Goal: Feedback & Contribution: Contribute content

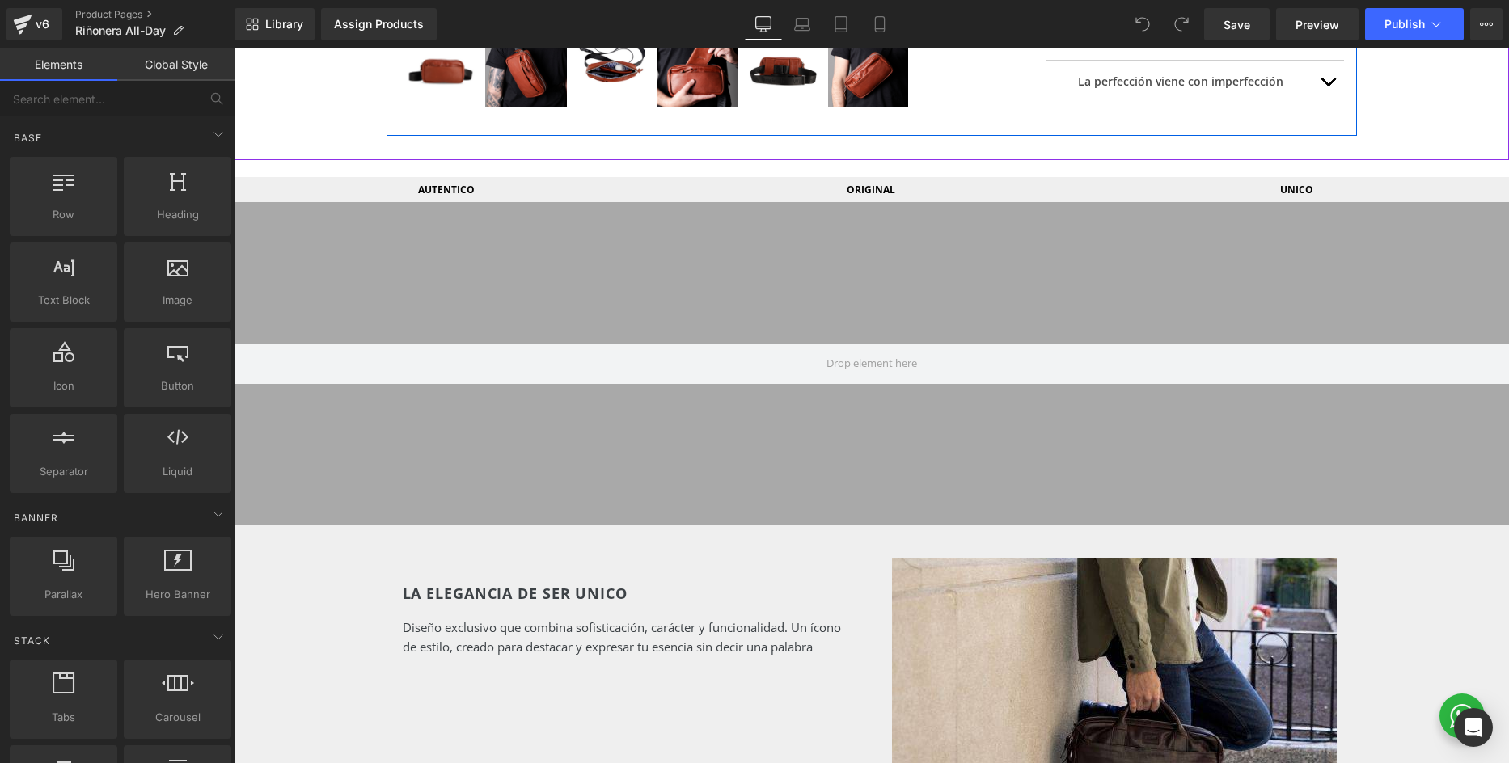
scroll to position [736, 0]
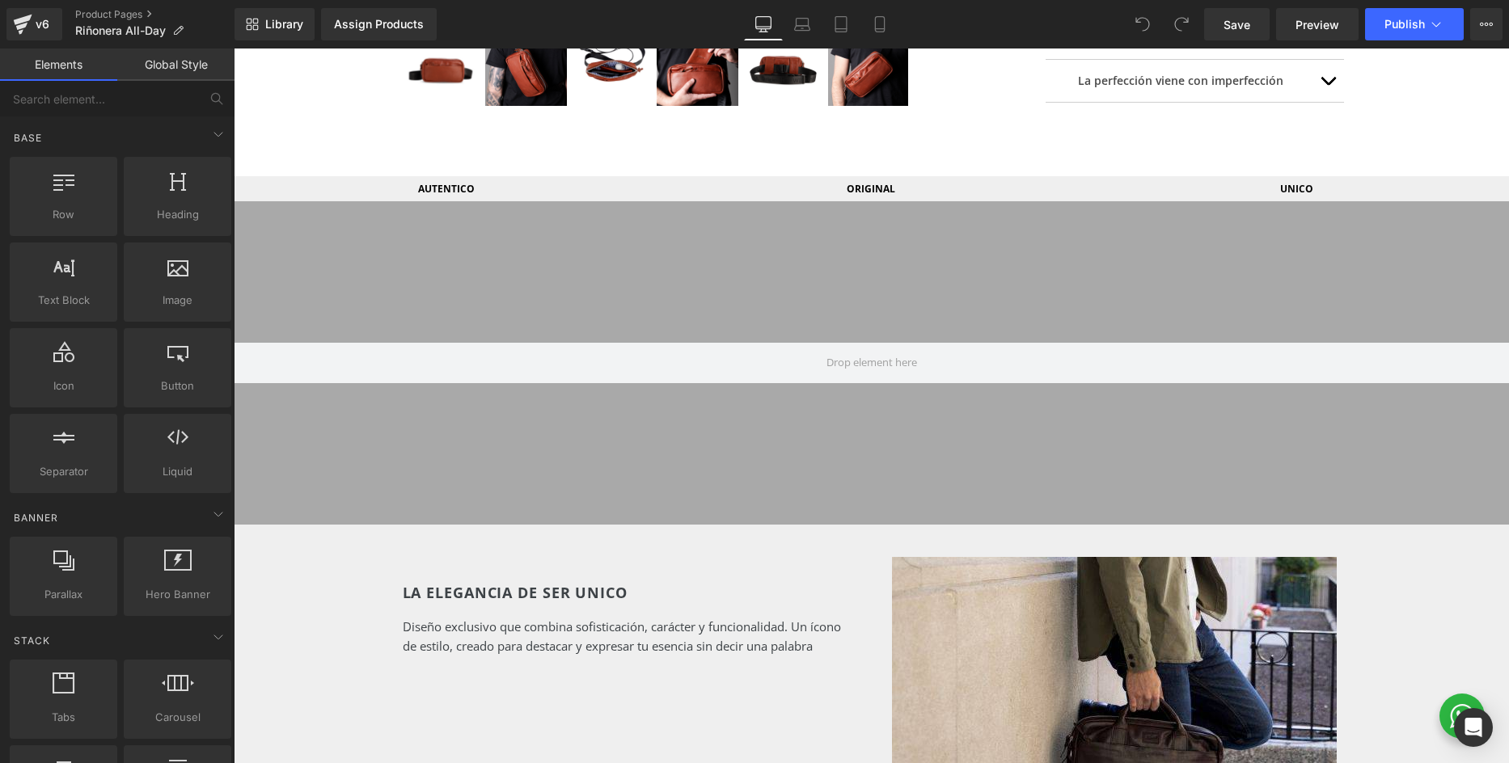
click at [775, 261] on div at bounding box center [871, 362] width 1275 height 323
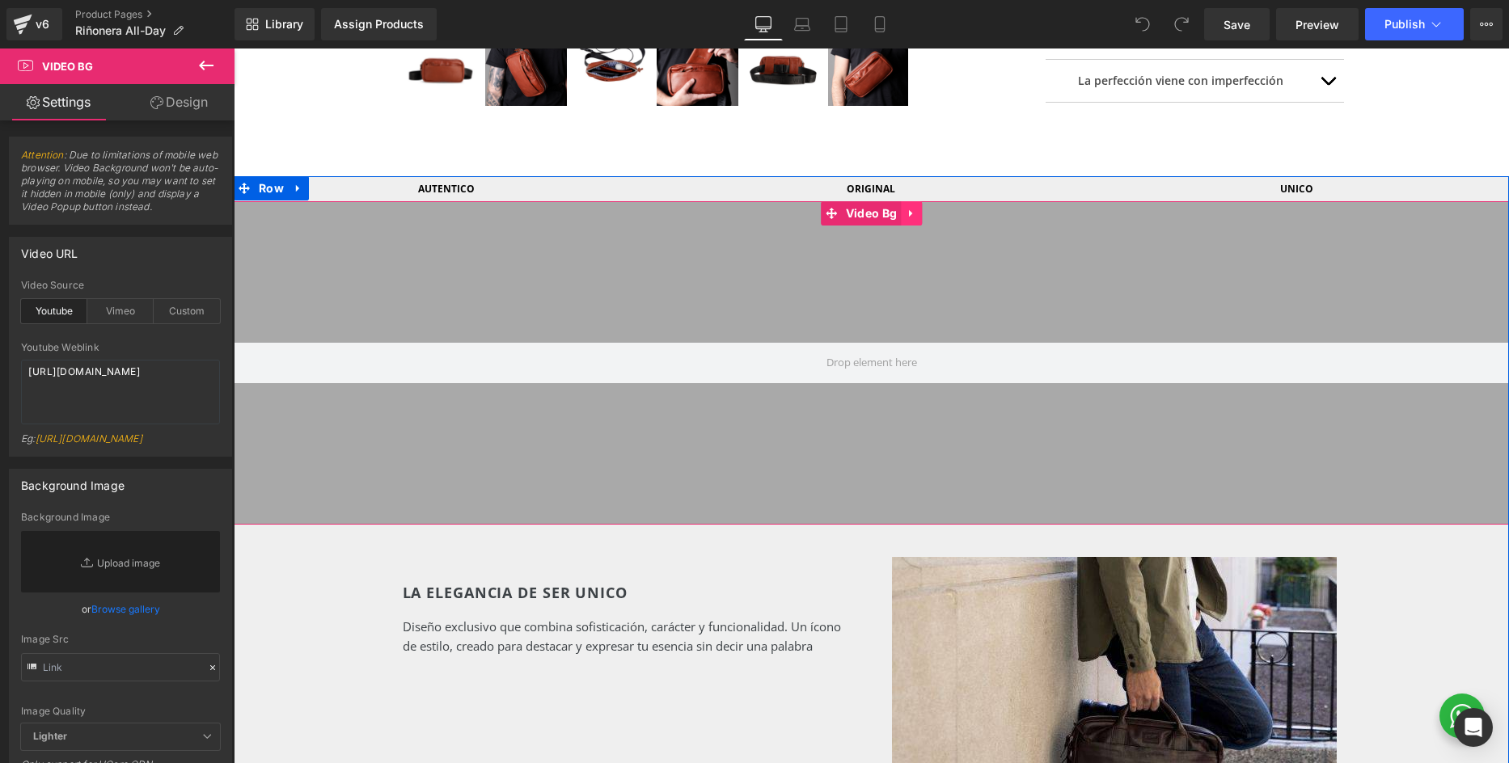
click at [913, 210] on icon at bounding box center [910, 213] width 11 height 12
click at [922, 212] on icon at bounding box center [921, 213] width 11 height 11
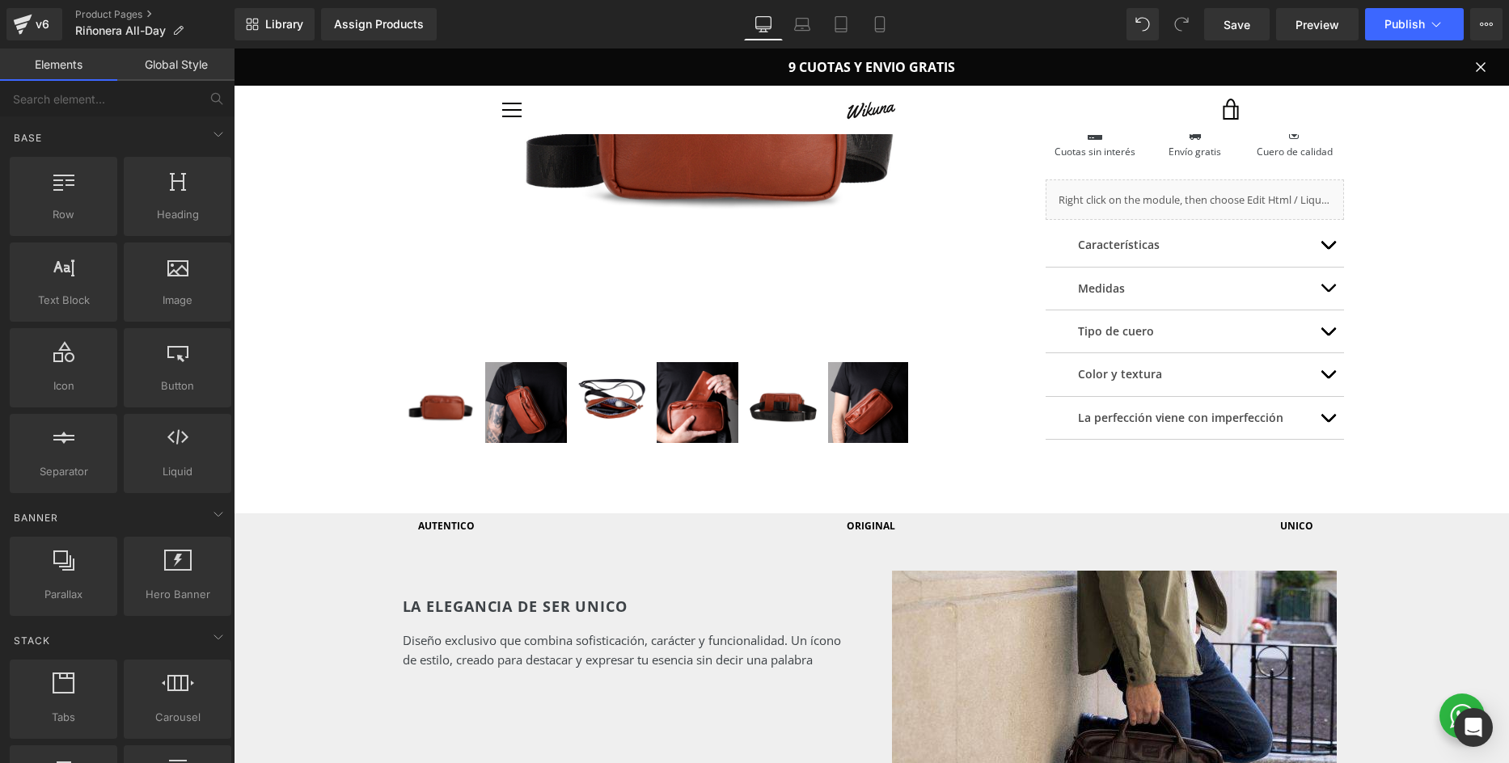
scroll to position [401, 0]
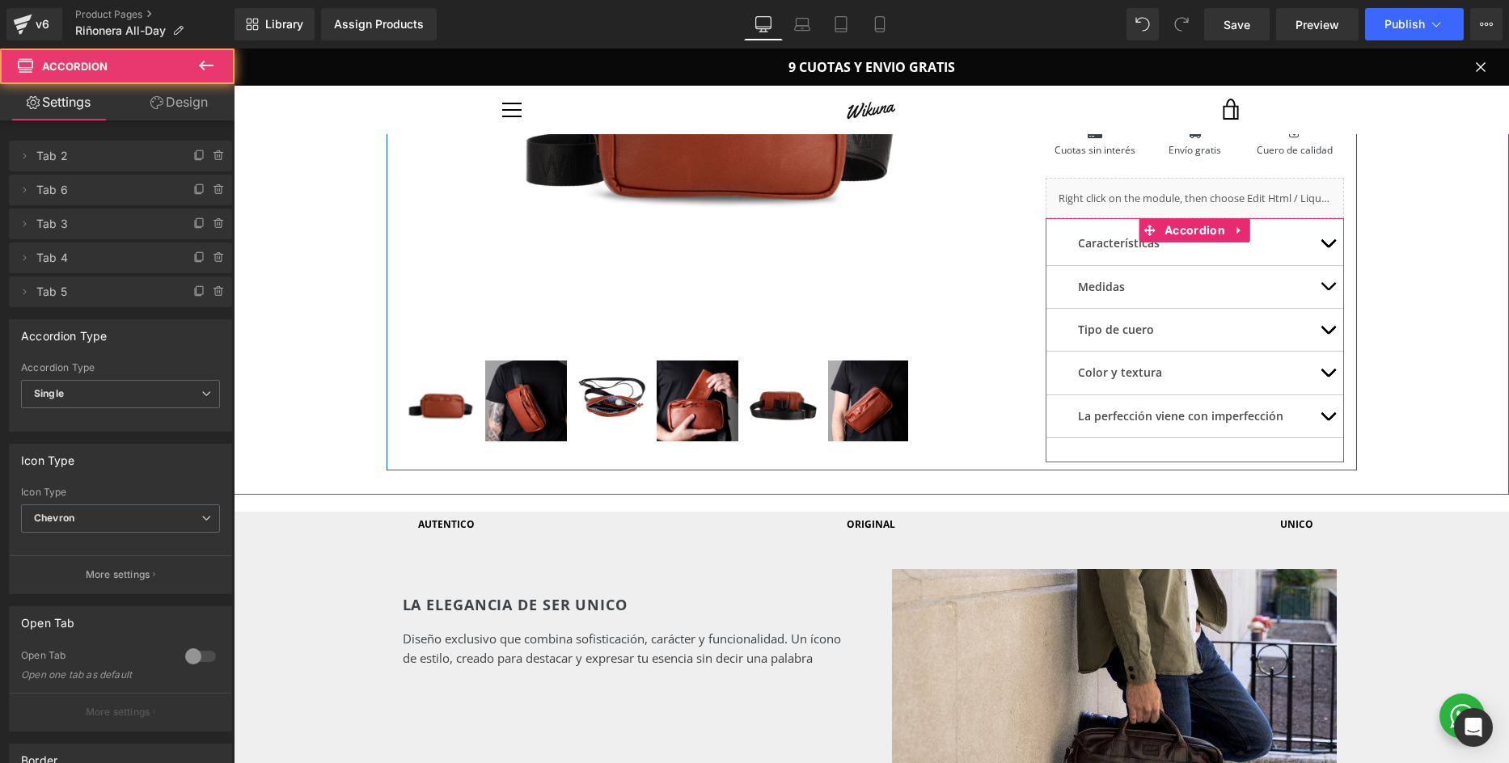
click at [1327, 242] on button "button" at bounding box center [1327, 243] width 32 height 42
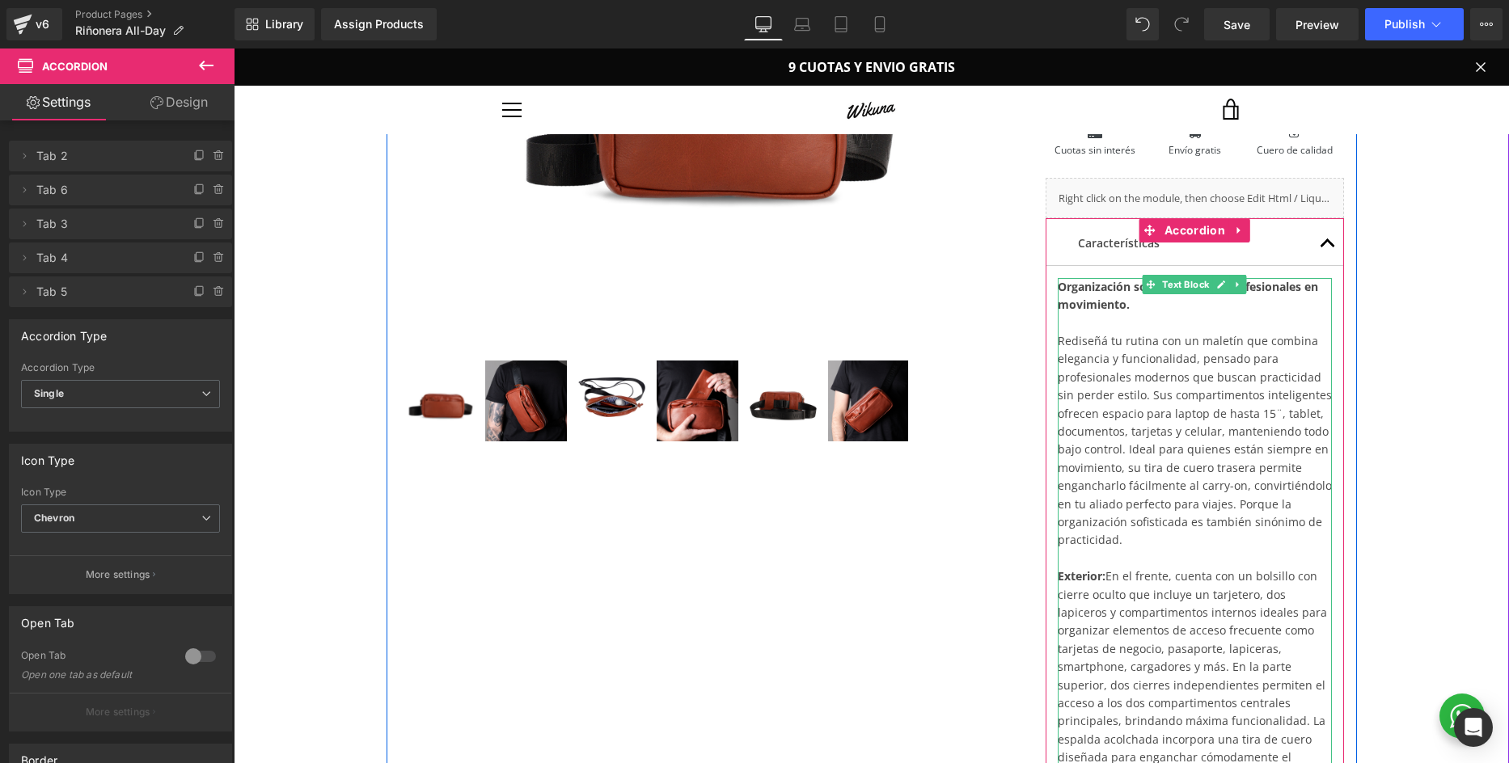
click at [1113, 297] on strong "Organización sofisticada para profesionales en movimiento." at bounding box center [1187, 295] width 260 height 33
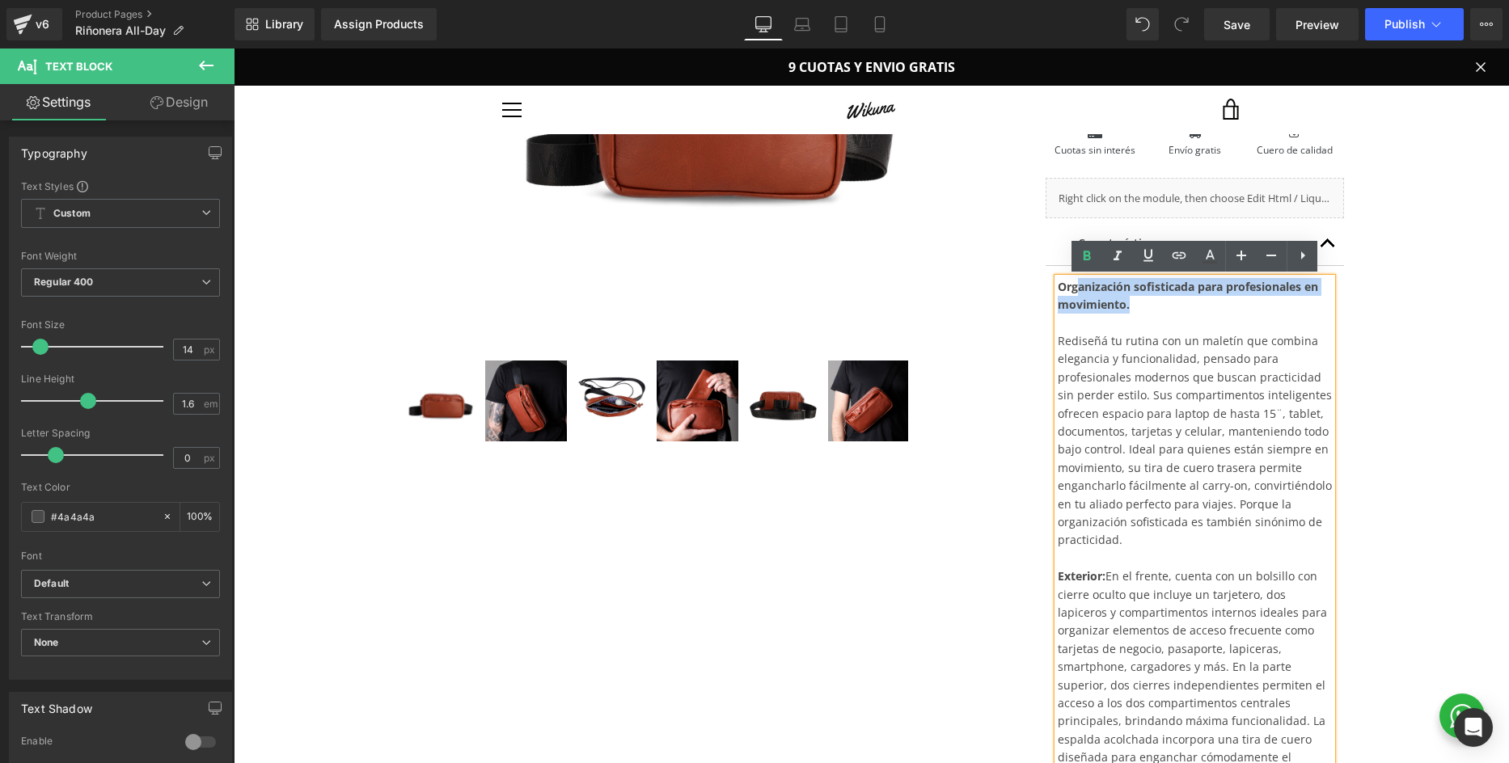
drag, startPoint x: 1107, startPoint y: 297, endPoint x: 1075, endPoint y: 288, distance: 33.0
click at [1075, 288] on div "Organización sofisticada para profesionales en movimiento. Rediseñá tu rutina c…" at bounding box center [1194, 730] width 275 height 905
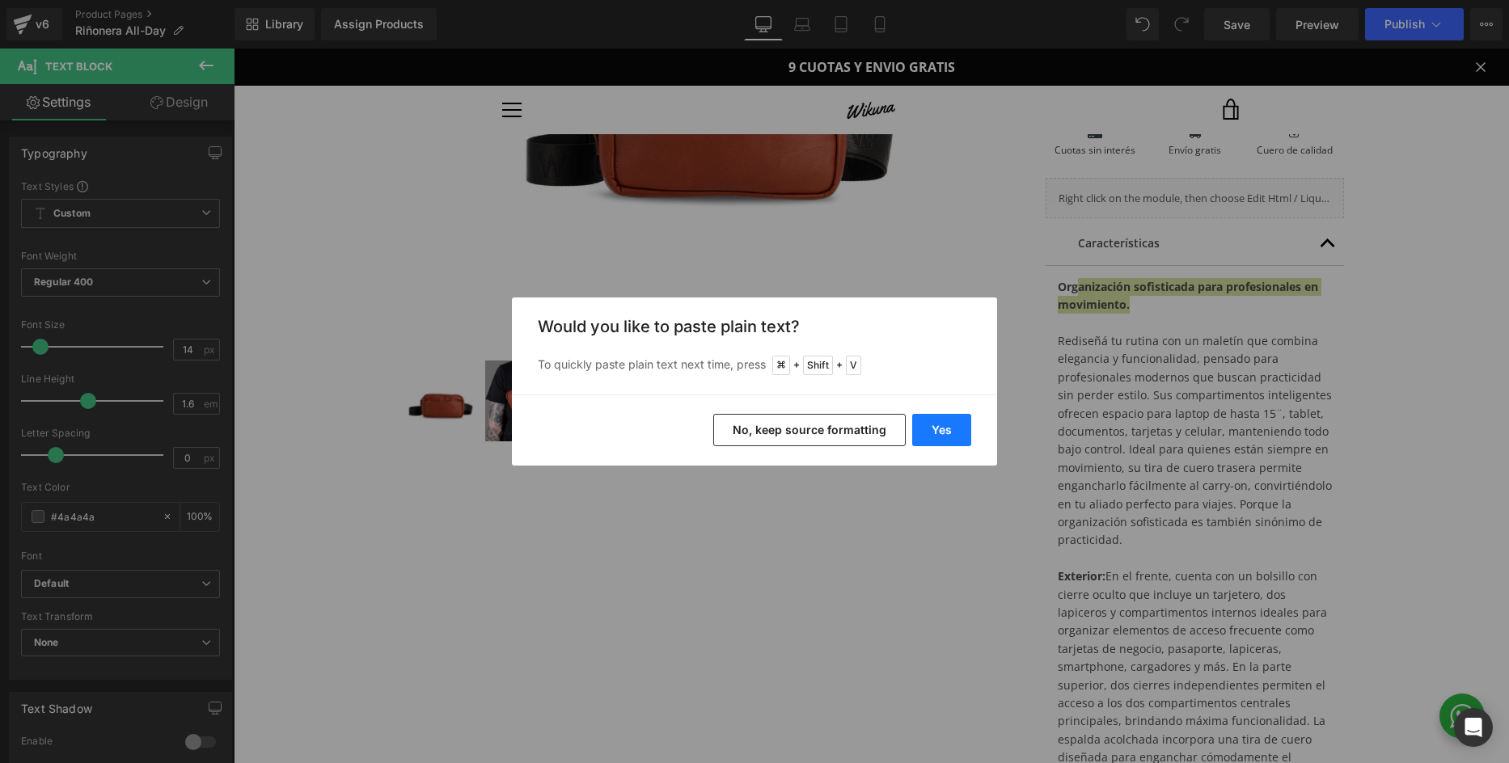
drag, startPoint x: 952, startPoint y: 435, endPoint x: 720, endPoint y: 386, distance: 236.4
click at [952, 435] on button "Yes" at bounding box center [941, 430] width 59 height 32
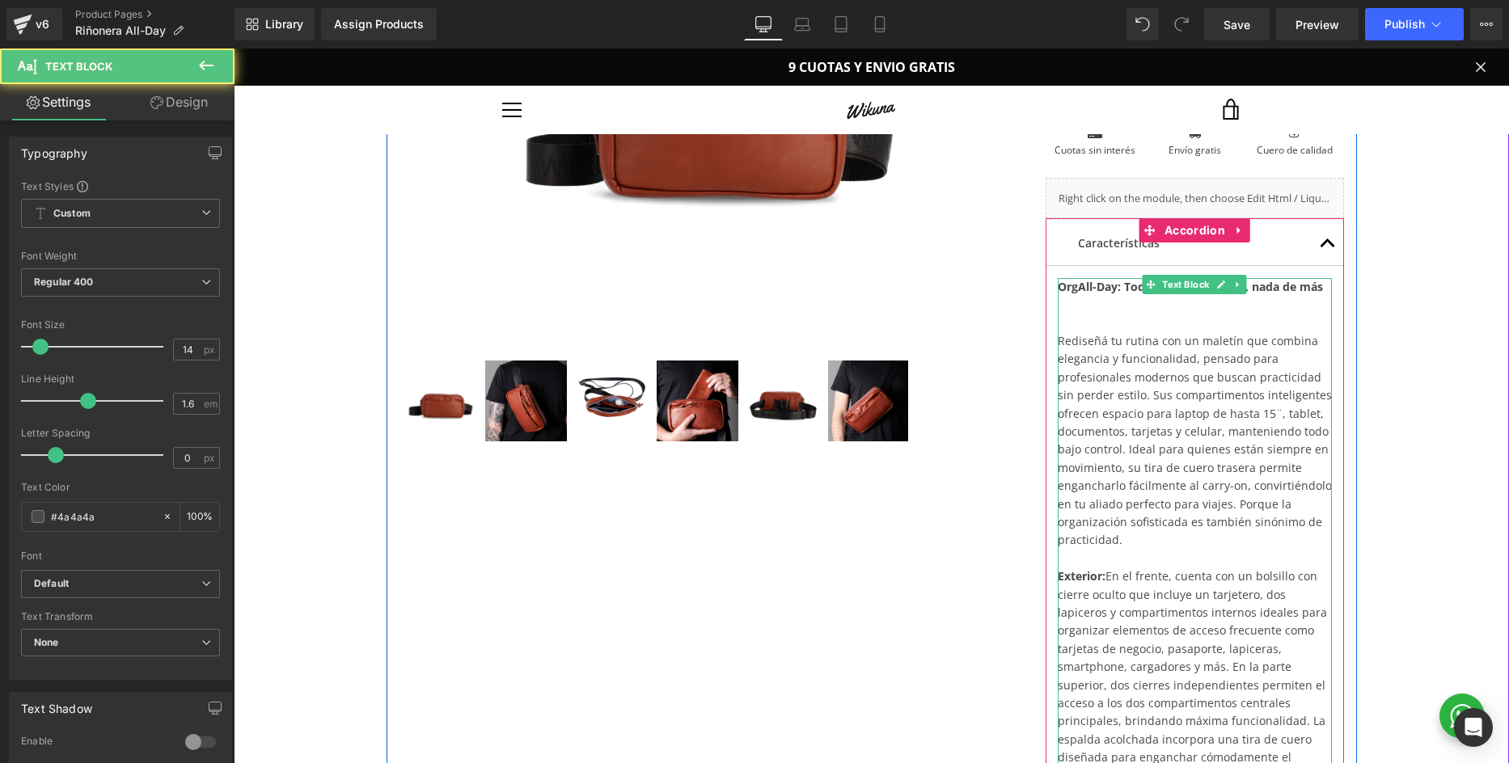
click at [1080, 288] on strong "OrgAll-Day: Todo lo que necesitás, nada de más" at bounding box center [1189, 286] width 265 height 15
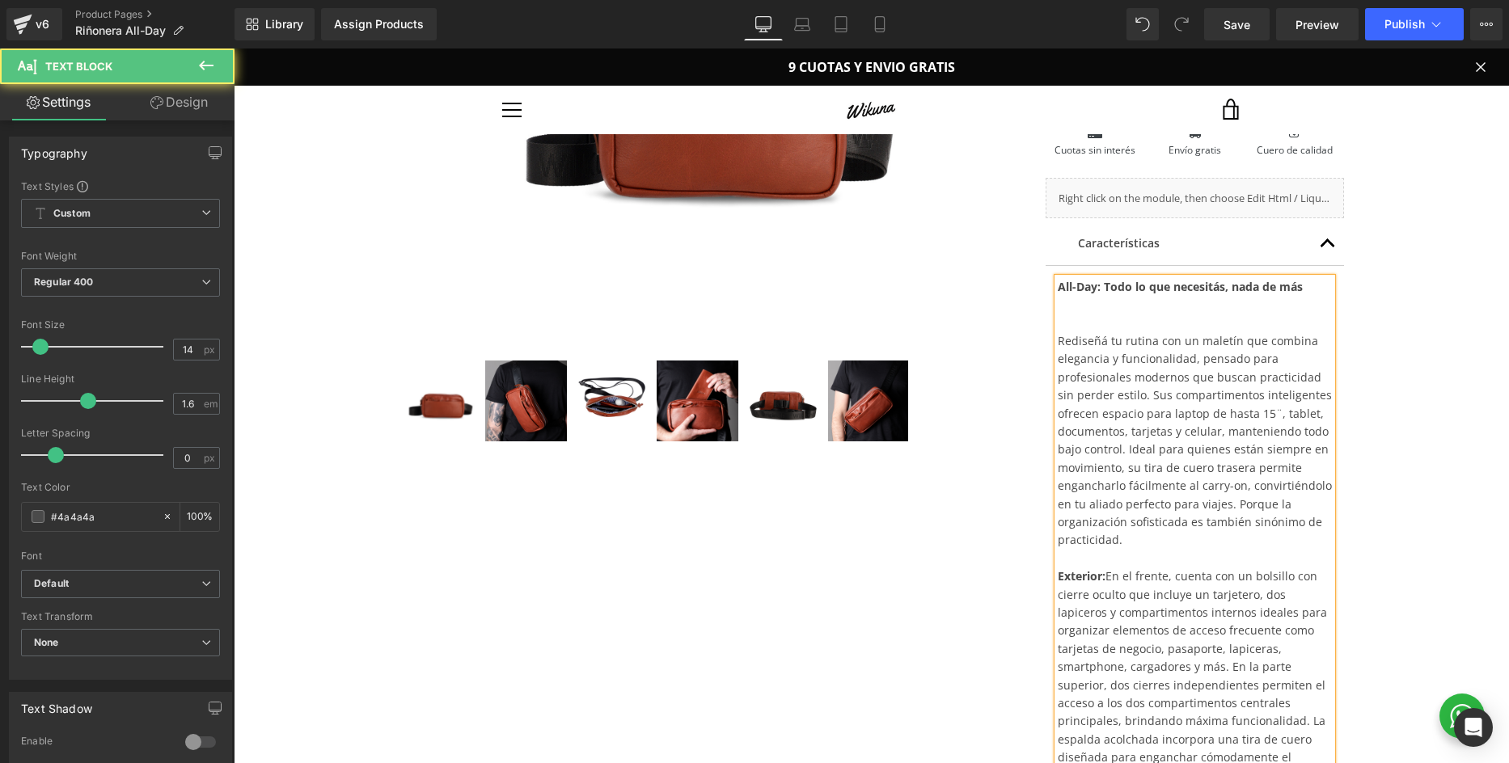
click at [1082, 321] on div "All-Day: Todo lo que necesitás, nada de más Rediseñá tu rutina con un maletín q…" at bounding box center [1194, 730] width 275 height 905
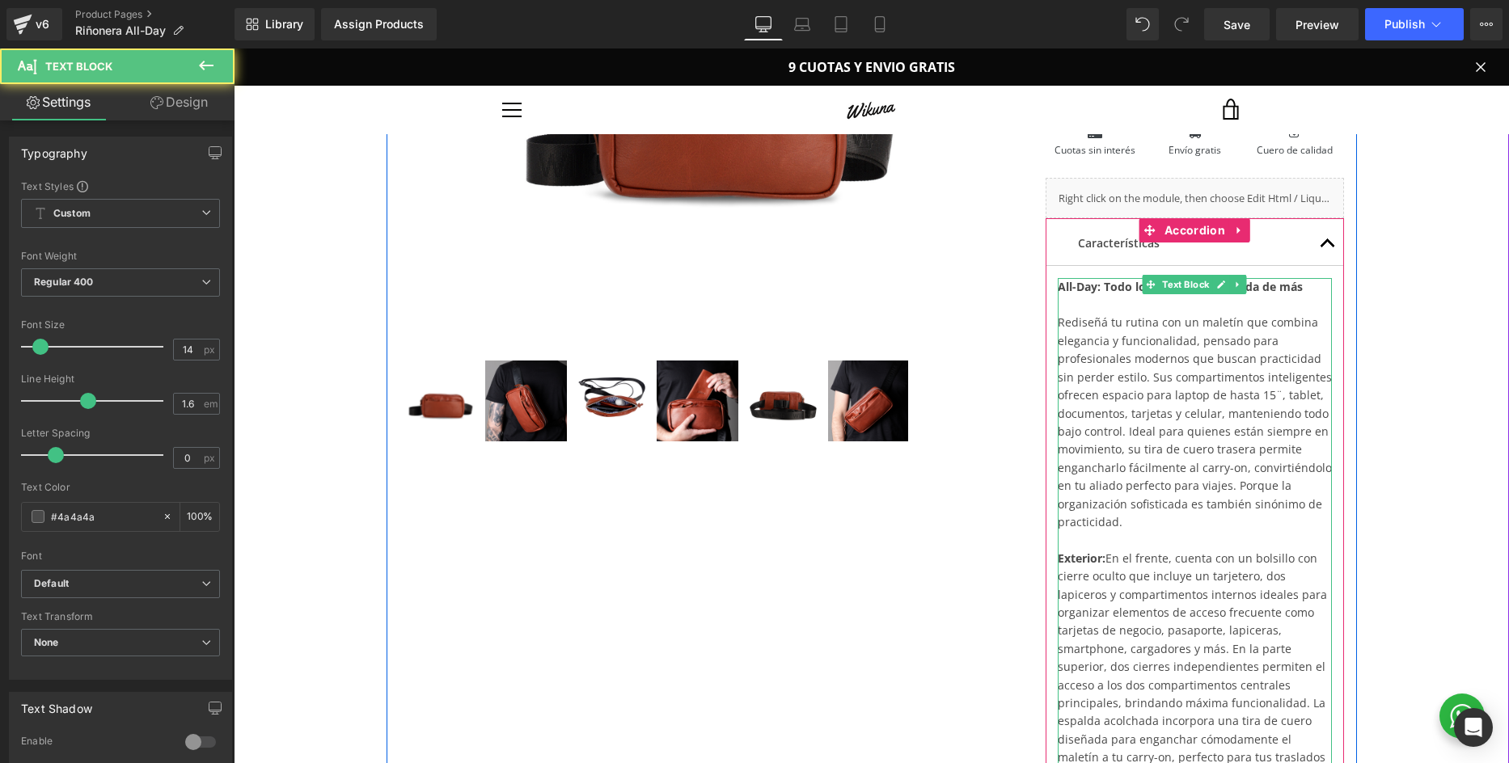
drag, startPoint x: 1176, startPoint y: 496, endPoint x: 1161, endPoint y: 504, distance: 17.0
click at [1176, 496] on div "All-Day: Todo lo que necesitás, nada de más Rediseñá tu rutina con un maletín q…" at bounding box center [1194, 722] width 275 height 888
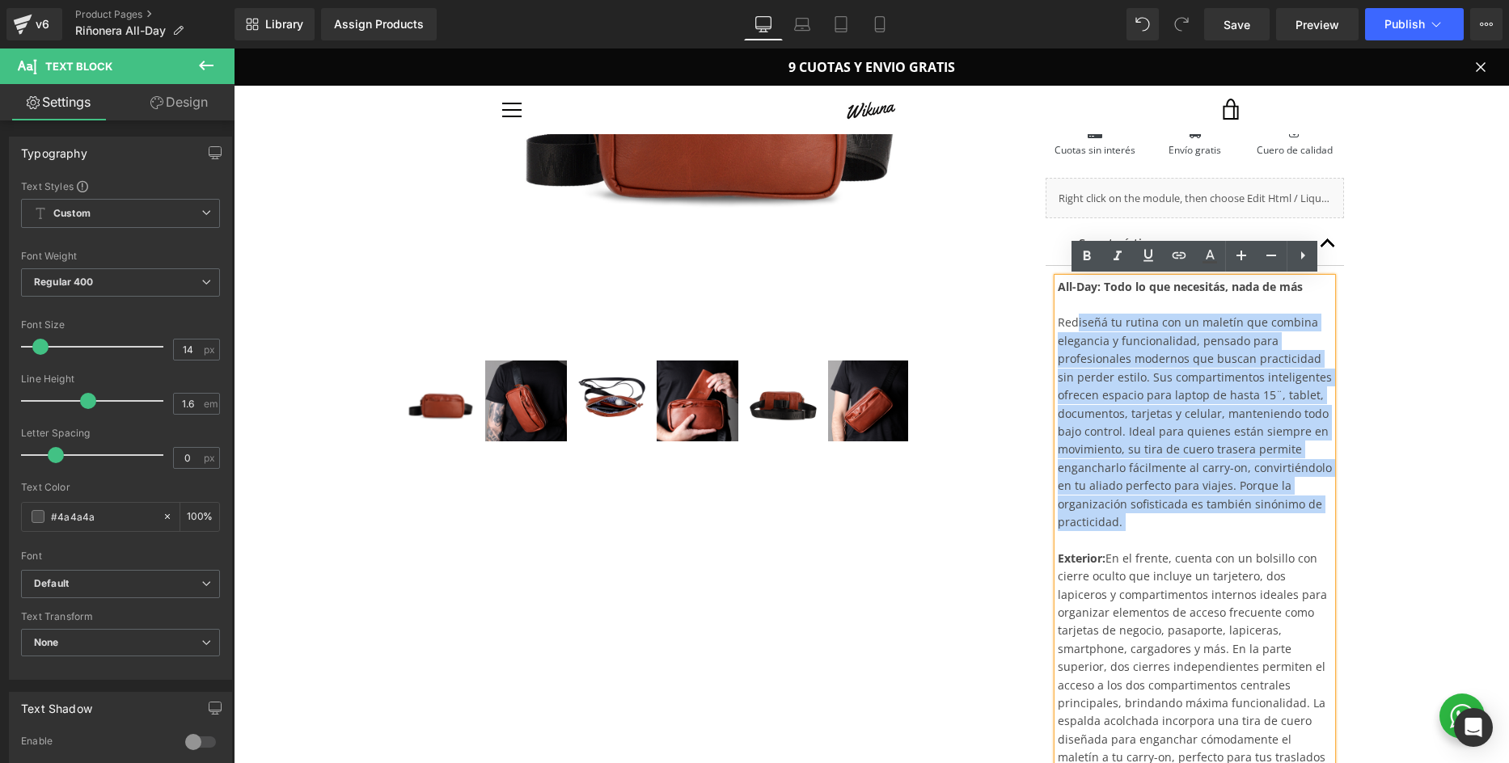
drag, startPoint x: 1123, startPoint y: 525, endPoint x: 1075, endPoint y: 320, distance: 210.8
click at [1075, 320] on div "All-Day: Todo lo que necesitás, nada de más Rediseñá tu rutina con un maletín q…" at bounding box center [1194, 722] width 275 height 888
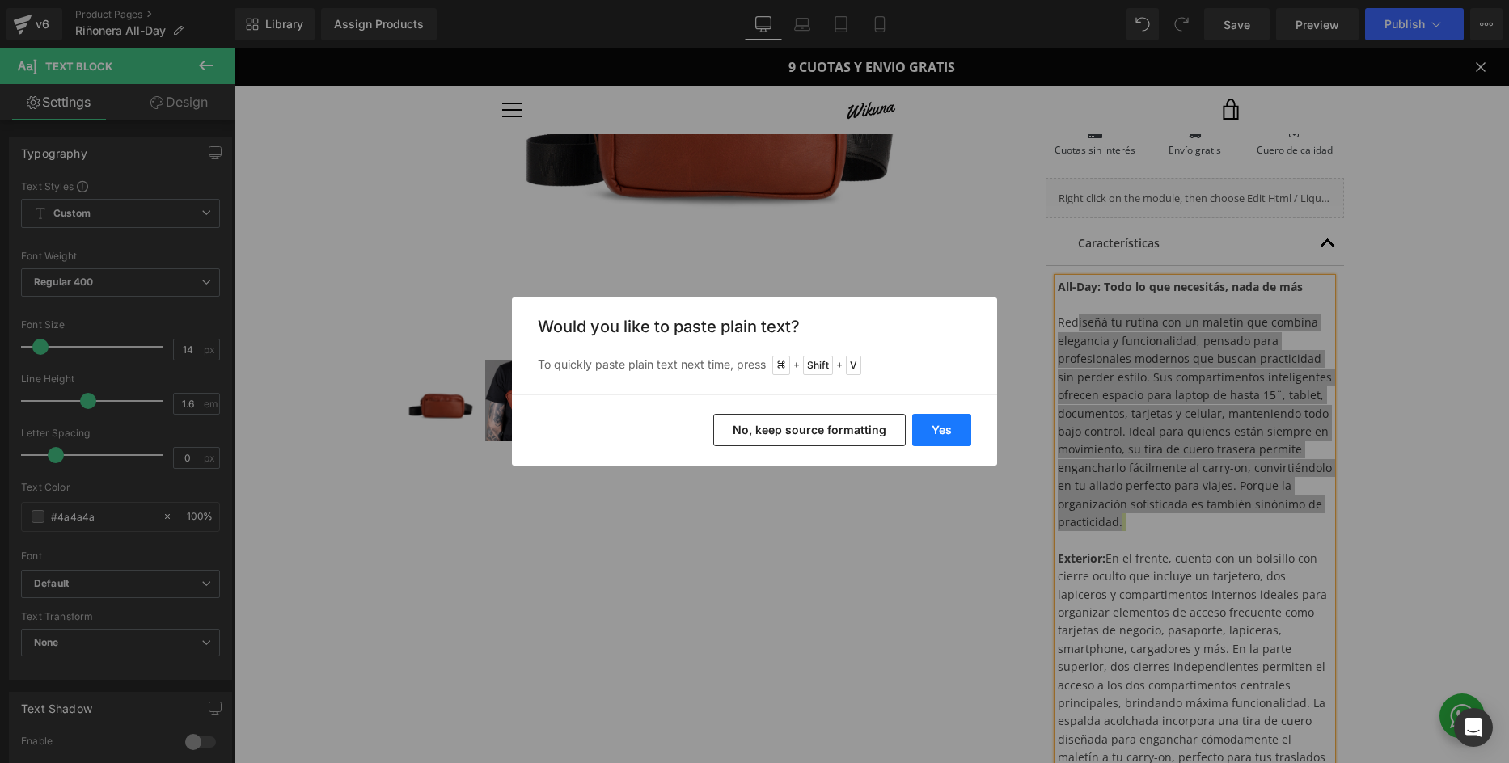
click at [934, 424] on button "Yes" at bounding box center [941, 430] width 59 height 32
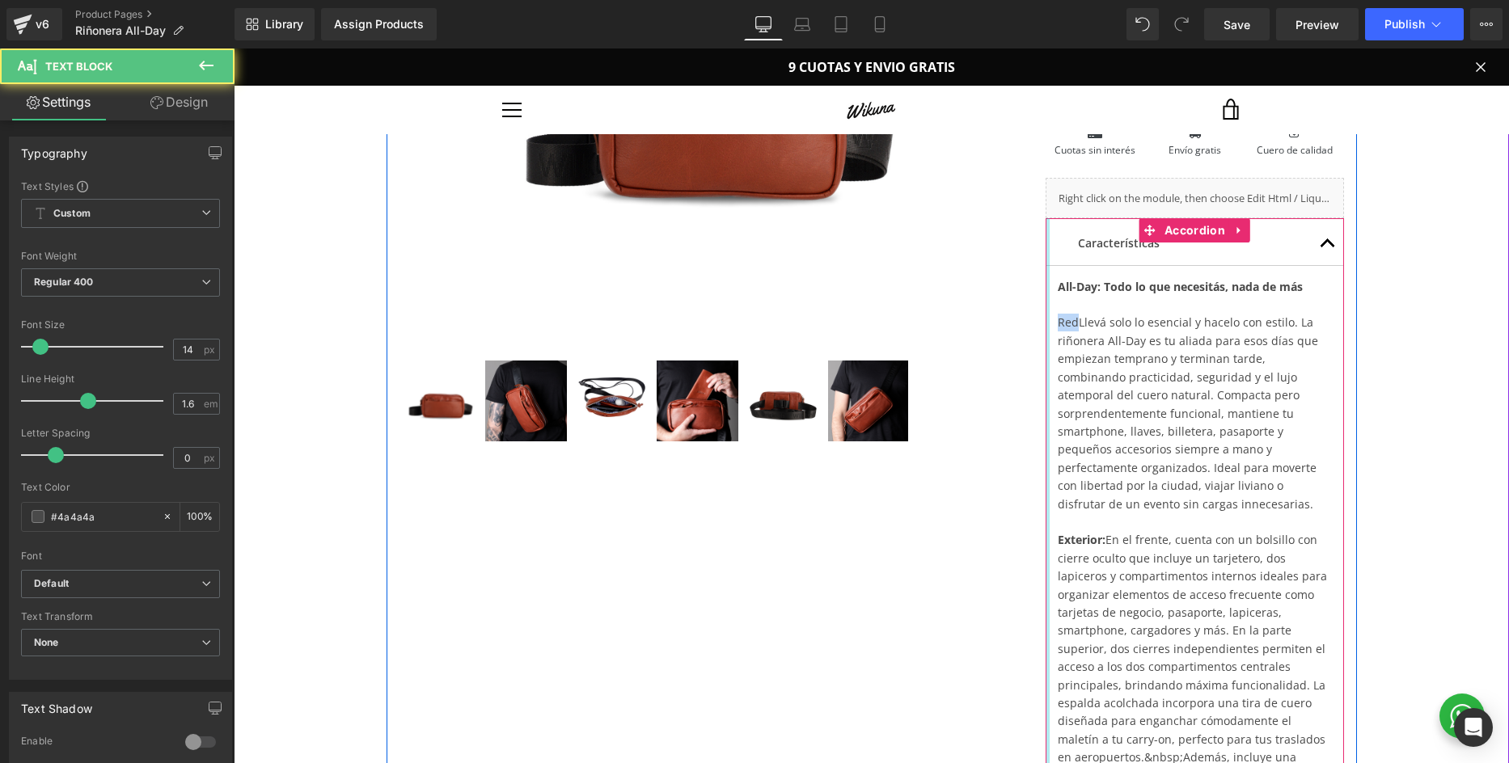
drag, startPoint x: 1074, startPoint y: 323, endPoint x: 1048, endPoint y: 323, distance: 26.7
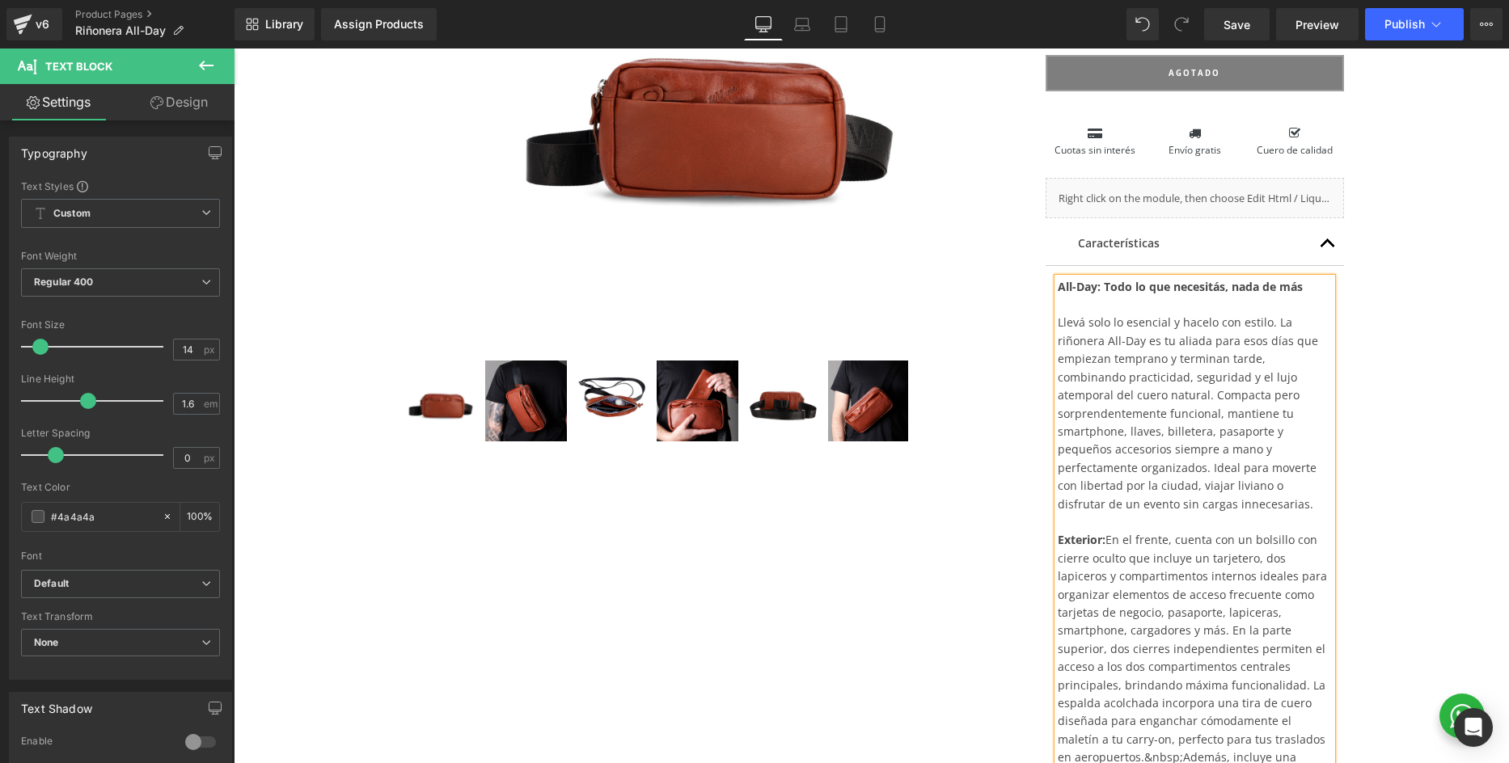
scroll to position [555, 0]
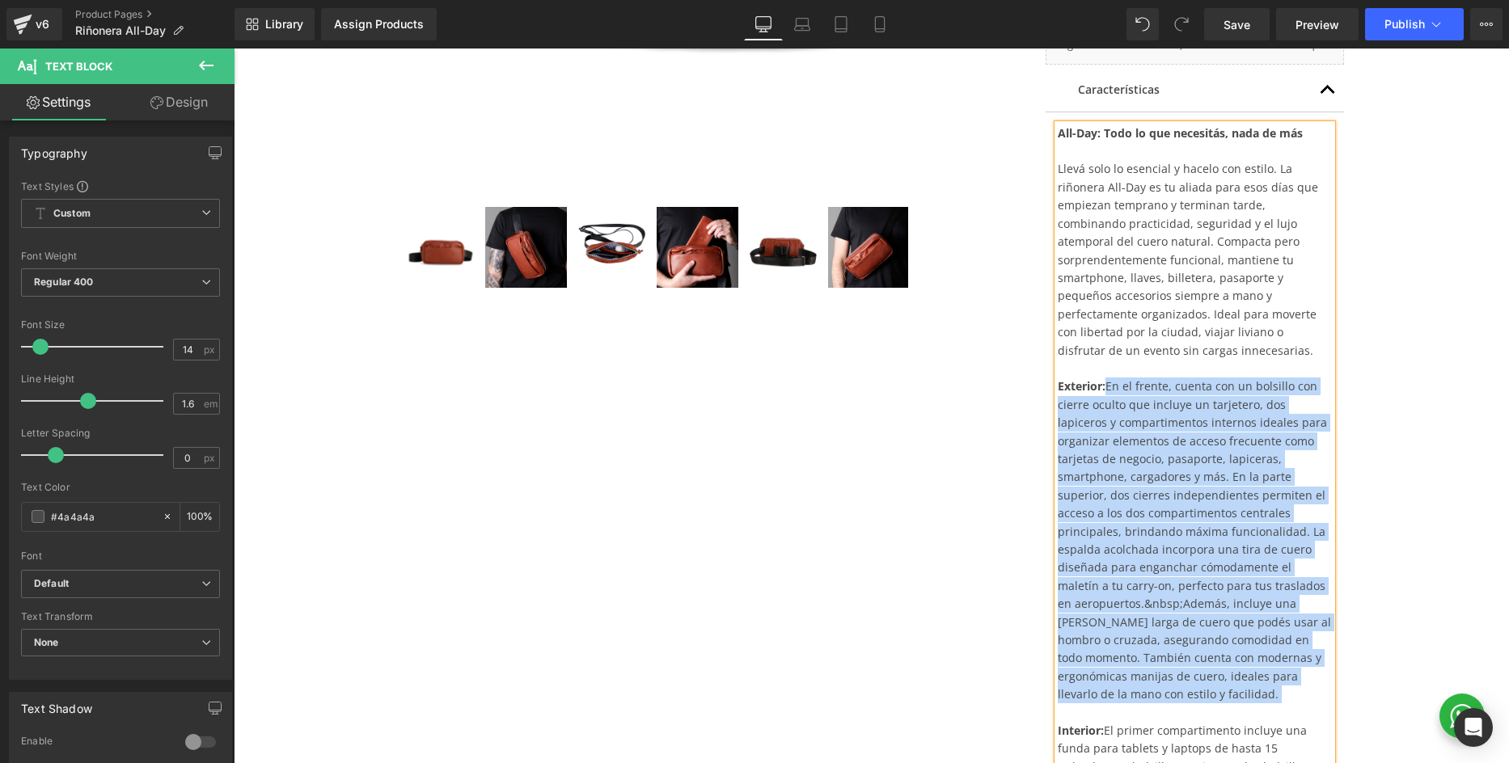
drag, startPoint x: 1110, startPoint y: 370, endPoint x: 1217, endPoint y: 673, distance: 320.6
click at [1217, 673] on div "All-Day: Todo lo que necesitás, nada de más Llevá solo lo esencial y hacelo con…" at bounding box center [1194, 559] width 275 height 870
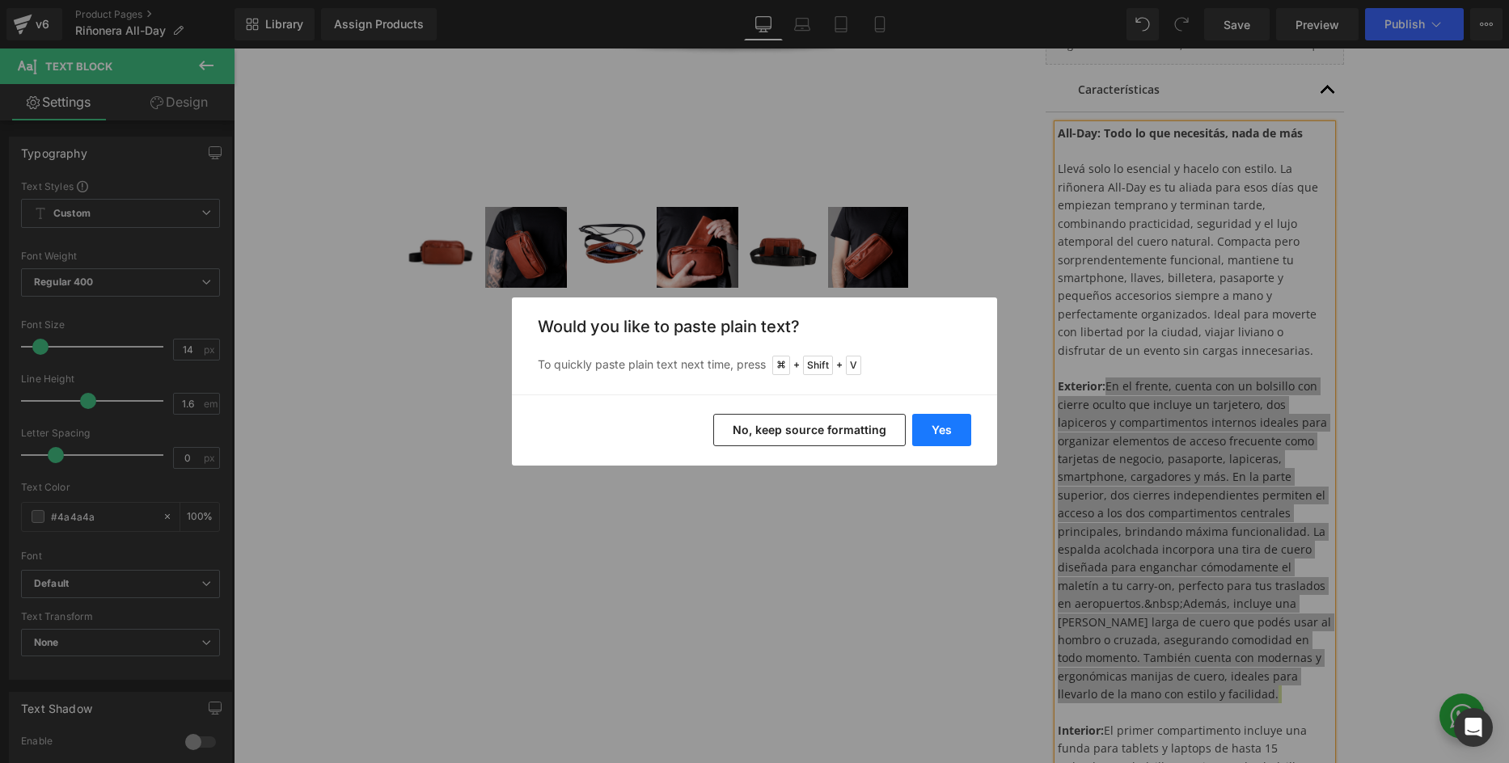
click at [933, 433] on button "Yes" at bounding box center [941, 430] width 59 height 32
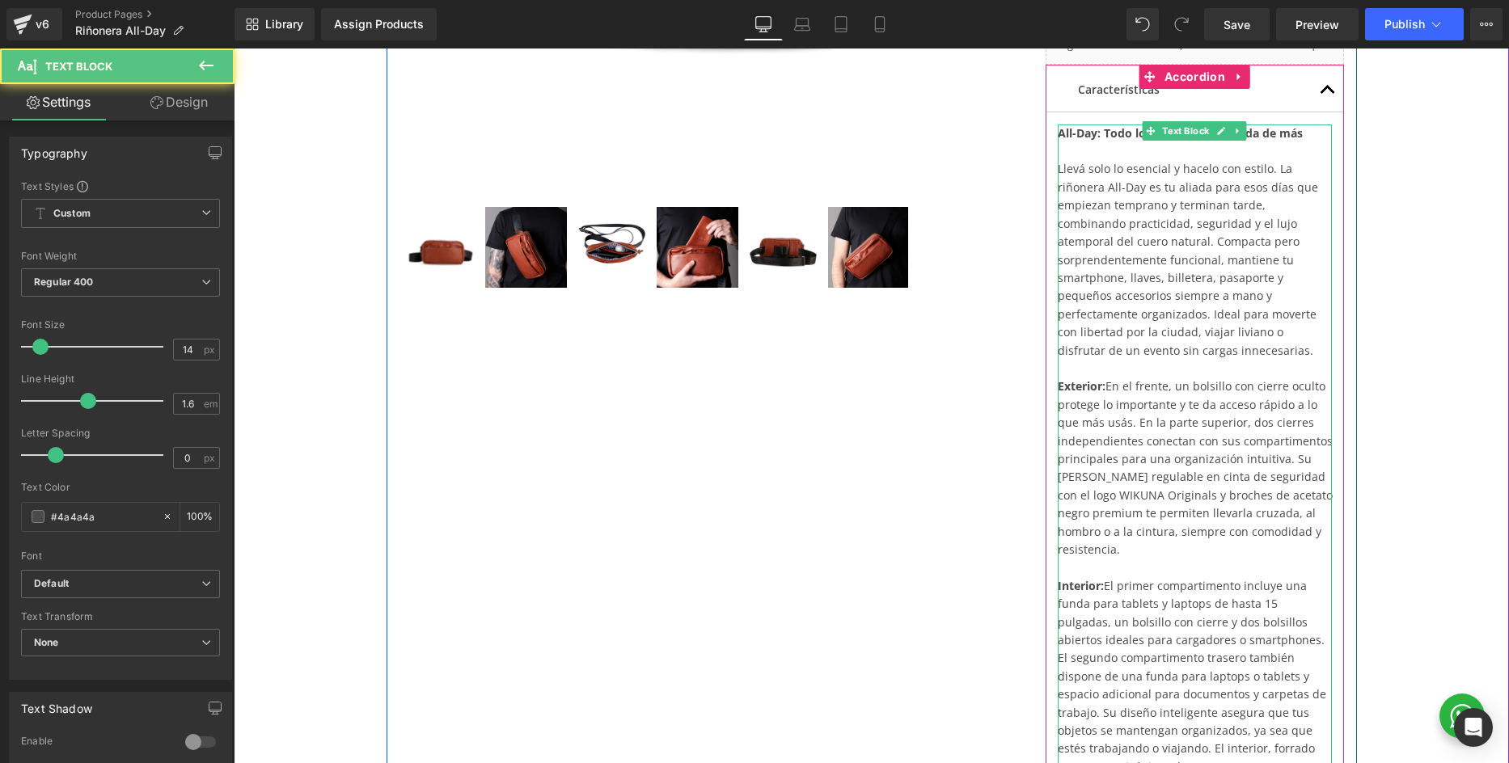
drag, startPoint x: 1297, startPoint y: 487, endPoint x: 1310, endPoint y: 499, distance: 17.8
click at [1297, 487] on div "All-Day: Todo lo que necesitás, nada de más Llevá solo lo esencial y hacelo con…" at bounding box center [1194, 486] width 275 height 724
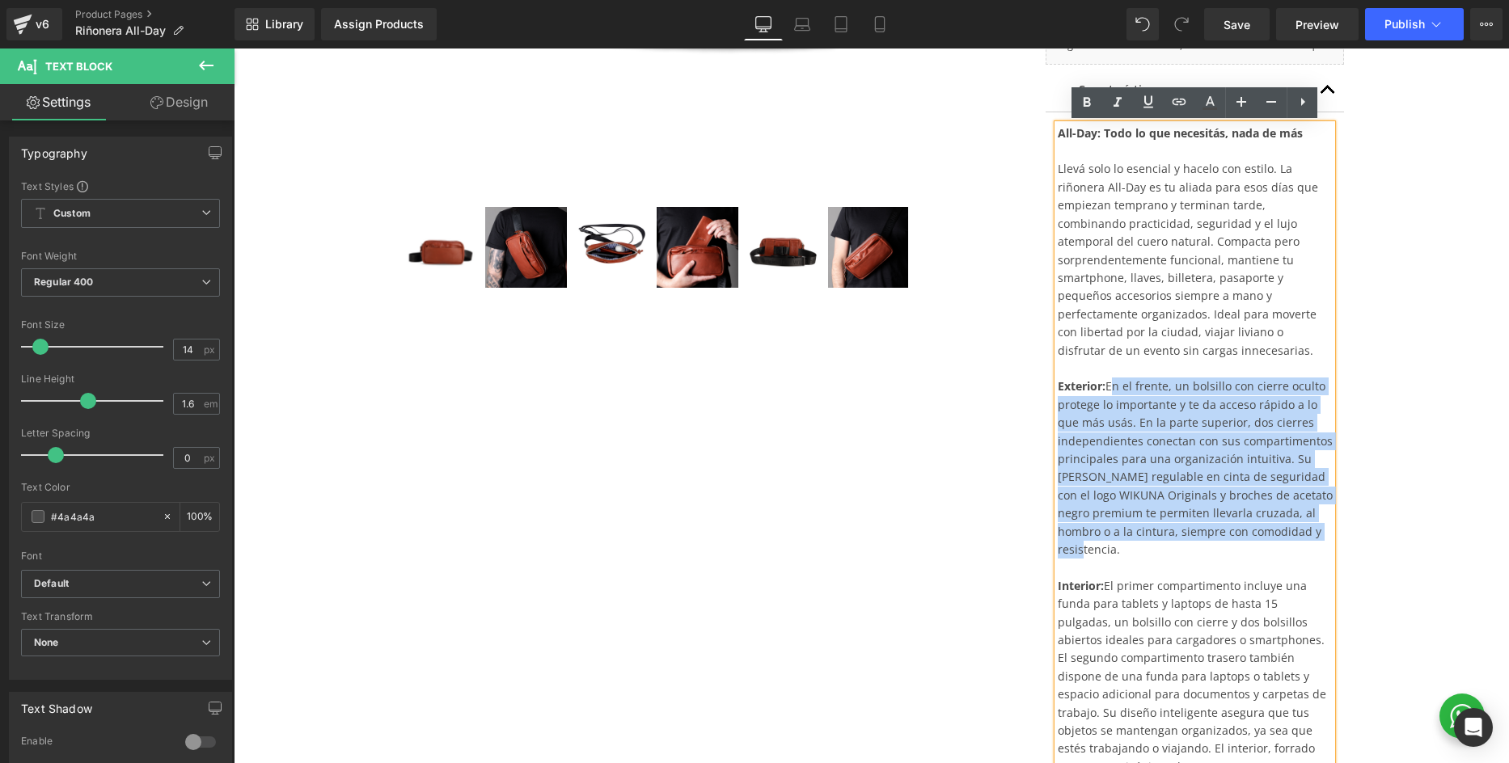
drag, startPoint x: 1319, startPoint y: 513, endPoint x: 1115, endPoint y: 366, distance: 251.3
click at [1115, 366] on div "All-Day: Todo lo que necesitás, nada de más Llevá solo lo esencial y hacelo con…" at bounding box center [1194, 486] width 275 height 724
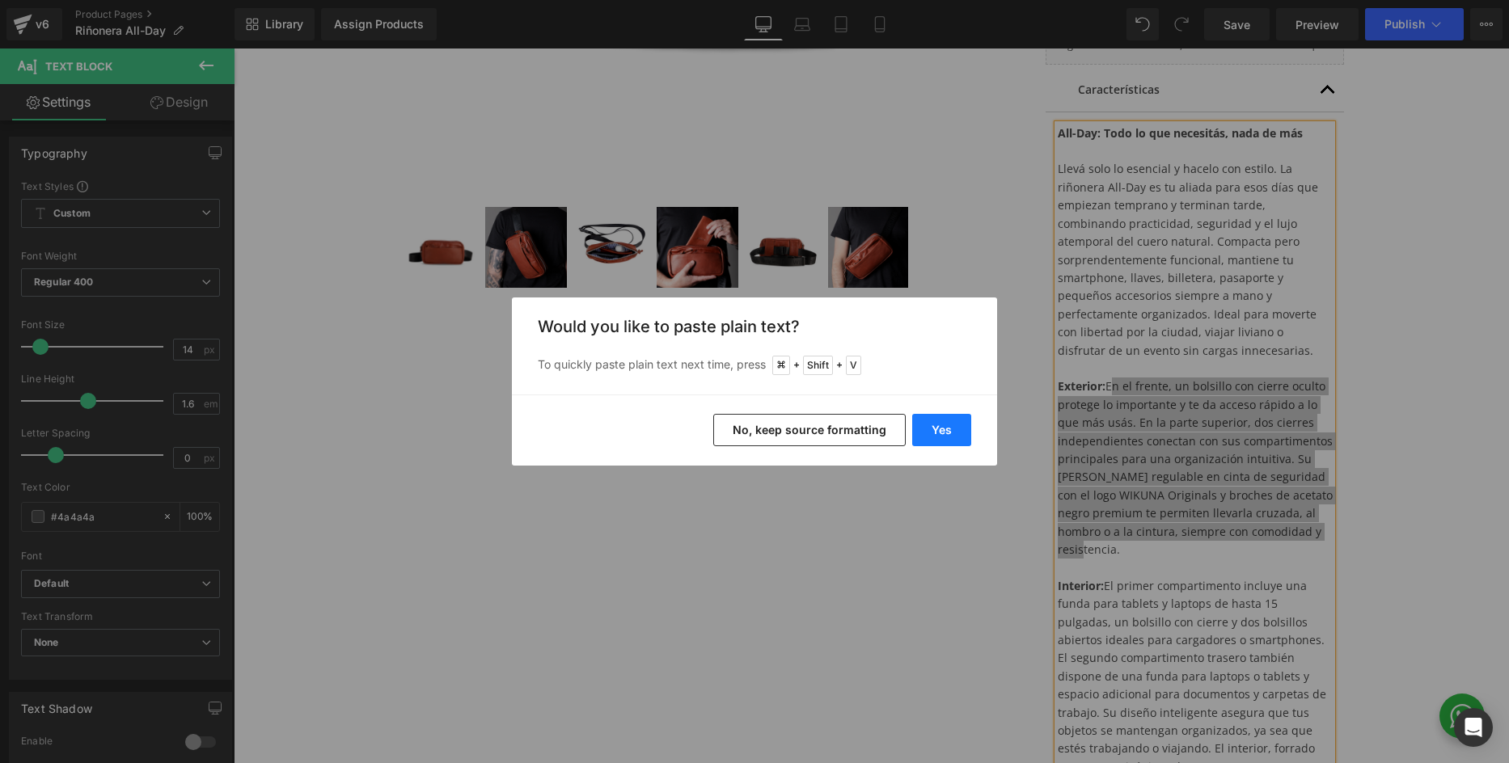
click at [962, 430] on button "Yes" at bounding box center [941, 430] width 59 height 32
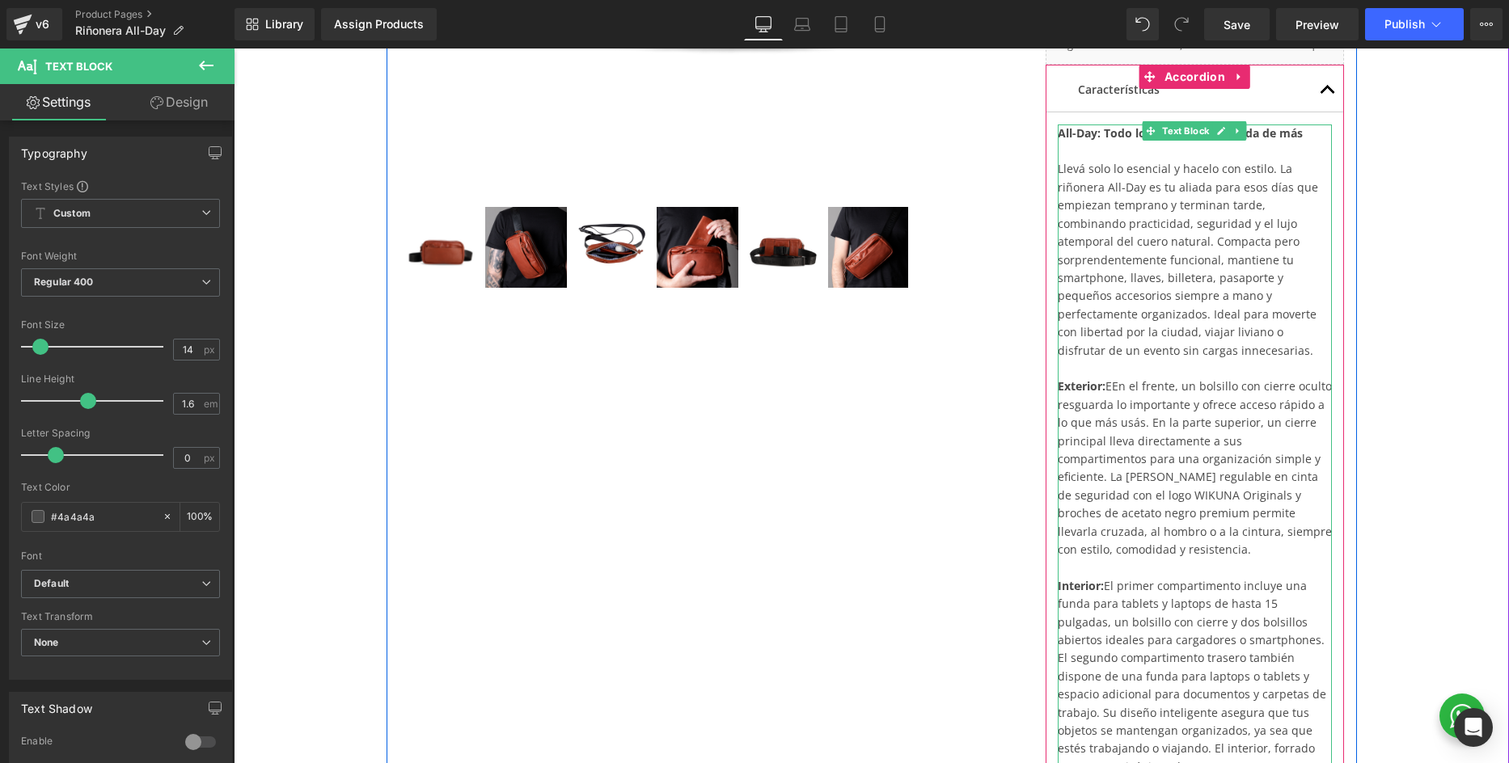
click at [1119, 367] on div "All-Day: Todo lo que necesitás, nada de más Llevá solo lo esencial y hacelo con…" at bounding box center [1194, 486] width 275 height 724
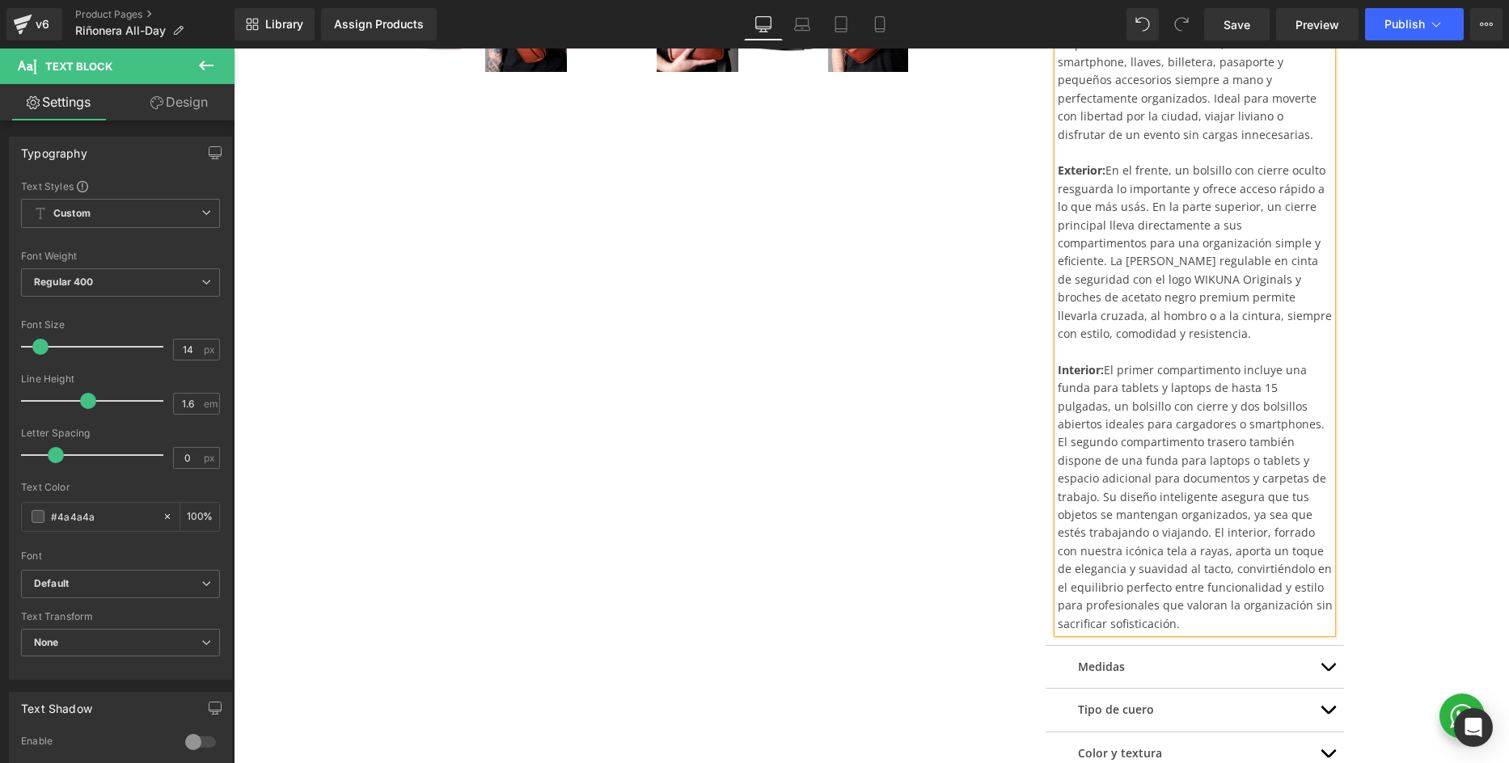
scroll to position [781, 0]
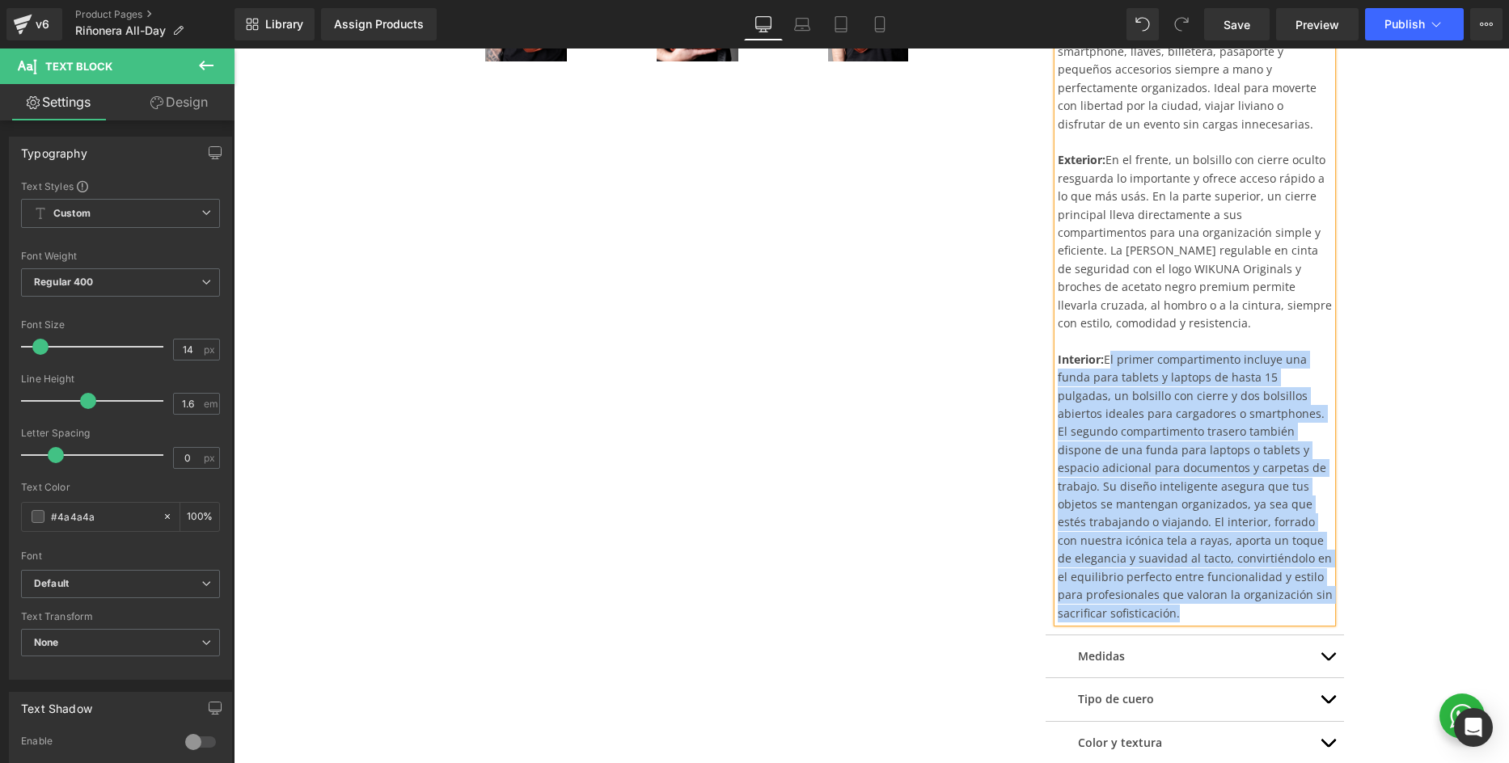
drag, startPoint x: 1110, startPoint y: 324, endPoint x: 1193, endPoint y: 569, distance: 258.7
click at [1193, 569] on div "All-Day: Todo lo que necesitás, nada de más Llevá solo lo esencial y hacelo con…" at bounding box center [1194, 260] width 275 height 724
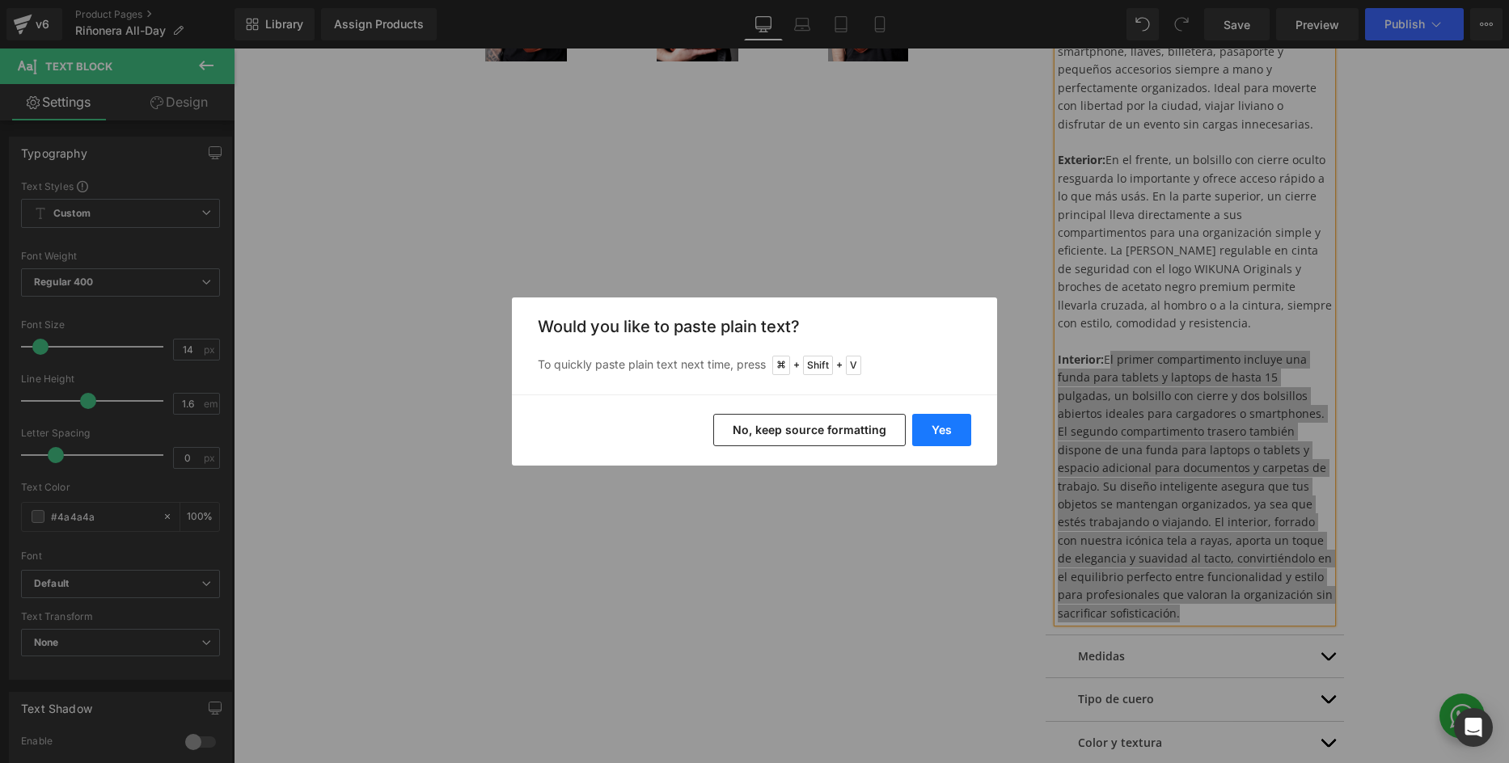
click at [956, 439] on button "Yes" at bounding box center [941, 430] width 59 height 32
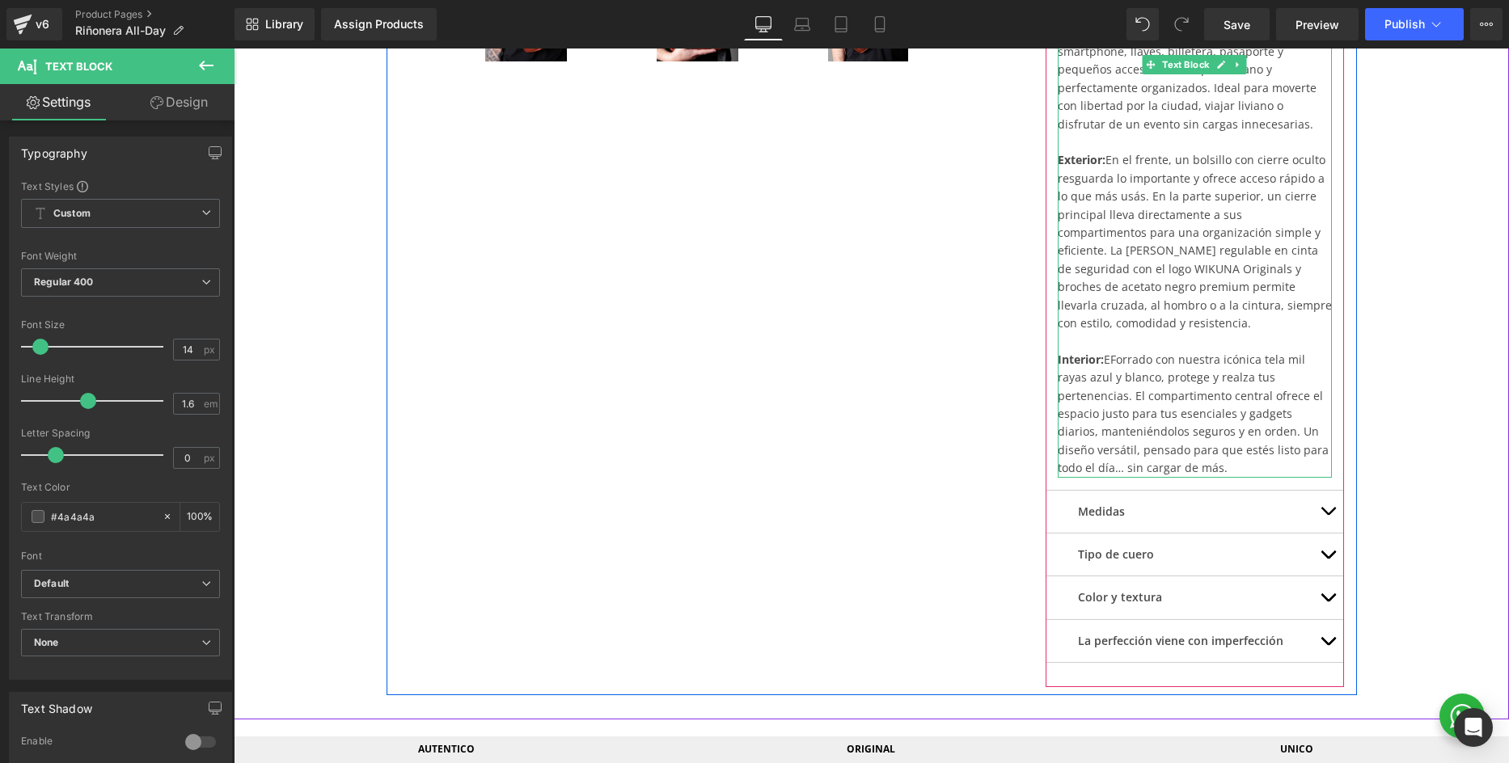
click at [1116, 323] on div "All-Day: Todo lo que necesitás, nada de más Llevá solo lo esencial y hacelo con…" at bounding box center [1194, 188] width 275 height 580
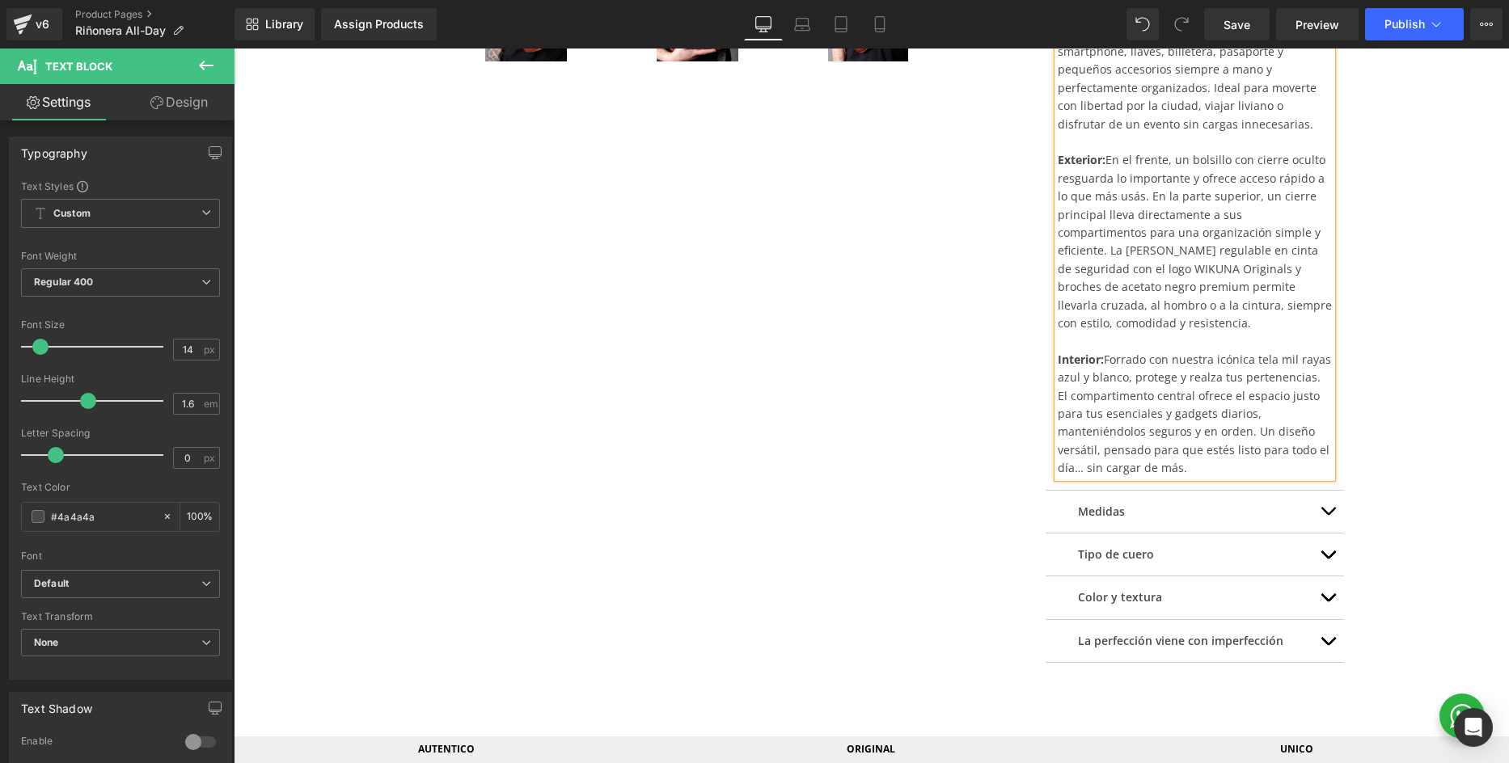
click at [1411, 239] on div "(P) Image" at bounding box center [871, 79] width 1259 height 1232
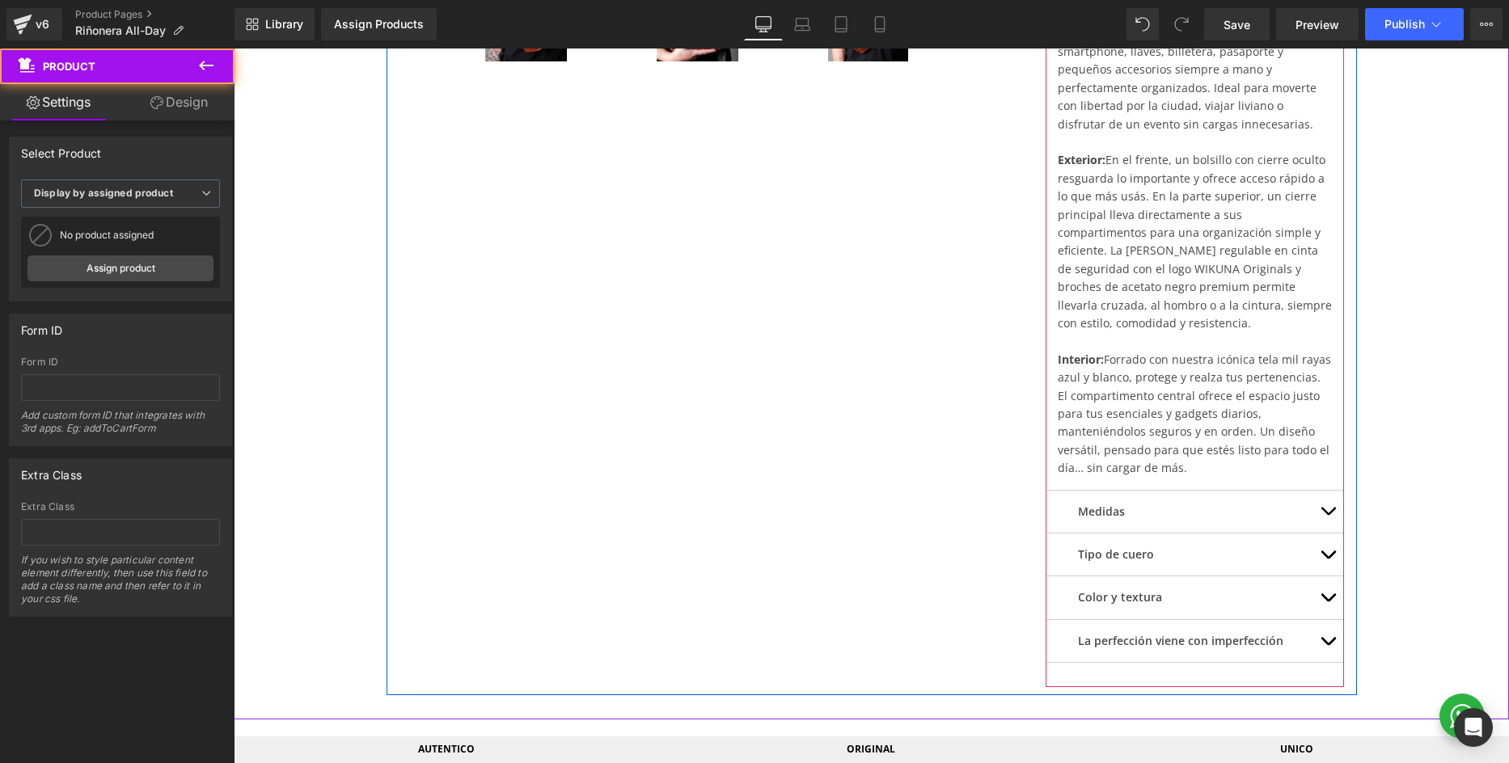
click at [1325, 491] on button "button" at bounding box center [1327, 512] width 32 height 42
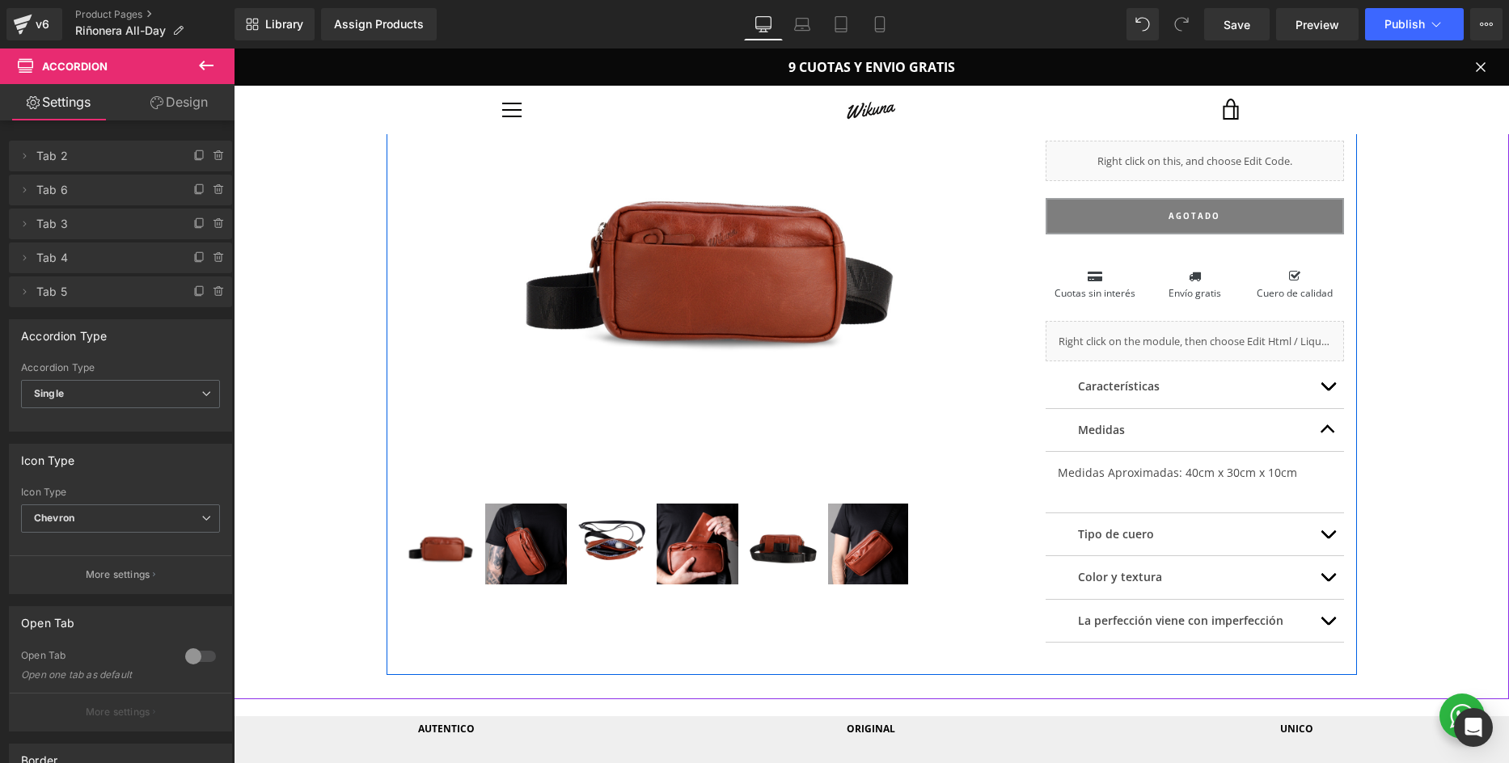
scroll to position [213, 0]
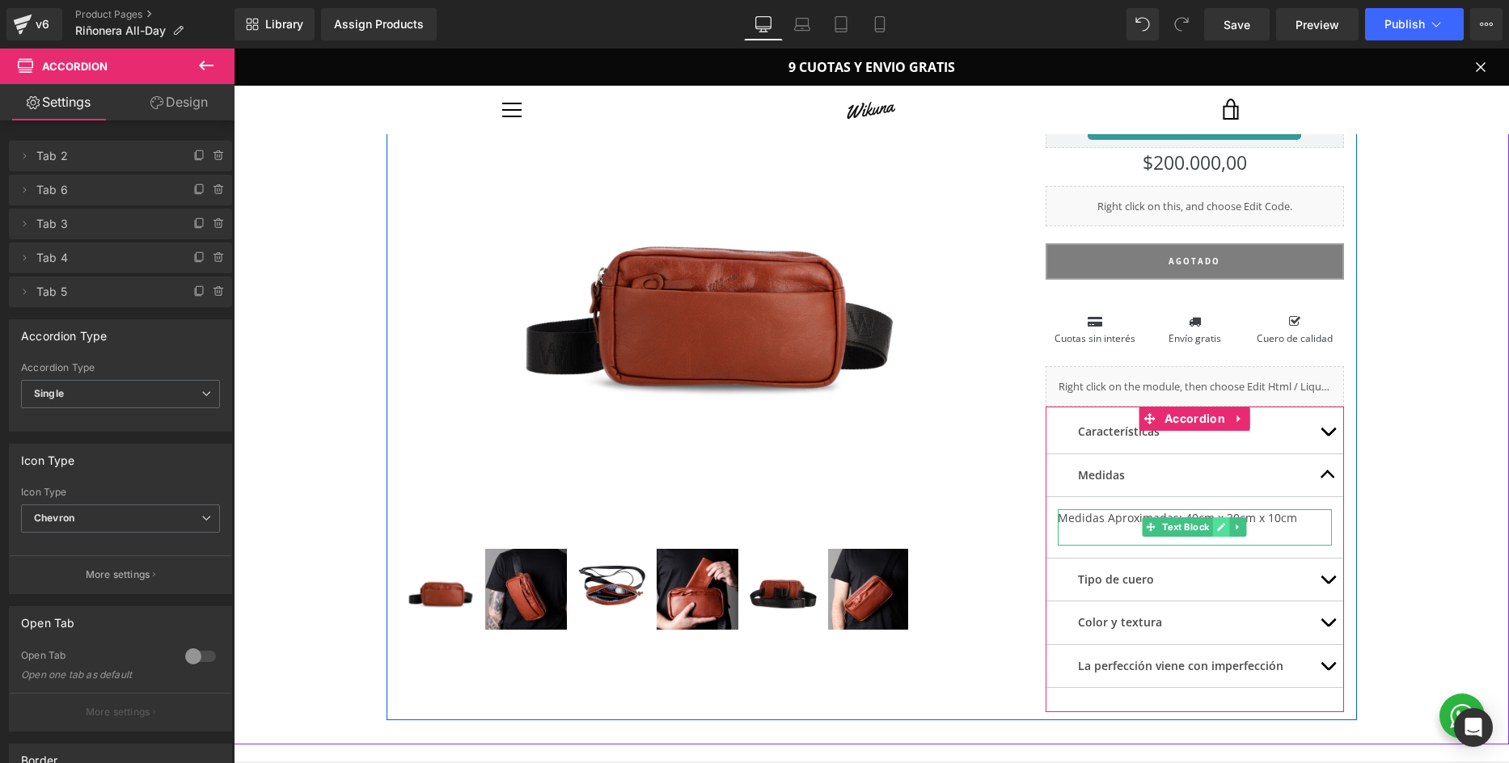
click at [1214, 530] on link at bounding box center [1221, 526] width 17 height 19
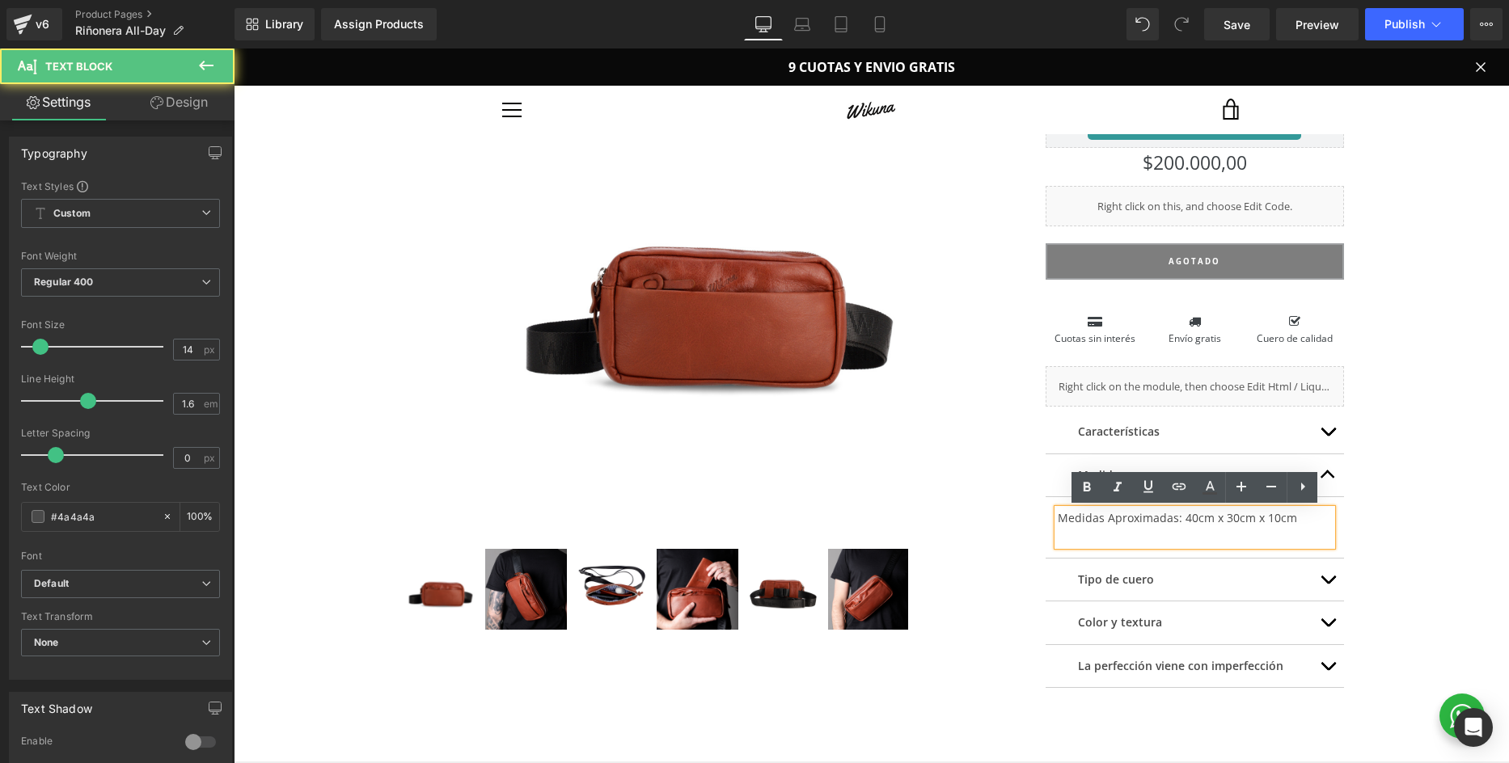
drag, startPoint x: 1180, startPoint y: 518, endPoint x: 1308, endPoint y: 520, distance: 127.7
click at [1317, 519] on p "Medidas Aproximadas: 40cm x 30cm x 10cm" at bounding box center [1194, 518] width 275 height 18
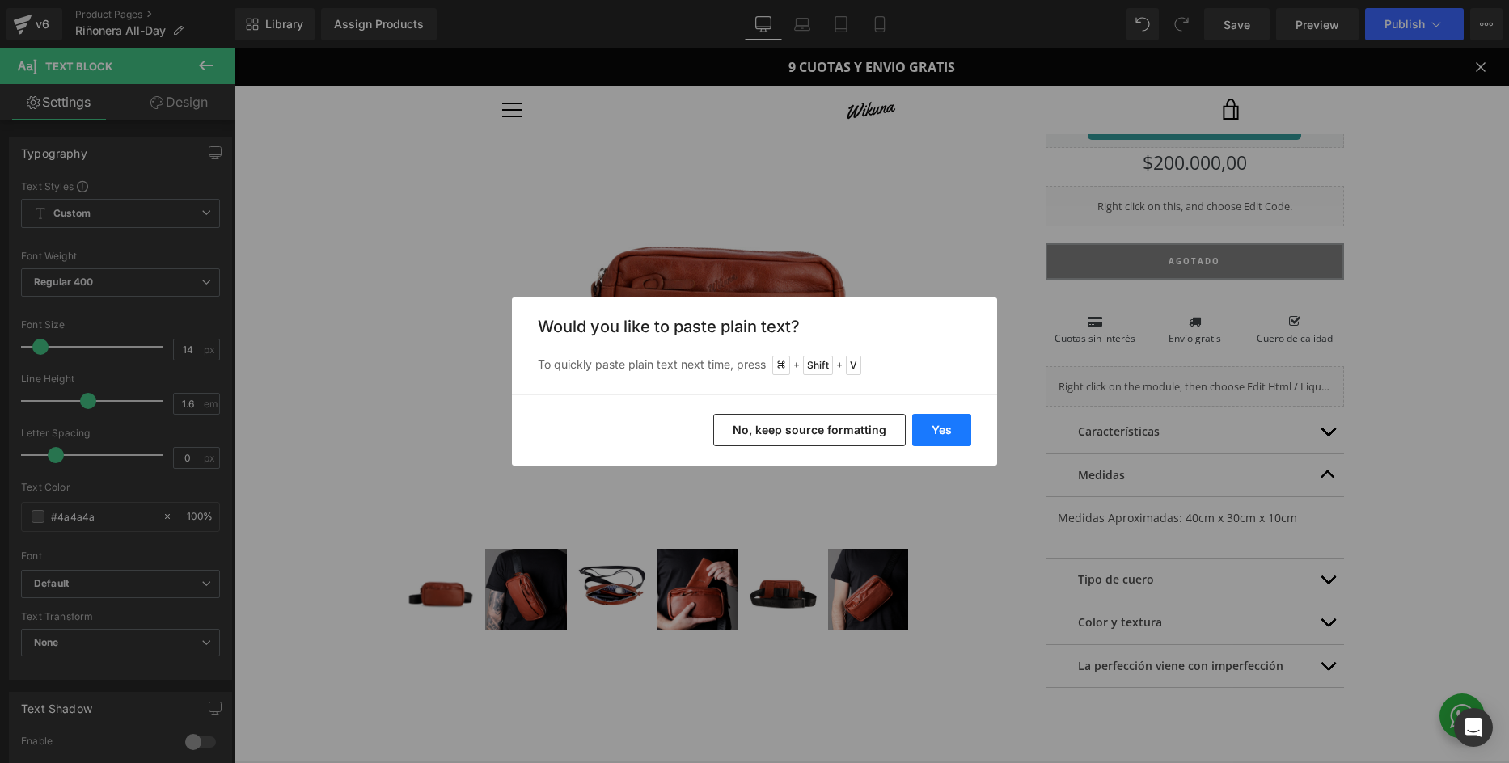
click at [944, 434] on button "Yes" at bounding box center [941, 430] width 59 height 32
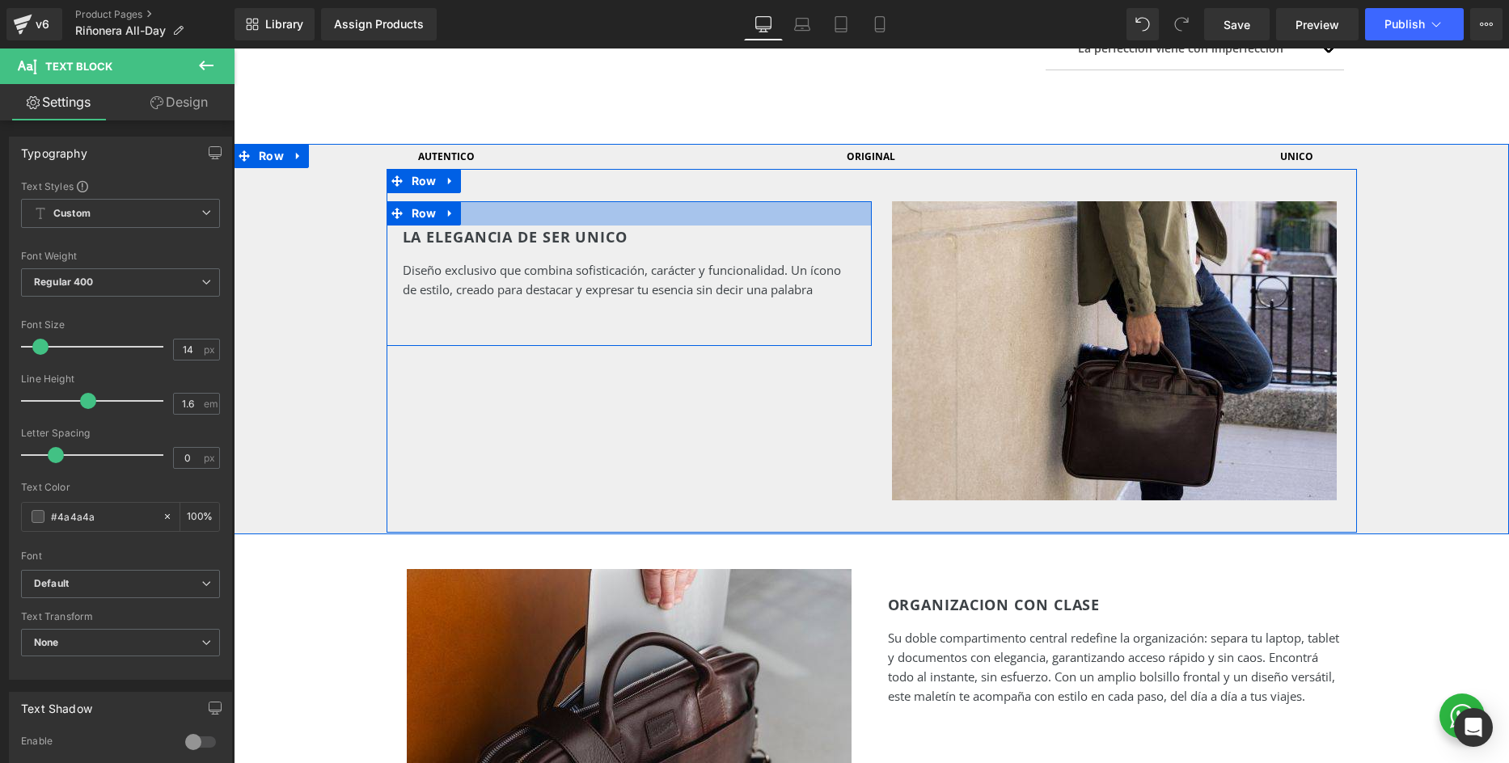
scroll to position [843, 0]
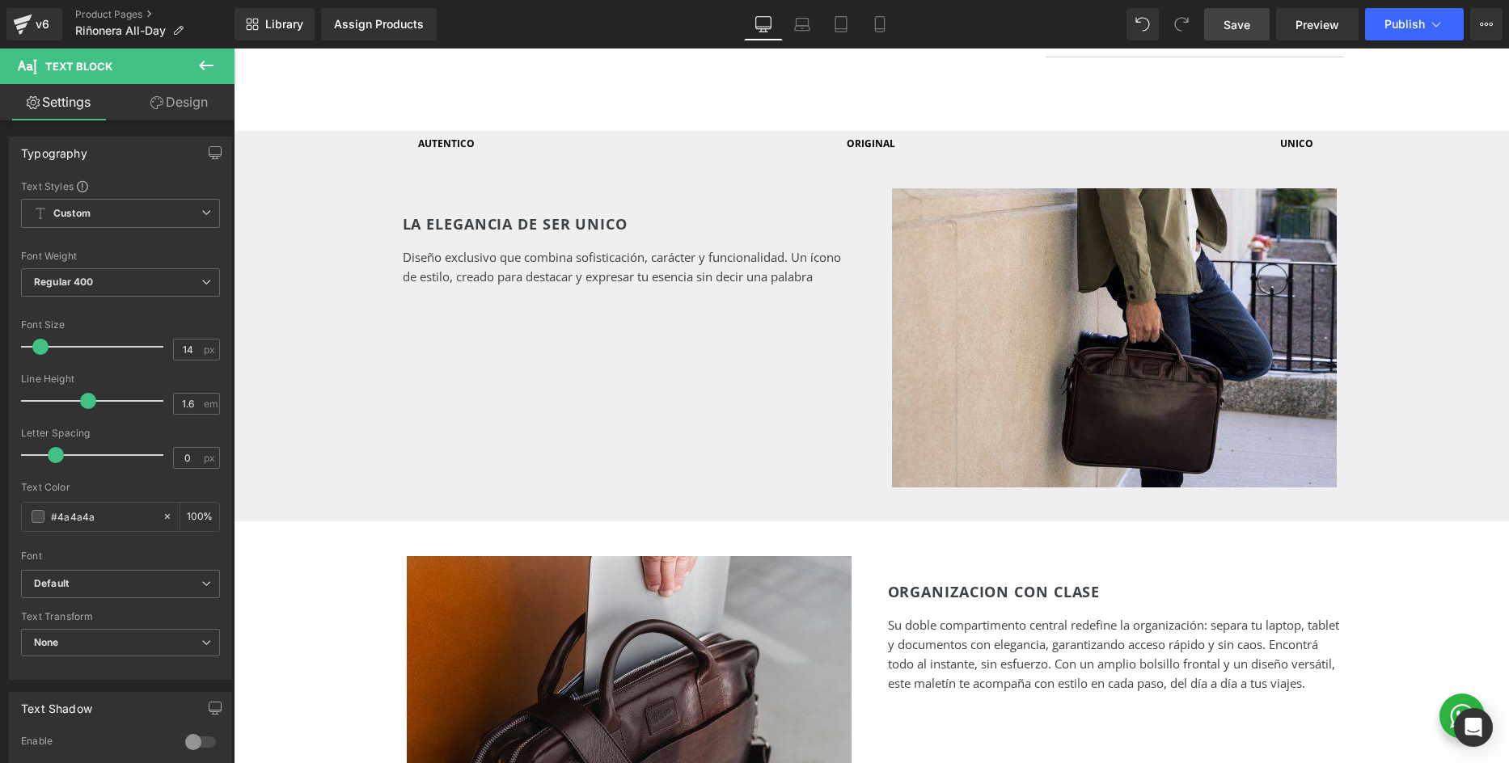
click at [1234, 23] on span "Save" at bounding box center [1236, 24] width 27 height 17
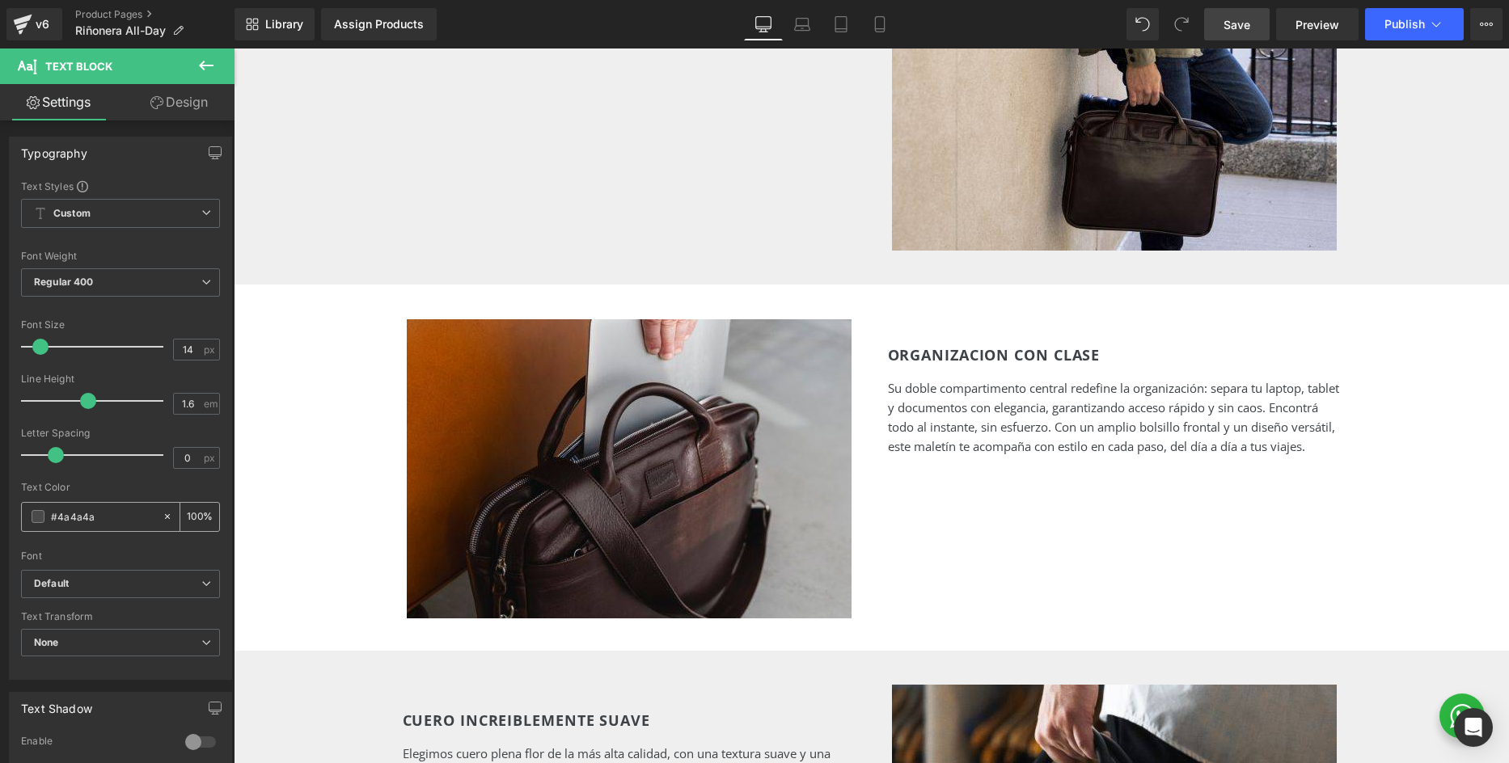
scroll to position [1082, 0]
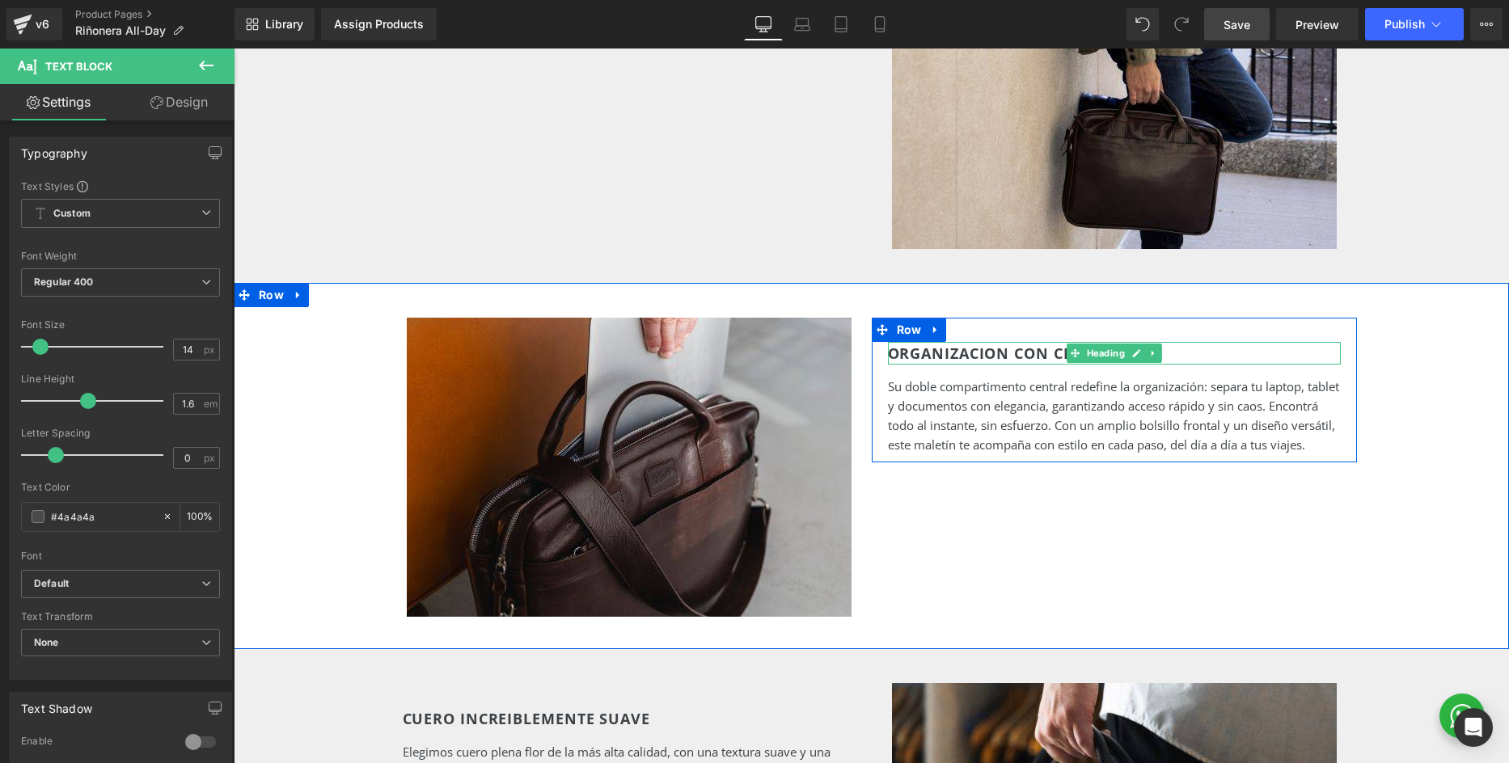
click at [952, 354] on h2 "ORGANIZACION CON CLASE" at bounding box center [1114, 353] width 453 height 23
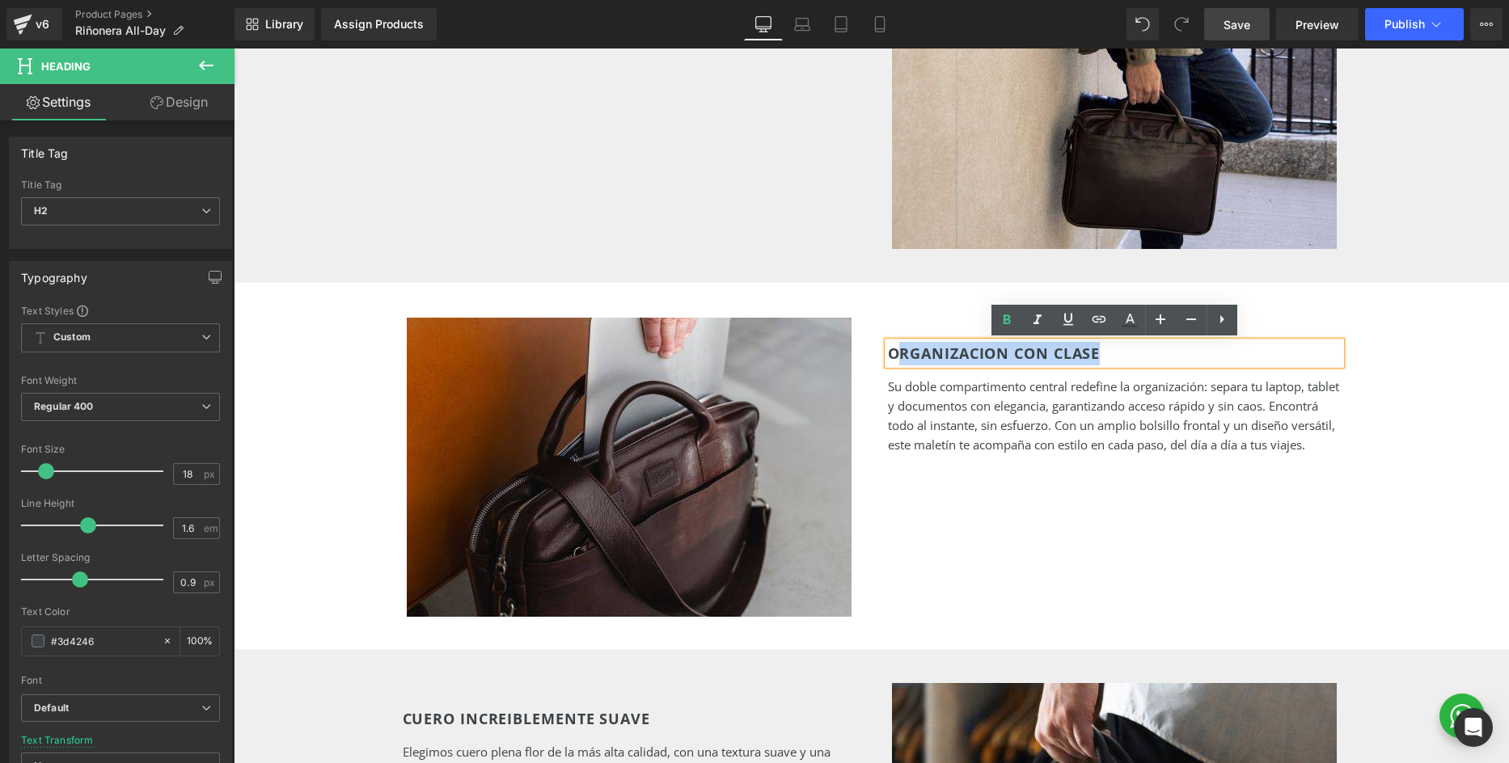
drag, startPoint x: 903, startPoint y: 356, endPoint x: 1117, endPoint y: 352, distance: 214.3
click at [1117, 352] on h2 "ORGANIZACION CON CLASE" at bounding box center [1114, 353] width 453 height 23
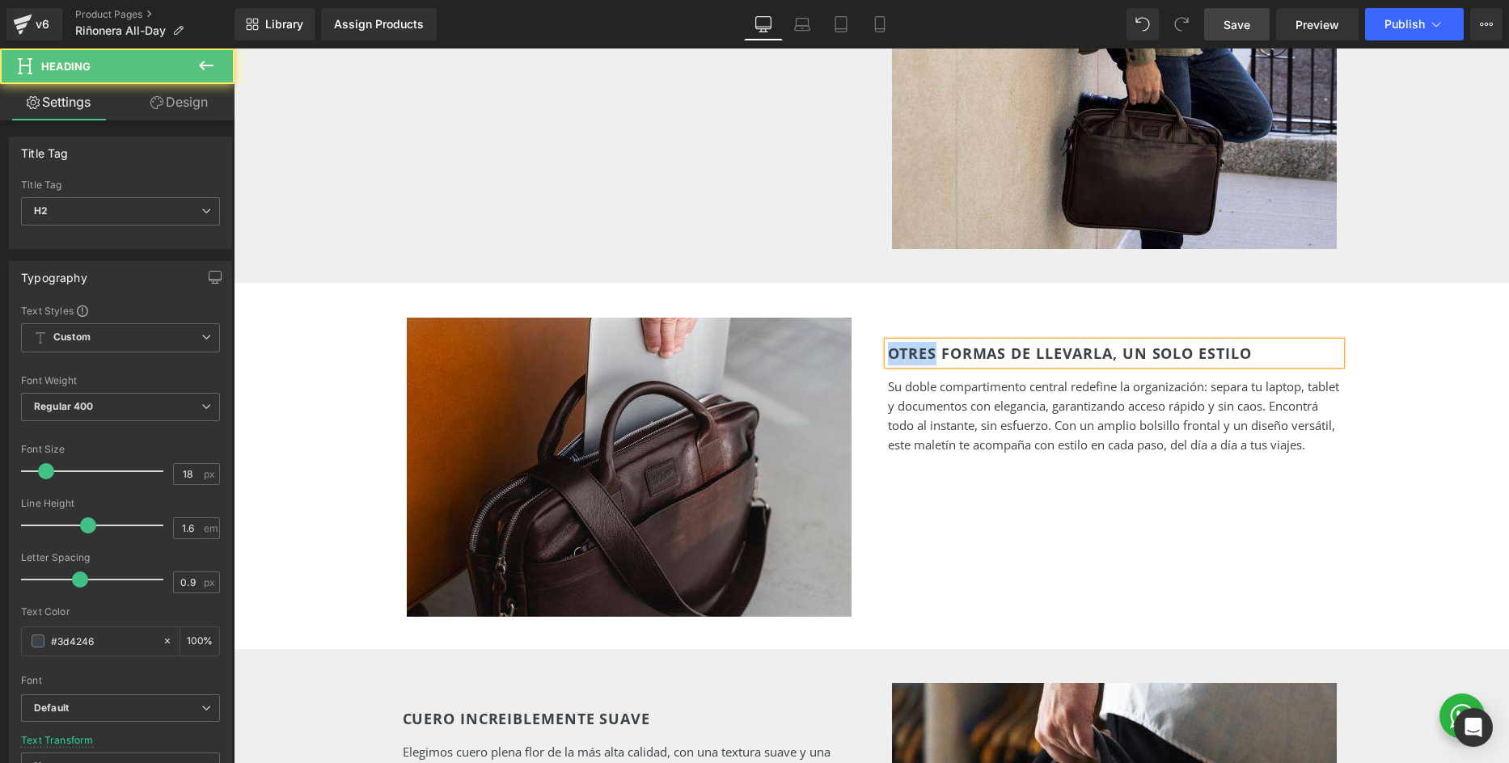
drag, startPoint x: 926, startPoint y: 355, endPoint x: 880, endPoint y: 355, distance: 45.3
click at [880, 355] on div "OTRES FORMAS DE LLEVARLA, UN SOLO ESTILO Heading Su doble compartimento central…" at bounding box center [1113, 398] width 485 height 113
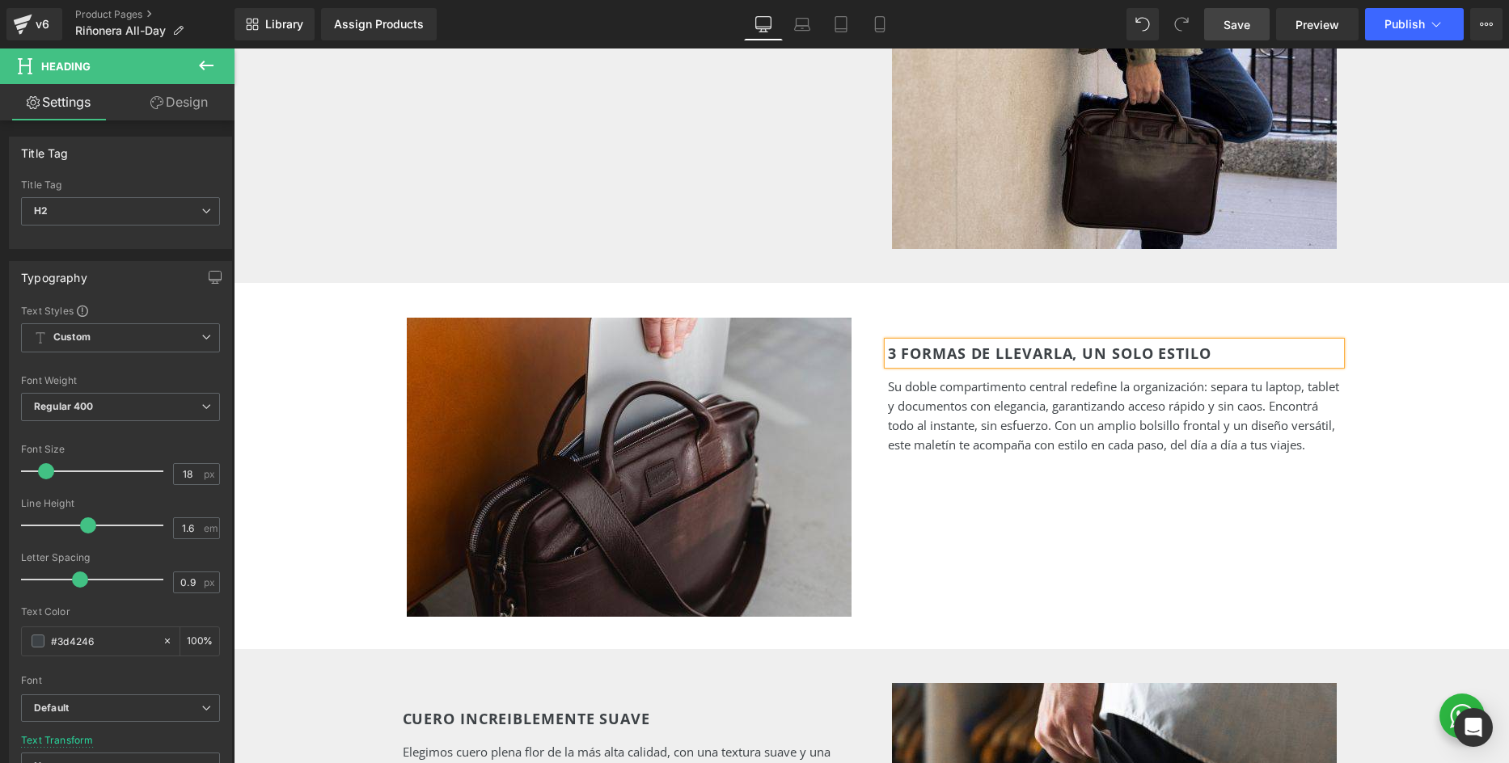
click at [1041, 519] on div "3 FORMAS DE LLEVARLA, UN SOLO ESTILO Heading Su doble compartimento central red…" at bounding box center [871, 467] width 970 height 364
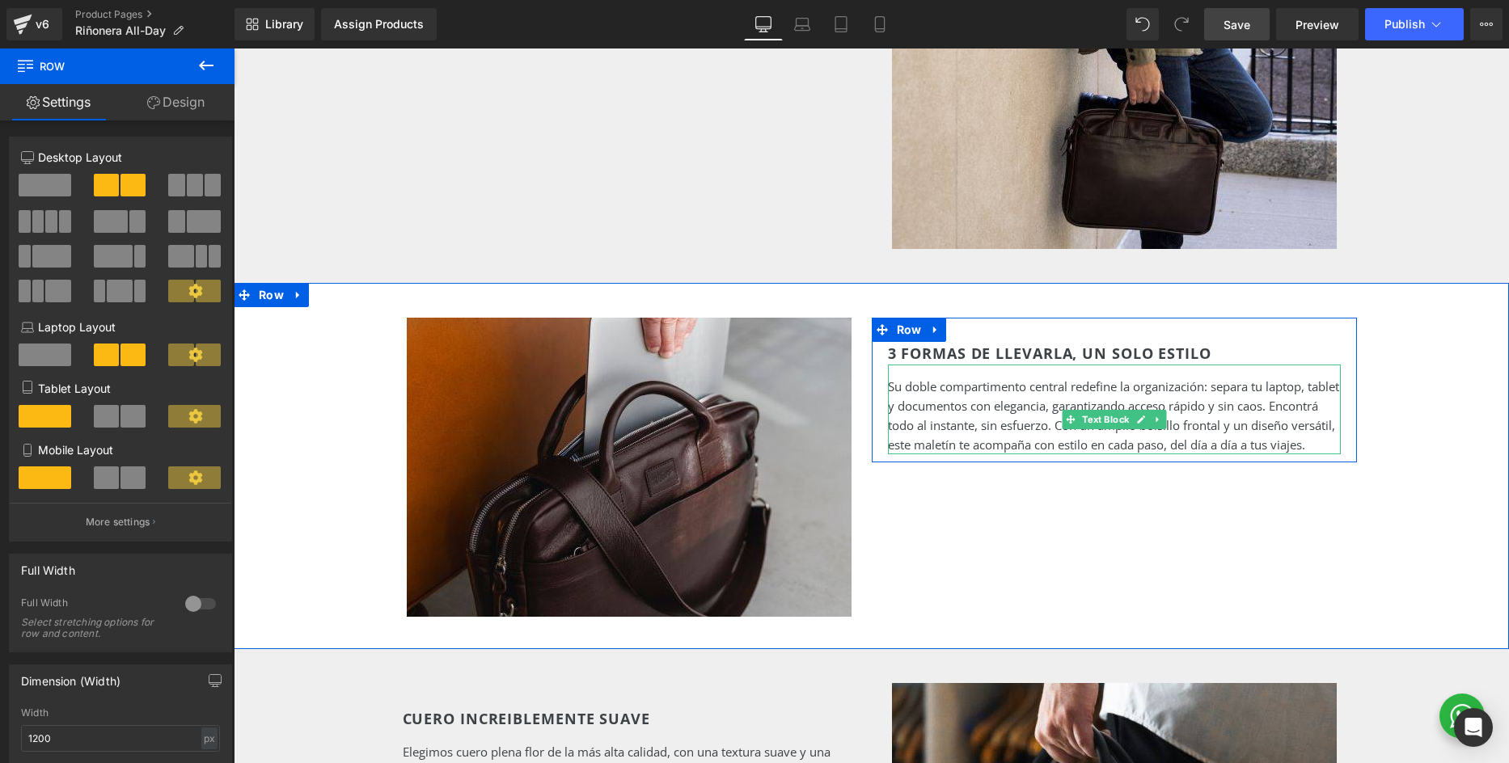
click at [955, 397] on p "Su doble compartimento central redefine la organización: separa tu laptop, tabl…" at bounding box center [1114, 416] width 453 height 78
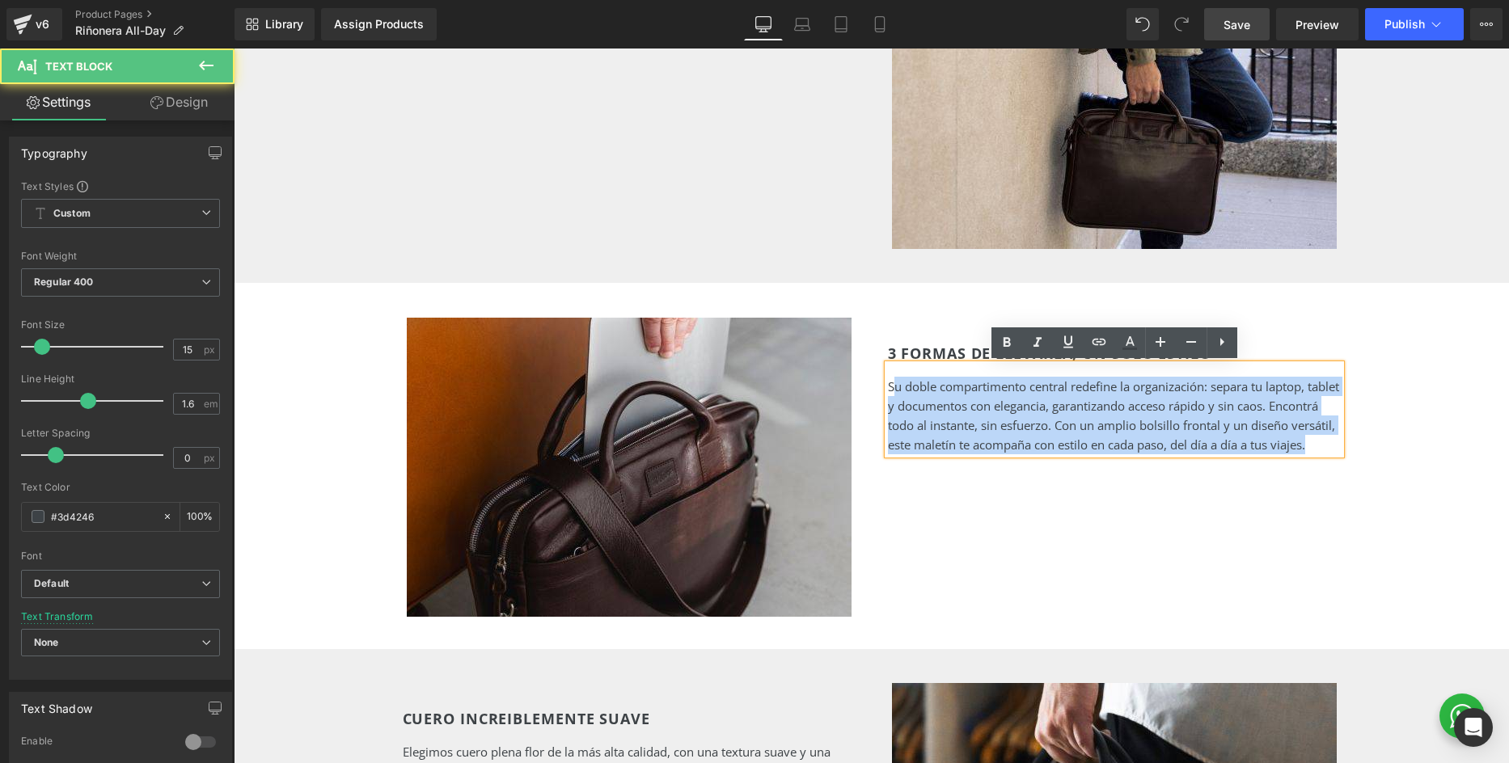
drag, startPoint x: 891, startPoint y: 387, endPoint x: 967, endPoint y: 477, distance: 117.6
click at [967, 454] on div "Su doble compartimento central redefine la organización: separa tu laptop, tabl…" at bounding box center [1114, 410] width 453 height 90
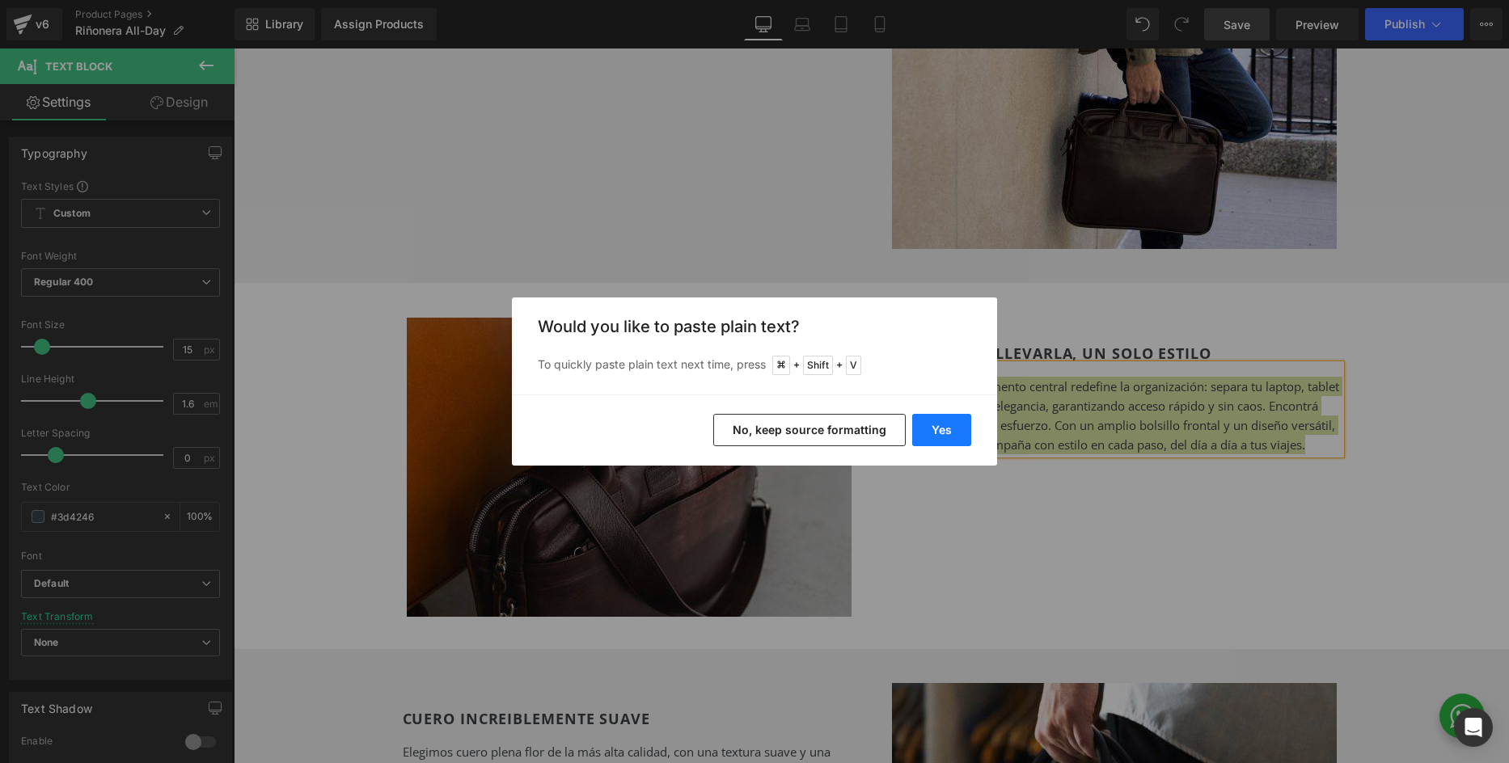
click at [942, 429] on button "Yes" at bounding box center [941, 430] width 59 height 32
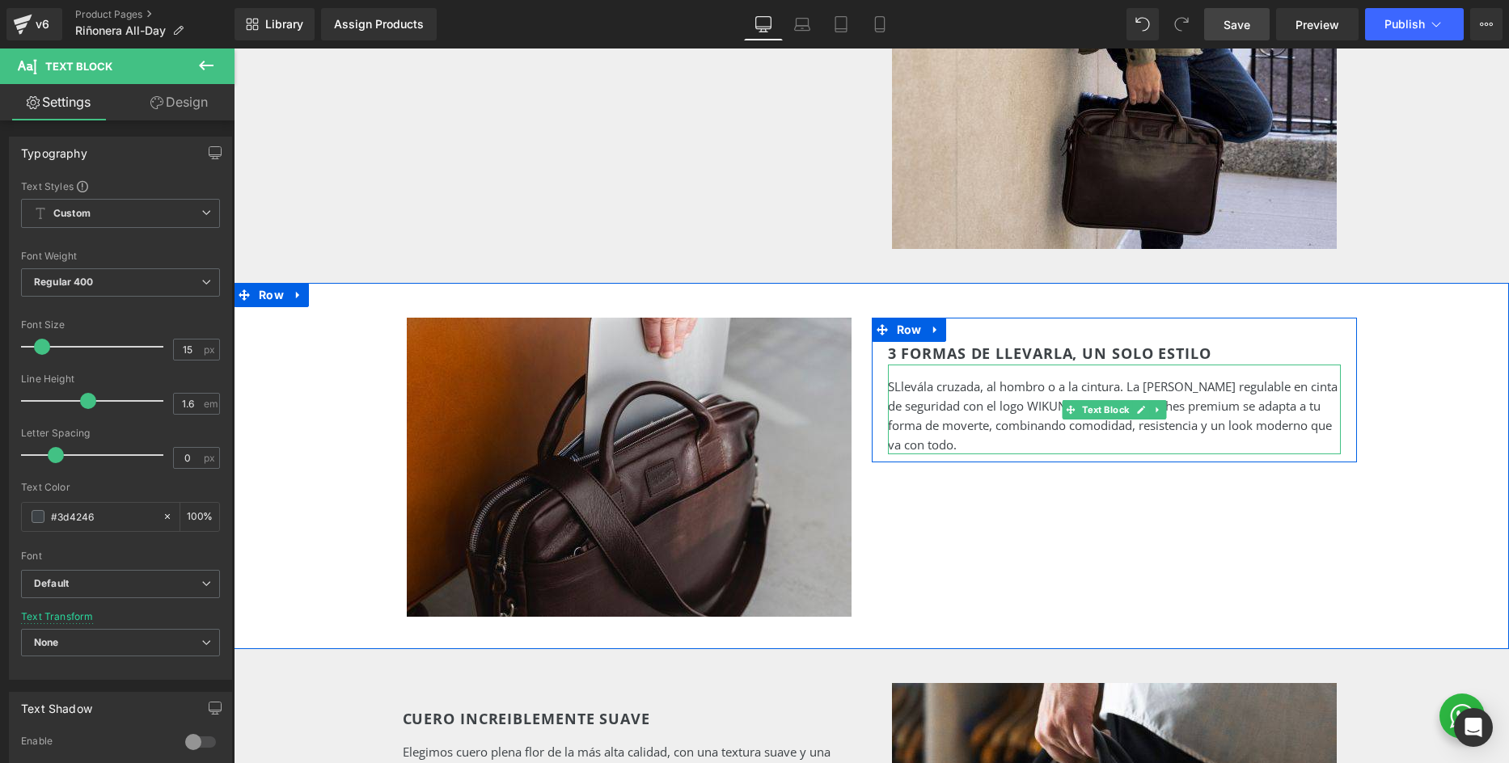
click at [895, 383] on p "SLlevála cruzada, al hombro o a la cintura. La correa regulable en cinta de seg…" at bounding box center [1114, 416] width 453 height 78
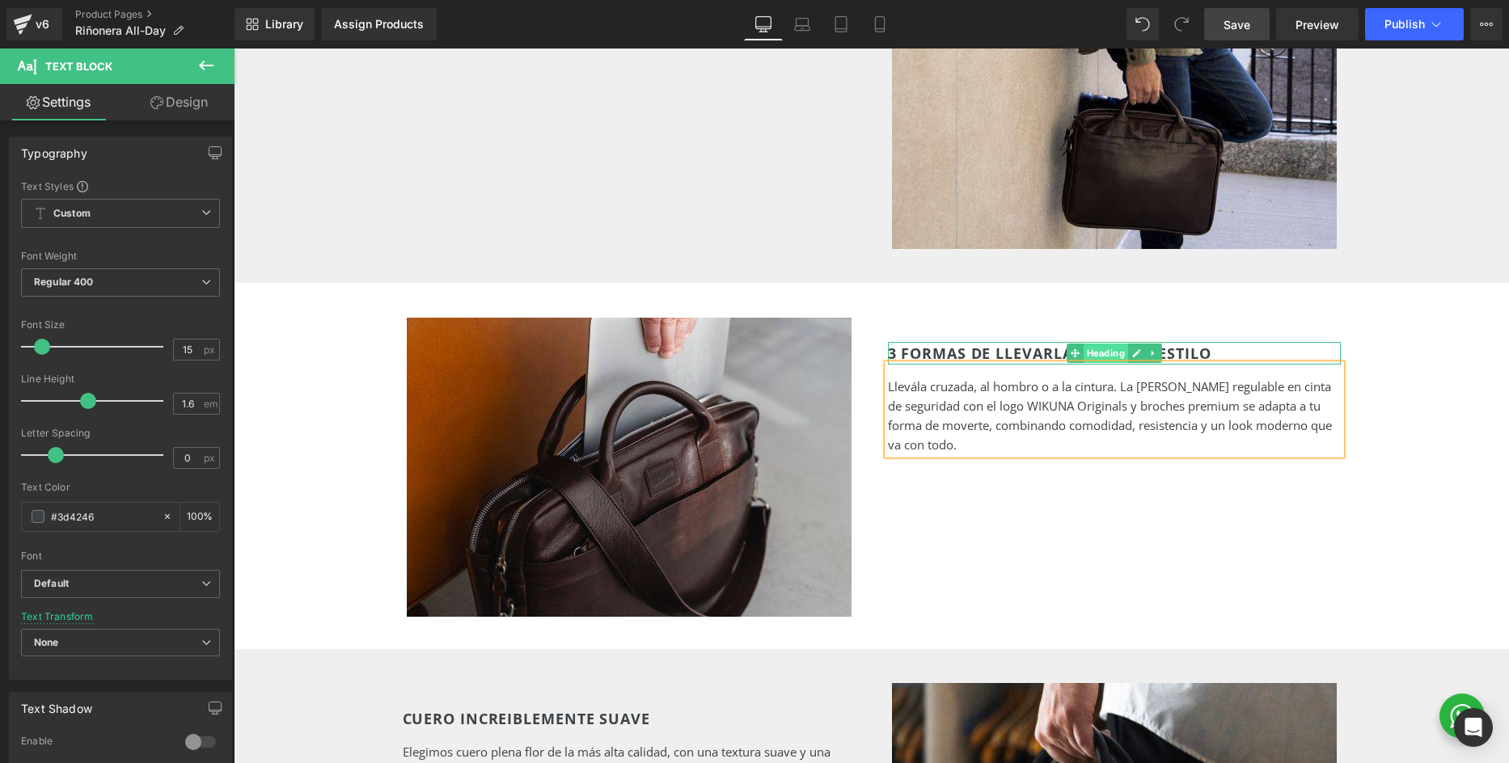
click at [1112, 357] on span "Heading" at bounding box center [1104, 353] width 44 height 19
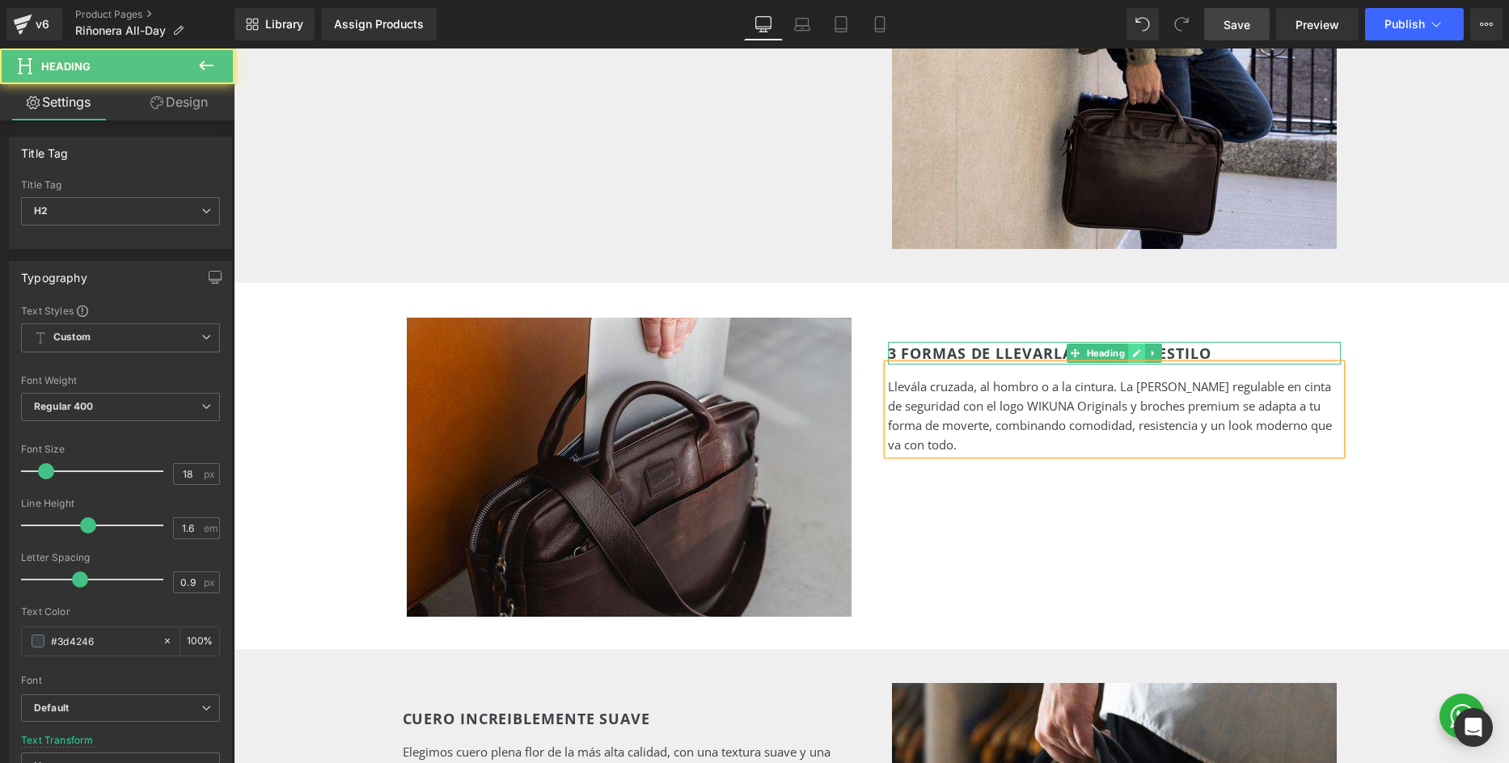
click at [1132, 354] on icon at bounding box center [1136, 353] width 9 height 10
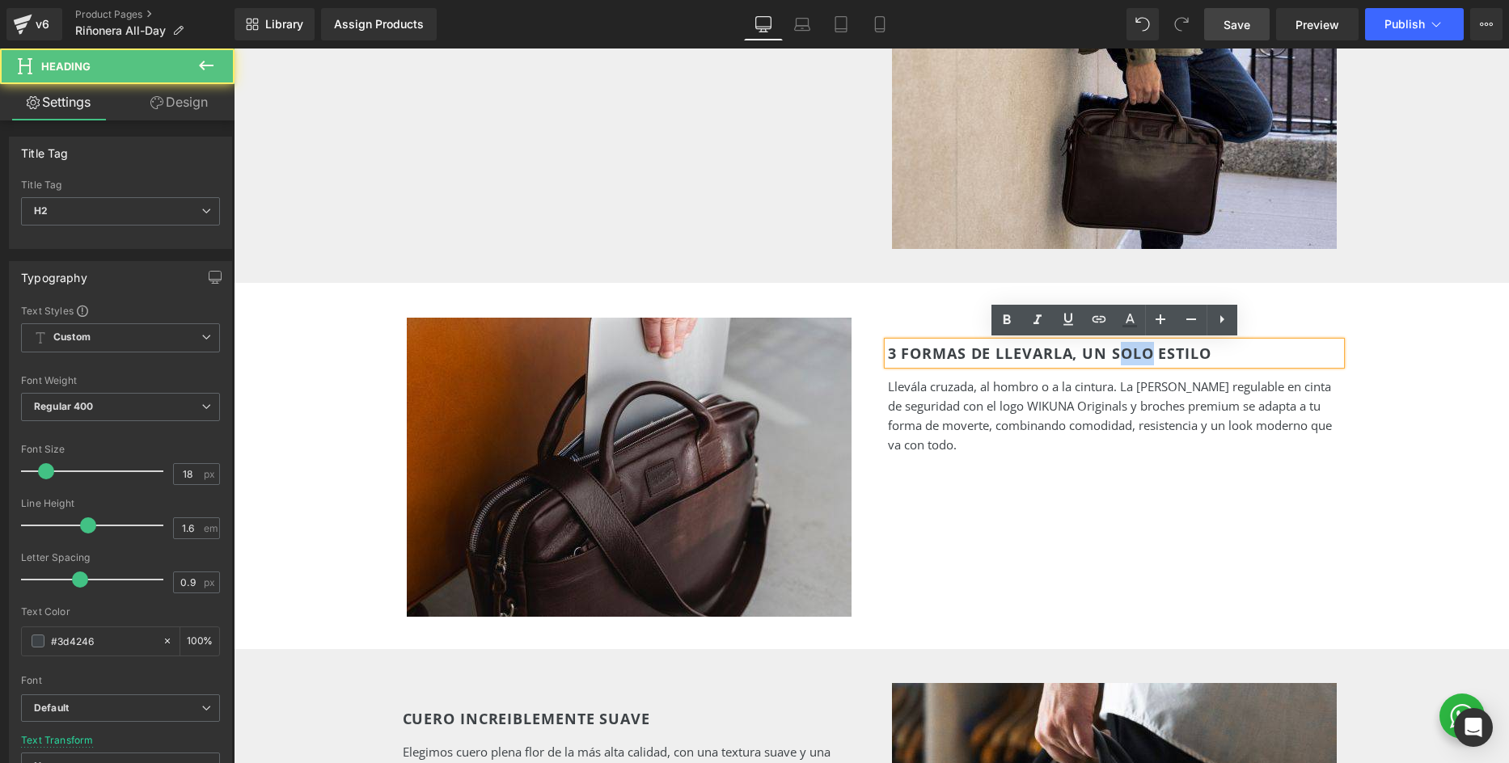
drag, startPoint x: 1154, startPoint y: 354, endPoint x: 1116, endPoint y: 352, distance: 38.0
click at [1116, 352] on h2 "3 FORMAS DE LLEVARLA, UN SOLO ESTILO" at bounding box center [1114, 353] width 453 height 23
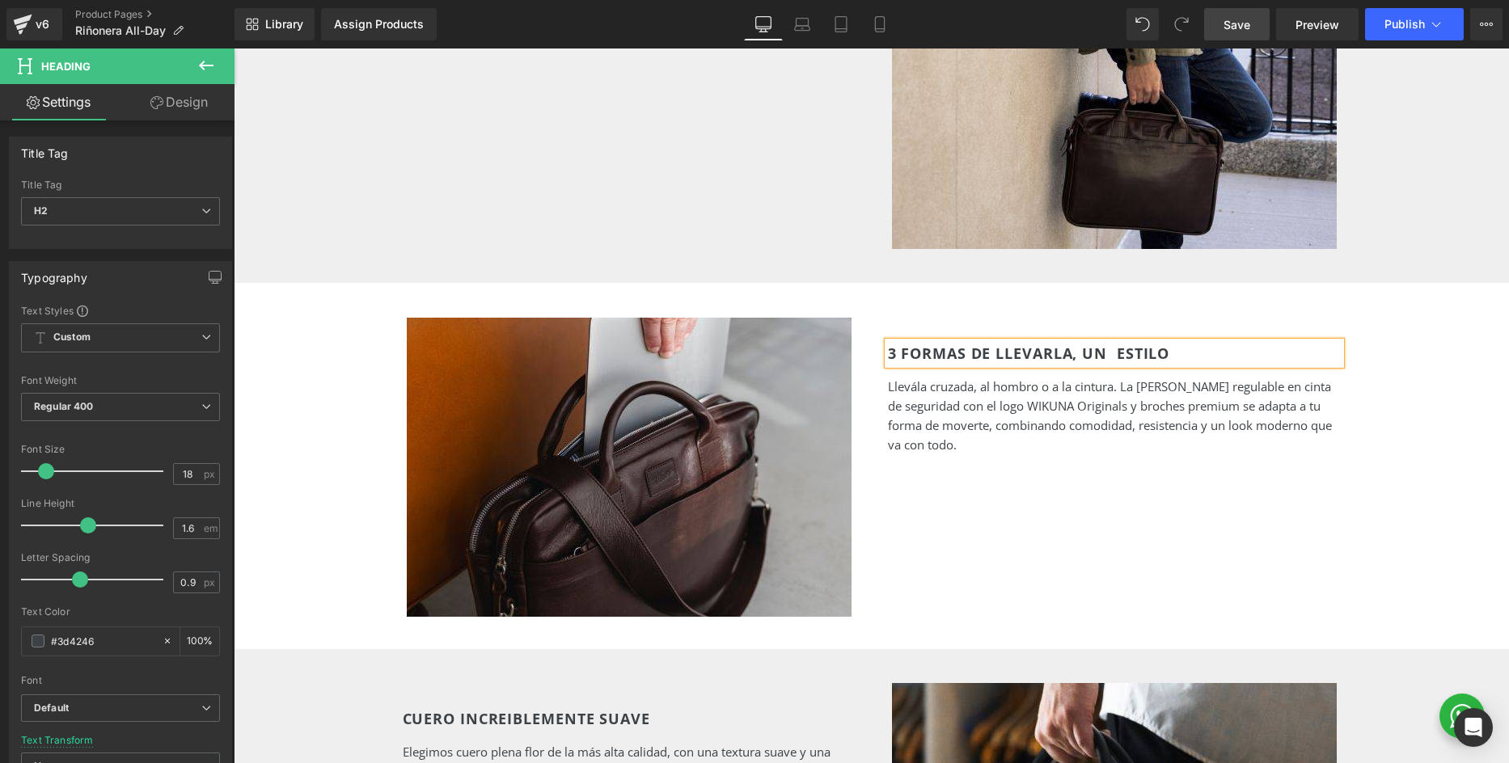
click at [1118, 351] on h2 "3 FORMAS DE LLEVARLA, UN ESTILO" at bounding box center [1114, 353] width 453 height 23
click at [1197, 351] on h2 "3 FORMAS DE LLEVARLA, UN ESTILO" at bounding box center [1114, 353] width 453 height 23
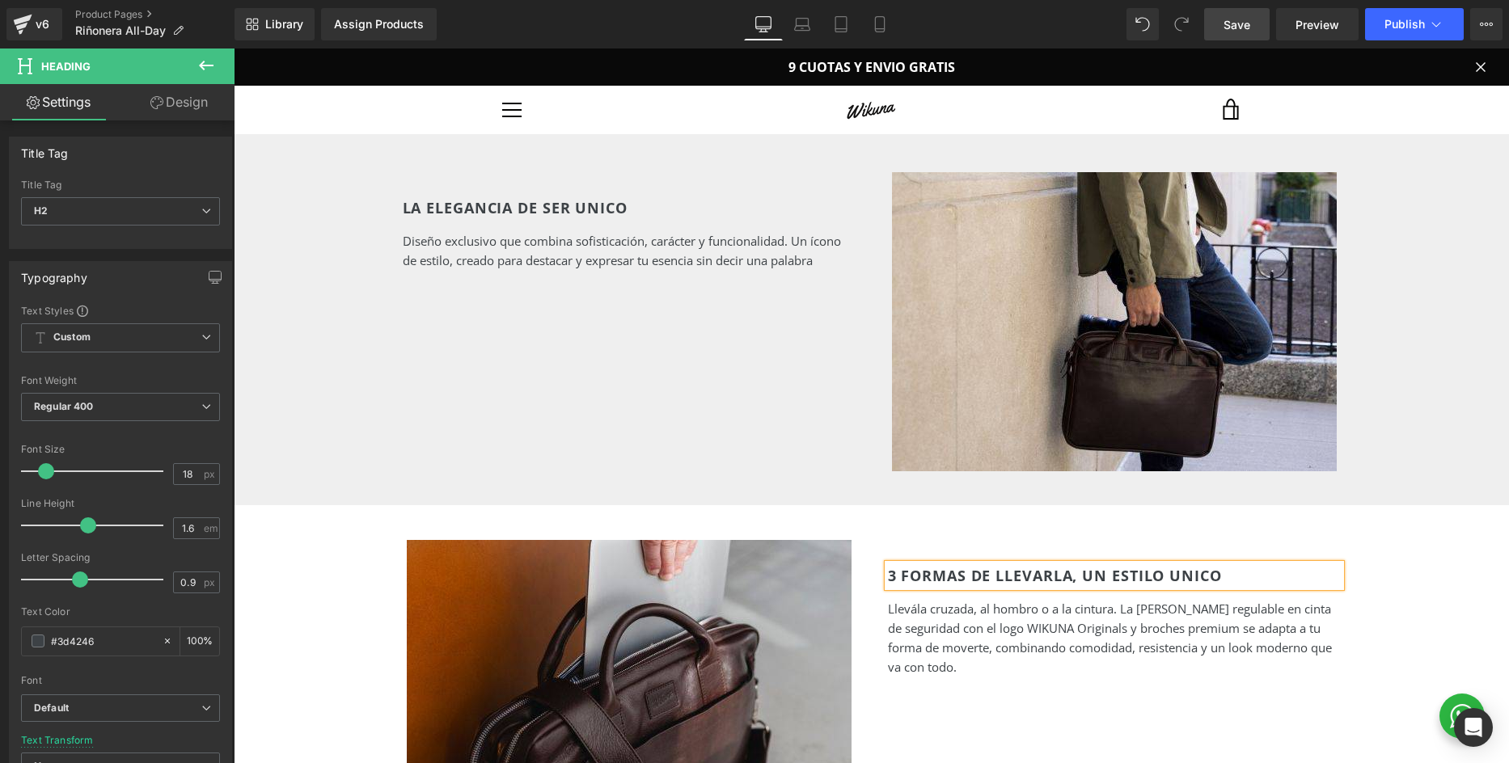
scroll to position [856, 0]
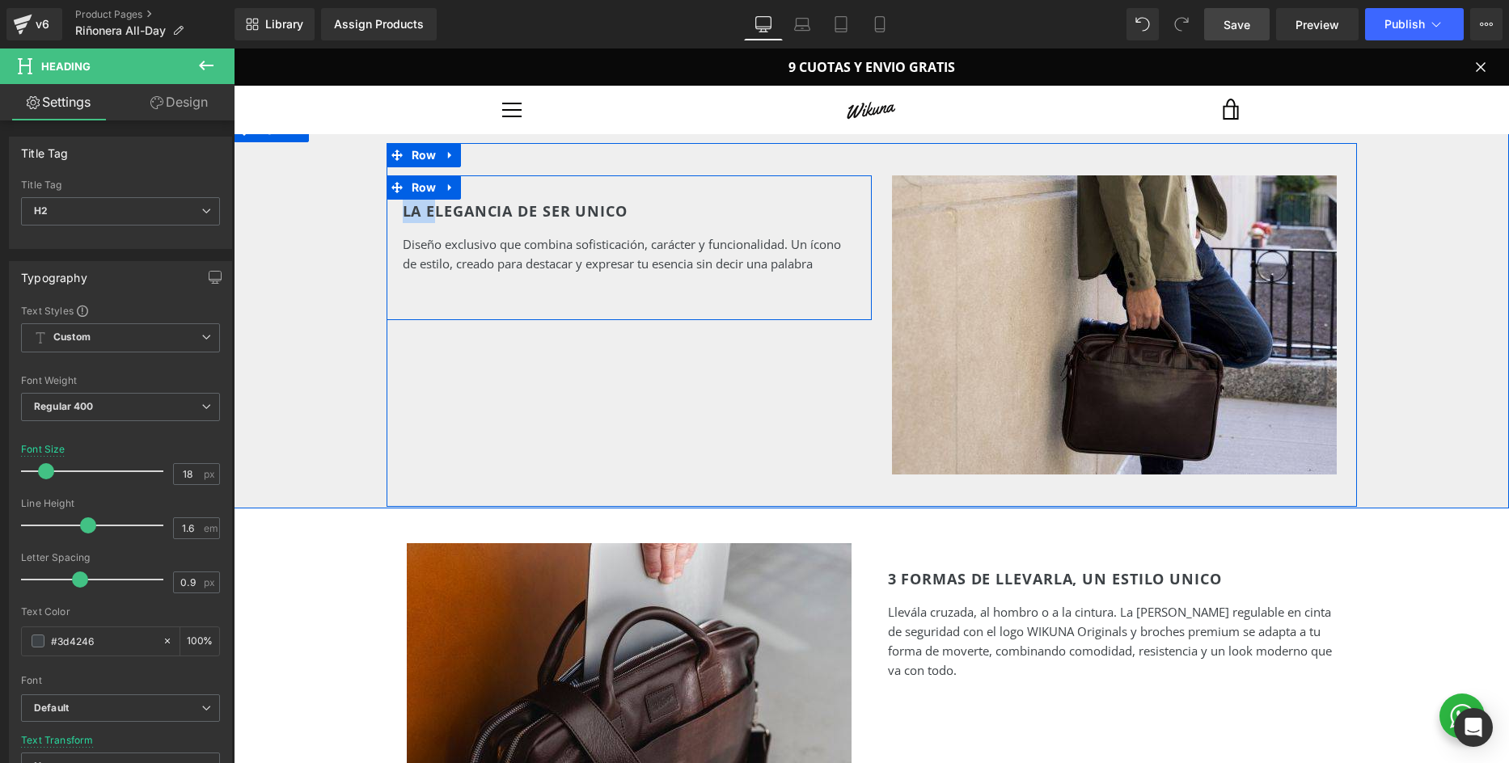
drag, startPoint x: 433, startPoint y: 209, endPoint x: 392, endPoint y: 209, distance: 41.2
click at [392, 209] on div "LA ELEGANCIA DE SER UNICO Heading Diseño exclusivo que combina sofisticación, c…" at bounding box center [628, 256] width 485 height 113
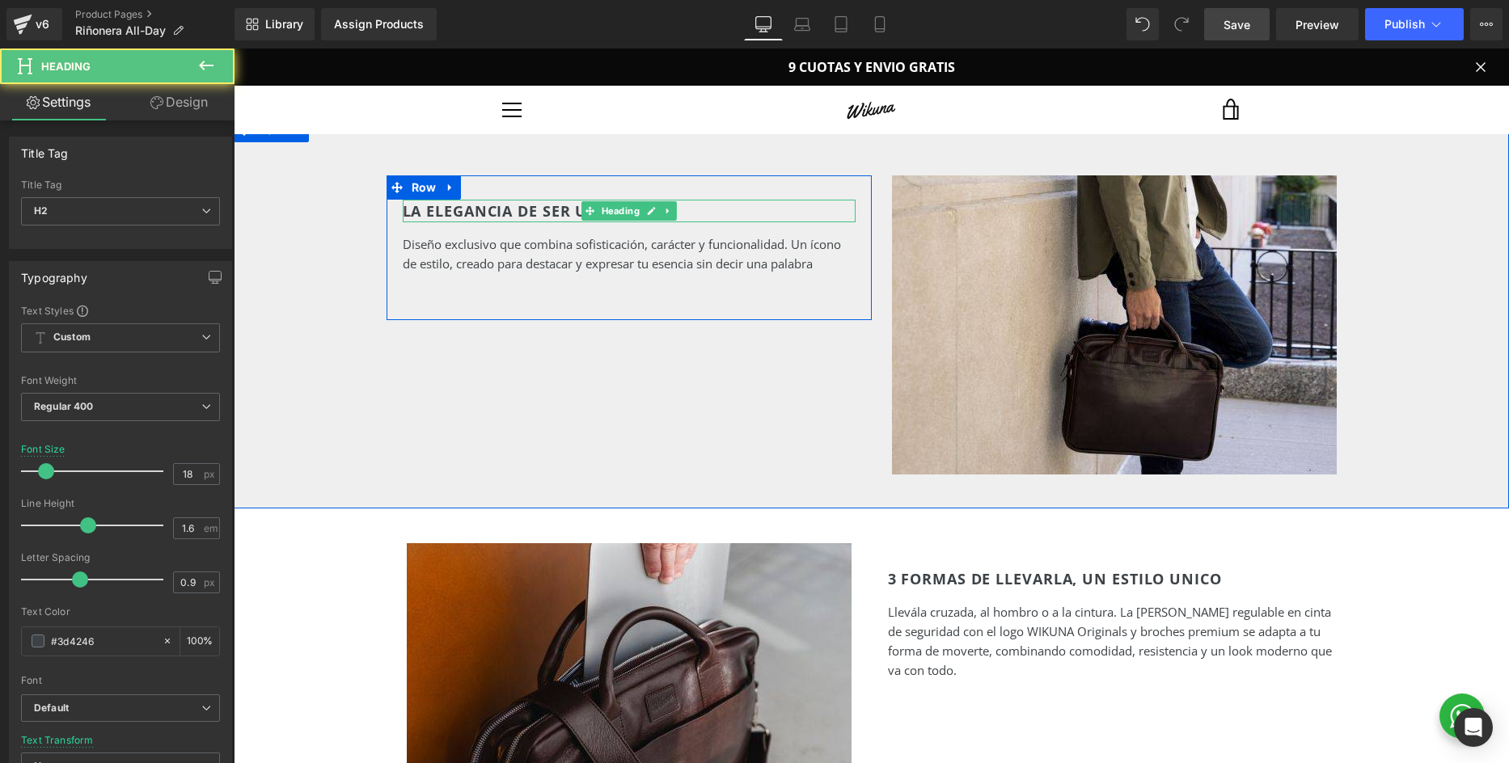
click at [462, 209] on h2 "LA ELEGANCIA DE SER UNICO" at bounding box center [629, 211] width 453 height 23
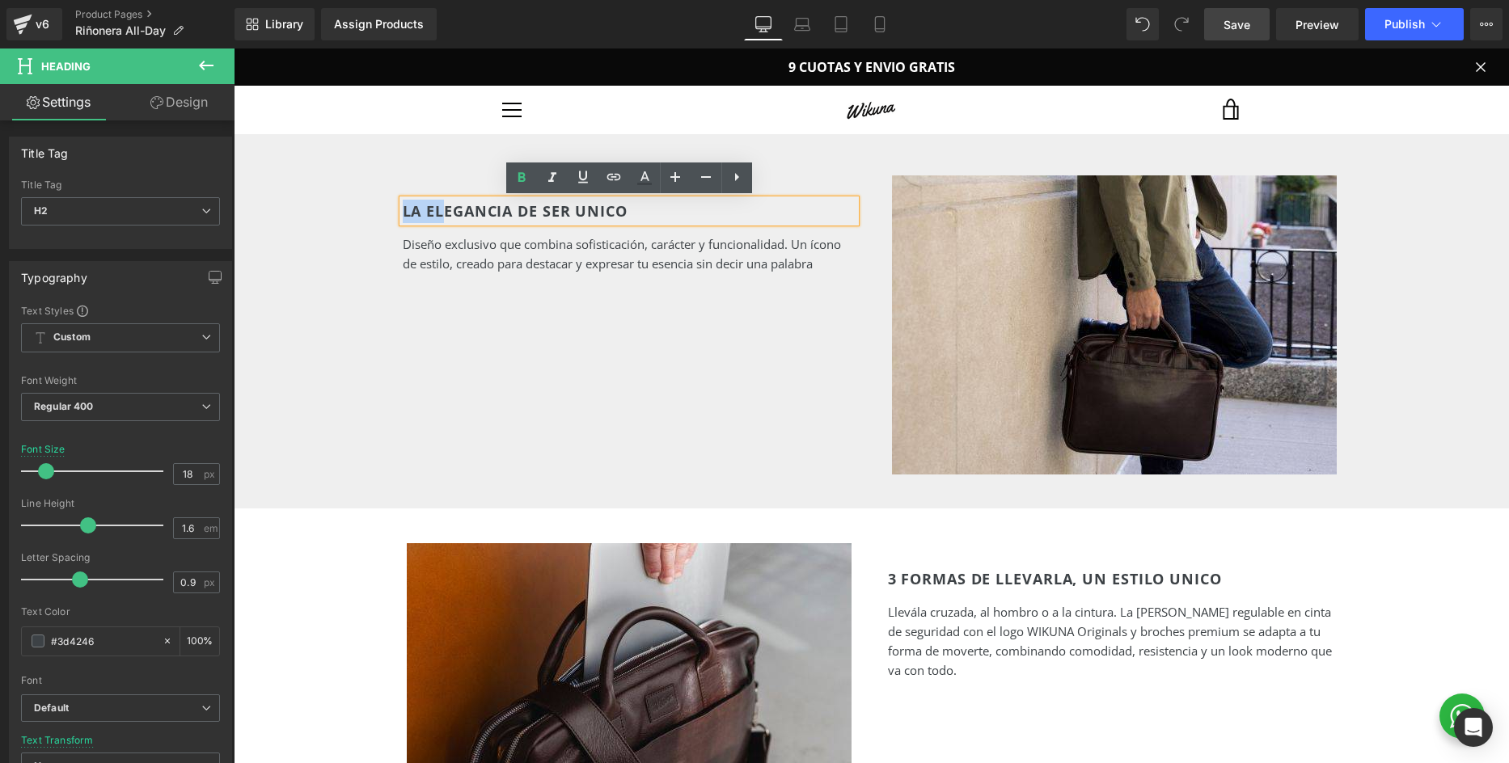
drag, startPoint x: 441, startPoint y: 213, endPoint x: 381, endPoint y: 209, distance: 60.8
click at [381, 209] on div "AUTENTICO Heading ORIGINAL Heading UNICO Heading Row LA ELEGANCIA DE SER UNICO …" at bounding box center [871, 312] width 1275 height 387
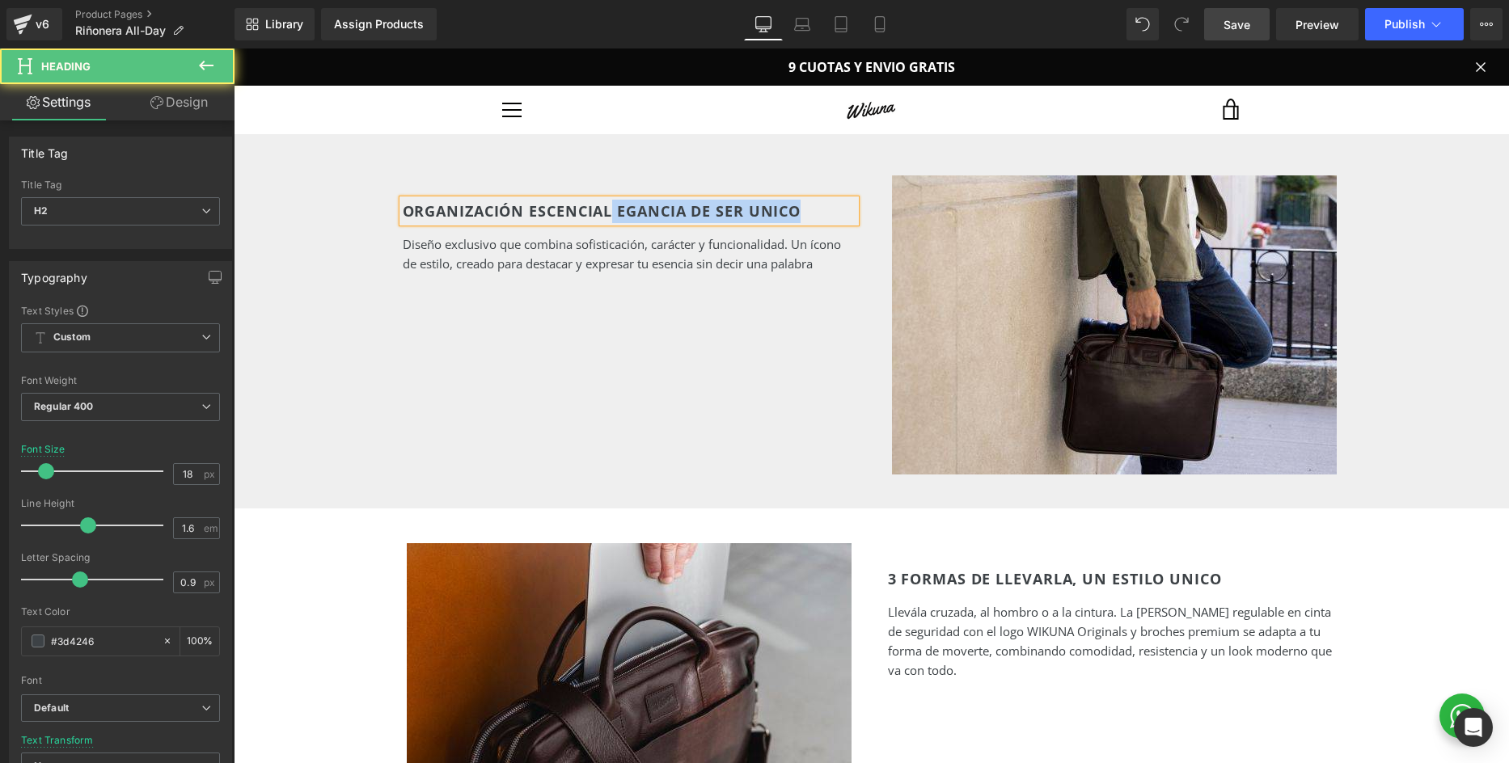
drag, startPoint x: 610, startPoint y: 207, endPoint x: 808, endPoint y: 210, distance: 198.1
click at [808, 210] on h2 "ORGANIZACIÓN ESCENCIAL EGANCIA DE SER UNICO" at bounding box center [629, 211] width 453 height 23
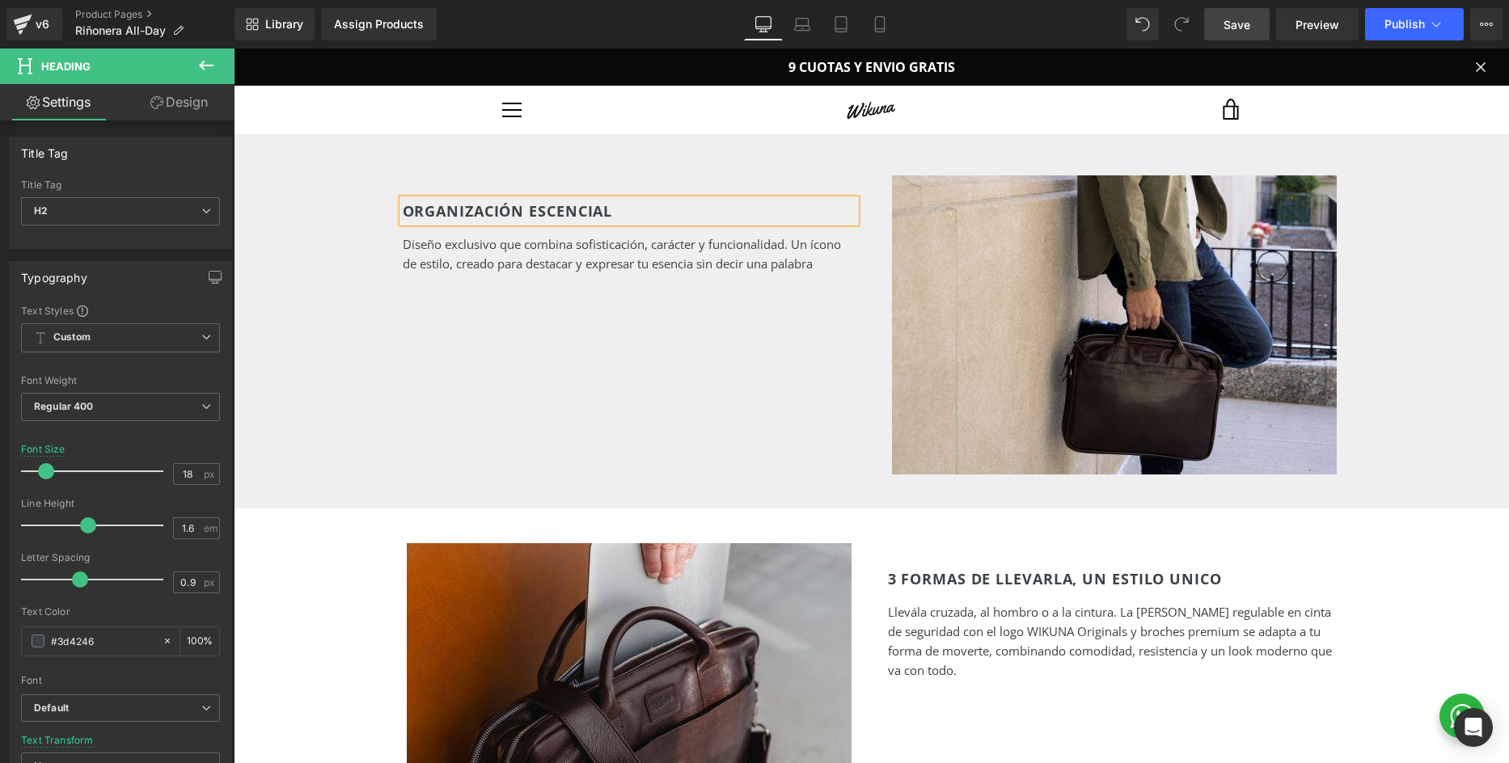
click at [513, 208] on h2 "ORGANIZACIÓN ESCENCIAL" at bounding box center [629, 211] width 453 height 23
click at [489, 213] on h2 "ORGANIZACION ESCENCIAL" at bounding box center [629, 211] width 453 height 23
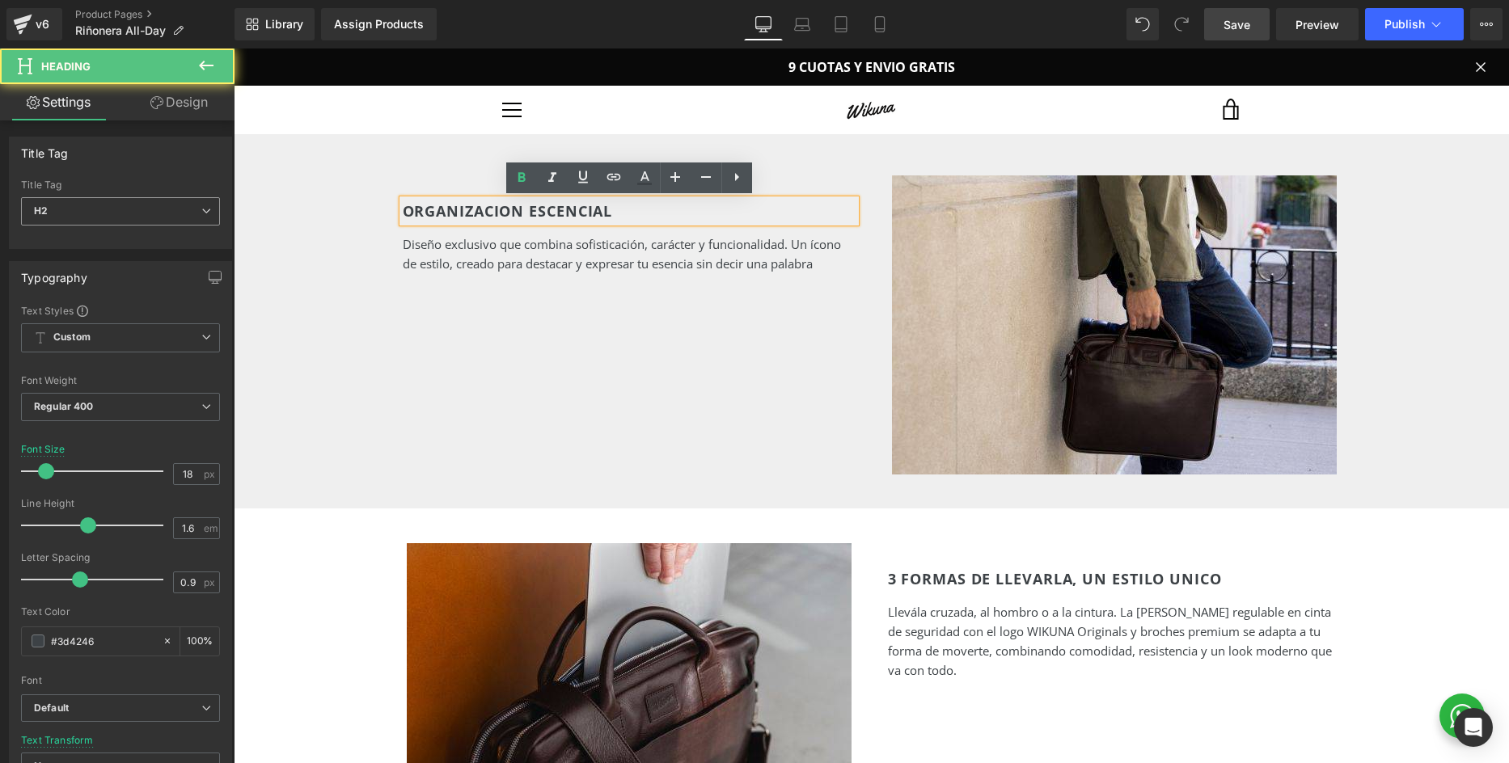
click at [489, 213] on h2 "ORGANIZACION ESCENCIAL" at bounding box center [629, 211] width 453 height 23
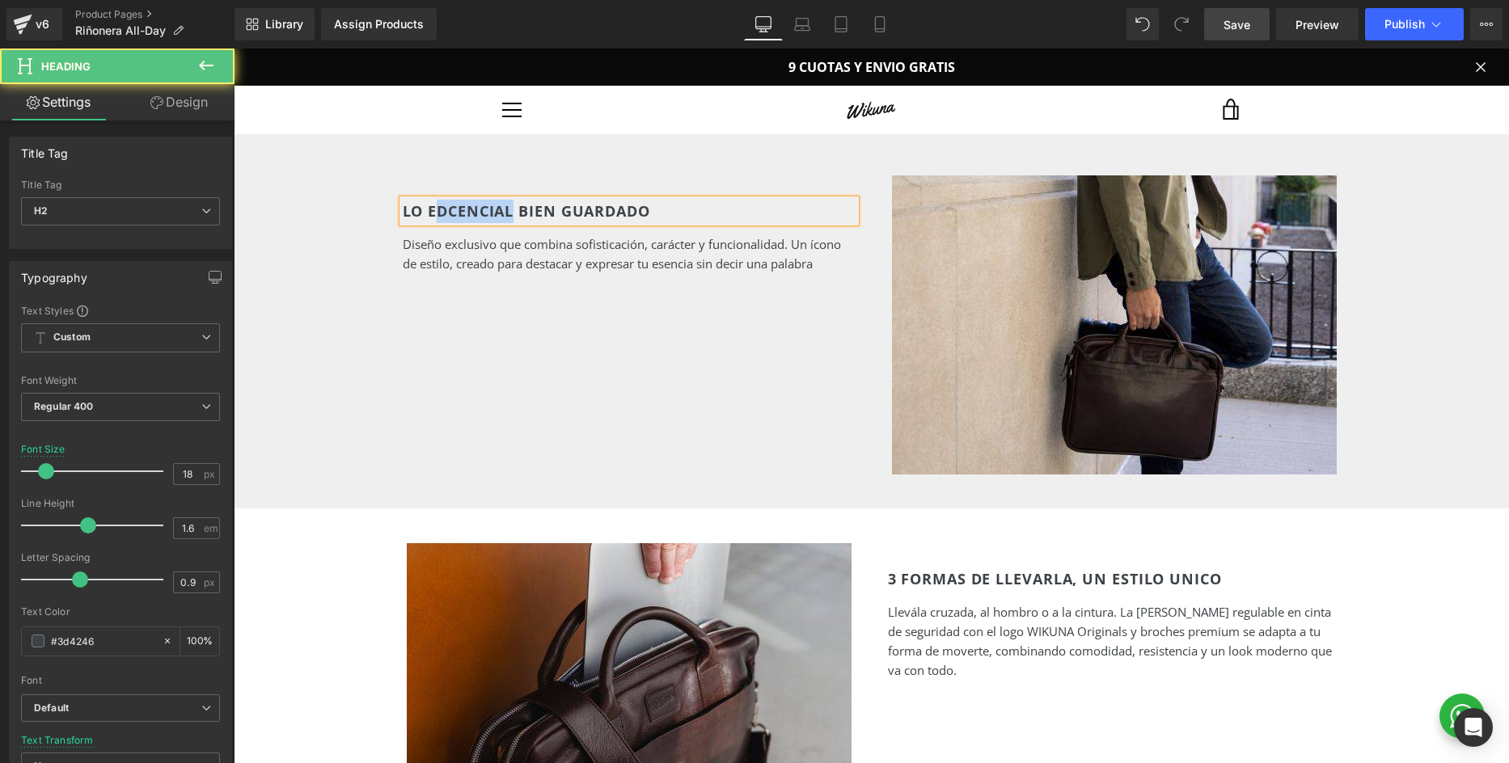
drag, startPoint x: 513, startPoint y: 213, endPoint x: 436, endPoint y: 213, distance: 77.6
click at [436, 213] on h2 "LO EDCENCIAL BIEN GUARDADO" at bounding box center [629, 211] width 453 height 23
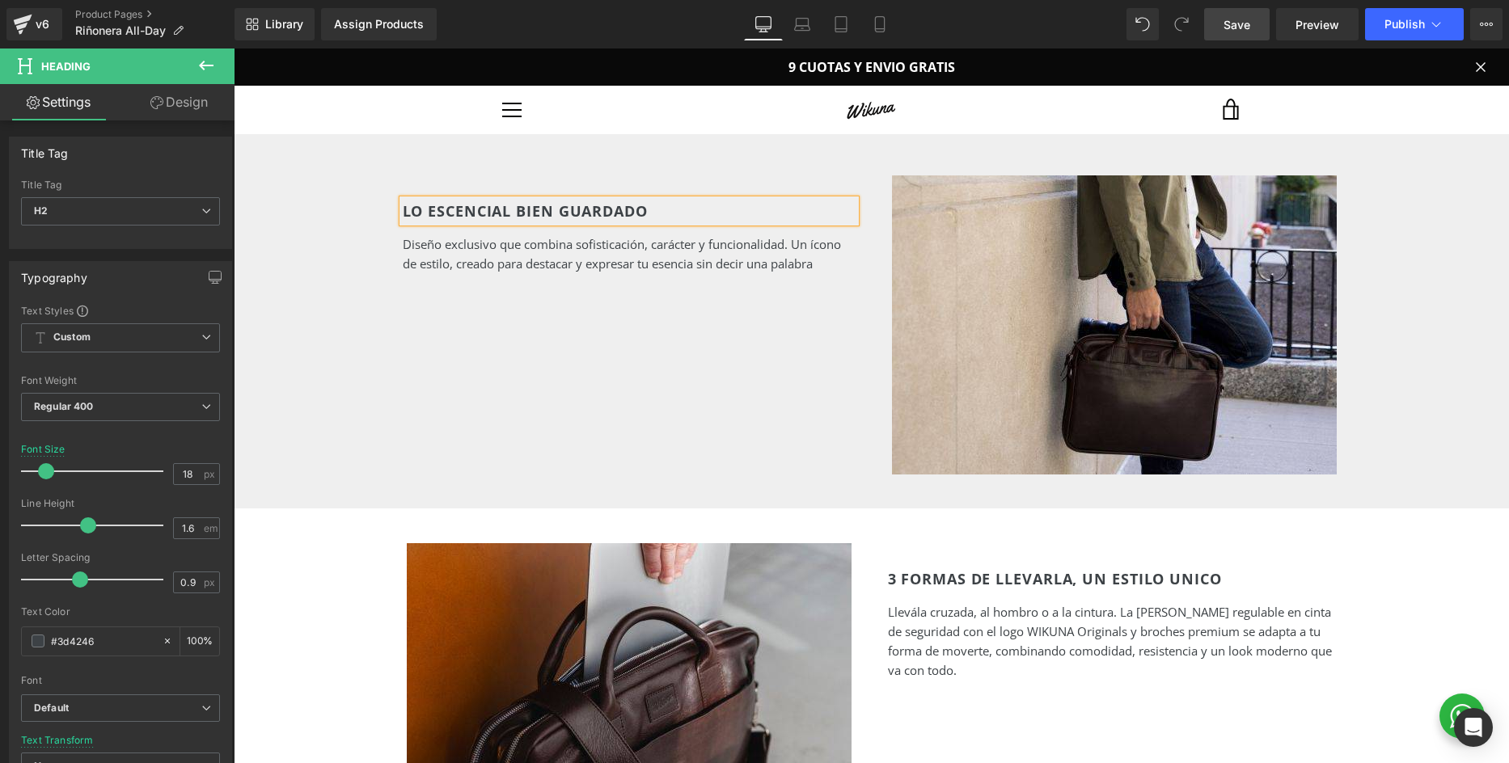
click at [513, 327] on div "LO ESCENCIAL BIEN GUARDADO Heading Diseño exclusivo que combina sofisticación, …" at bounding box center [871, 325] width 970 height 364
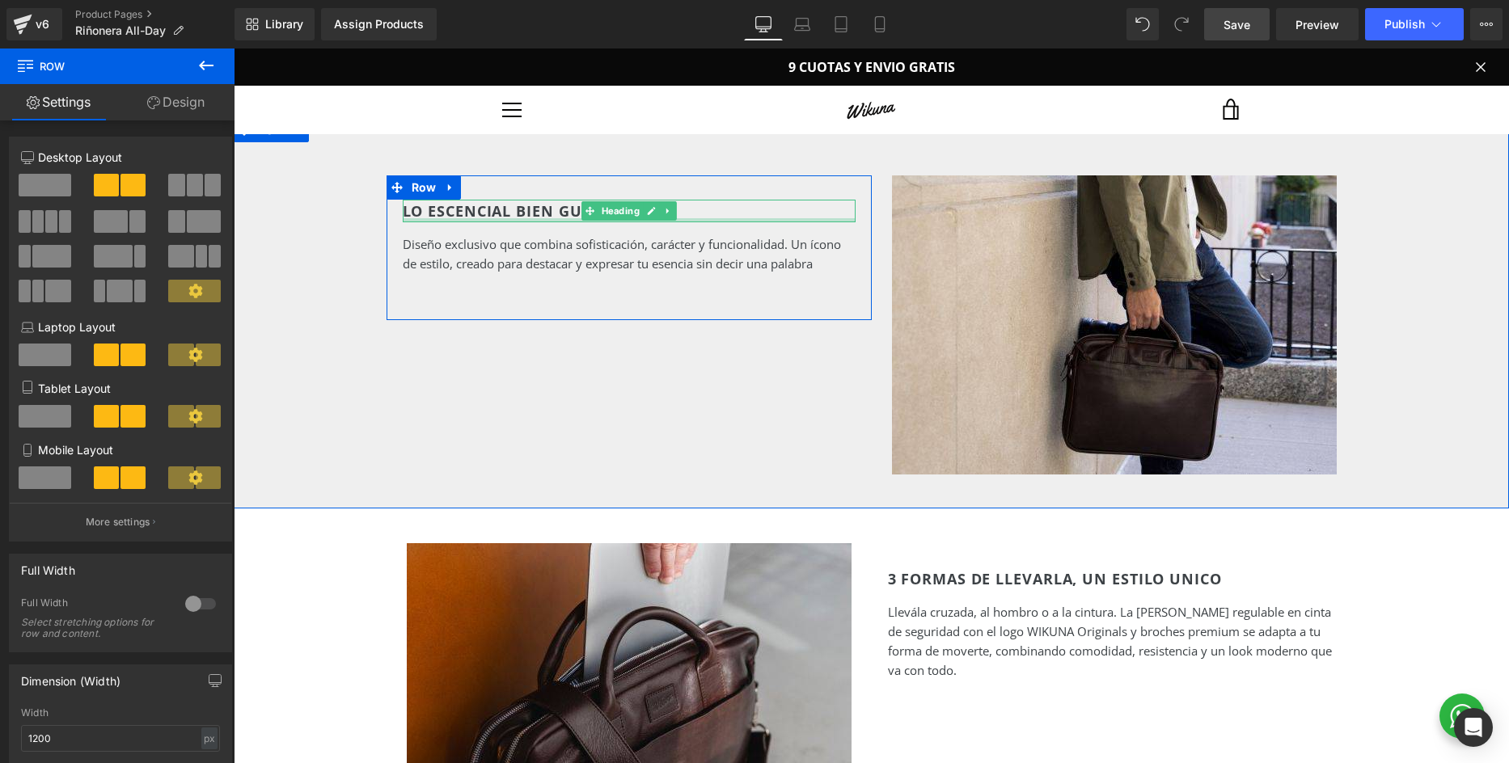
click at [449, 221] on div at bounding box center [629, 220] width 453 height 4
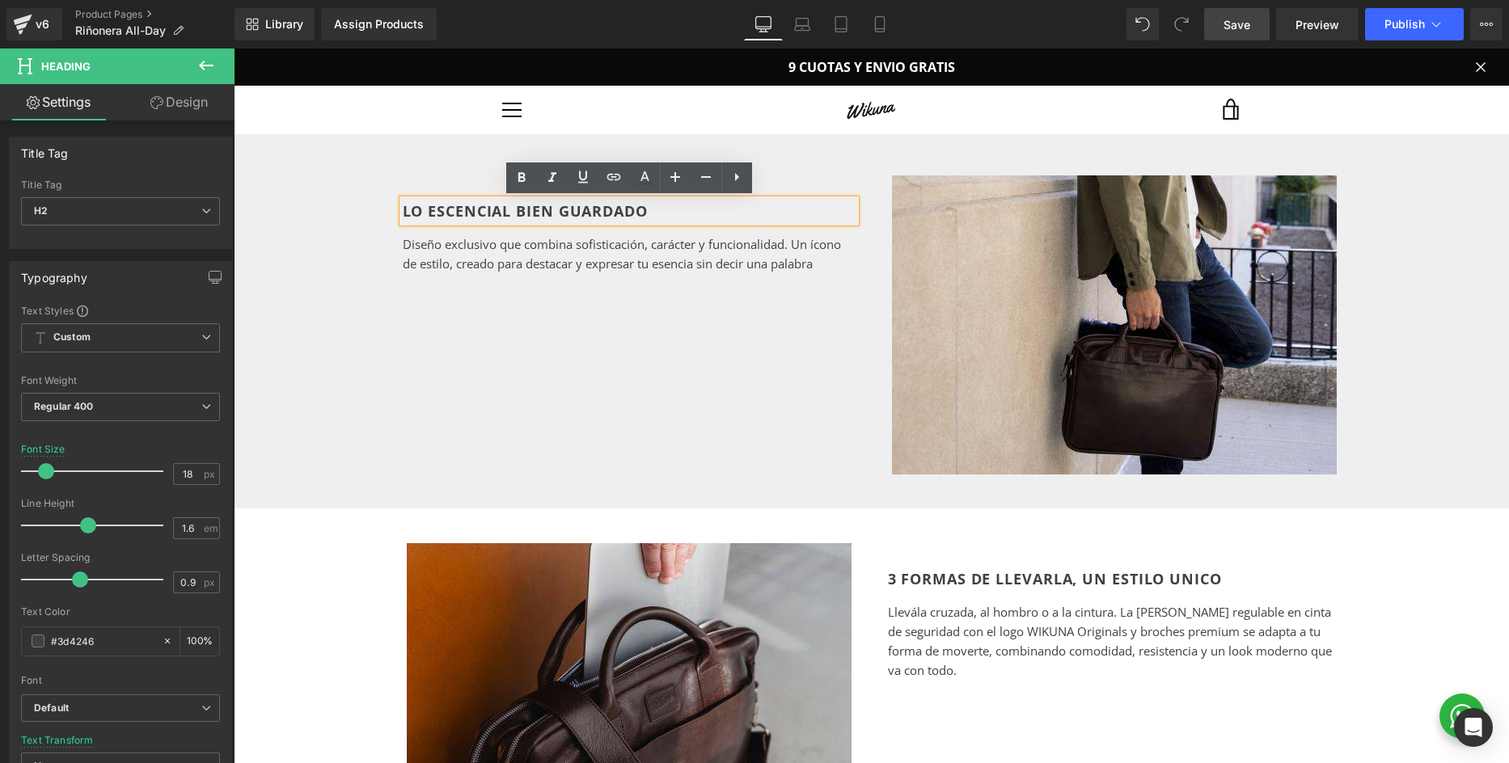
click at [454, 209] on h2 "LO ESCENCIAL BIEN GUARDADO" at bounding box center [629, 211] width 453 height 23
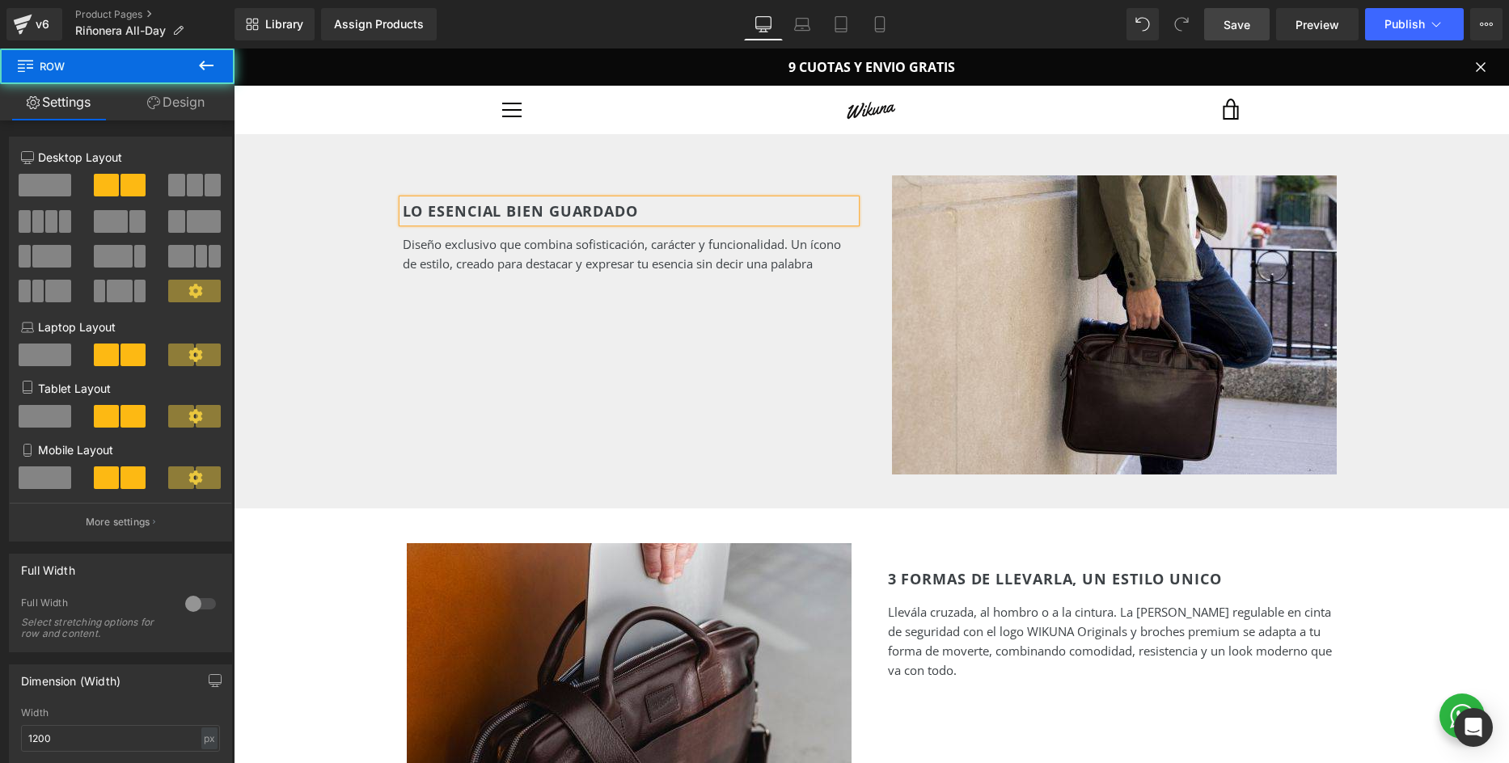
click at [510, 348] on div "LO ESENCIAL BIEN GUARDADO Heading Diseño exclusivo que combina sofisticación, c…" at bounding box center [871, 325] width 970 height 364
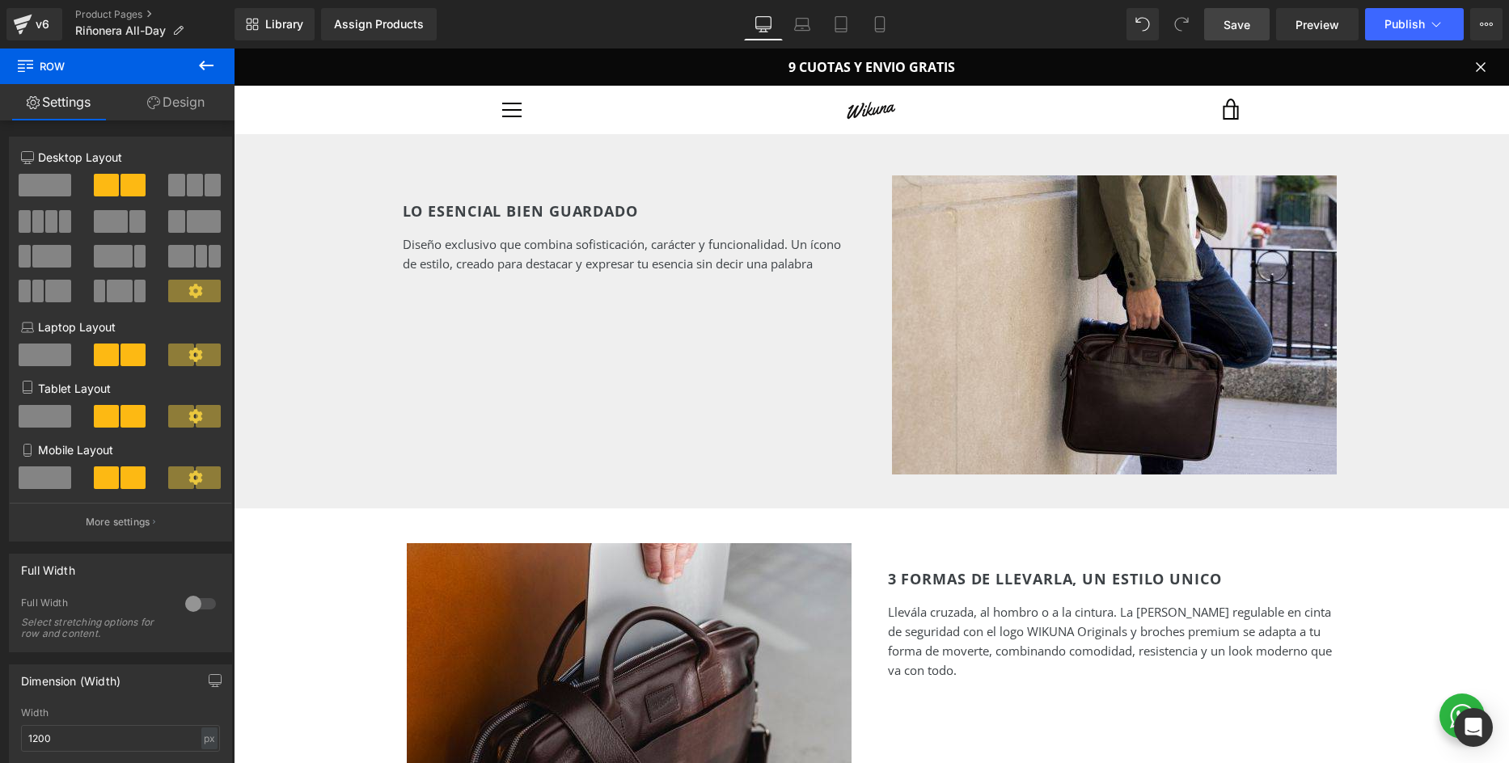
click at [481, 258] on p "Diseño exclusivo que combina sofisticación, carácter y funcionalidad. Un ícono …" at bounding box center [629, 273] width 453 height 78
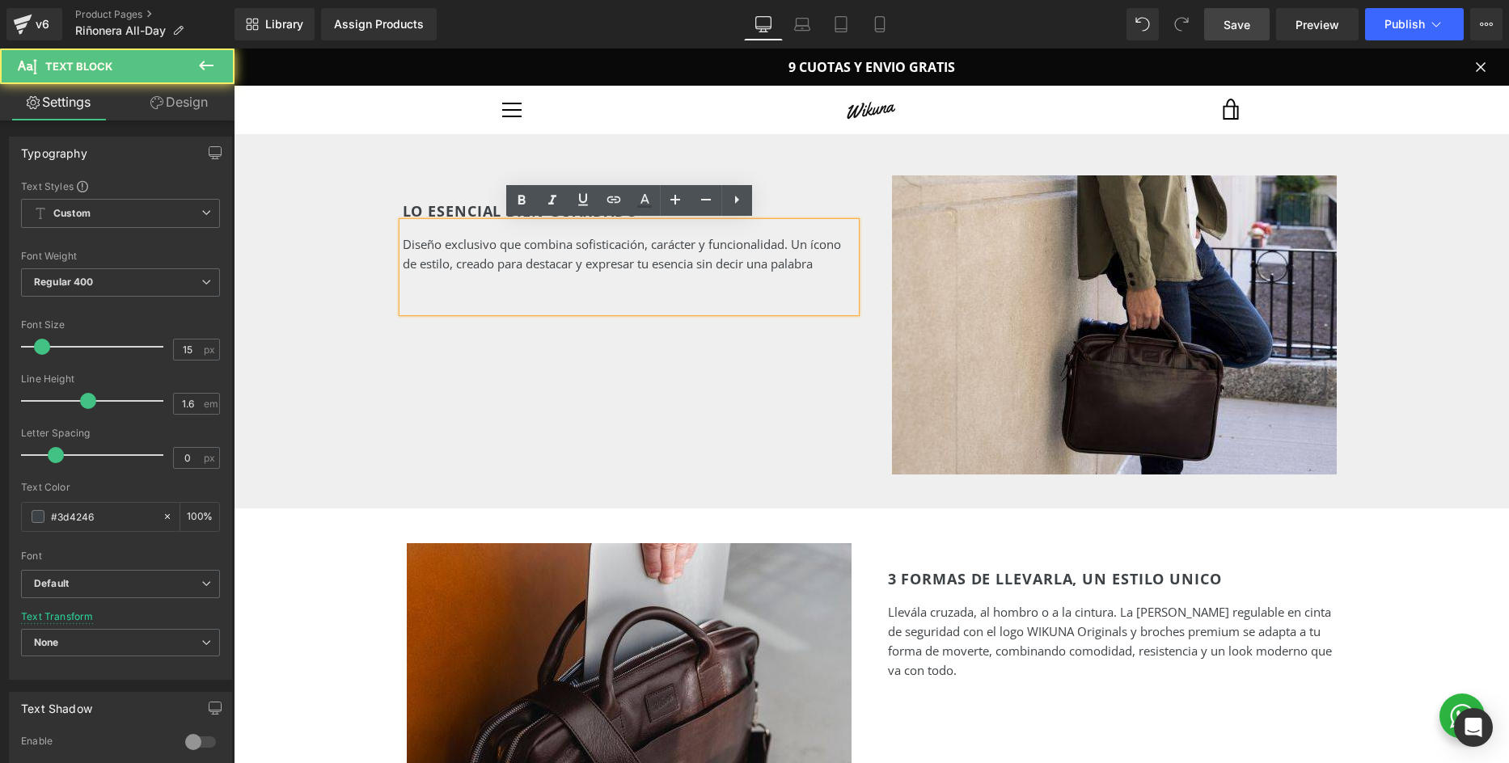
click at [448, 249] on p "Diseño exclusivo que combina sofisticación, carácter y funcionalidad. Un ícono …" at bounding box center [629, 273] width 453 height 78
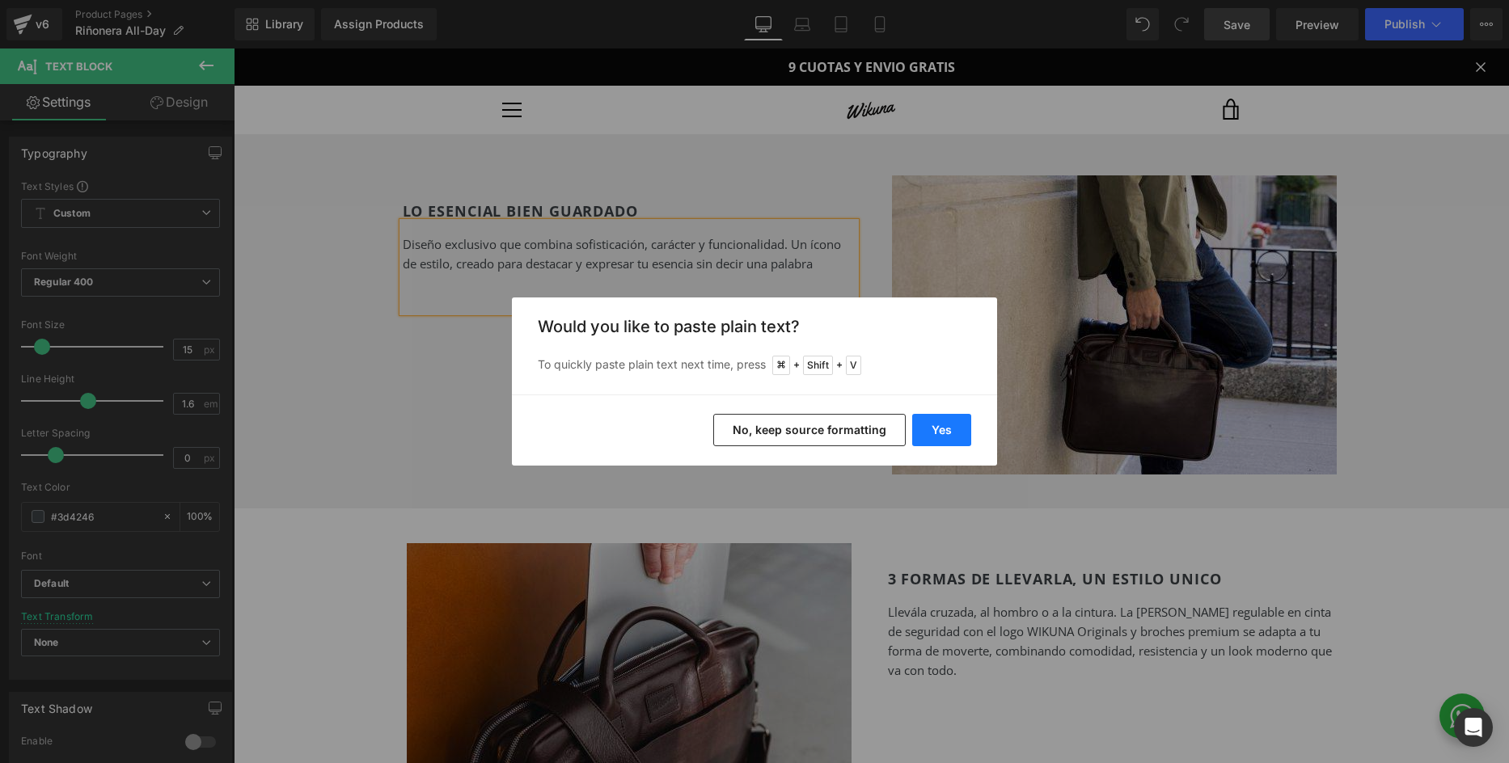
click at [949, 428] on button "Yes" at bounding box center [941, 430] width 59 height 32
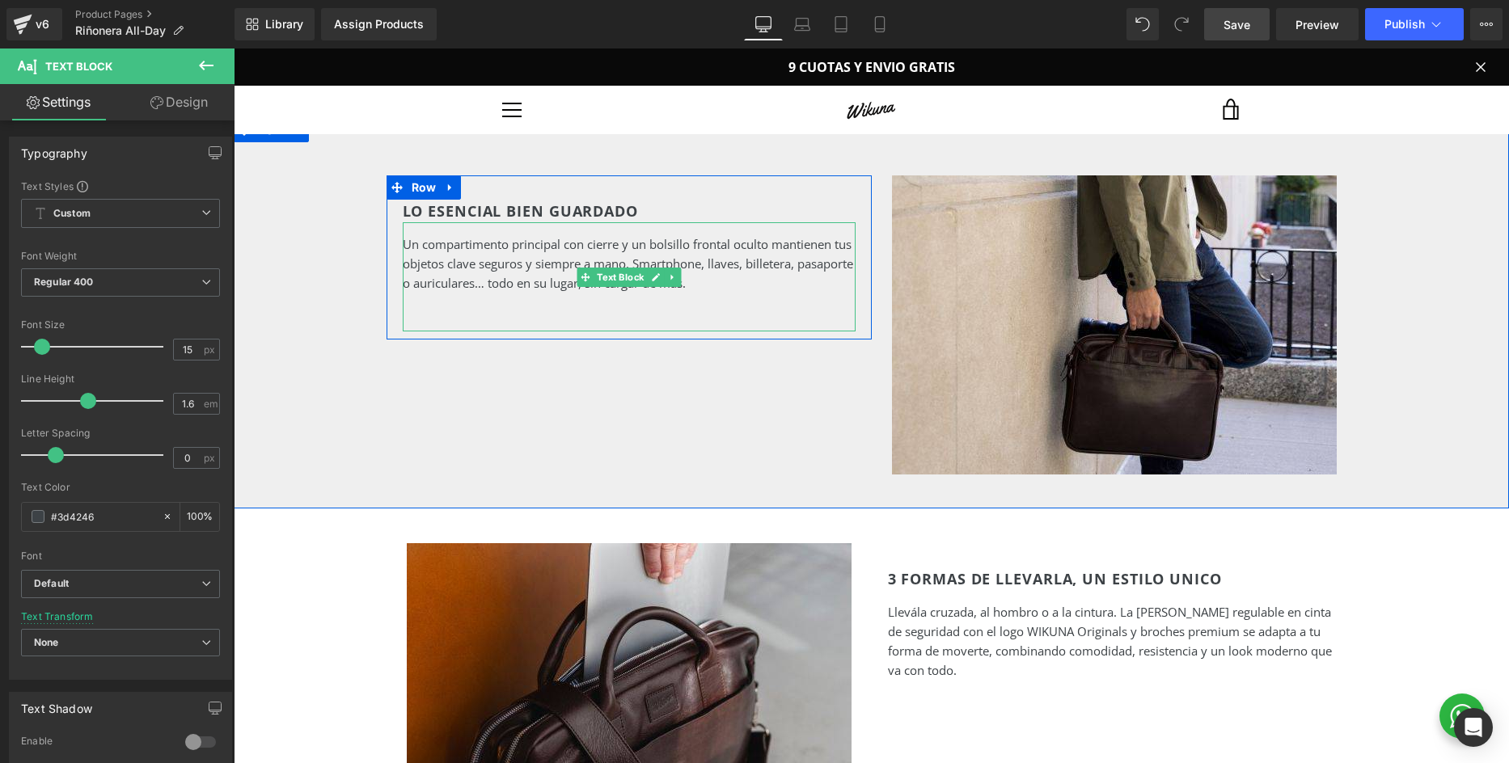
click at [480, 299] on p "Un compartimento principal con cierre y un bolsillo frontal oculto mantienen tu…" at bounding box center [629, 282] width 453 height 97
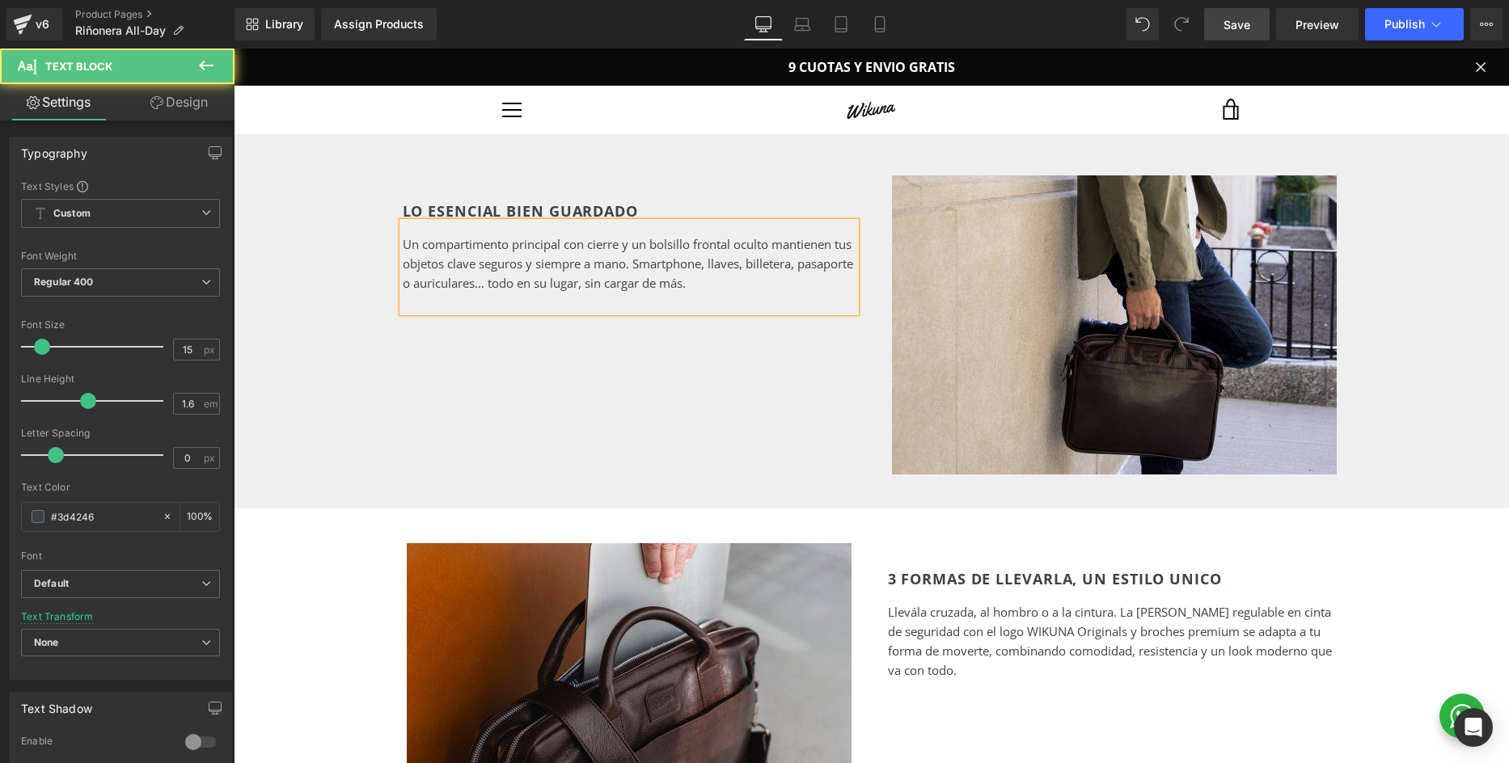
click at [428, 303] on p "Un compartimento principal con cierre y un bolsillo frontal oculto mantienen tu…" at bounding box center [629, 273] width 453 height 78
click at [737, 249] on p "Un compartimento principal con cierre y un bolsillo frontal oculto mantienen tu…" at bounding box center [629, 263] width 453 height 58
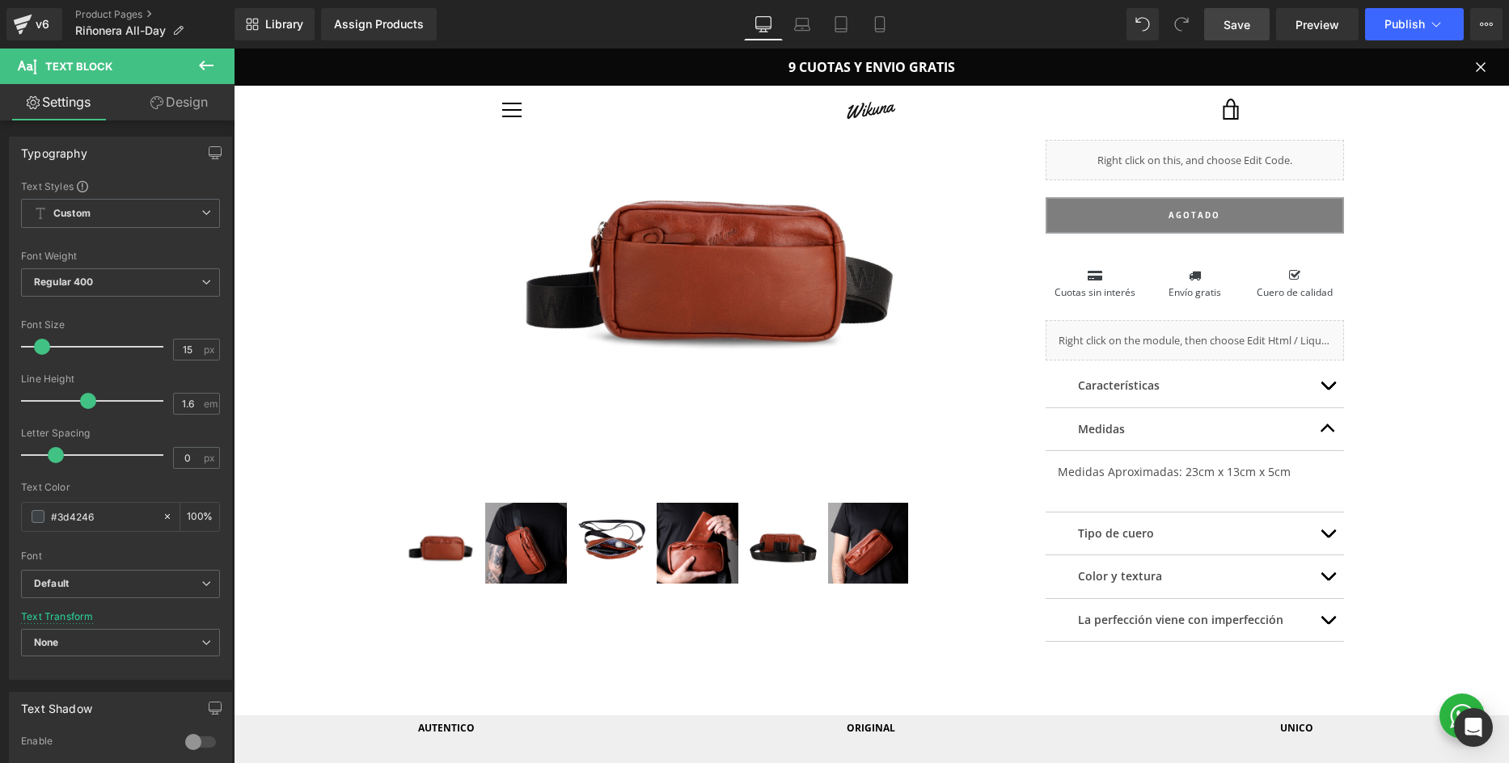
scroll to position [255, 0]
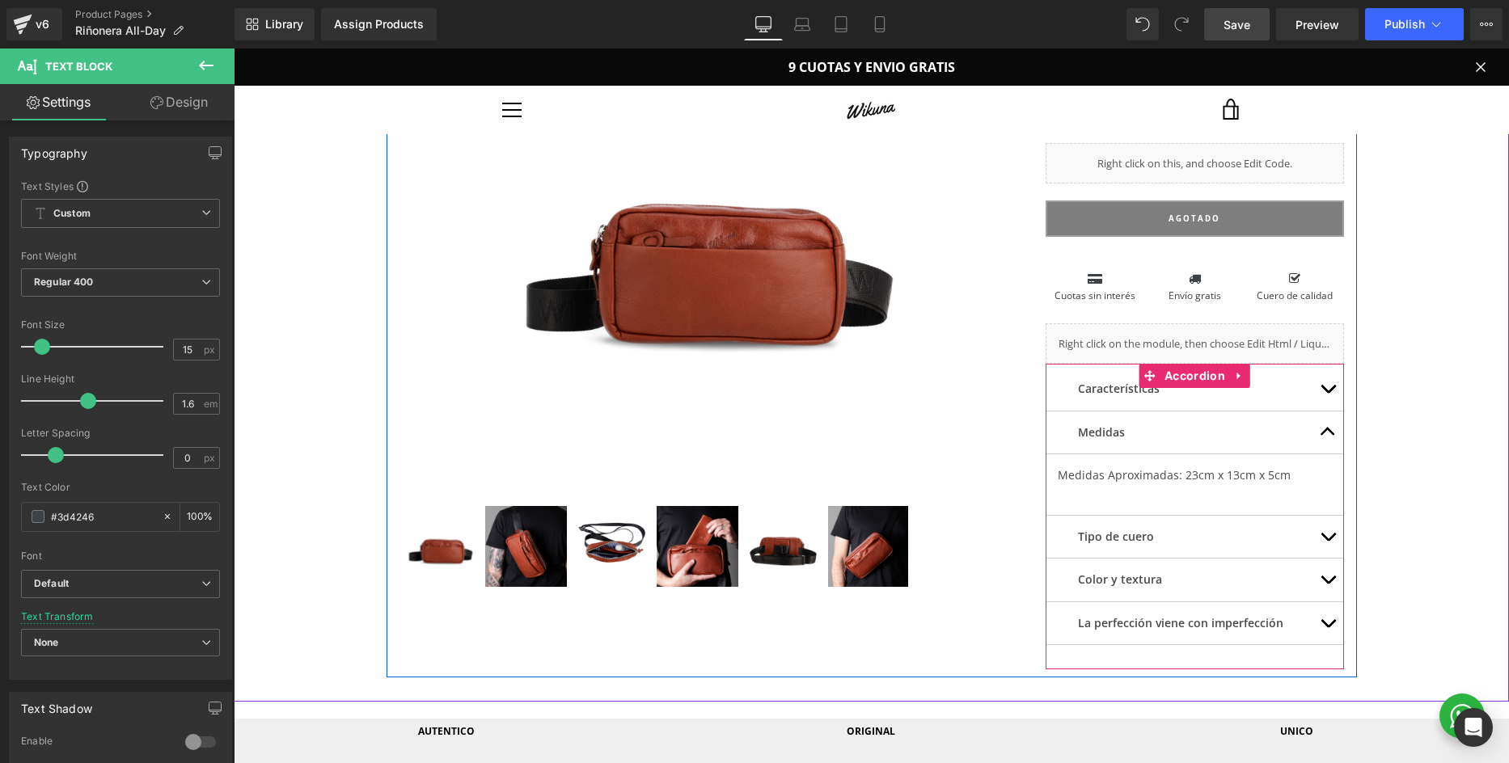
click at [1327, 393] on span "button" at bounding box center [1327, 393] width 0 height 0
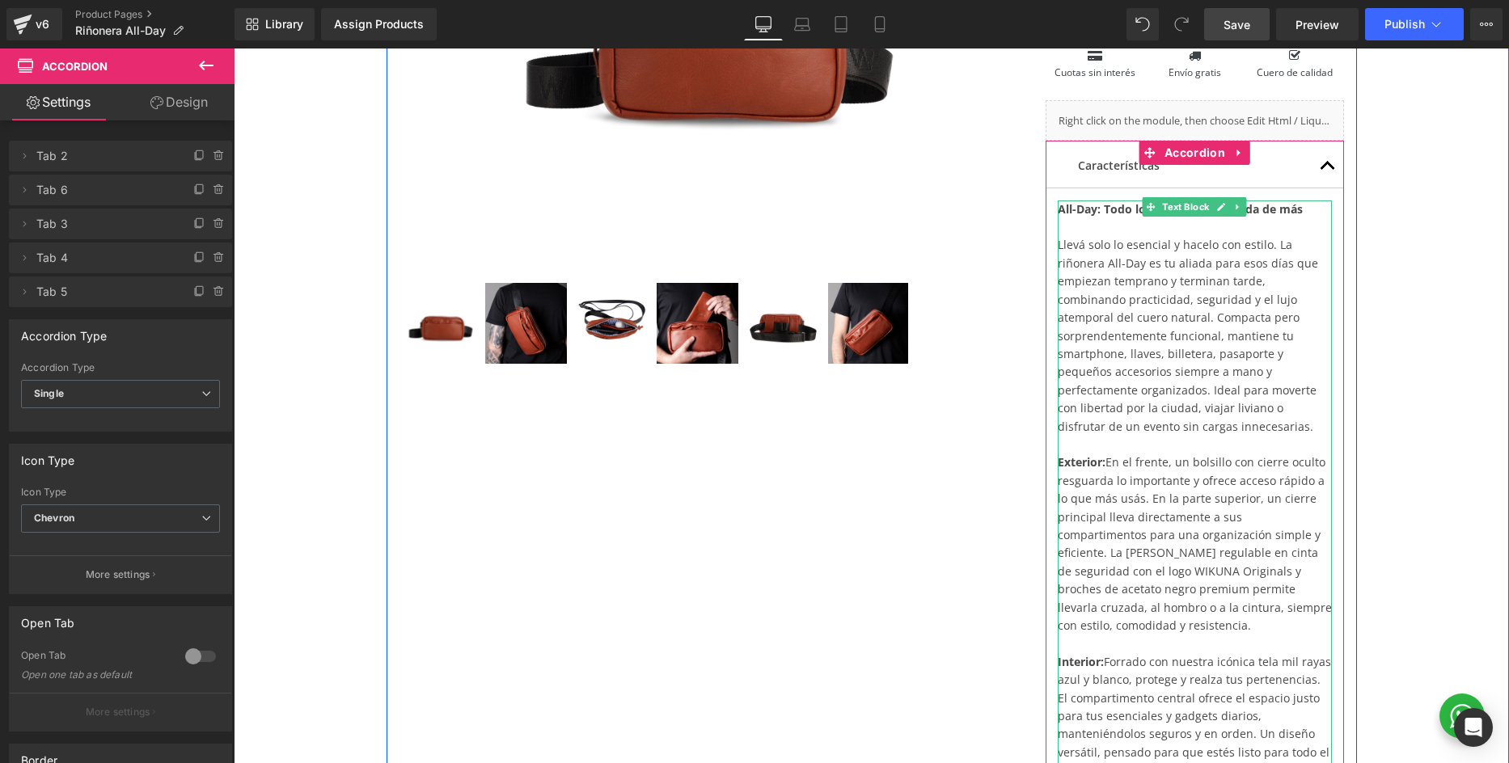
scroll to position [557, 0]
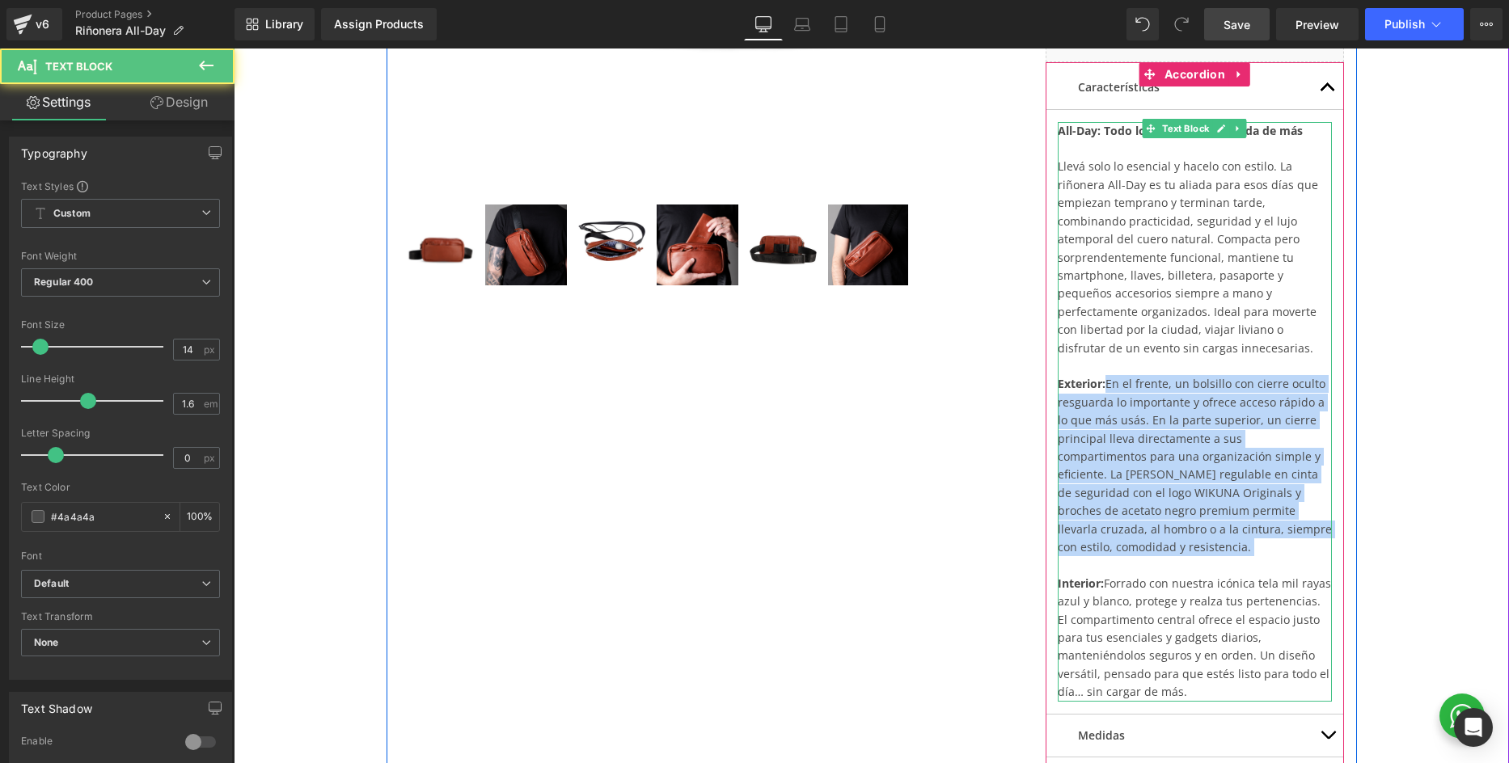
drag, startPoint x: 1198, startPoint y: 390, endPoint x: 1308, endPoint y: 514, distance: 166.1
click at [1308, 514] on div "All-Day: Todo lo que necesitás, nada de más Llevá solo lo esencial y hacelo con…" at bounding box center [1194, 412] width 275 height 580
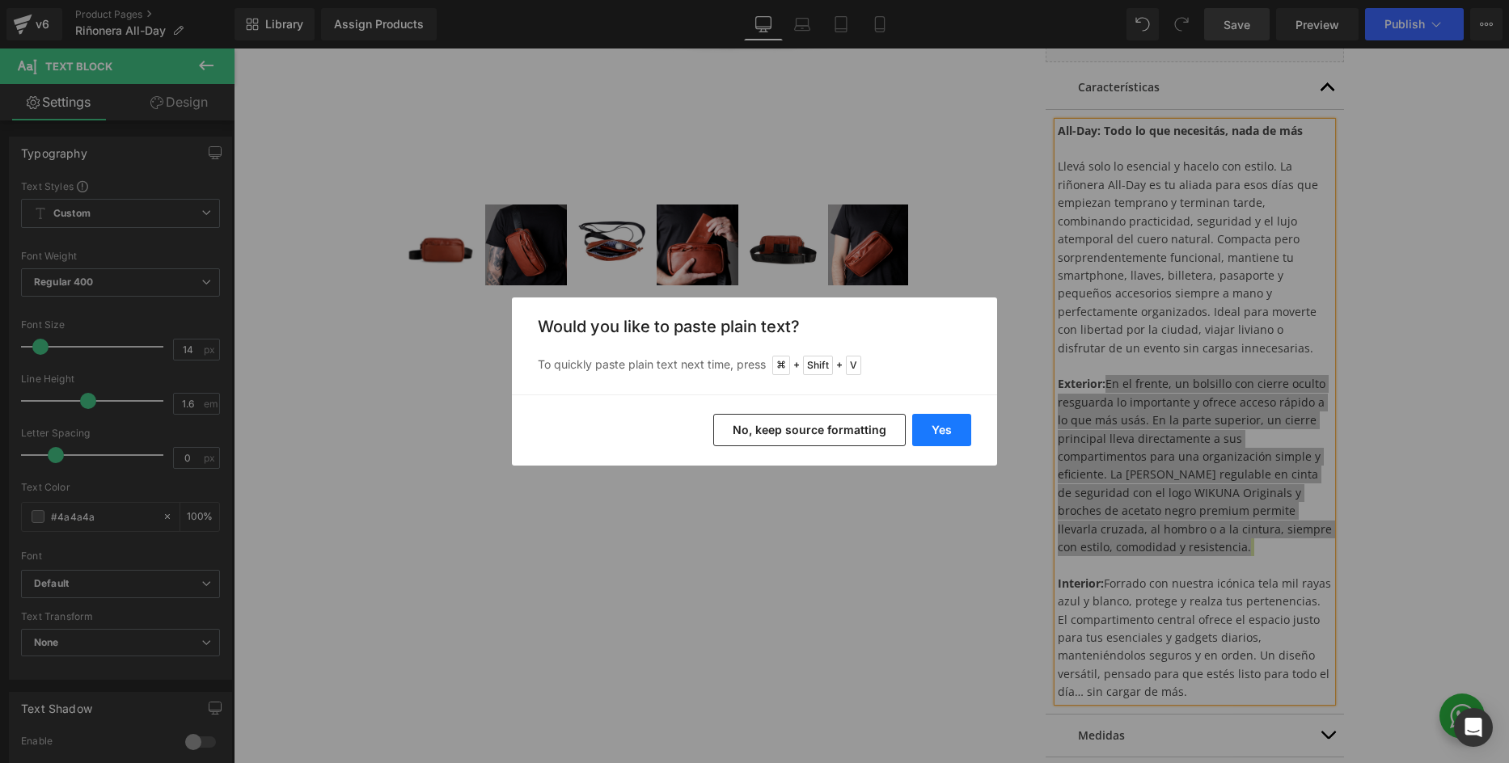
click at [942, 436] on button "Yes" at bounding box center [941, 430] width 59 height 32
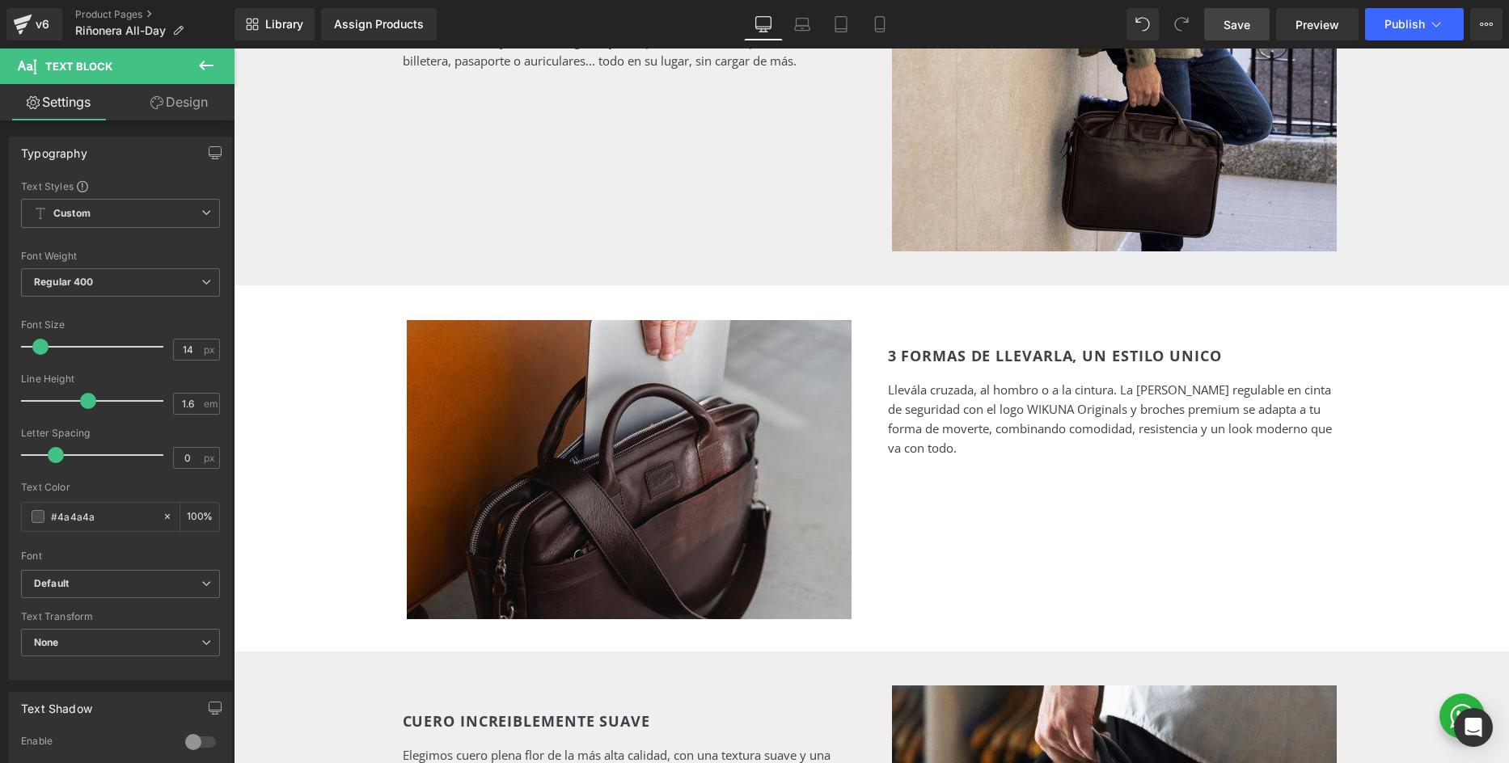
scroll to position [1642, 0]
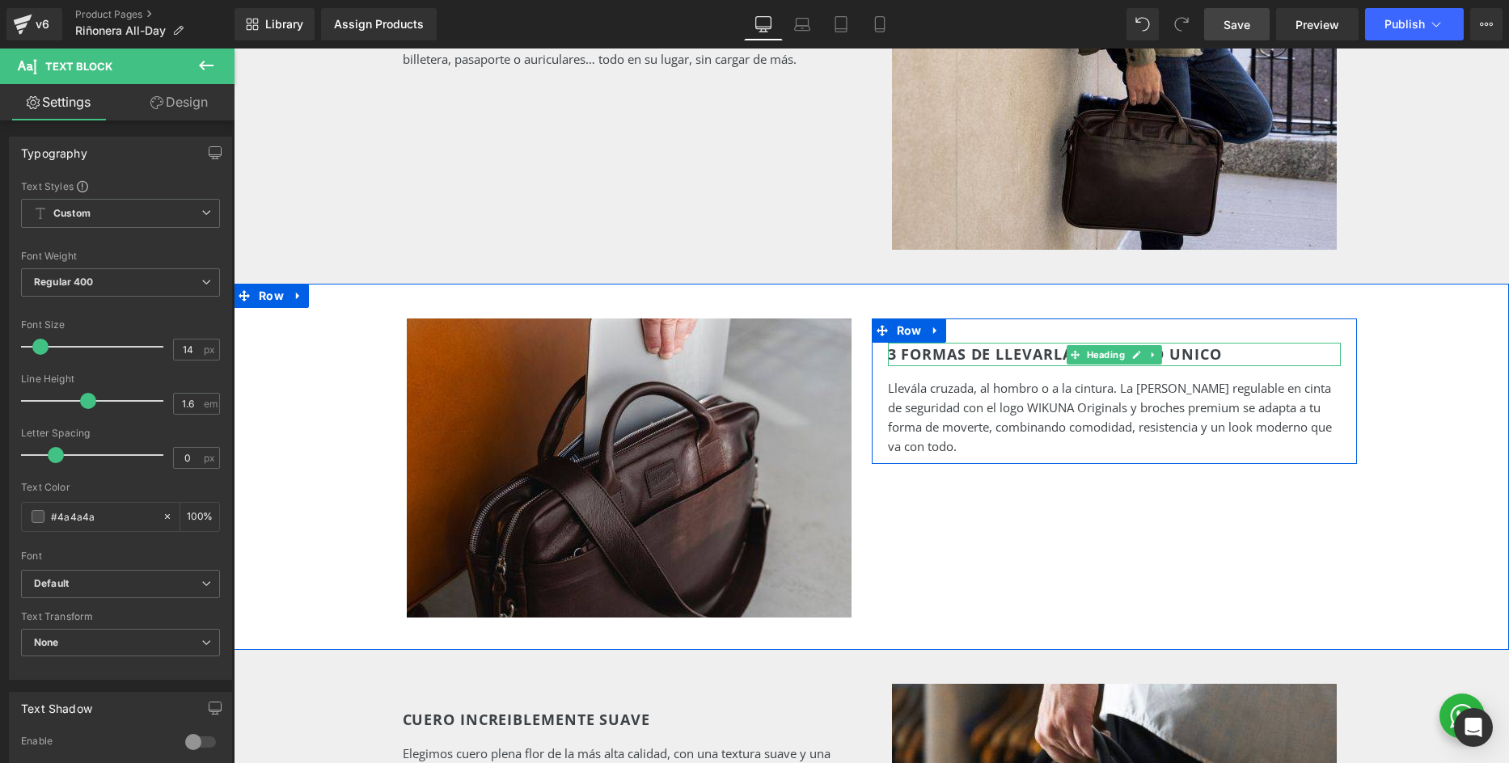
click at [974, 343] on h2 "3 FORMAS DE LLEVARLA, UN ESTILO UNICO" at bounding box center [1114, 354] width 453 height 23
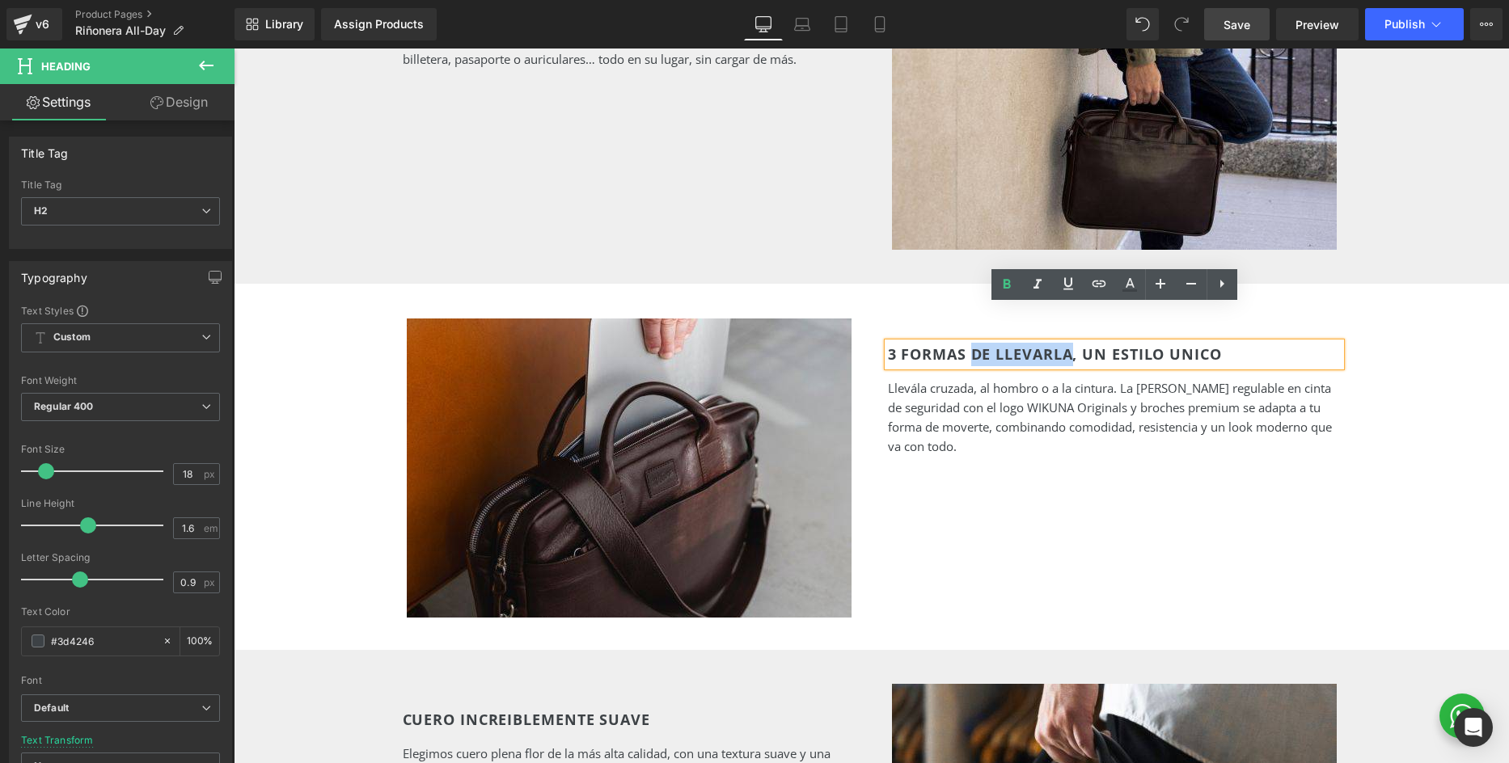
drag, startPoint x: 972, startPoint y: 319, endPoint x: 1070, endPoint y: 320, distance: 98.6
click at [1070, 343] on h2 "3 FORMAS DE LLEVARLA, UN ESTILO UNICO" at bounding box center [1114, 354] width 453 height 23
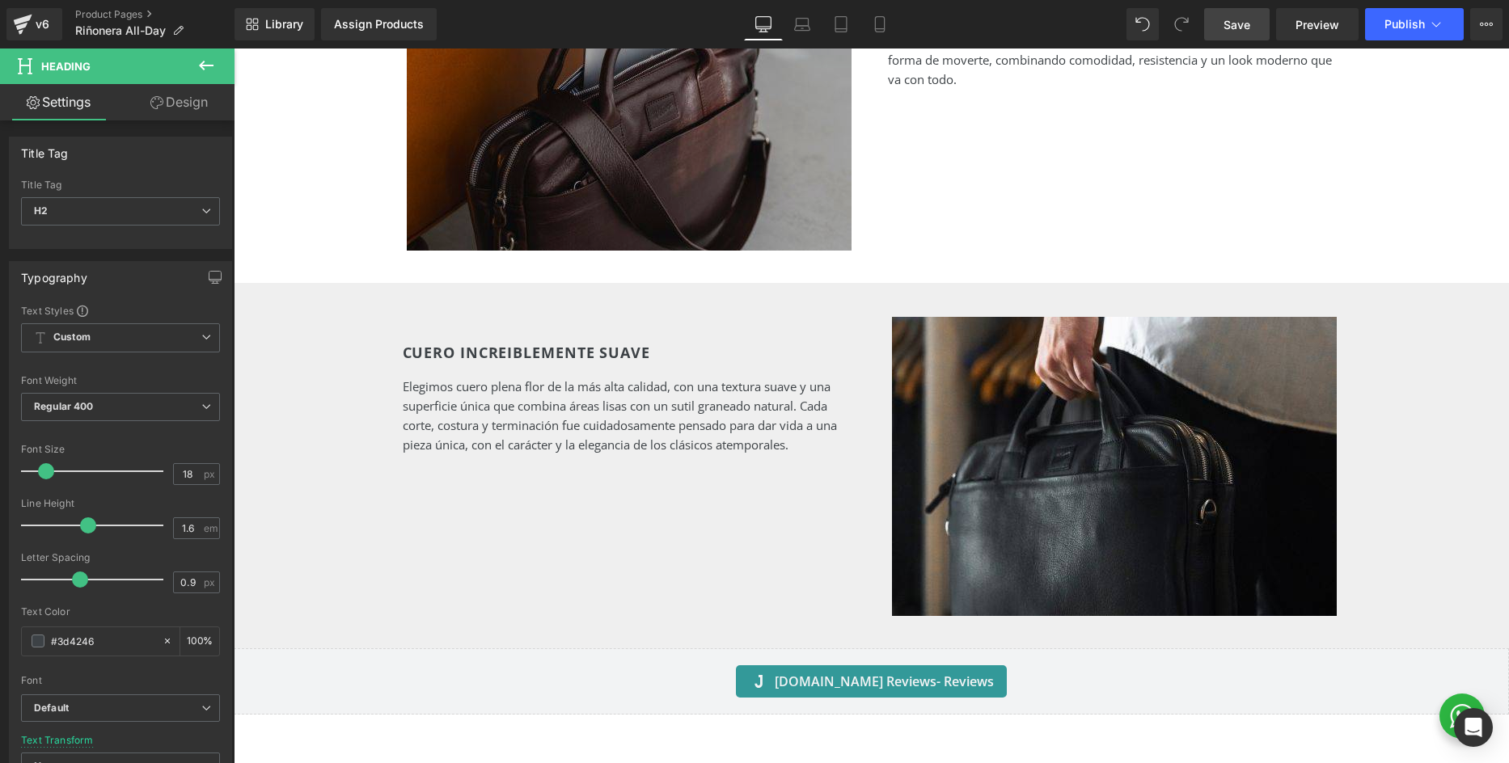
scroll to position [2015, 0]
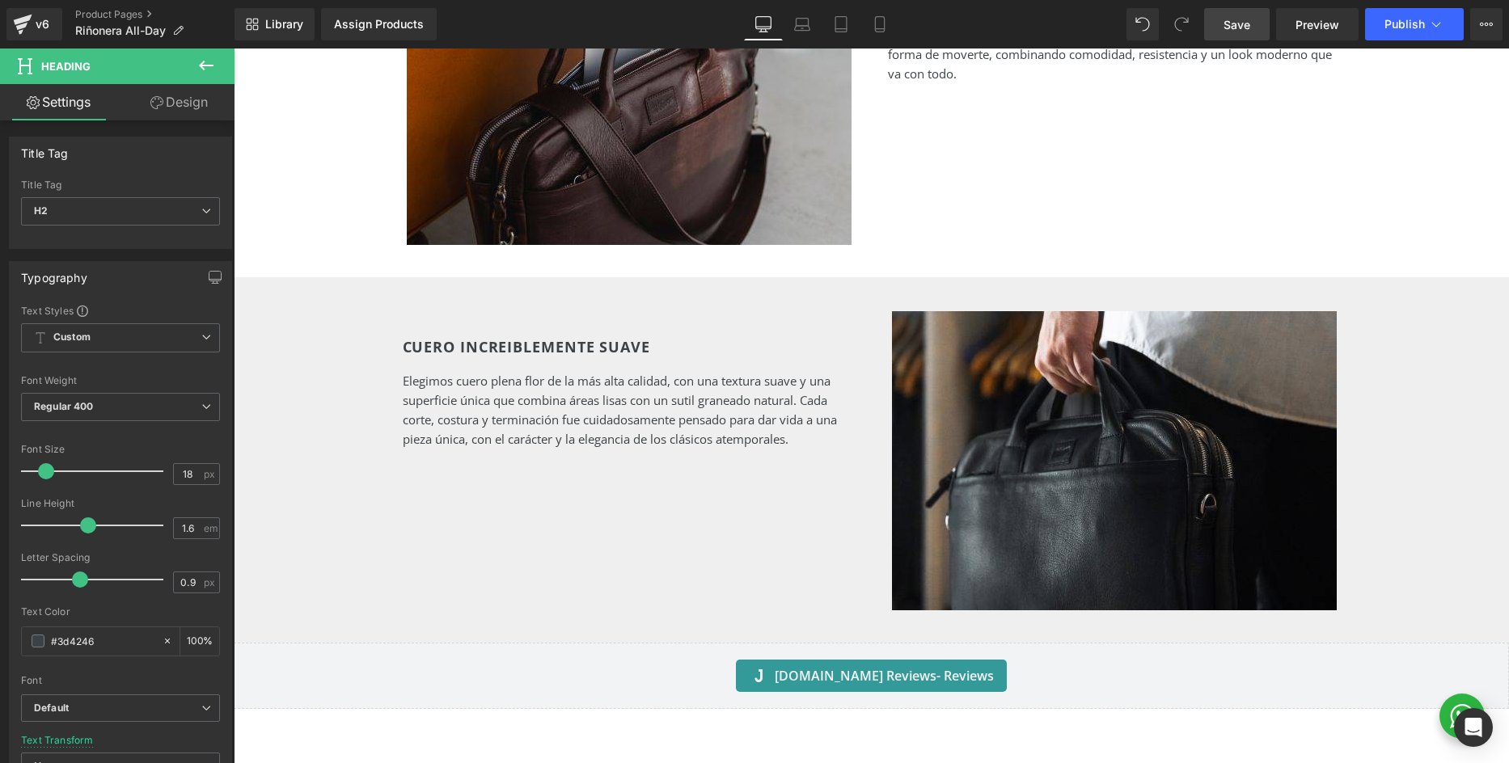
click at [1262, 30] on link "Save" at bounding box center [1236, 24] width 65 height 32
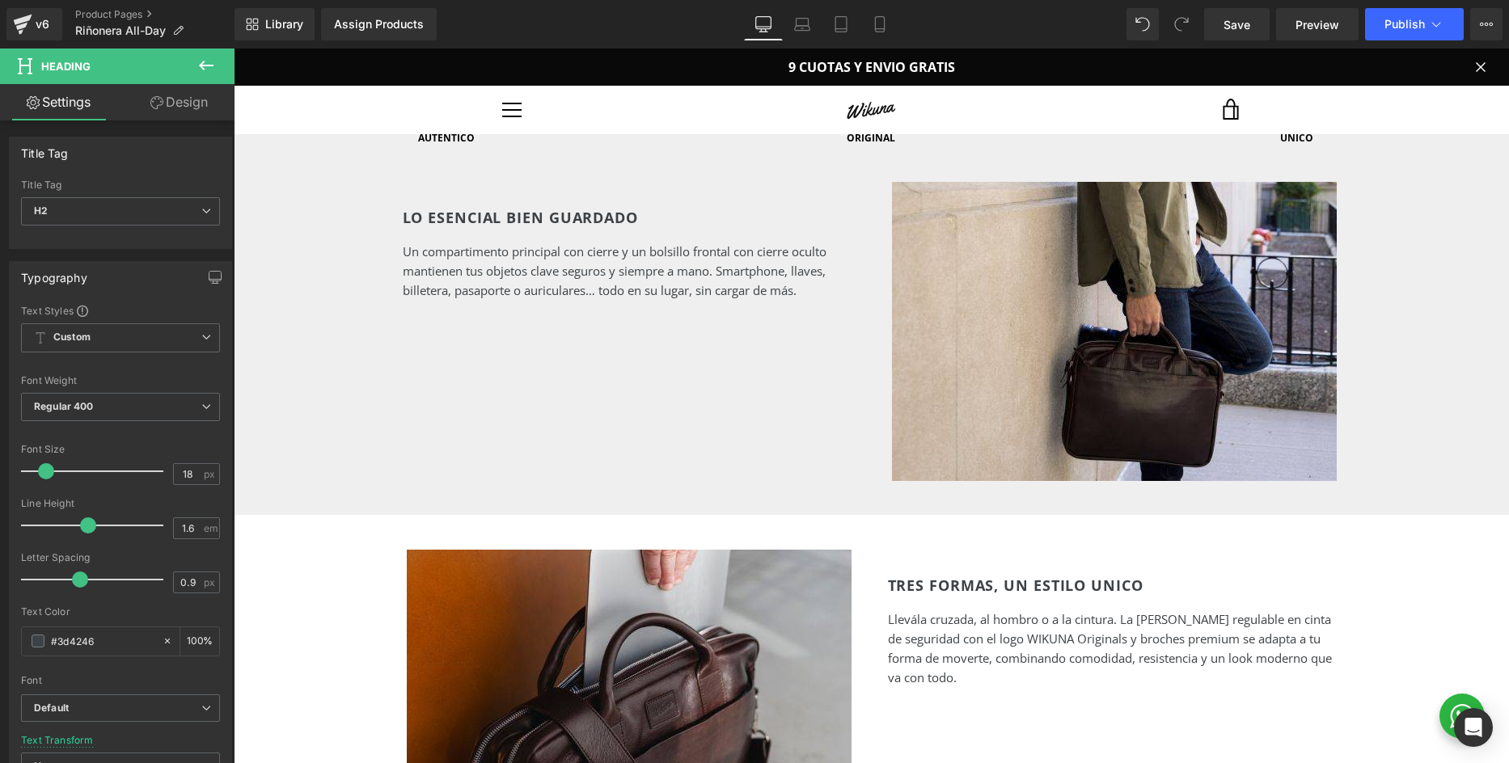
scroll to position [1390, 0]
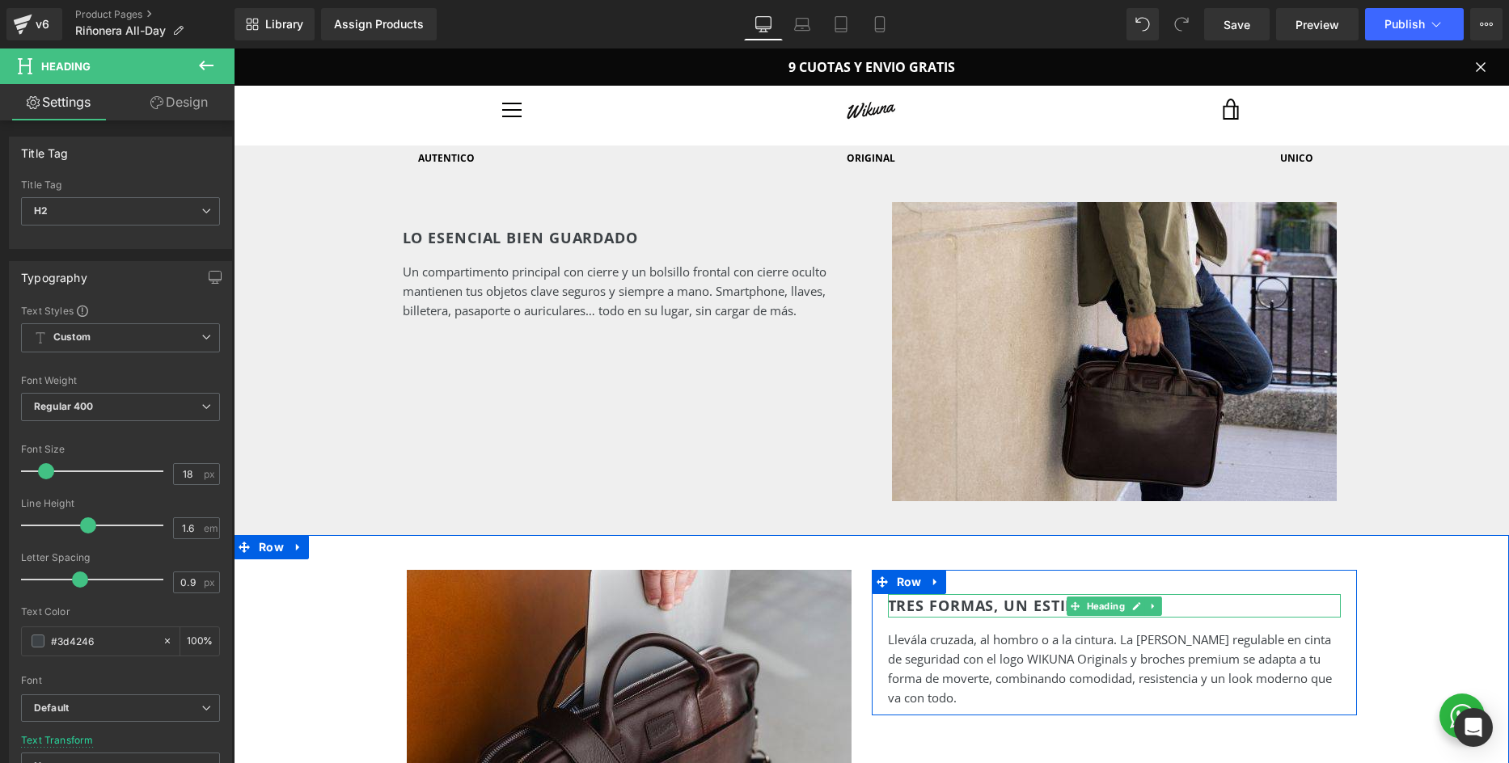
click at [956, 594] on h2 "TRES FORMAS, UN ESTILO UNICO" at bounding box center [1114, 605] width 453 height 23
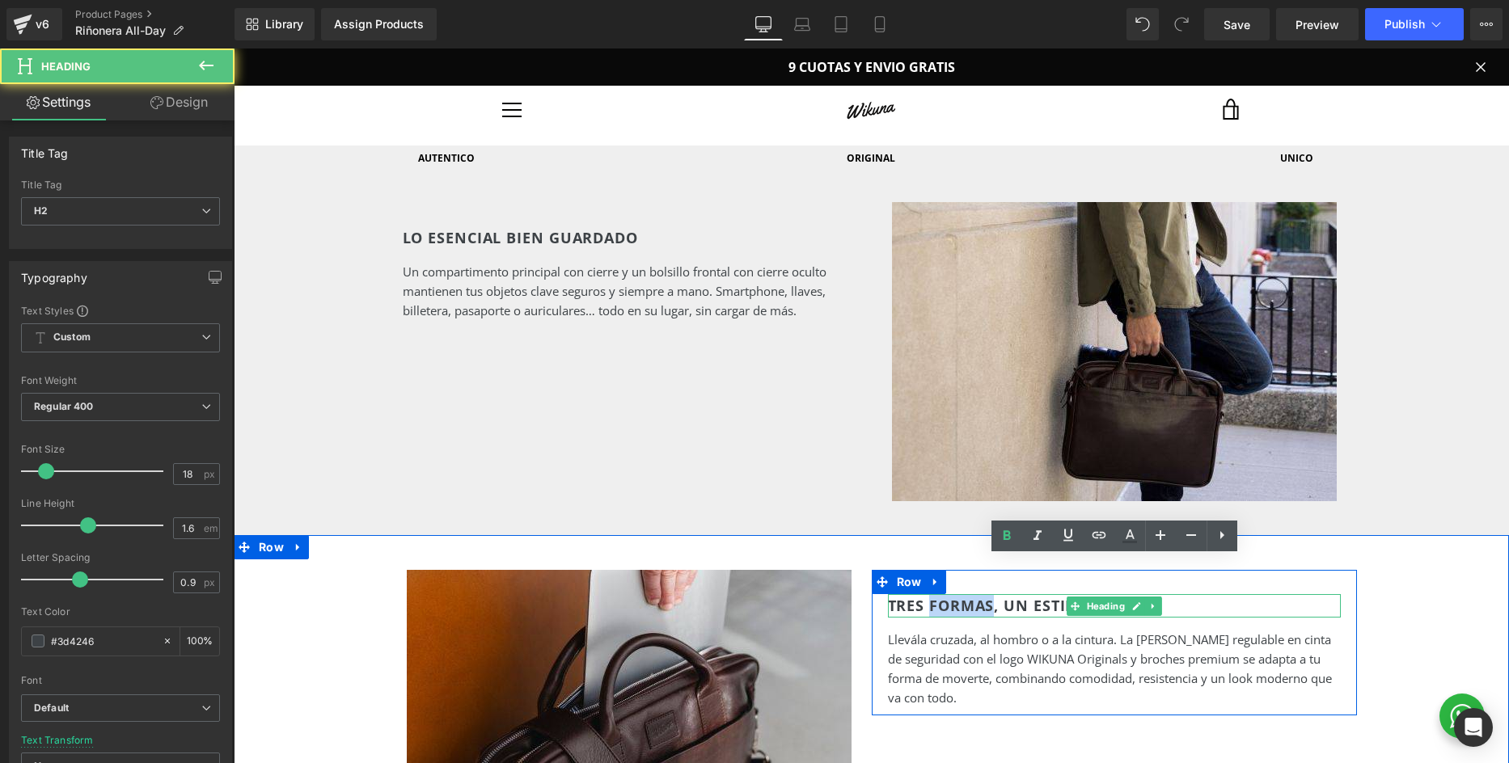
click at [956, 594] on h2 "TRES FORMAS, UN ESTILO UNICO" at bounding box center [1114, 605] width 453 height 23
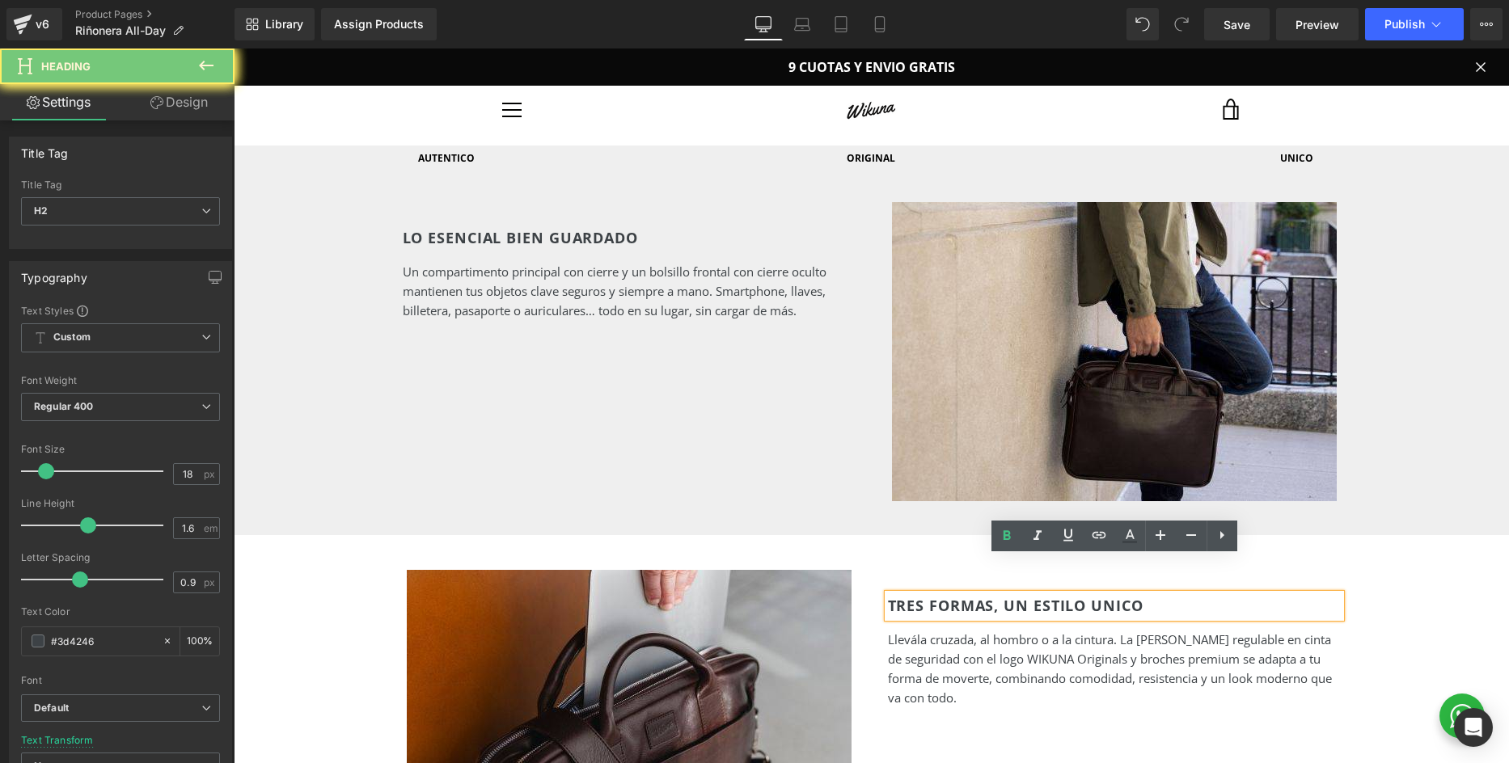
click at [956, 594] on h2 "TRES FORMAS, UN ESTILO UNICO" at bounding box center [1114, 605] width 453 height 23
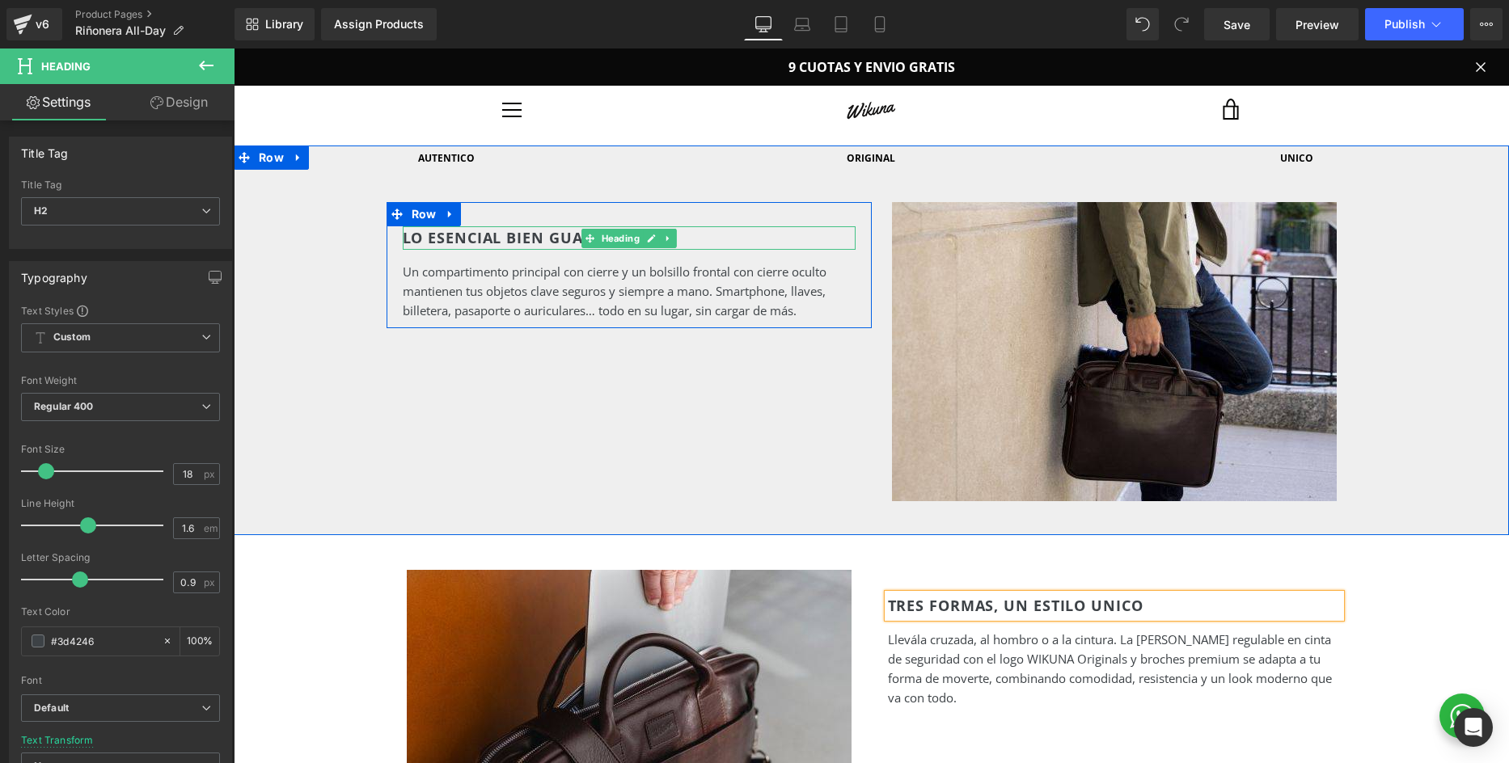
click at [534, 226] on h2 "LO ESENCIAL BIEN GUARDADO" at bounding box center [629, 237] width 453 height 23
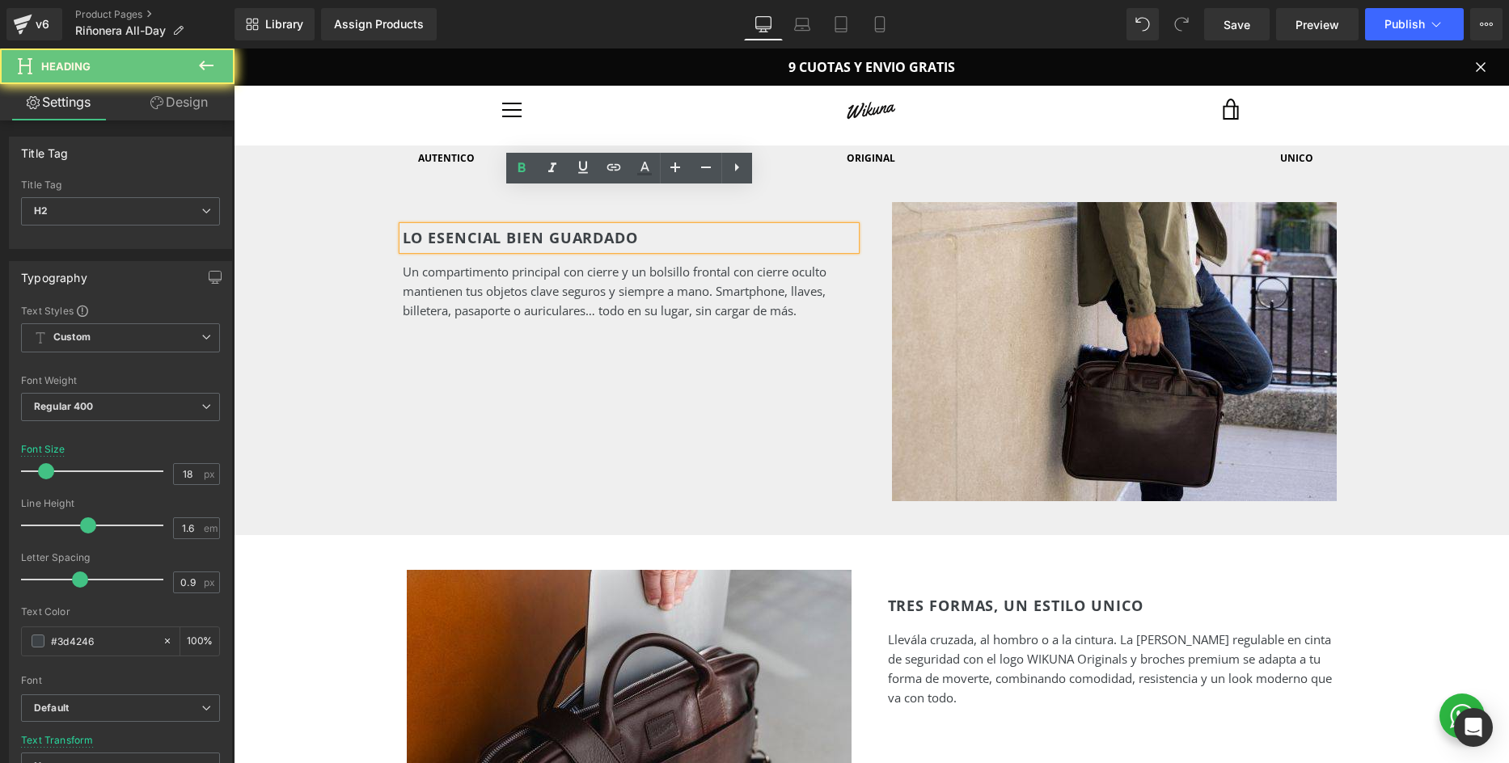
click at [693, 226] on h2 "LO ESENCIAL BIEN GUARDADO" at bounding box center [629, 237] width 453 height 23
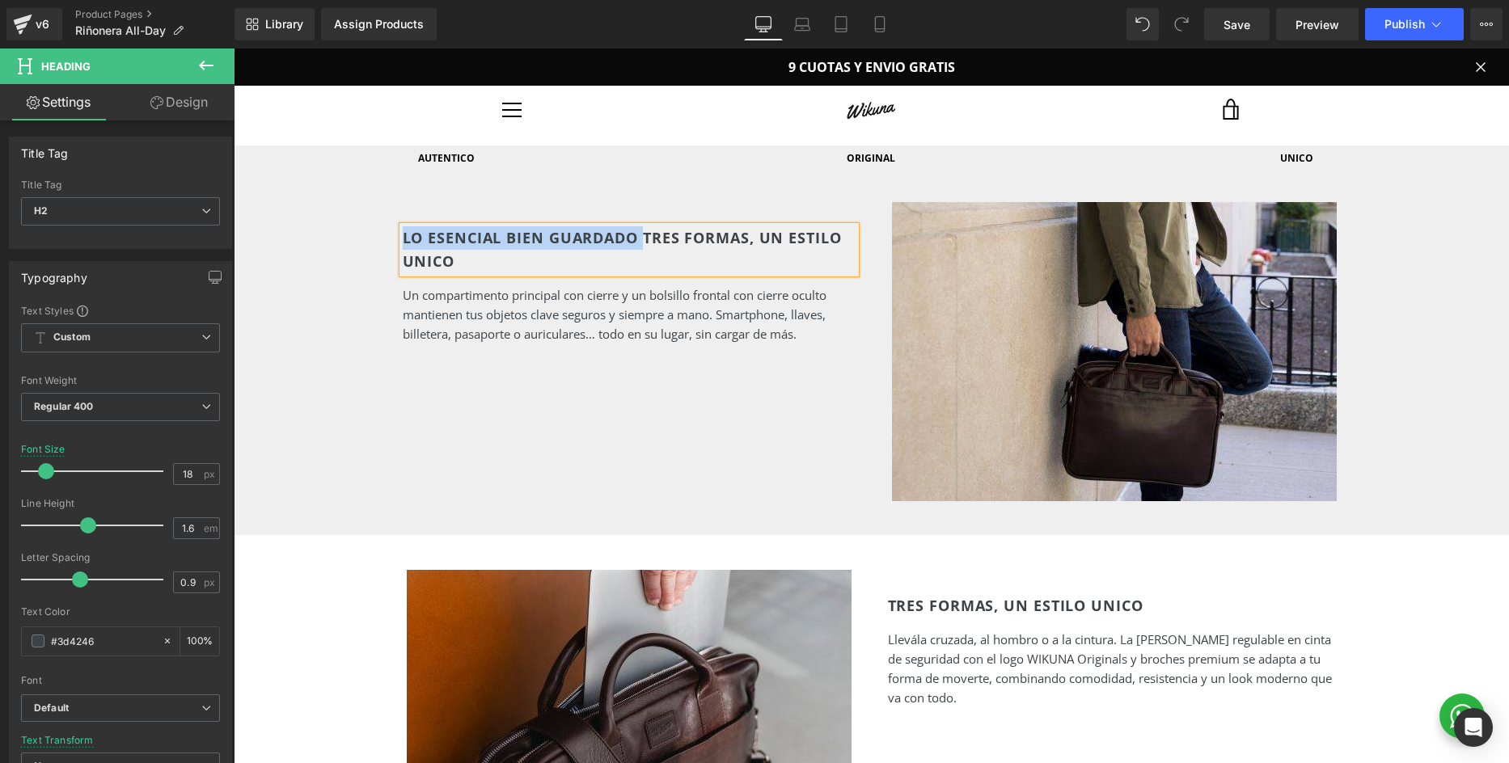
drag, startPoint x: 642, startPoint y: 201, endPoint x: 403, endPoint y: 201, distance: 238.5
click at [403, 226] on h2 "LO ESENCIAL BIEN GUARDADO TRES FORMAS, UN ESTILO UNICO" at bounding box center [629, 249] width 453 height 47
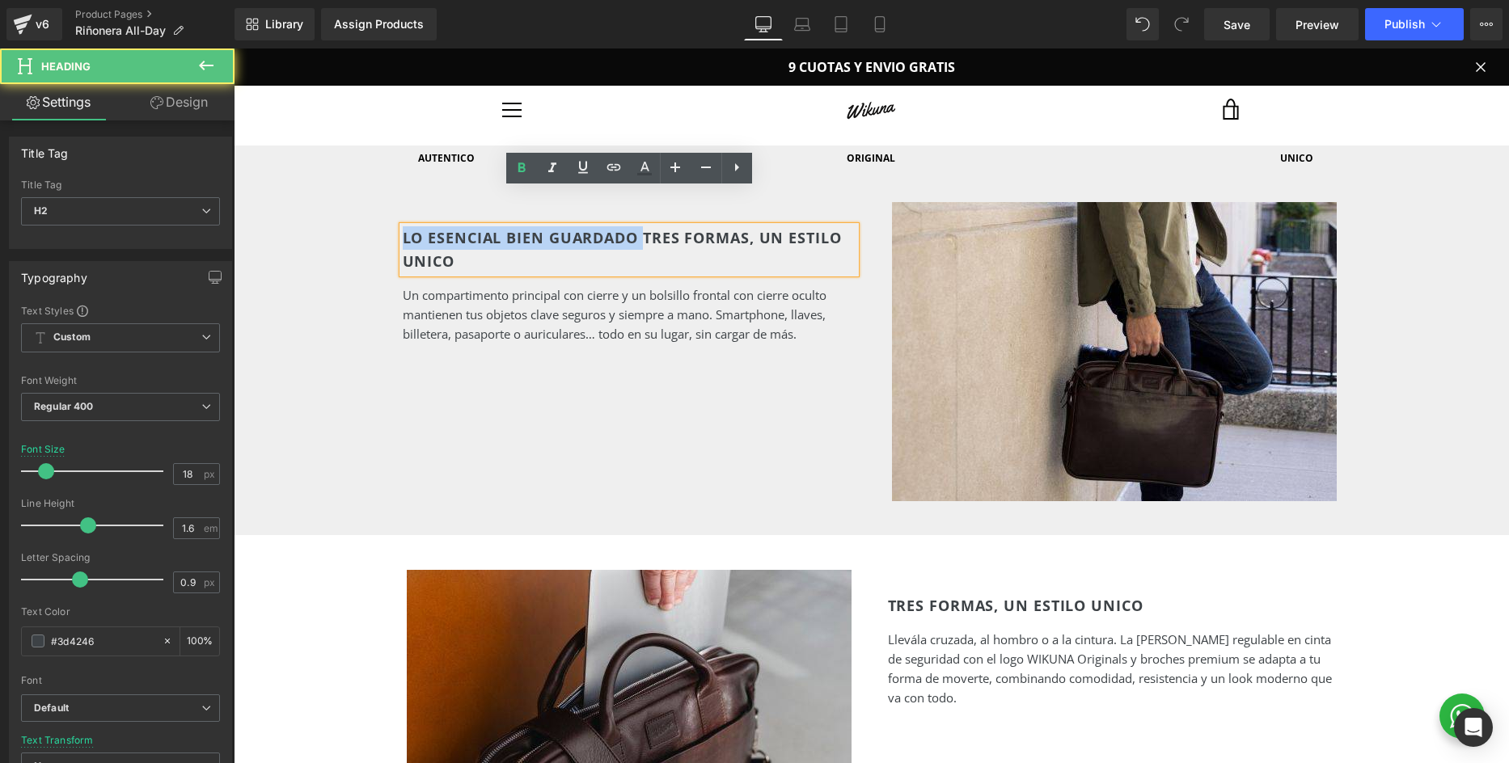
click at [610, 226] on h2 "LO ESENCIAL BIEN GUARDADO TRES FORMAS, UN ESTILO UNICO" at bounding box center [629, 249] width 453 height 47
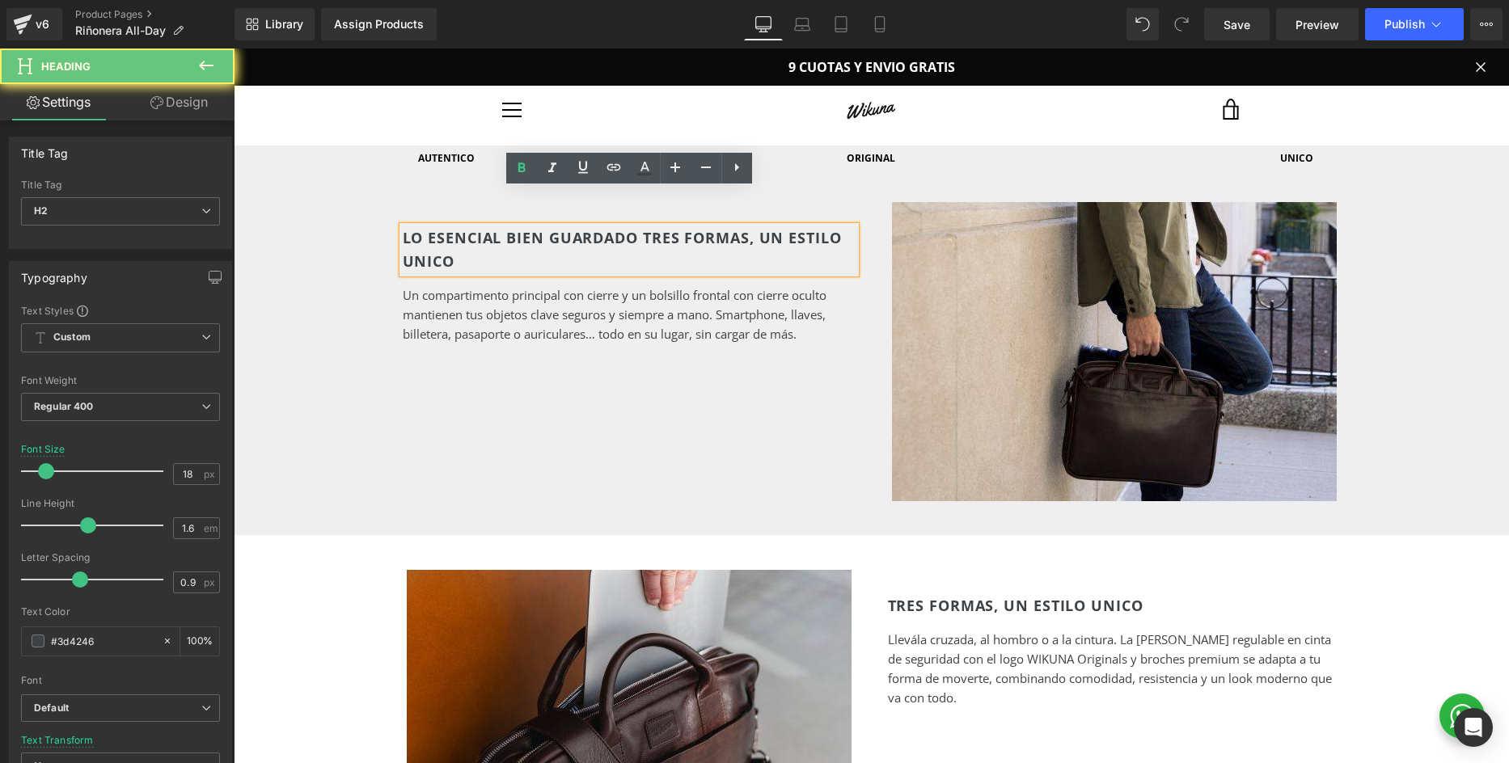
click at [610, 226] on h2 "LO ESENCIAL BIEN GUARDADO TRES FORMAS, UN ESTILO UNICO" at bounding box center [629, 249] width 453 height 47
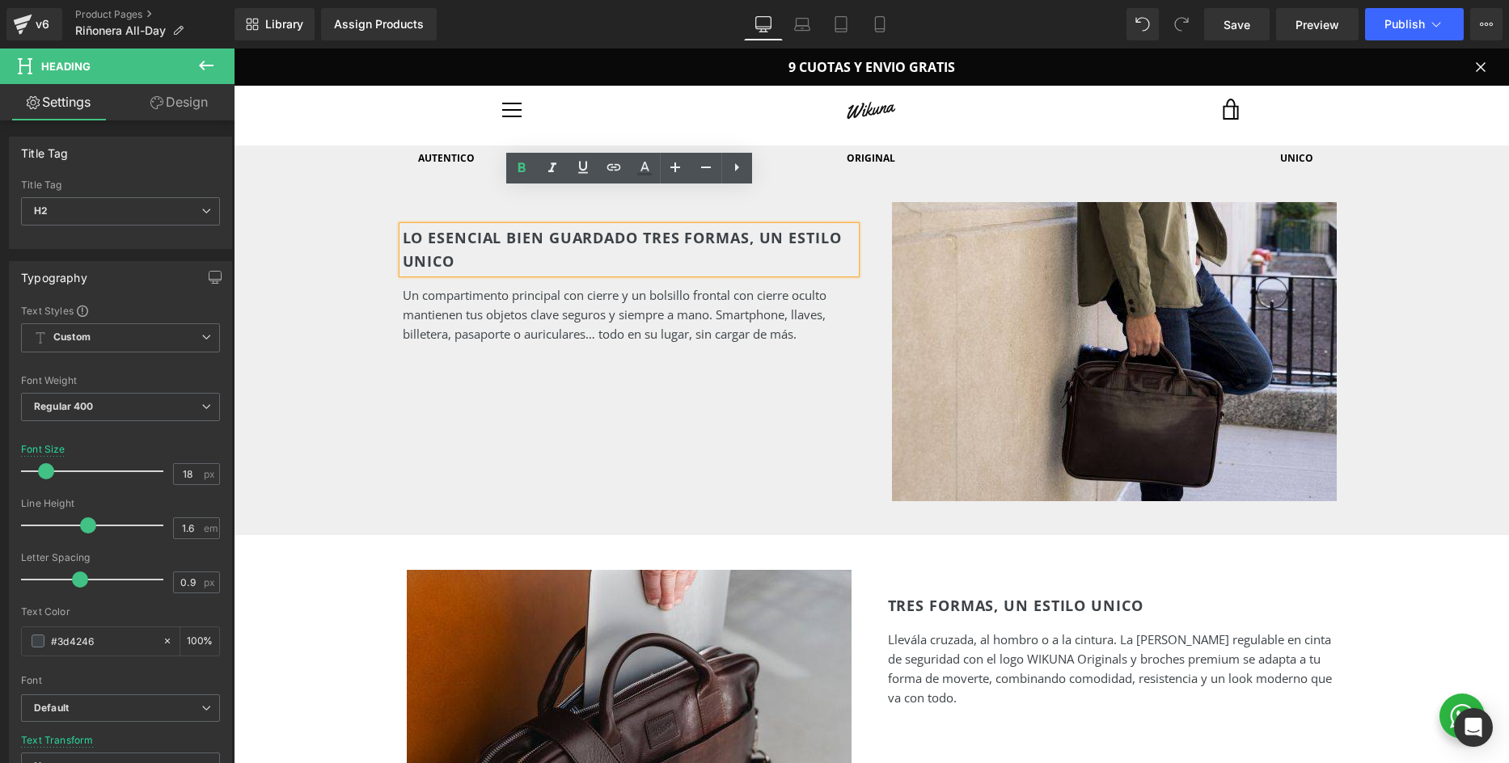
click at [615, 226] on h2 "LO ESENCIAL BIEN GUARDADO TRES FORMAS, UN ESTILO UNICO" at bounding box center [629, 249] width 453 height 47
drag, startPoint x: 635, startPoint y: 204, endPoint x: 394, endPoint y: 209, distance: 241.0
click at [394, 226] on div "LO ESENCIAL BIEN GUARDADO TRES FORMAS, UN ESTILO UNICO Heading Un compartimento…" at bounding box center [628, 284] width 485 height 117
copy h2 "LO ESENCIAL BIEN GUARDADO"
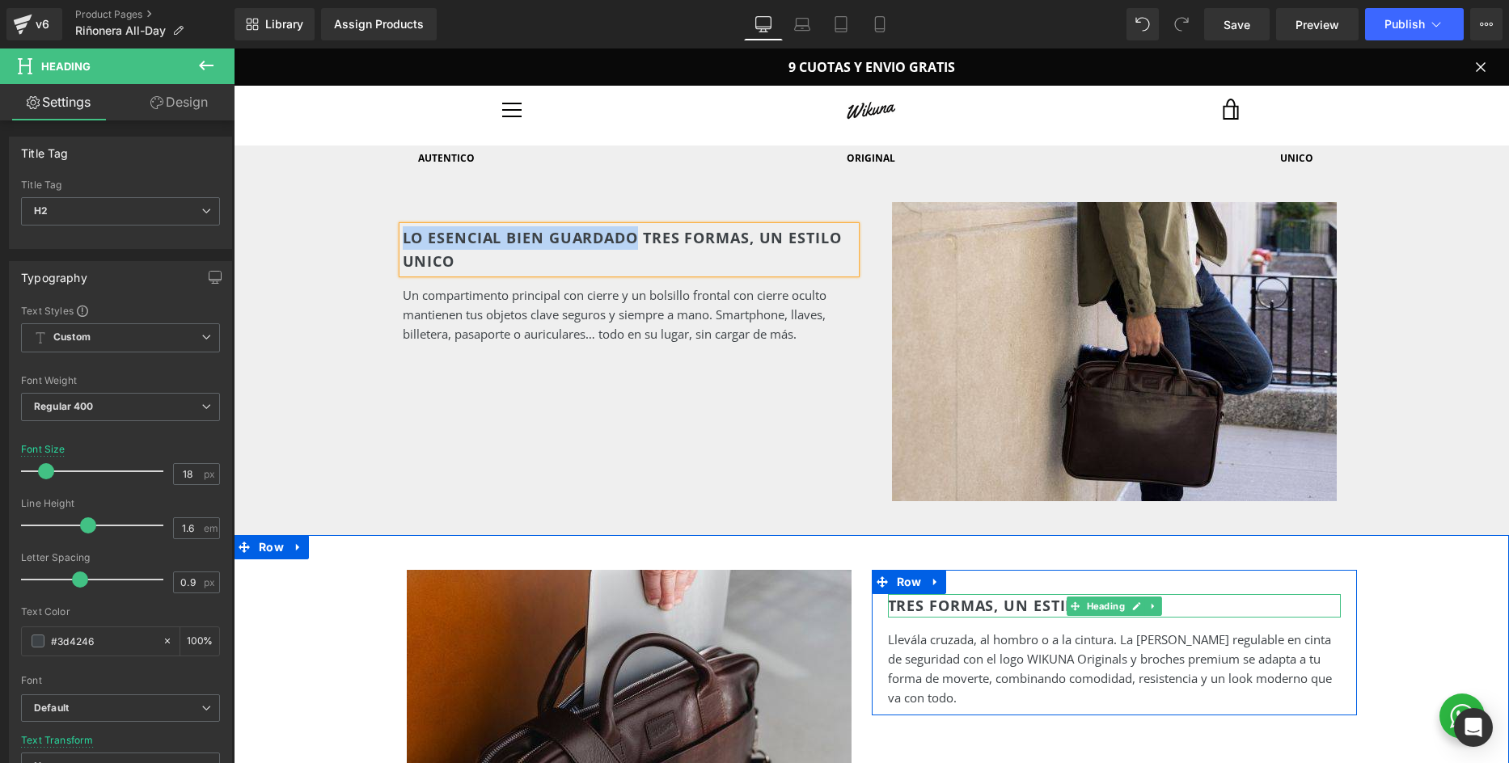
click at [970, 594] on h2 "TRES FORMAS, UN ESTILO UNICO" at bounding box center [1114, 605] width 453 height 23
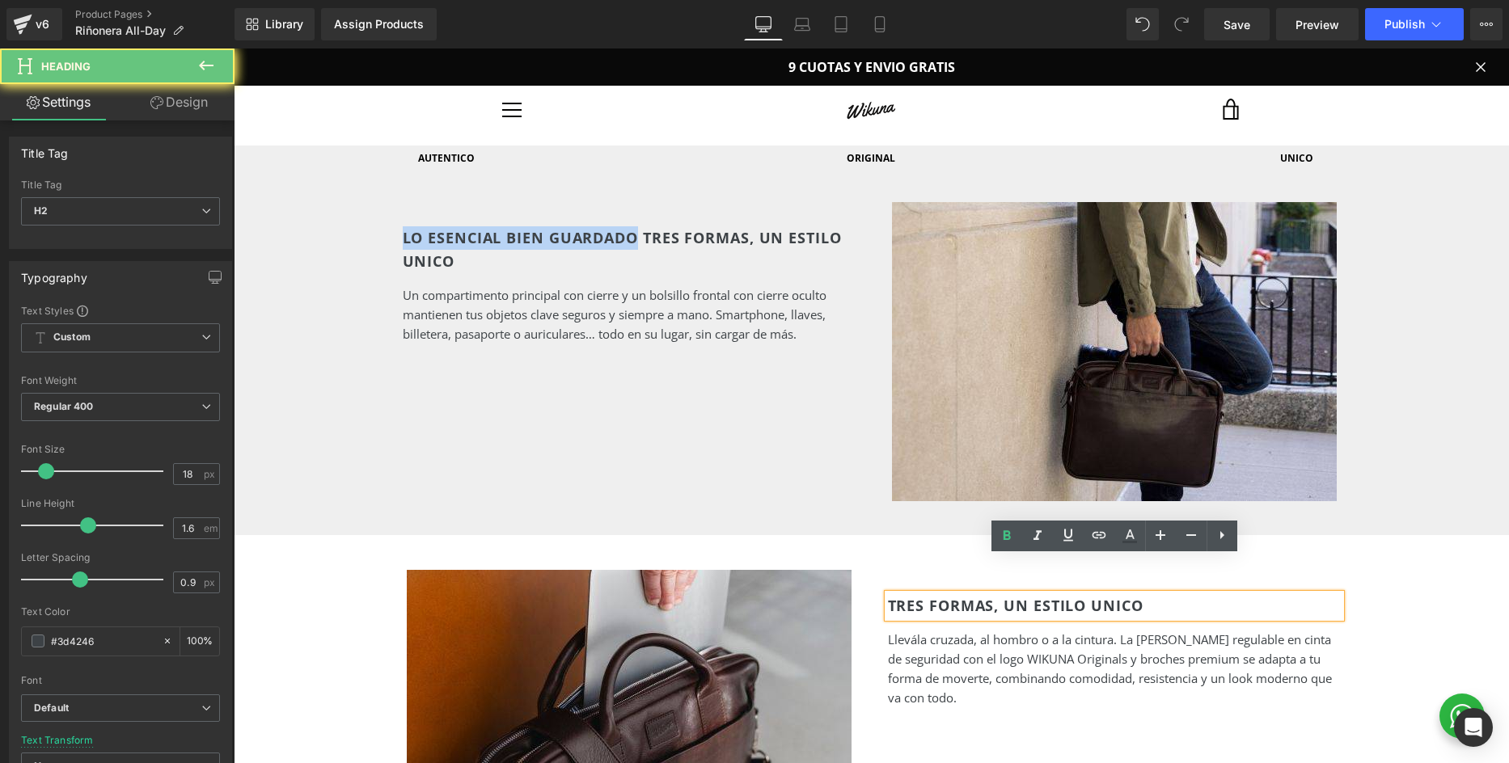
click at [970, 594] on h2 "TRES FORMAS, UN ESTILO UNICO" at bounding box center [1114, 605] width 453 height 23
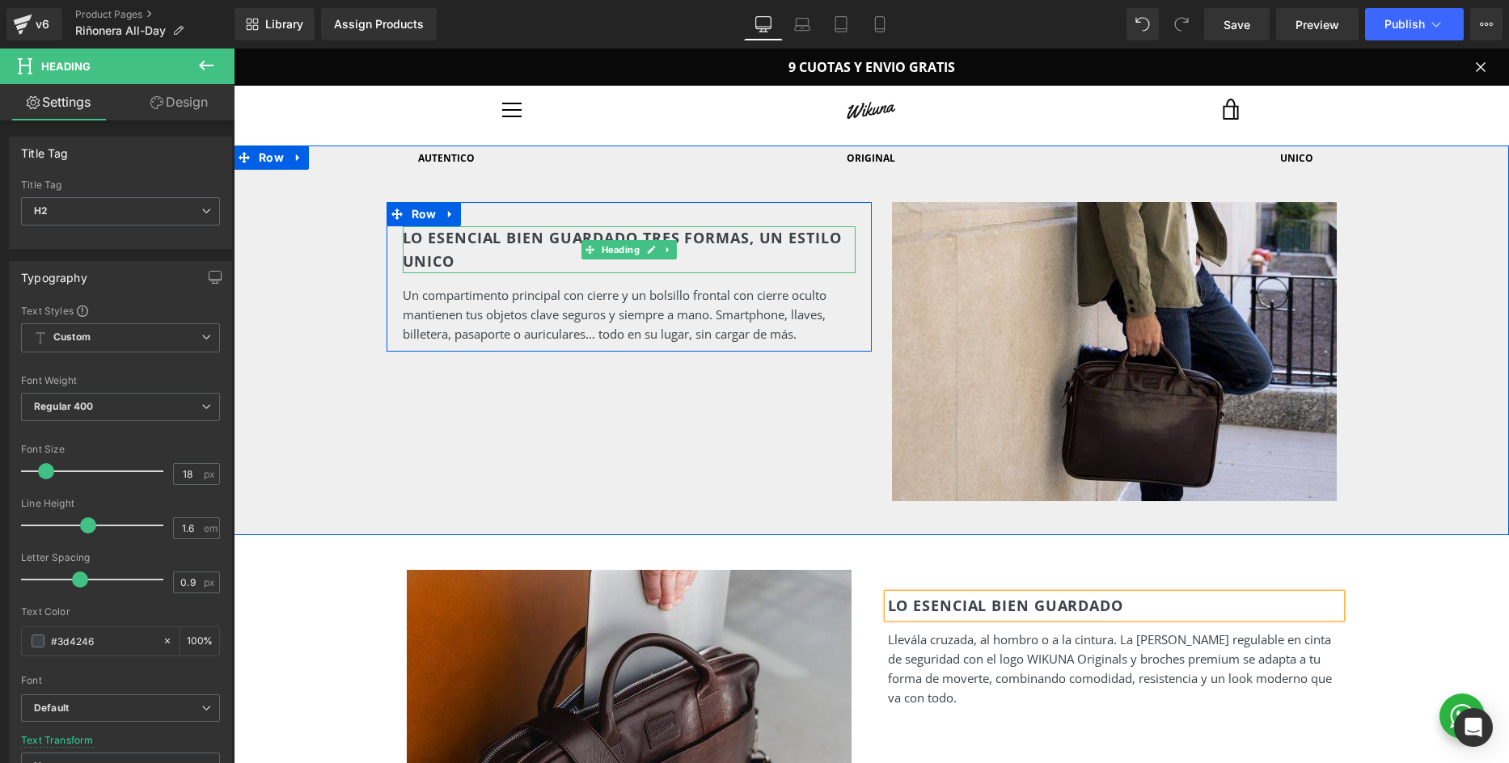
click at [568, 226] on h2 "LO ESENCIAL BIEN GUARDADO TRES FORMAS, UN ESTILO UNICO" at bounding box center [629, 249] width 453 height 47
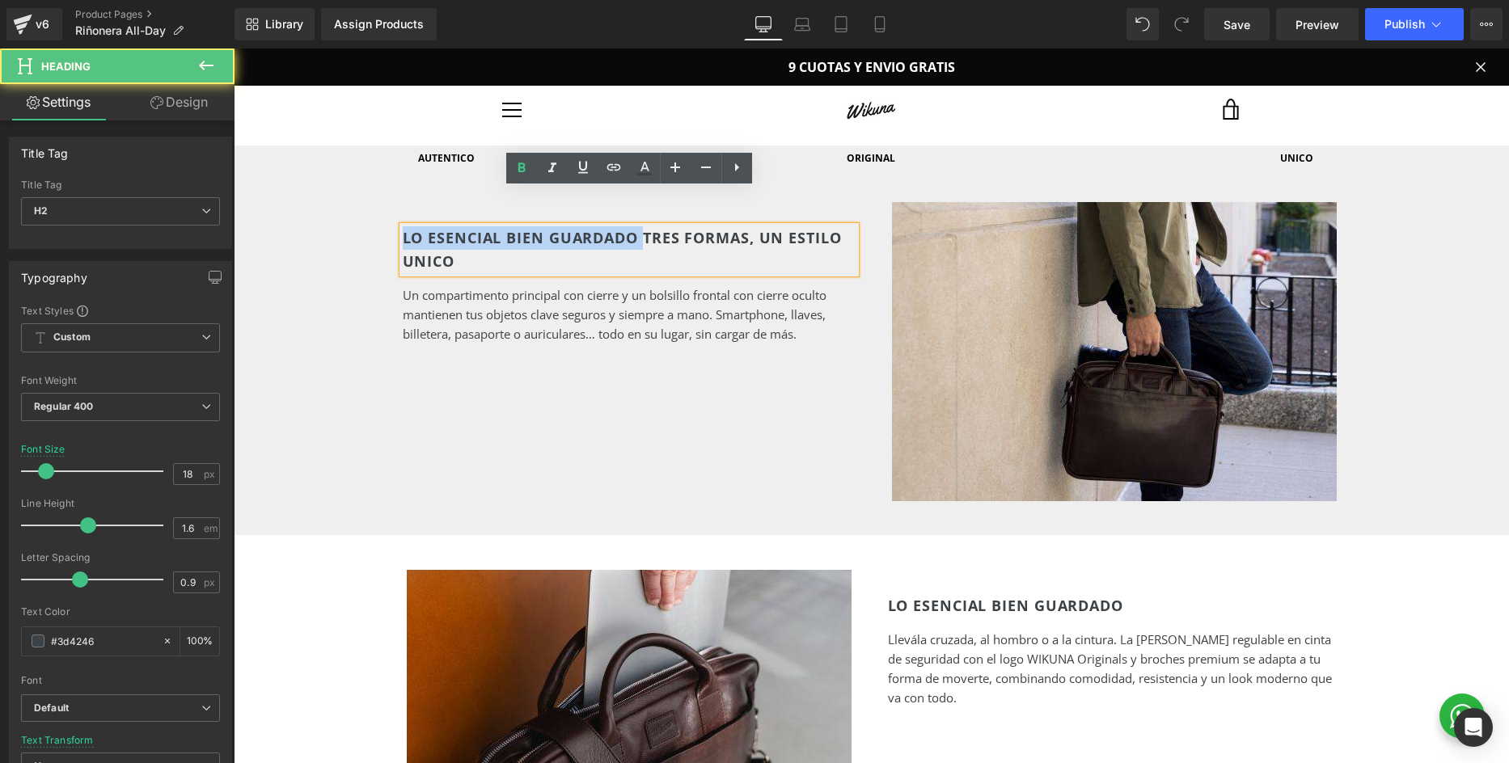
drag, startPoint x: 643, startPoint y: 199, endPoint x: 398, endPoint y: 200, distance: 245.0
click at [398, 226] on div "LO ESENCIAL BIEN GUARDADO TRES FORMAS, UN ESTILO UNICO Heading Un compartimento…" at bounding box center [628, 284] width 485 height 117
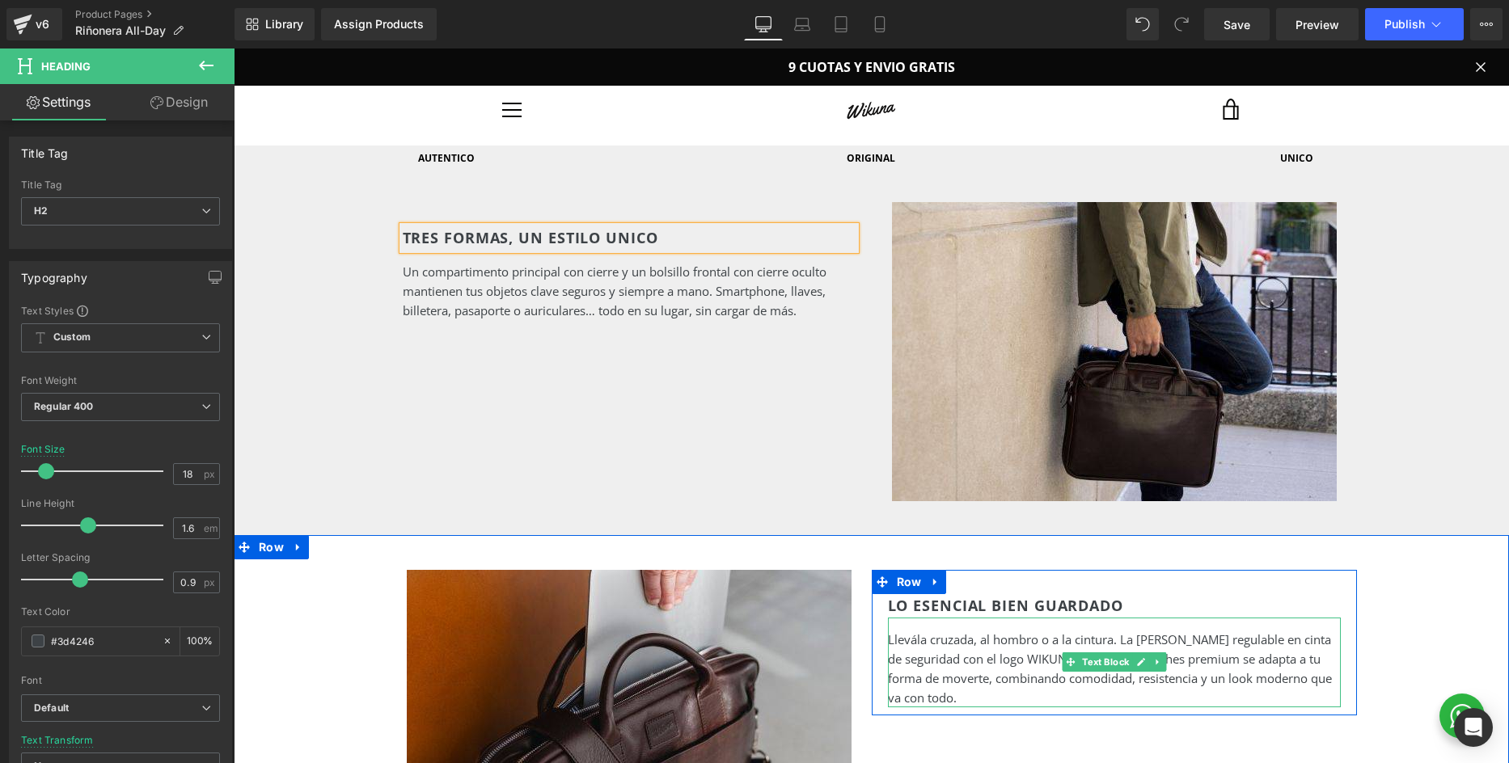
click at [939, 630] on p "Llevála cruzada, al hombro o a la cintura. La correa regulable en cinta de segu…" at bounding box center [1114, 669] width 453 height 78
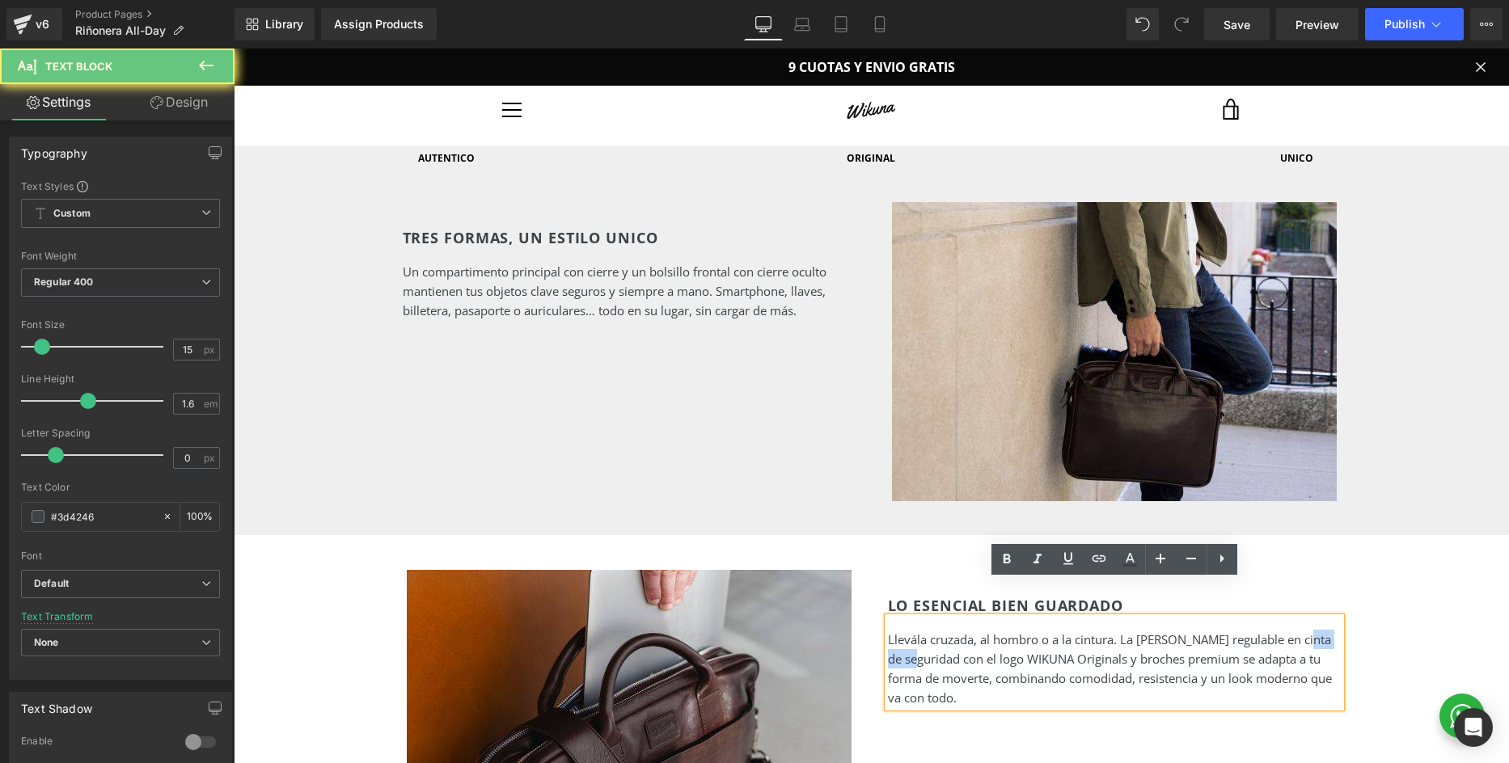
click at [939, 630] on p "Llevála cruzada, al hombro o a la cintura. La correa regulable en cinta de segu…" at bounding box center [1114, 669] width 453 height 78
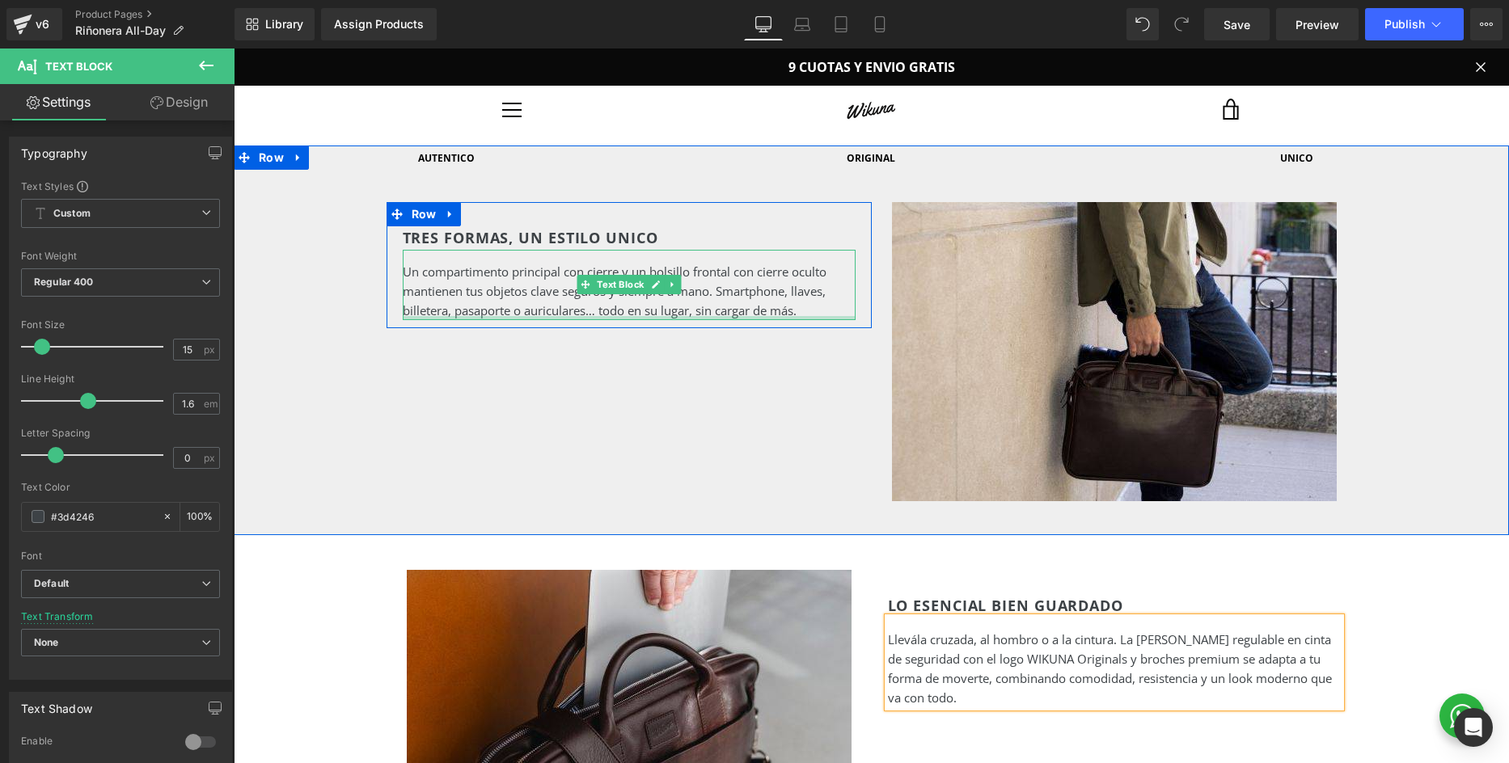
click at [684, 272] on p "Un compartimento principal con cierre y un bolsillo frontal con cierre oculto m…" at bounding box center [629, 291] width 453 height 58
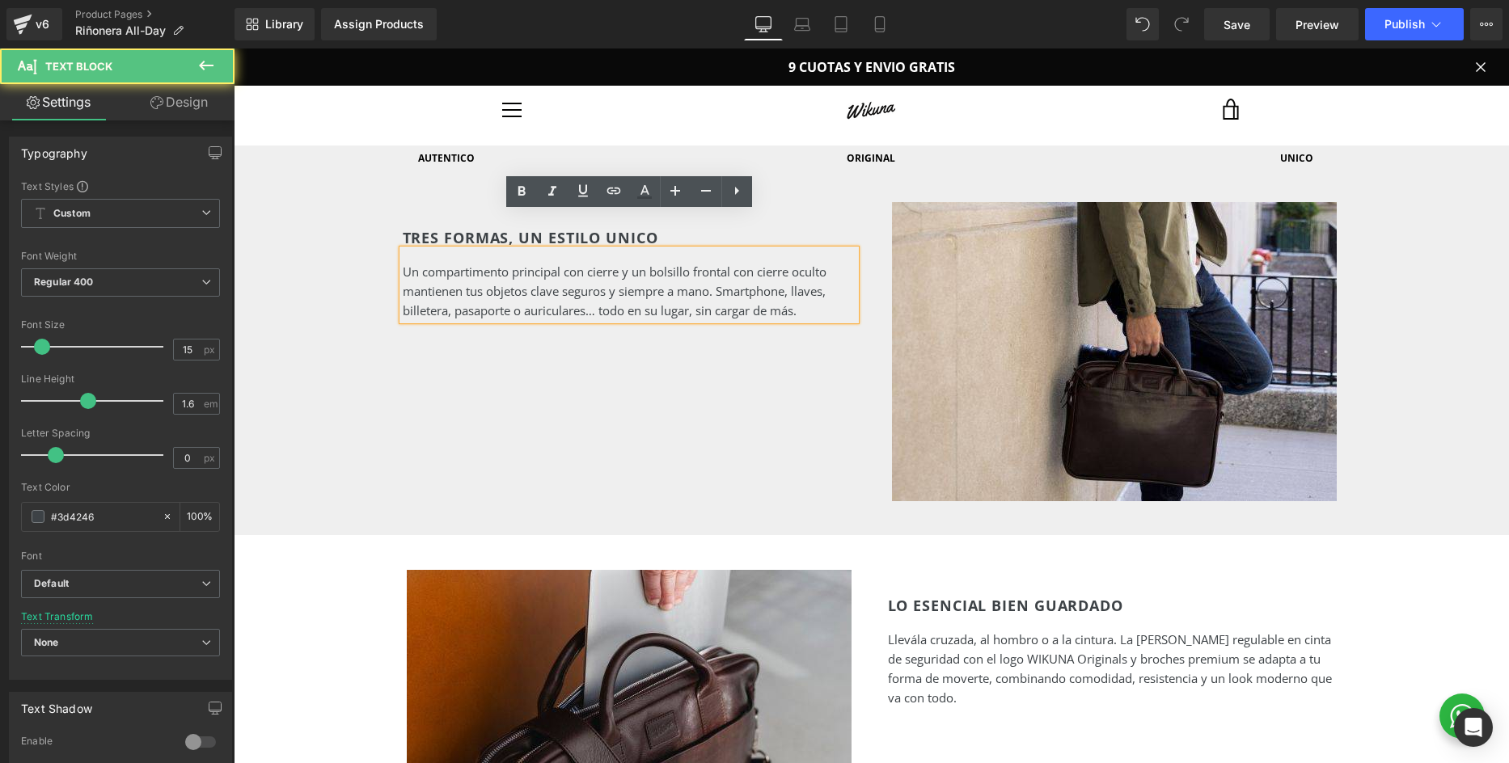
click at [818, 276] on p "Un compartimento principal con cierre y un bolsillo frontal con cierre oculto m…" at bounding box center [629, 291] width 453 height 58
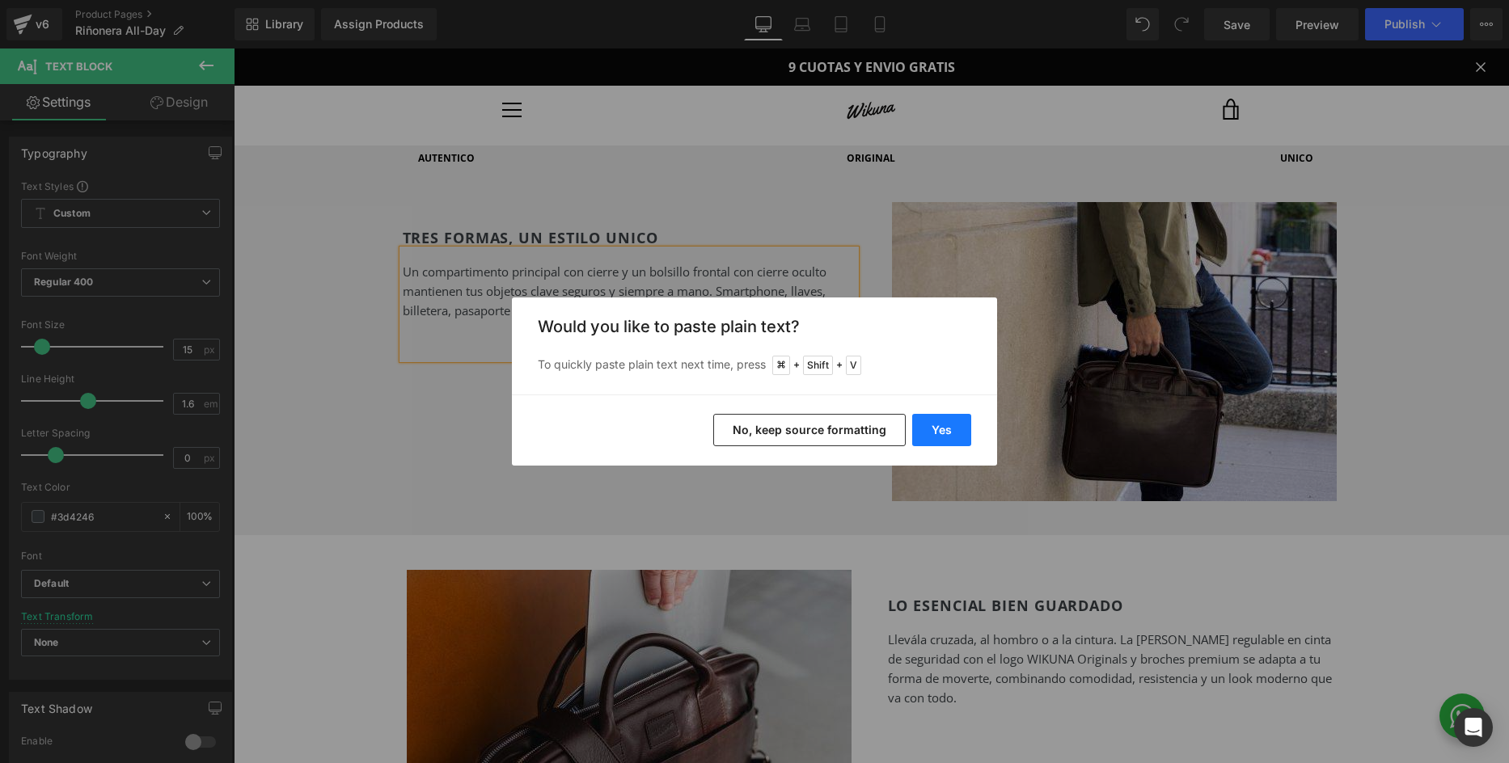
drag, startPoint x: 934, startPoint y: 426, endPoint x: 697, endPoint y: 376, distance: 242.1
click at [934, 426] on button "Yes" at bounding box center [941, 430] width 59 height 32
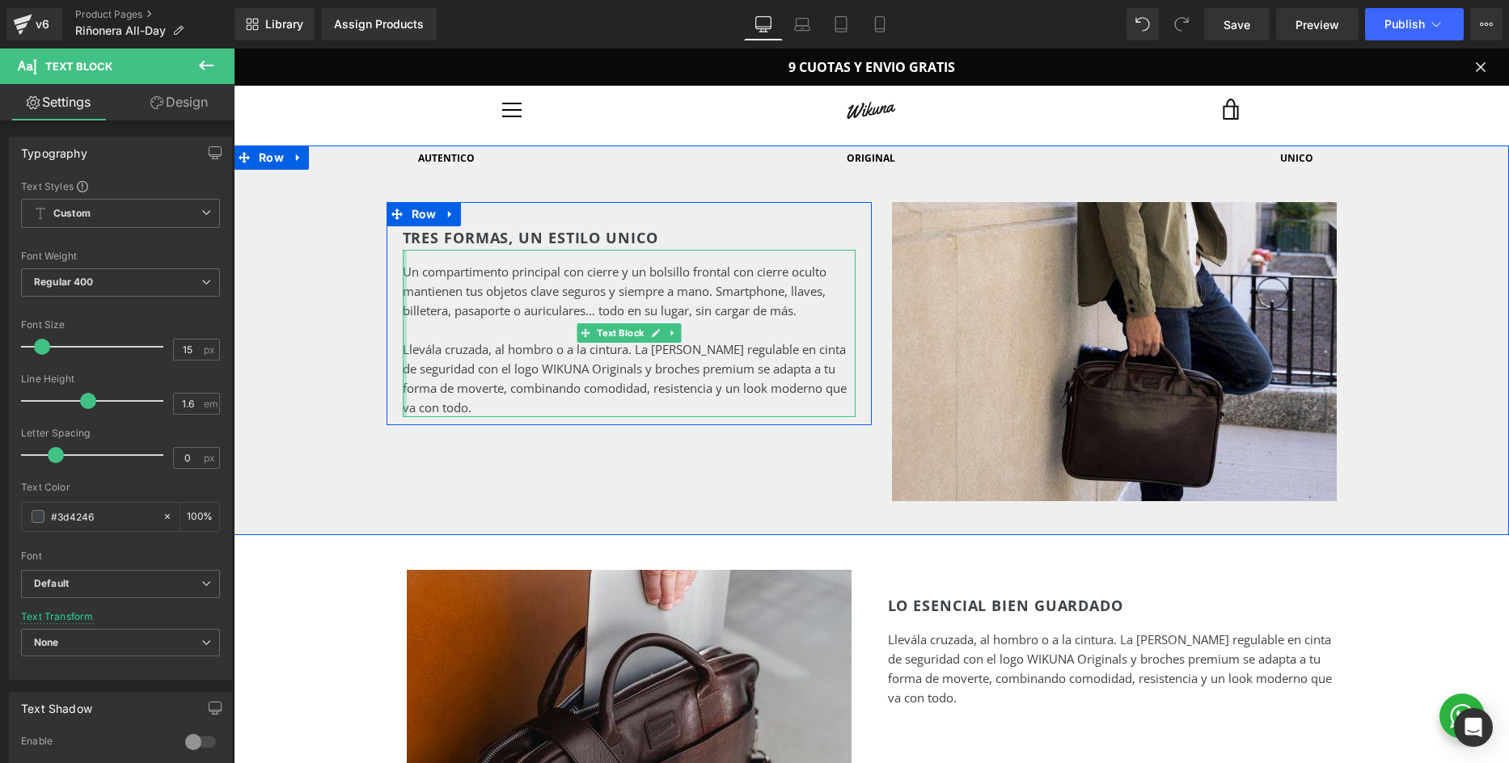
click at [406, 308] on div at bounding box center [405, 333] width 4 height 167
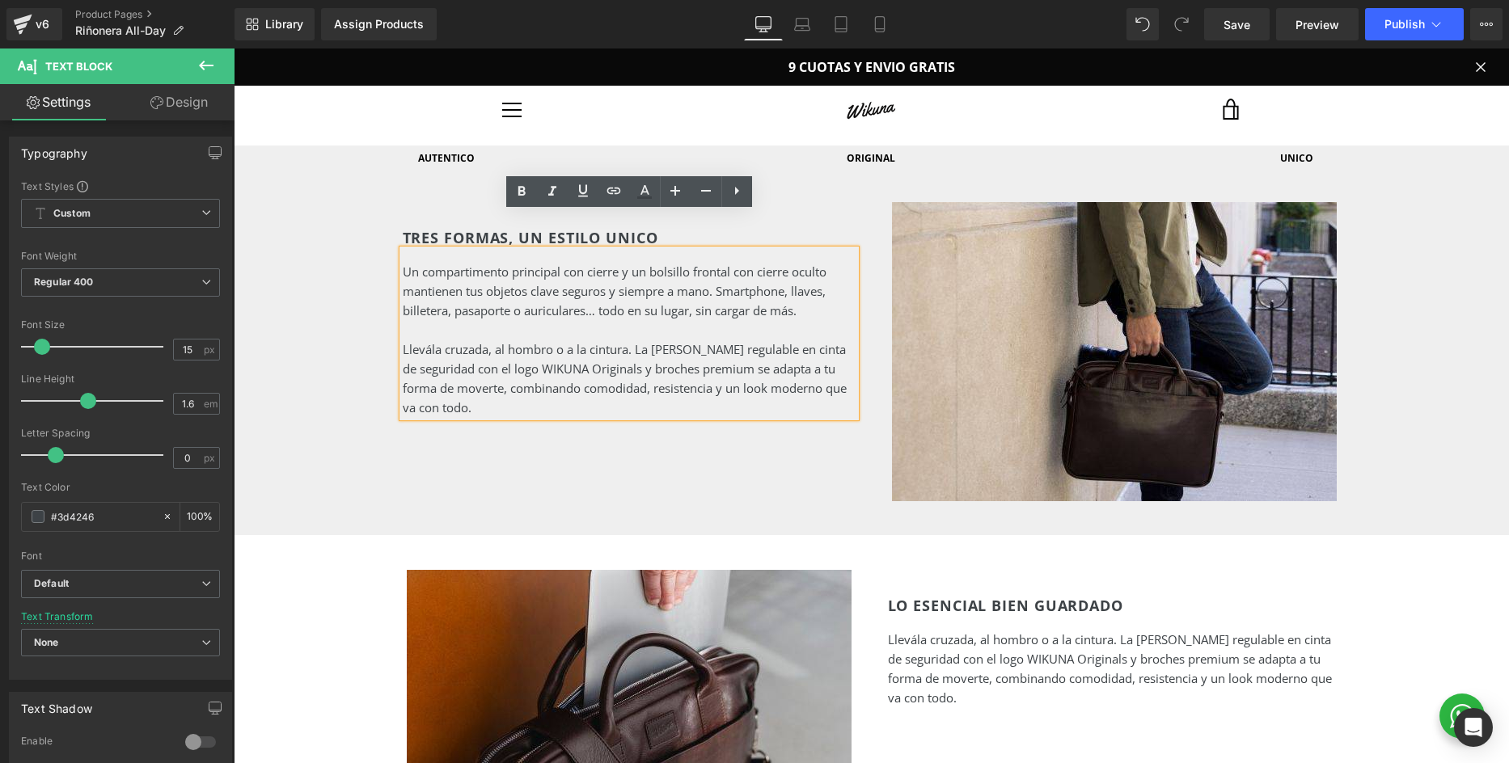
click at [421, 320] on p at bounding box center [629, 329] width 453 height 19
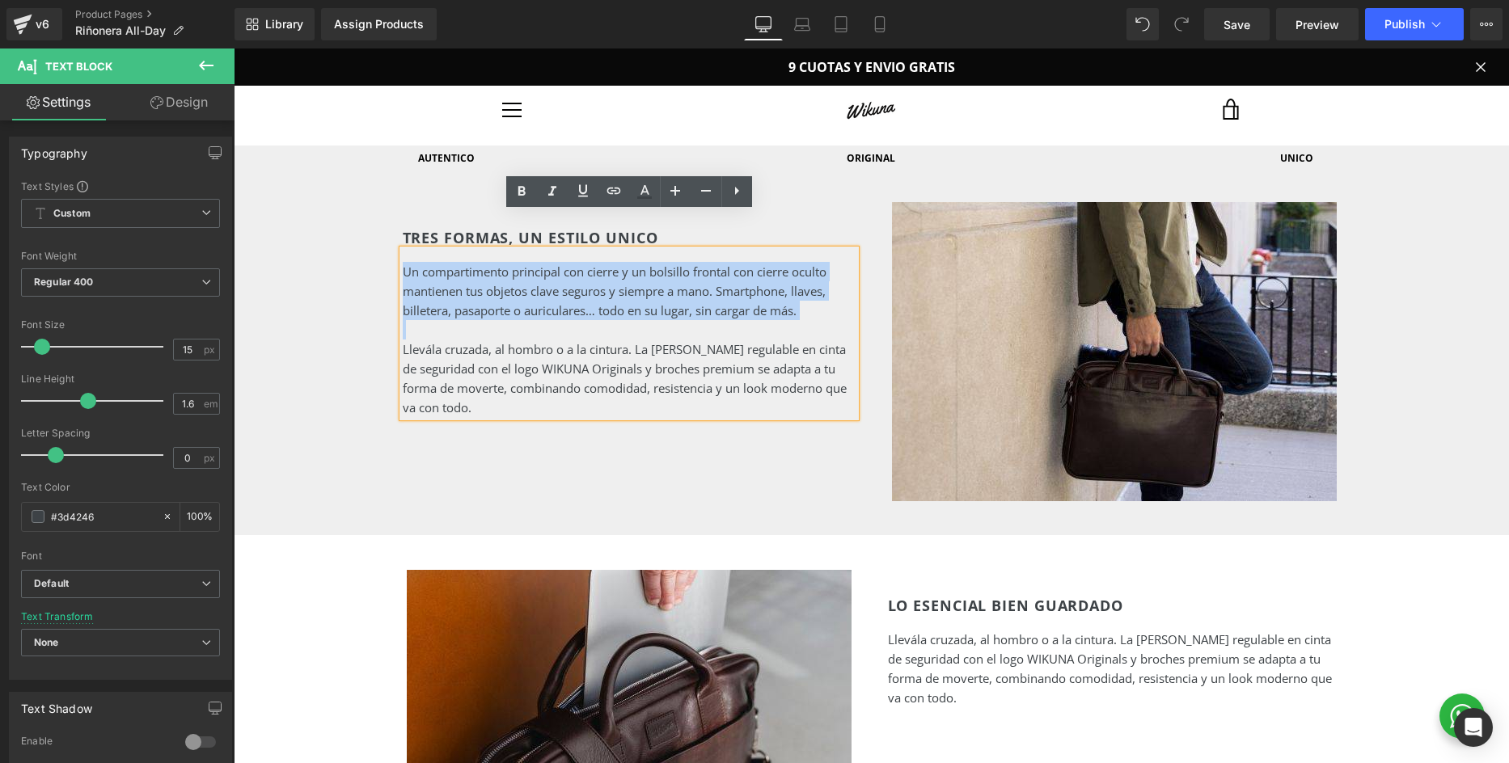
drag, startPoint x: 436, startPoint y: 299, endPoint x: 385, endPoint y: 237, distance: 80.4
click at [385, 237] on div "AUTENTICO Heading ORIGINAL Heading UNICO Heading Row TRES FORMAS, UN ESTILO UNI…" at bounding box center [871, 339] width 1275 height 387
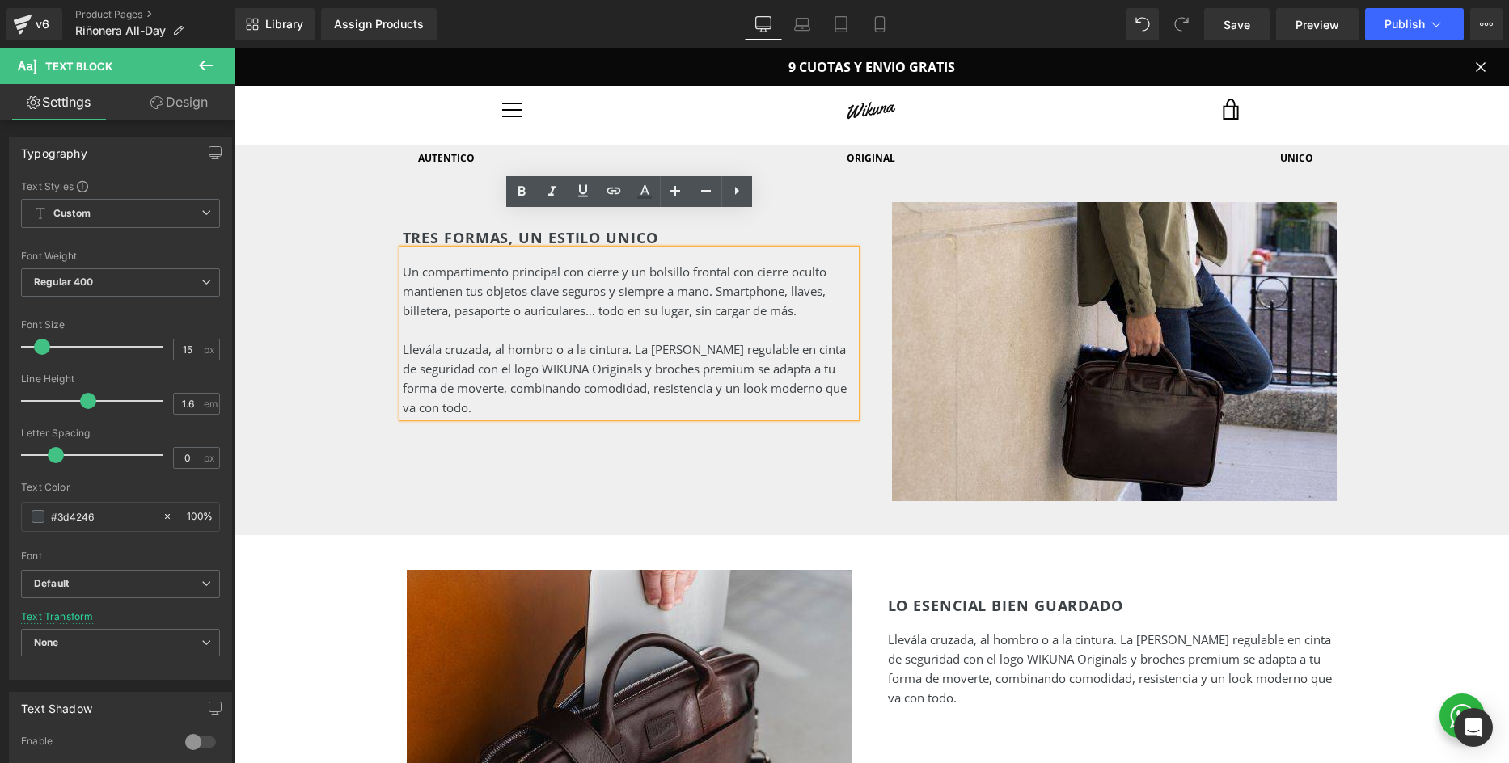
click at [507, 320] on p at bounding box center [629, 329] width 453 height 19
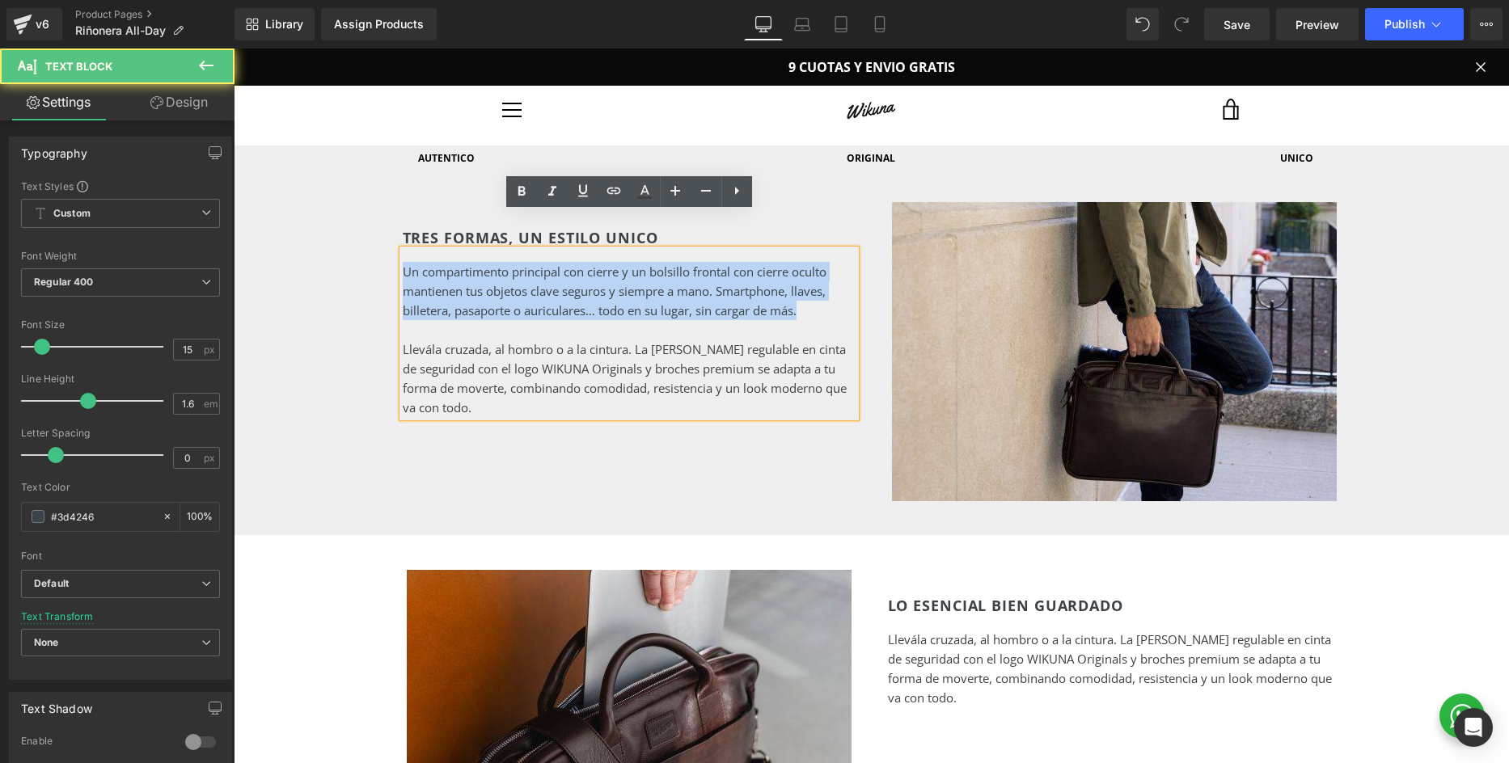
click at [507, 320] on p at bounding box center [629, 329] width 453 height 19
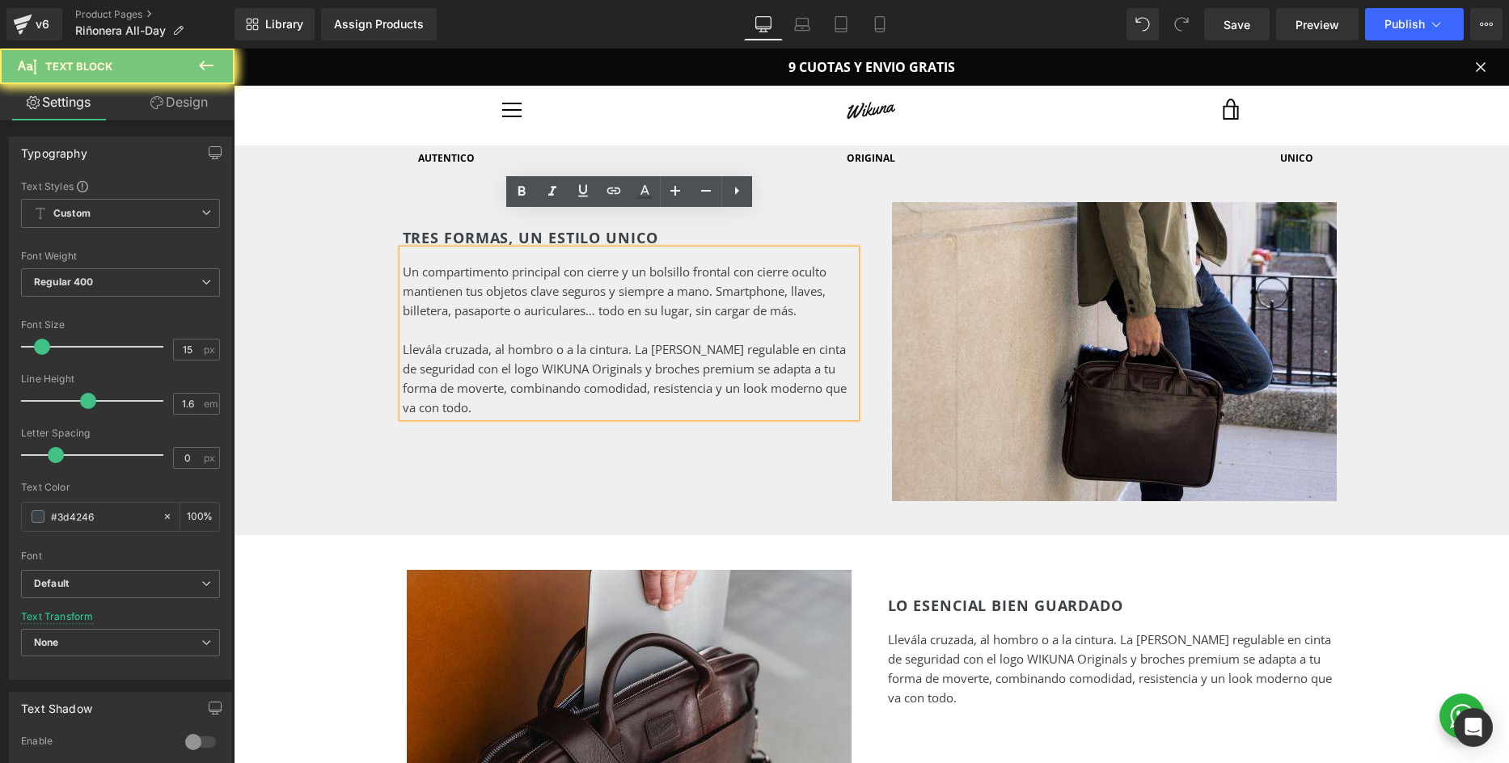
click at [507, 320] on p at bounding box center [629, 329] width 453 height 19
click at [481, 267] on p "Un compartimento principal con cierre y un bolsillo frontal con cierre oculto m…" at bounding box center [629, 291] width 453 height 58
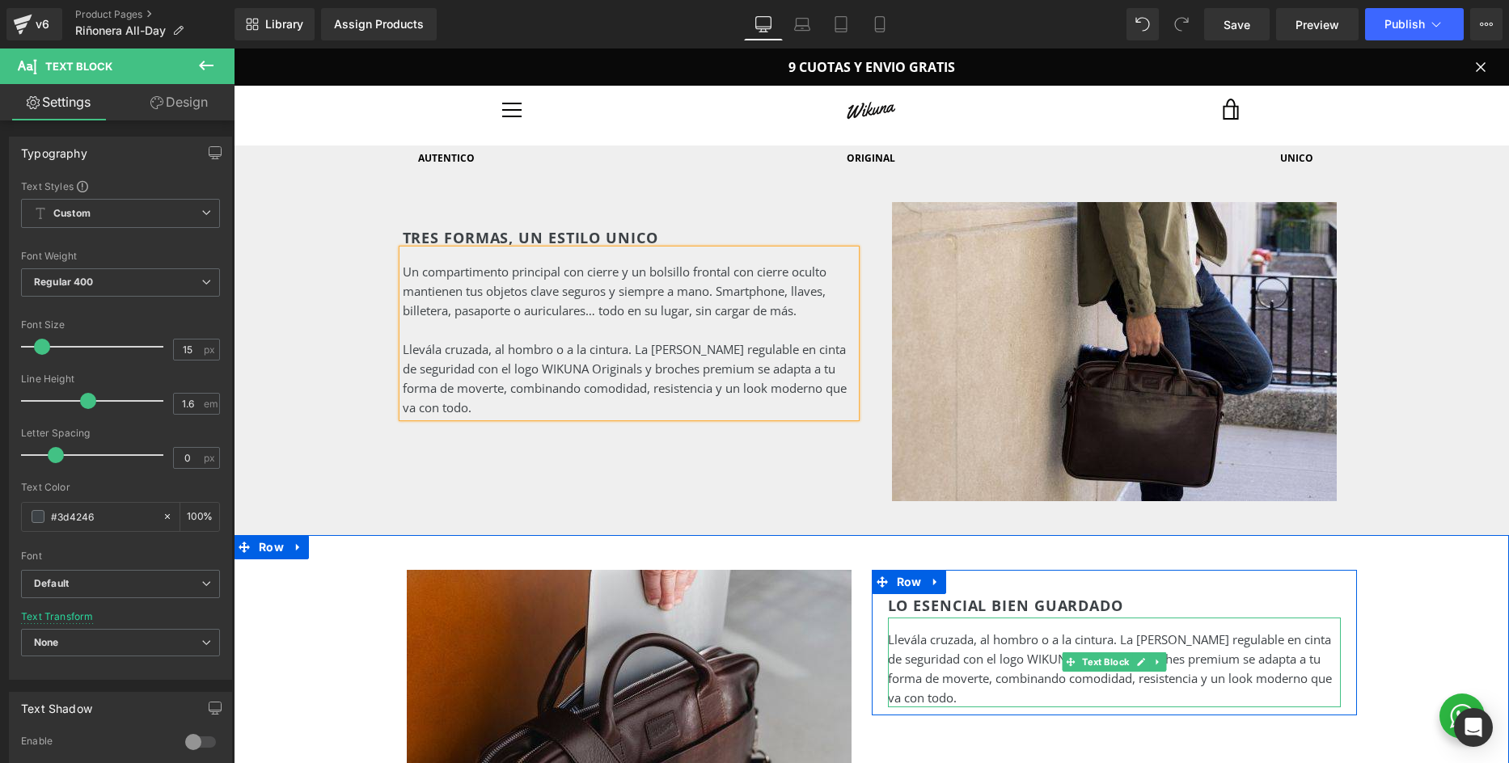
click at [1000, 635] on p "Llevála cruzada, al hombro o a la cintura. La correa regulable en cinta de segu…" at bounding box center [1114, 669] width 453 height 78
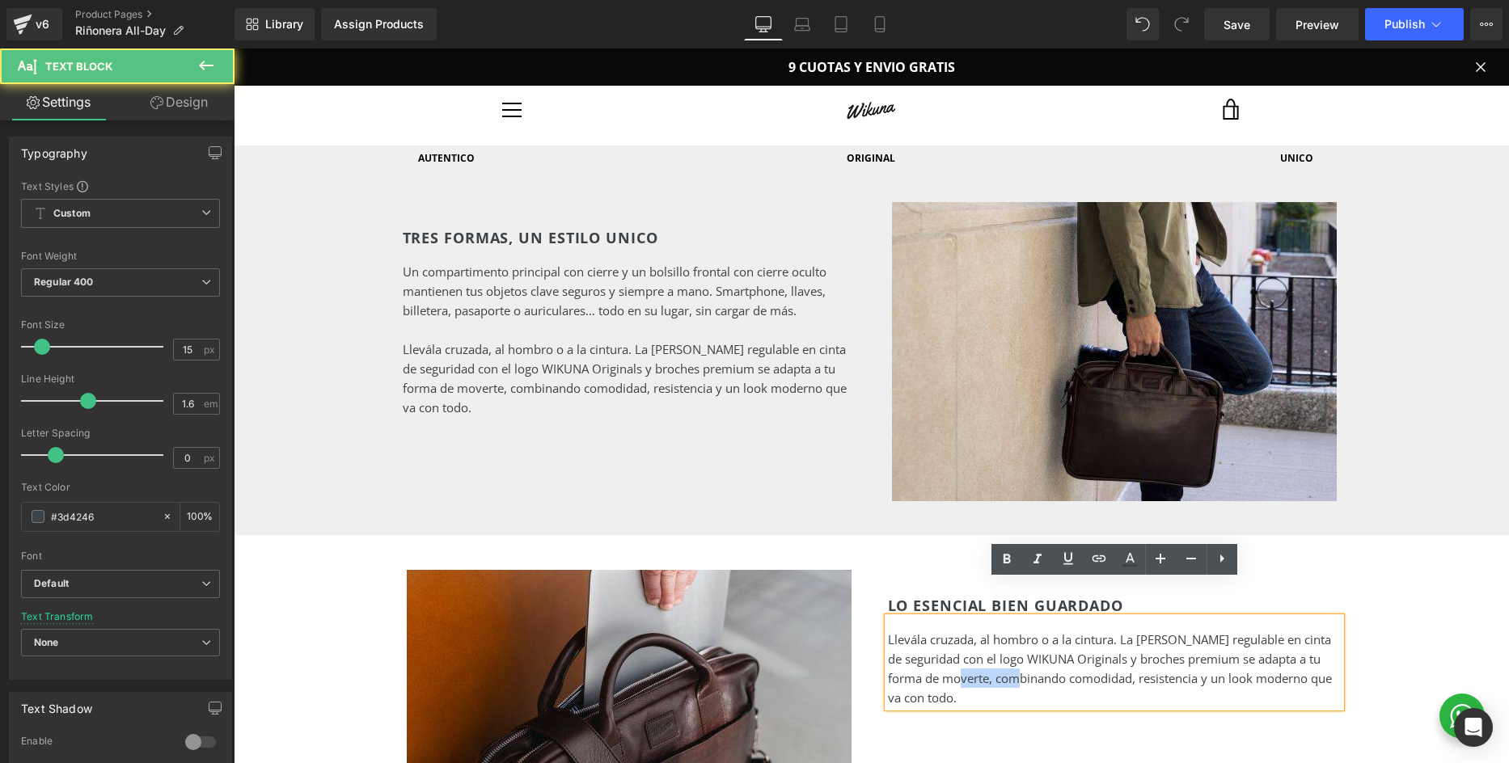
click at [1000, 635] on p "Llevála cruzada, al hombro o a la cintura. La correa regulable en cinta de segu…" at bounding box center [1114, 669] width 453 height 78
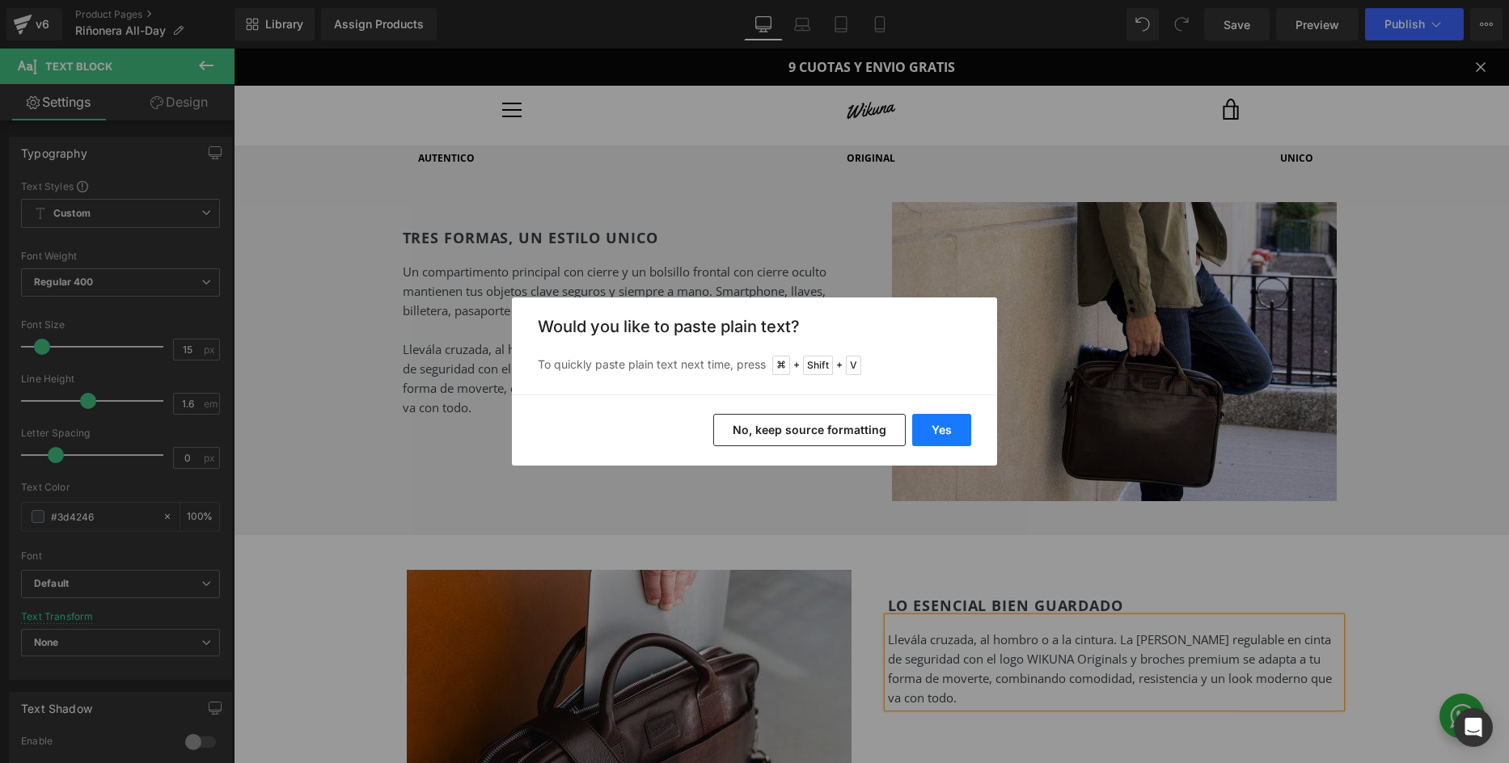
click at [939, 429] on button "Yes" at bounding box center [941, 430] width 59 height 32
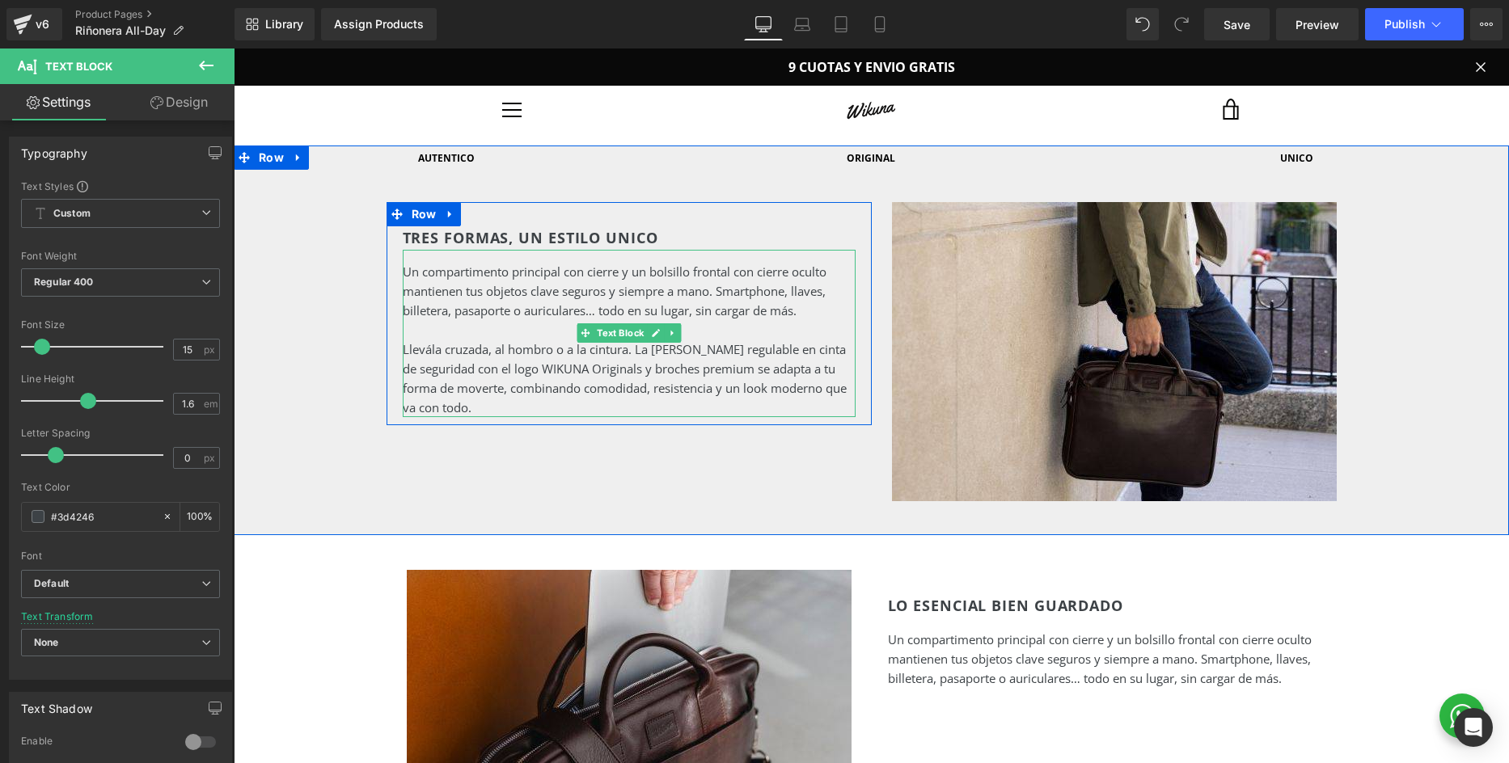
click at [505, 320] on p at bounding box center [629, 329] width 453 height 19
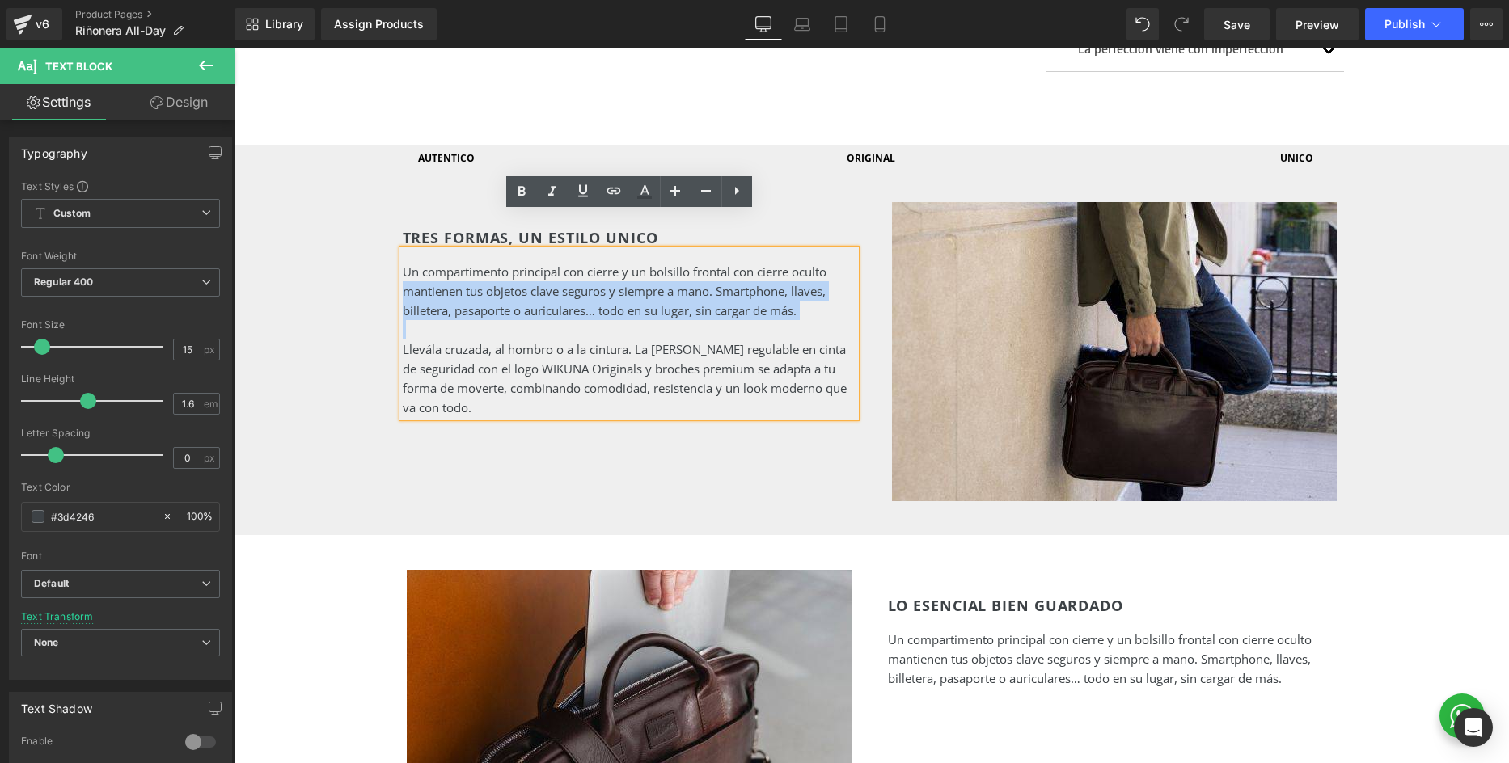
drag, startPoint x: 449, startPoint y: 295, endPoint x: 399, endPoint y: 230, distance: 83.0
click at [403, 250] on div "Un compartimento principal con cierre y un bolsillo frontal con cierre oculto m…" at bounding box center [629, 333] width 453 height 167
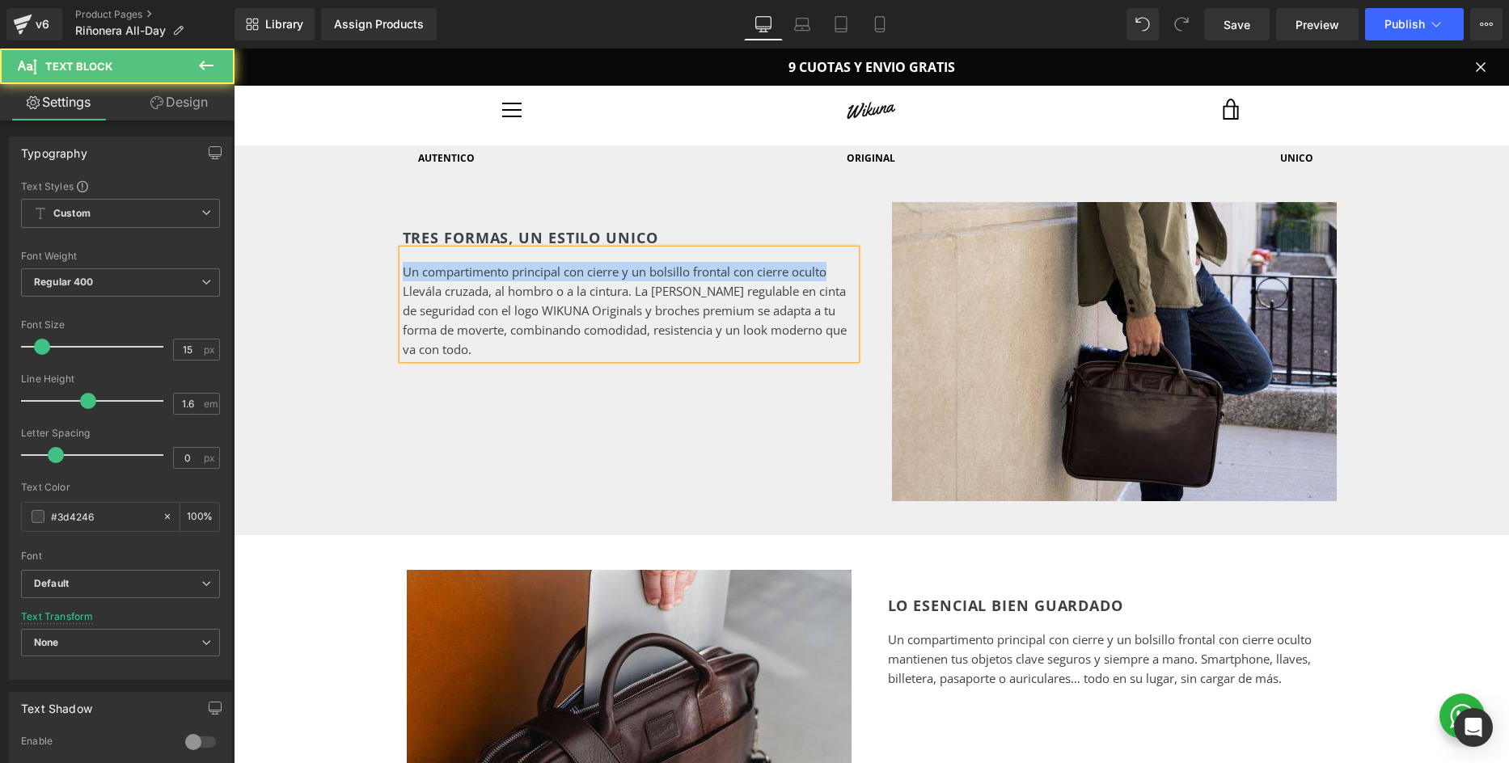
drag, startPoint x: 839, startPoint y: 235, endPoint x: 392, endPoint y: 237, distance: 447.1
click at [392, 237] on div "TRES FORMAS, UN ESTILO UNICO Heading Un compartimento principal con cierre y un…" at bounding box center [628, 292] width 485 height 133
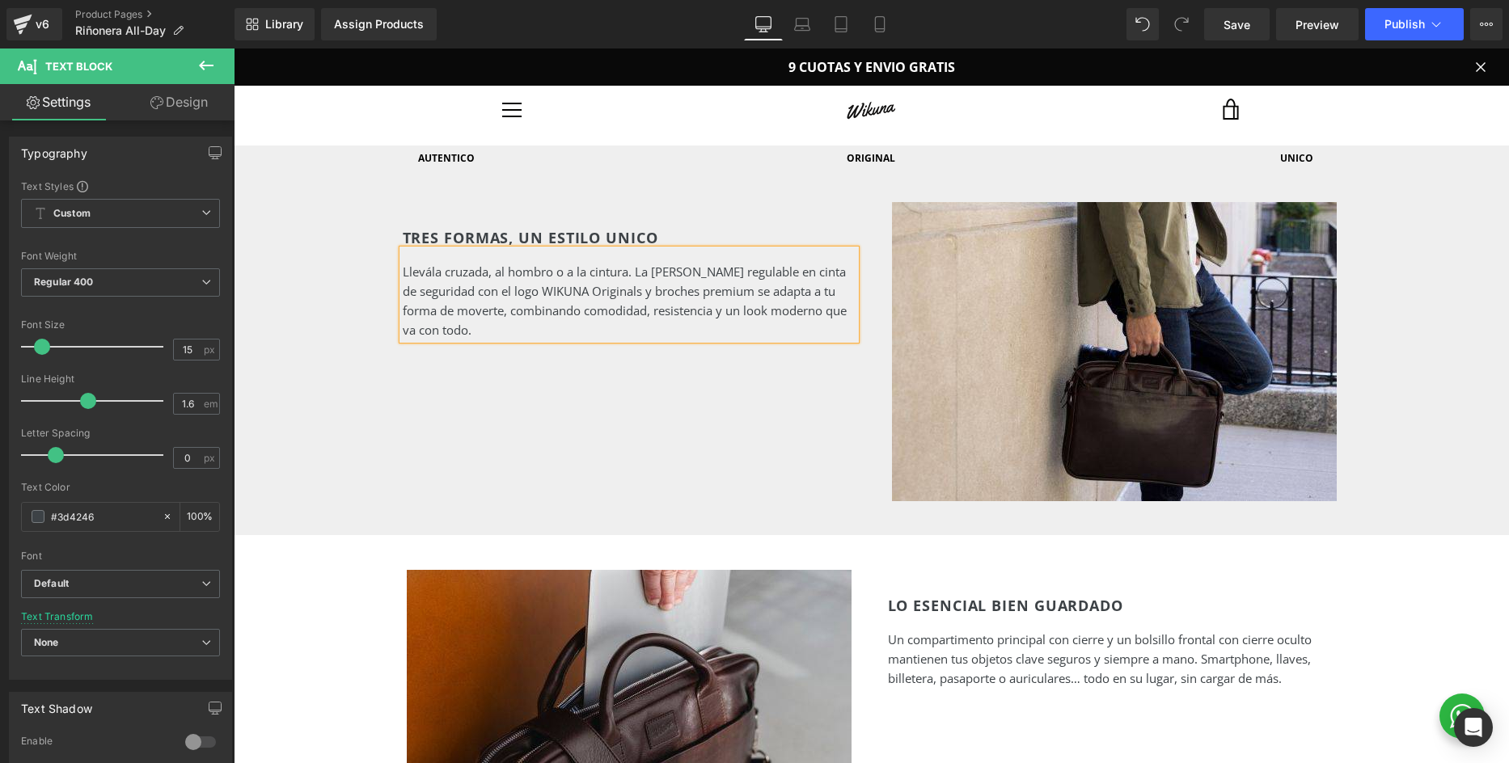
click at [345, 431] on div "AUTENTICO Heading ORIGINAL Heading UNICO Heading Row TRES FORMAS, UN ESTILO UNI…" at bounding box center [871, 339] width 1275 height 387
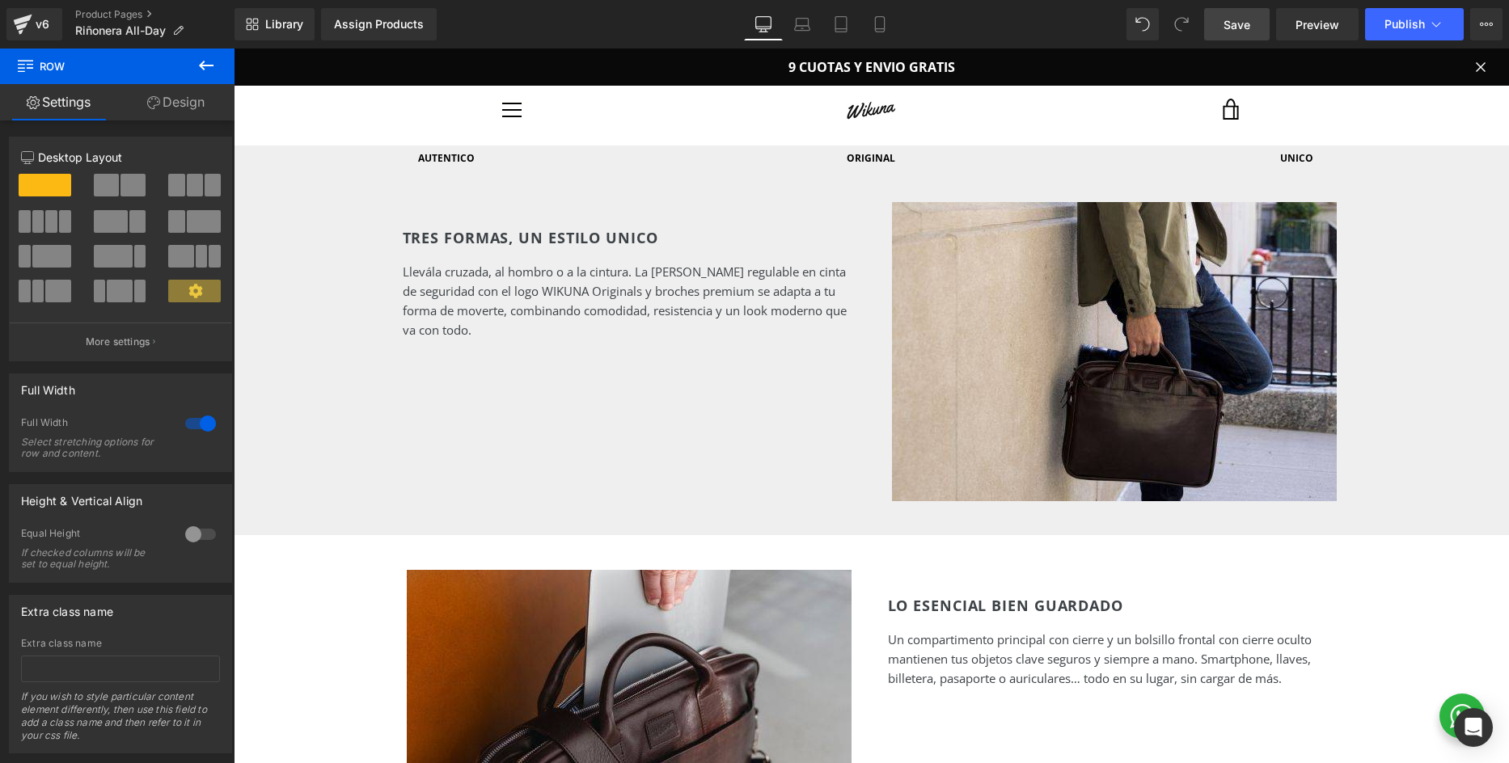
click at [1230, 37] on link "Save" at bounding box center [1236, 24] width 65 height 32
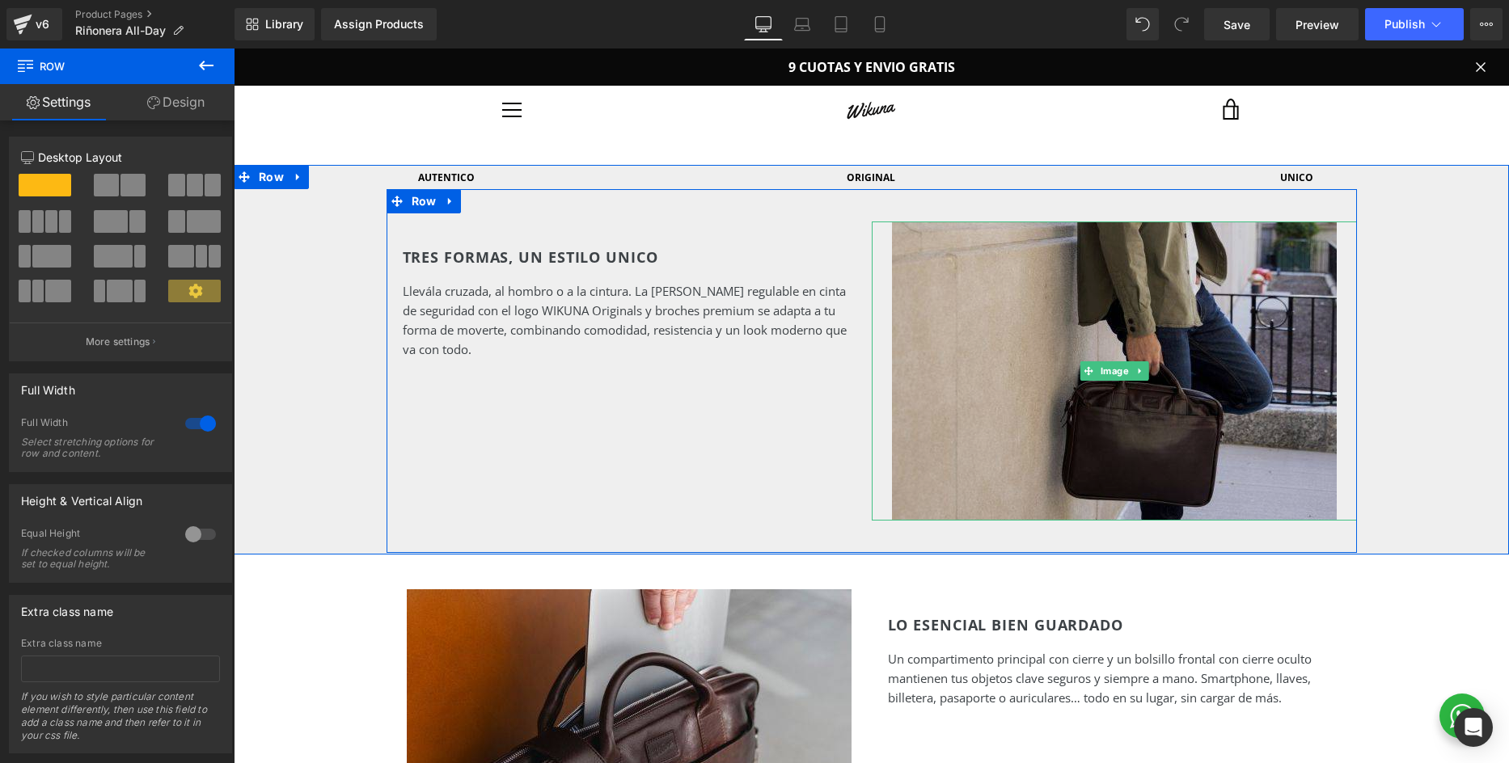
scroll to position [1369, 0]
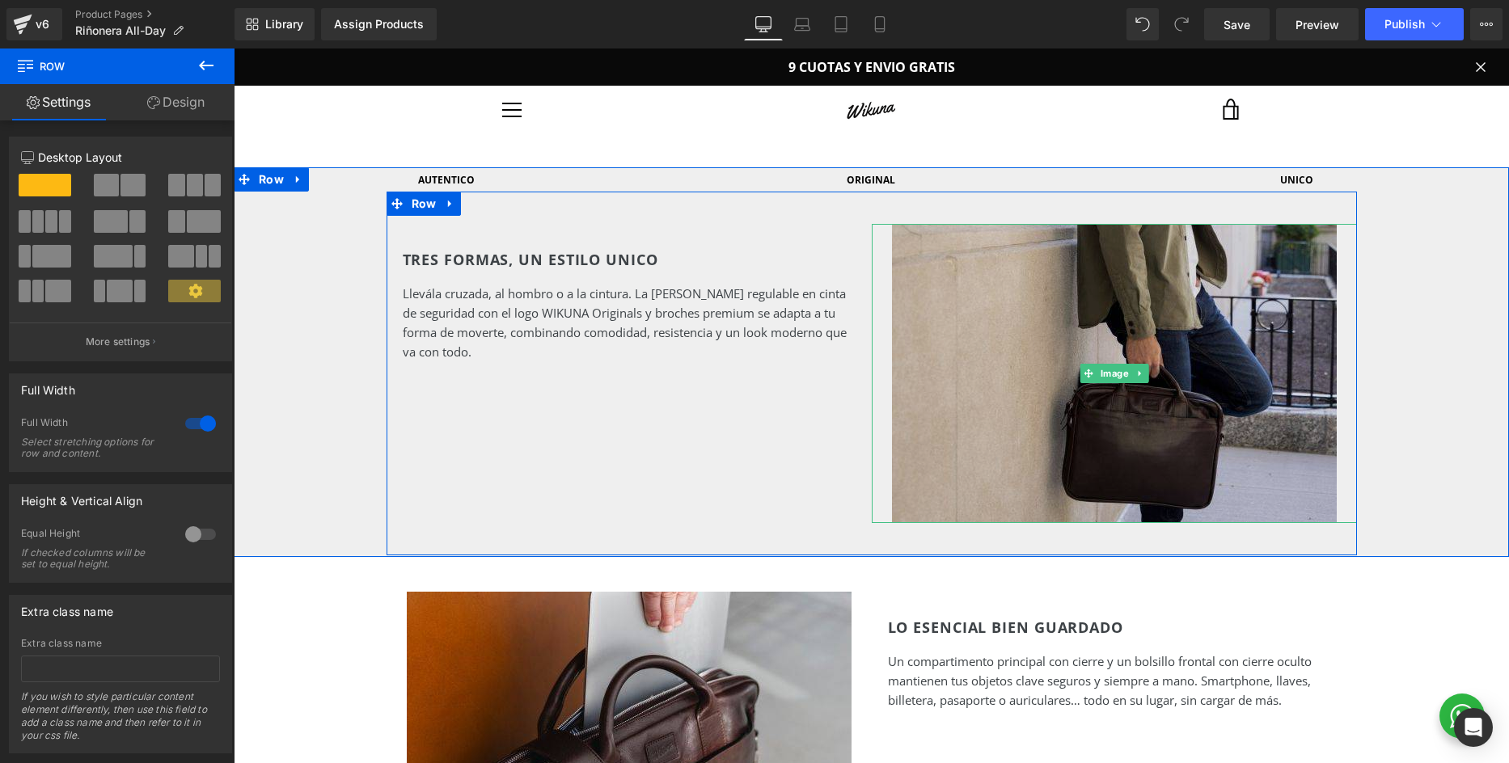
click at [1049, 274] on img at bounding box center [1114, 373] width 445 height 299
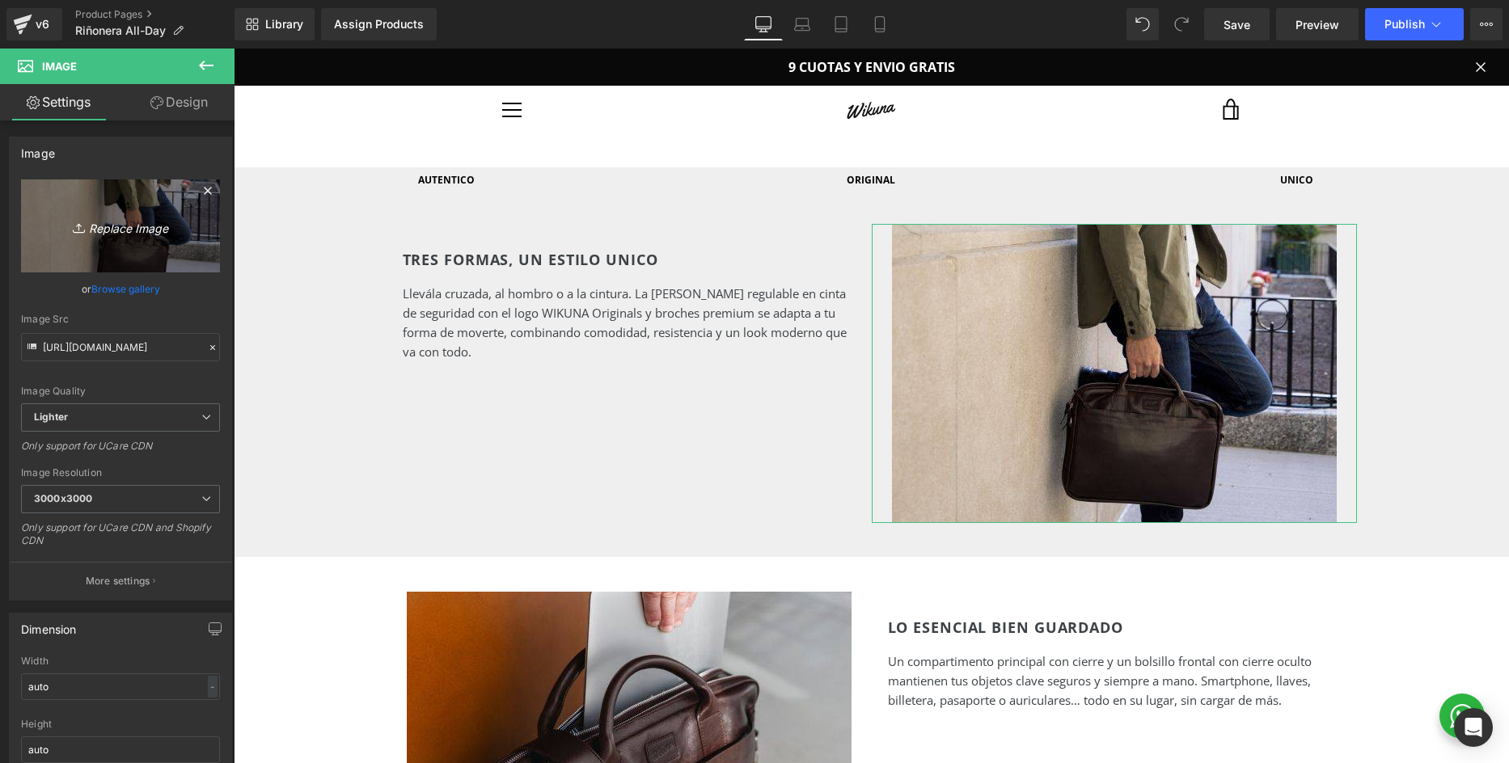
click at [113, 227] on icon "Replace Image" at bounding box center [120, 226] width 129 height 20
type input "C:\fakepath\2.jpg"
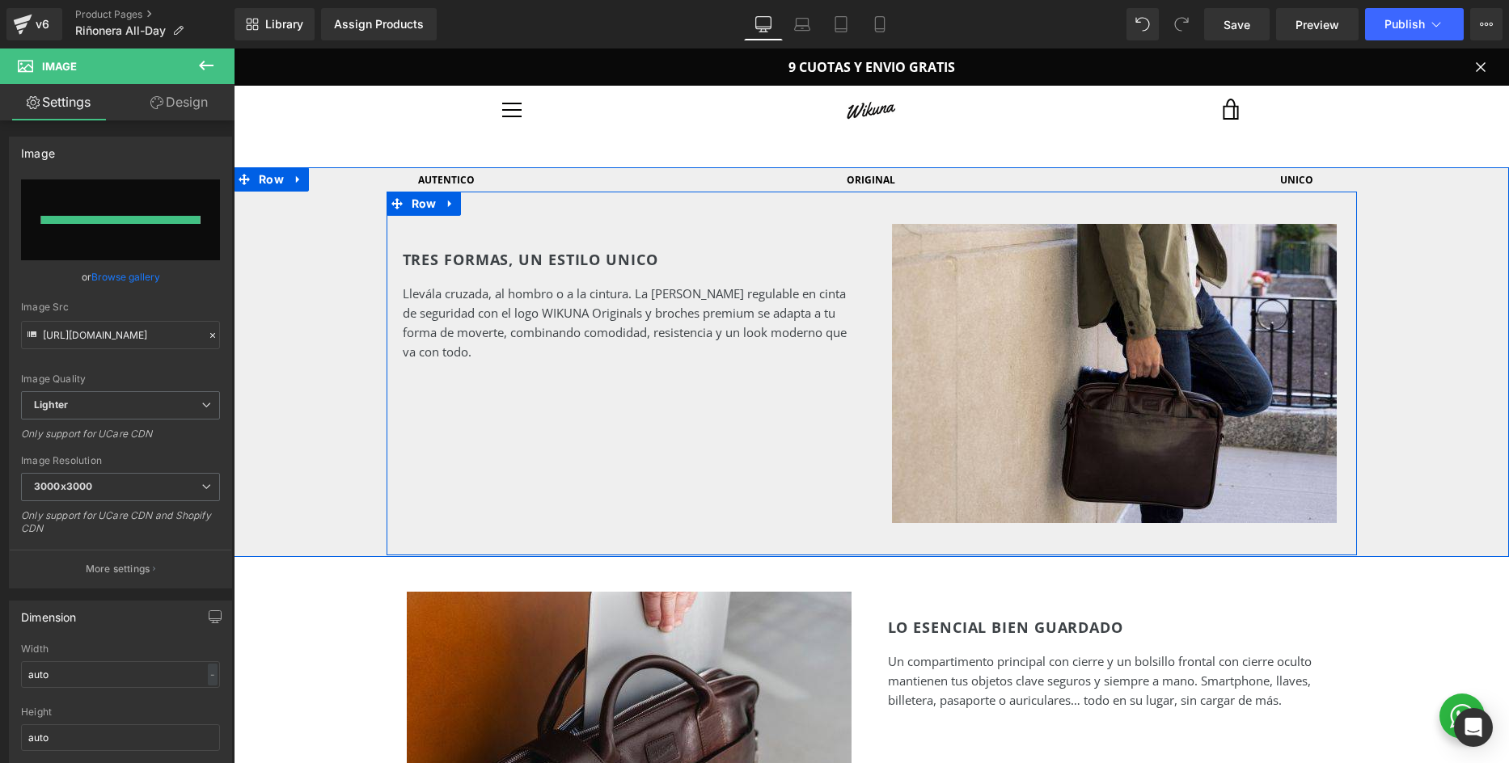
type input "https://ucarecdn.com/246c70a7-b754-44b8-a858-d087e28a242a/-/format/auto/-/previ…"
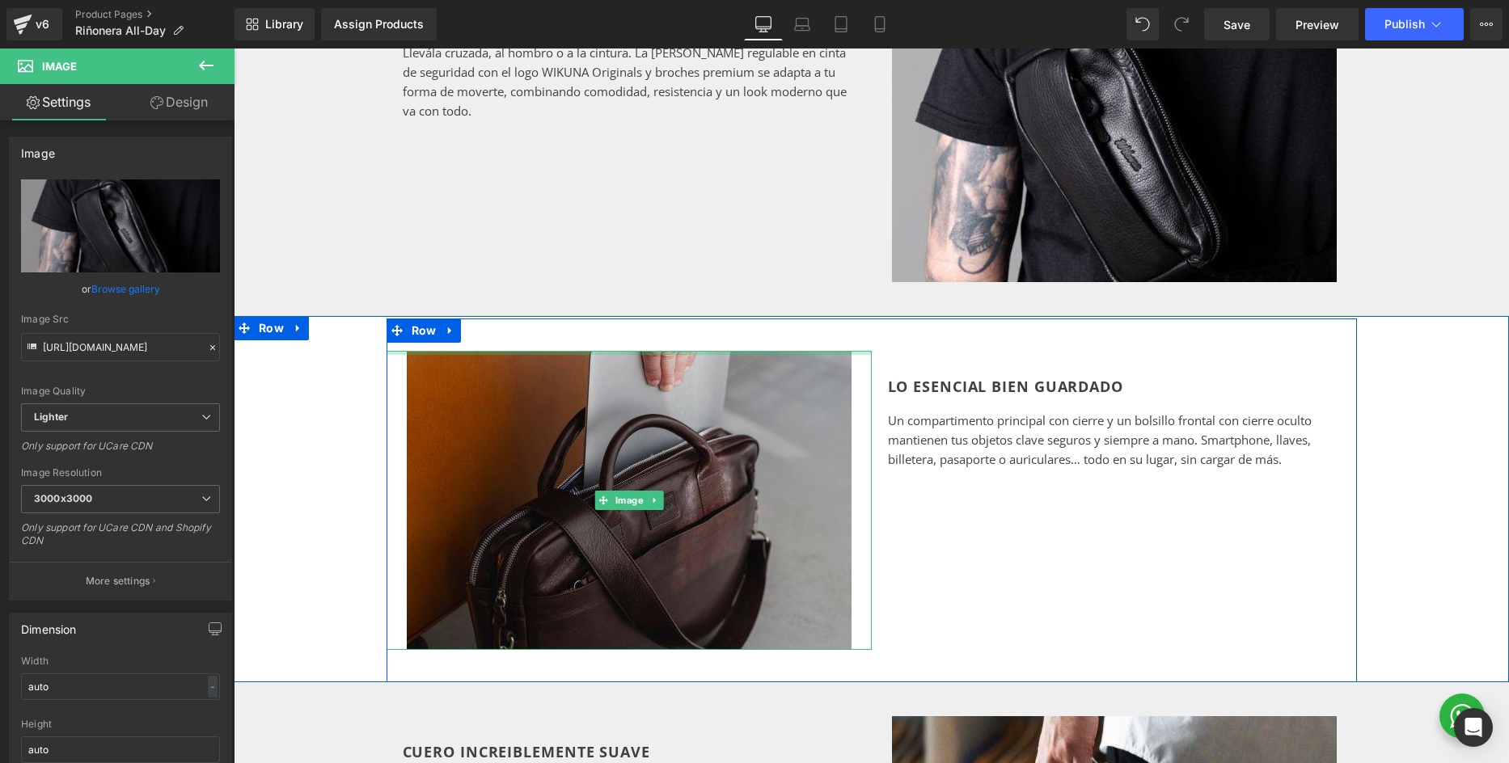
scroll to position [1610, 0]
click at [580, 439] on img at bounding box center [629, 499] width 445 height 299
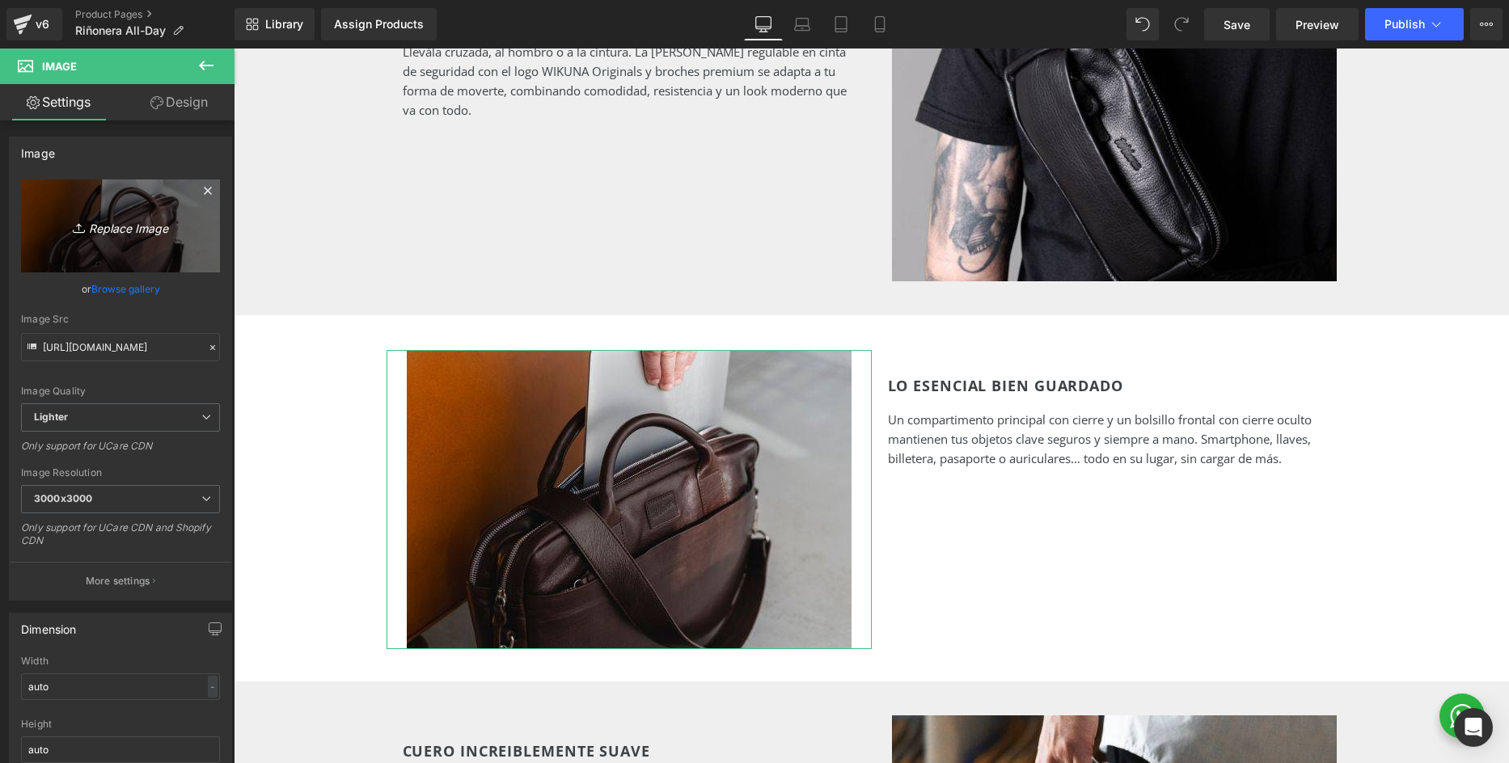
click at [141, 226] on icon "Replace Image" at bounding box center [120, 226] width 129 height 20
type input "C:\fakepath\1.jpg"
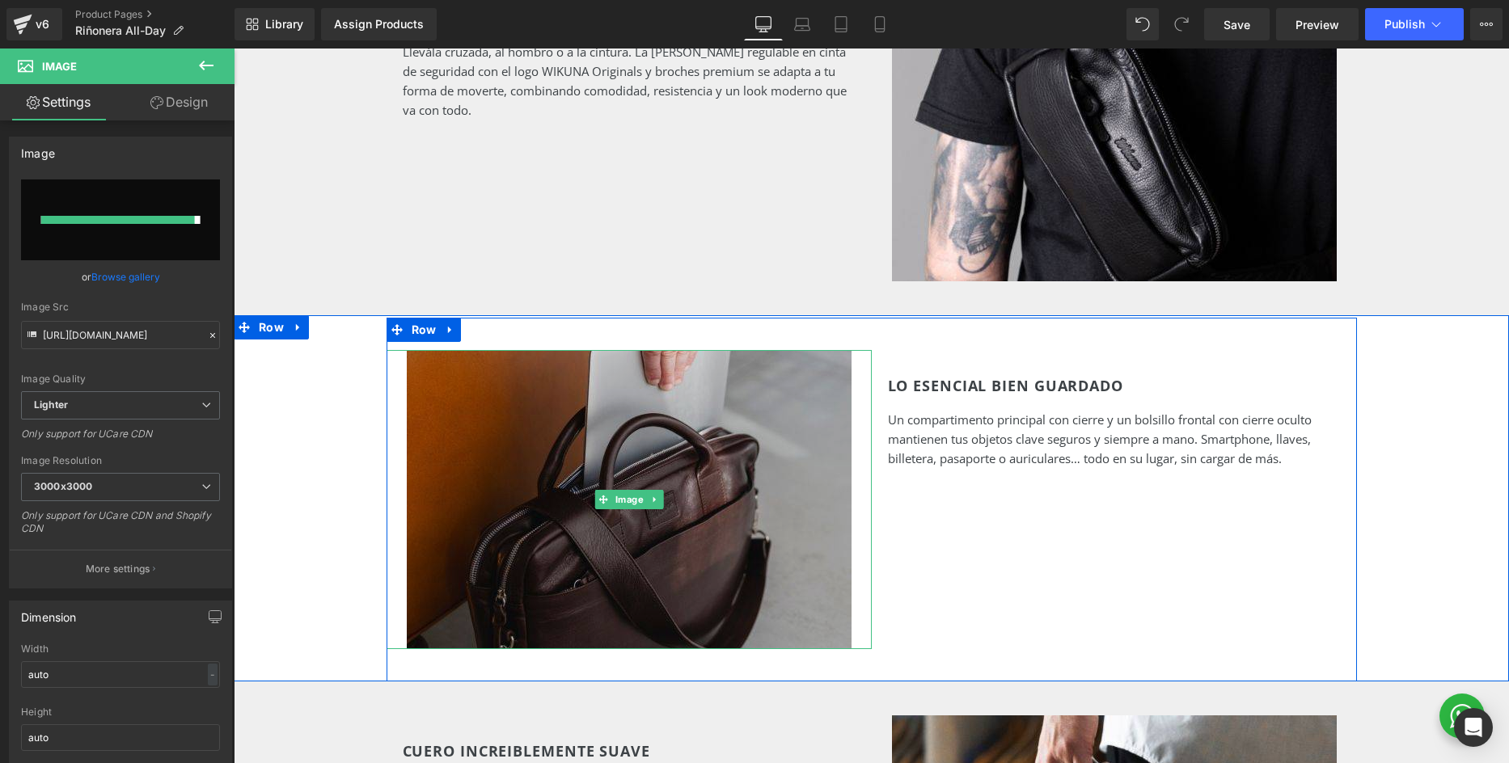
type input "https://ucarecdn.com/6272a70f-411c-48fb-b6e1-8bc2badc5a70/-/format/auto/-/previ…"
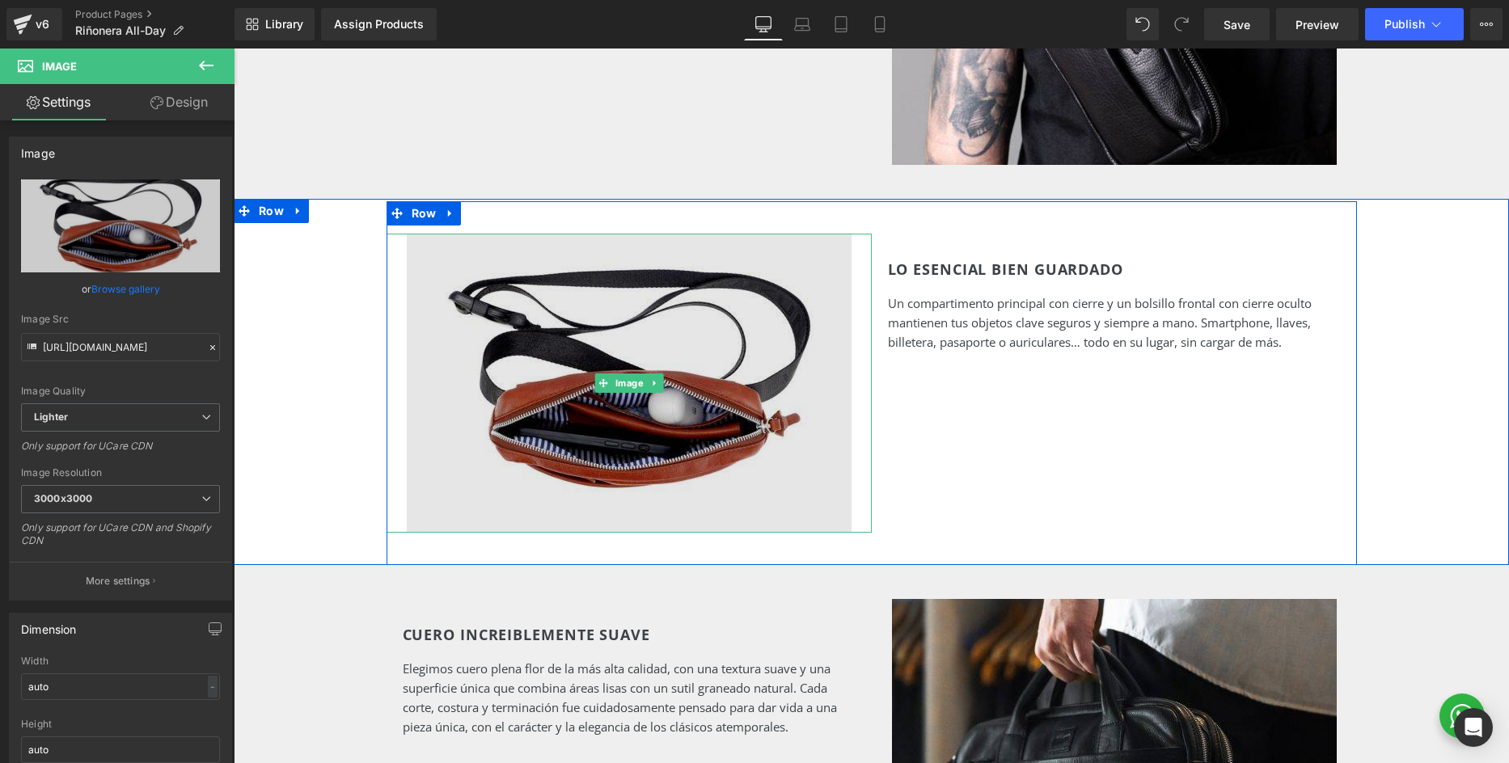
scroll to position [1795, 0]
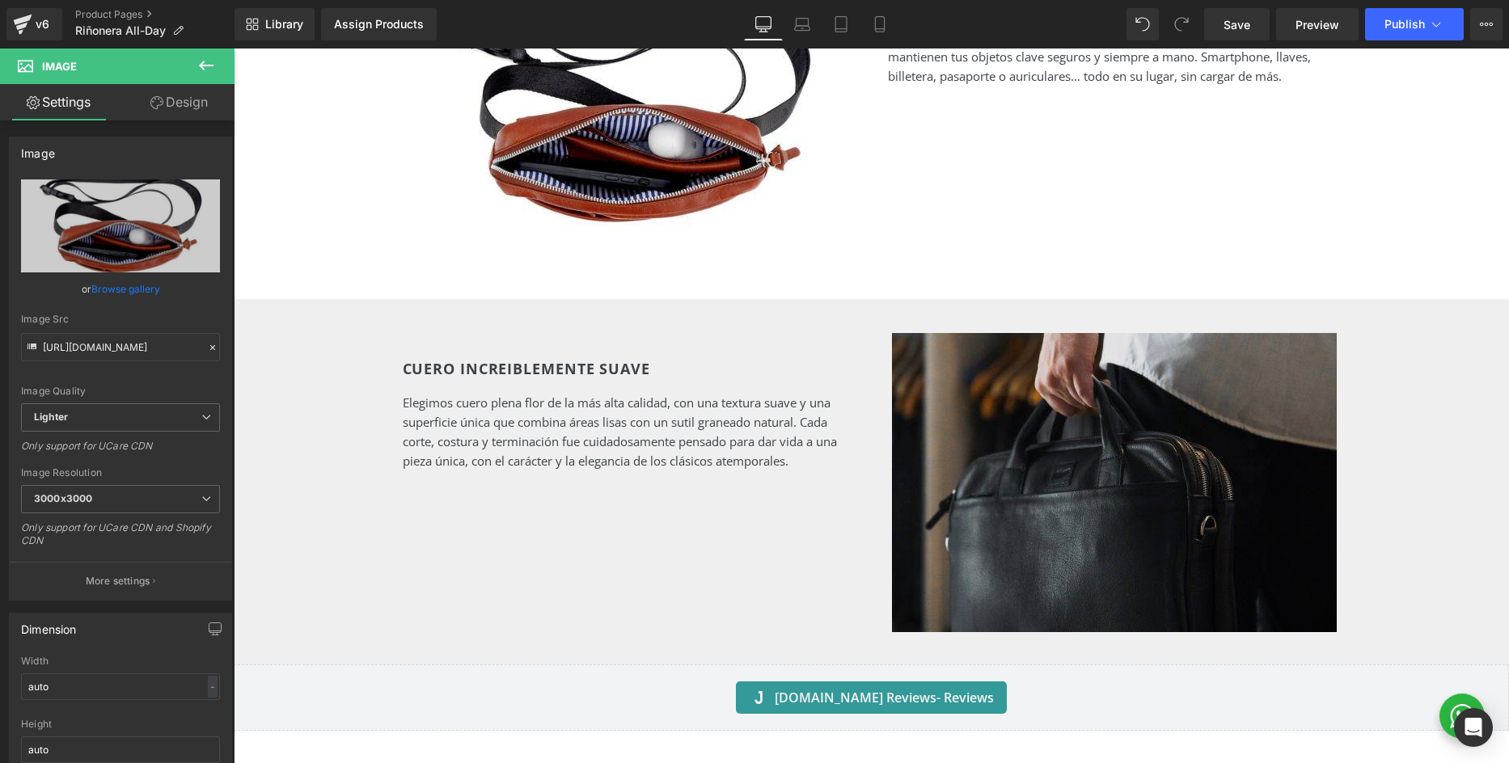
click at [1050, 411] on img at bounding box center [1114, 482] width 445 height 299
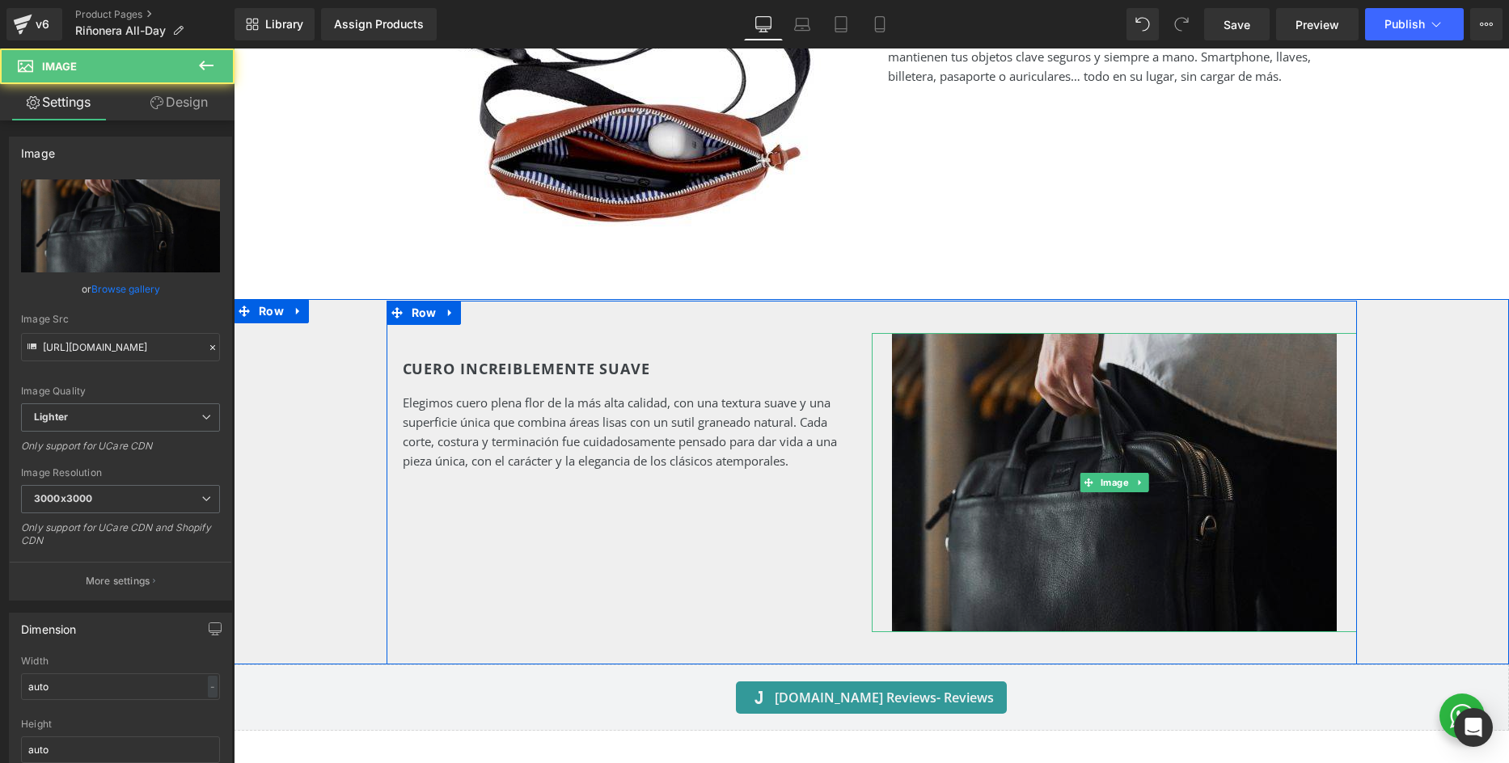
scroll to position [1995, 0]
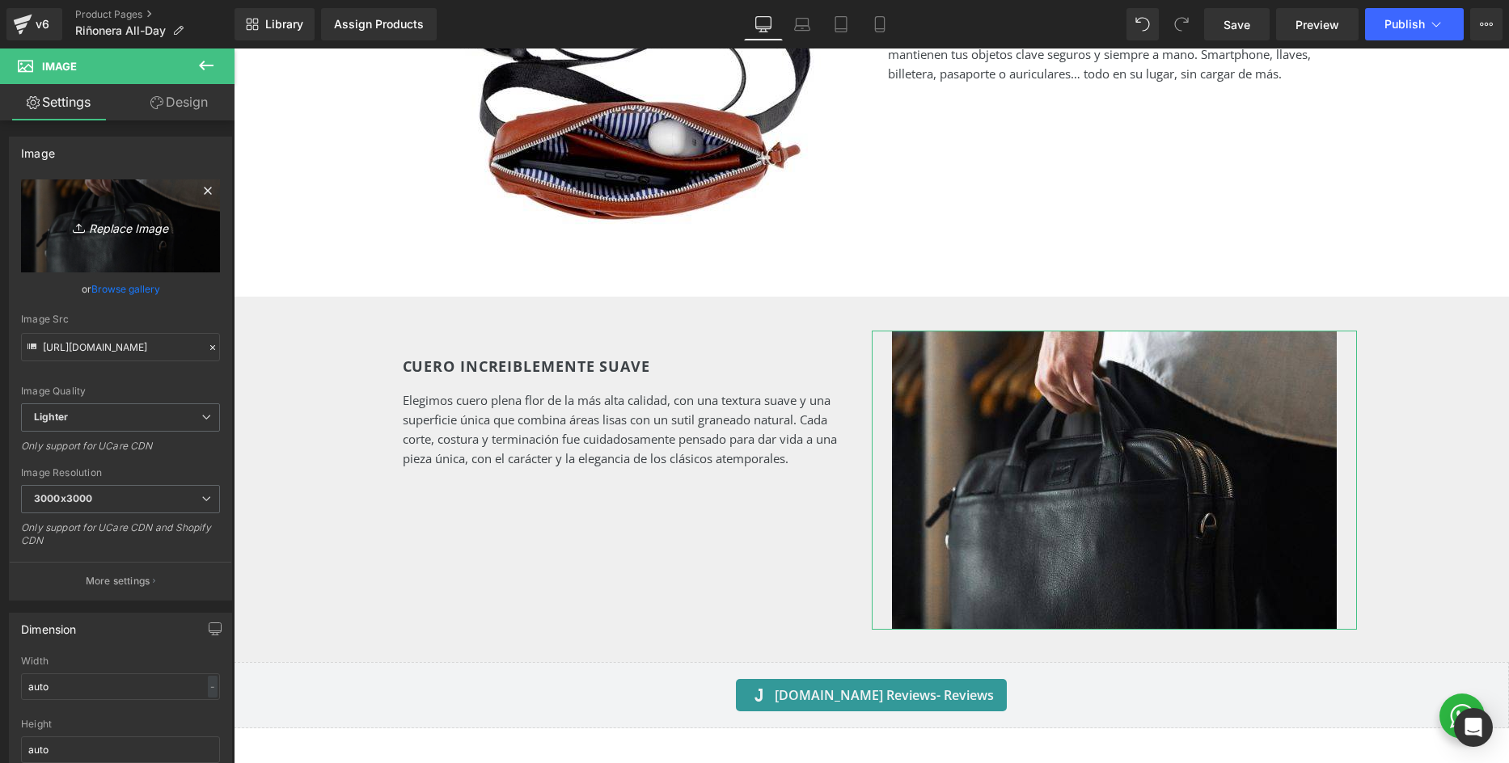
click at [131, 228] on icon "Replace Image" at bounding box center [120, 226] width 129 height 20
type input "C:\fakepath\3.jpg"
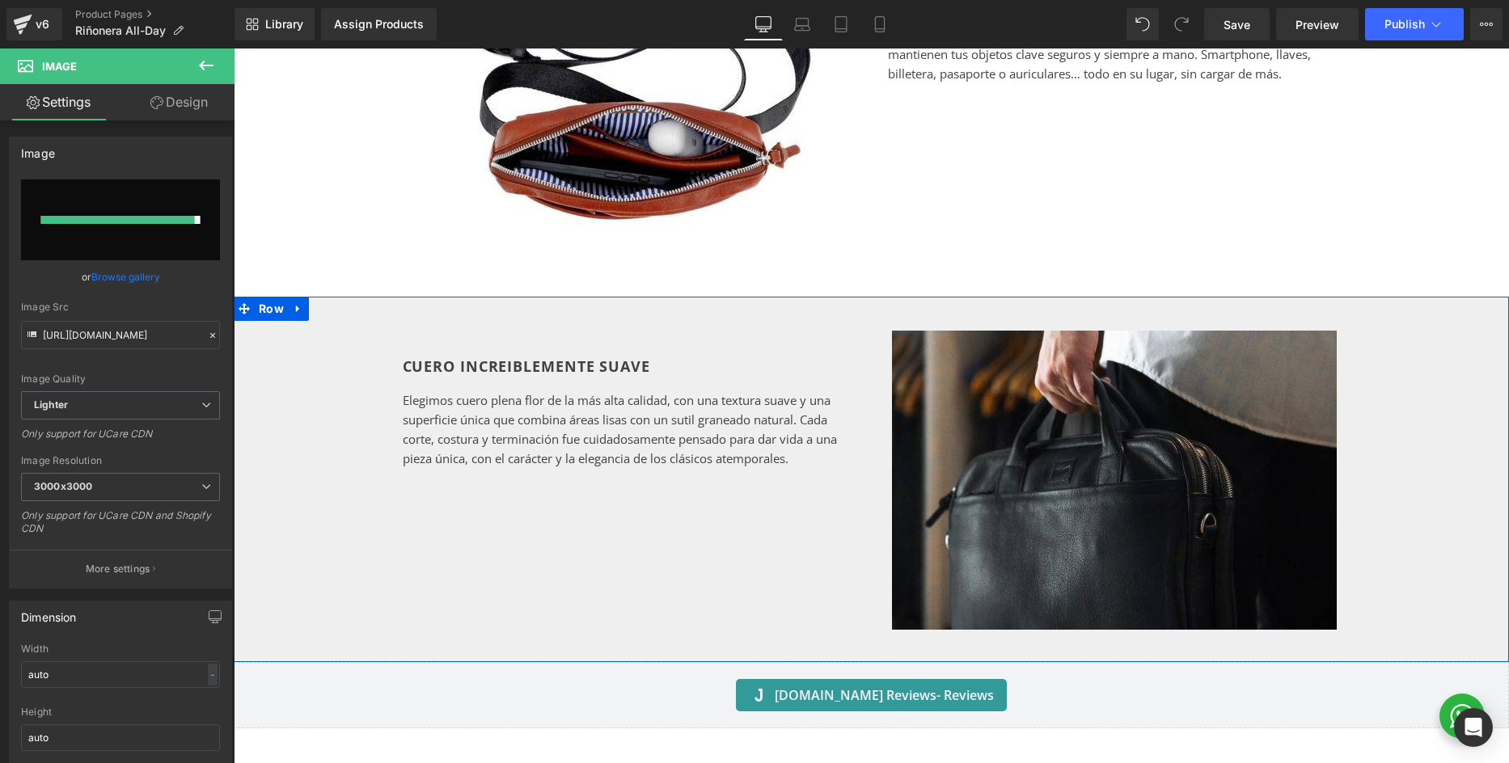
type input "https://ucarecdn.com/dcfca25d-cad2-4176-8833-c5e6dd79526c/-/format/auto/-/previ…"
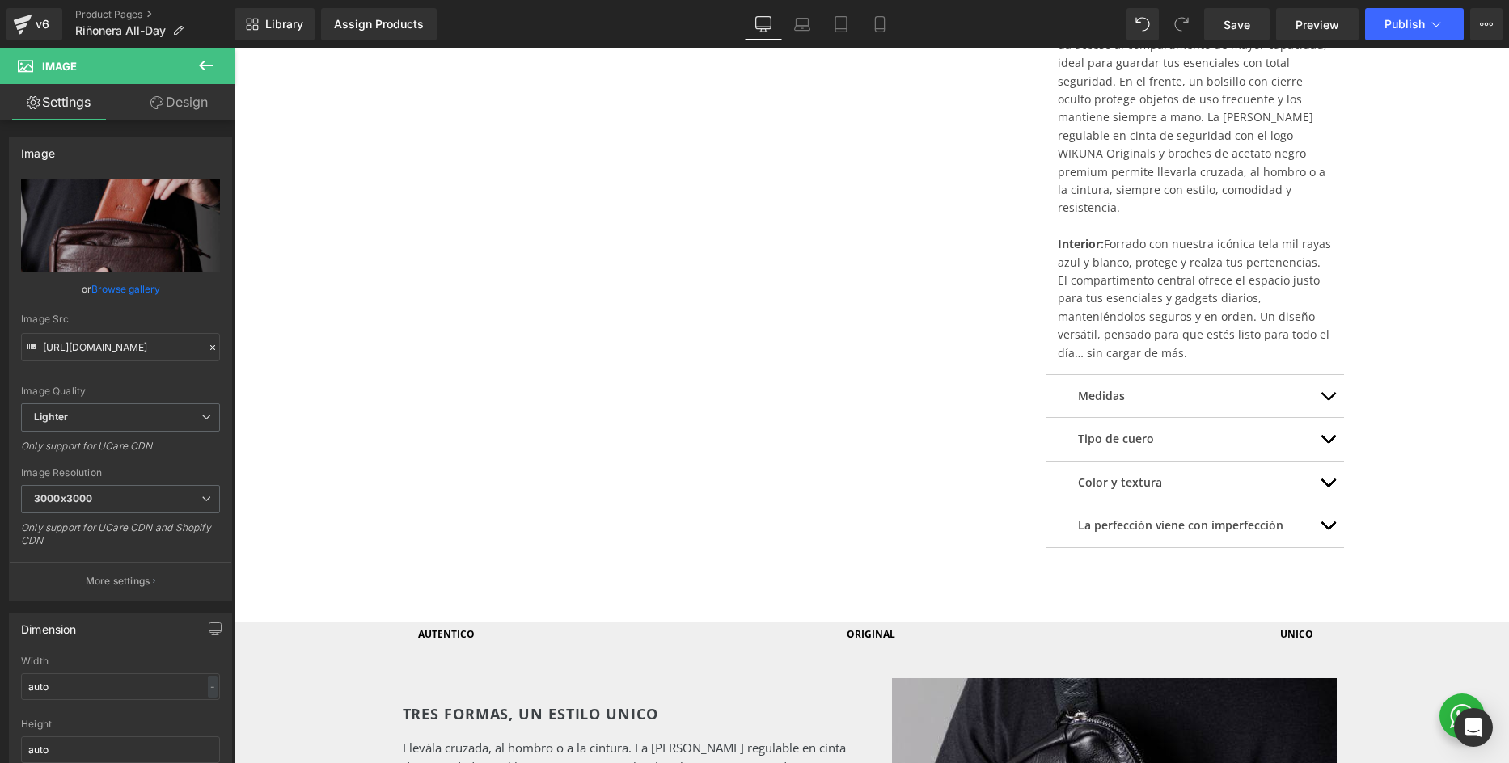
scroll to position [918, 0]
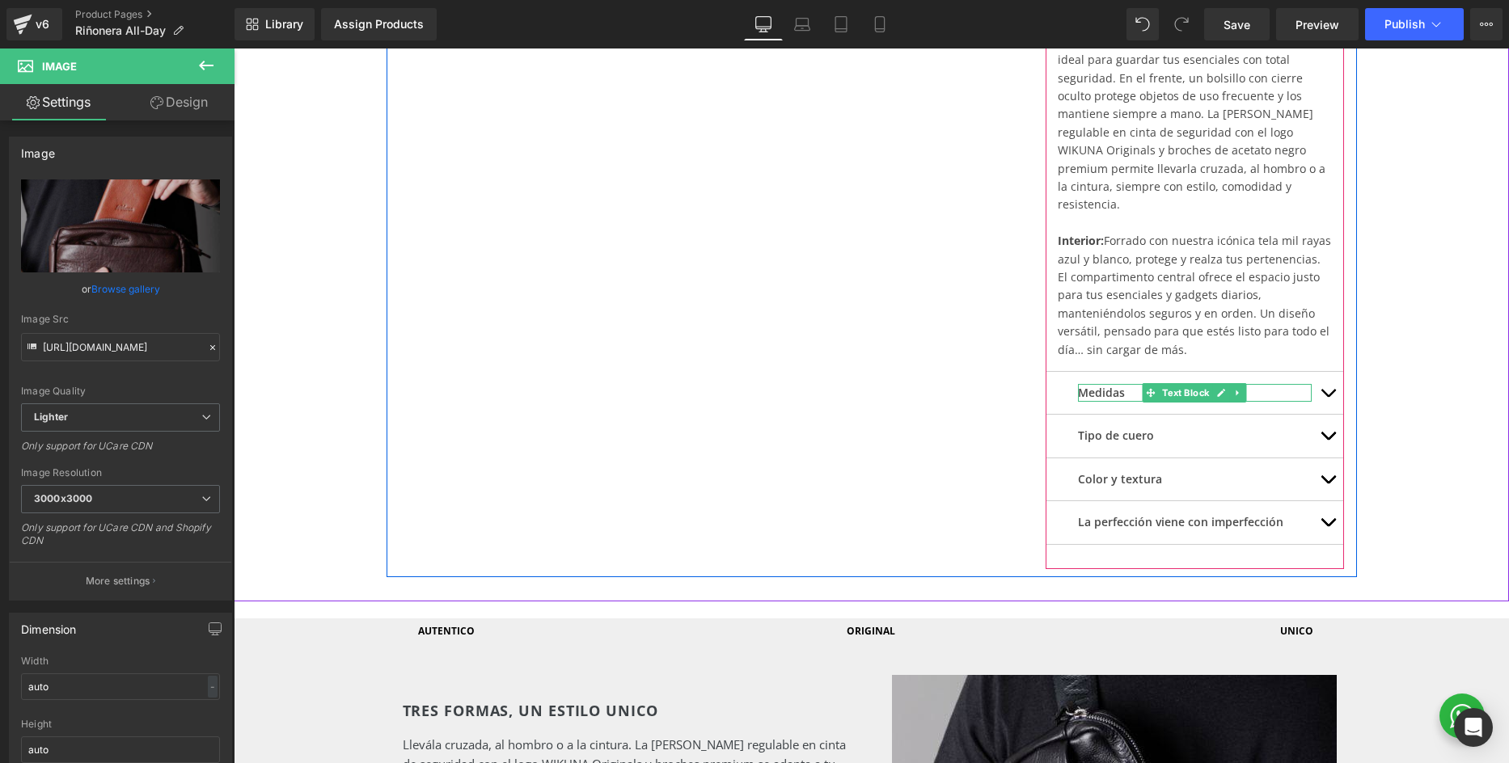
click at [1192, 383] on span "Text Block" at bounding box center [1185, 392] width 53 height 19
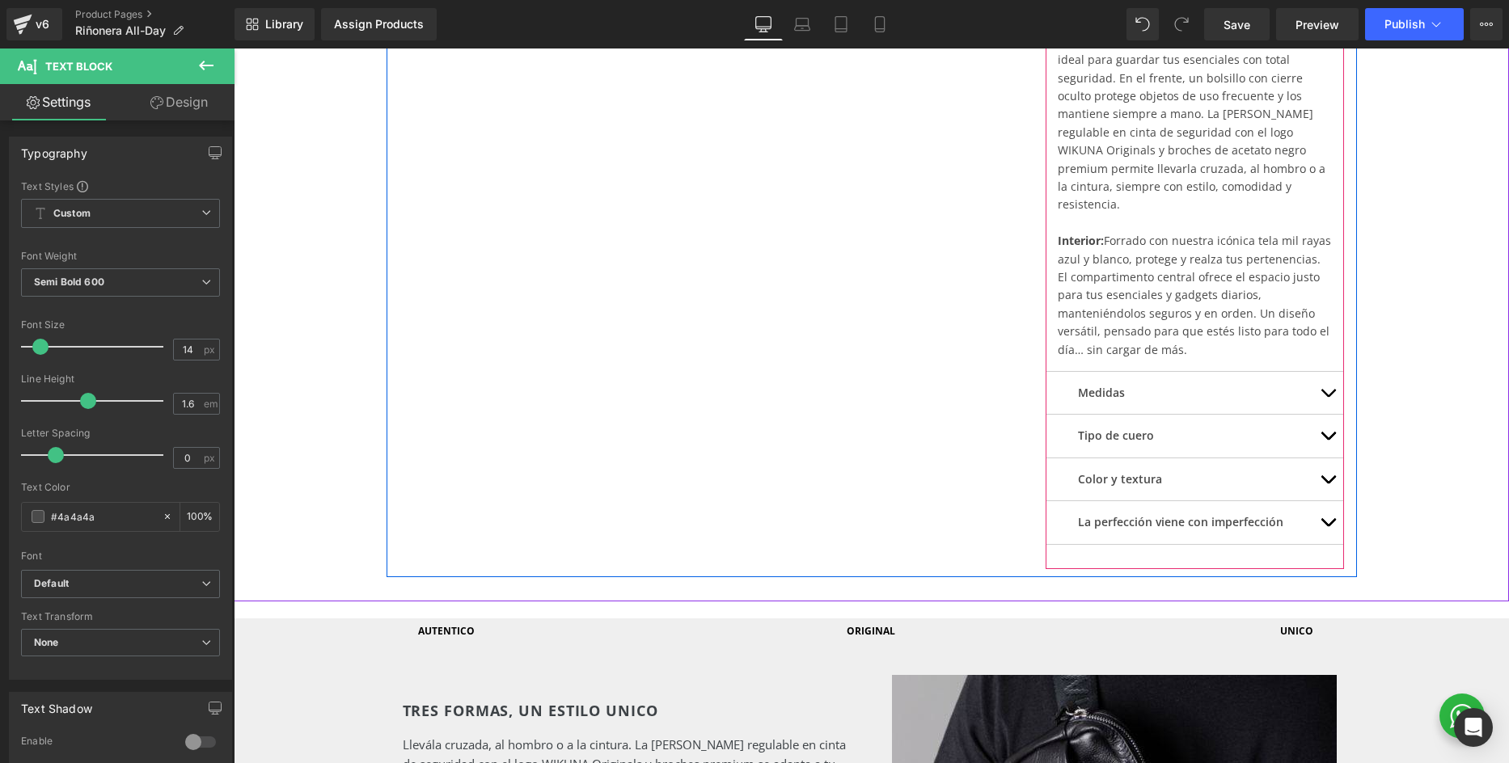
click at [1339, 372] on button "button" at bounding box center [1327, 393] width 32 height 42
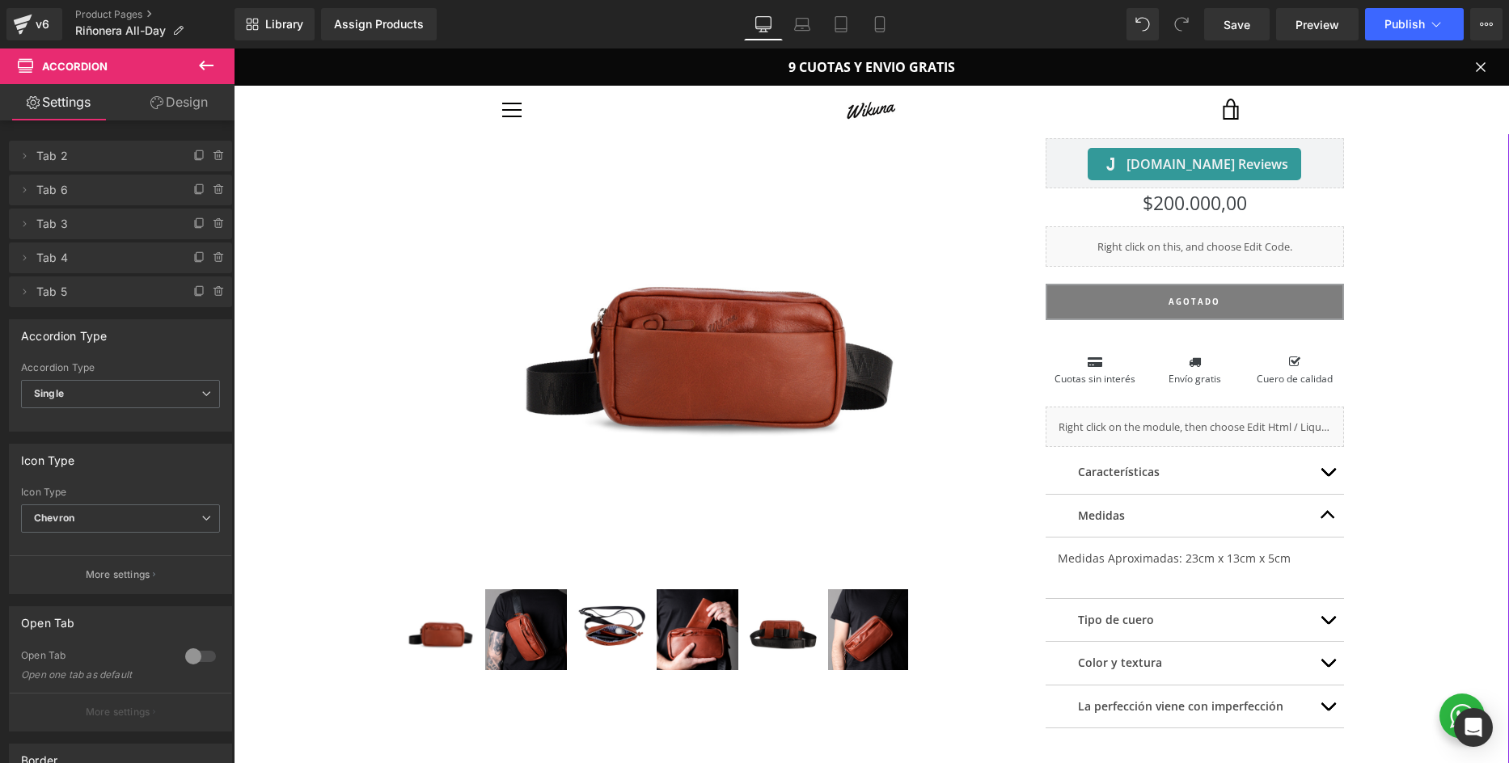
scroll to position [0, 0]
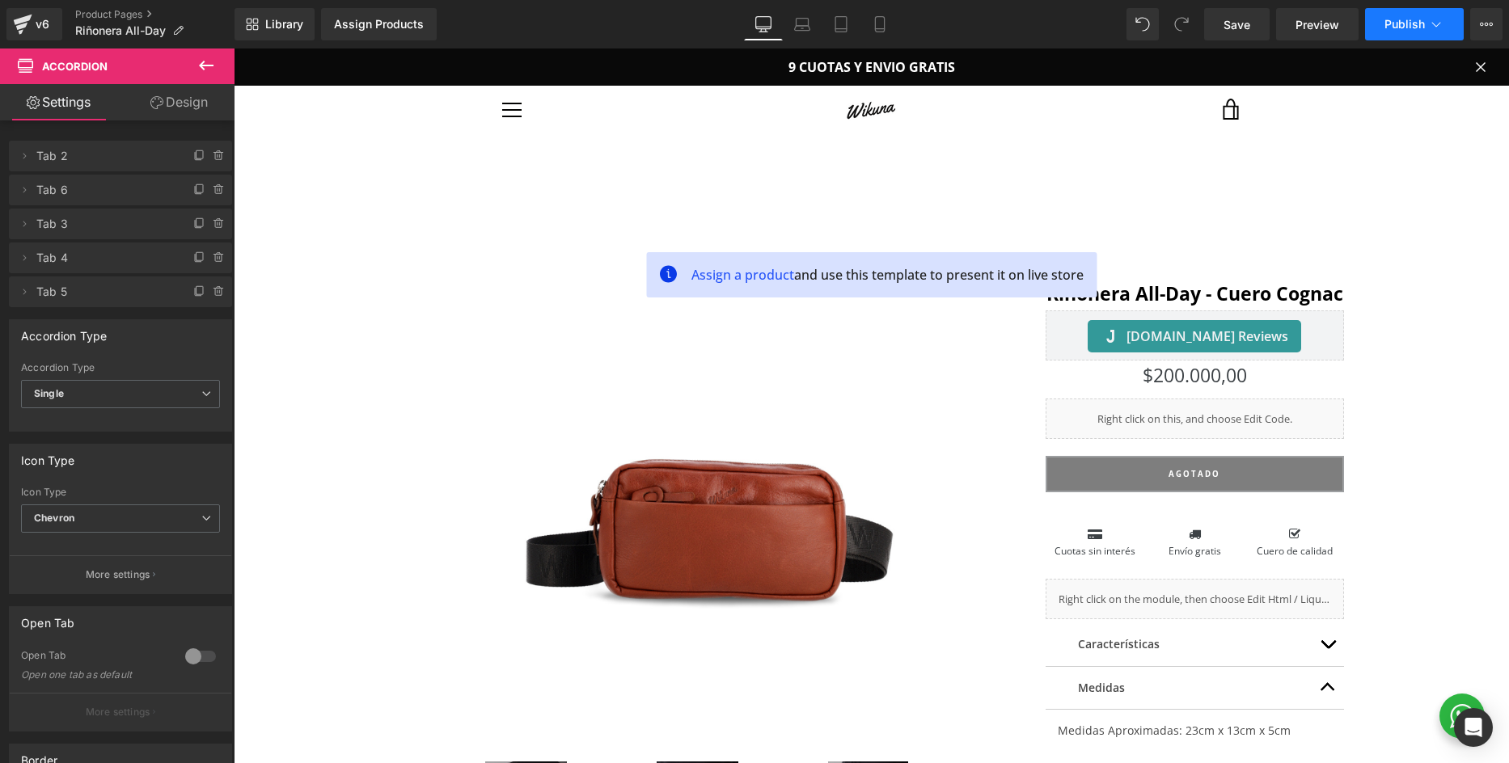
click at [1412, 22] on span "Publish" at bounding box center [1404, 24] width 40 height 13
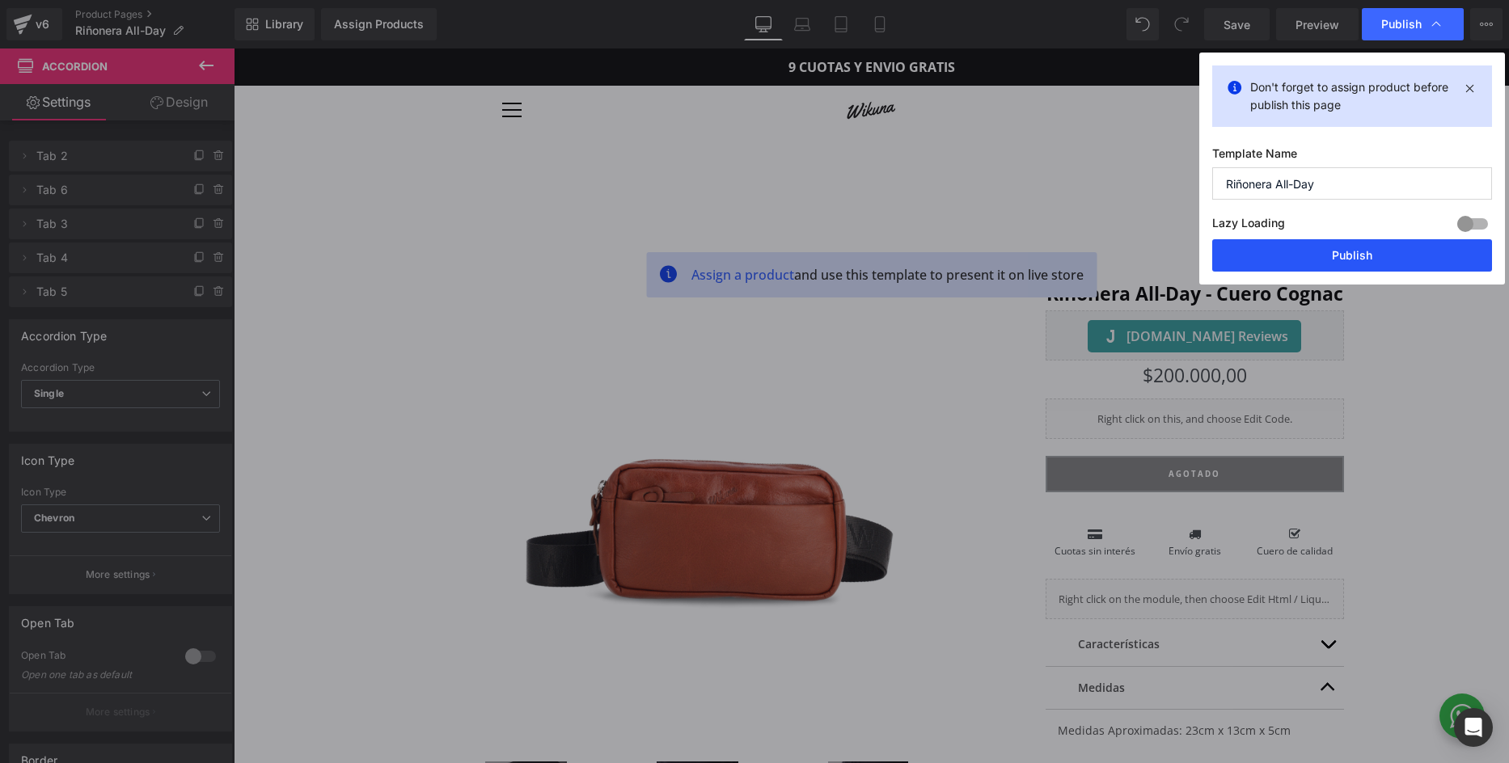
click at [1315, 250] on button "Publish" at bounding box center [1352, 255] width 280 height 32
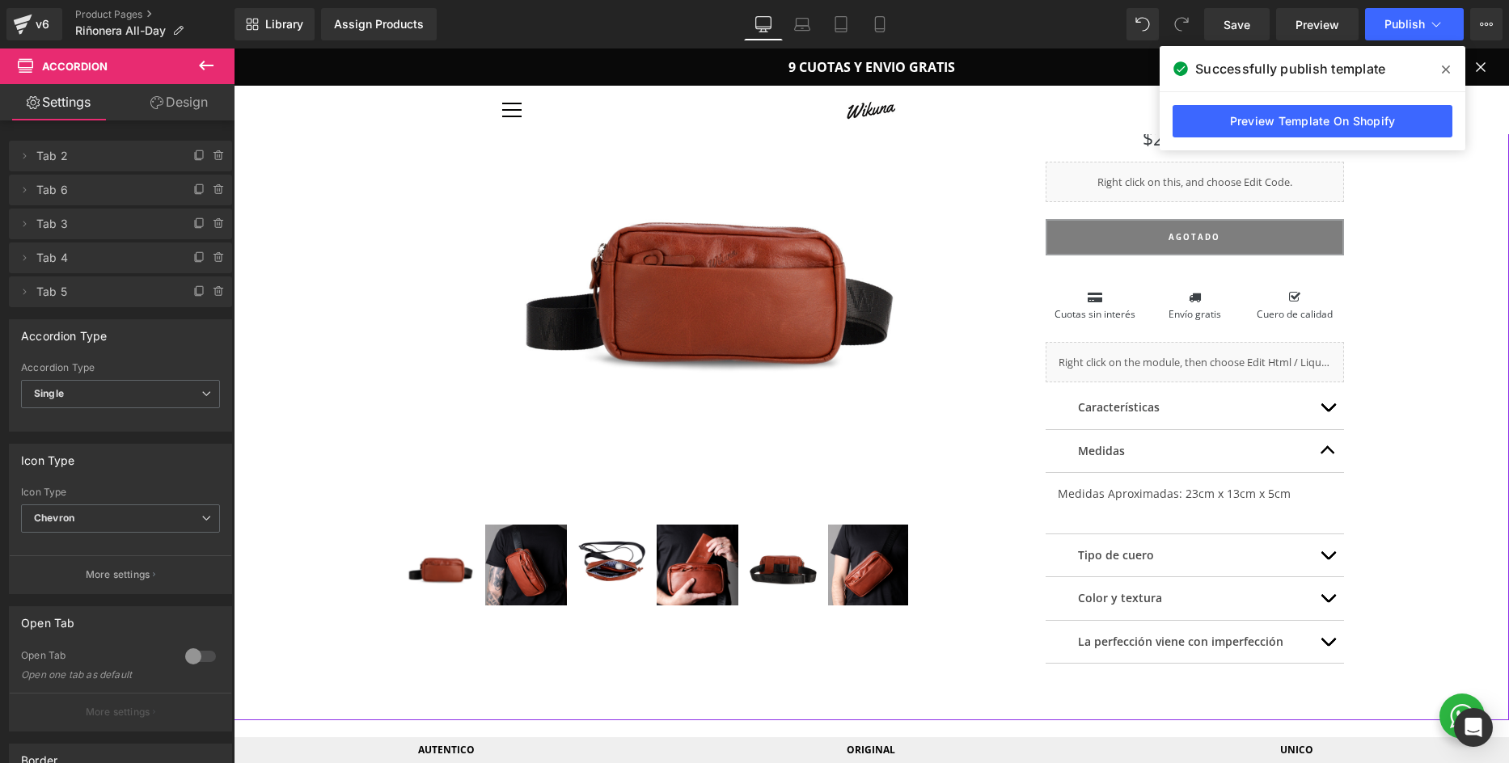
scroll to position [229, 0]
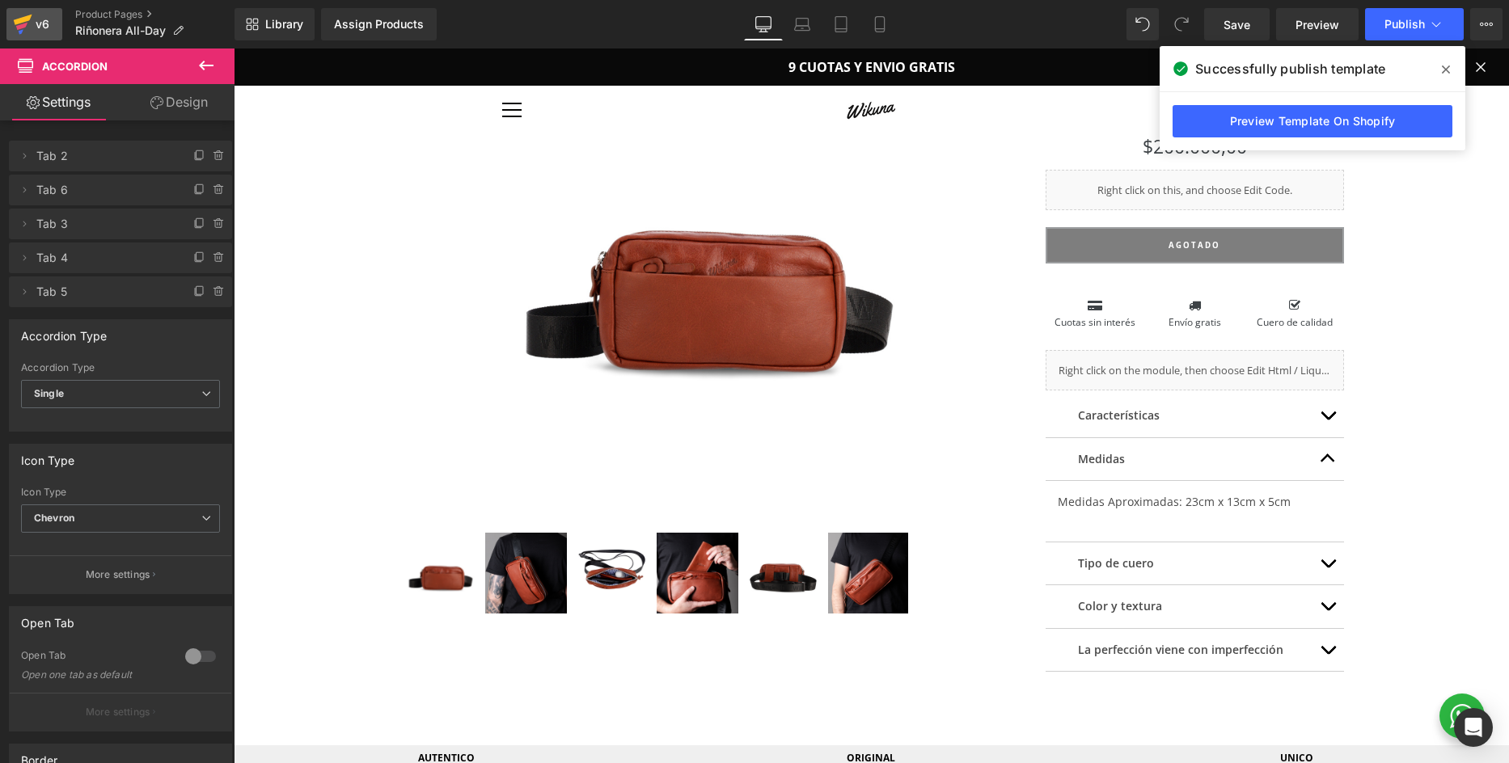
click at [27, 18] on icon at bounding box center [23, 20] width 19 height 11
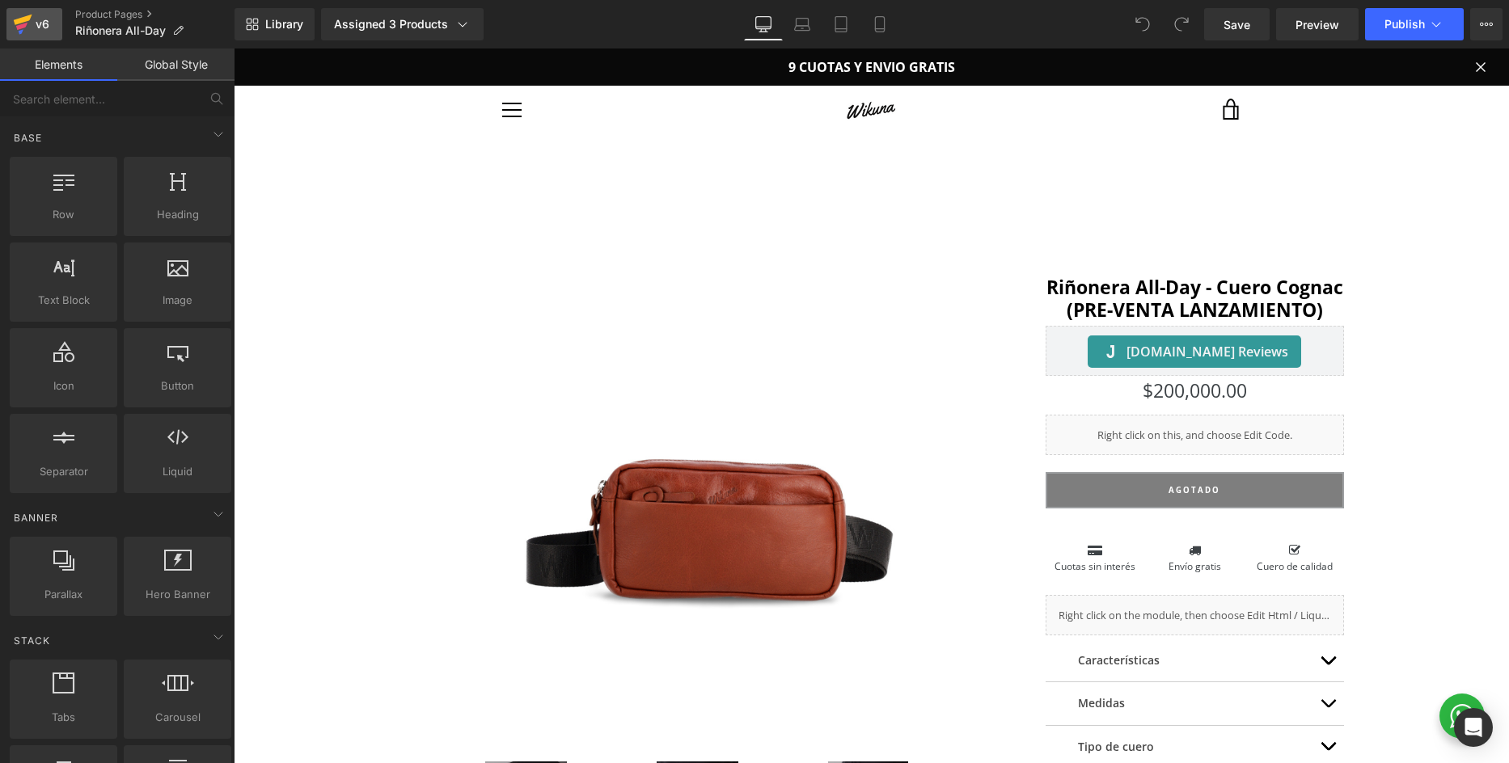
click at [39, 18] on div "v6" at bounding box center [42, 24] width 20 height 21
click at [288, 24] on span "Library" at bounding box center [284, 24] width 38 height 15
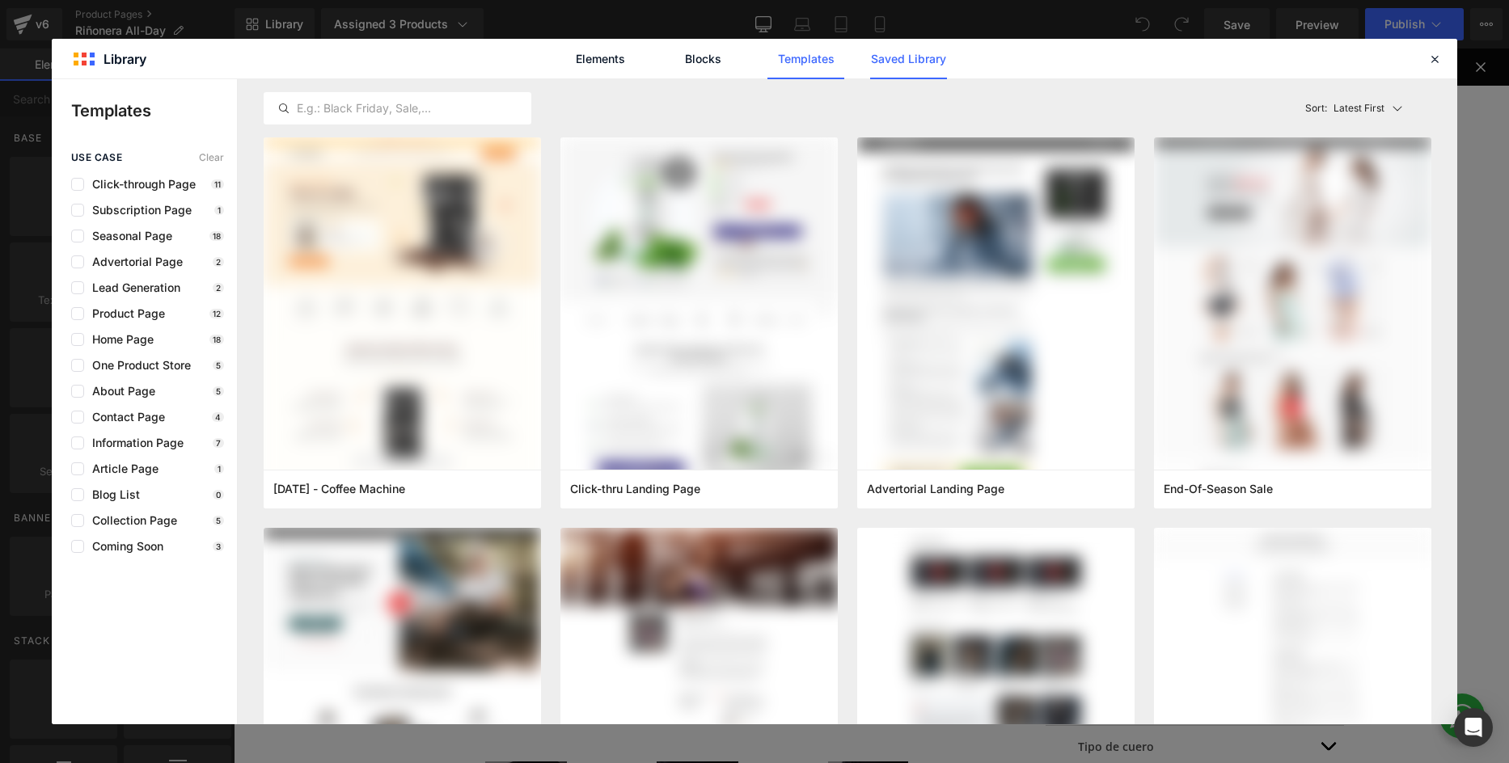
click at [905, 65] on link "Saved Library" at bounding box center [908, 59] width 77 height 40
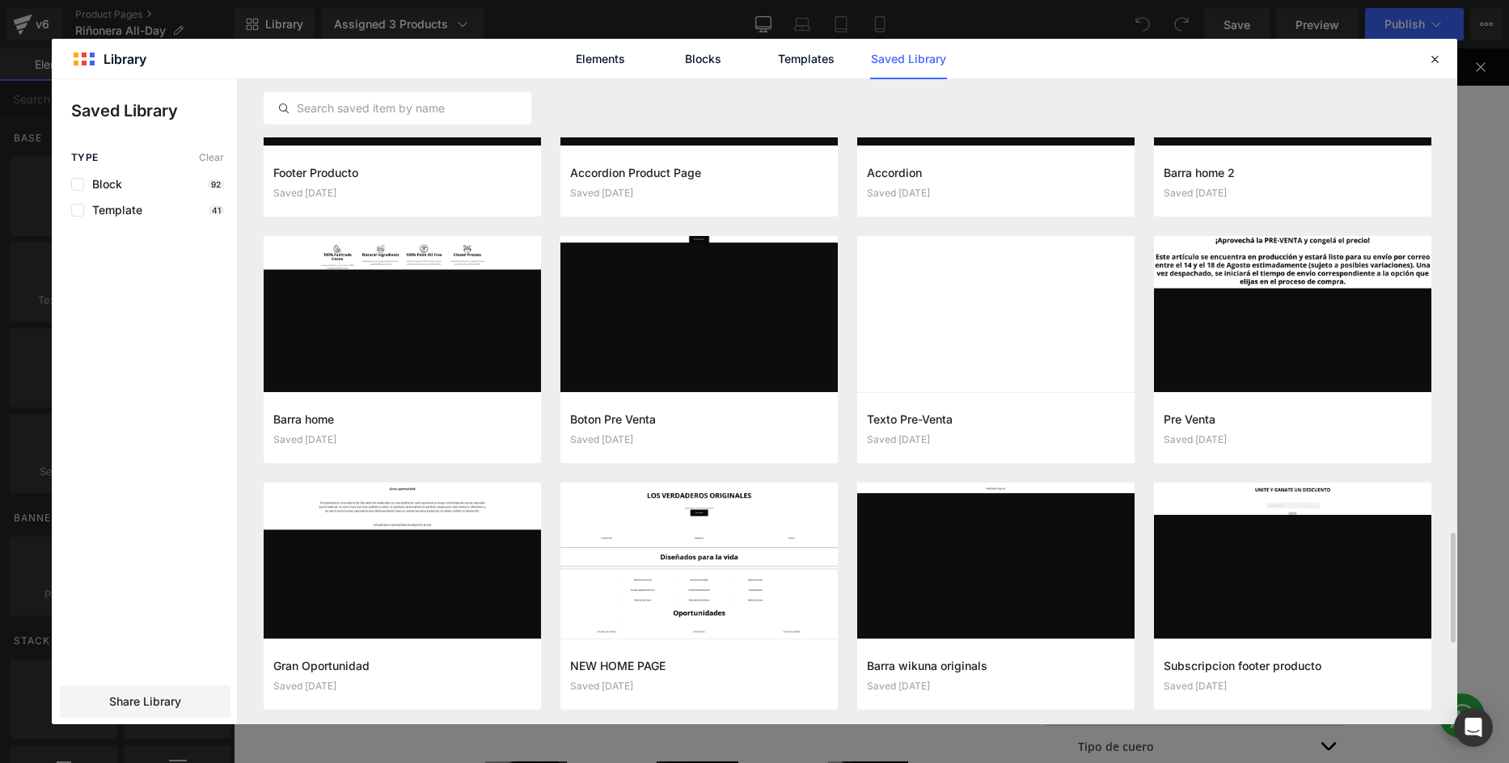
scroll to position [2618, 0]
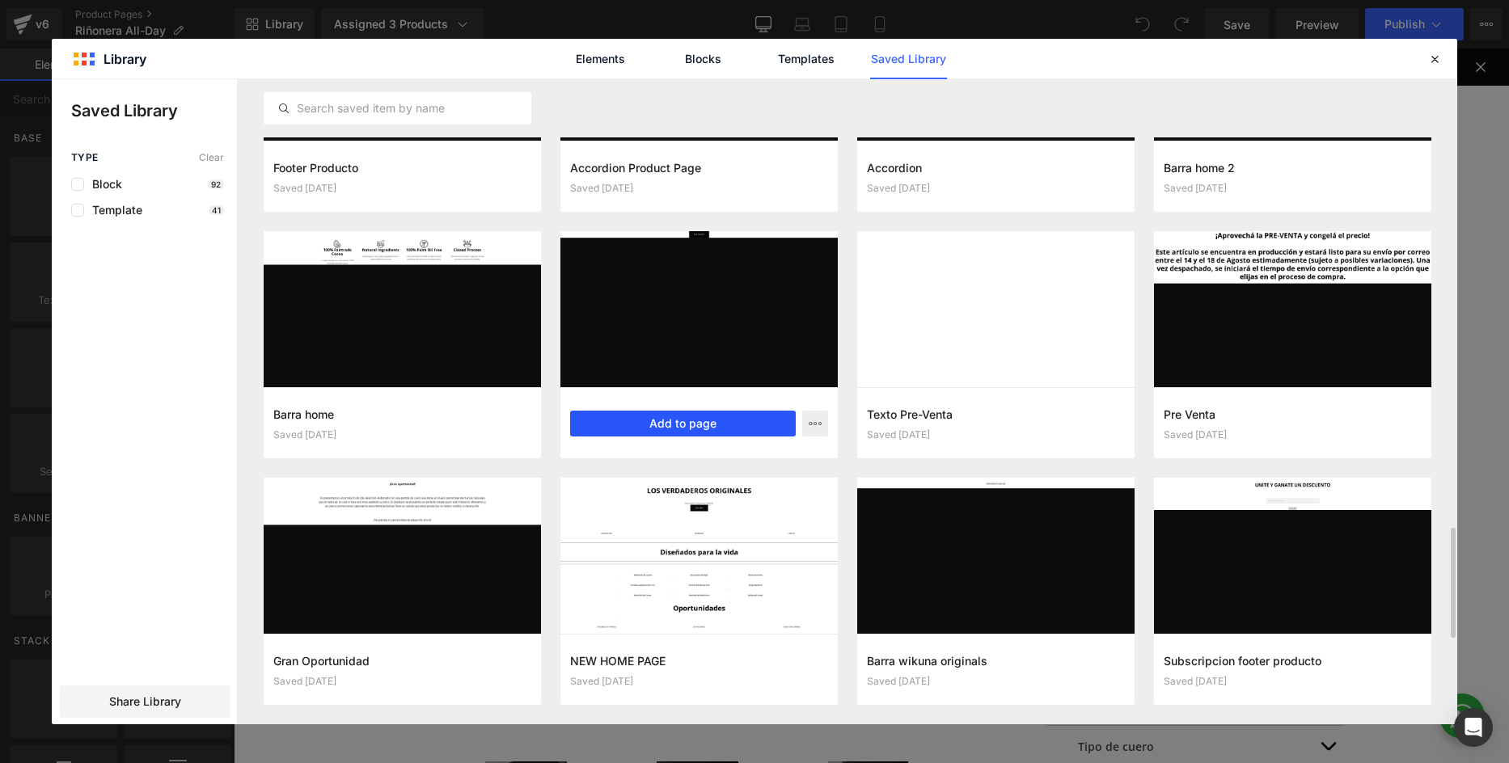
click at [662, 424] on button "Add to page" at bounding box center [683, 424] width 226 height 26
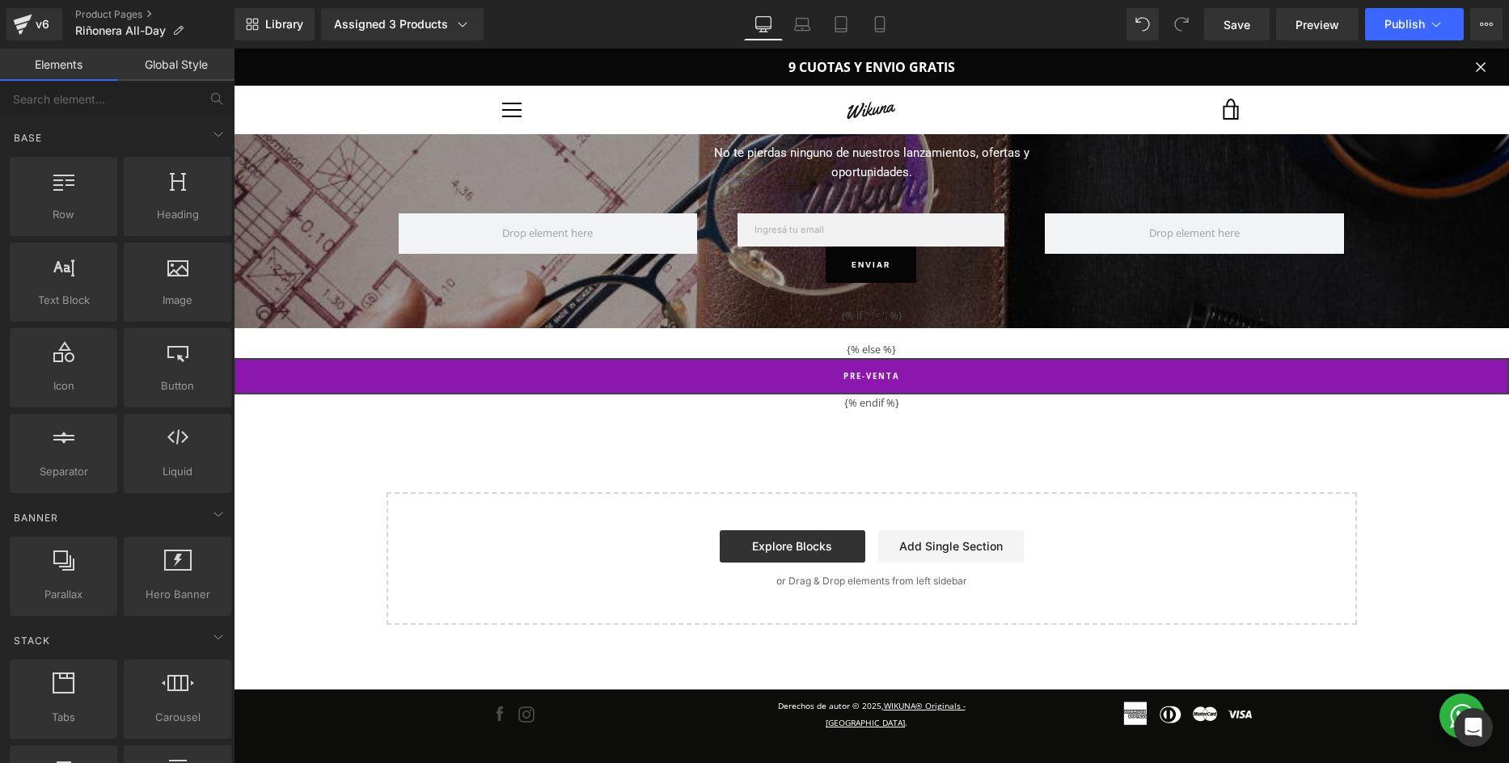
scroll to position [2593, 0]
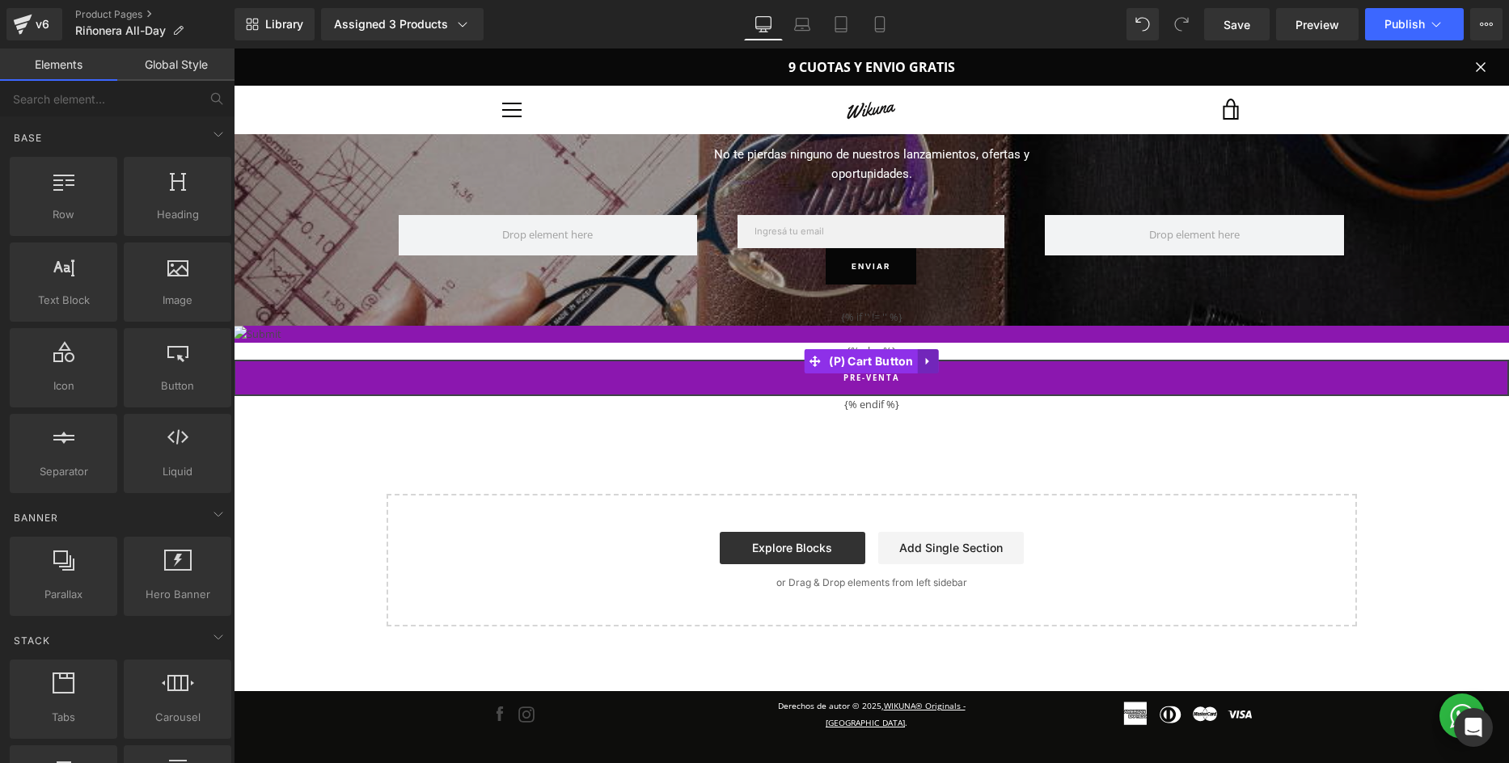
click at [929, 365] on icon at bounding box center [927, 360] width 3 height 7
click at [938, 367] on icon at bounding box center [938, 361] width 11 height 12
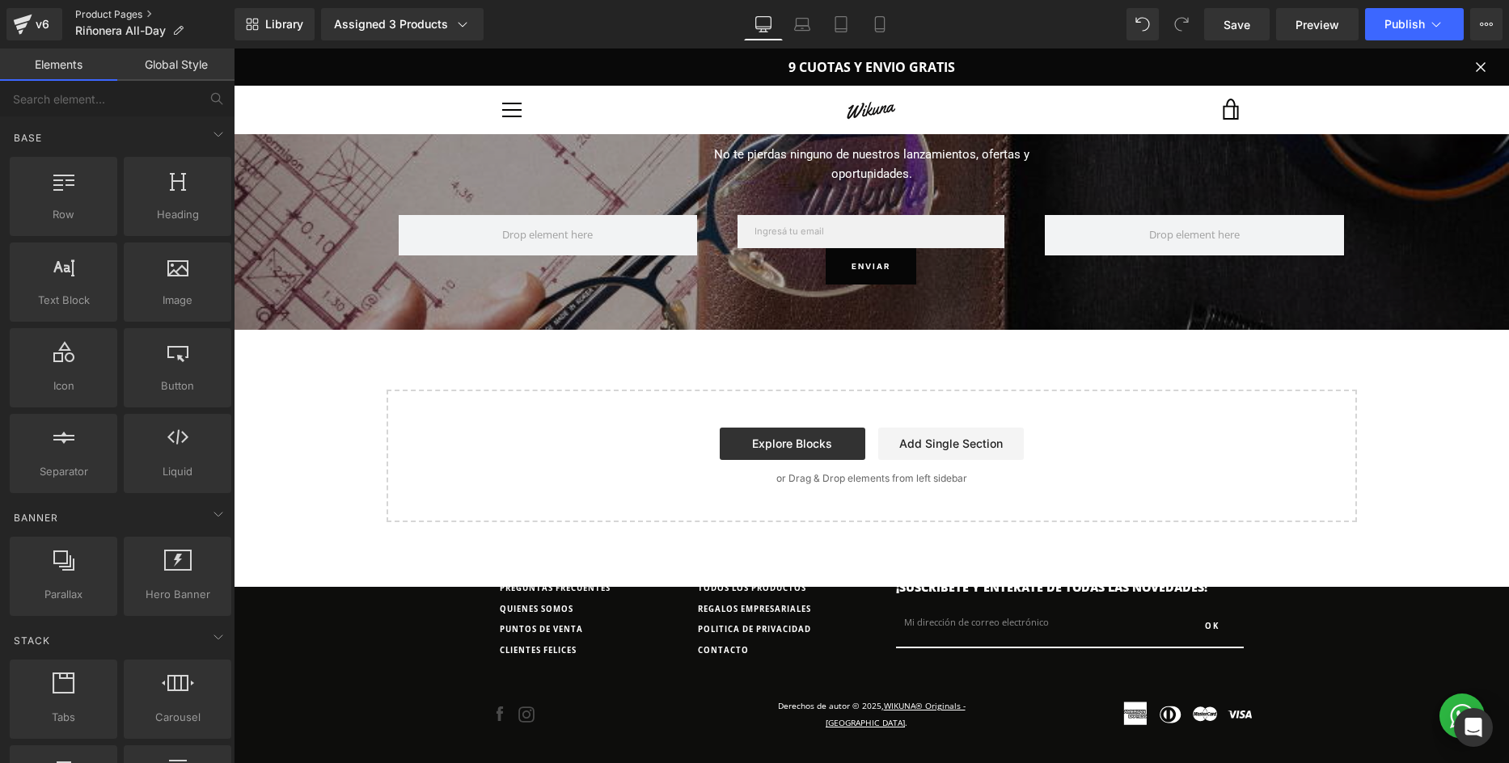
click at [99, 14] on link "Product Pages" at bounding box center [154, 14] width 159 height 13
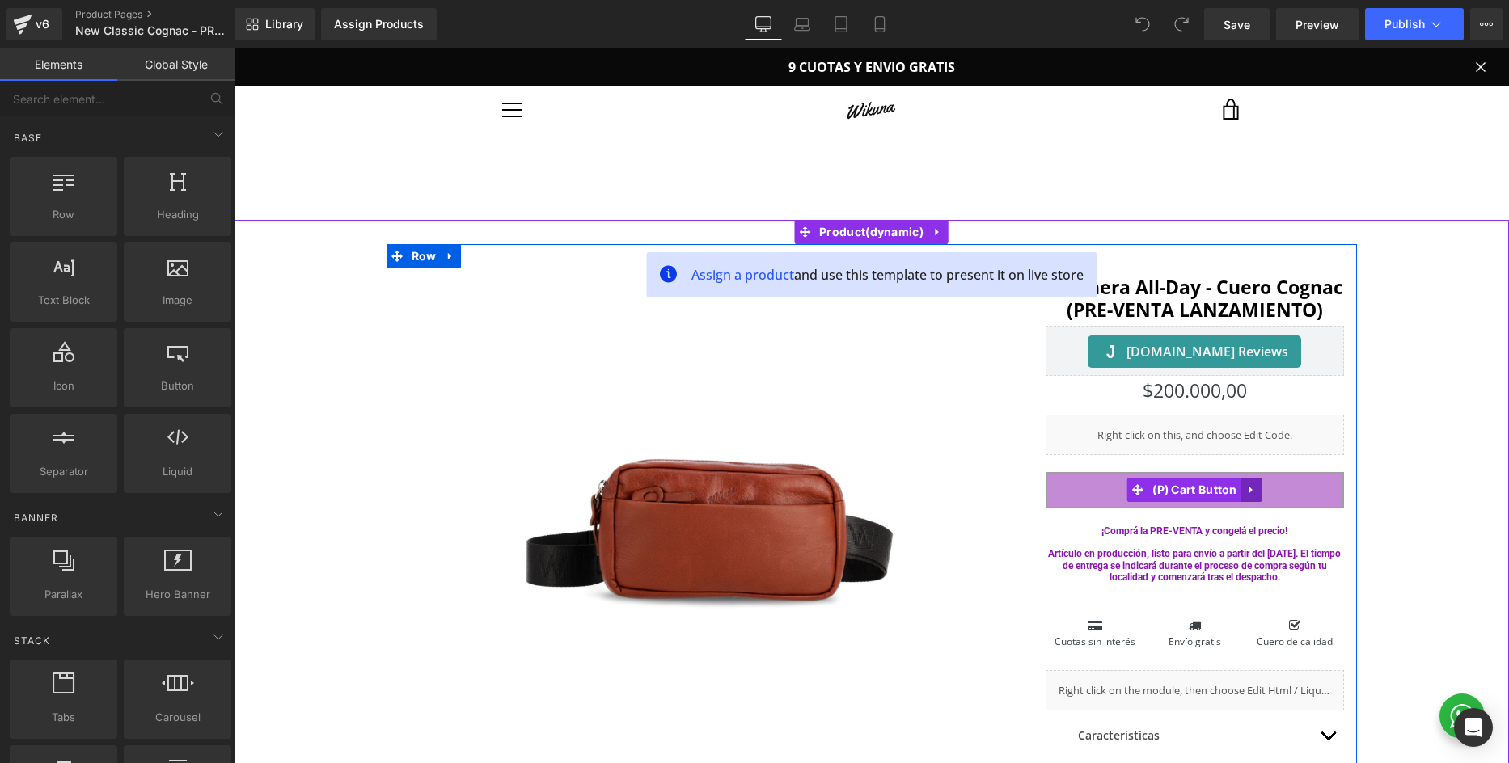
click at [1255, 493] on icon at bounding box center [1251, 490] width 11 height 12
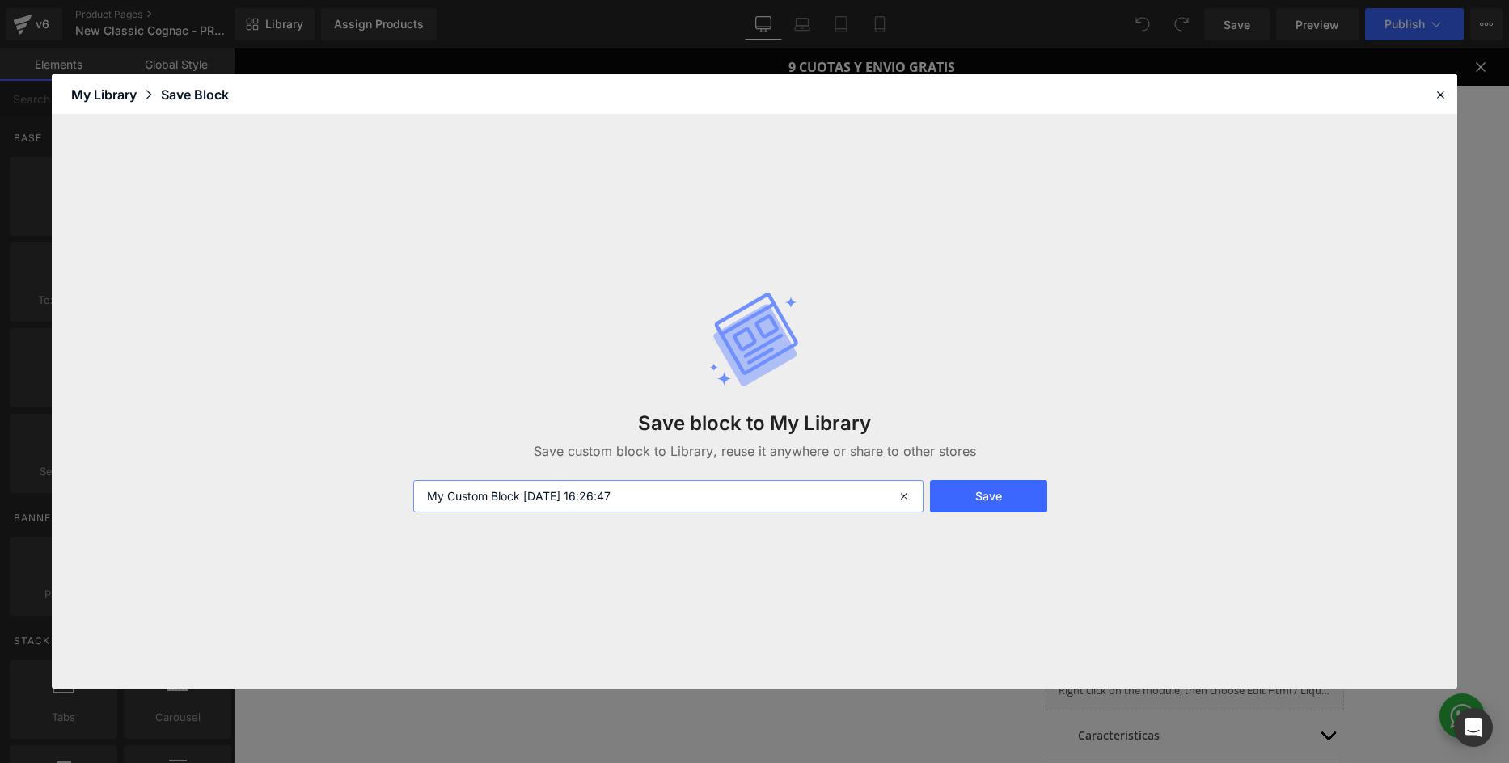
click at [610, 502] on input "My Custom Block 2025-08-11 16:26:47" at bounding box center [668, 496] width 511 height 32
type input "BOTON PRE-VENTA"
click at [1015, 505] on button "Save" at bounding box center [988, 496] width 117 height 32
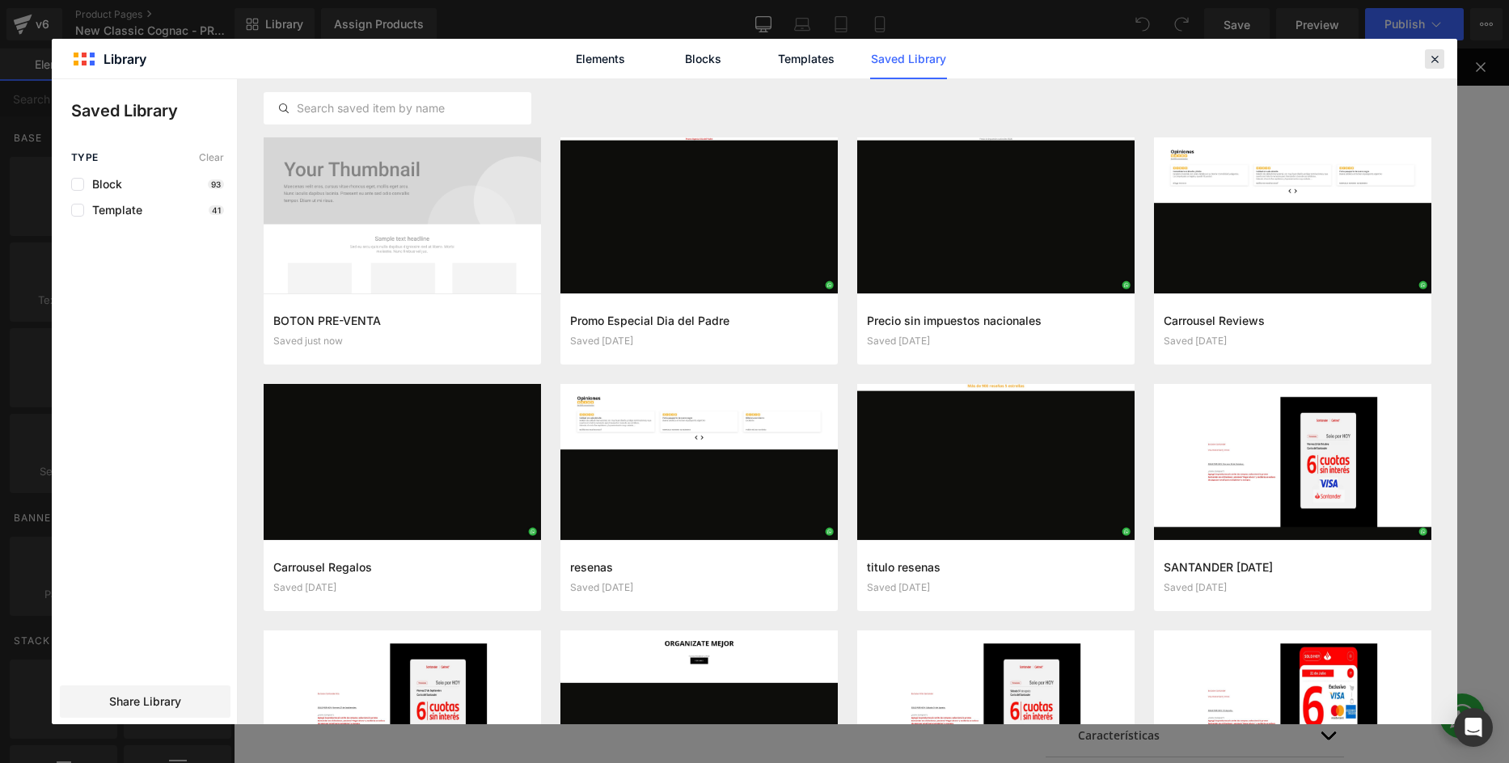
click at [1438, 57] on icon at bounding box center [1434, 59] width 15 height 15
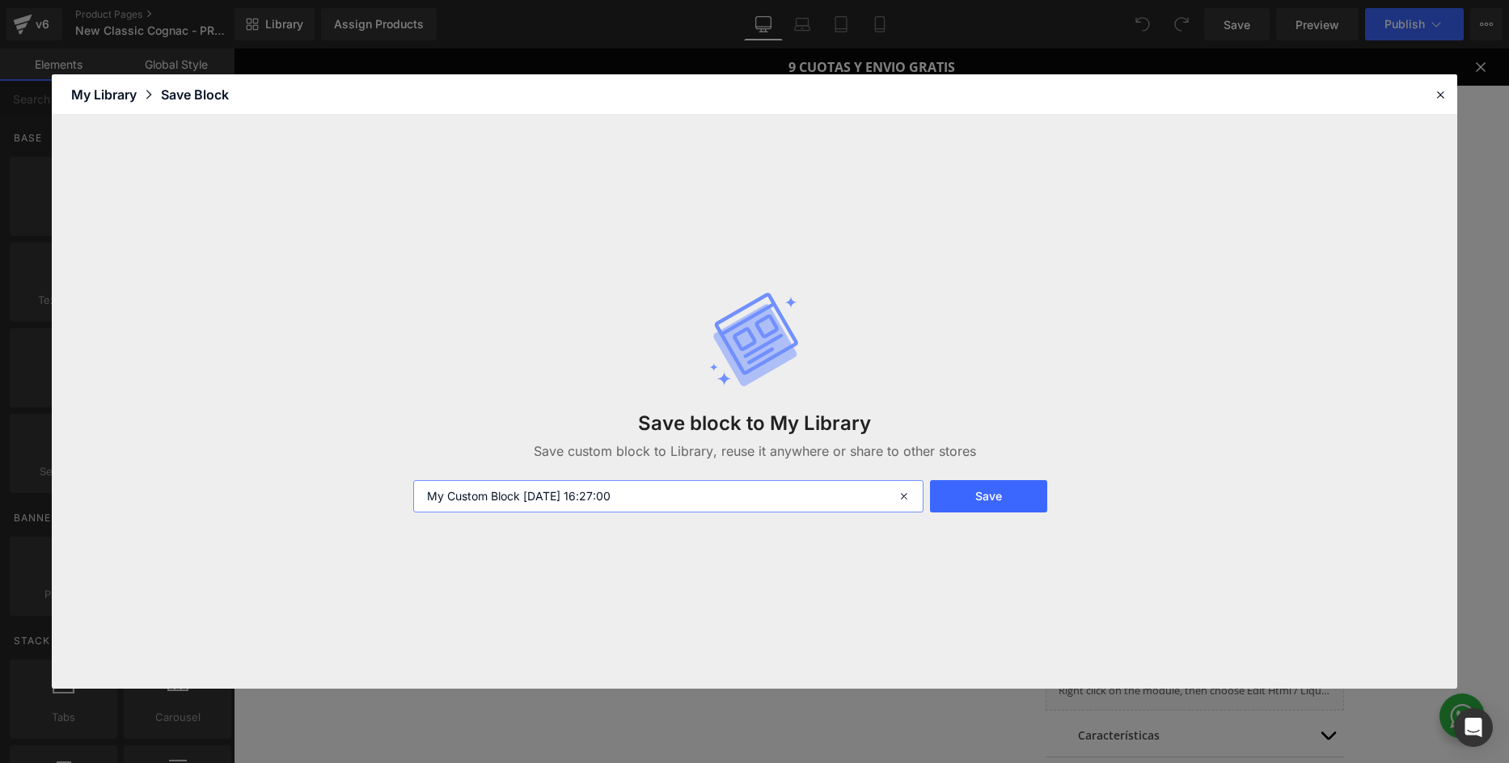
click at [541, 501] on input "My Custom Block 2025-08-11 16:27:00" at bounding box center [668, 496] width 511 height 32
type input "TEXTO PREVENTA"
click at [987, 508] on button "Save" at bounding box center [988, 496] width 117 height 32
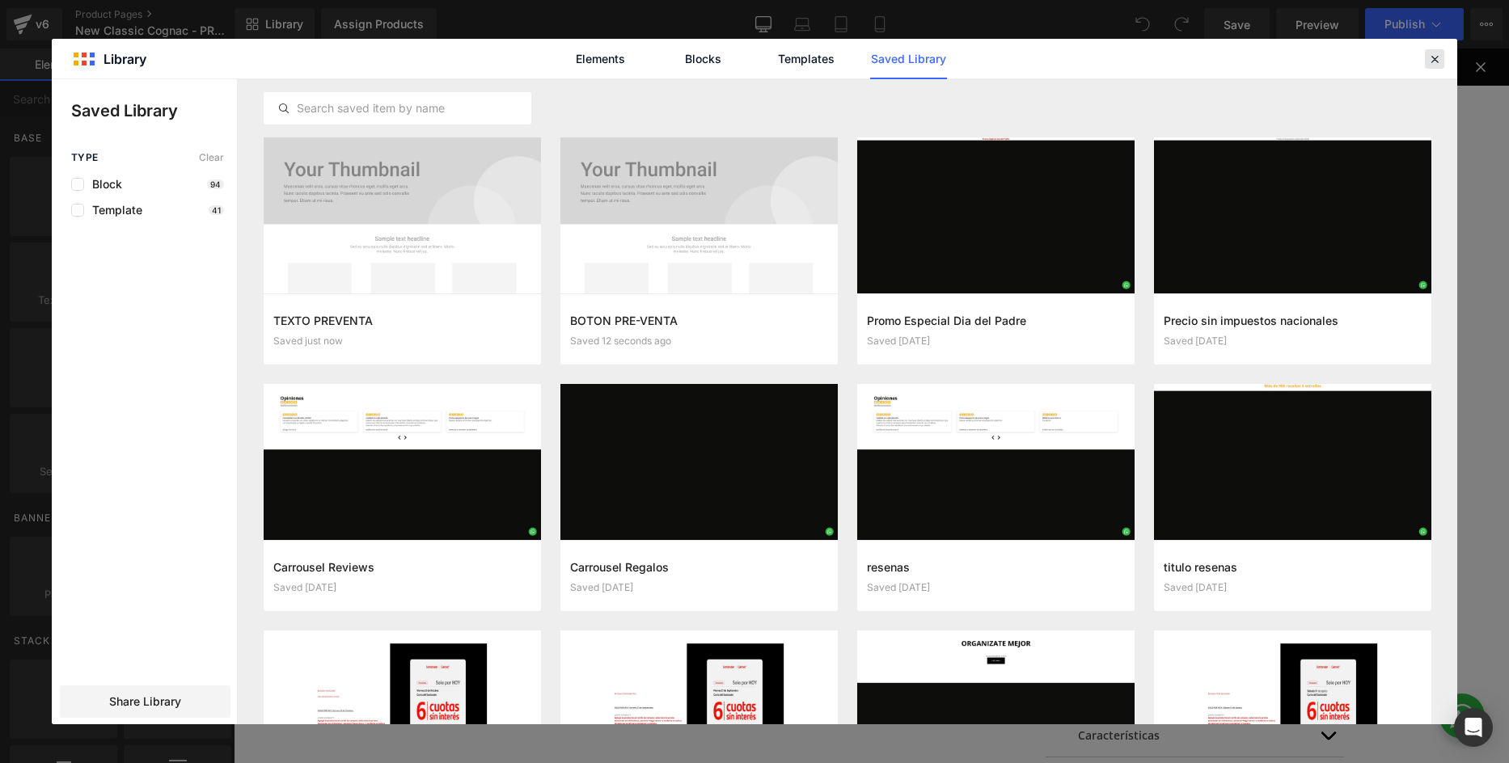
click at [1441, 65] on icon at bounding box center [1434, 59] width 15 height 15
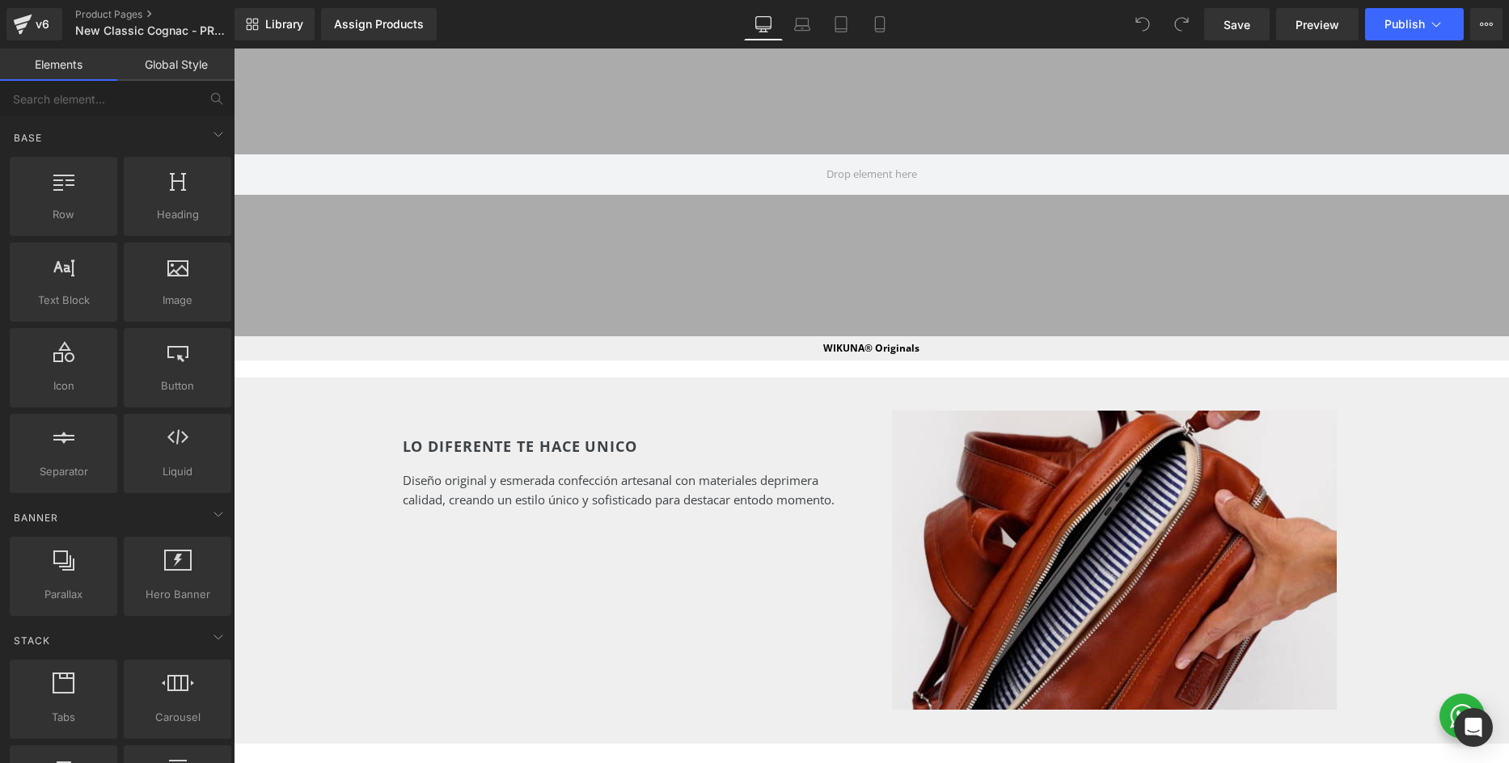
scroll to position [1012, 0]
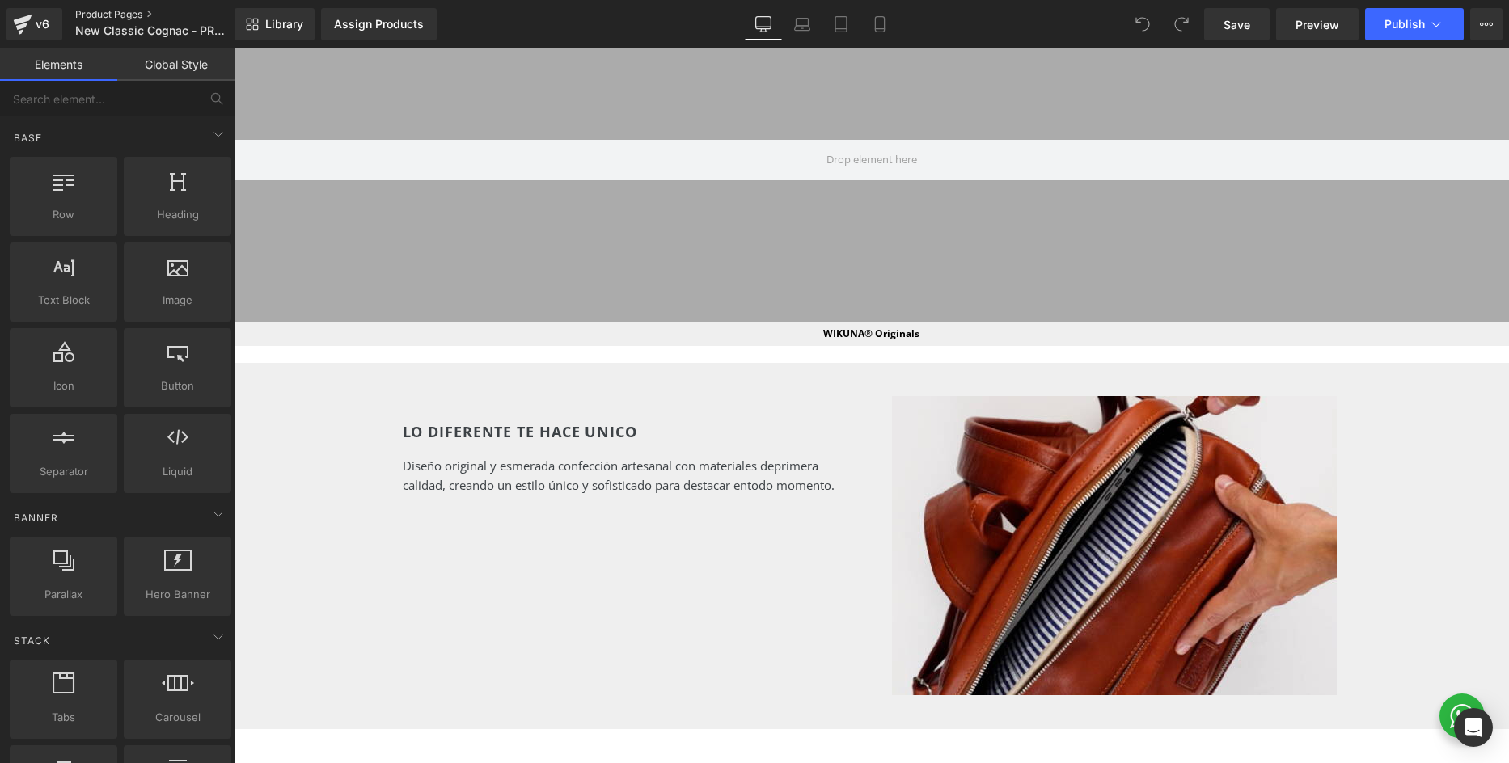
click at [95, 15] on link "Product Pages" at bounding box center [168, 14] width 186 height 13
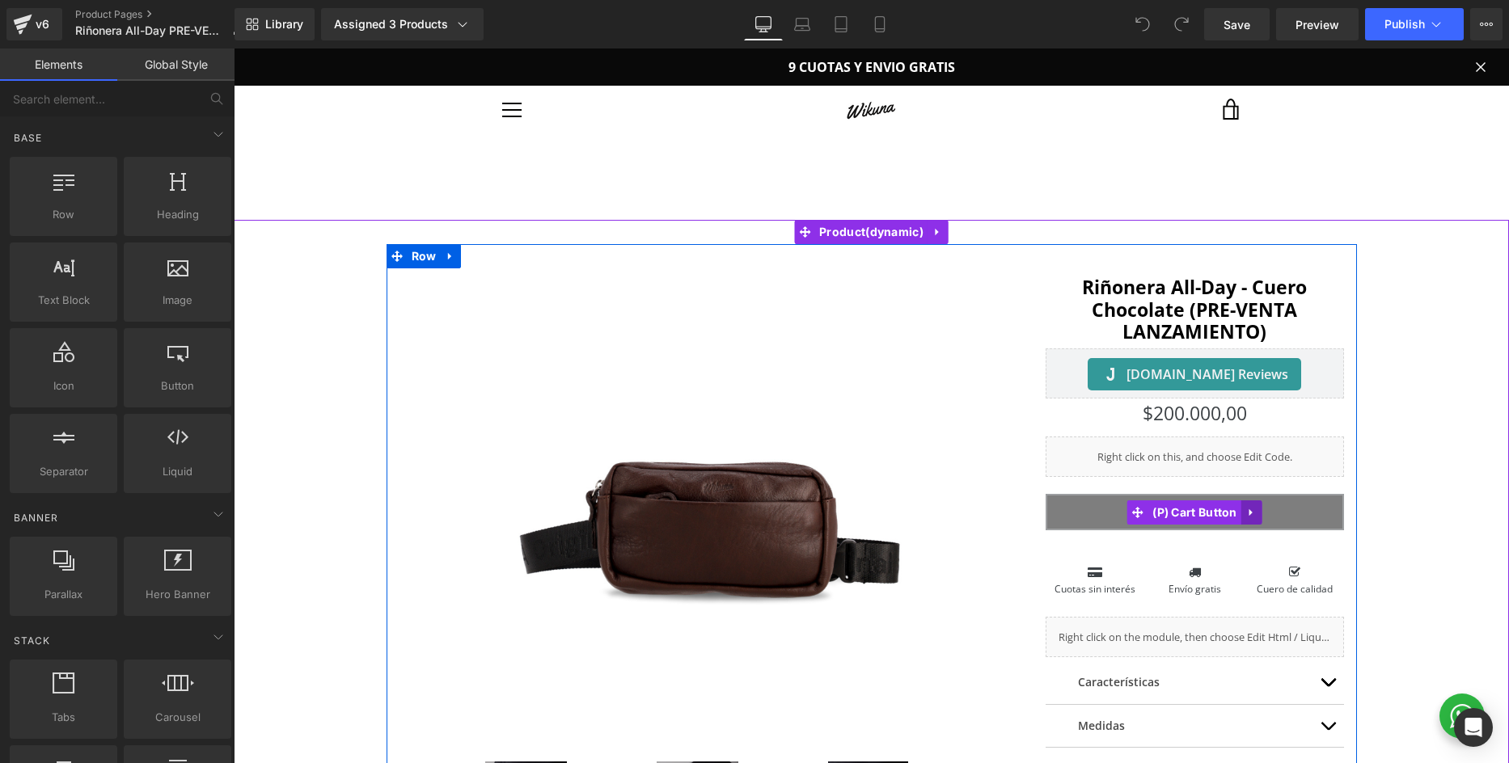
click at [1248, 512] on icon at bounding box center [1251, 512] width 11 height 12
click at [1262, 510] on icon at bounding box center [1261, 512] width 11 height 11
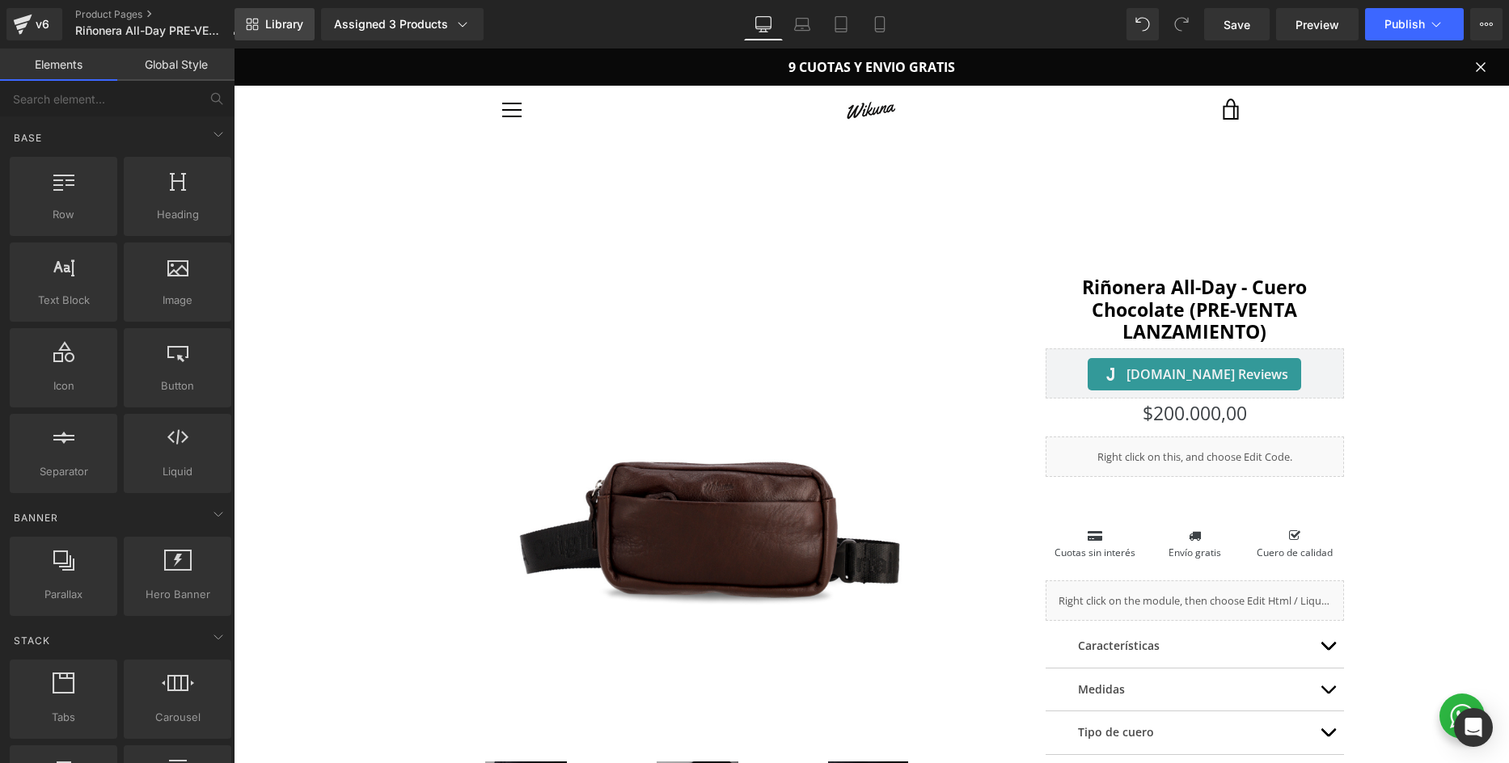
click at [290, 31] on span "Library" at bounding box center [284, 24] width 38 height 15
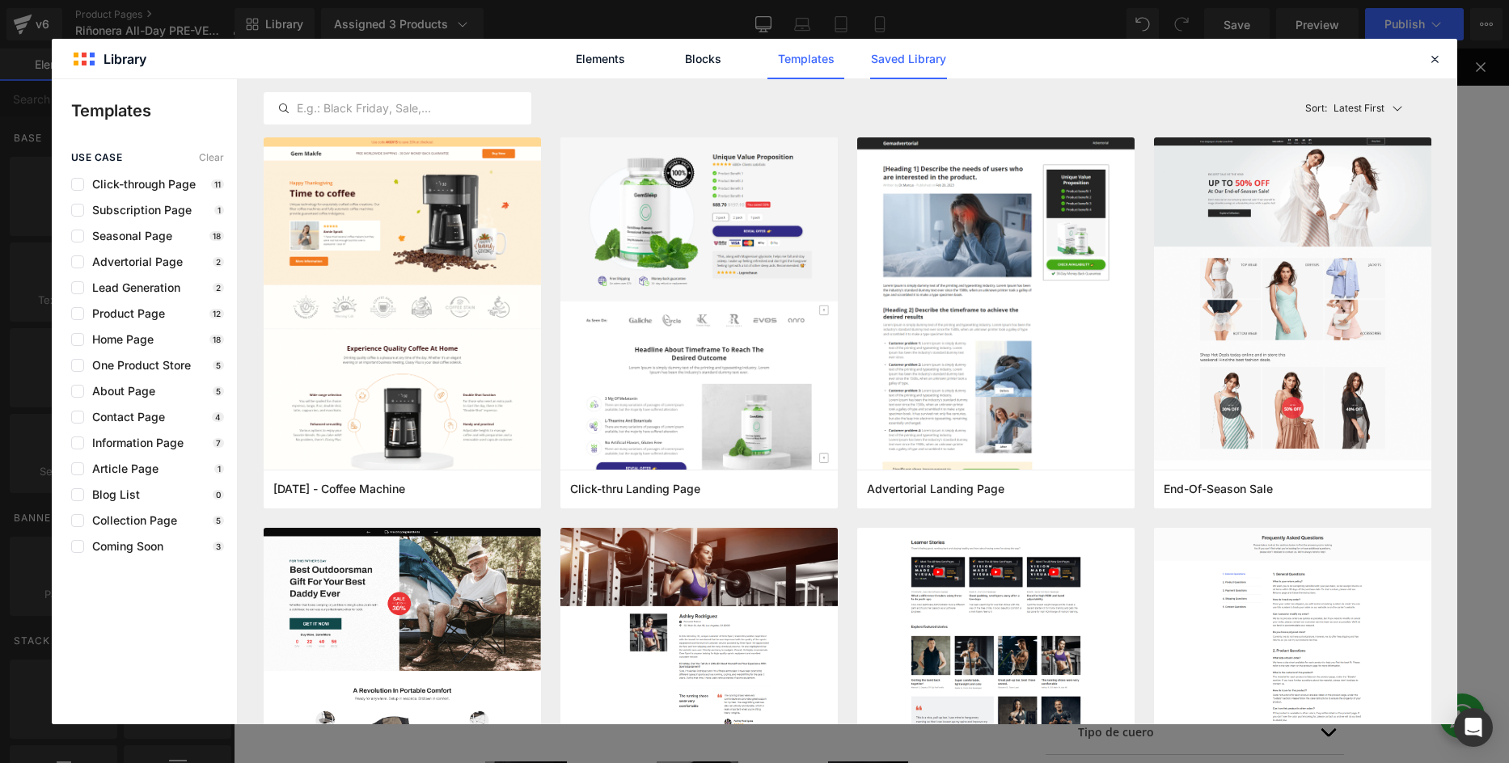
click at [914, 64] on link "Saved Library" at bounding box center [908, 59] width 77 height 40
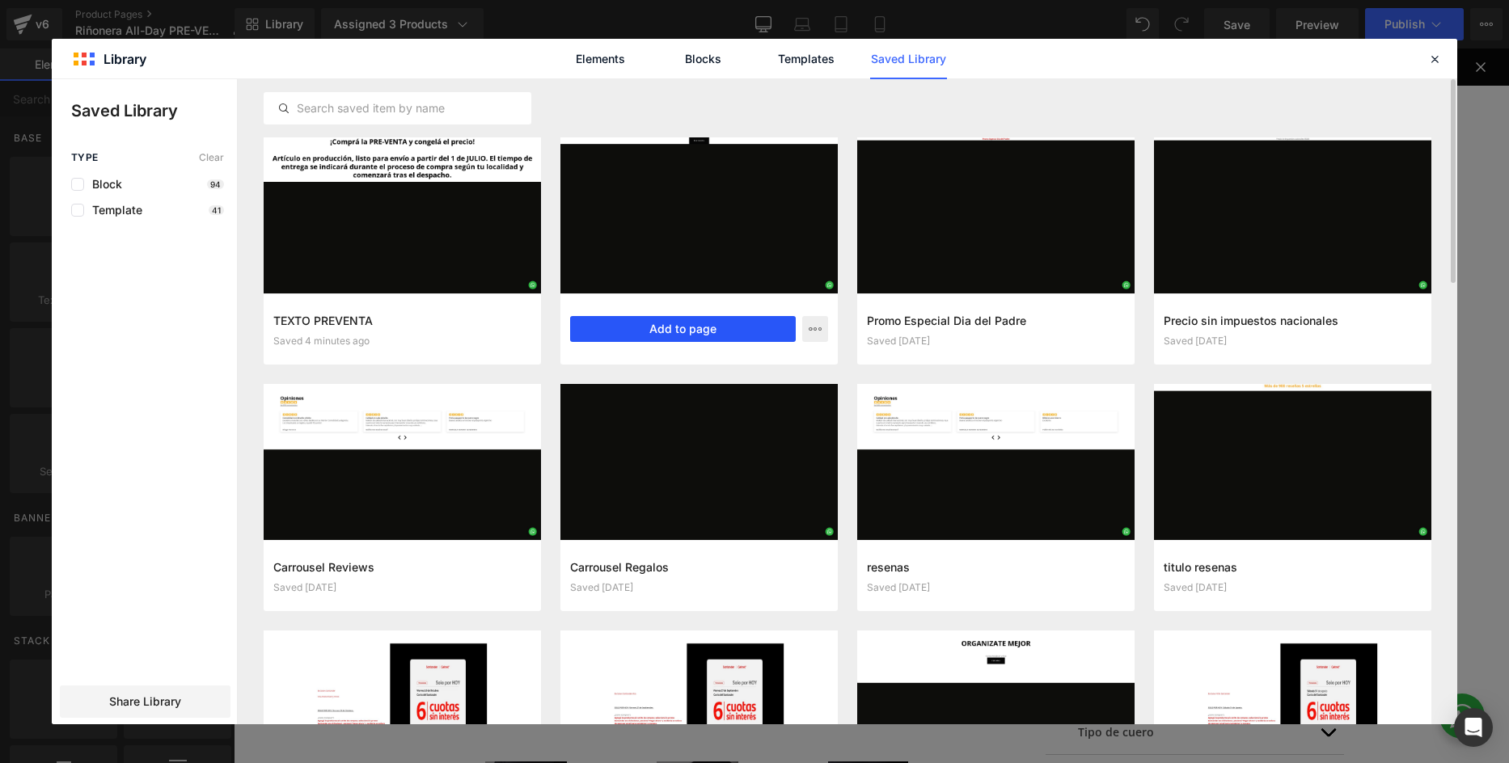
click at [688, 335] on button "Add to page" at bounding box center [683, 329] width 226 height 26
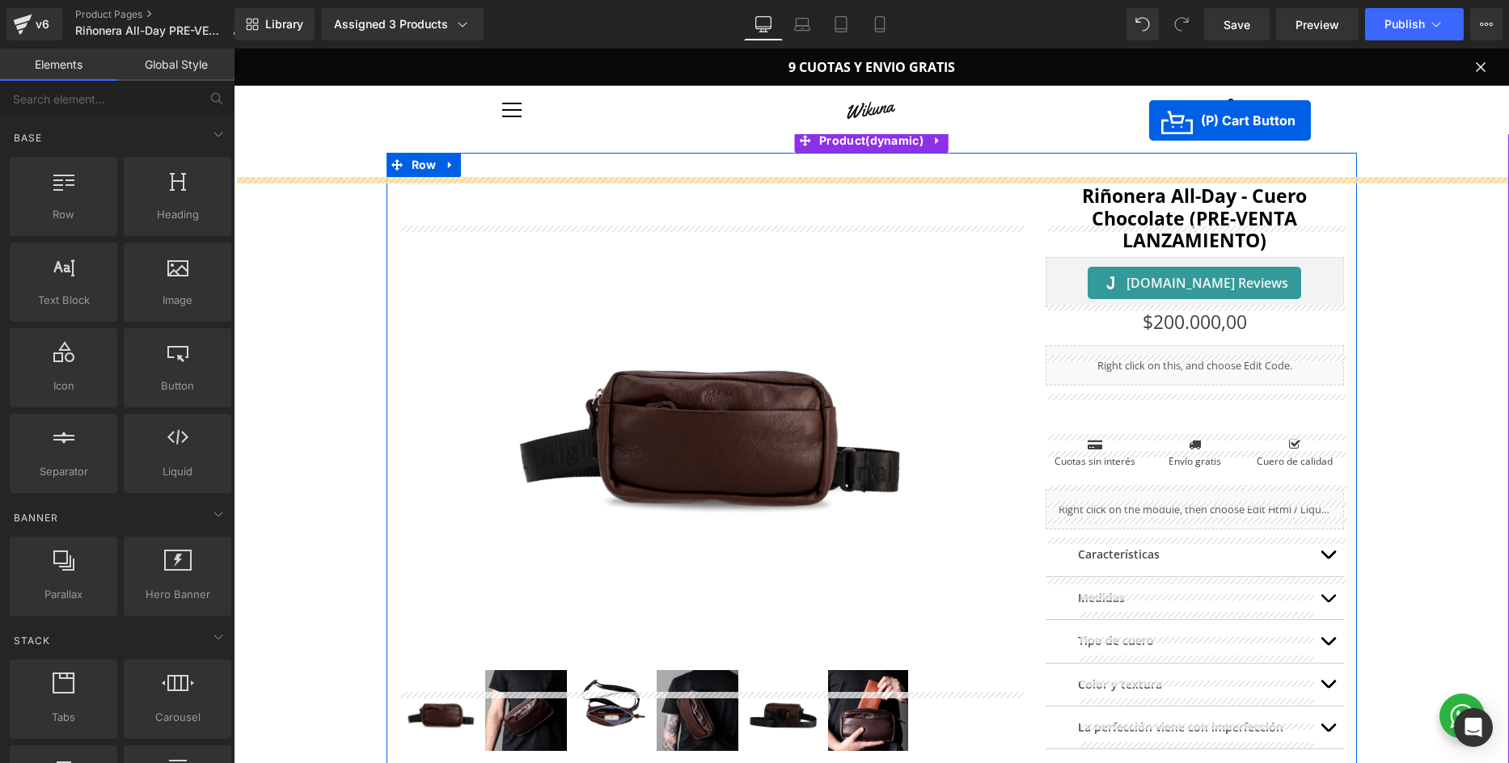
scroll to position [43, 0]
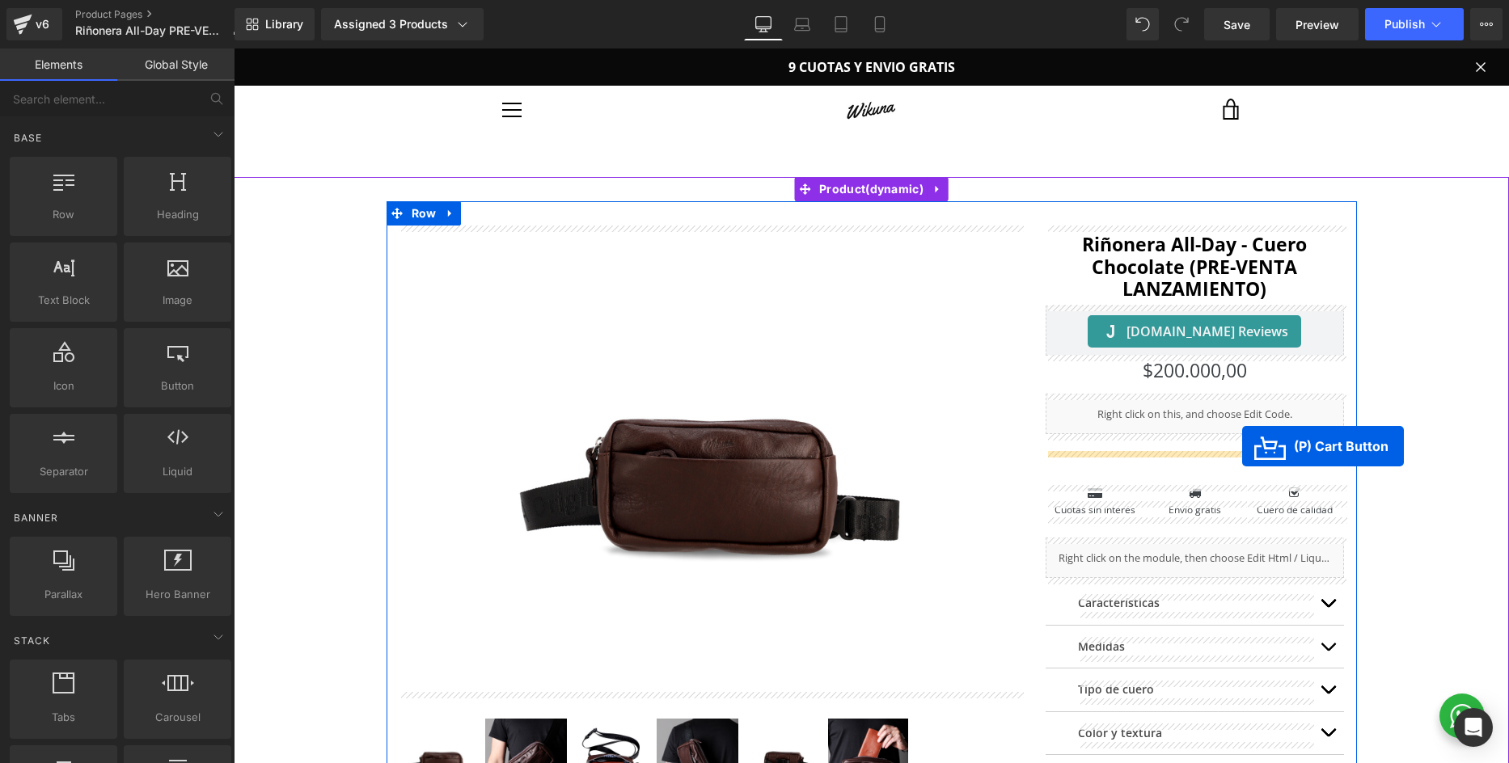
drag, startPoint x: 814, startPoint y: 248, endPoint x: 1242, endPoint y: 446, distance: 471.3
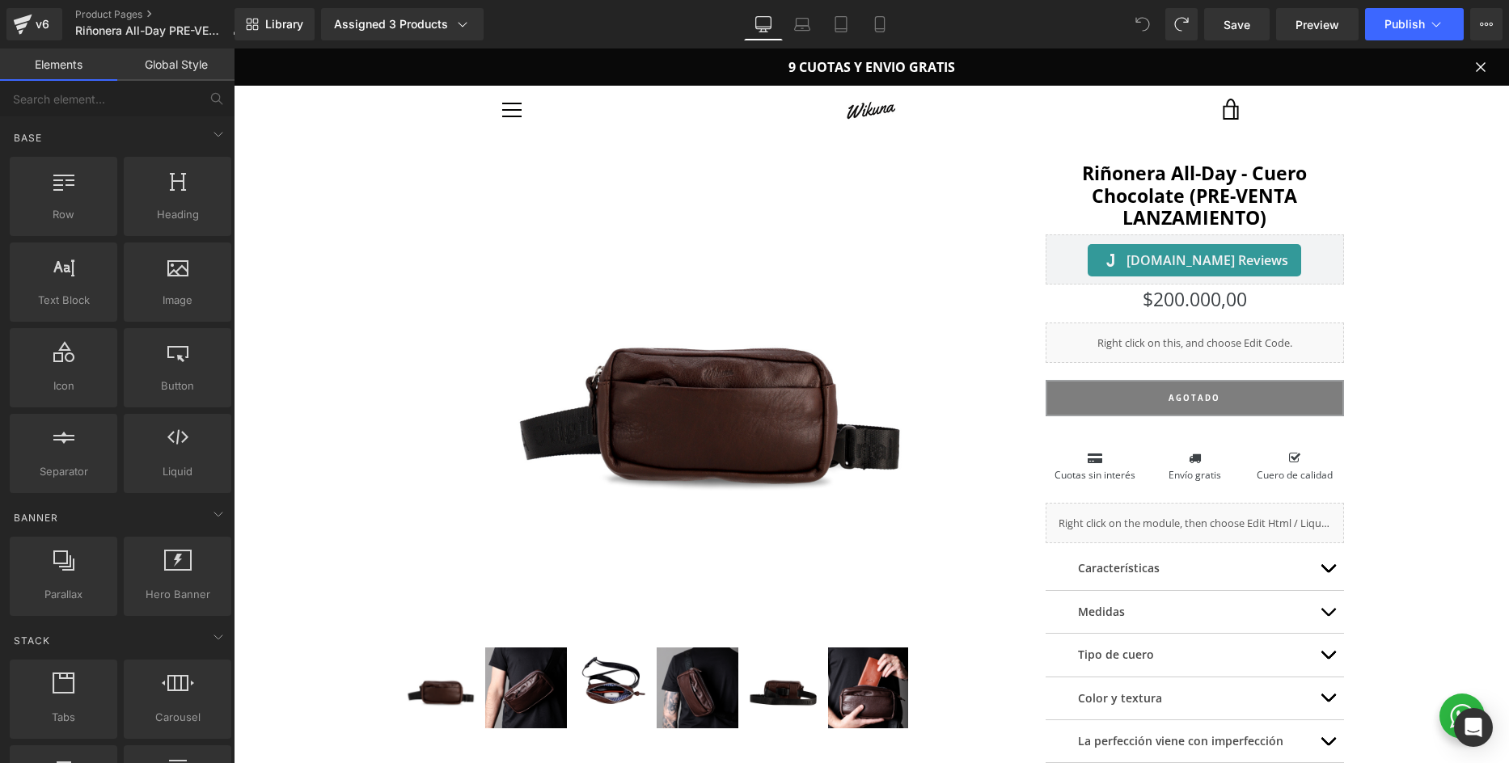
scroll to position [87, 0]
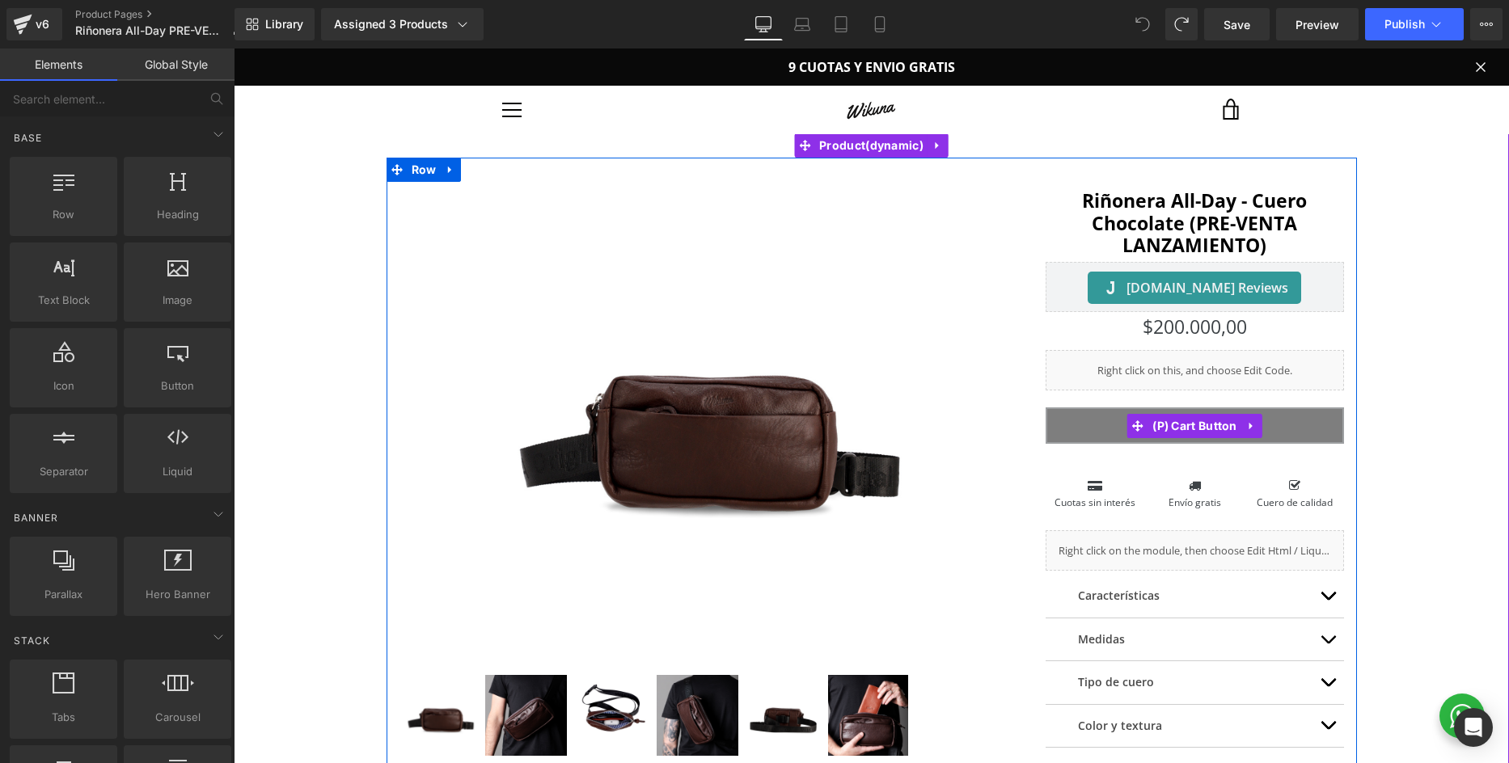
click at [1112, 428] on button "AGOTADO" at bounding box center [1194, 425] width 299 height 36
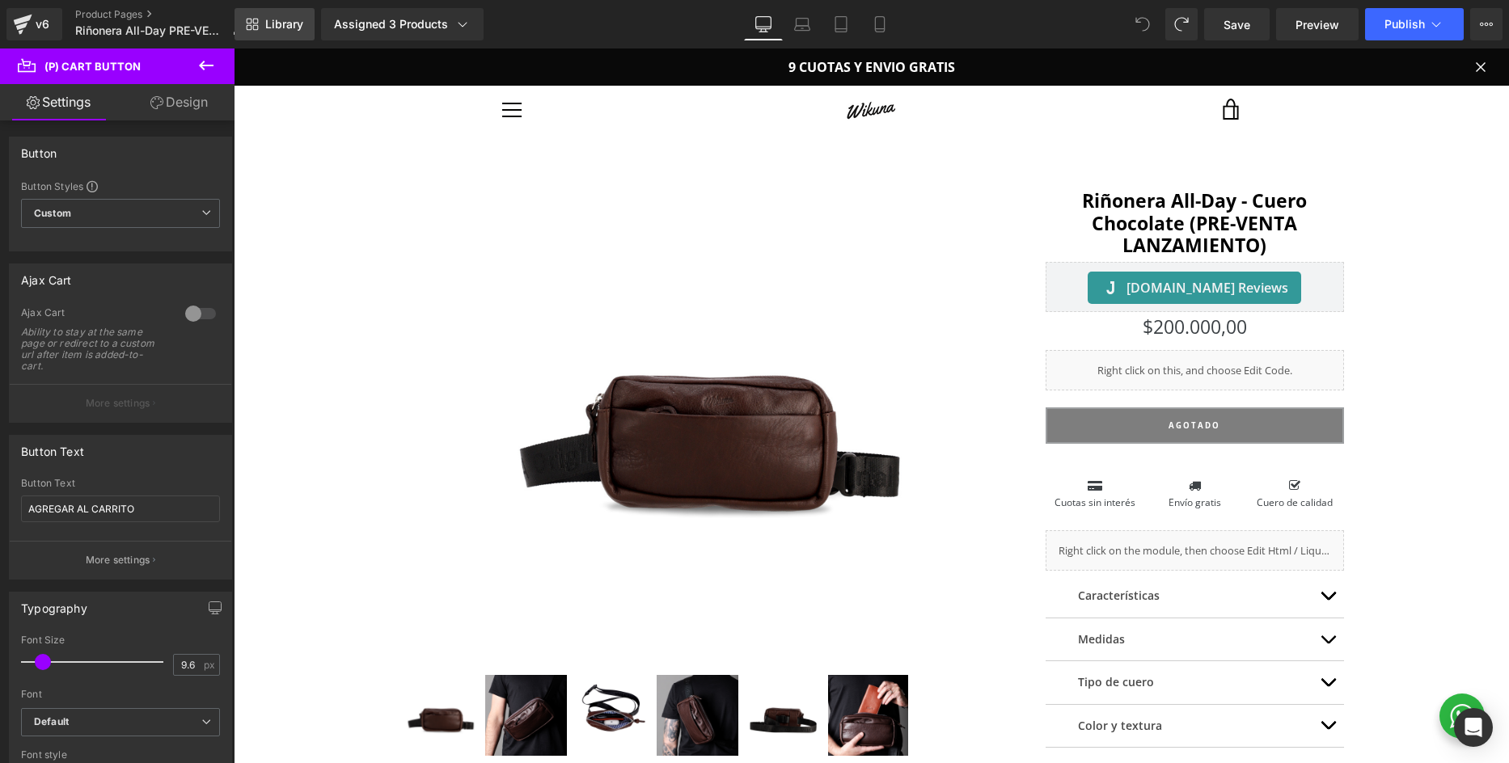
click at [258, 25] on icon at bounding box center [252, 24] width 13 height 13
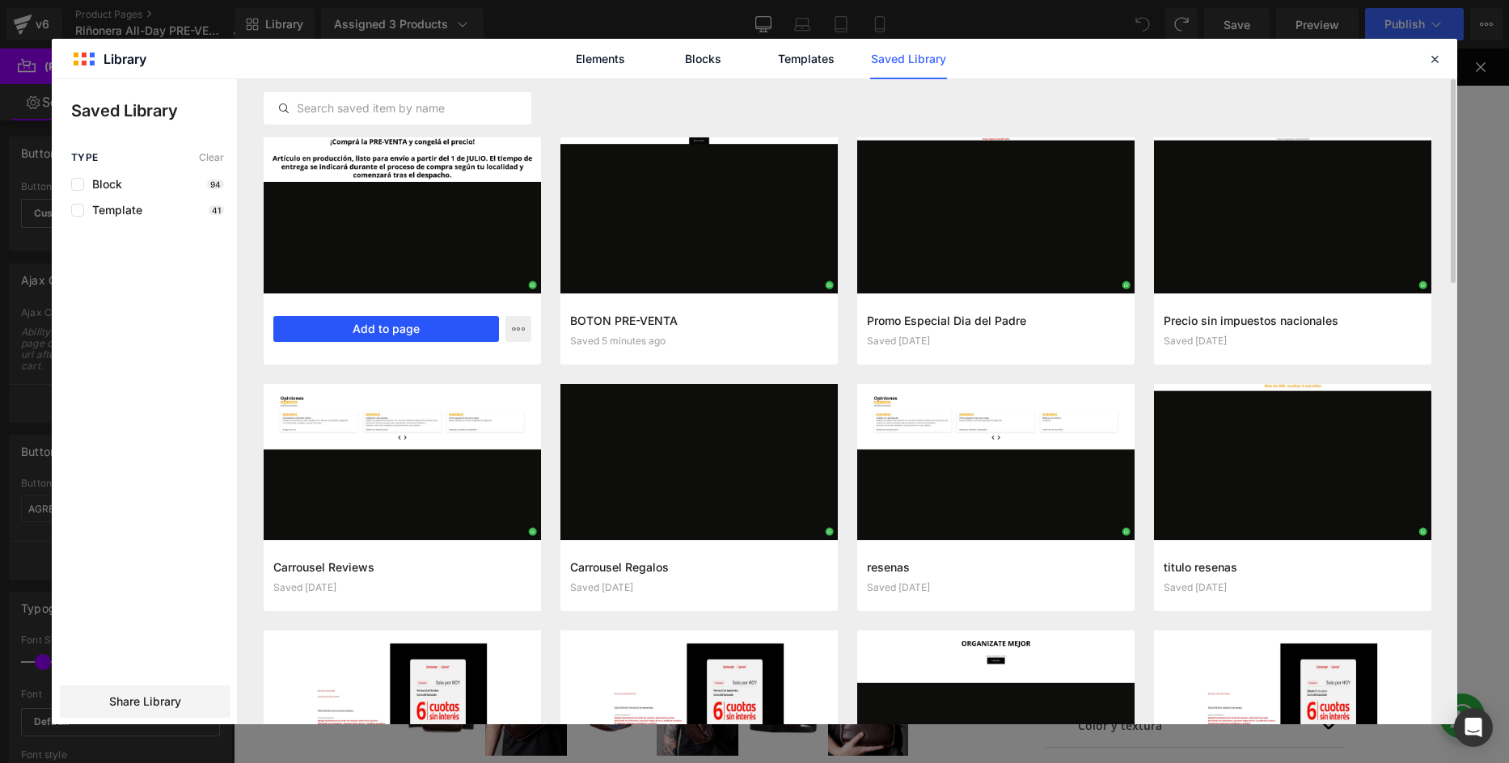
click at [385, 337] on button "Add to page" at bounding box center [386, 329] width 226 height 26
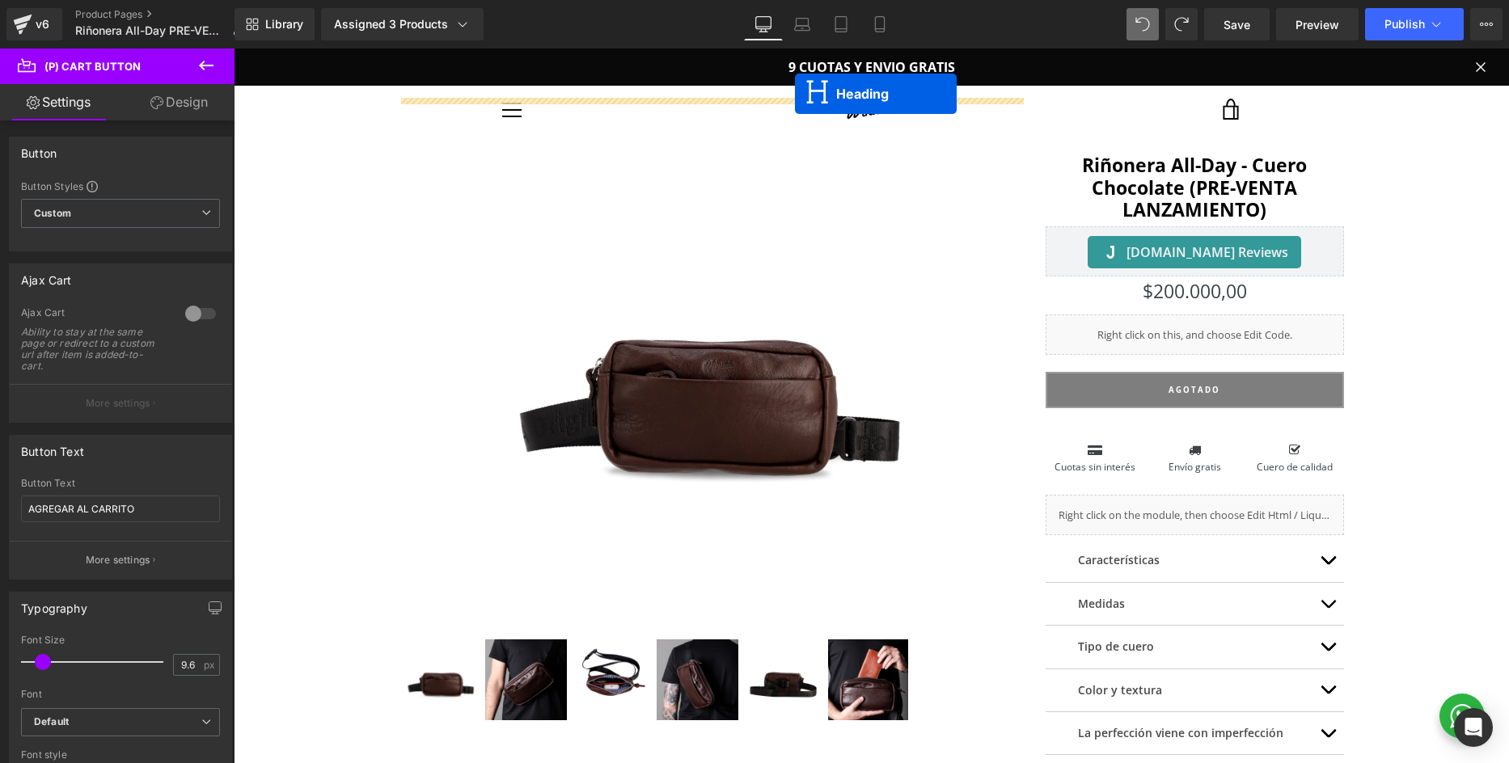
scroll to position [106, 0]
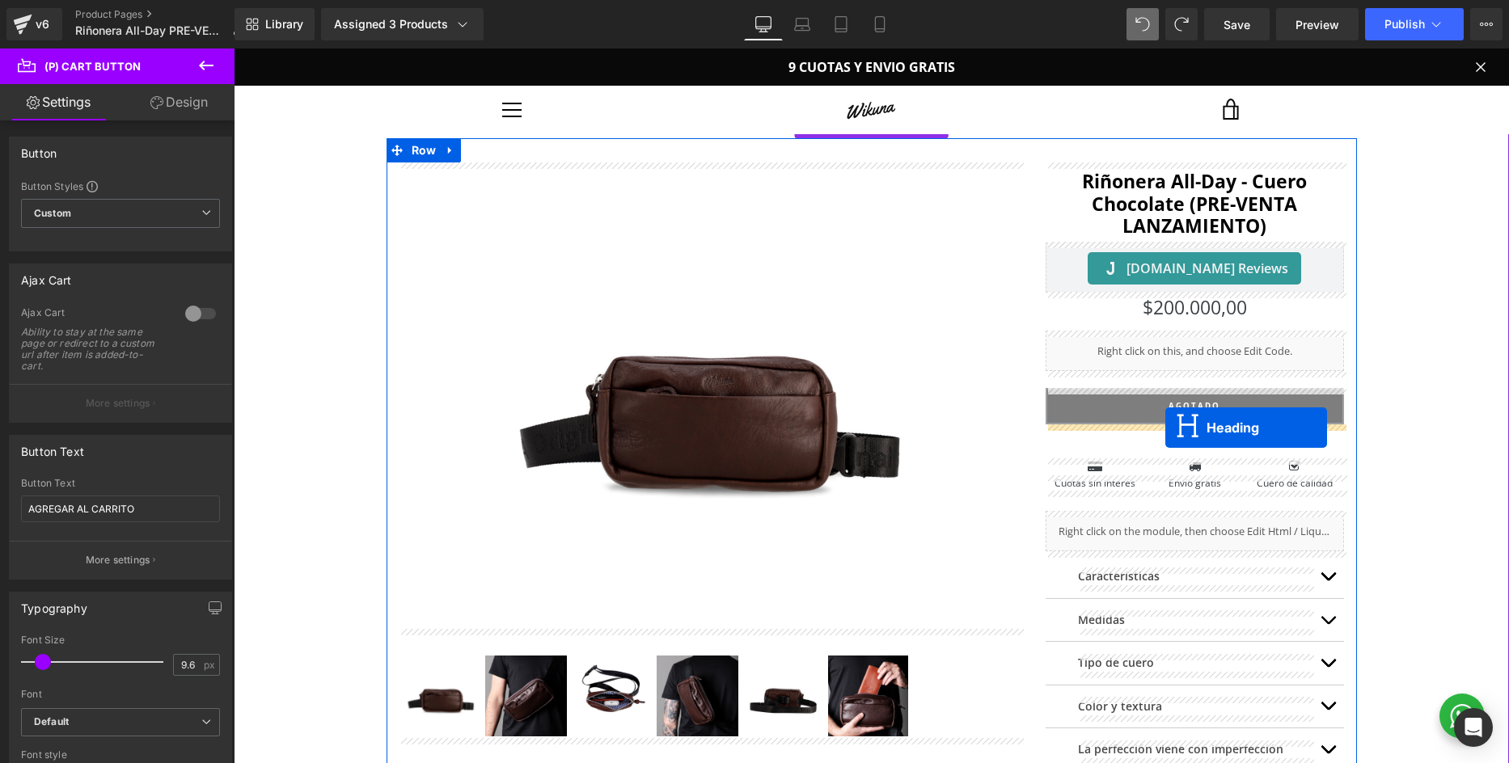
drag, startPoint x: 835, startPoint y: 260, endPoint x: 1165, endPoint y: 428, distance: 370.2
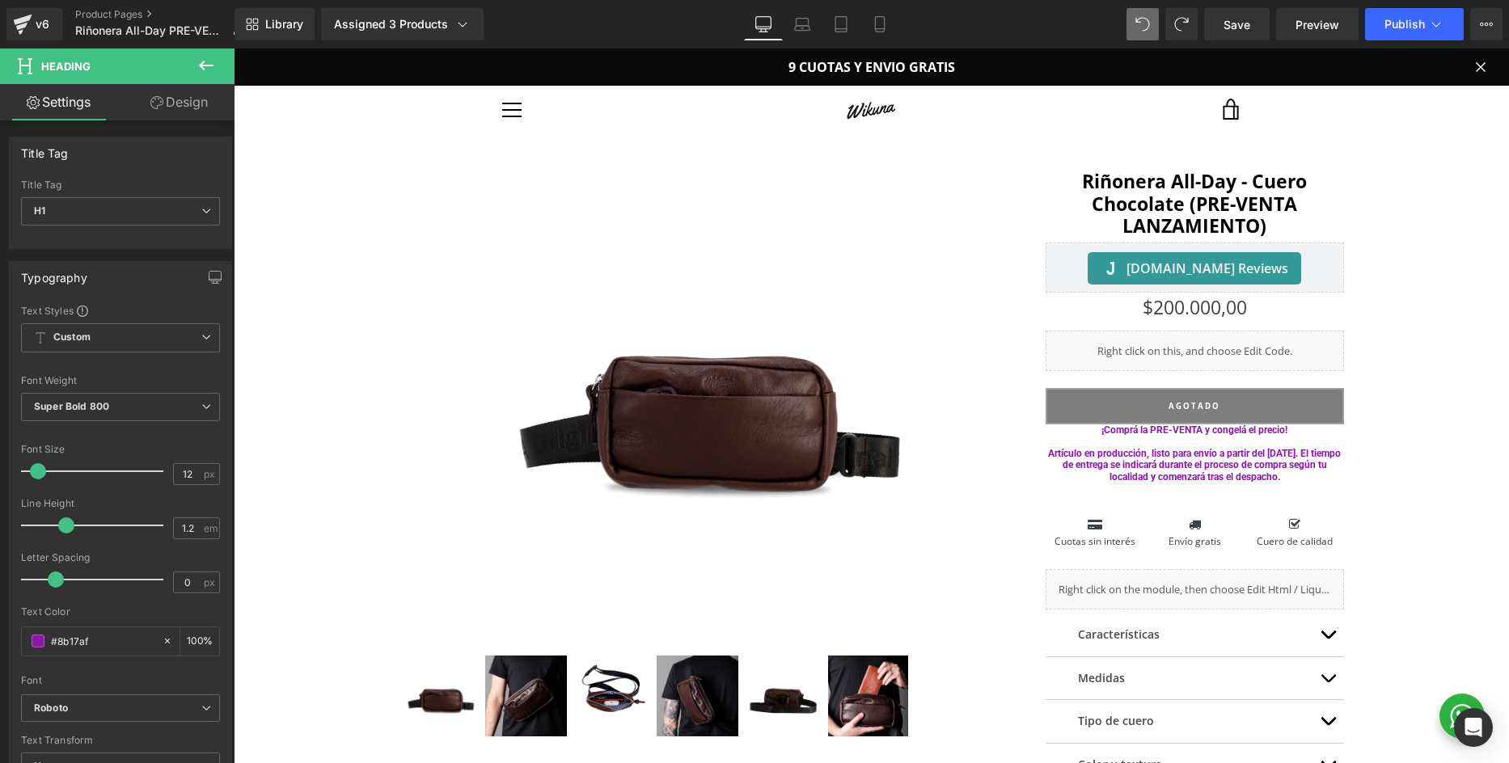
click at [205, 63] on icon at bounding box center [205, 65] width 19 height 19
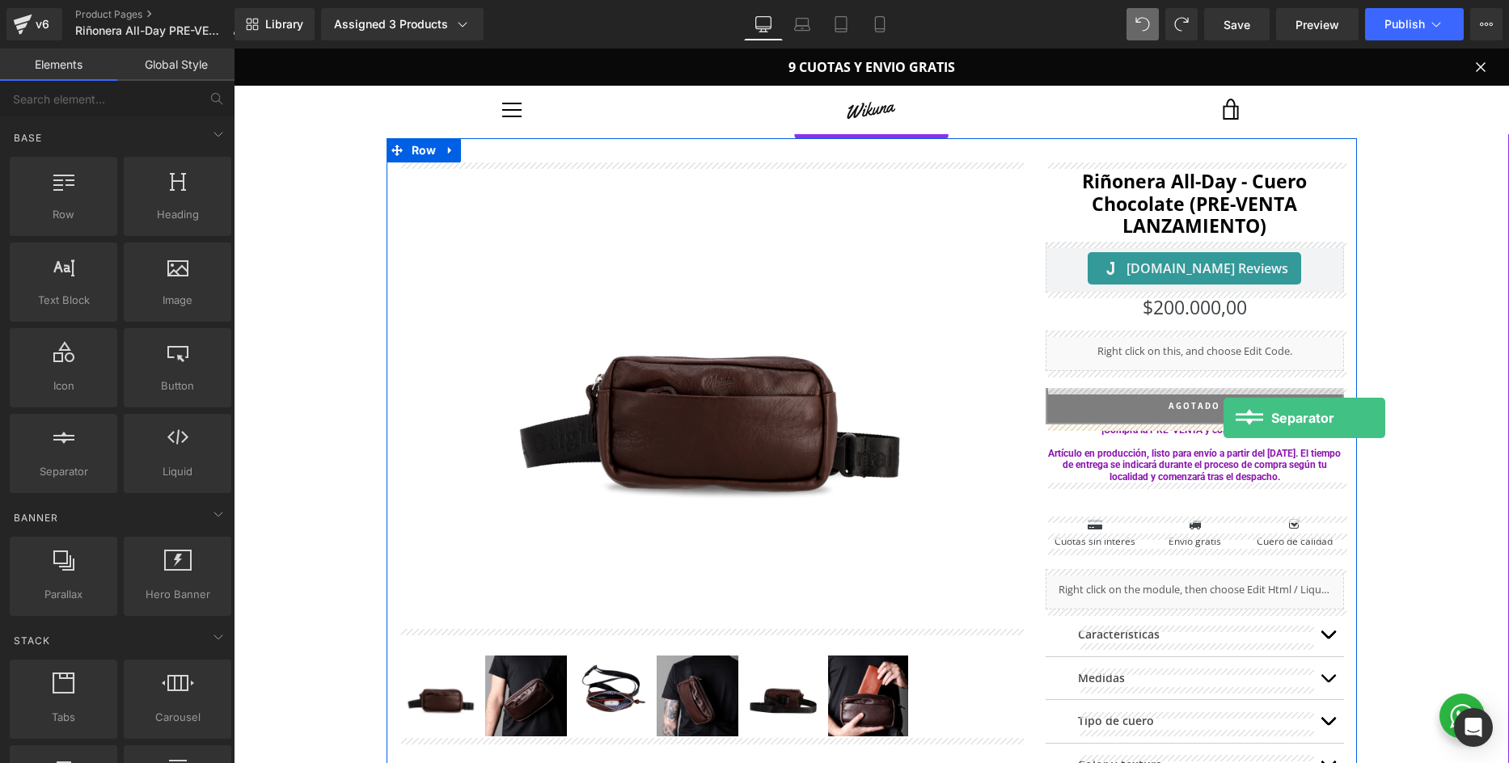
drag, startPoint x: 314, startPoint y: 452, endPoint x: 1223, endPoint y: 418, distance: 909.3
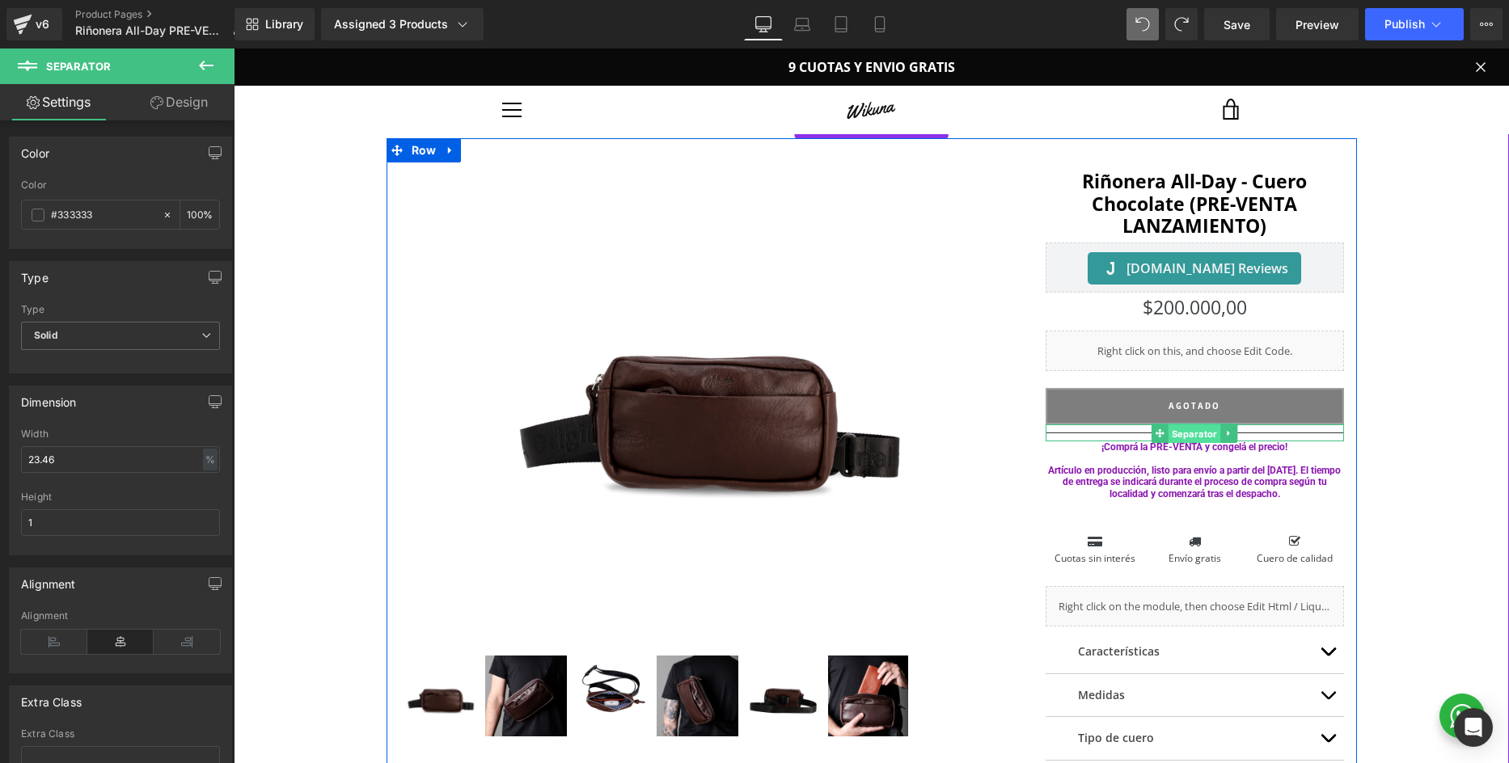
click at [1179, 433] on span "Separator" at bounding box center [1194, 433] width 53 height 19
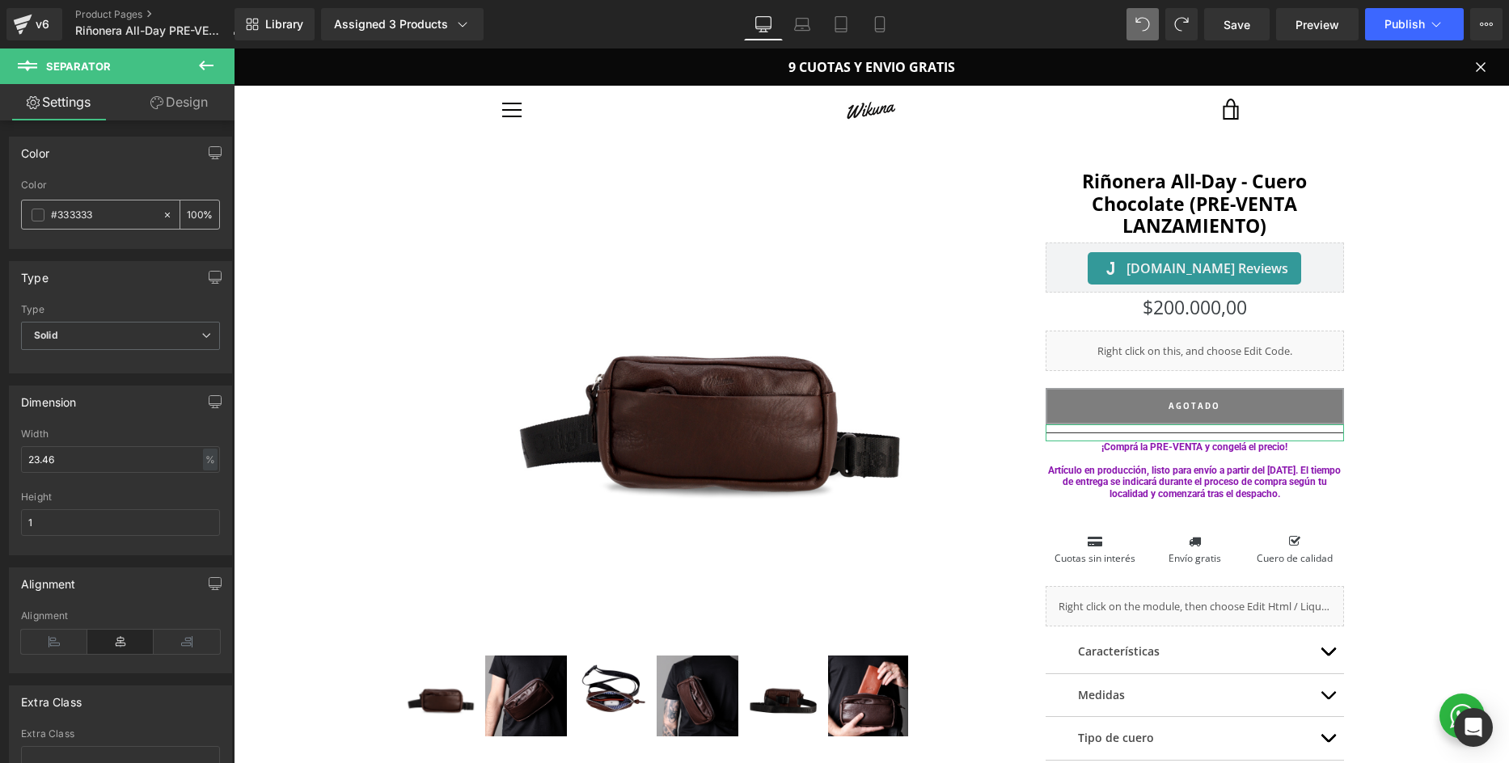
click at [39, 214] on span at bounding box center [38, 215] width 13 height 13
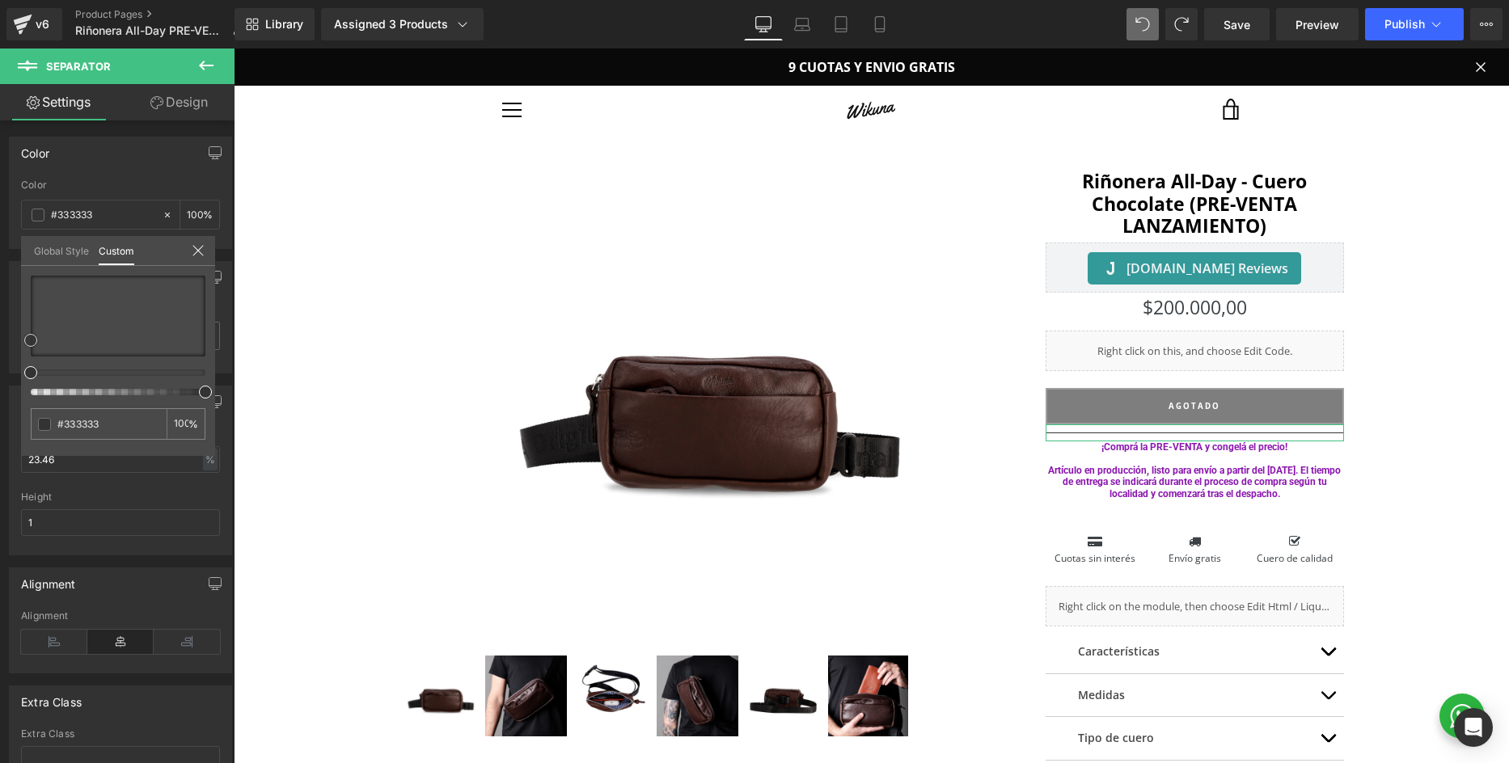
type input "#815f5f"
type input "#9b7d7d"
type input "#cec4c4"
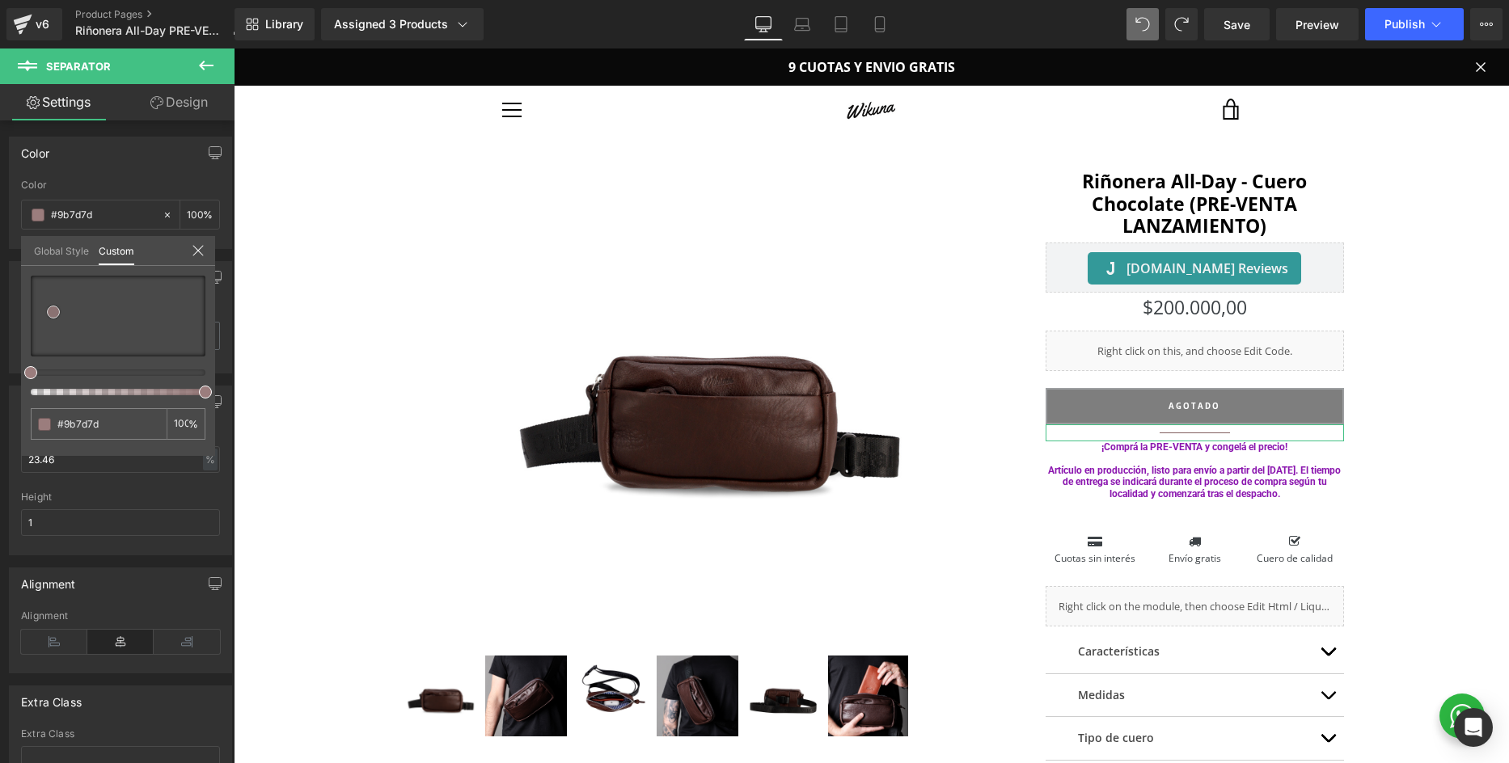
type input "#cec4c4"
type input "#f0eeee"
type input "#ffffff"
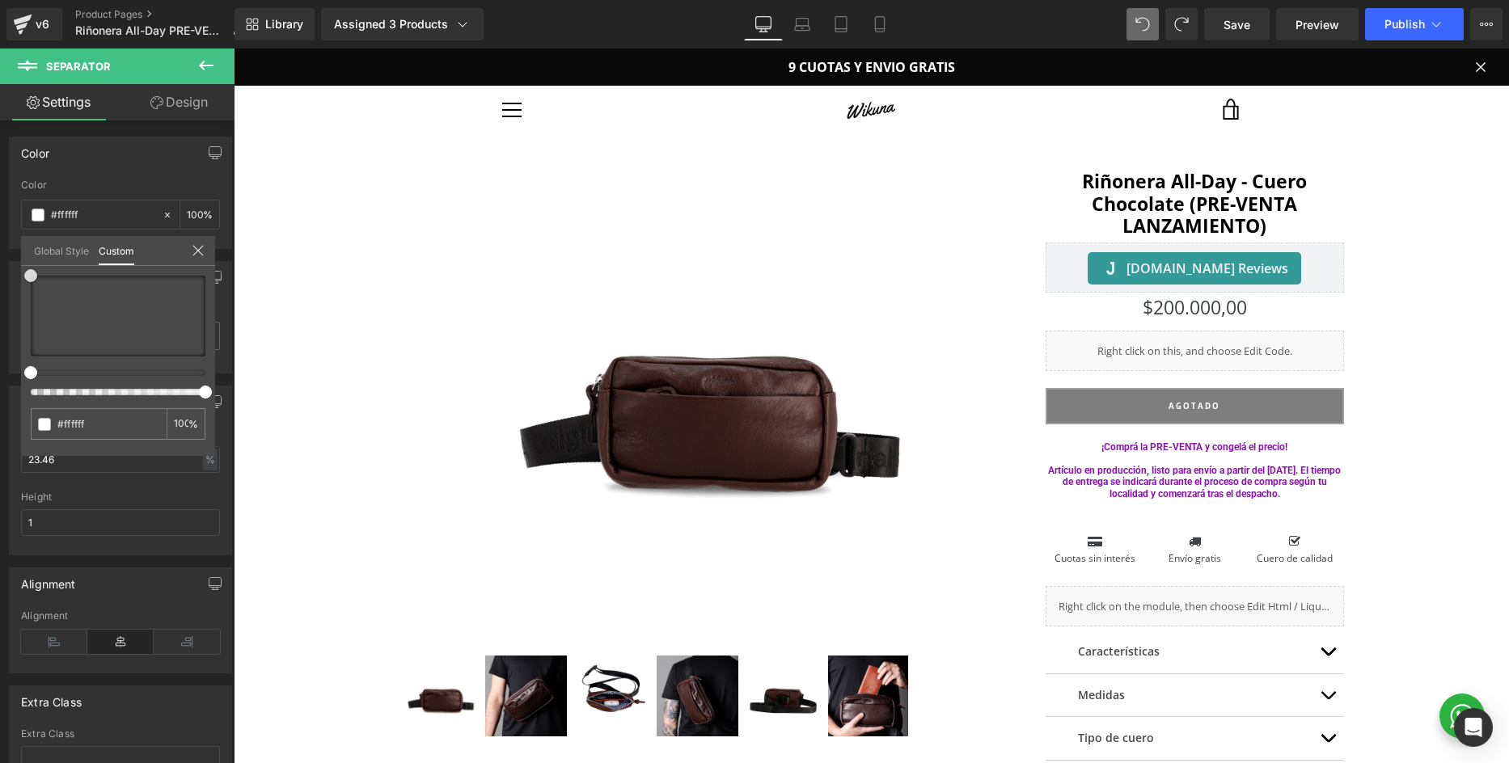
drag, startPoint x: 57, startPoint y: 321, endPoint x: -43, endPoint y: 225, distance: 138.4
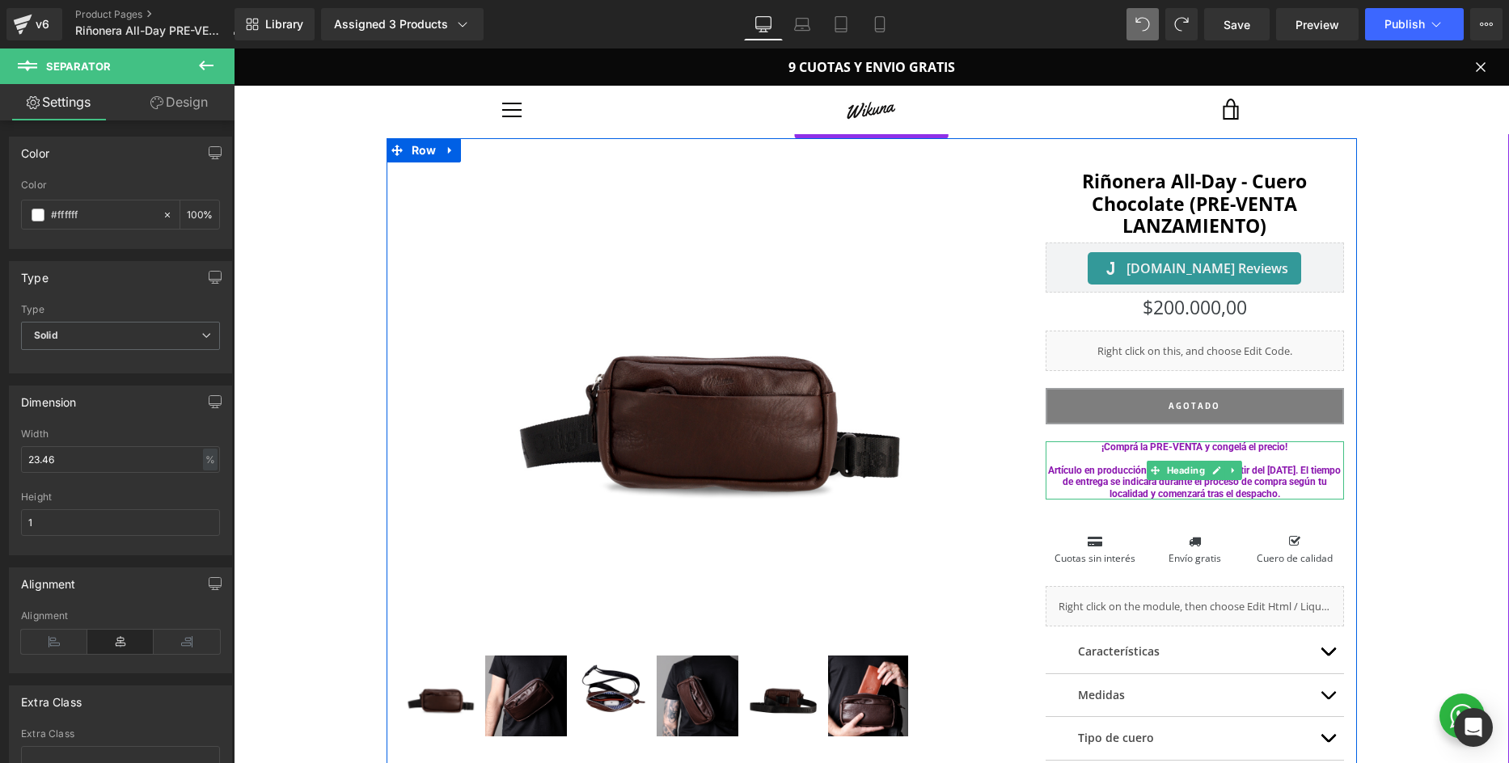
click at [1212, 449] on strong "¡Comprá la PRE-VENTA y congelá el precio! Artículo en producción, listo para en…" at bounding box center [1194, 470] width 293 height 58
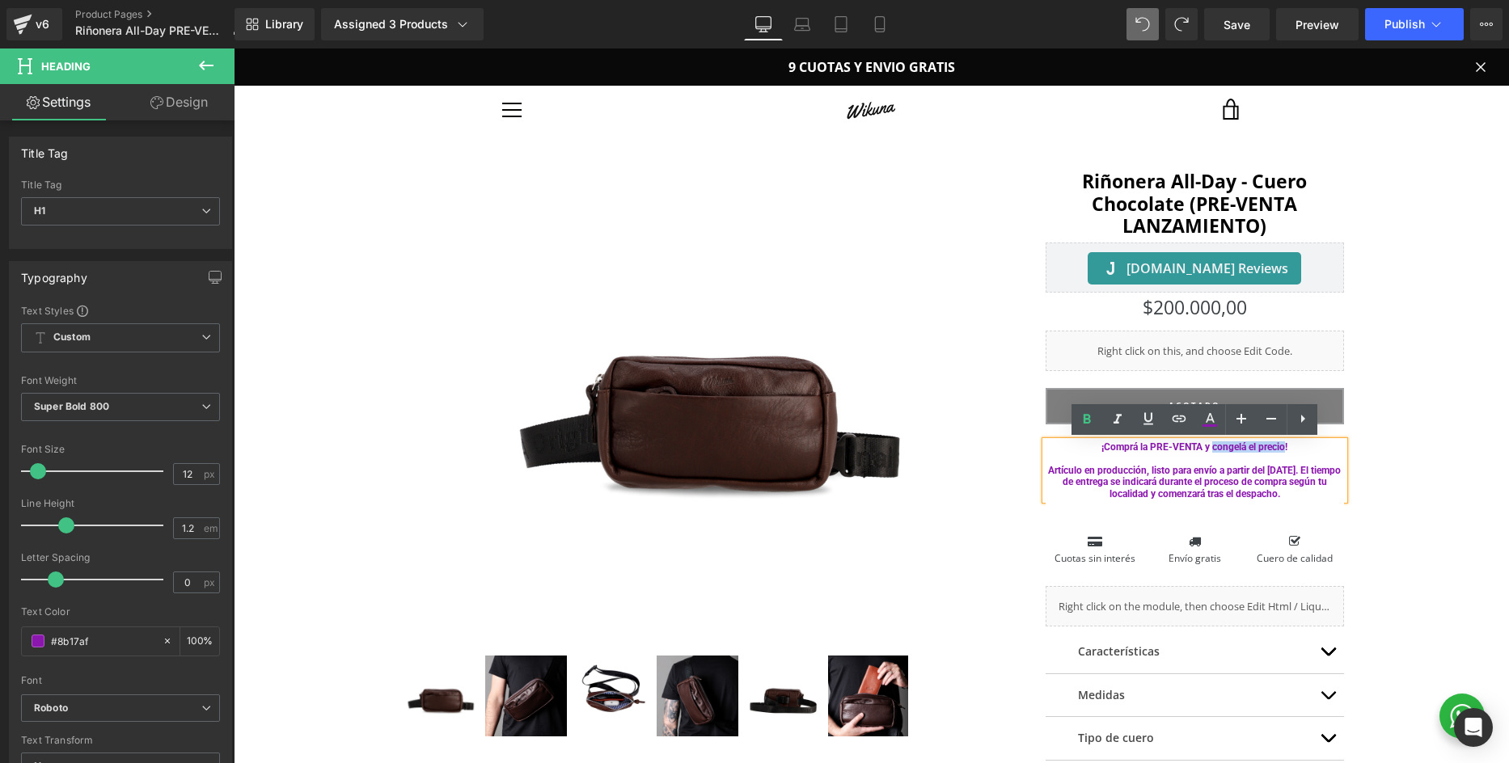
drag, startPoint x: 1216, startPoint y: 448, endPoint x: 1285, endPoint y: 449, distance: 68.7
click at [1285, 449] on strong "¡Comprá la PRE-VENTA y congelá el precio! Artículo en producción, listo para en…" at bounding box center [1194, 470] width 293 height 58
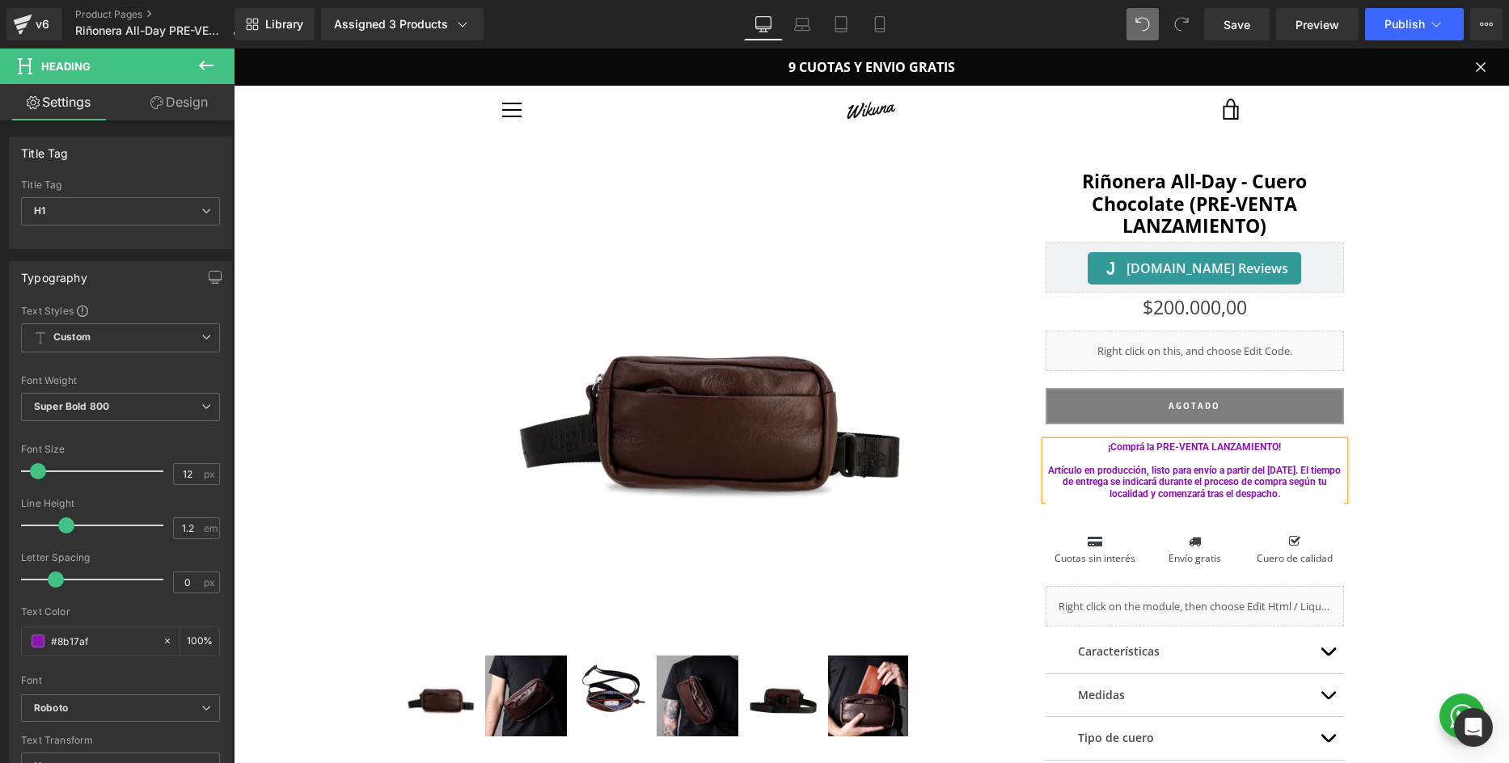
click at [1097, 472] on strong "¡Comprá la PRE-VENTA LANZAMIENTO! Artículo en producción, listo para envío a pa…" at bounding box center [1194, 470] width 293 height 58
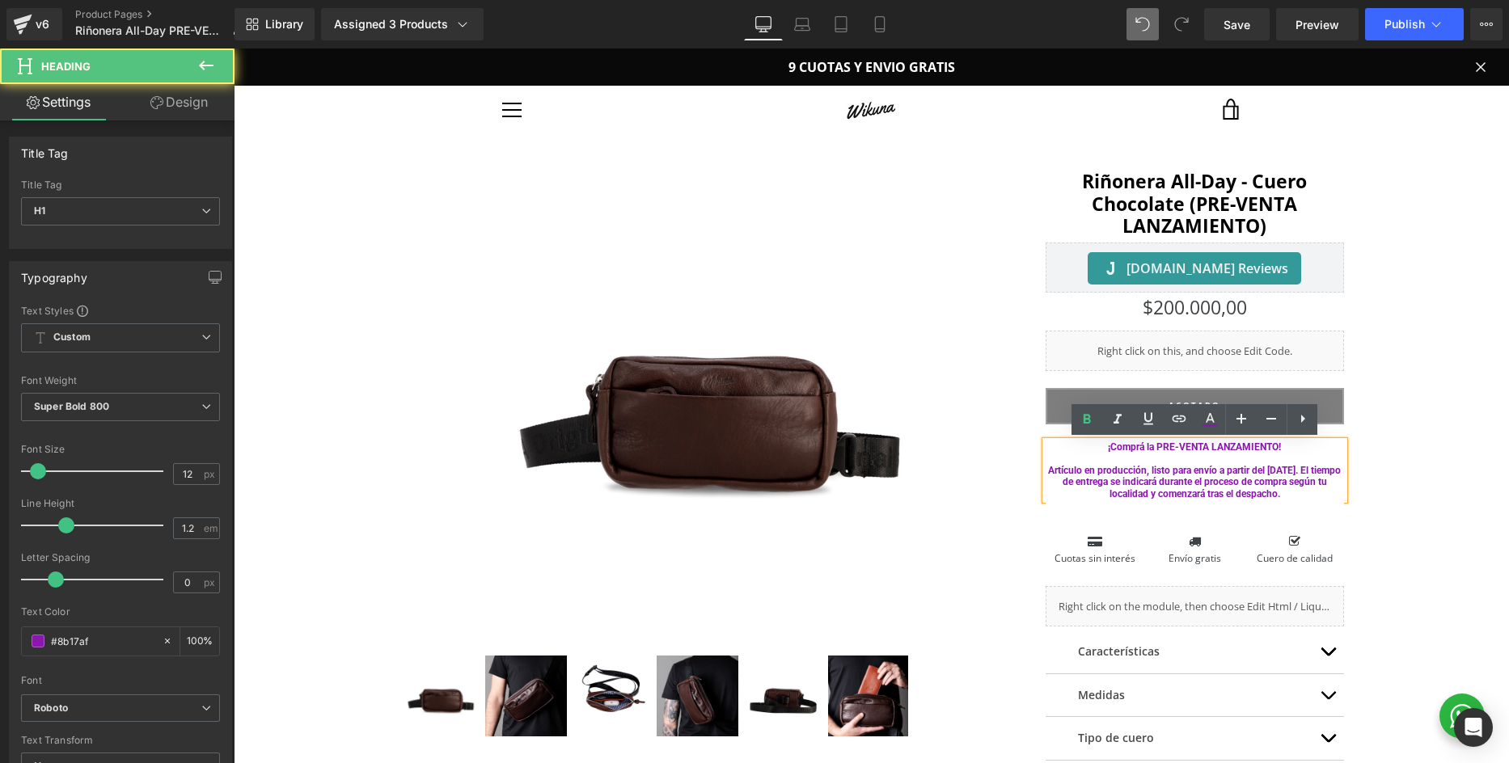
click at [1155, 475] on strong "¡Comprá la PRE-VENTA LANZAMIENTO! Artículo en producción, listo para envío a pa…" at bounding box center [1194, 470] width 293 height 58
click at [1281, 466] on strong "¡Comprá la PRE-VENTA LANZAMIENTO! Artículo en producción, listo para envío a pa…" at bounding box center [1194, 470] width 293 height 58
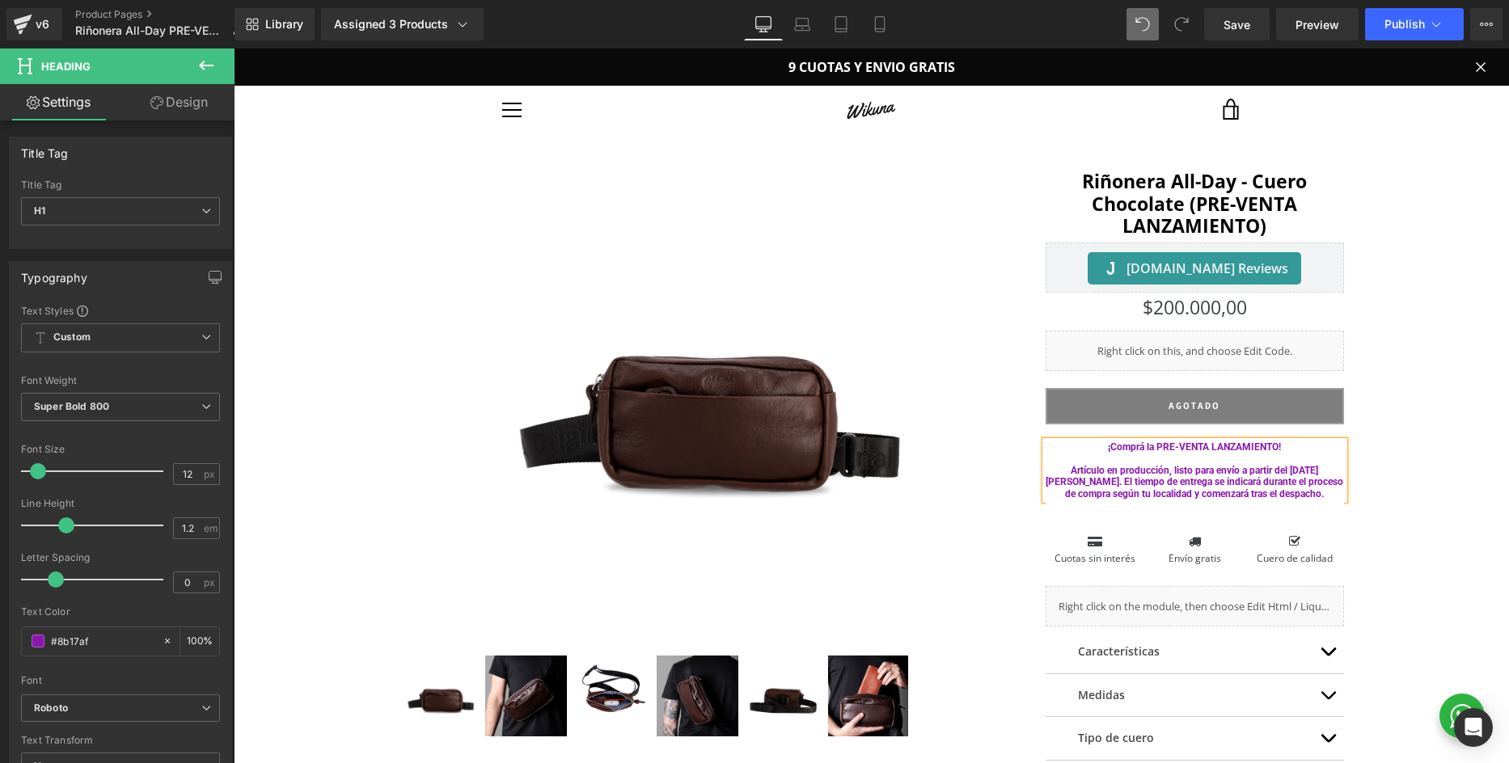
scroll to position [105, 0]
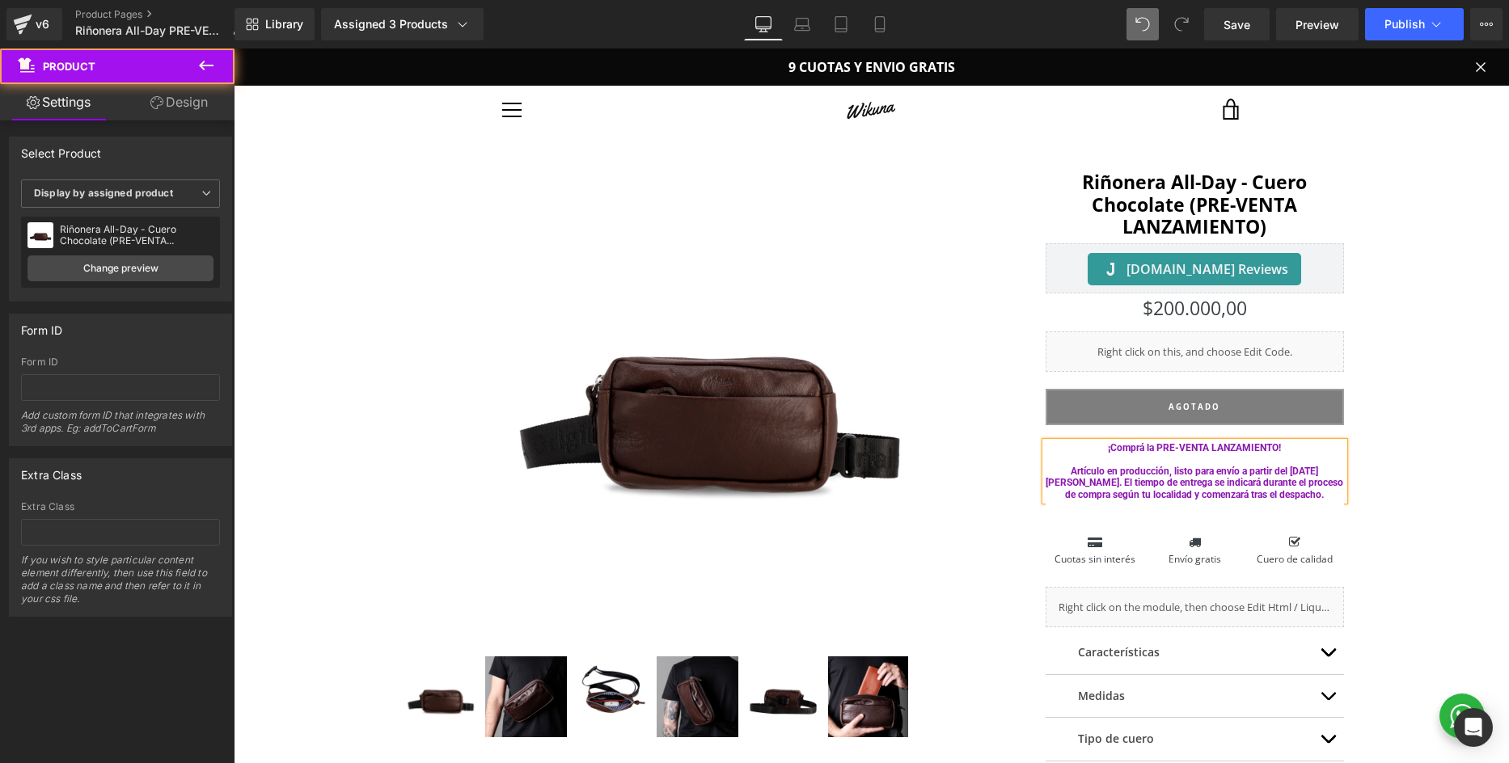
click at [1465, 410] on div "(P) Image" at bounding box center [871, 509] width 1259 height 741
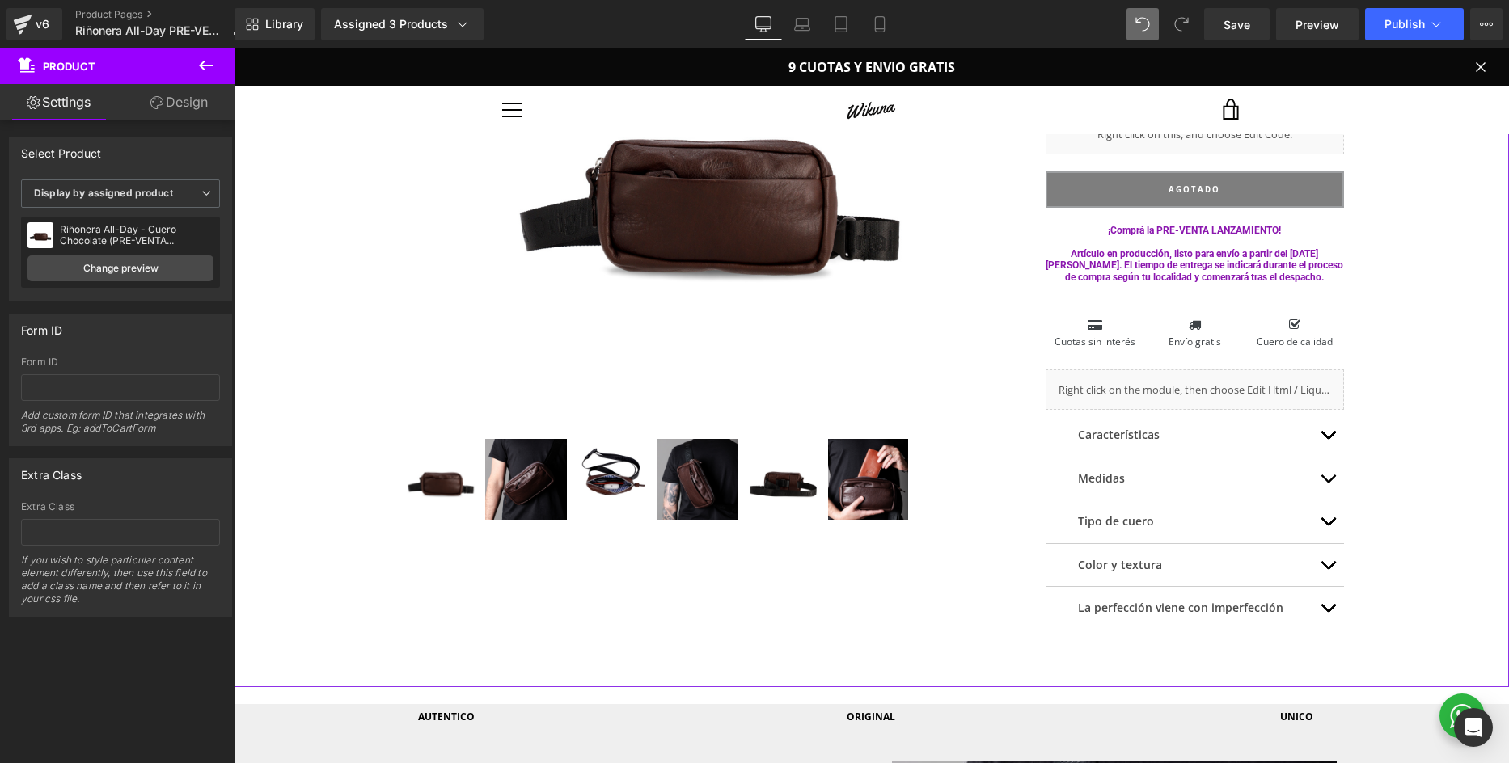
scroll to position [325, 0]
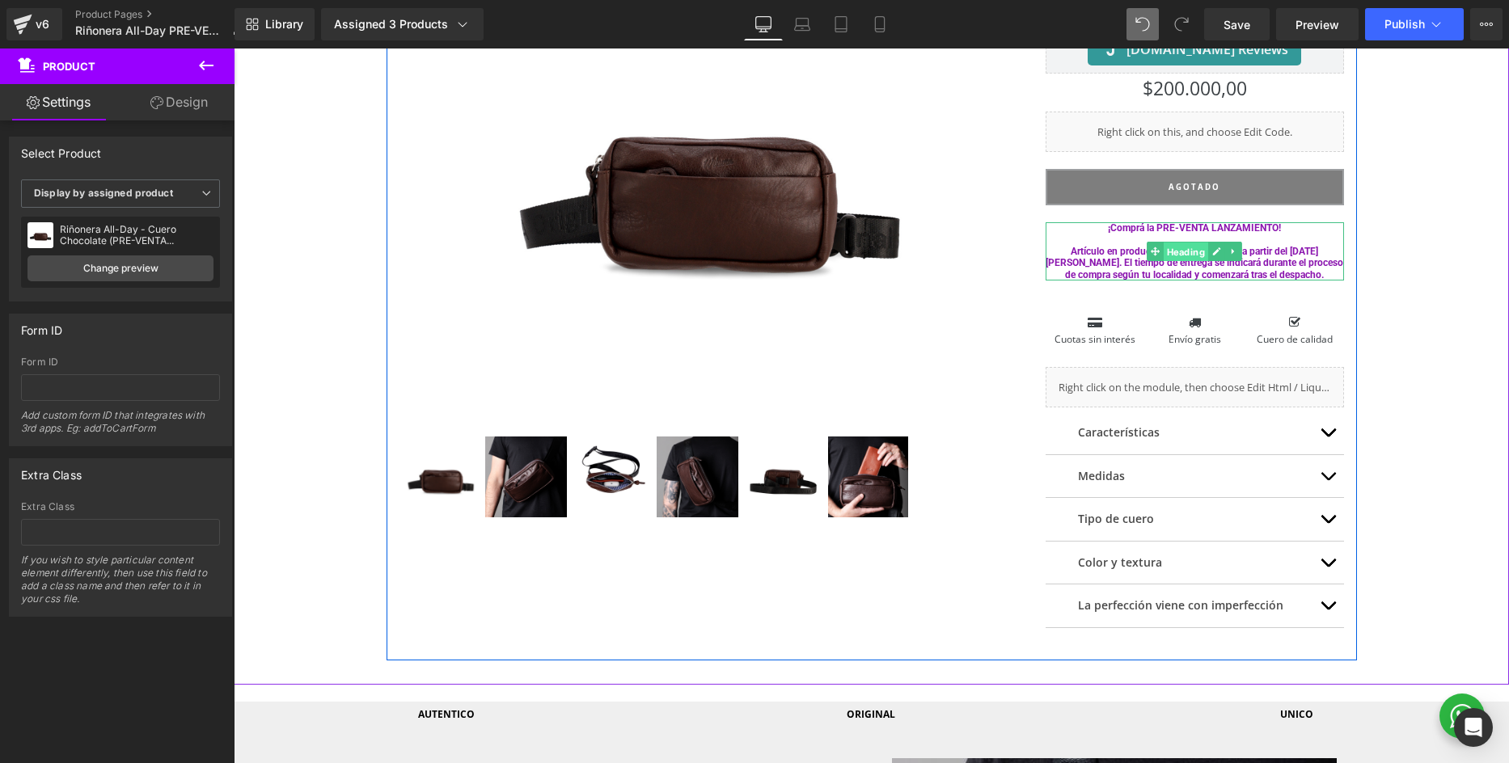
click at [1196, 256] on span "Heading" at bounding box center [1185, 252] width 44 height 19
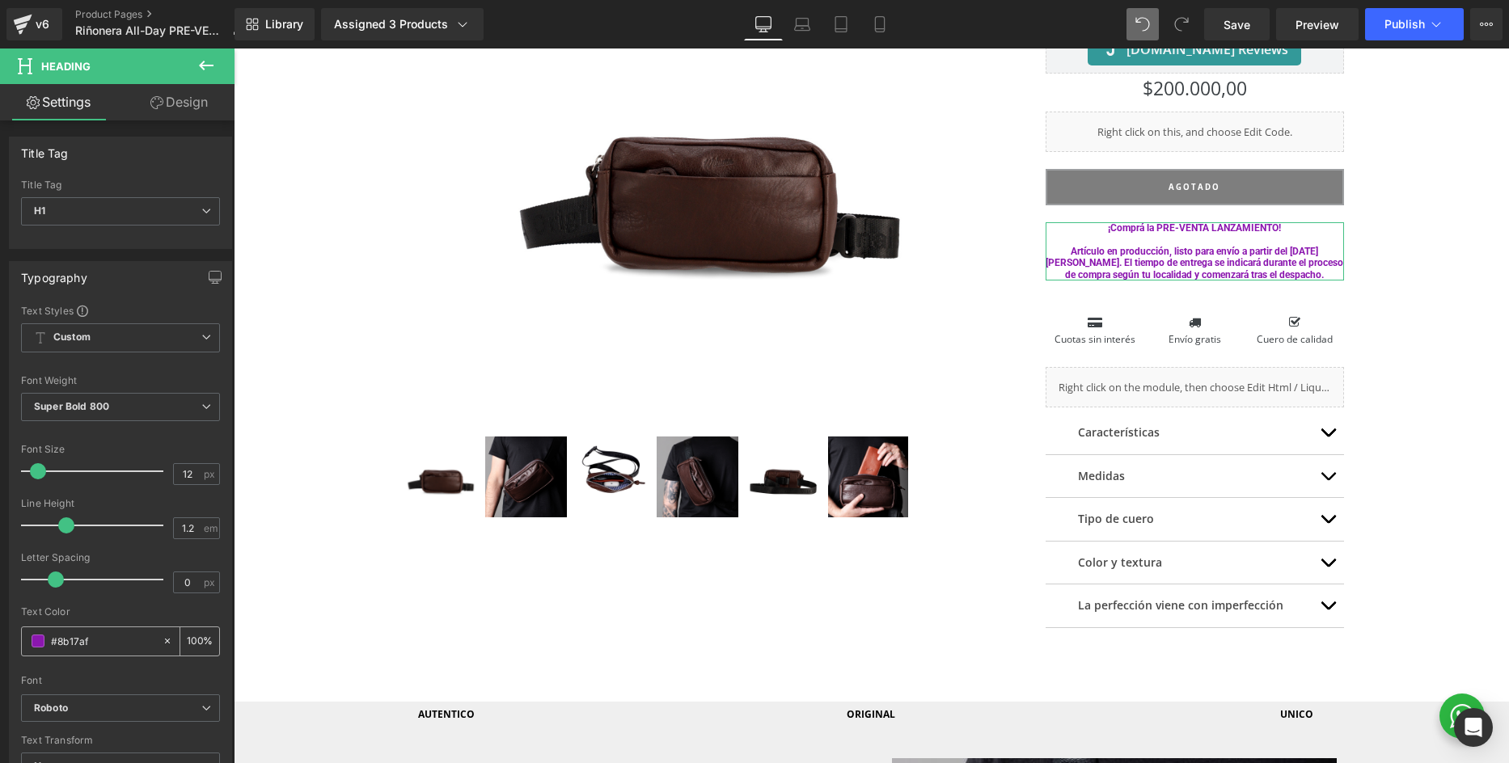
click at [102, 640] on input "#8b17af" at bounding box center [102, 641] width 103 height 18
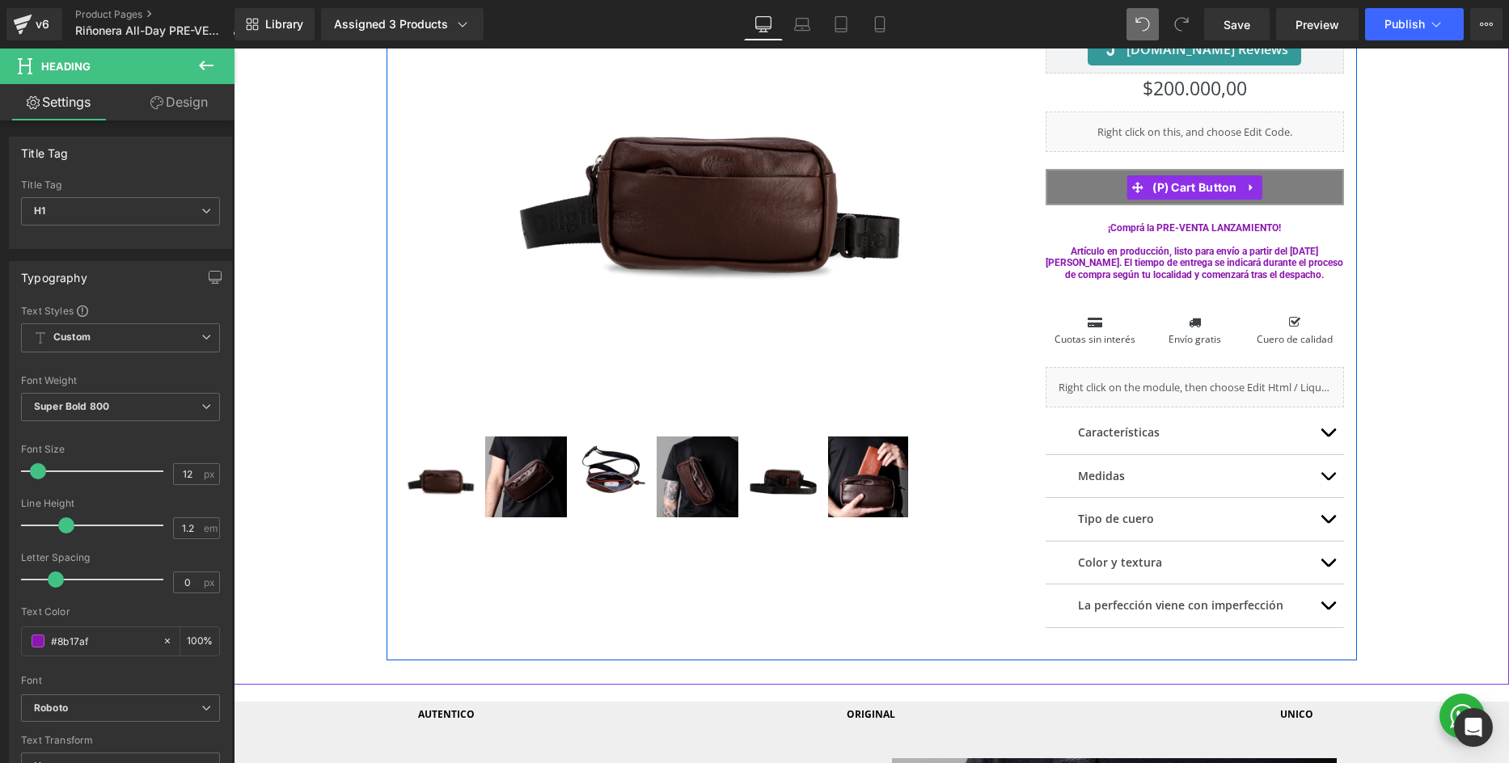
click at [1082, 184] on button "AGOTADO" at bounding box center [1194, 187] width 299 height 36
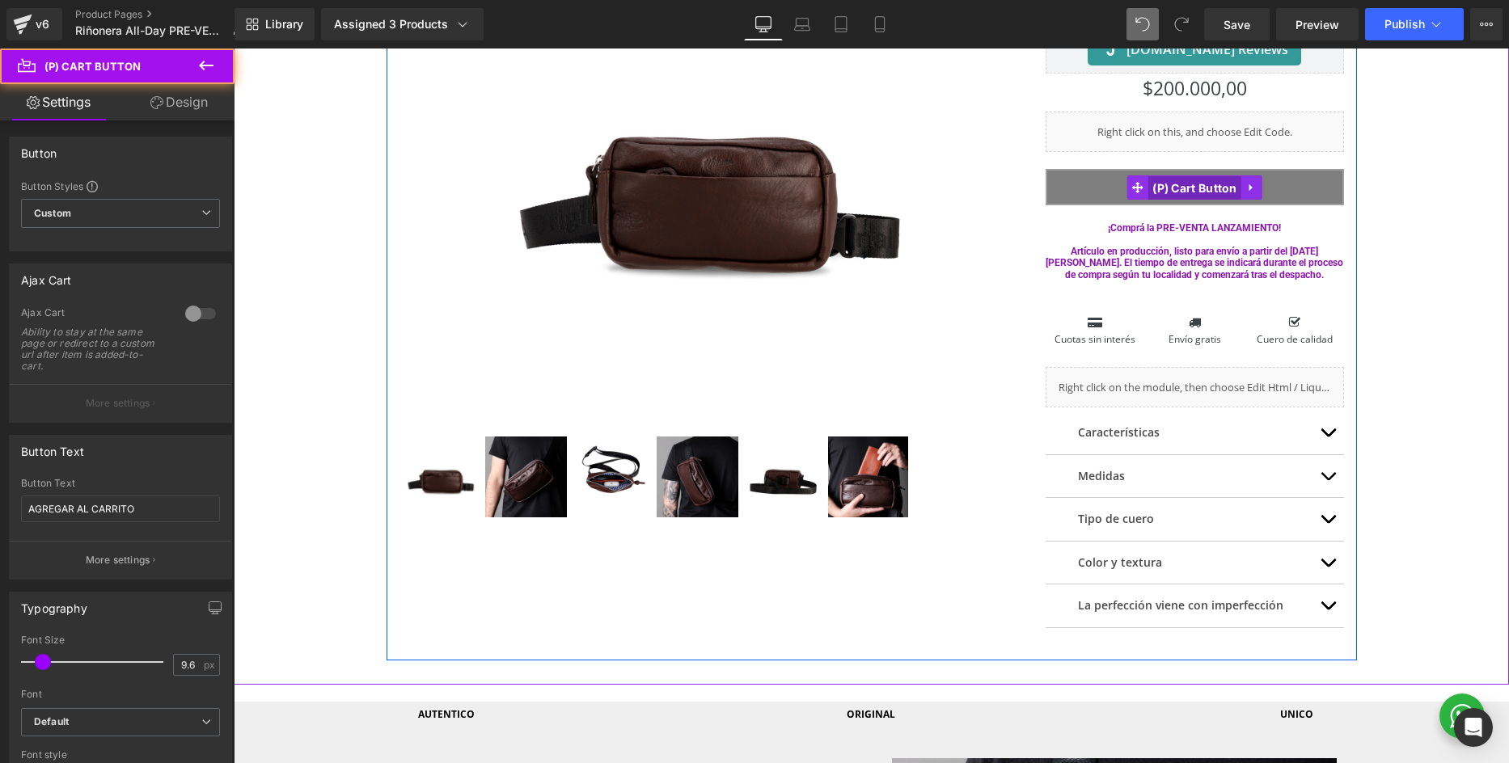
click at [1192, 179] on span "(P) Cart Button" at bounding box center [1194, 188] width 93 height 24
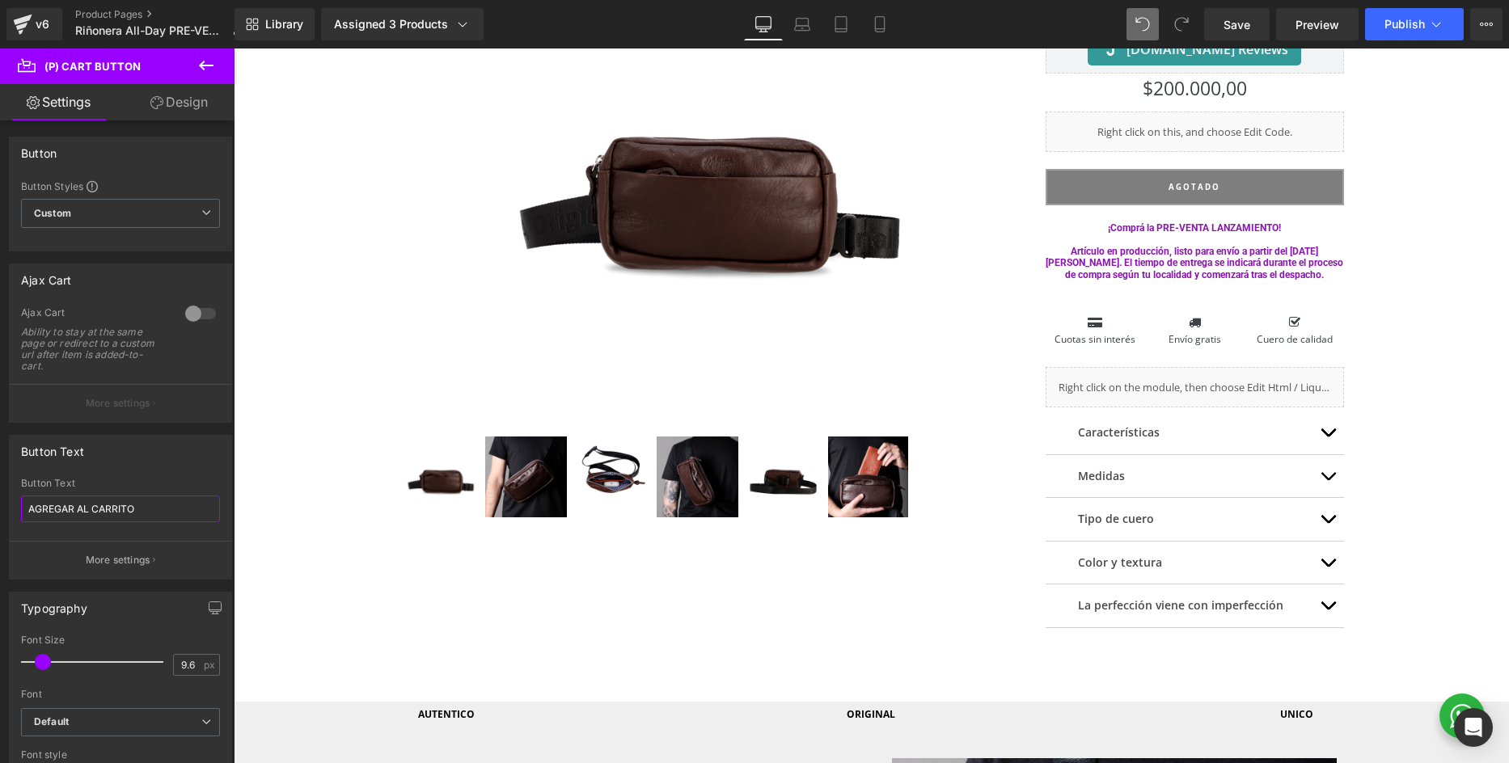
drag, startPoint x: 147, startPoint y: 510, endPoint x: -57, endPoint y: 512, distance: 204.5
click at [21, 512] on input "AGREGAR AL CARRITO" at bounding box center [120, 509] width 199 height 27
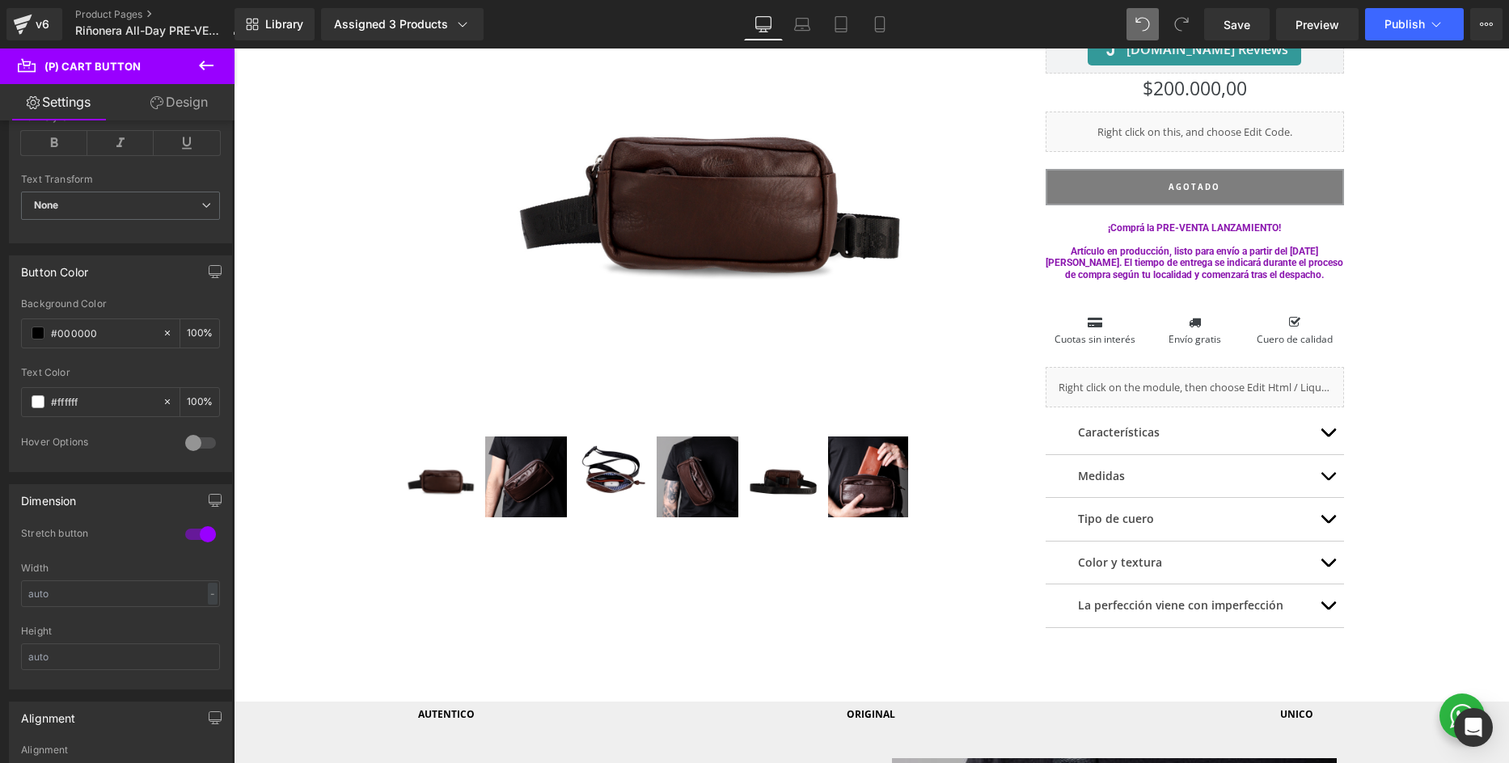
scroll to position [642, 0]
type input "PRE-VENTA"
click at [81, 327] on input "#000000" at bounding box center [102, 329] width 103 height 18
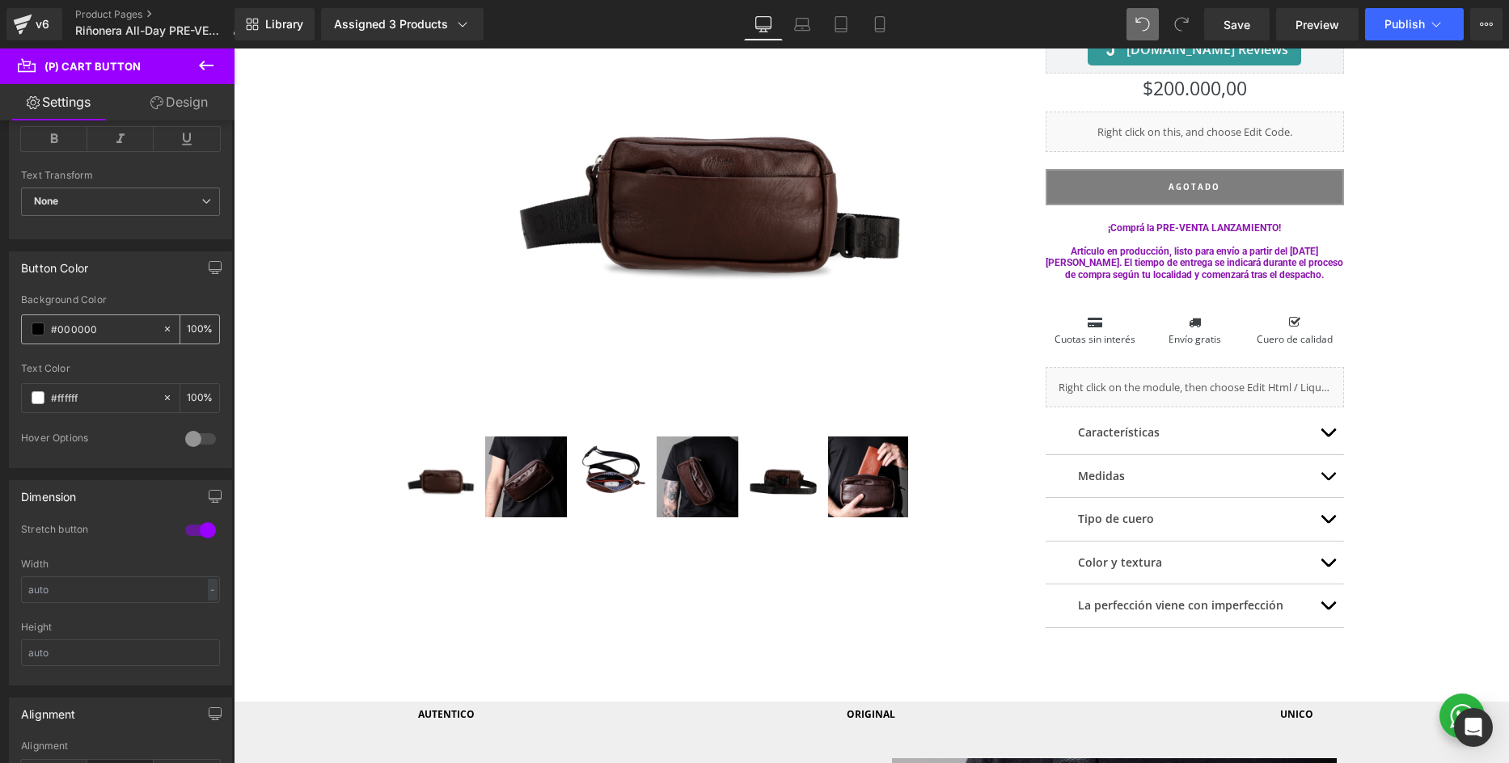
paste input "8b17af"
type input "#8b17af"
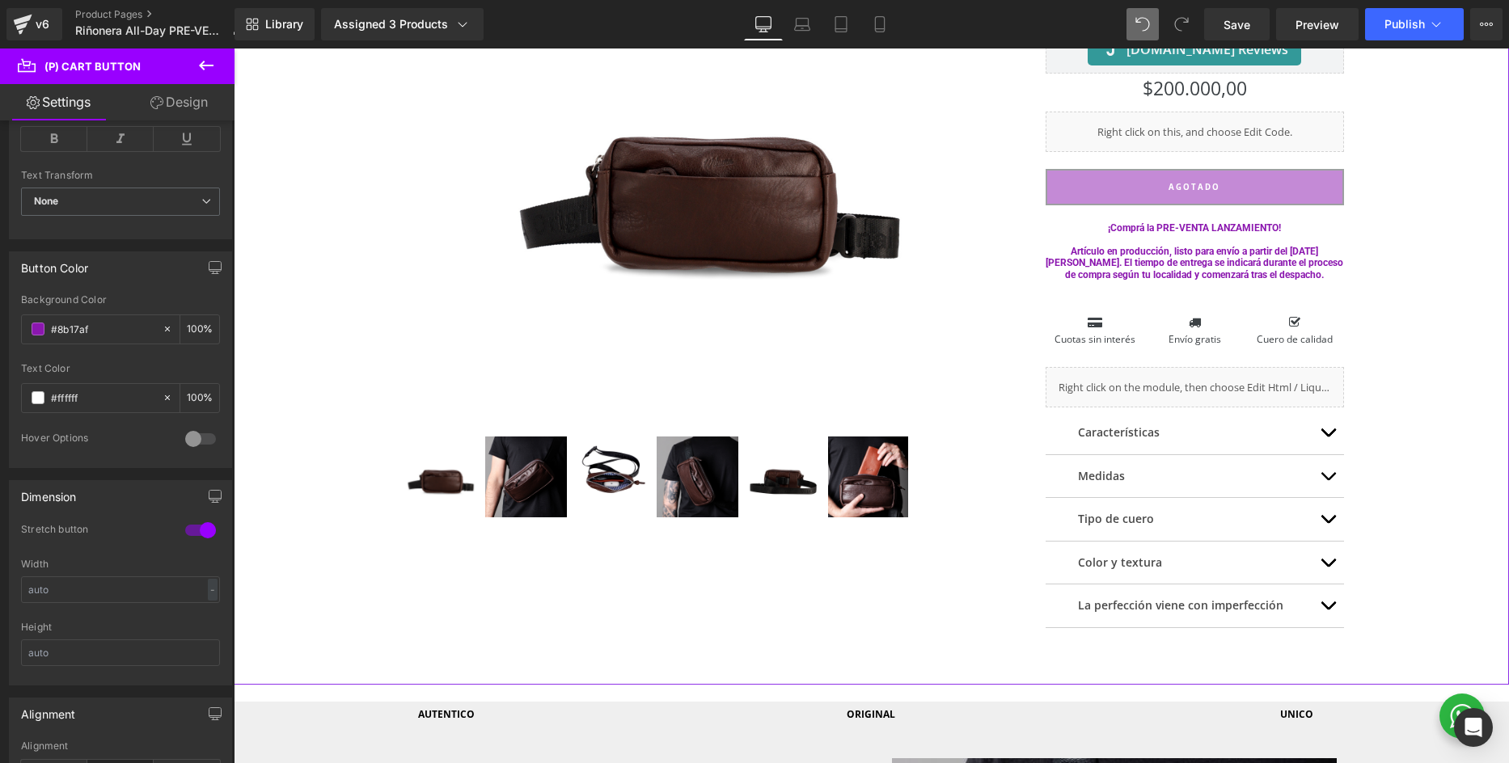
click at [1442, 259] on div "(P) Image" at bounding box center [871, 289] width 1259 height 741
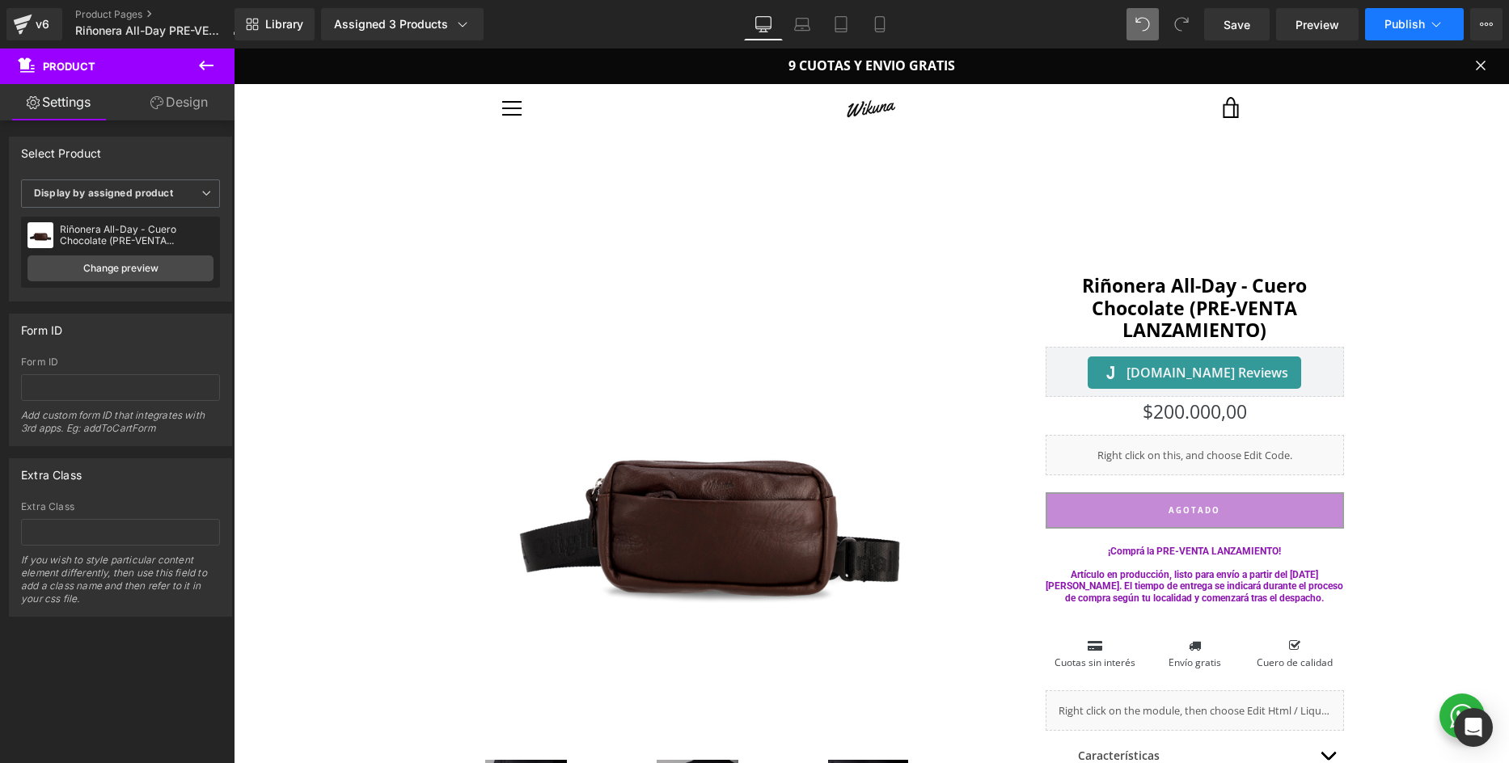
scroll to position [0, 0]
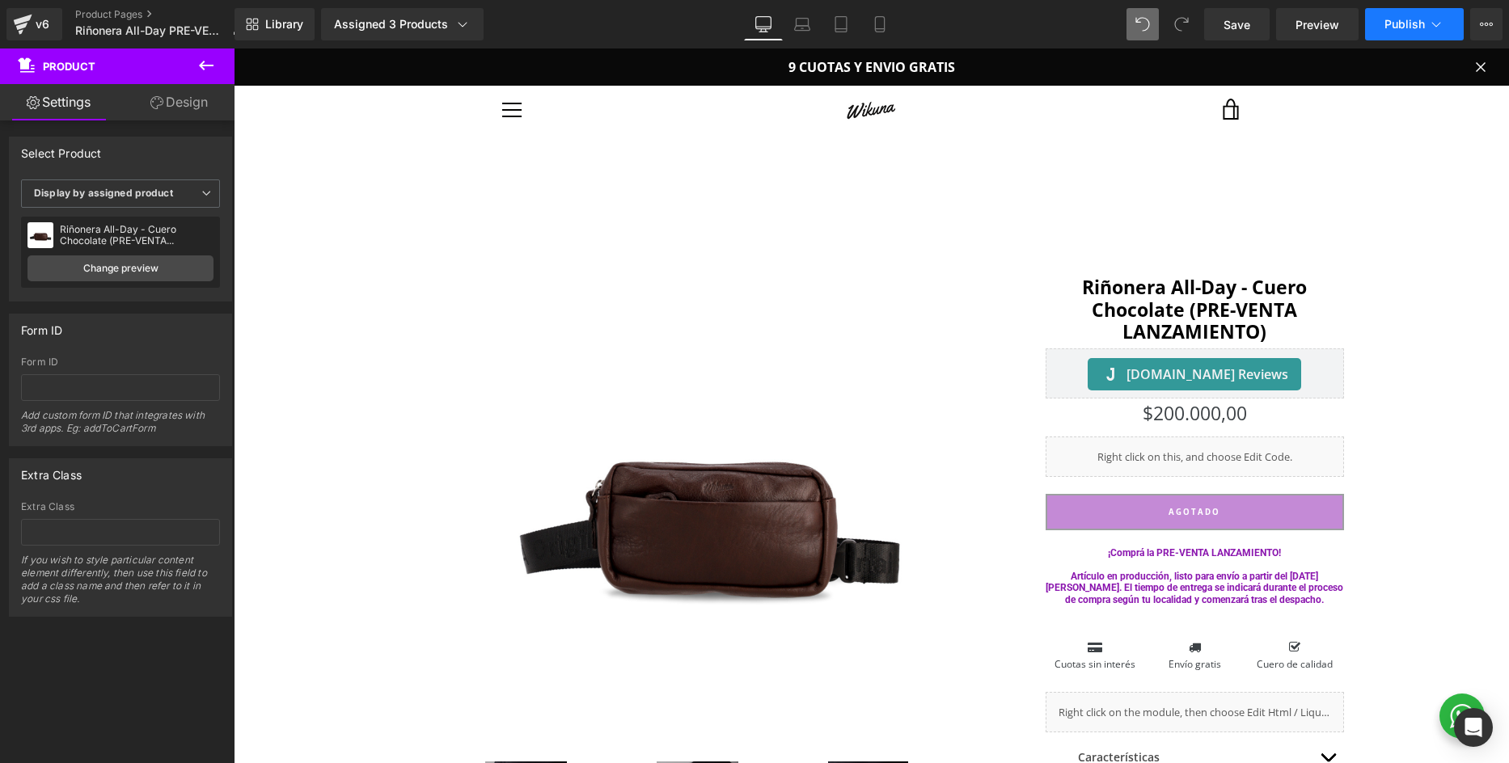
click at [1426, 30] on button "Publish" at bounding box center [1414, 24] width 99 height 32
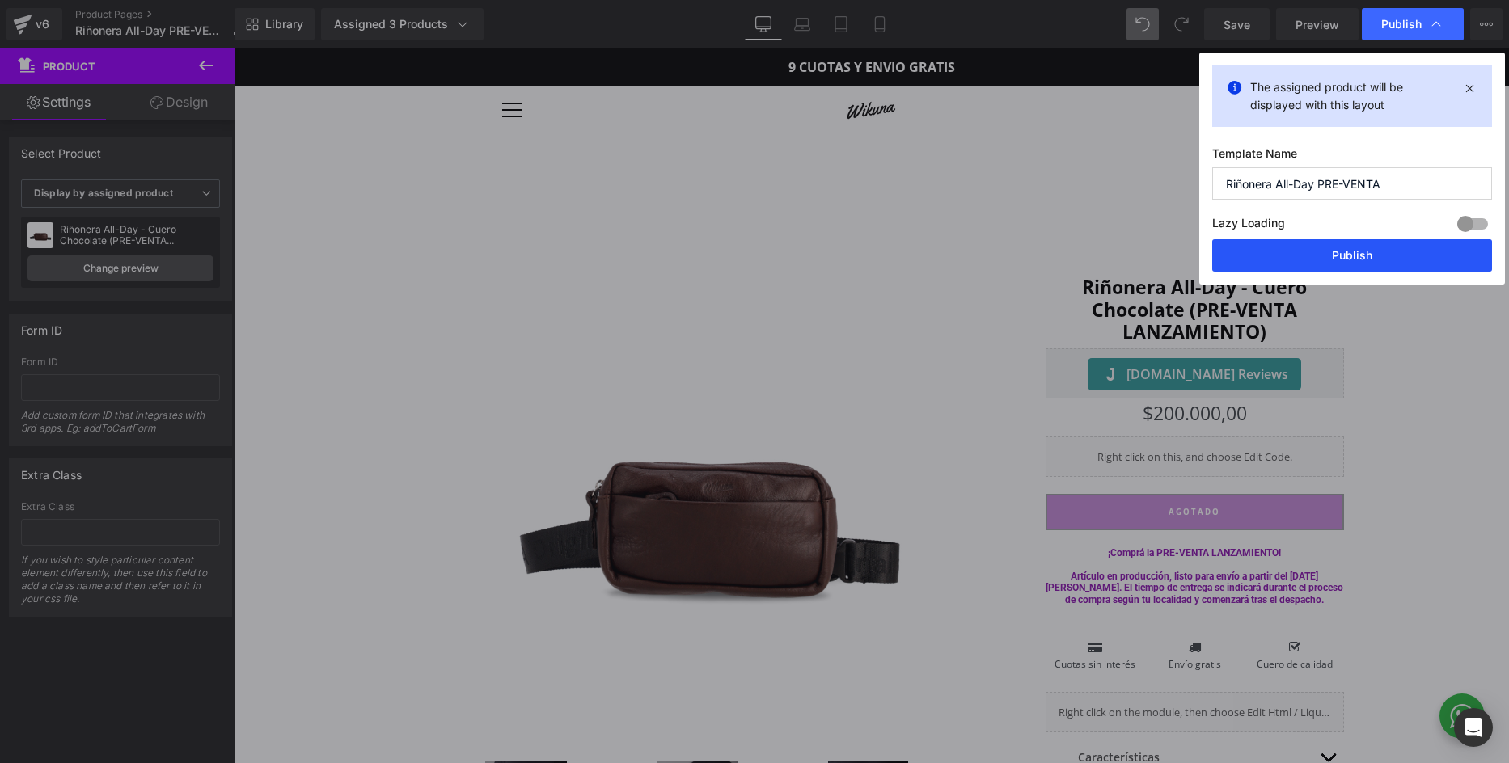
click at [1348, 265] on button "Publish" at bounding box center [1352, 255] width 280 height 32
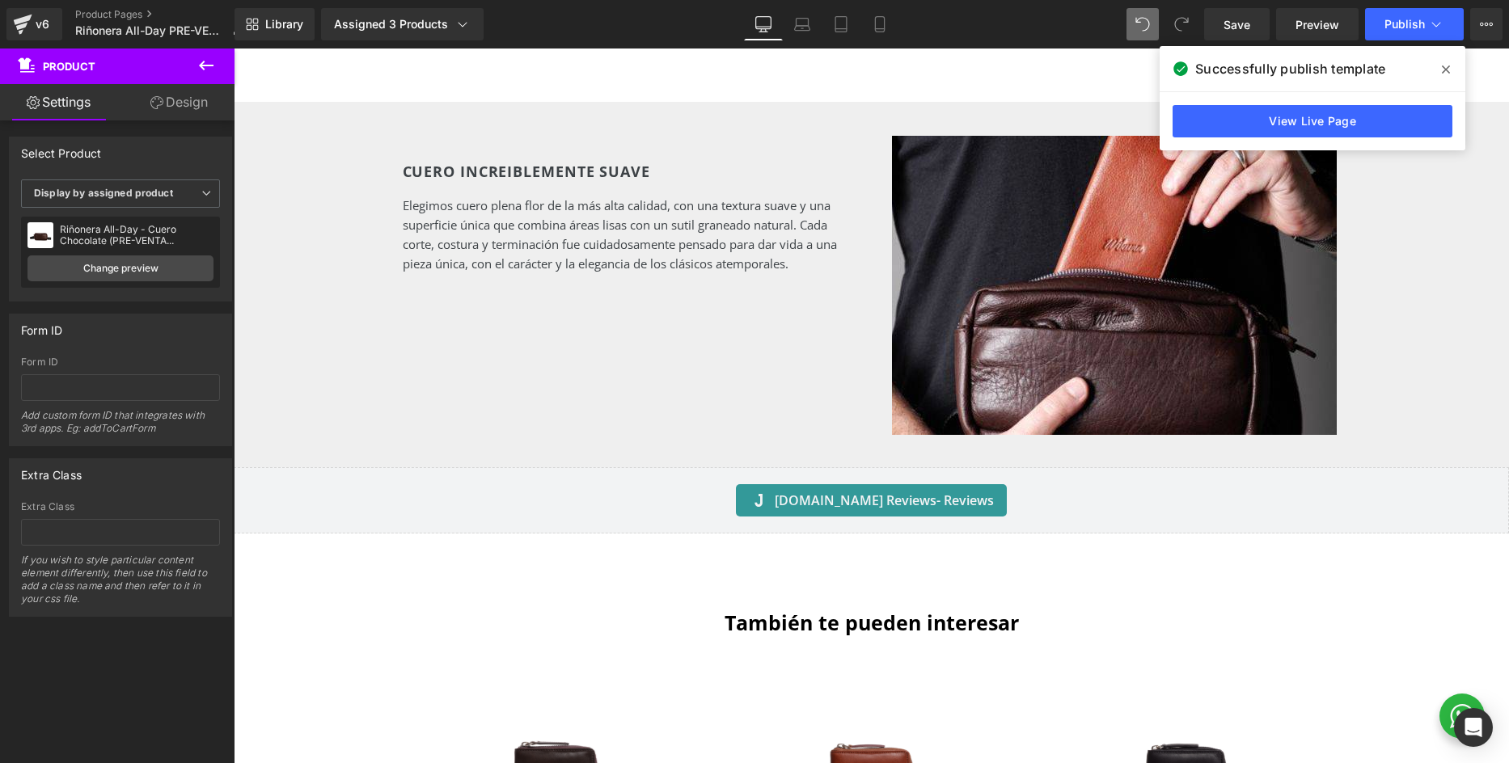
scroll to position [1700, 0]
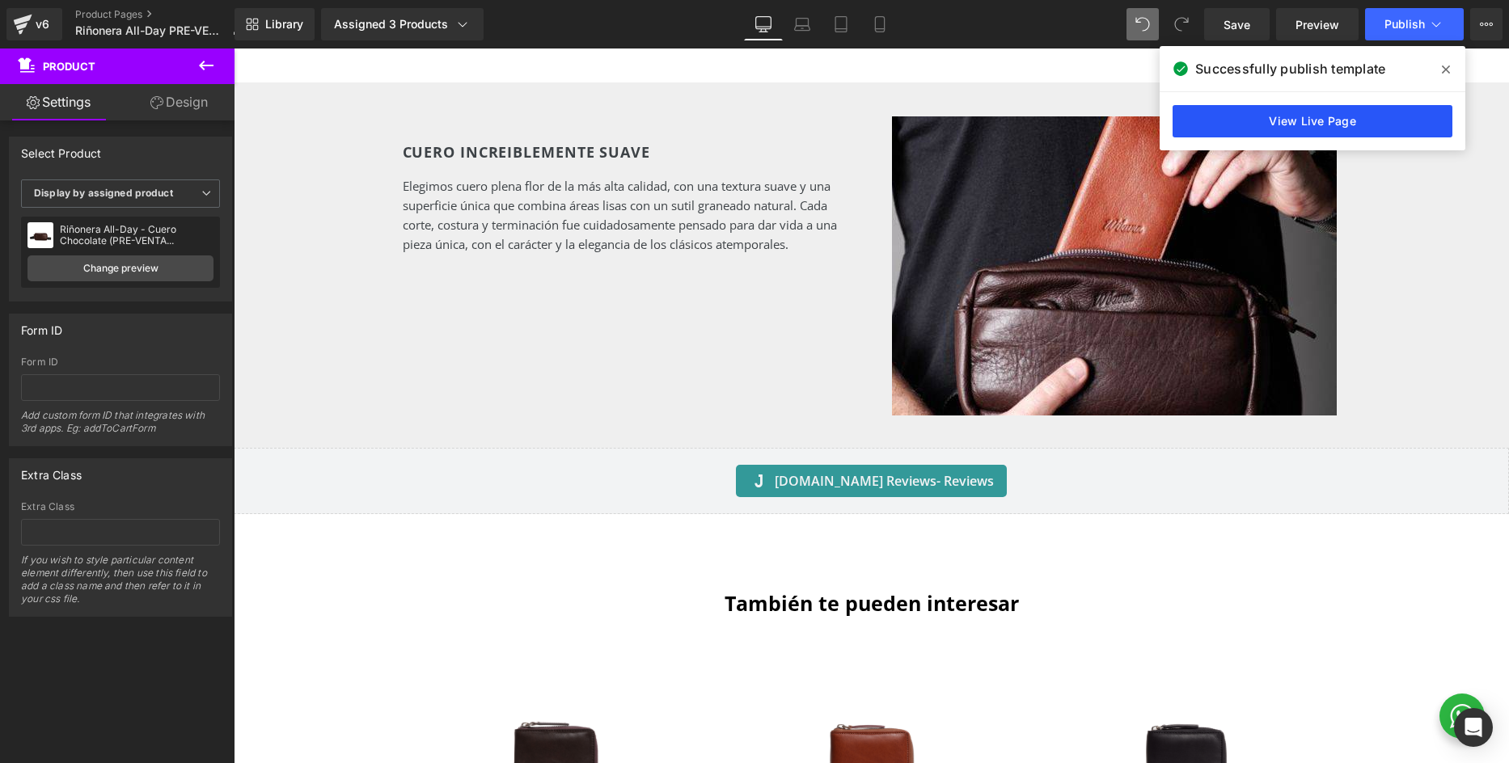
click at [1273, 123] on link "View Live Page" at bounding box center [1312, 121] width 280 height 32
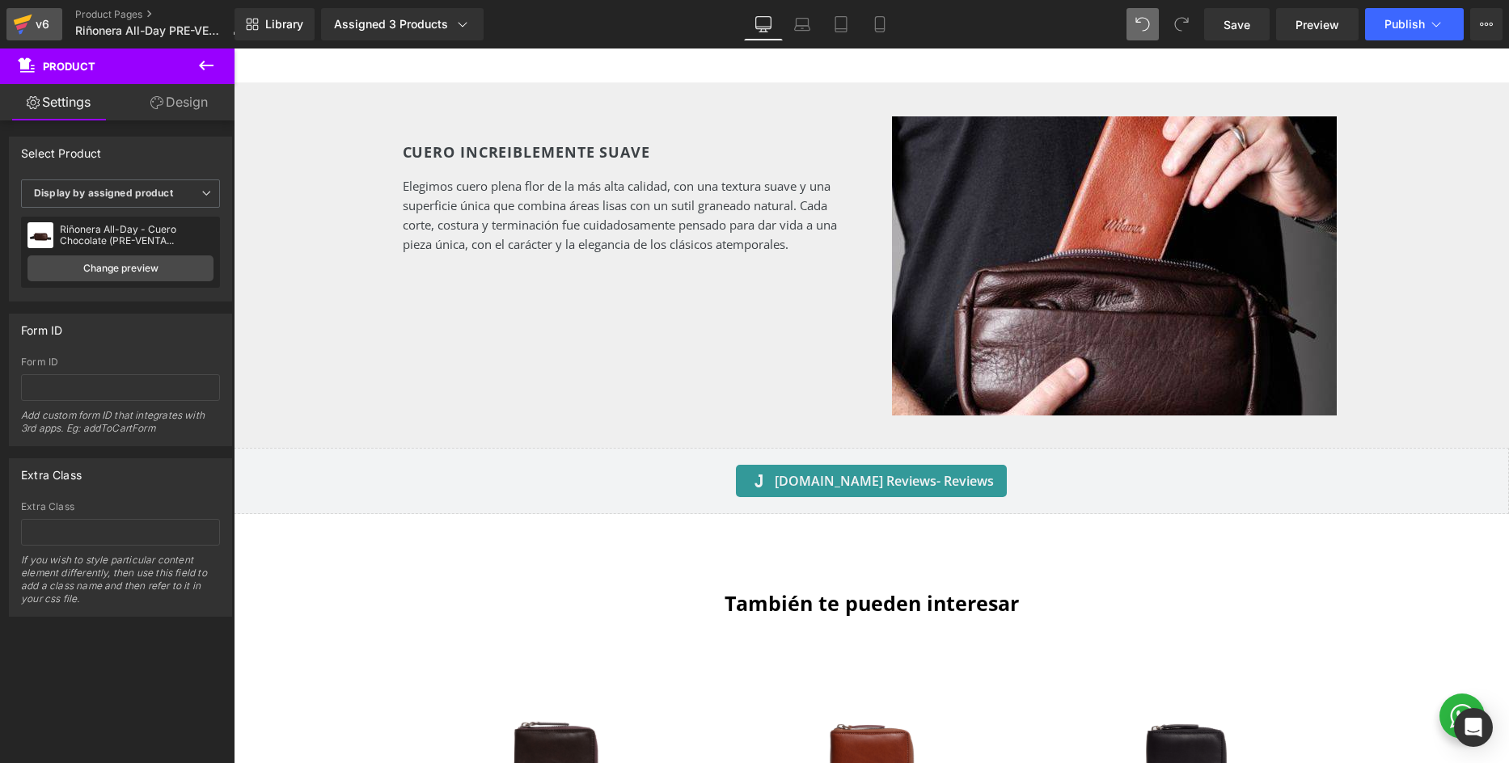
click at [28, 26] on icon at bounding box center [22, 24] width 19 height 40
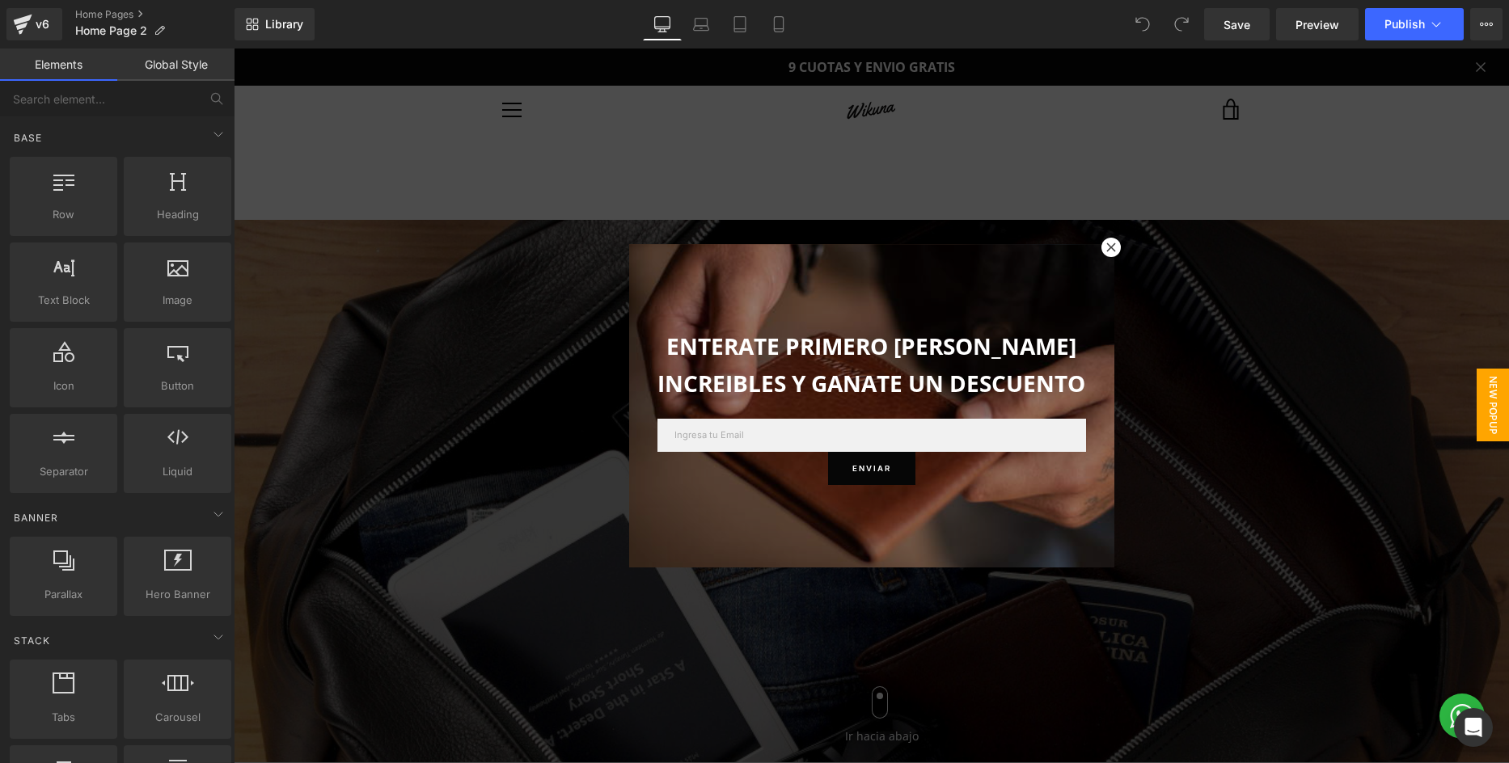
click at [428, 517] on div at bounding box center [871, 406] width 1275 height 715
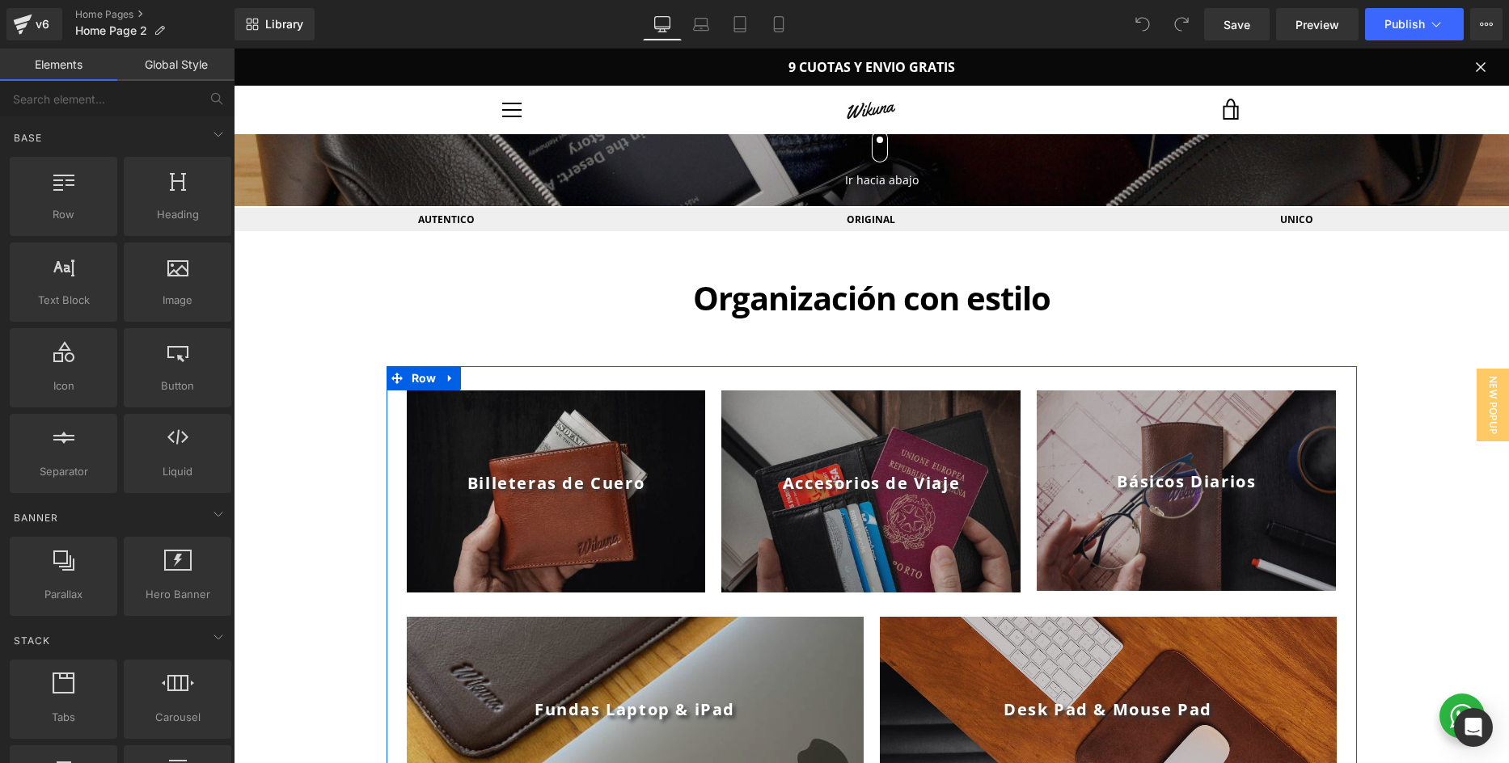
scroll to position [554, 0]
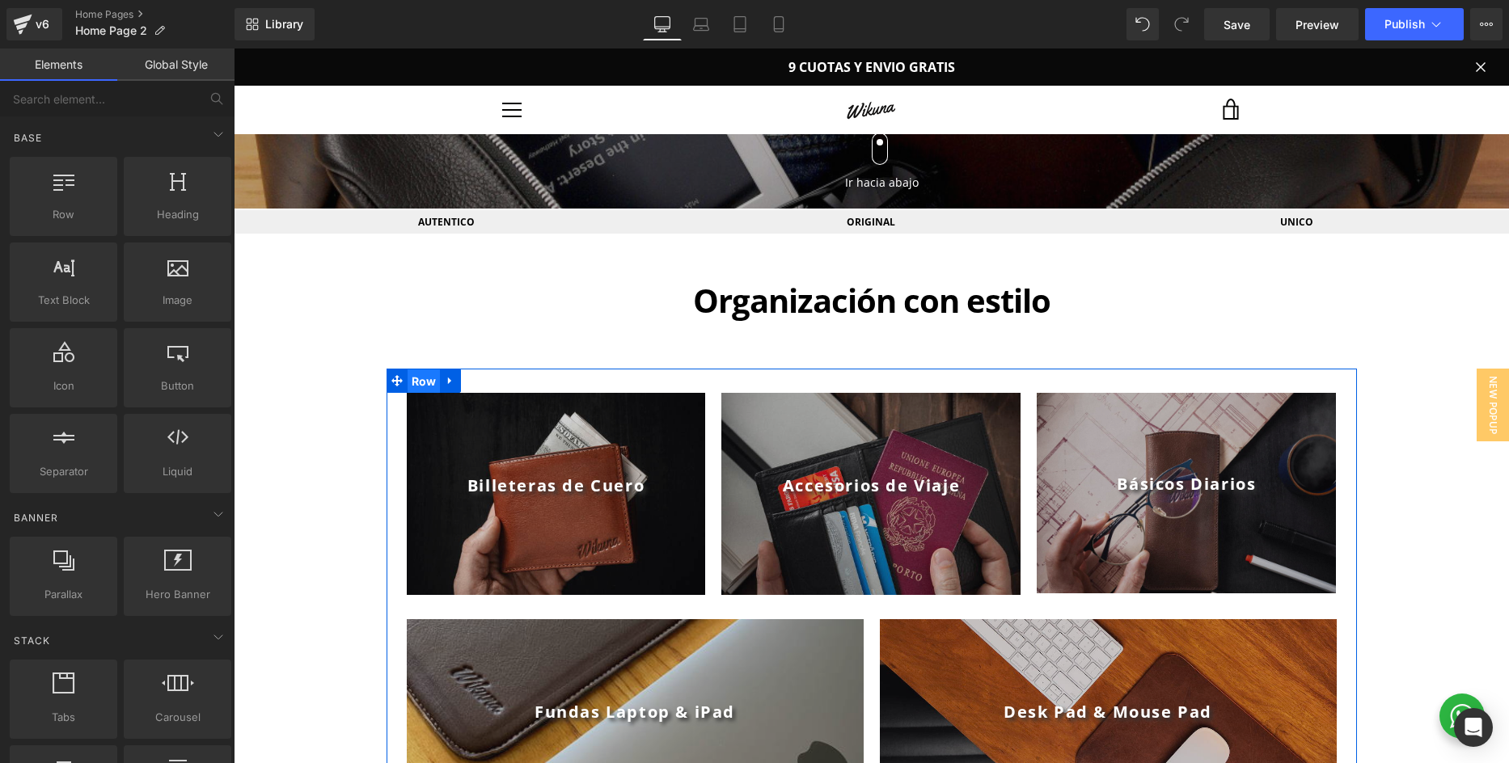
click at [418, 381] on span "Row" at bounding box center [423, 381] width 33 height 24
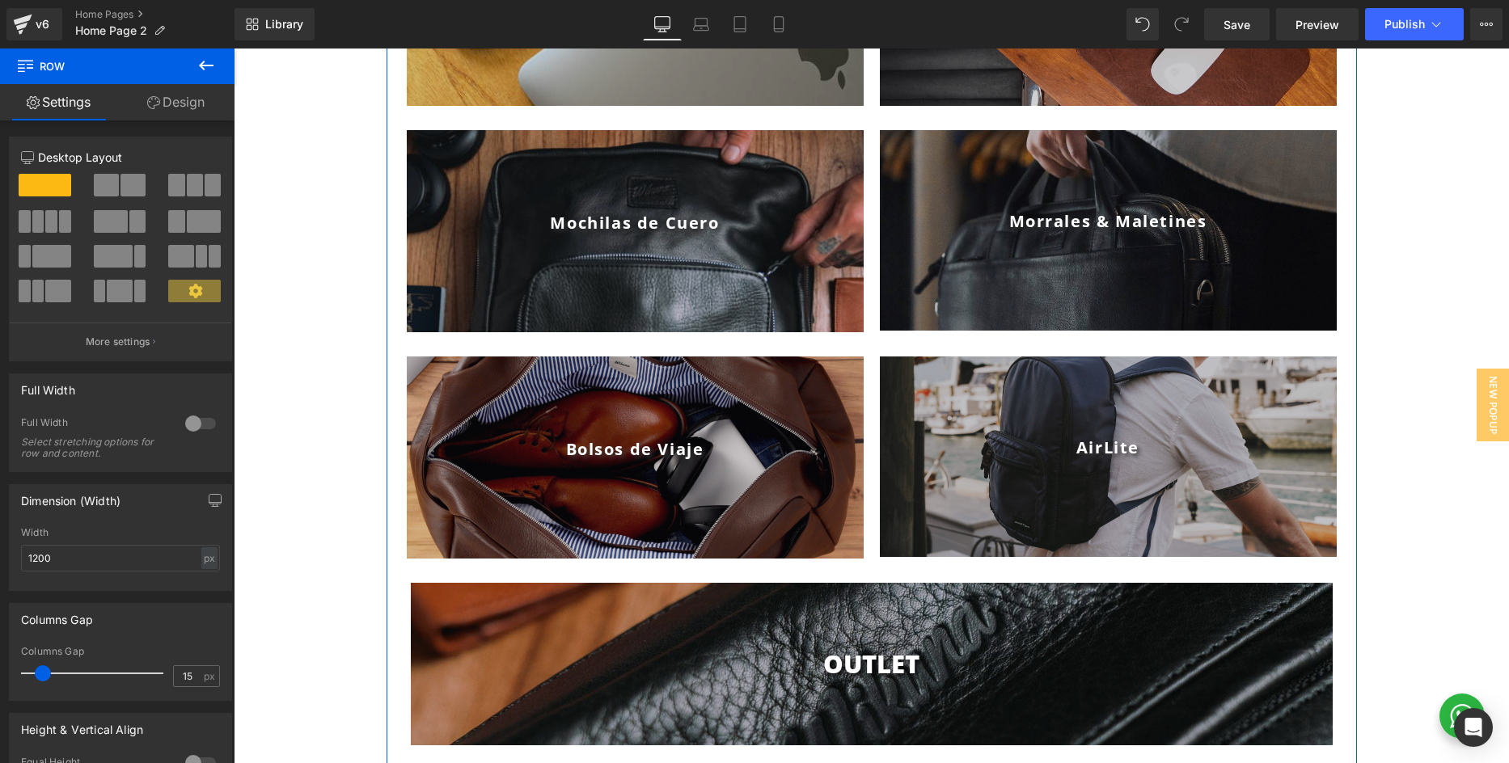
scroll to position [1270, 0]
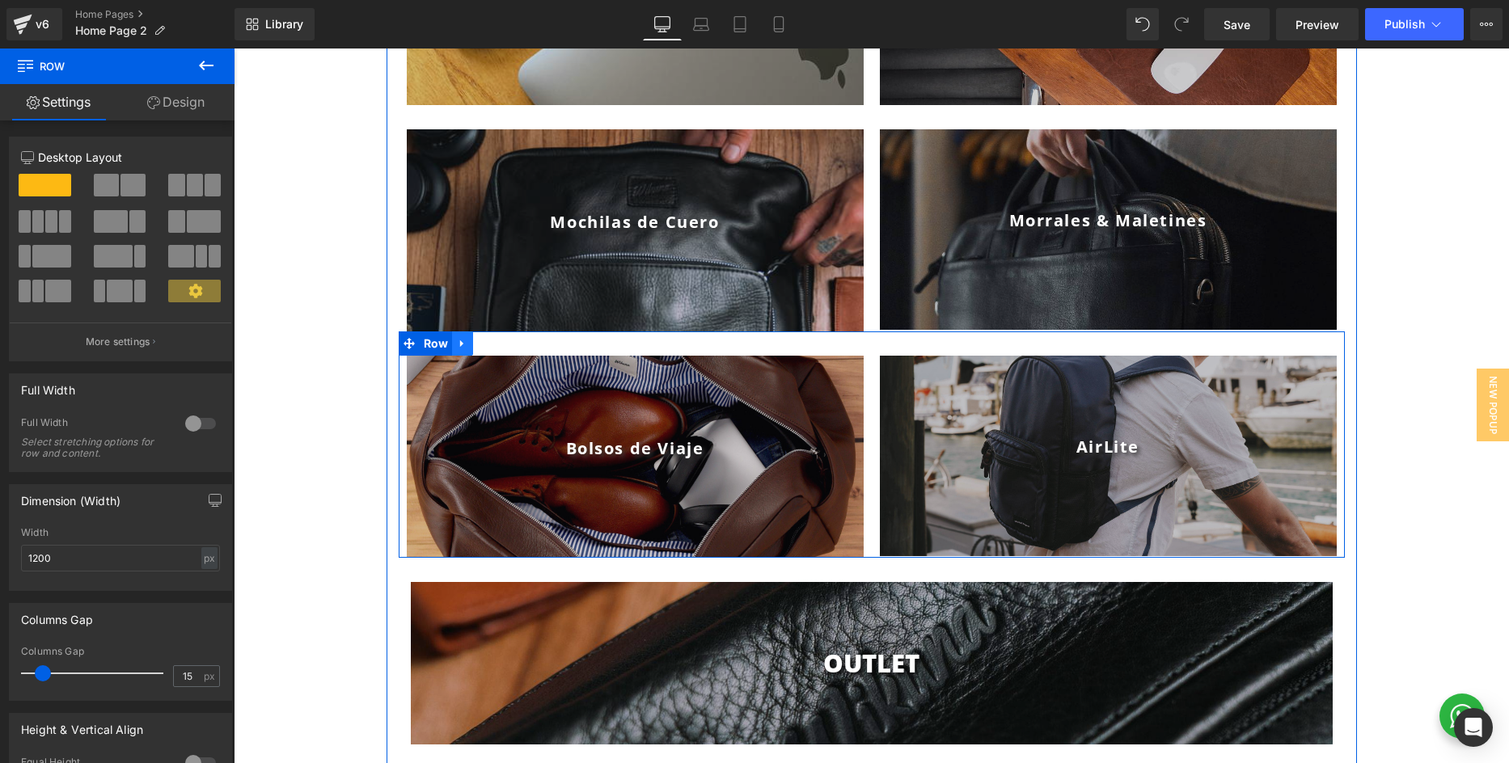
click at [461, 344] on icon at bounding box center [461, 343] width 3 height 7
click at [479, 344] on icon at bounding box center [483, 343] width 11 height 11
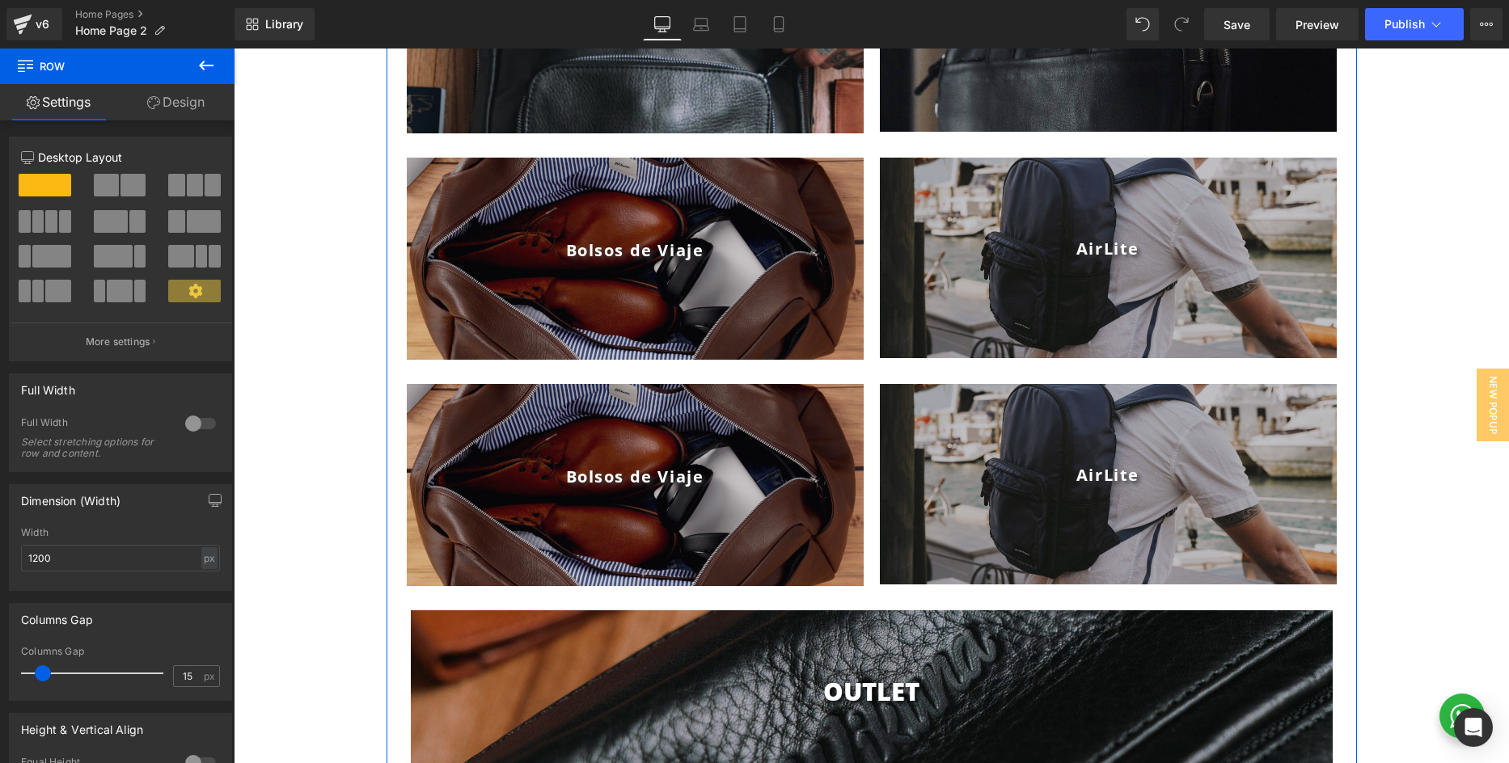
scroll to position [1471, 0]
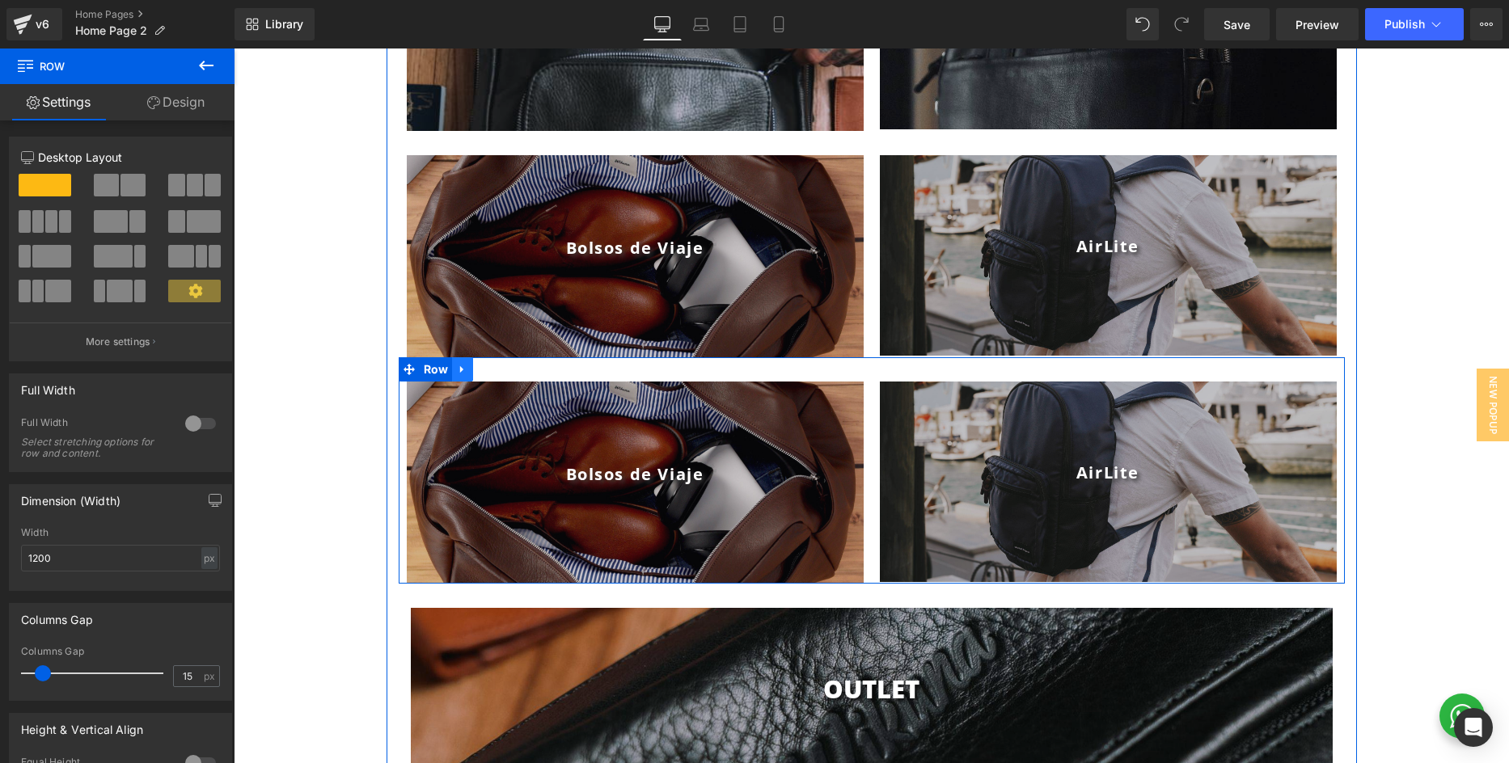
click at [464, 371] on icon at bounding box center [462, 370] width 11 height 12
click at [505, 374] on icon at bounding box center [504, 369] width 11 height 11
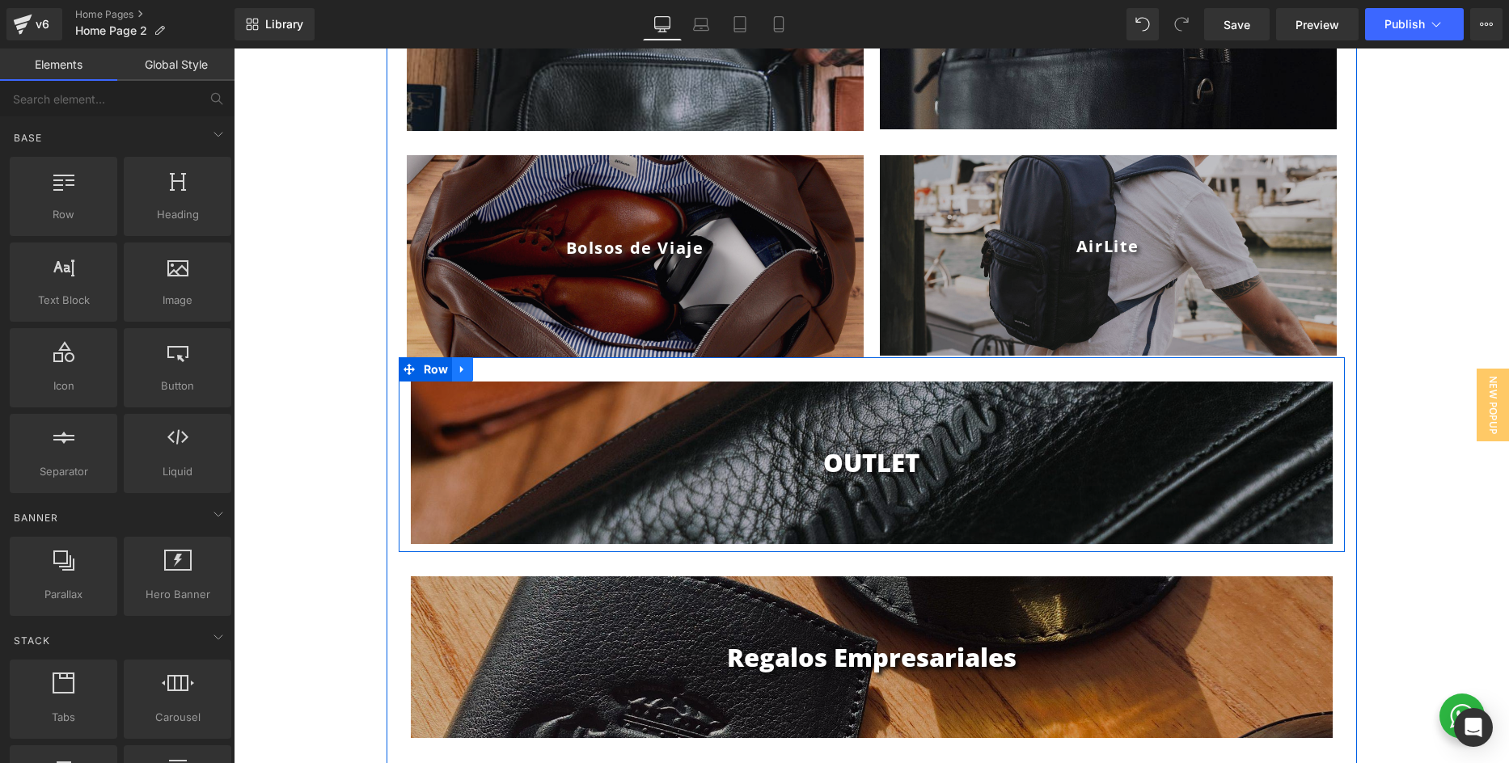
click at [464, 371] on icon at bounding box center [462, 370] width 11 height 12
click at [485, 373] on icon at bounding box center [483, 369] width 11 height 11
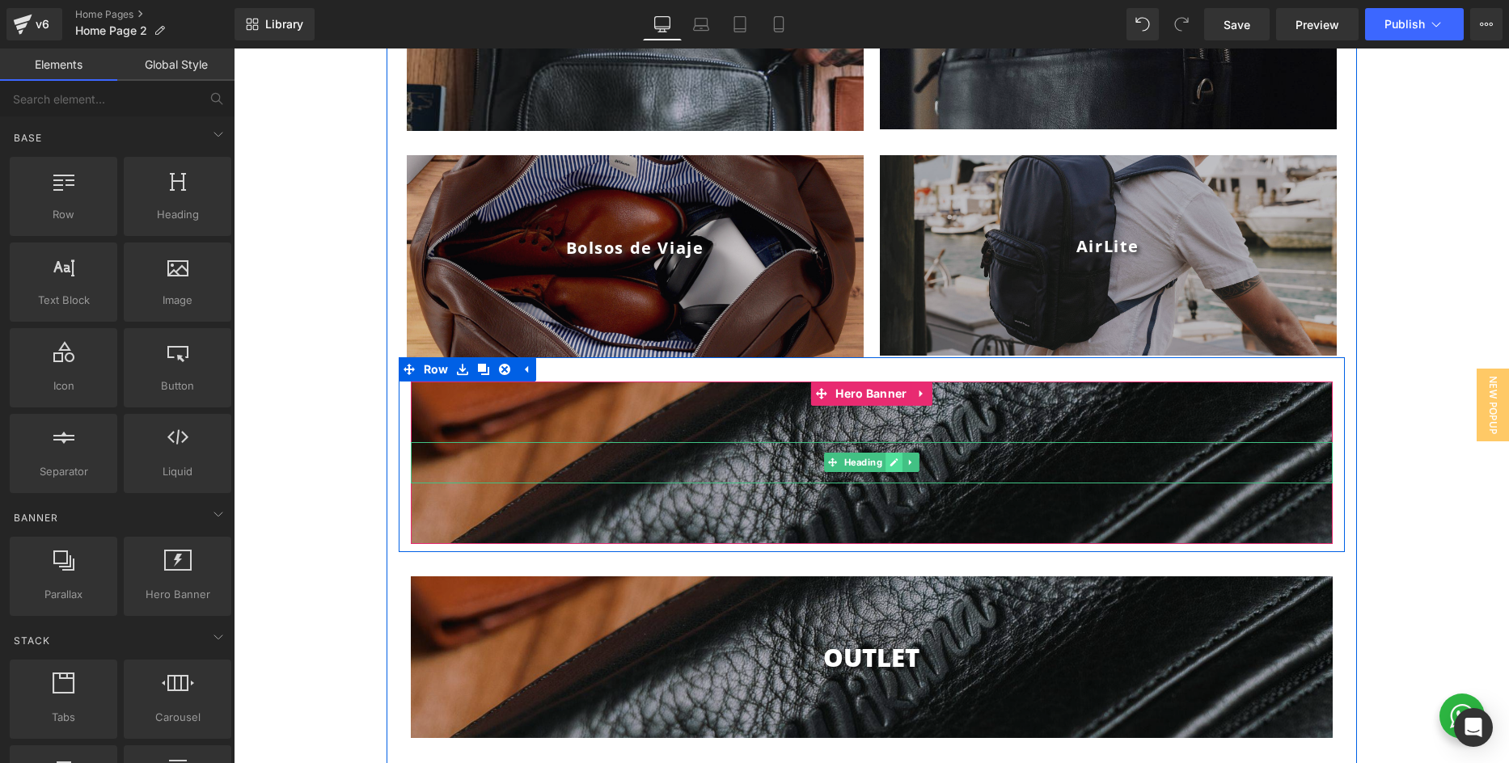
click at [892, 466] on icon at bounding box center [893, 462] width 8 height 8
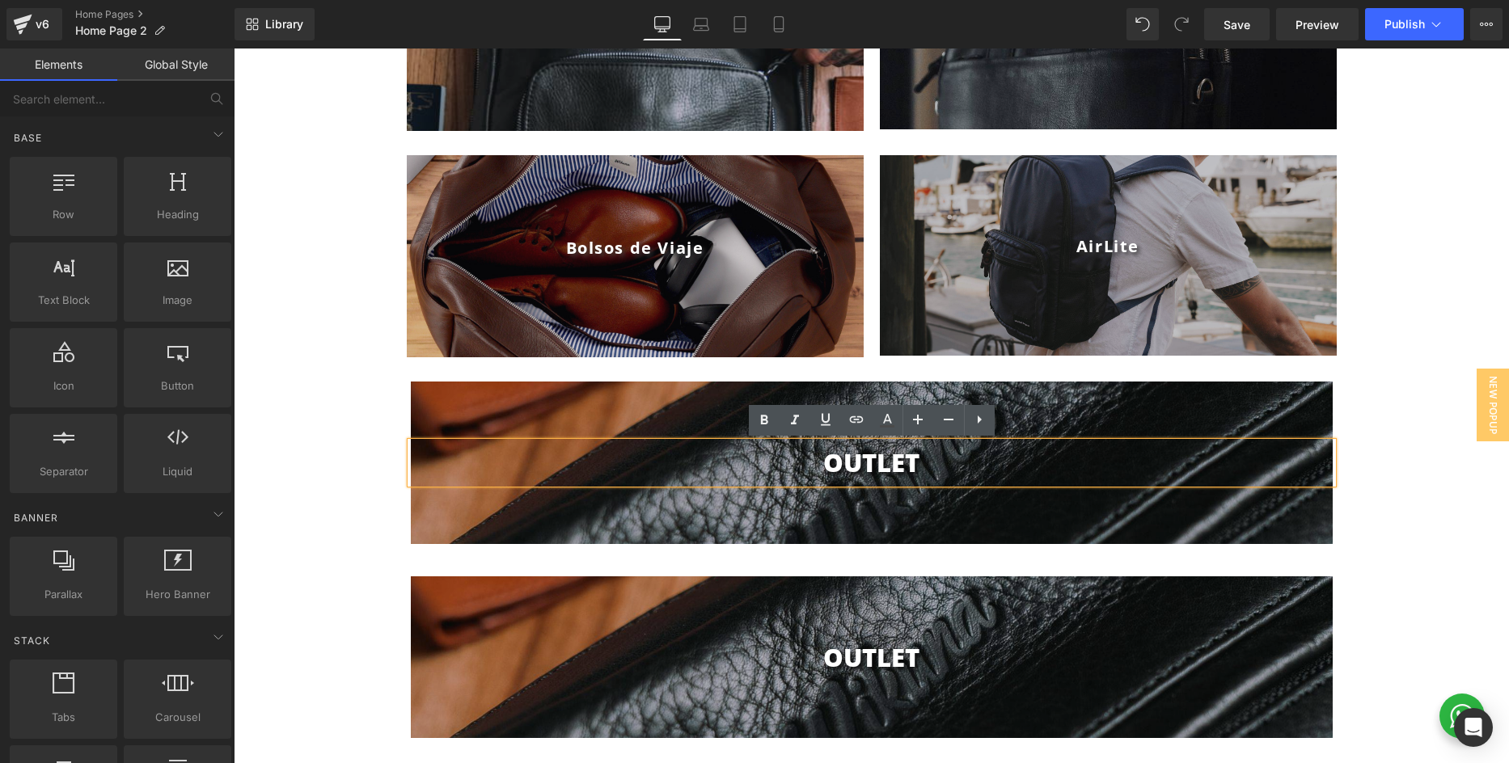
click at [856, 465] on h1 "OUTLET" at bounding box center [872, 462] width 922 height 41
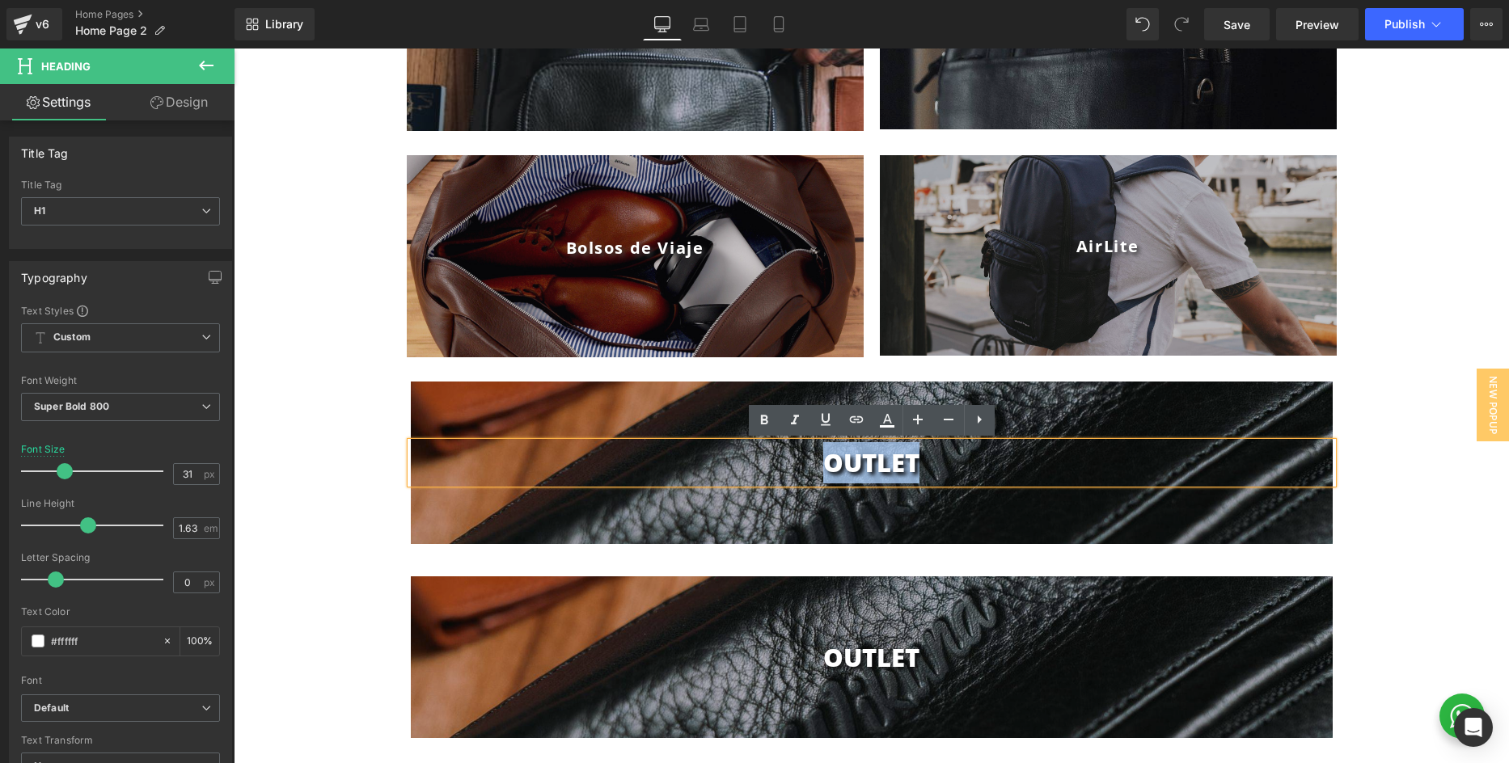
drag, startPoint x: 829, startPoint y: 467, endPoint x: 924, endPoint y: 466, distance: 95.4
click at [924, 466] on h1 "OUTLET" at bounding box center [872, 462] width 922 height 41
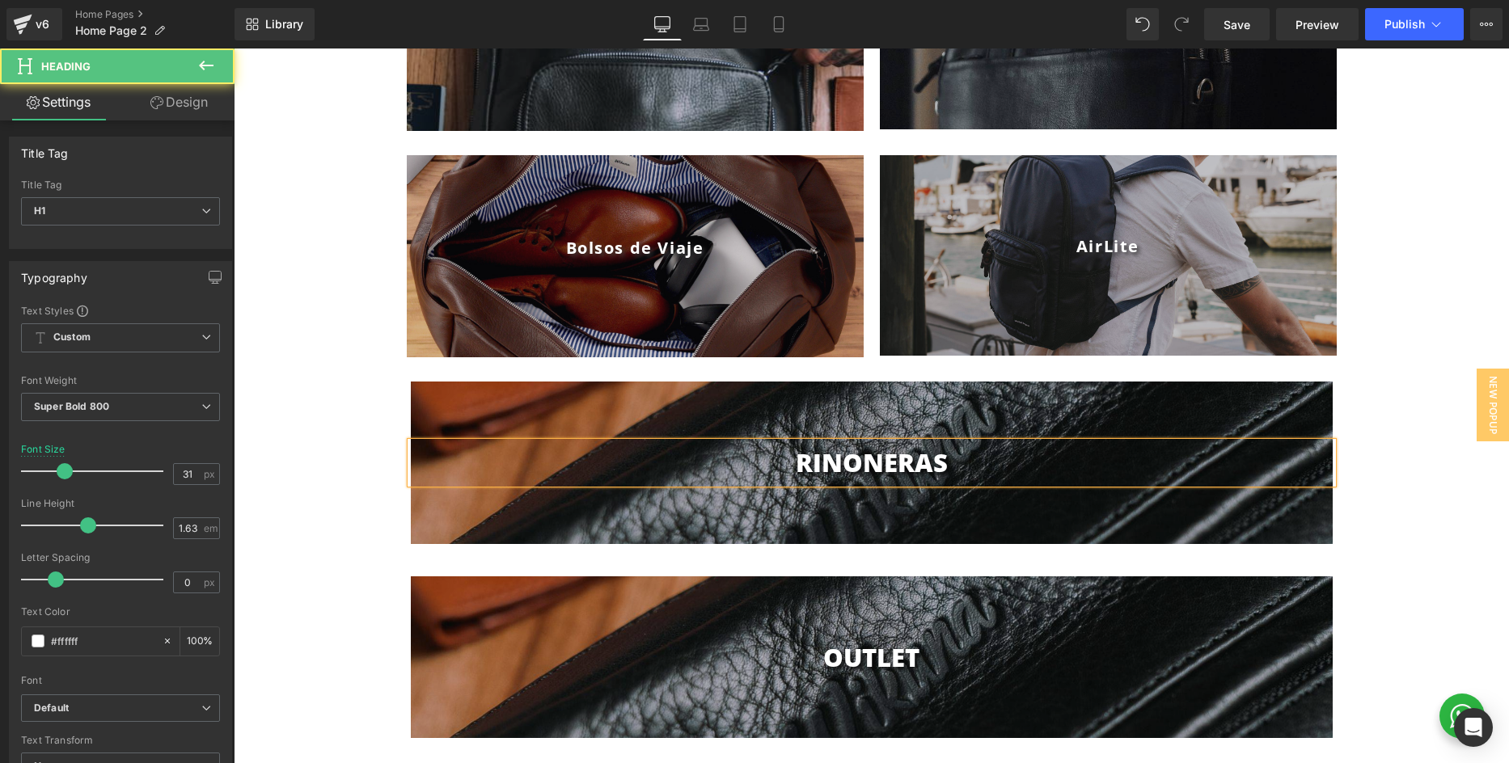
click at [964, 464] on h1 "RINONERAS" at bounding box center [872, 462] width 922 height 41
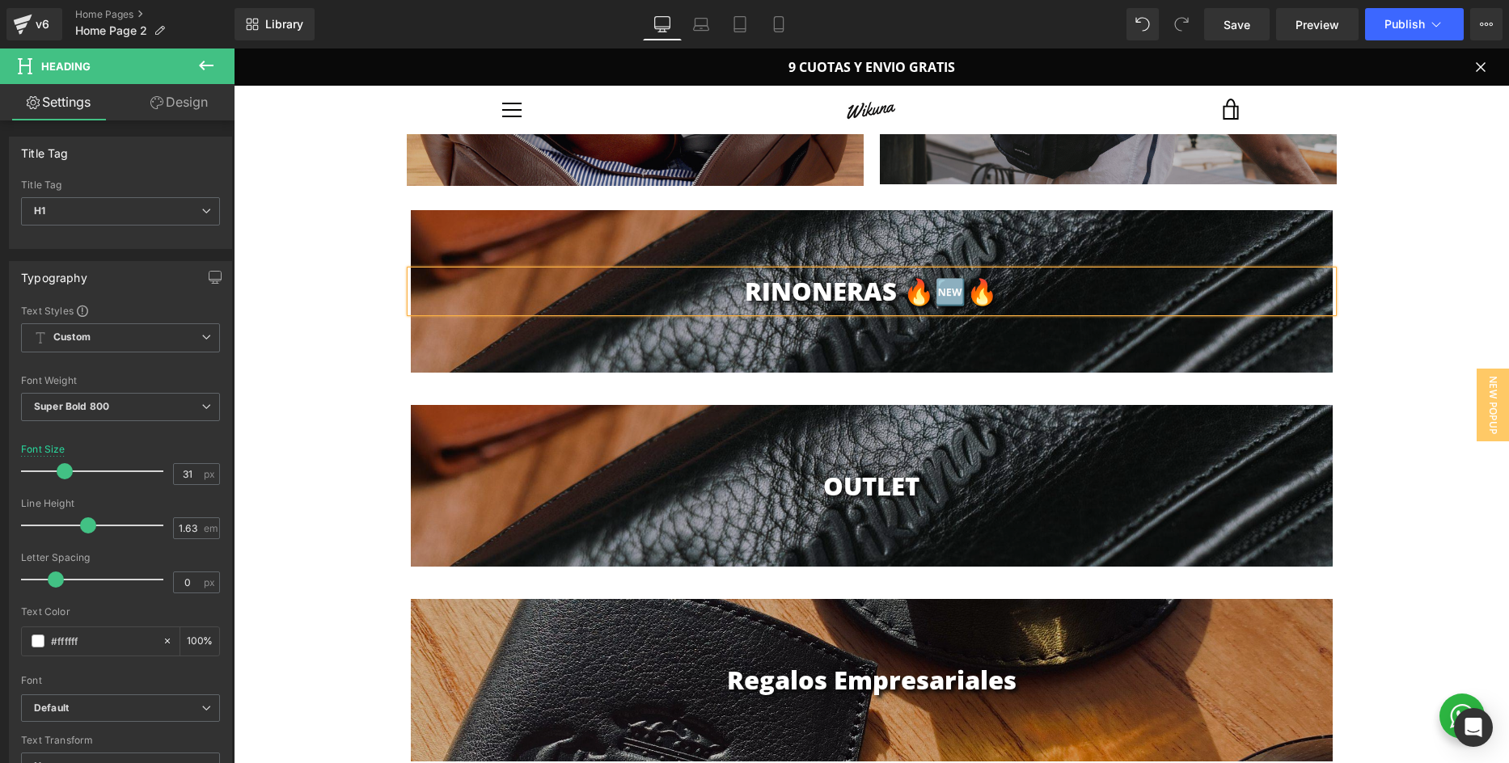
scroll to position [1518, 0]
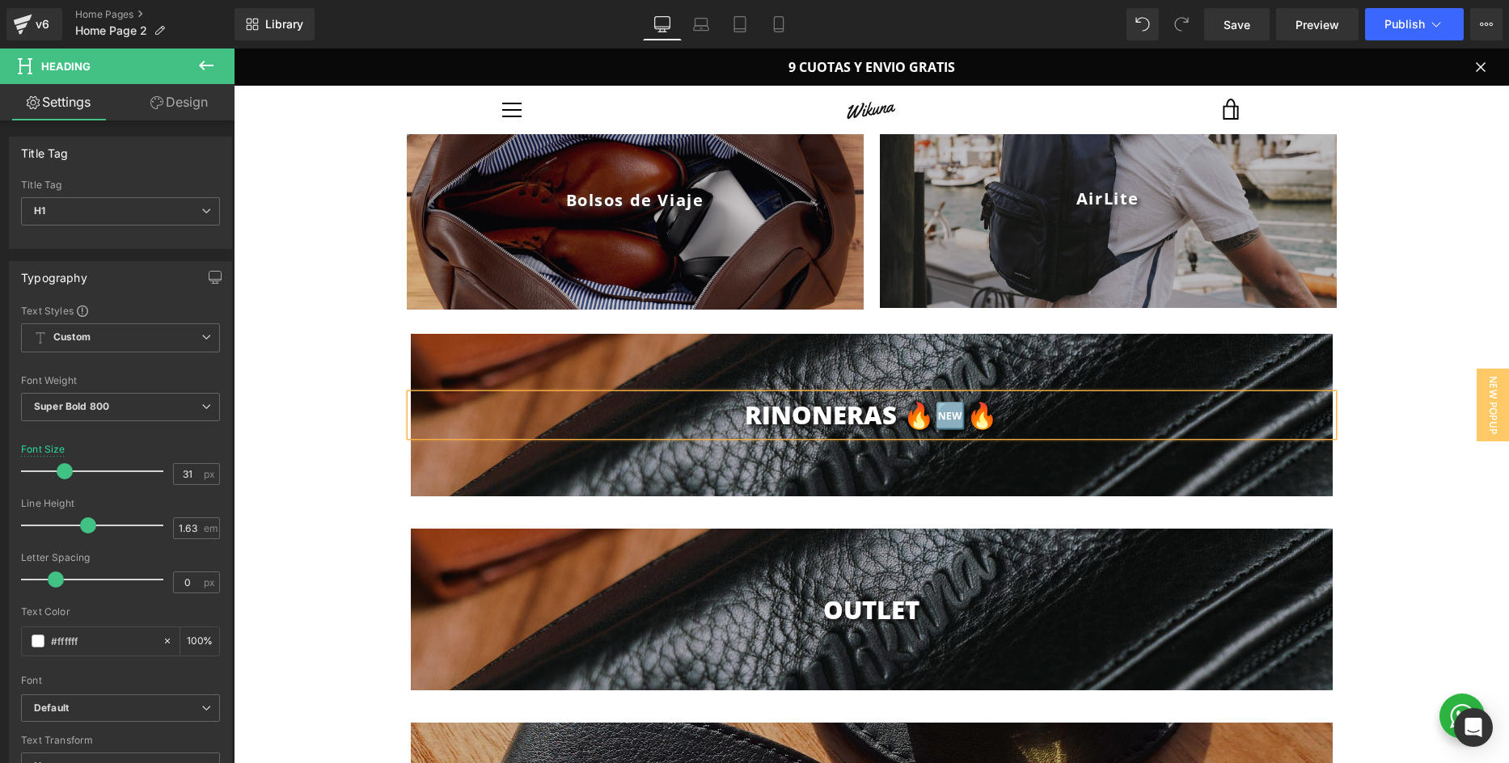
click at [860, 419] on h1 "RINONERAS 🔥🆕🔥" at bounding box center [872, 415] width 922 height 41
drag, startPoint x: 862, startPoint y: 414, endPoint x: 772, endPoint y: 420, distance: 89.9
click at [772, 420] on h1 "RINONERAS 🔥🆕🔥" at bounding box center [872, 415] width 922 height 41
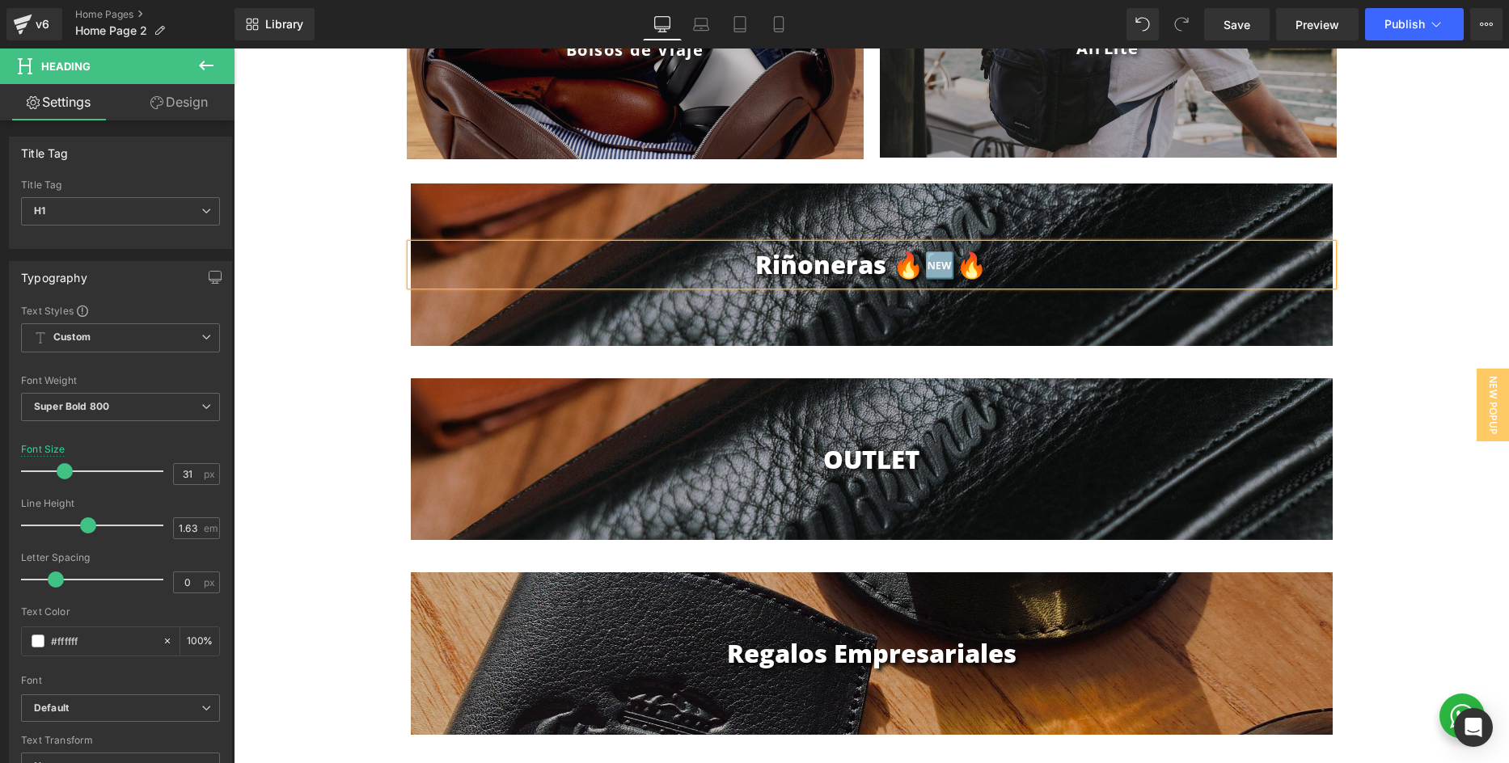
scroll to position [1855, 0]
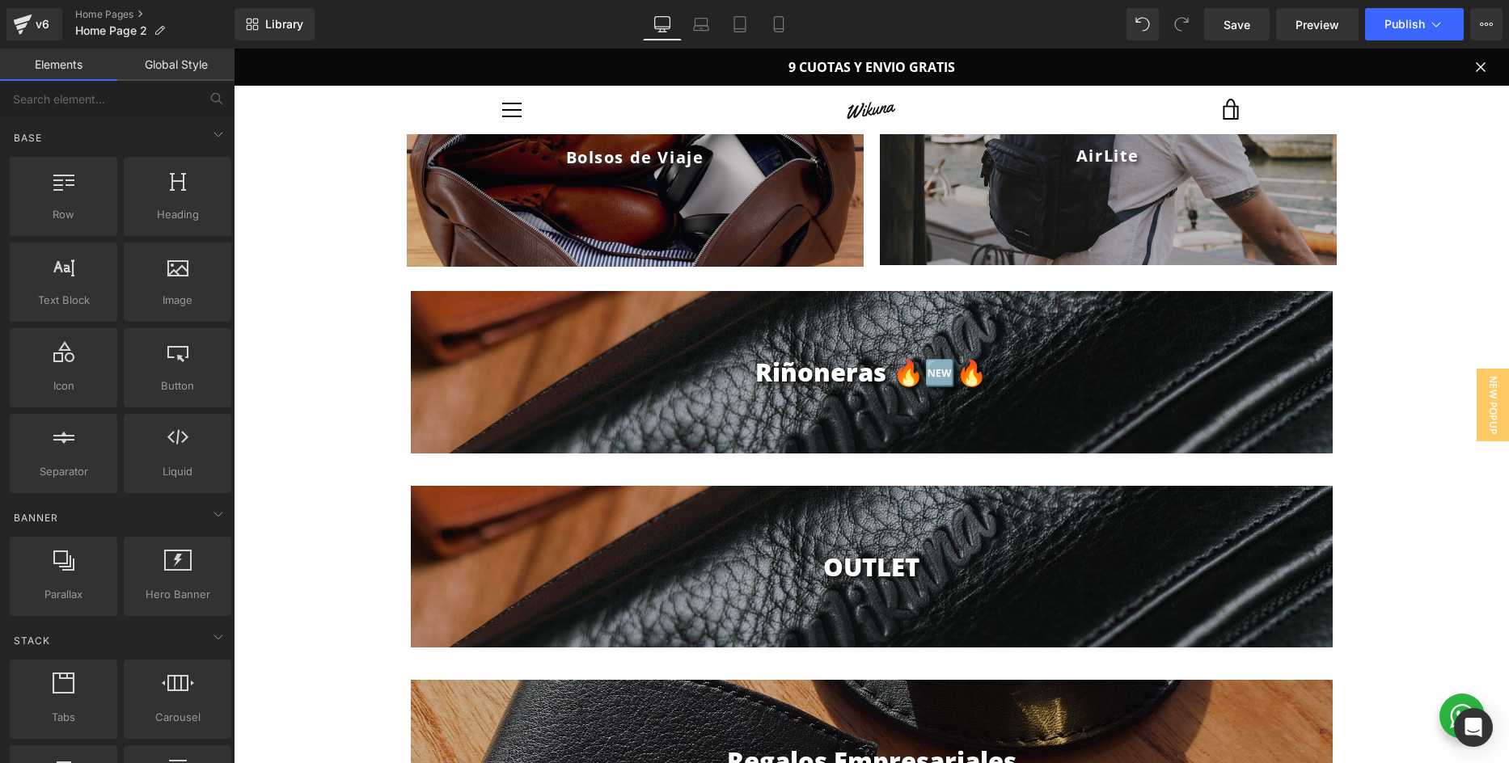
scroll to position [1557, 0]
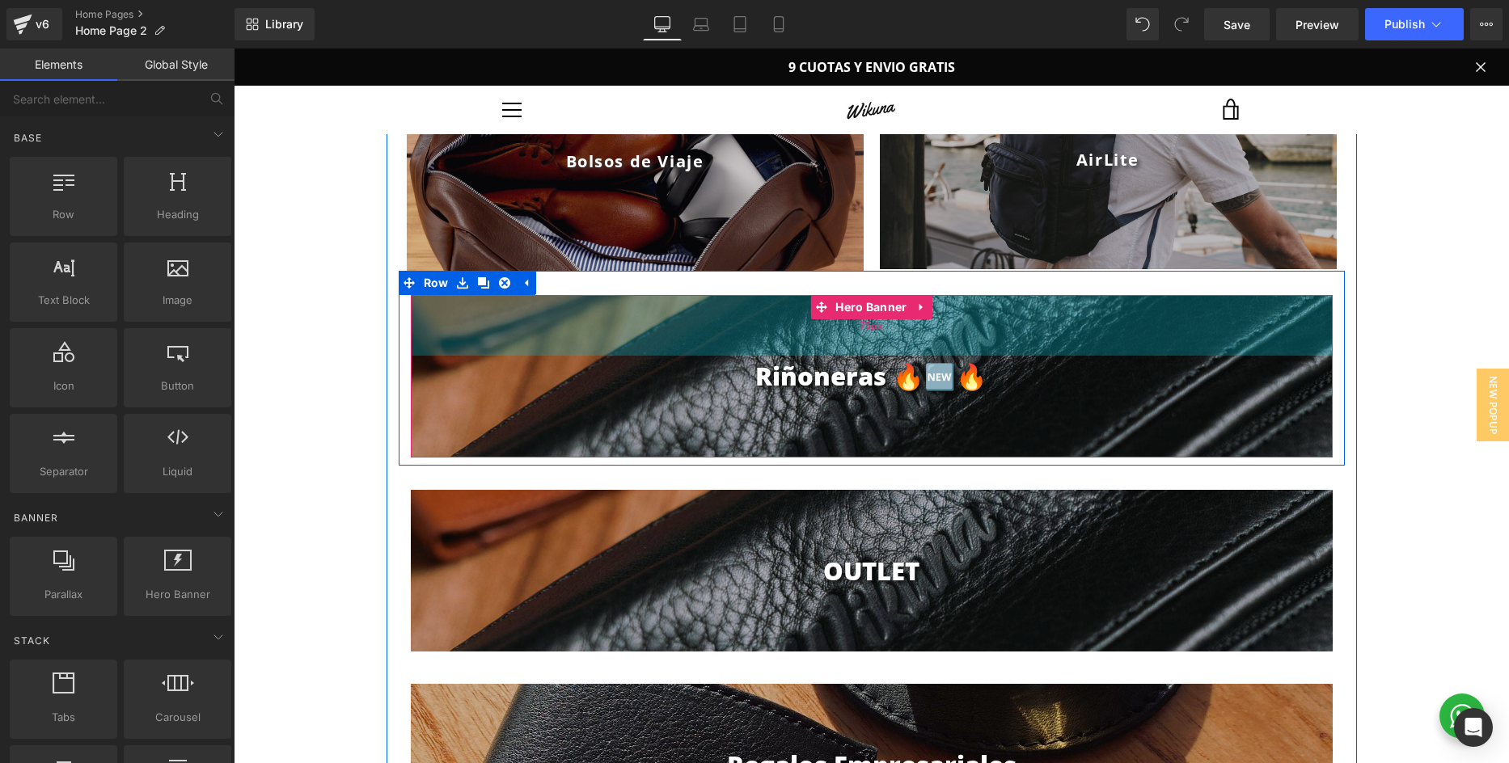
click at [500, 329] on div "75px" at bounding box center [872, 325] width 922 height 61
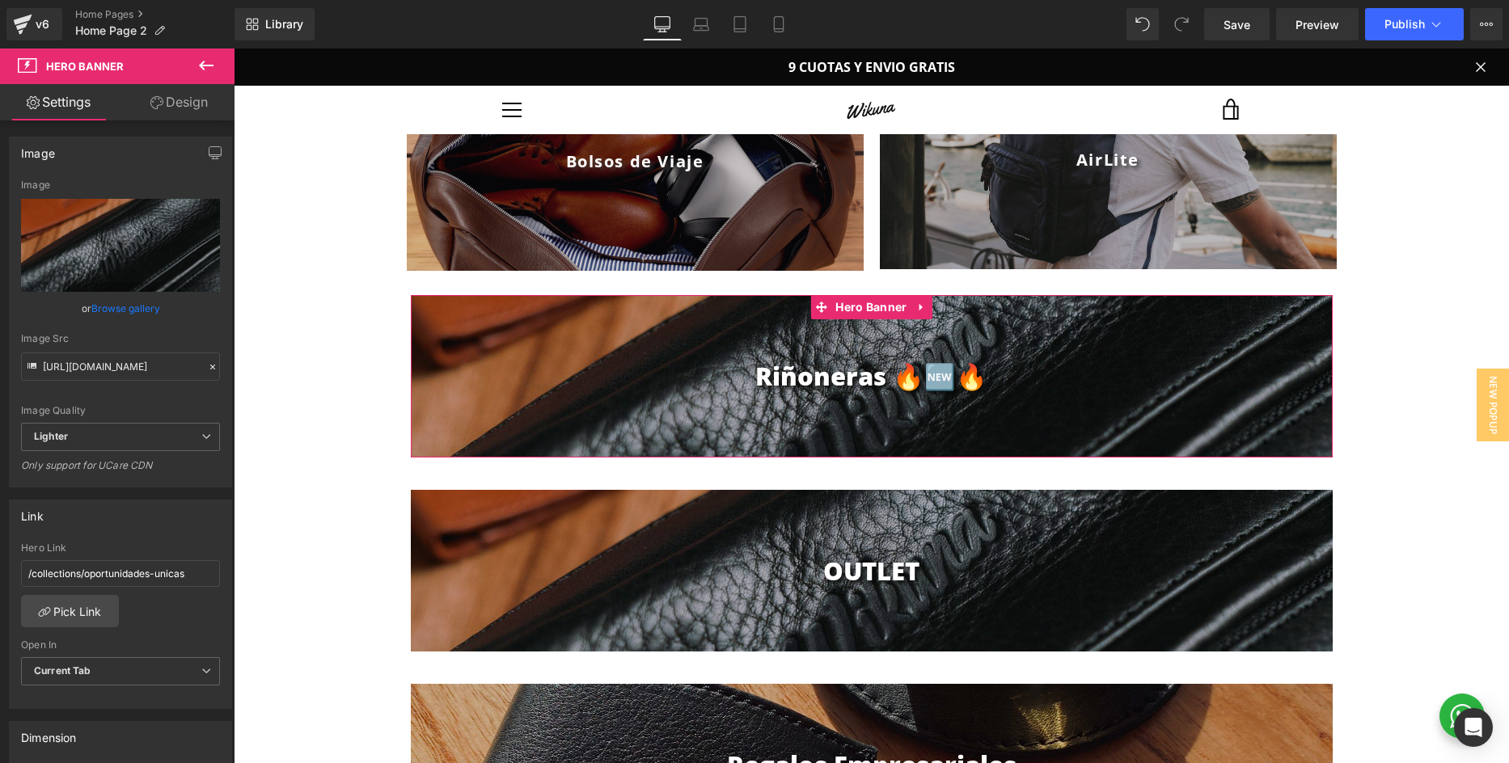
click at [129, 307] on link "Browse gallery" at bounding box center [125, 308] width 69 height 28
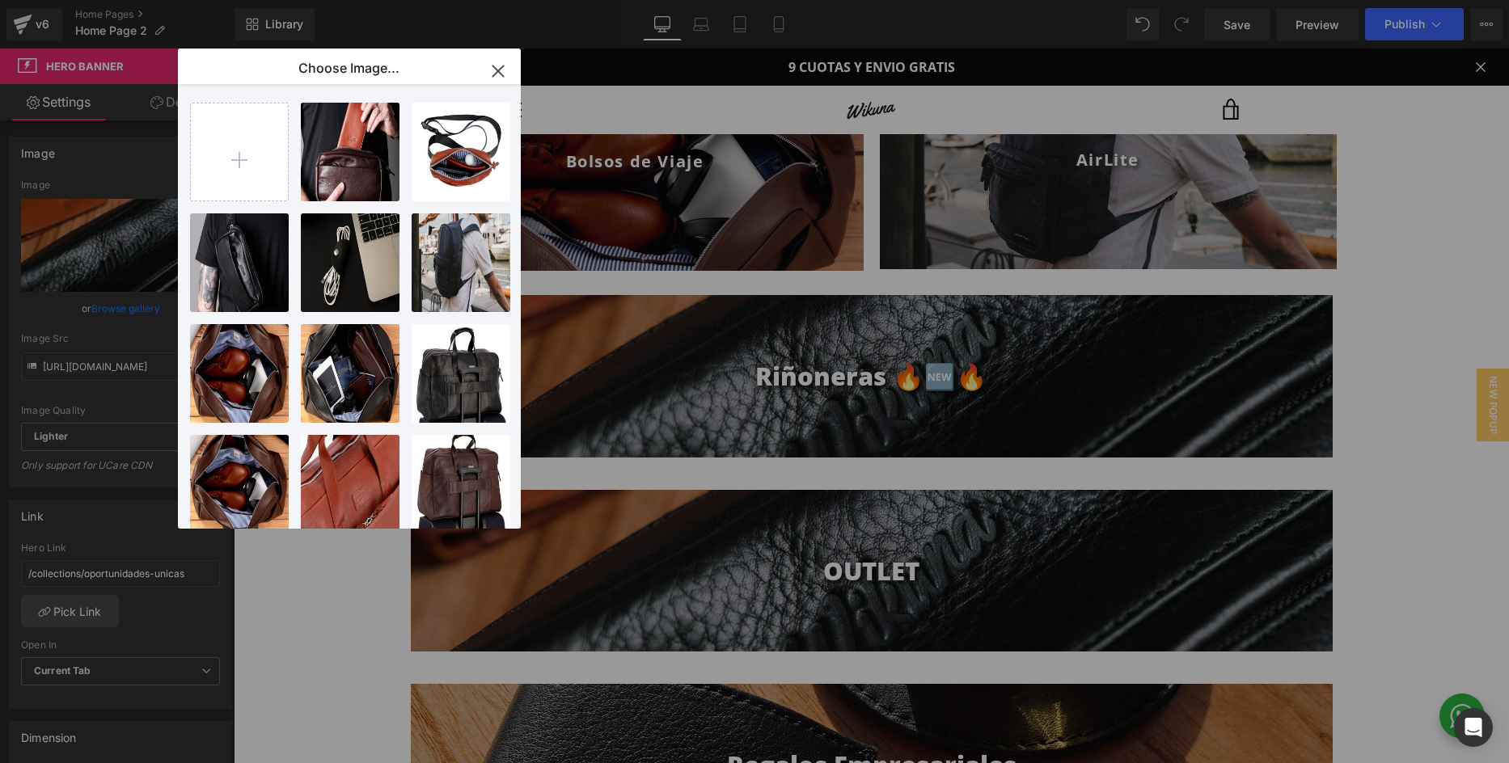
click at [495, 68] on icon "button" at bounding box center [497, 70] width 11 height 11
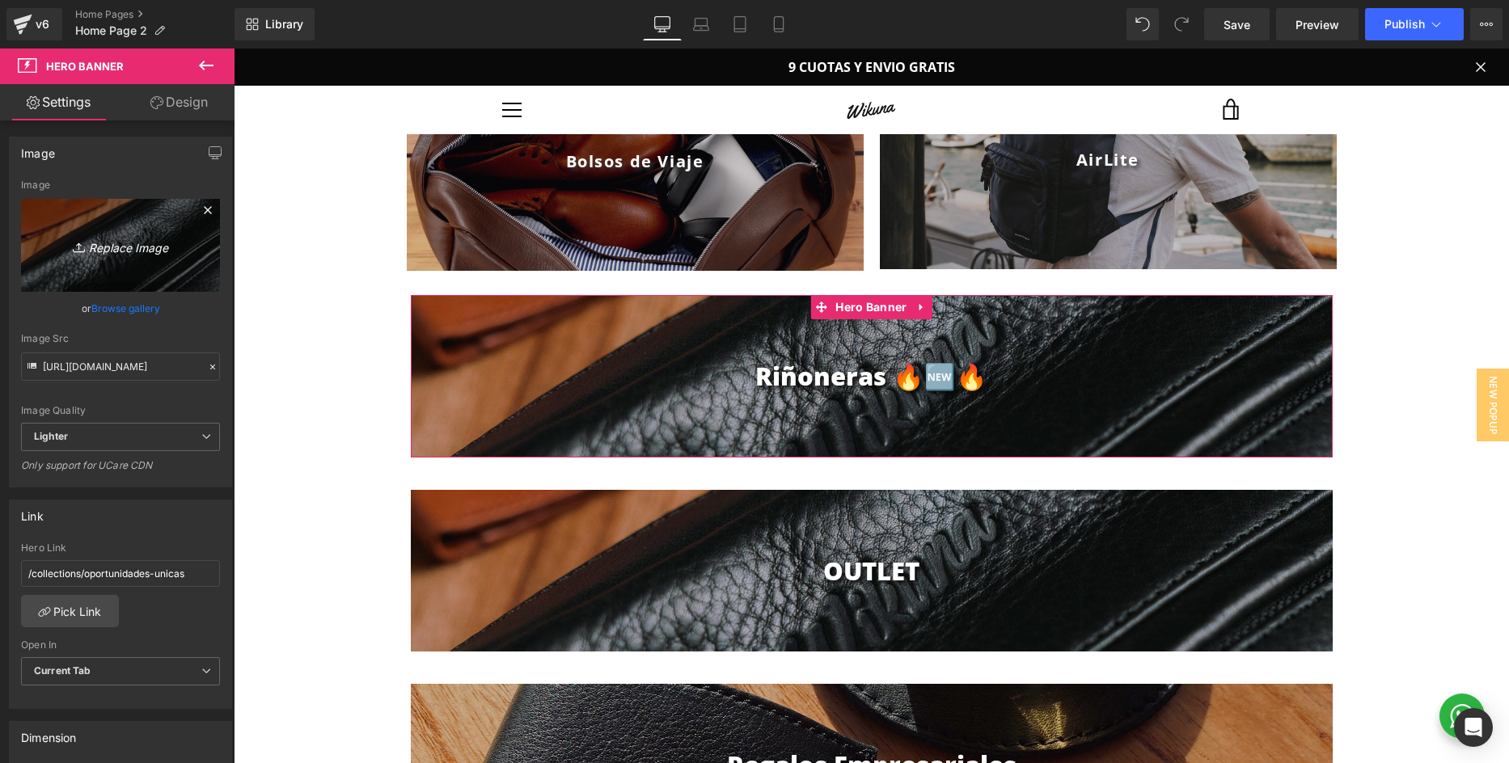
click at [137, 252] on icon "Replace Image" at bounding box center [120, 245] width 129 height 20
type input "C:\fakepath\Blog Banner.png"
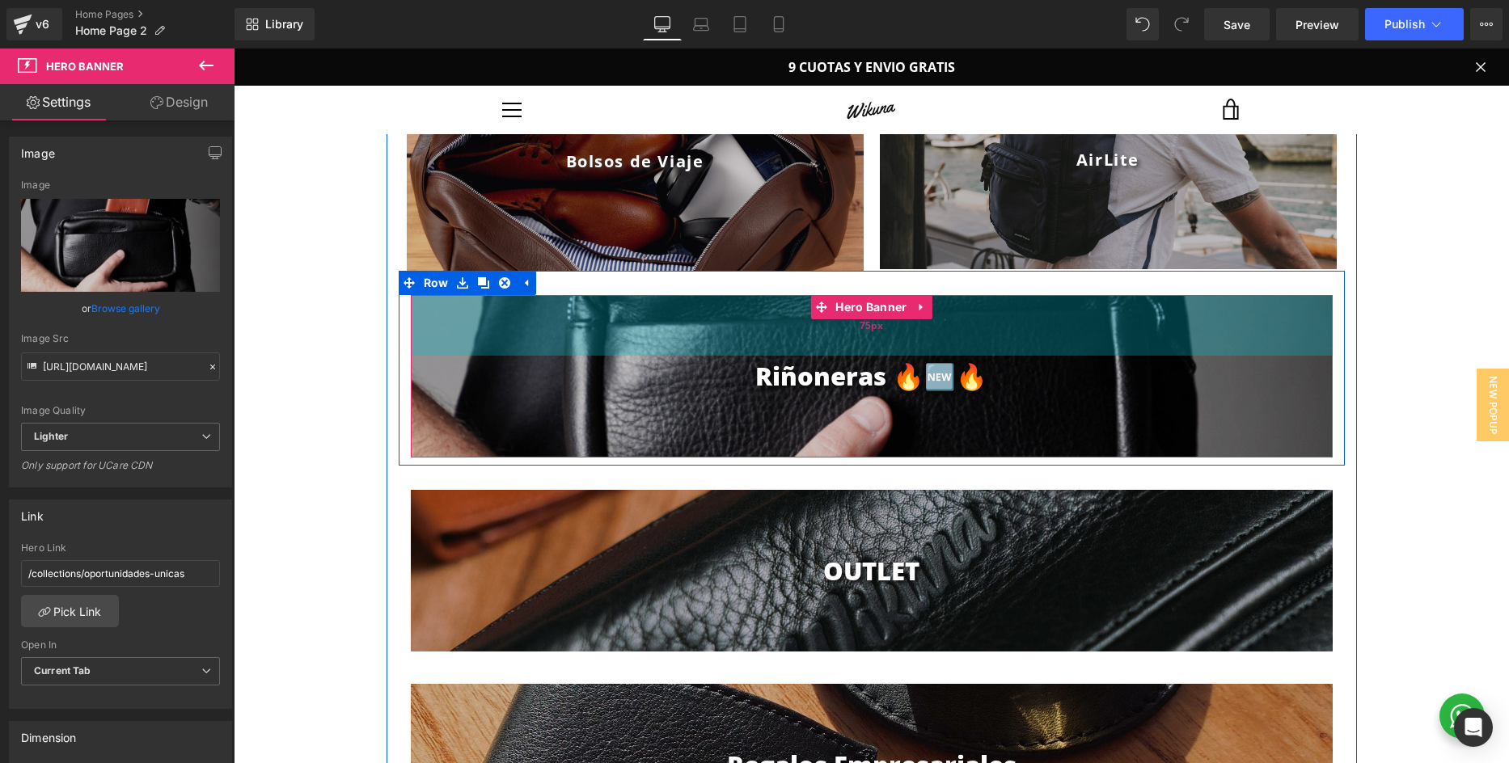
click at [762, 354] on div "75px" at bounding box center [872, 325] width 922 height 61
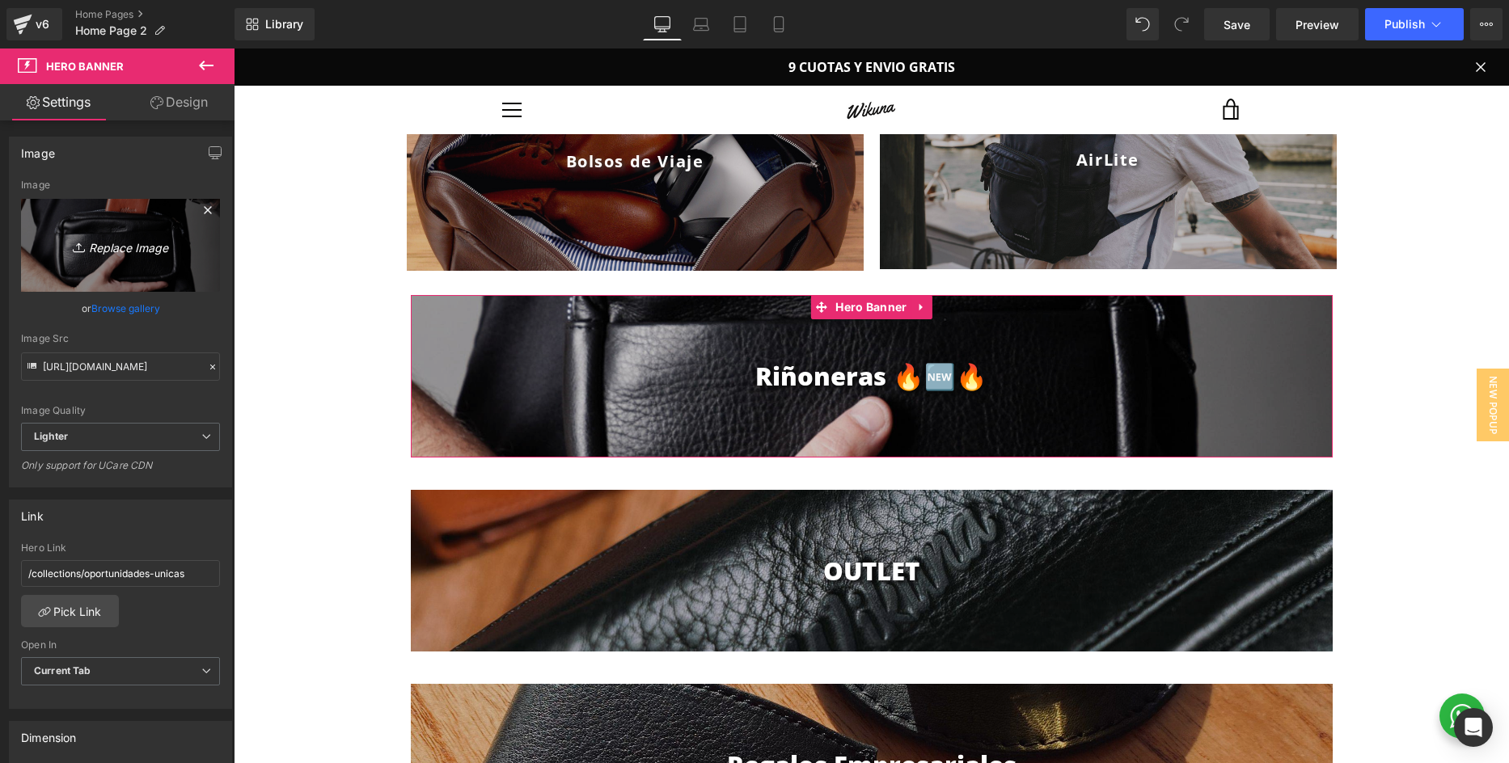
click at [108, 248] on icon "Replace Image" at bounding box center [120, 245] width 129 height 20
type input "C:\fakepath\Blog Banner(1).png"
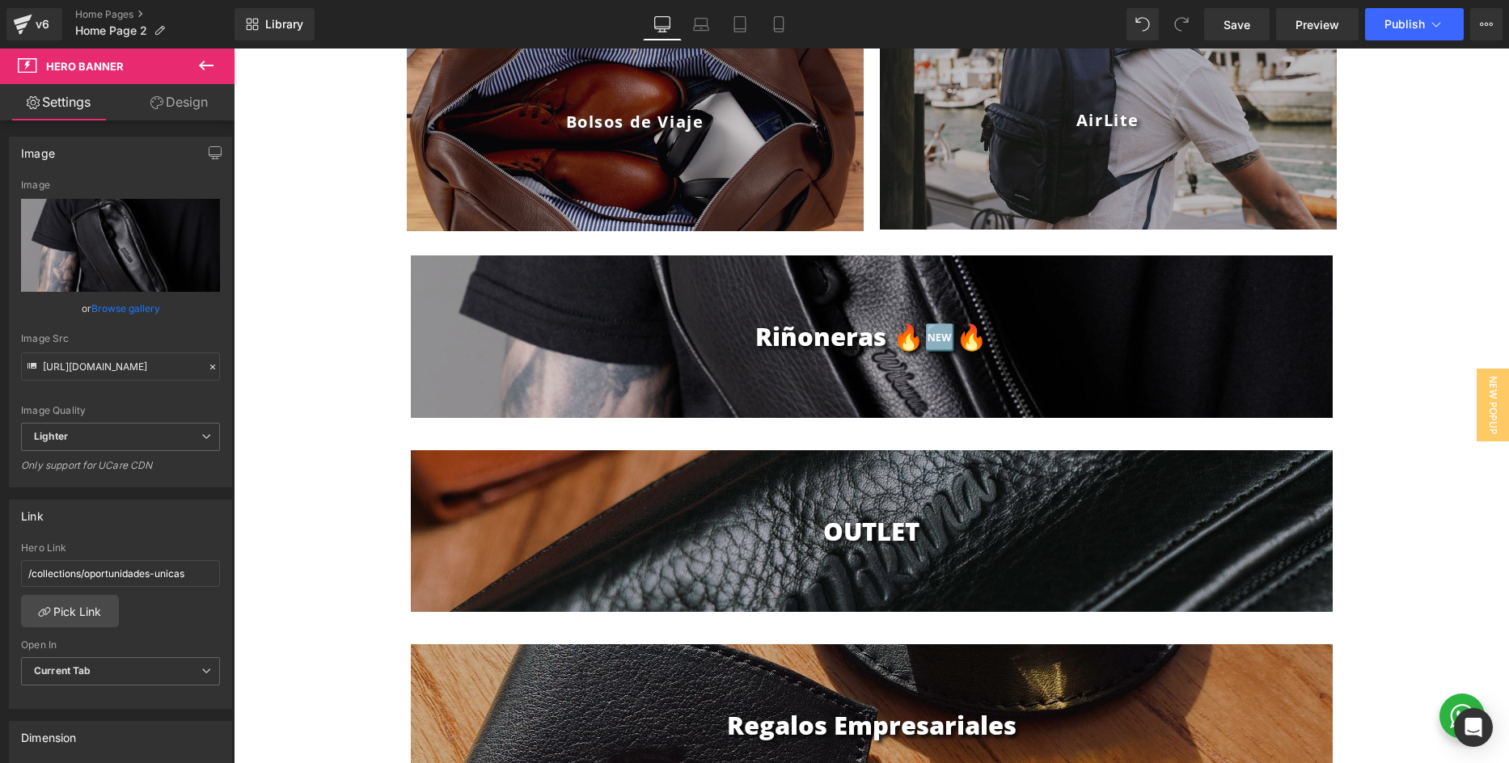
scroll to position [1713, 0]
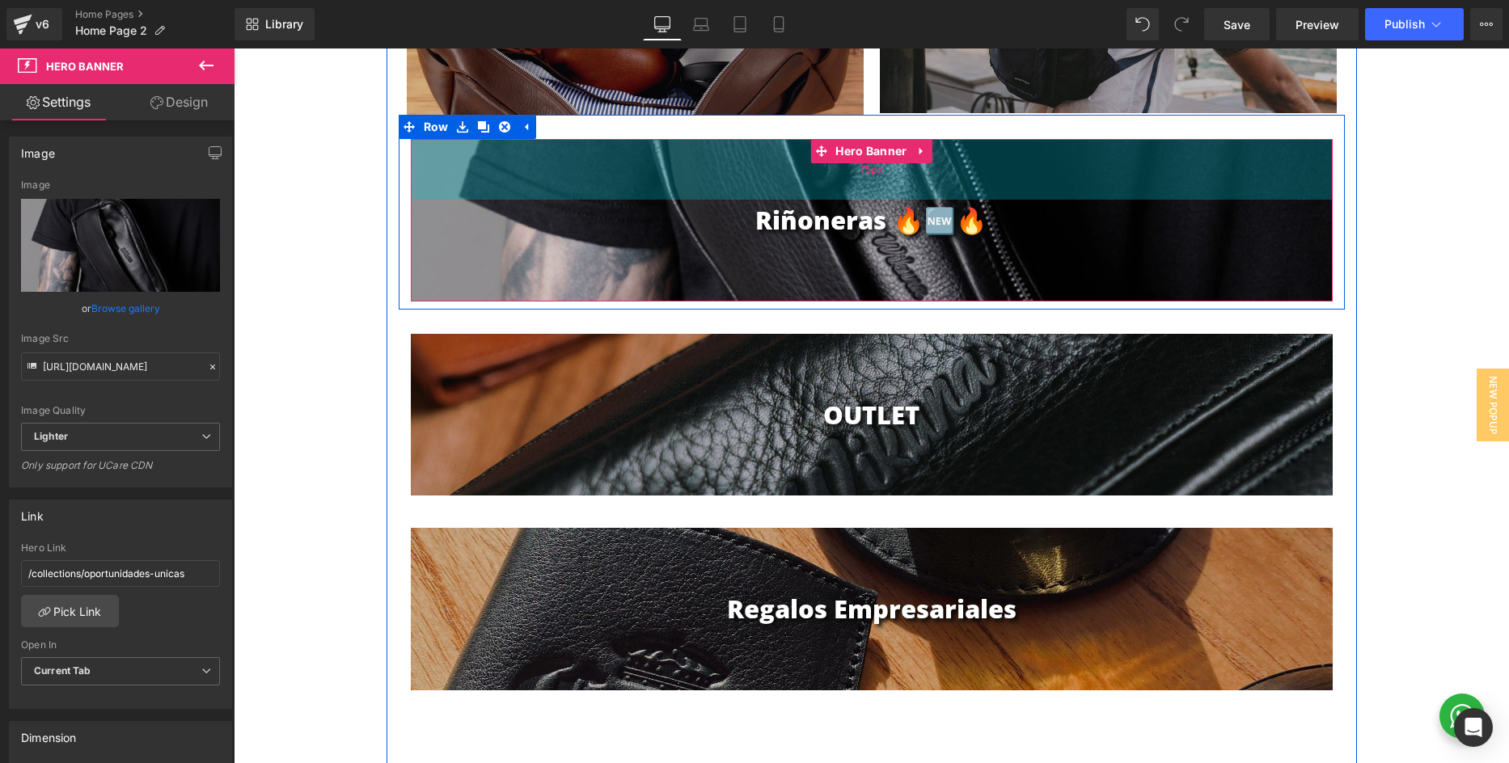
click at [849, 193] on div "75px" at bounding box center [872, 169] width 922 height 61
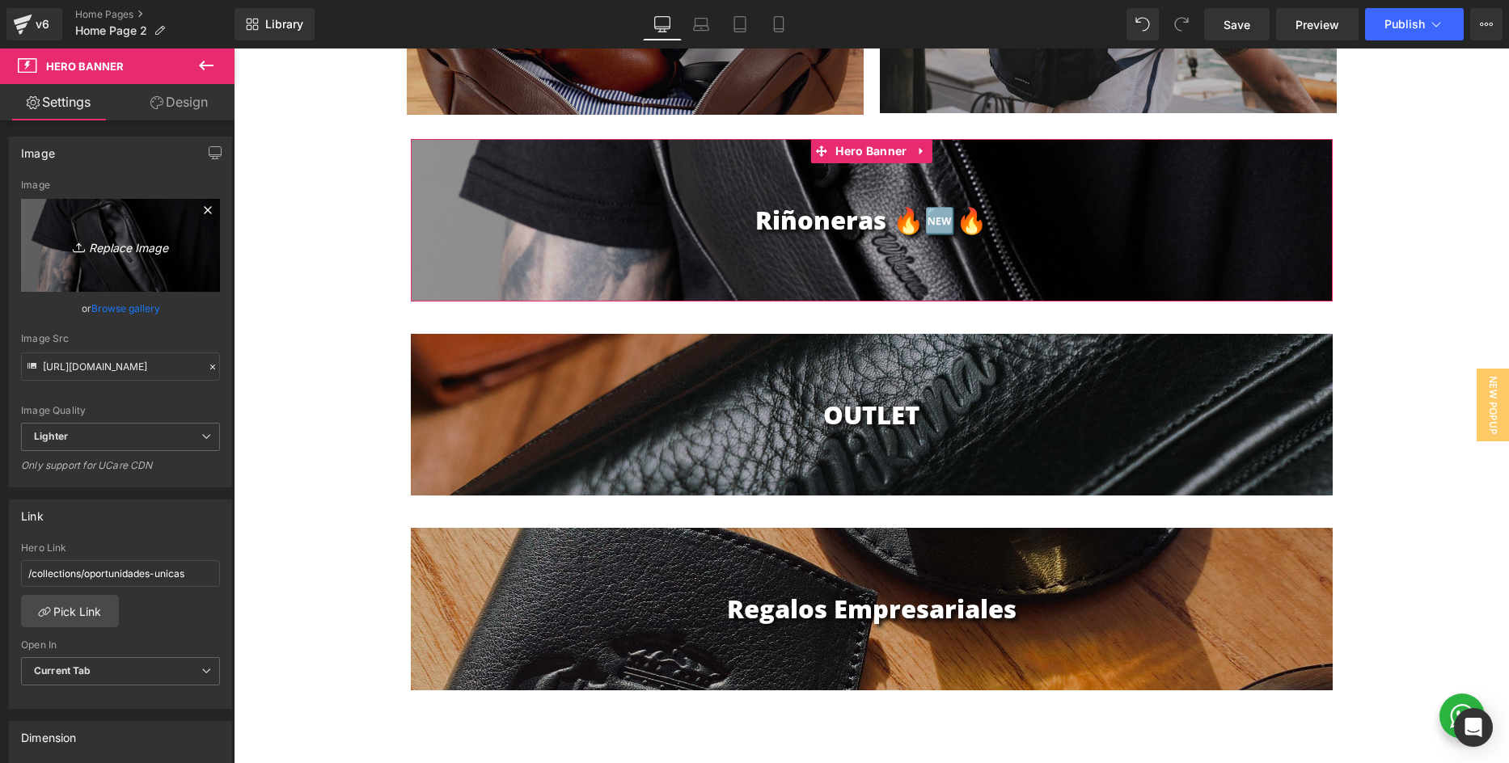
click at [112, 247] on icon "Replace Image" at bounding box center [120, 245] width 129 height 20
type input "C:\fakepath\Blog Banner(2).png"
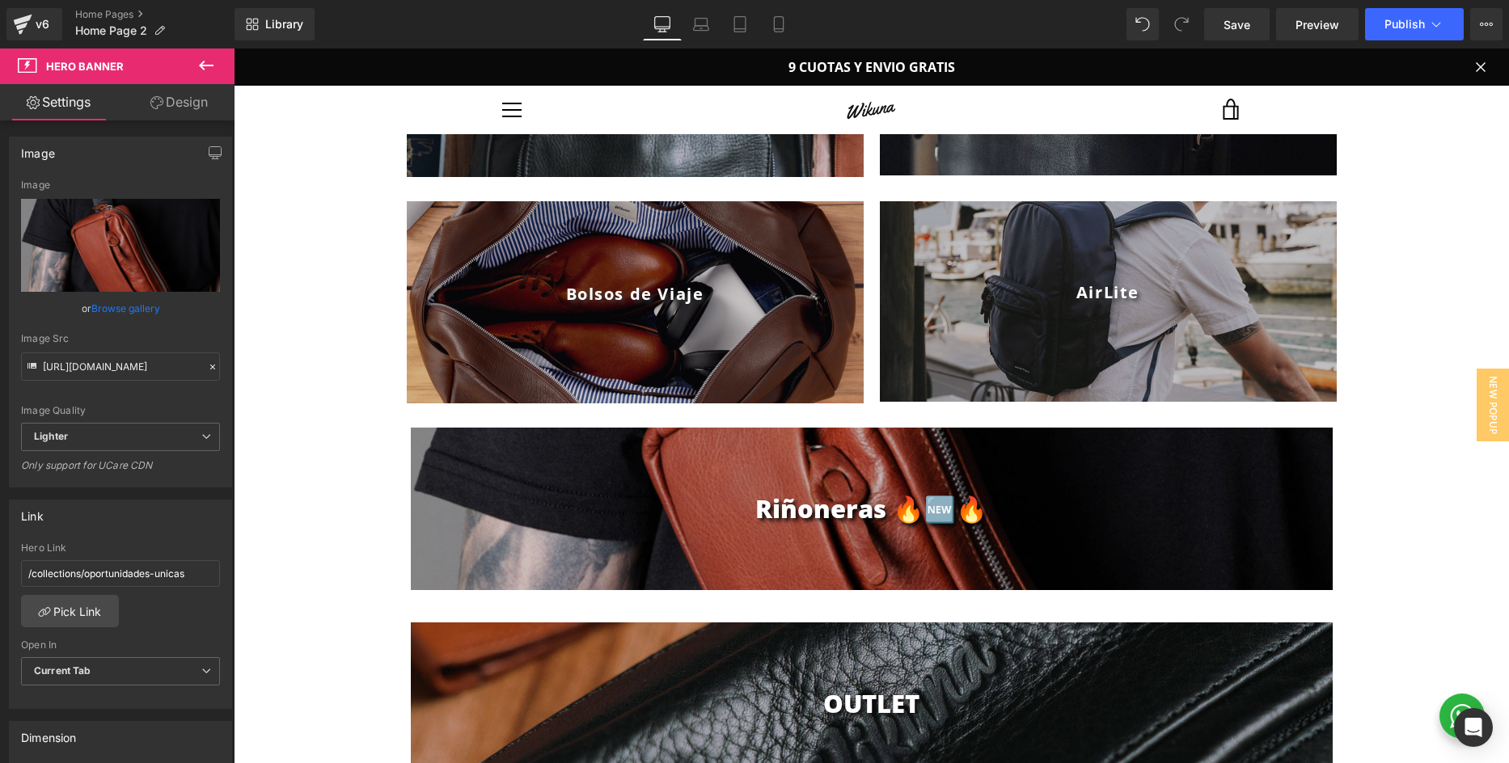
scroll to position [1345, 0]
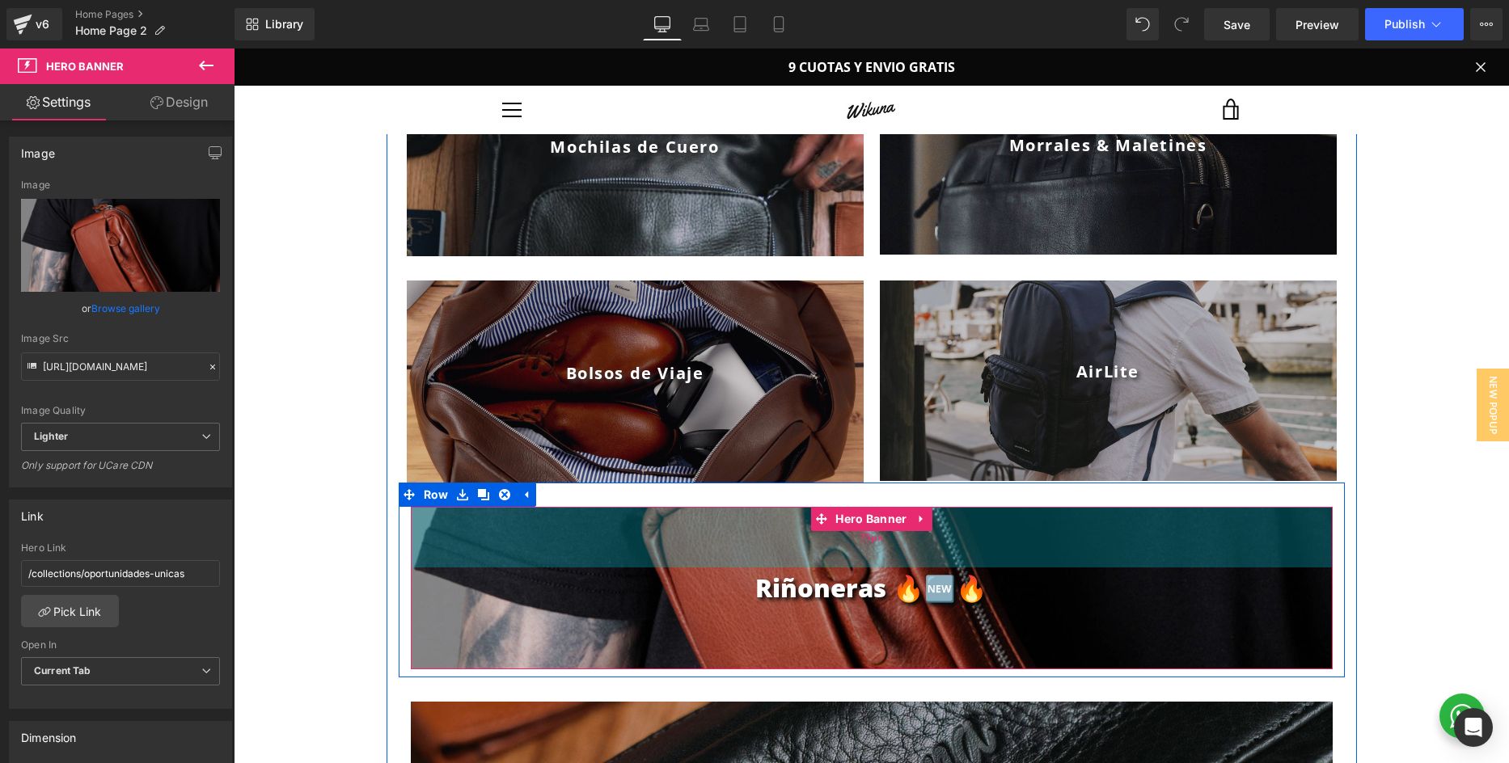
click at [690, 522] on div "75px" at bounding box center [872, 537] width 922 height 61
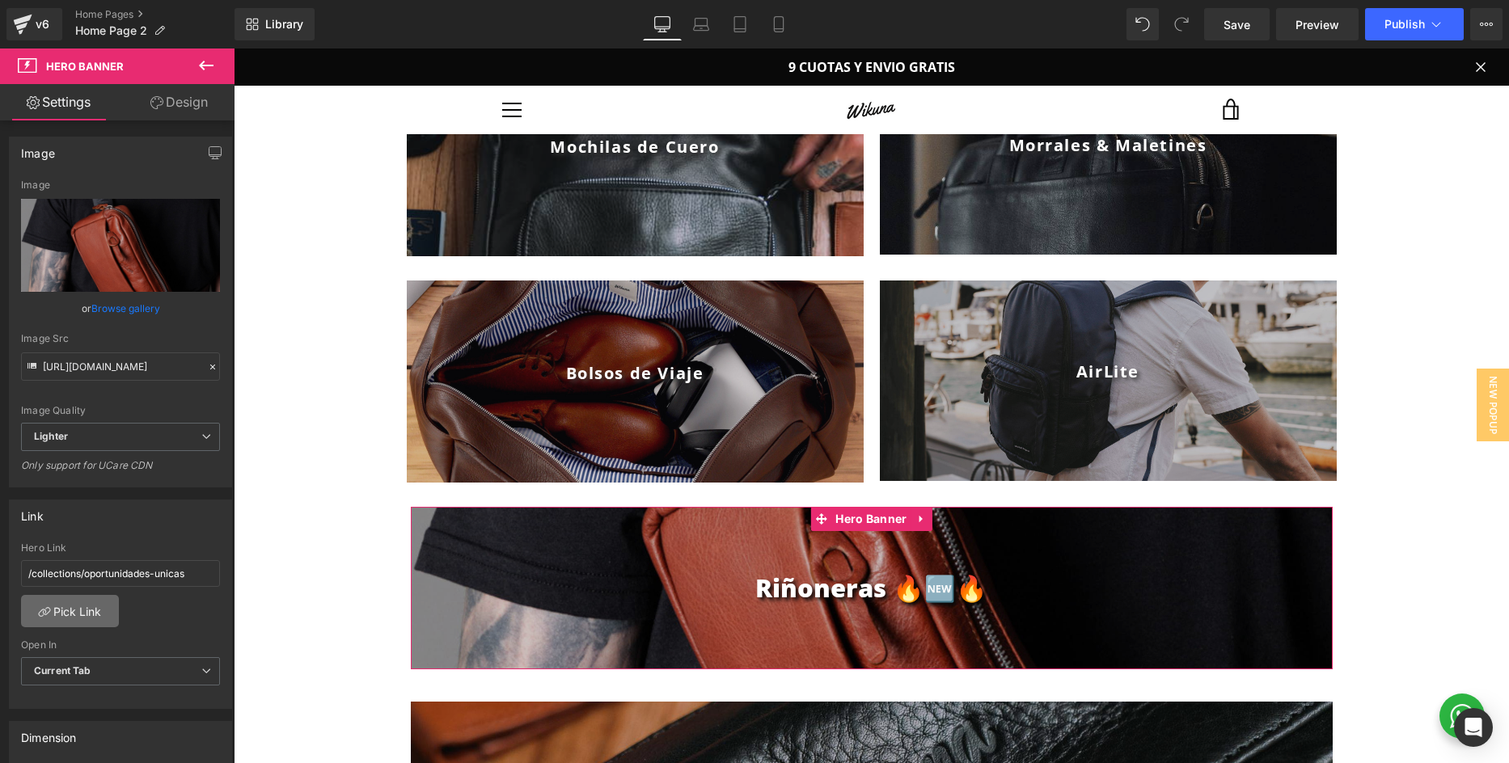
click at [95, 601] on link "Pick Link" at bounding box center [70, 611] width 98 height 32
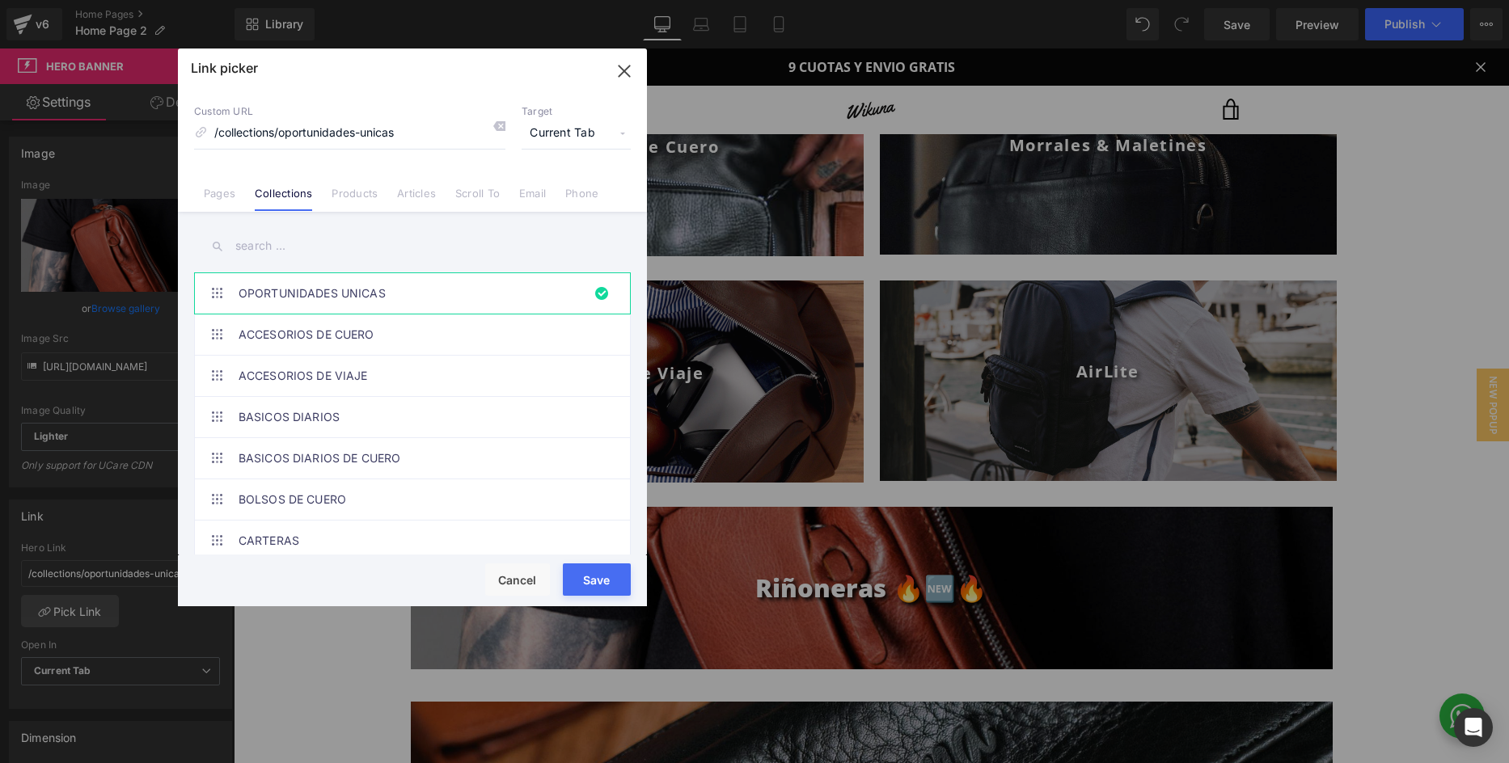
click at [314, 251] on input "text" at bounding box center [412, 246] width 437 height 36
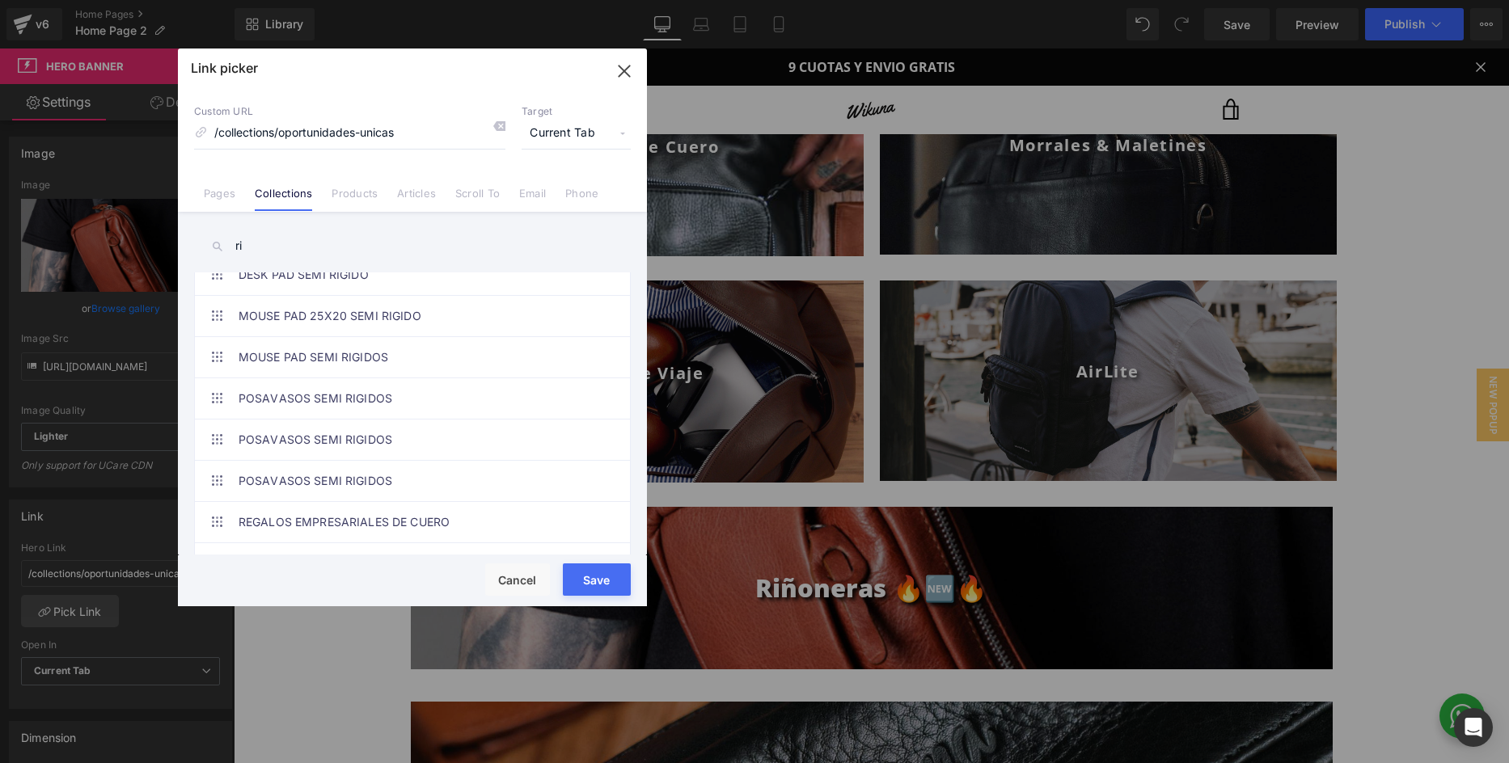
scroll to position [296, 0]
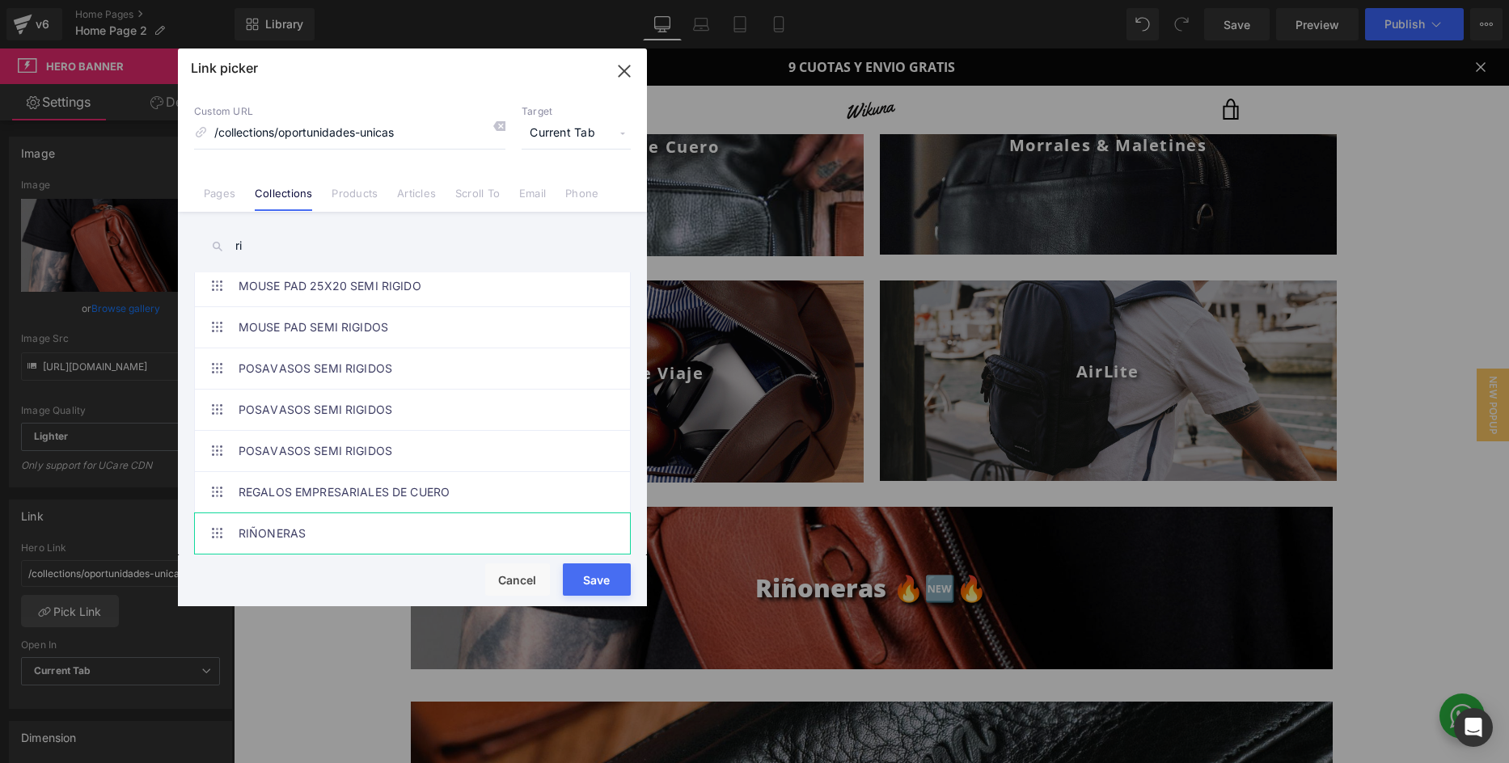
type input "ri"
click at [531, 529] on link "RIÑONERAS" at bounding box center [416, 533] width 356 height 40
click at [588, 576] on button "Save" at bounding box center [597, 579] width 68 height 32
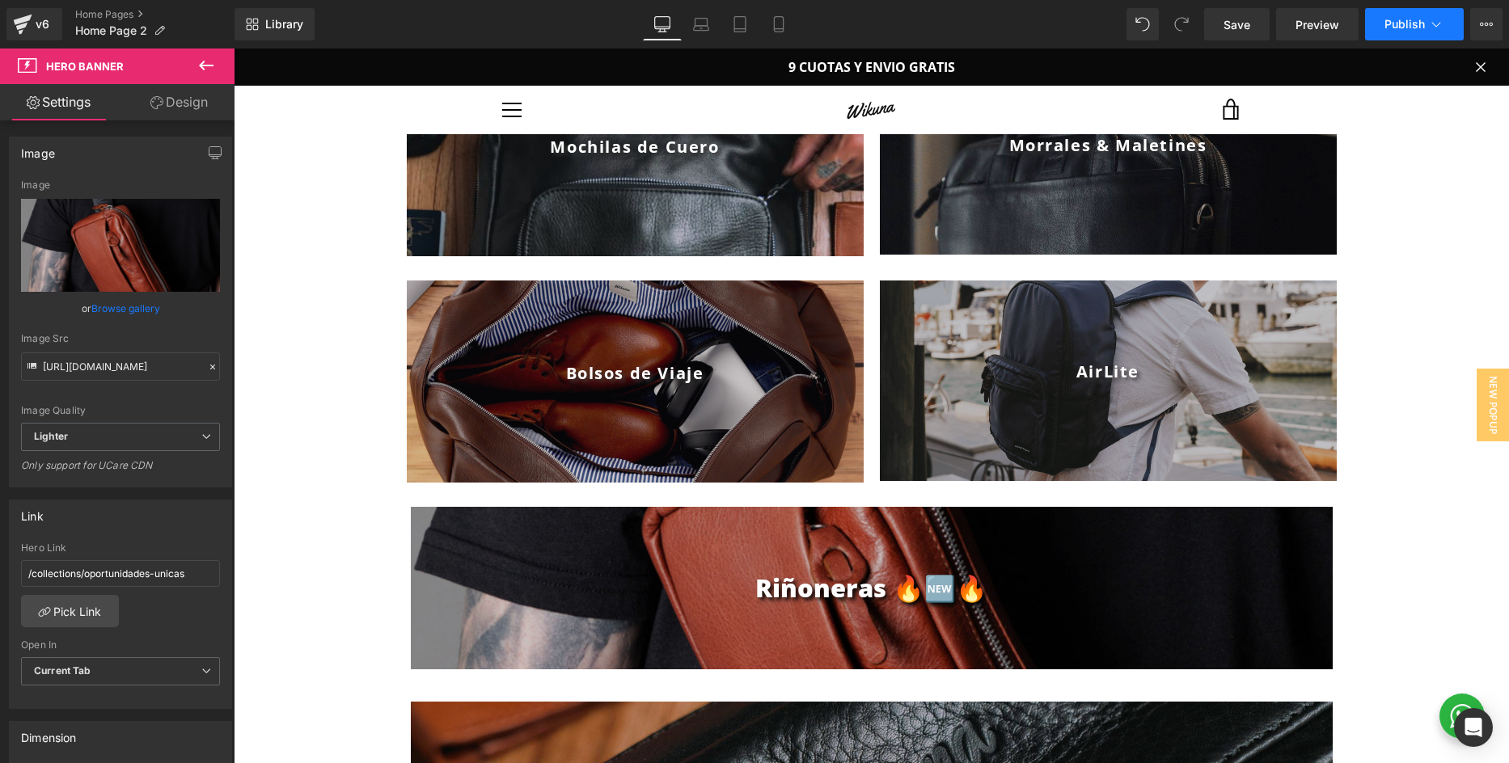
click at [1399, 23] on span "Publish" at bounding box center [1404, 24] width 40 height 13
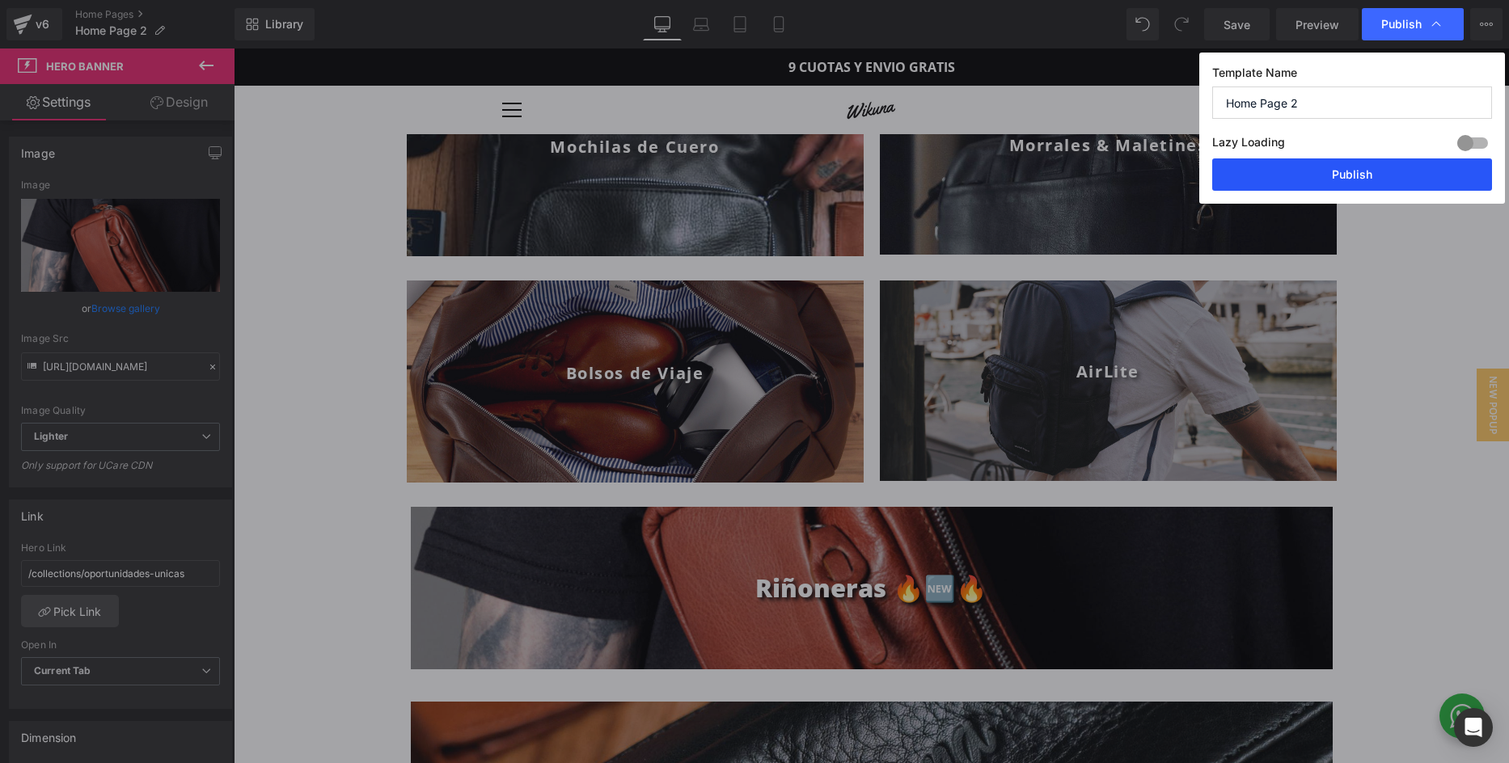
click at [1341, 172] on button "Publish" at bounding box center [1352, 174] width 280 height 32
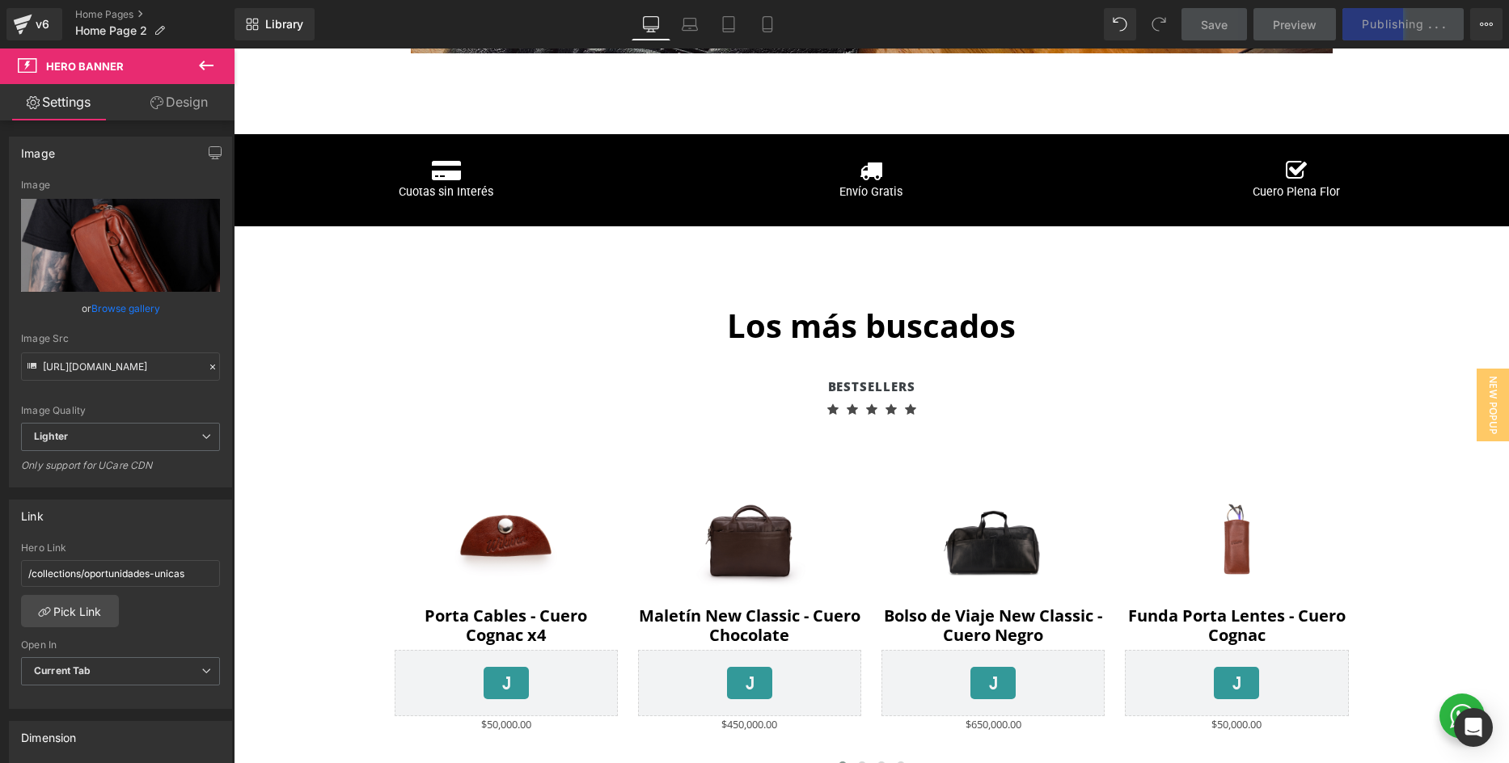
scroll to position [2351, 0]
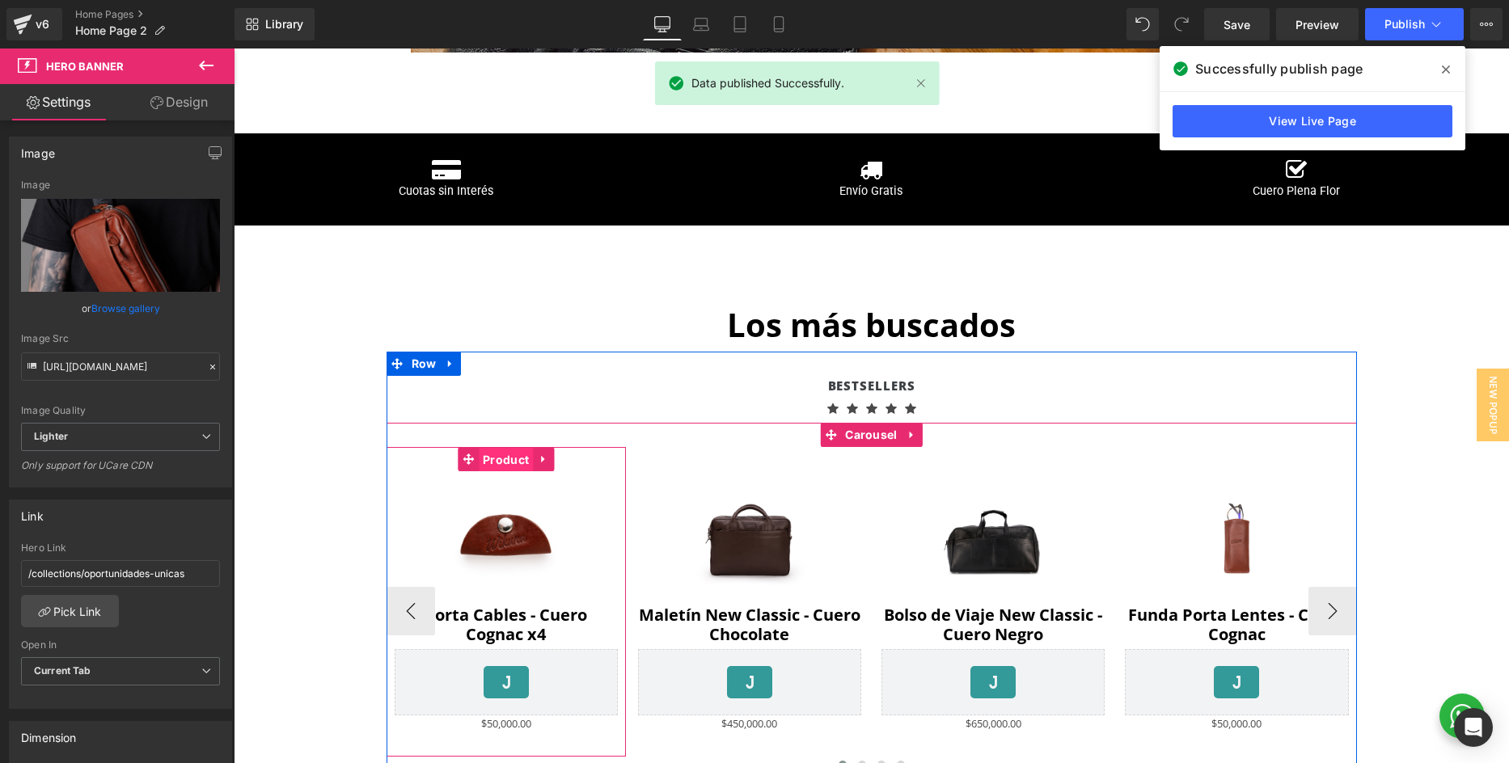
click at [509, 462] on span "Product" at bounding box center [506, 460] width 54 height 24
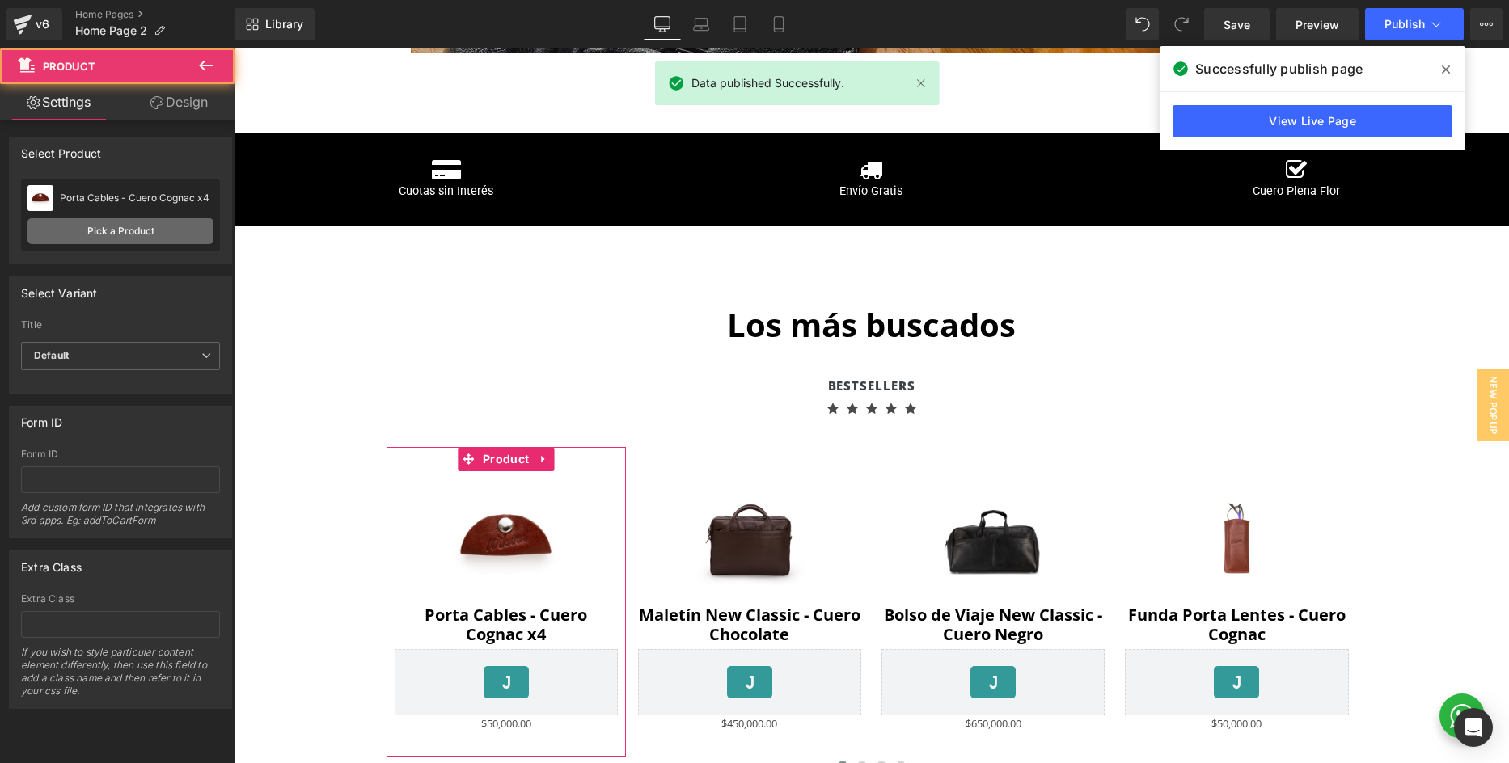
click at [118, 229] on link "Pick a Product" at bounding box center [120, 231] width 186 height 26
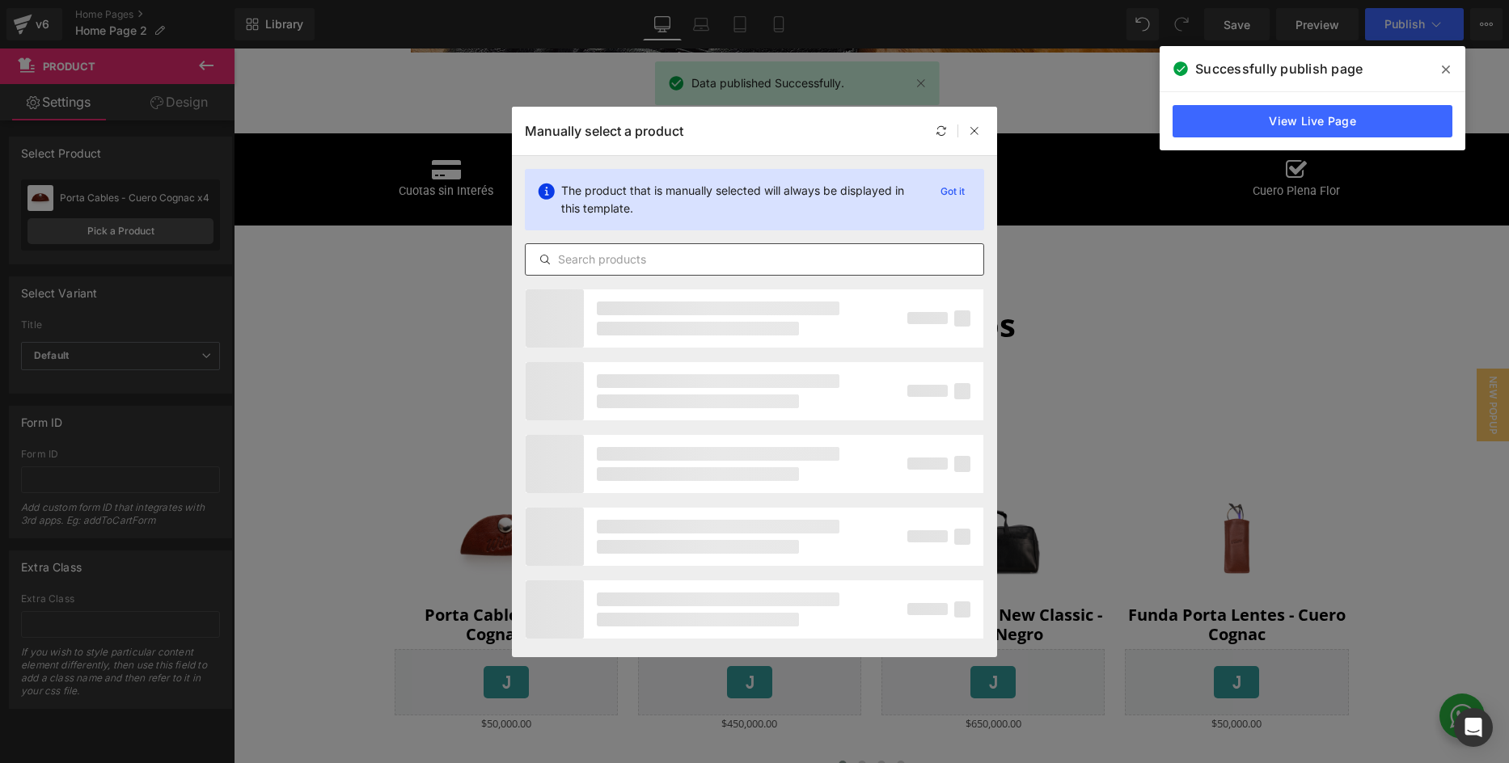
click at [632, 258] on input "text" at bounding box center [754, 259] width 458 height 19
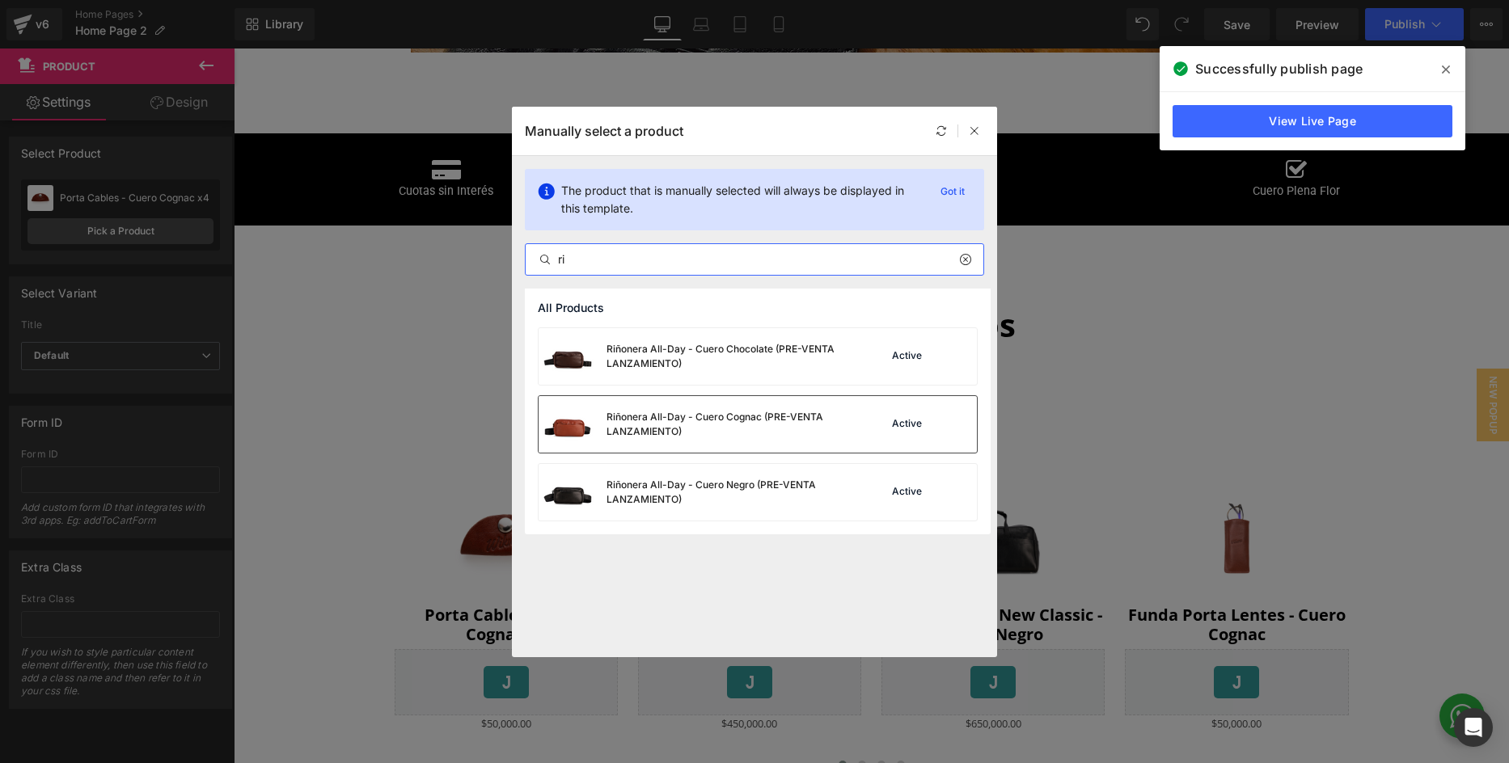
type input "ri"
click at [703, 420] on div "Riñonera All-Day - Cuero Cognac (PRE-VENTA LANZAMIENTO)" at bounding box center [727, 424] width 243 height 29
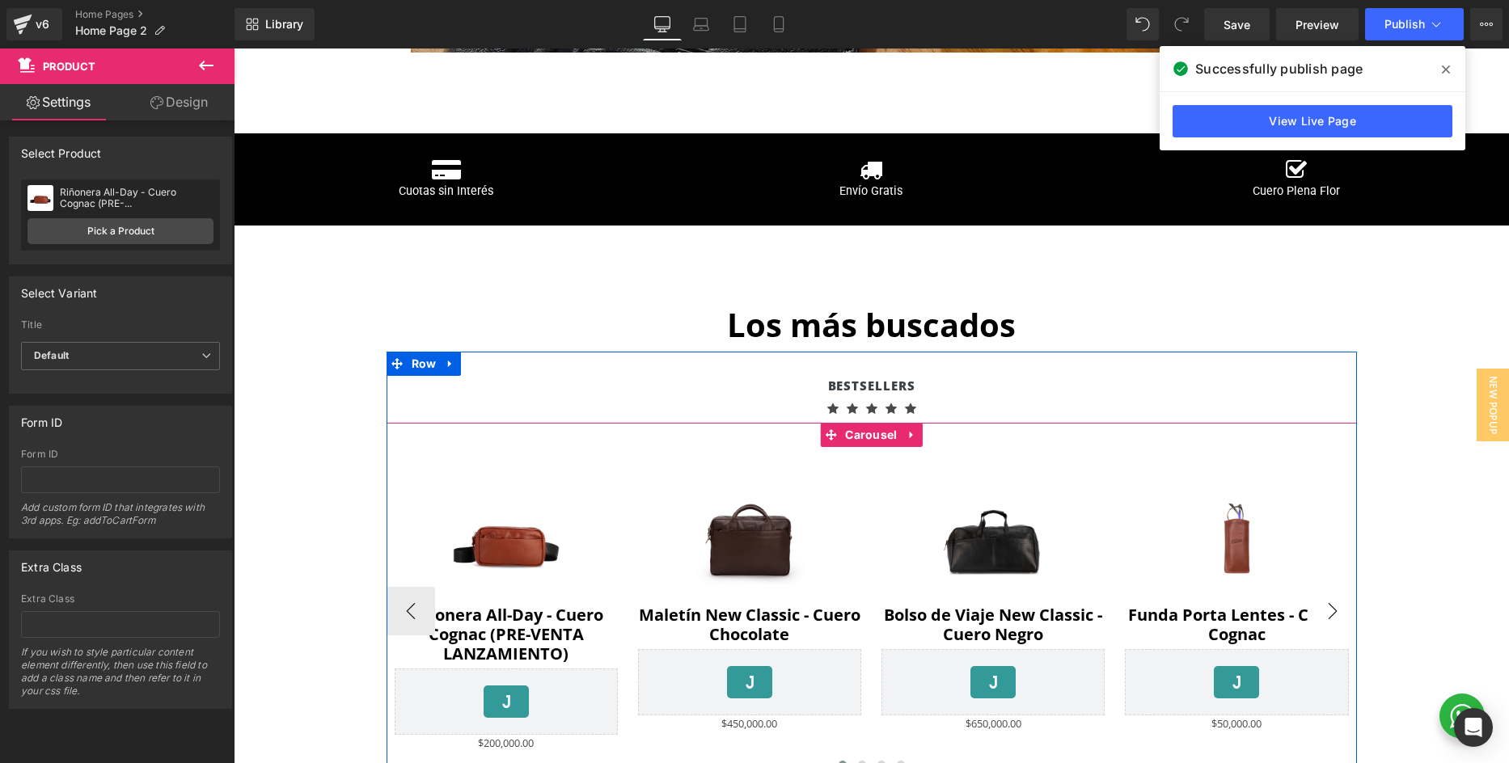
click at [1344, 604] on button "›" at bounding box center [1332, 611] width 49 height 49
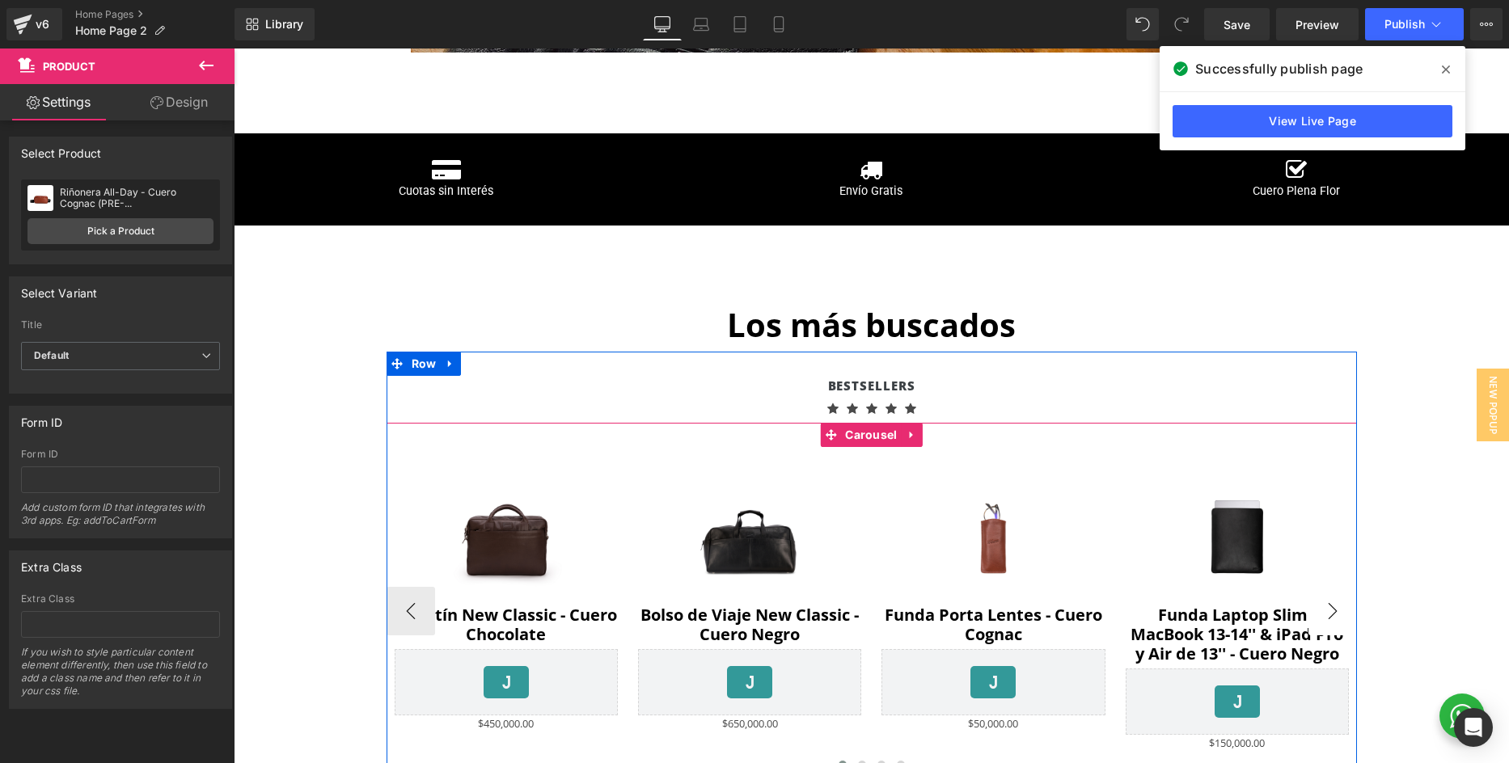
click at [1336, 608] on button "›" at bounding box center [1332, 611] width 49 height 49
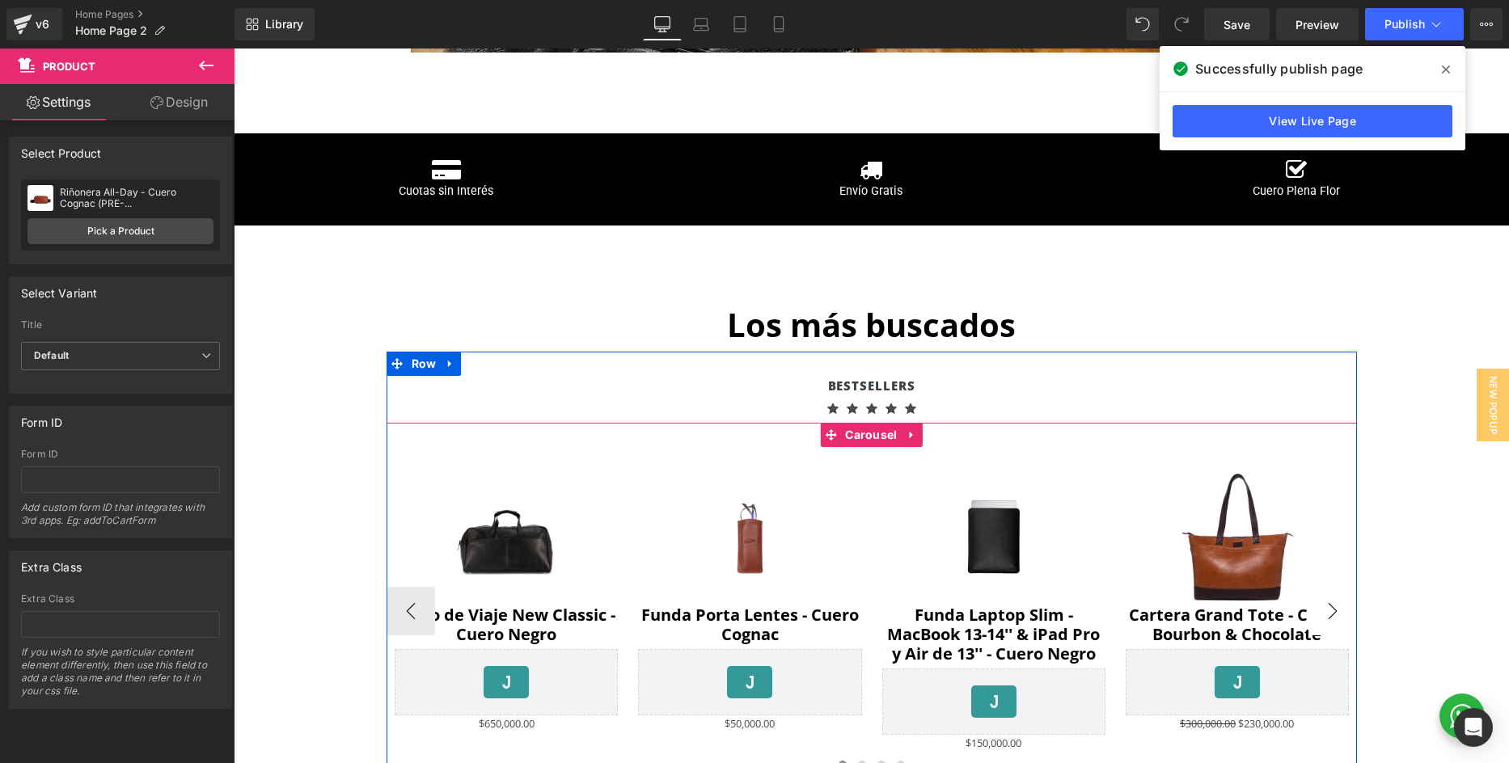
click at [1336, 608] on button "›" at bounding box center [1332, 611] width 49 height 49
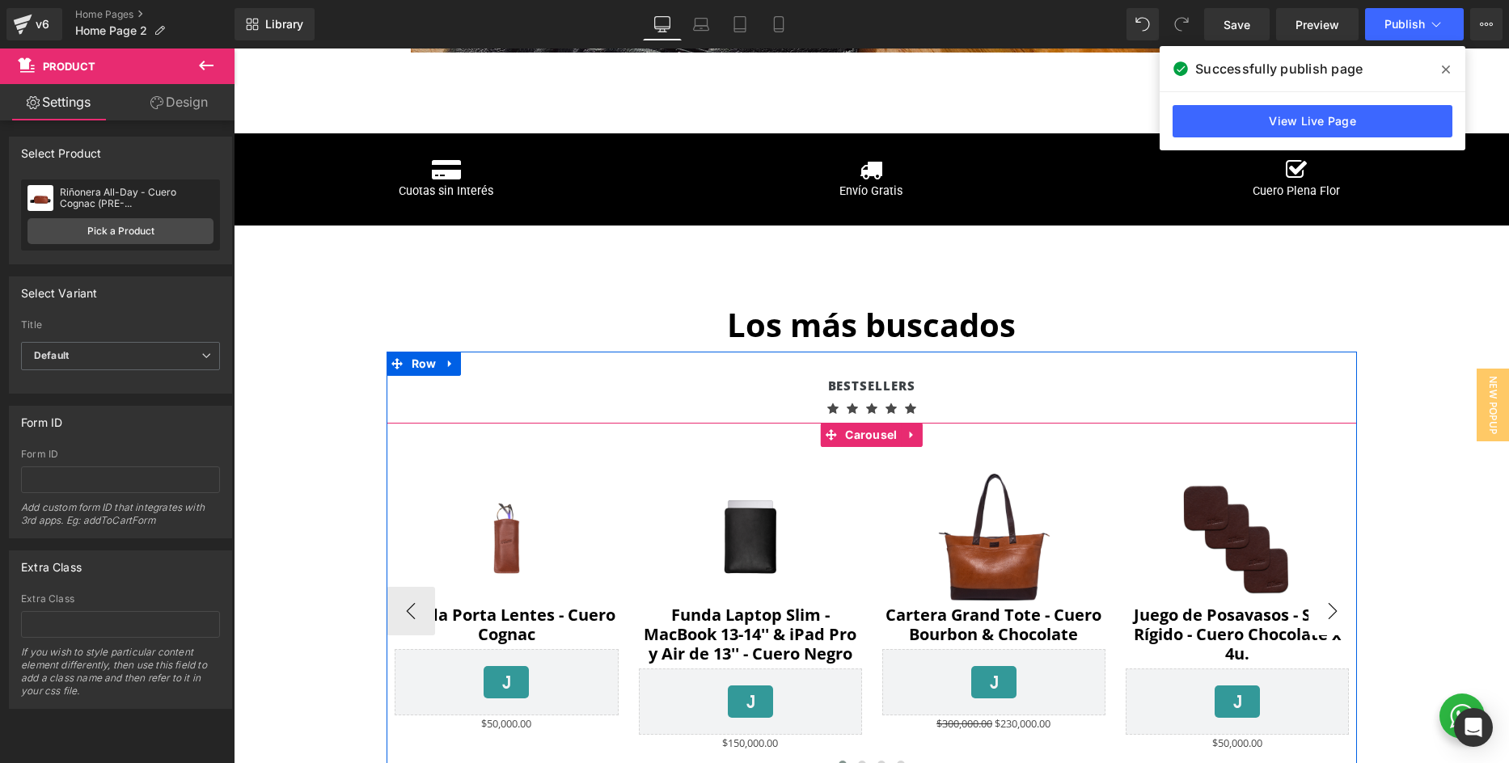
click at [1336, 608] on button "›" at bounding box center [1332, 611] width 49 height 49
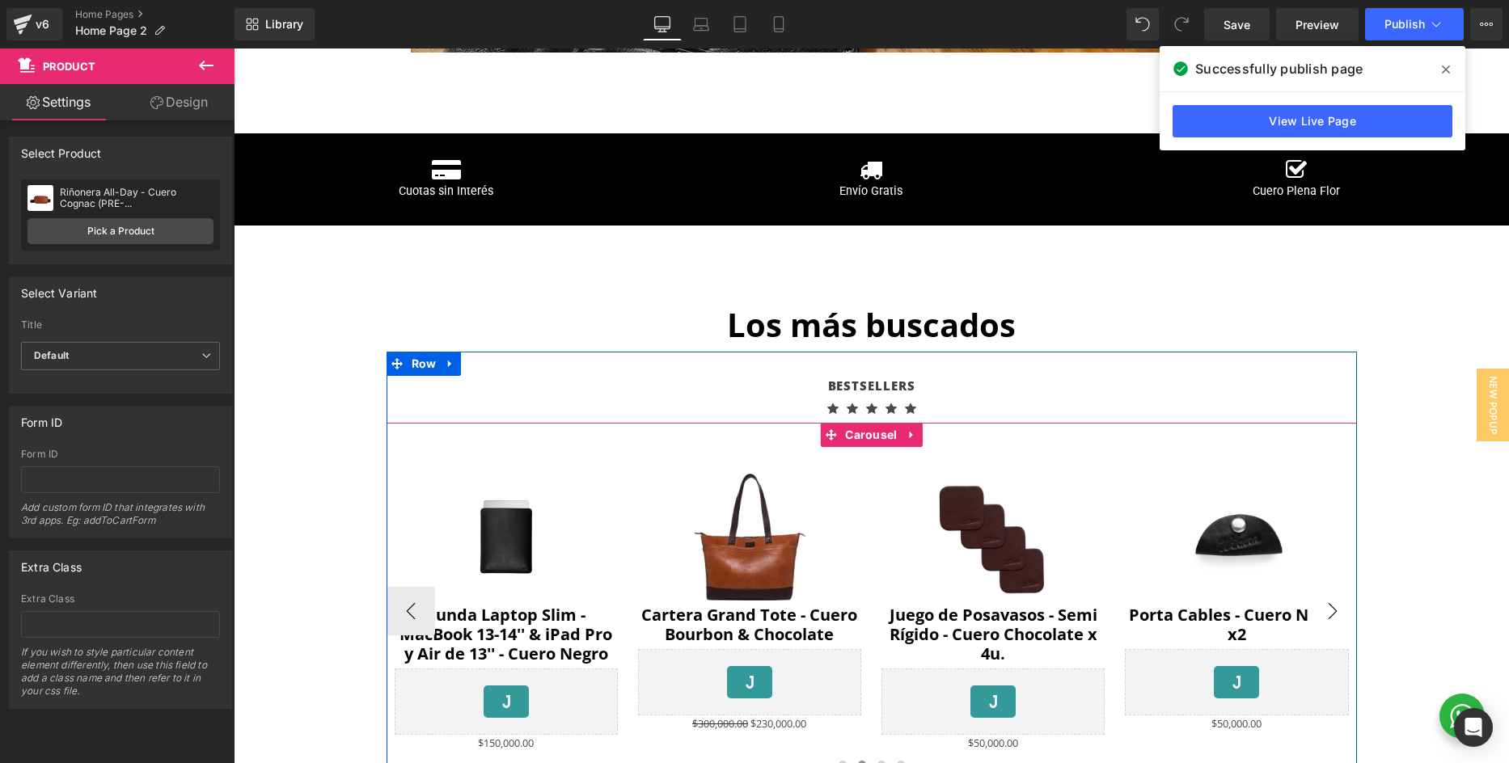
click at [1336, 608] on button "›" at bounding box center [1332, 611] width 49 height 49
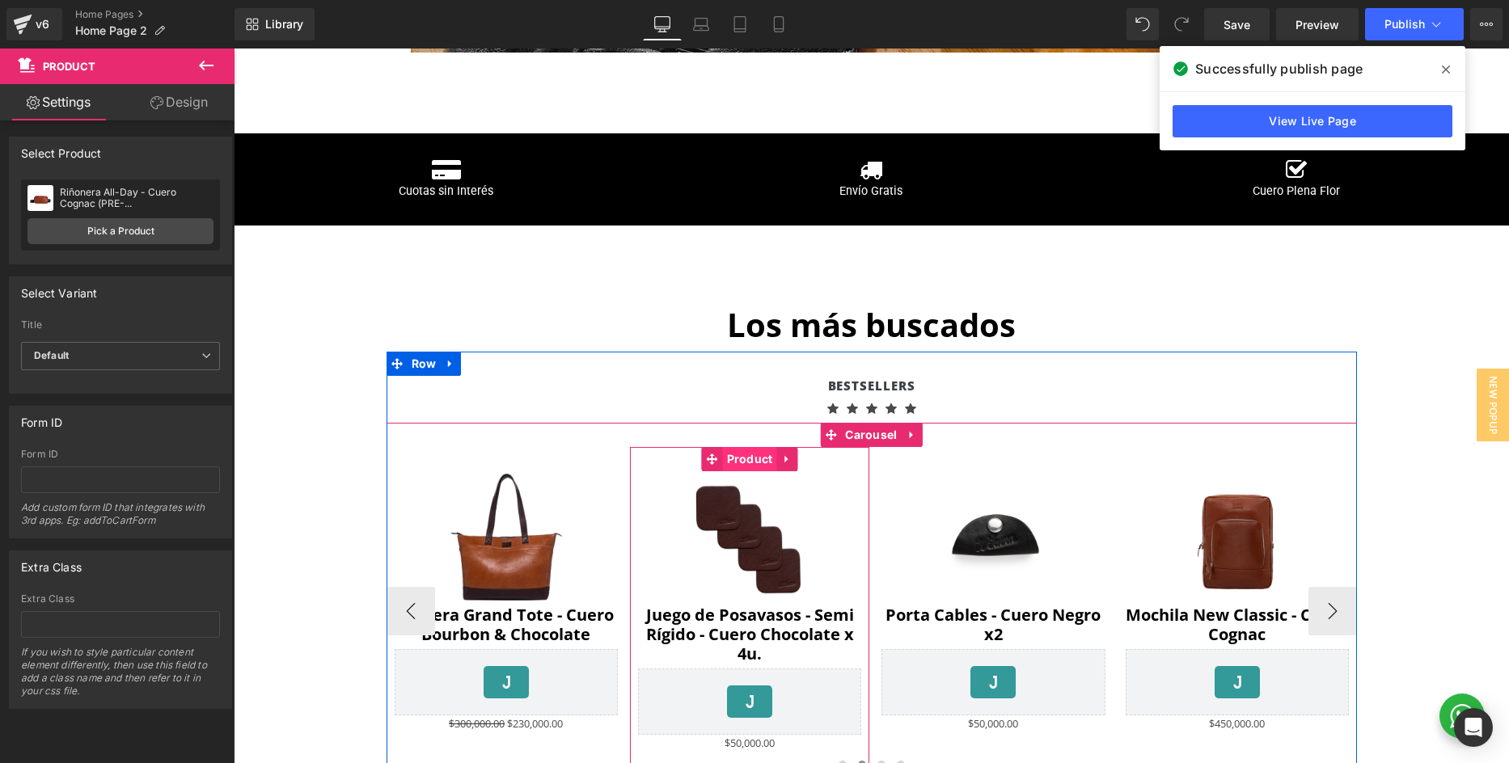
click at [747, 457] on span "Product" at bounding box center [750, 459] width 54 height 24
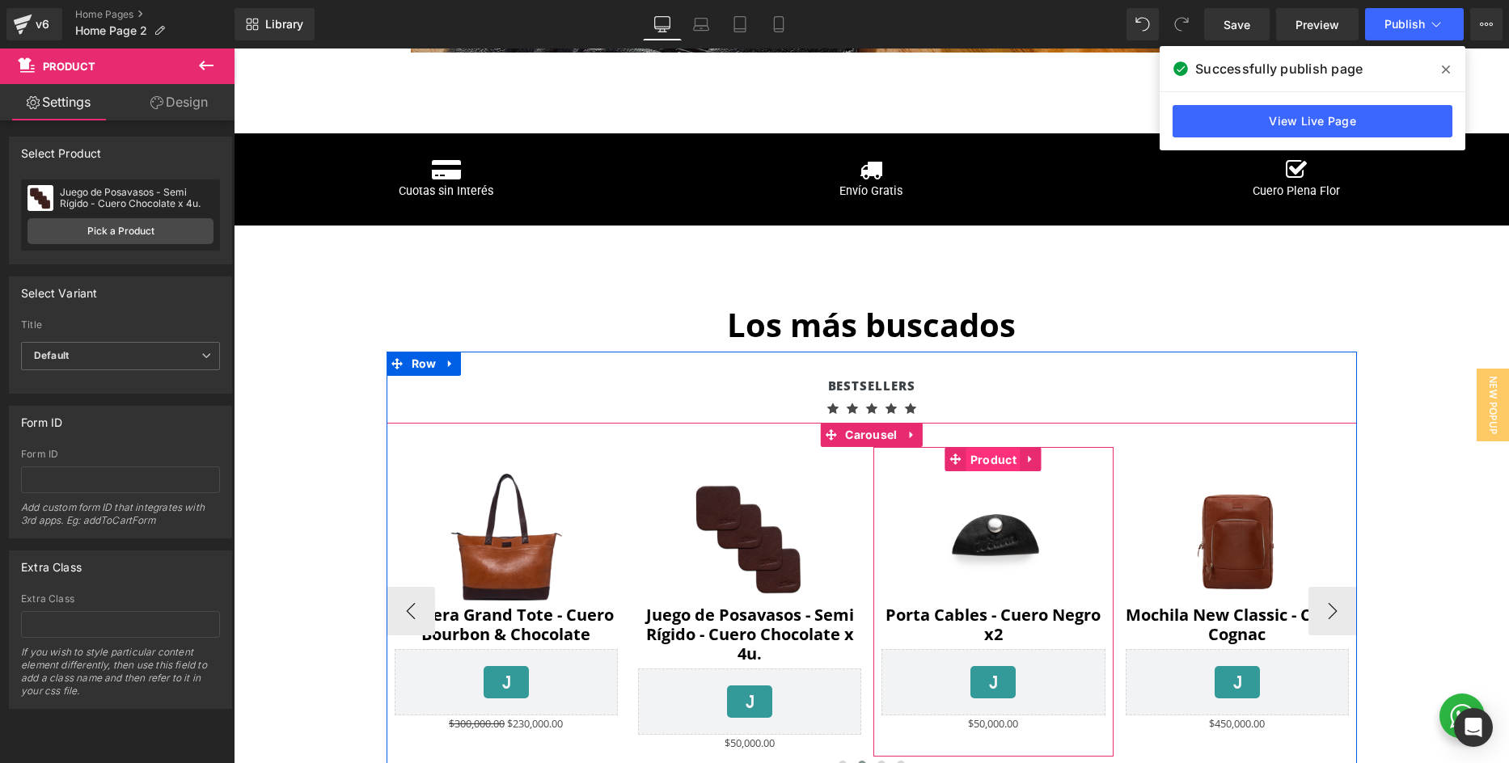
click at [995, 452] on span "Product" at bounding box center [993, 460] width 54 height 24
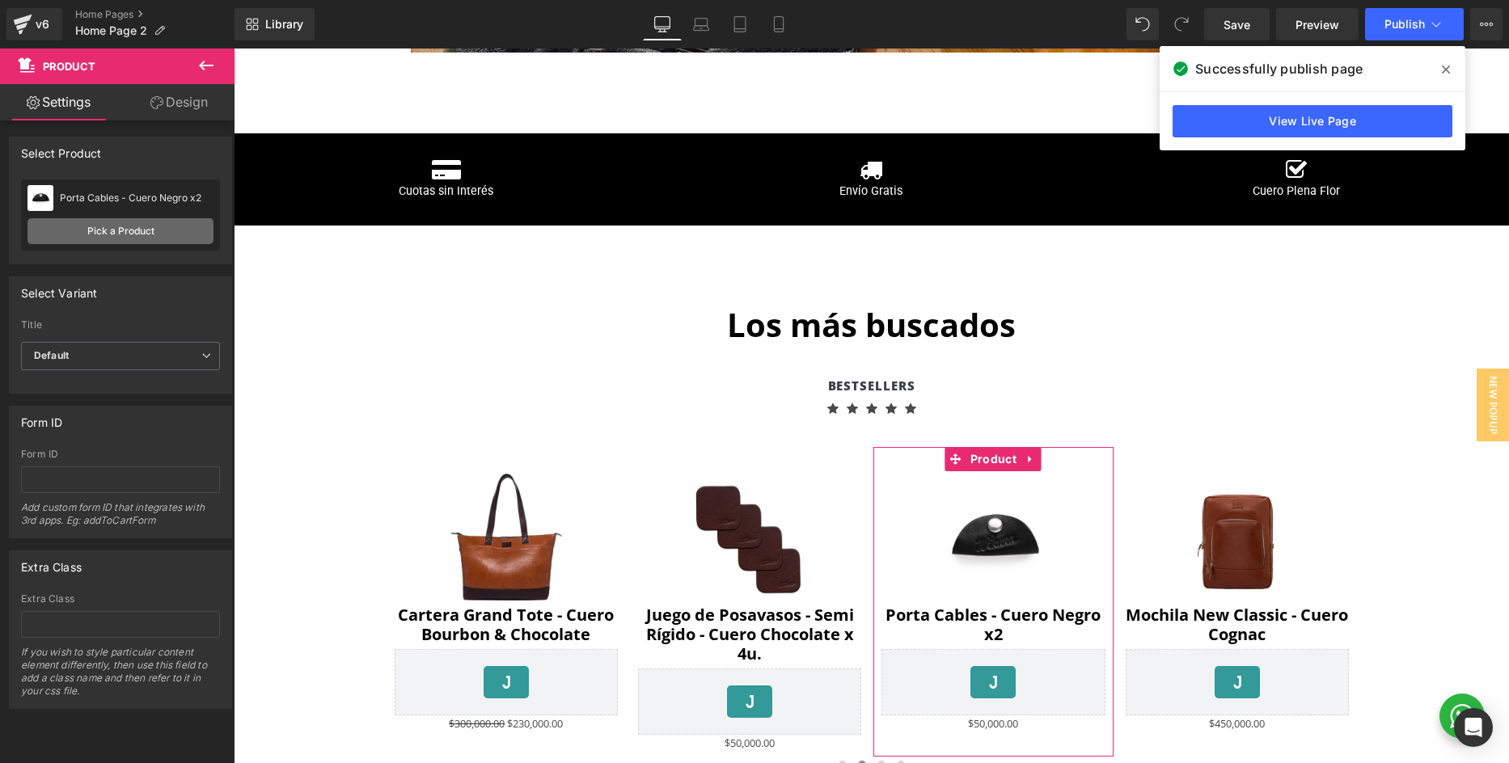
click at [165, 232] on link "Pick a Product" at bounding box center [120, 231] width 186 height 26
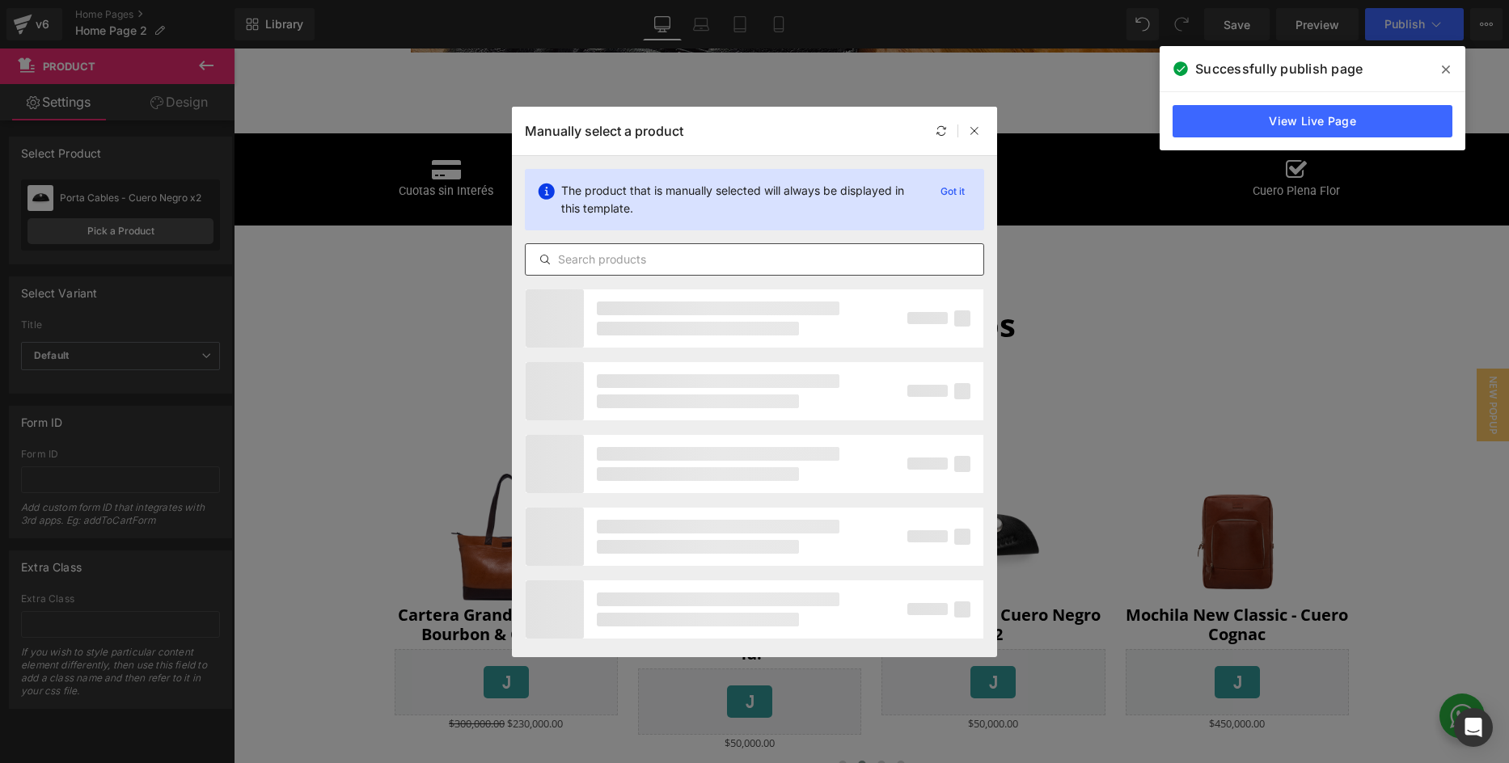
click at [627, 262] on input "text" at bounding box center [754, 259] width 458 height 19
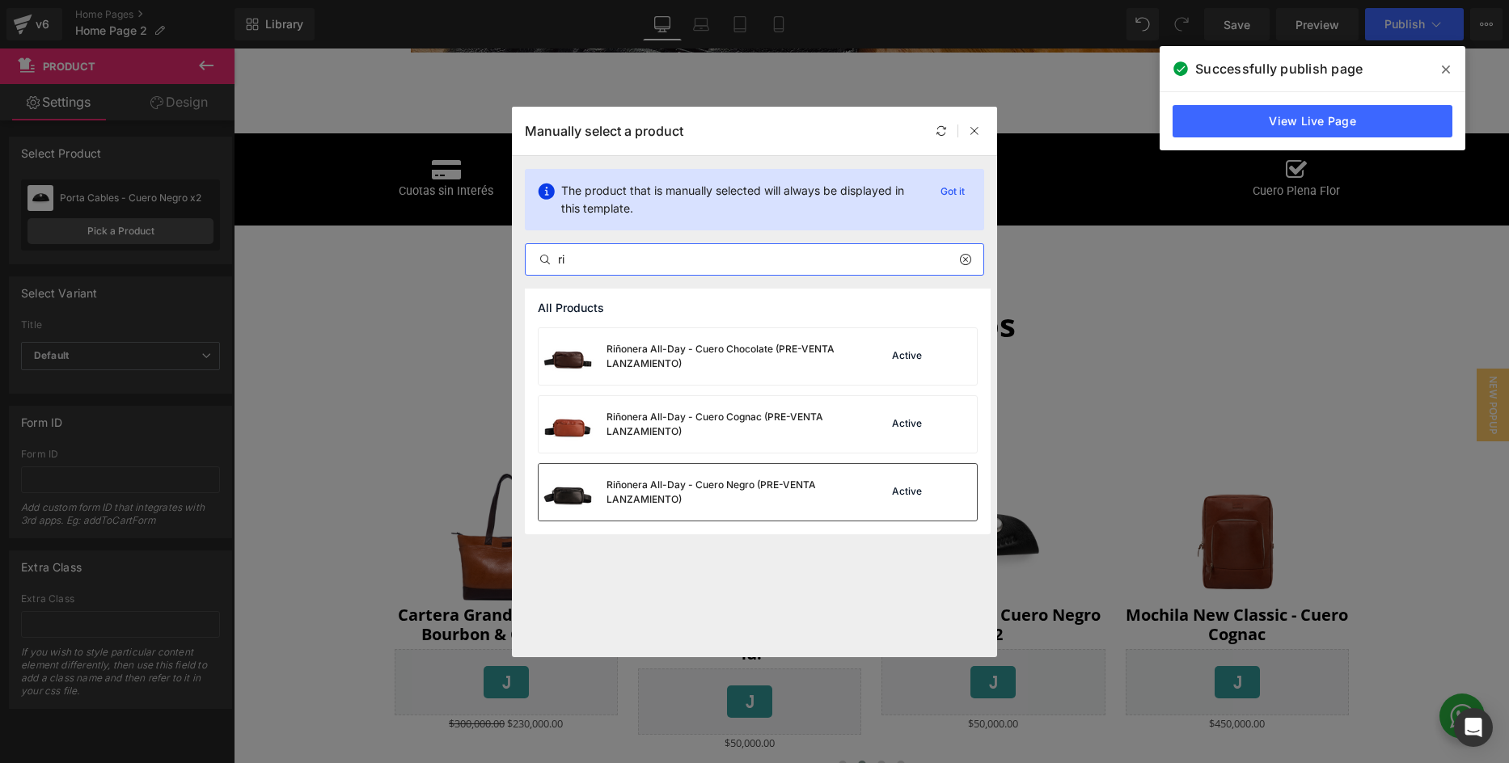
type input "ri"
click at [712, 502] on div "Riñonera All-Day - Cuero Negro (PRE-VENTA LANZAMIENTO)" at bounding box center [727, 492] width 243 height 29
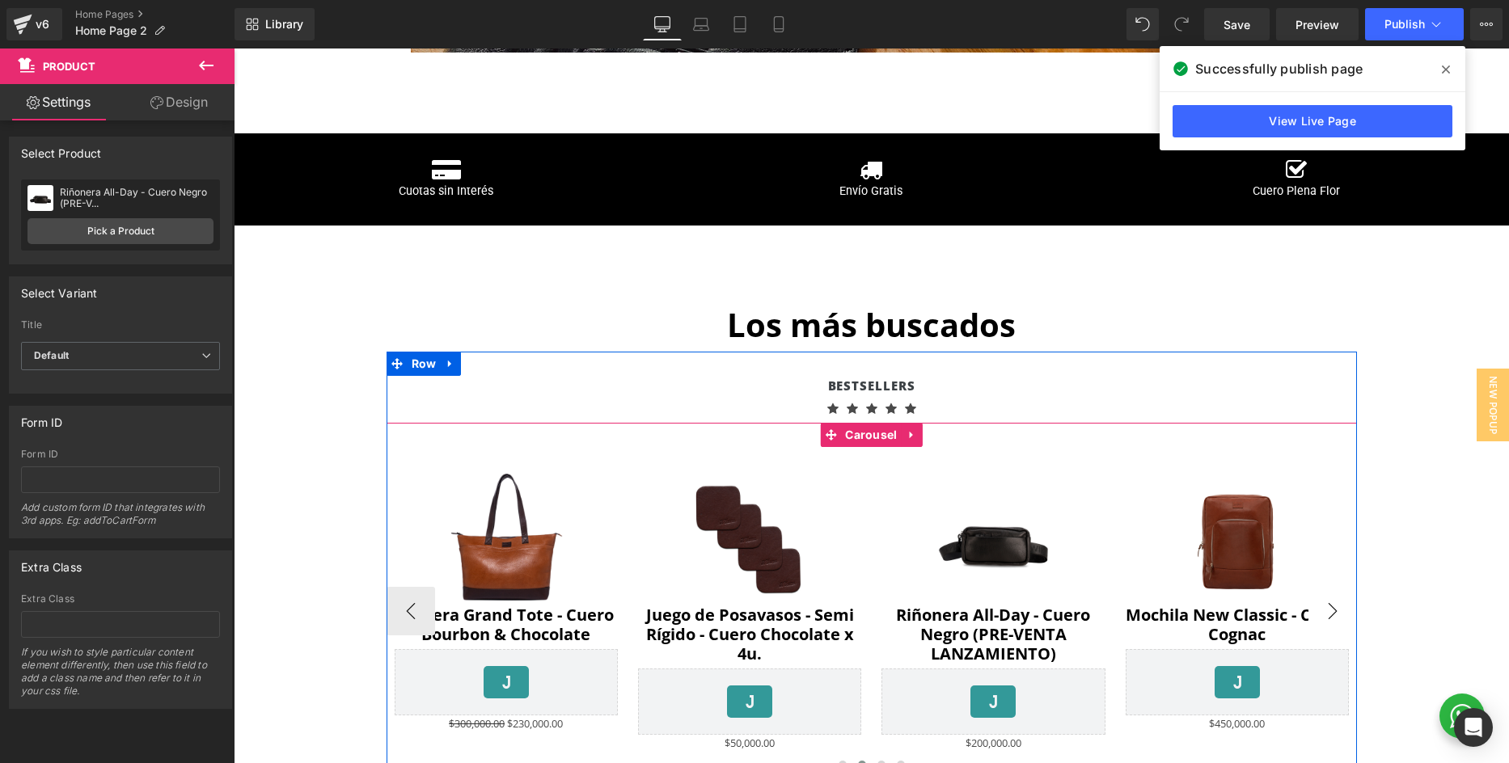
click at [1335, 617] on button "›" at bounding box center [1332, 611] width 49 height 49
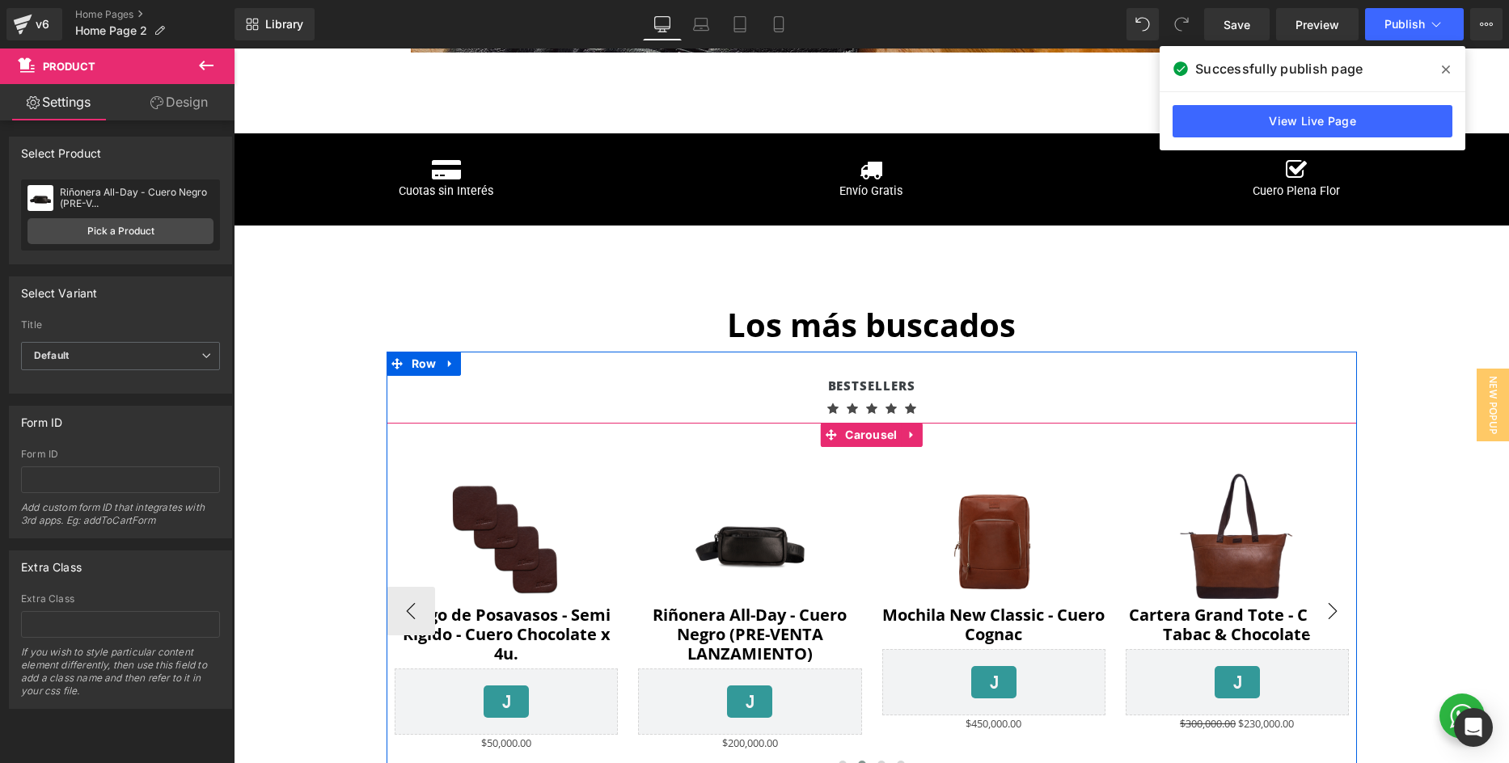
click at [1335, 617] on button "›" at bounding box center [1332, 611] width 49 height 49
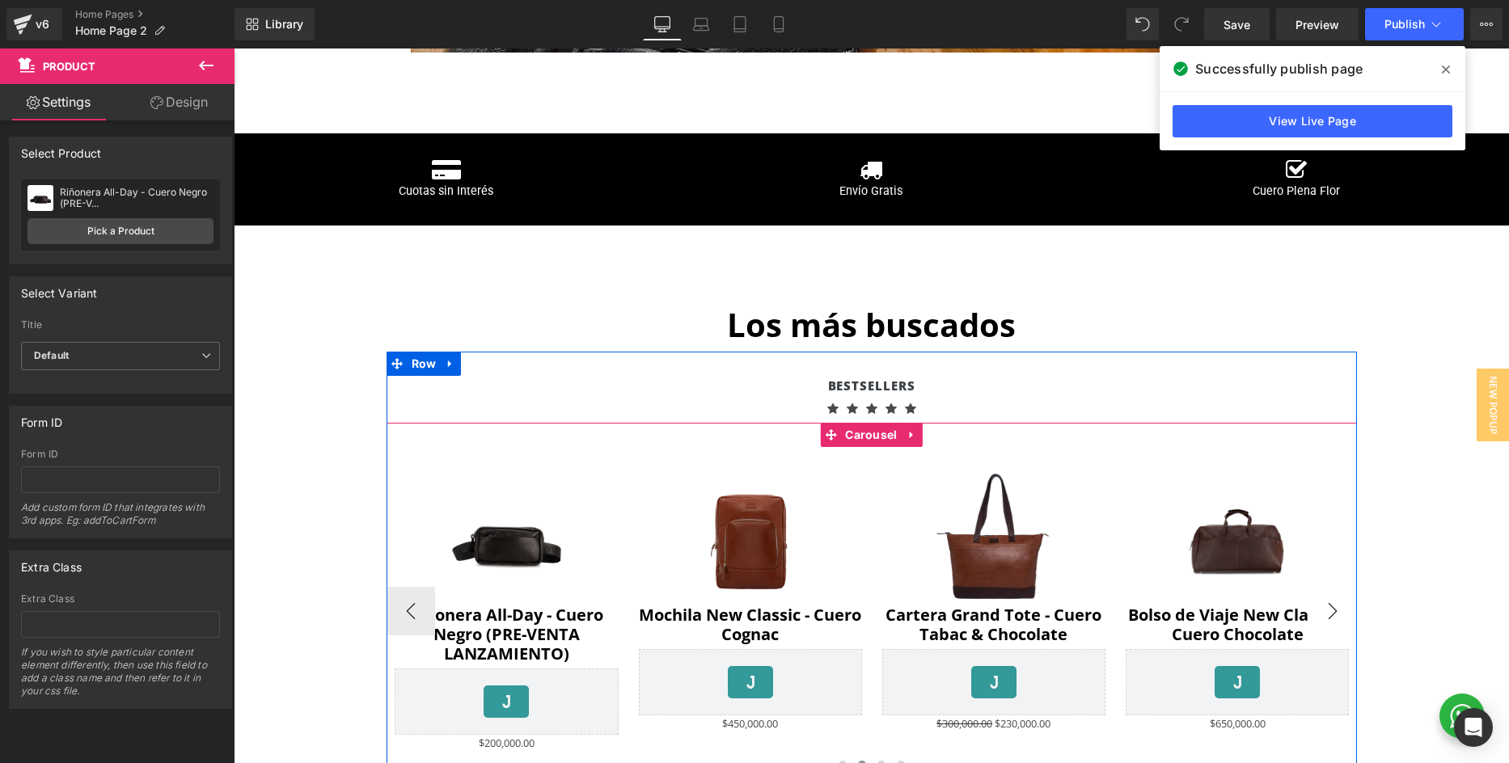
click at [1335, 617] on button "›" at bounding box center [1332, 611] width 49 height 49
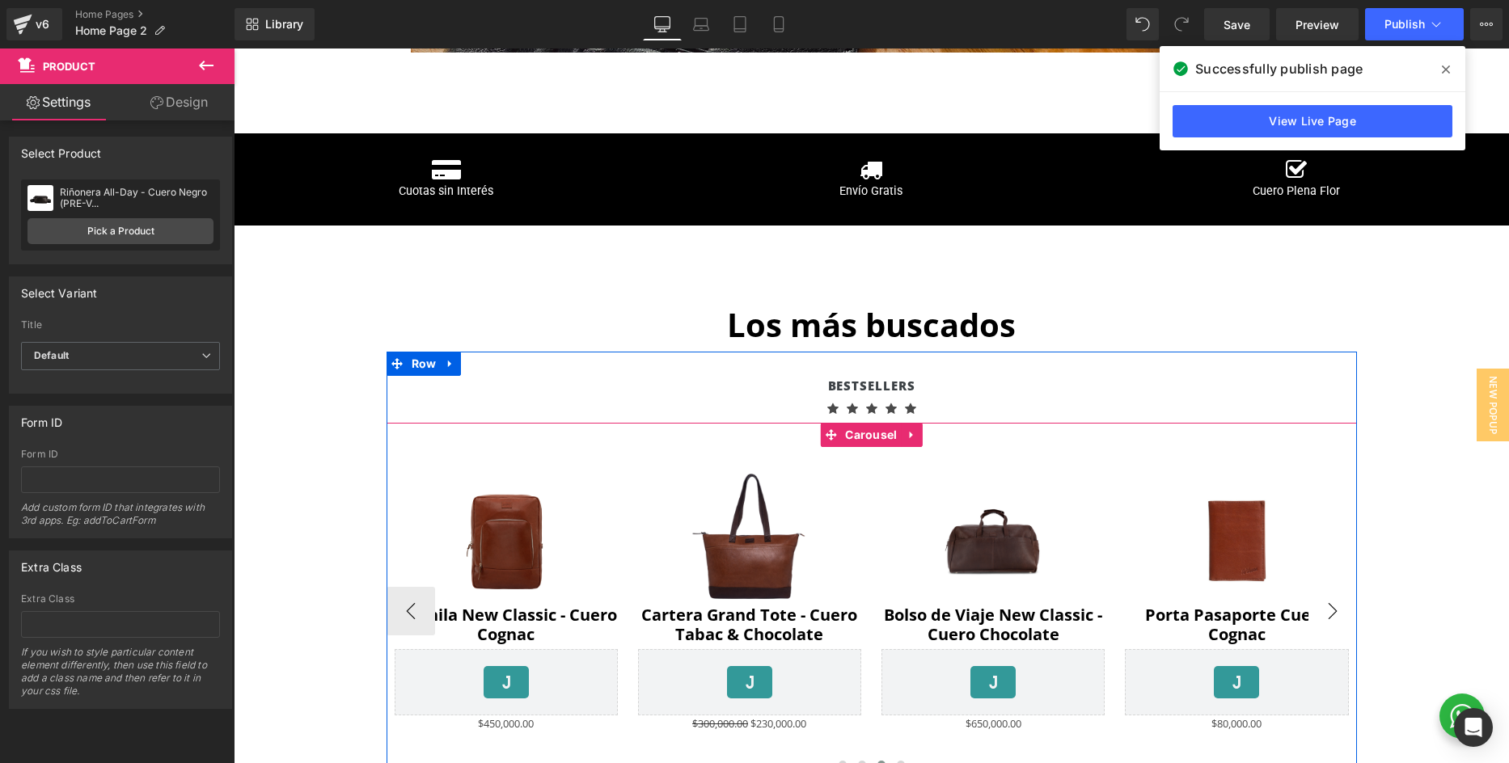
click at [1335, 617] on button "›" at bounding box center [1332, 611] width 49 height 49
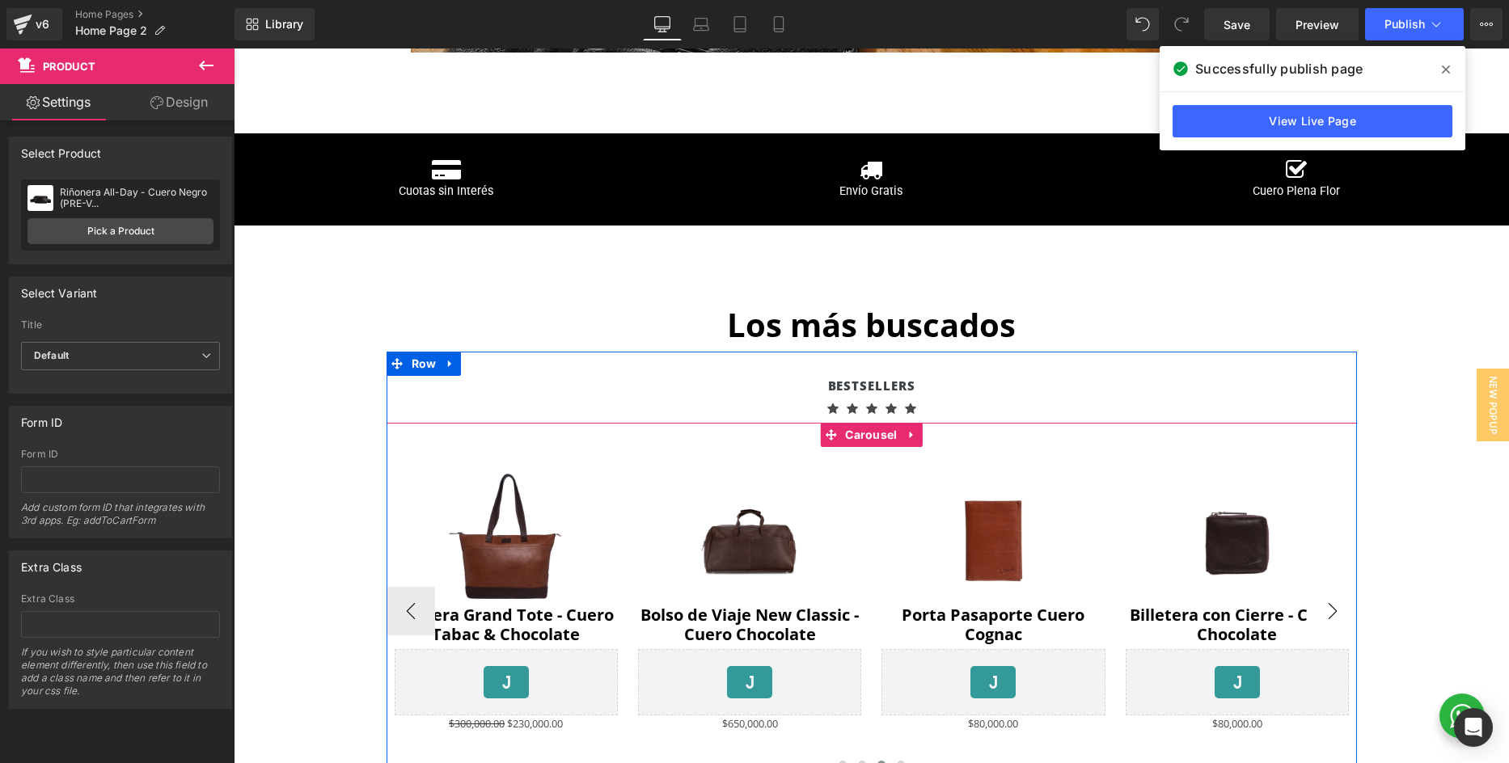
click at [1335, 617] on button "›" at bounding box center [1332, 611] width 49 height 49
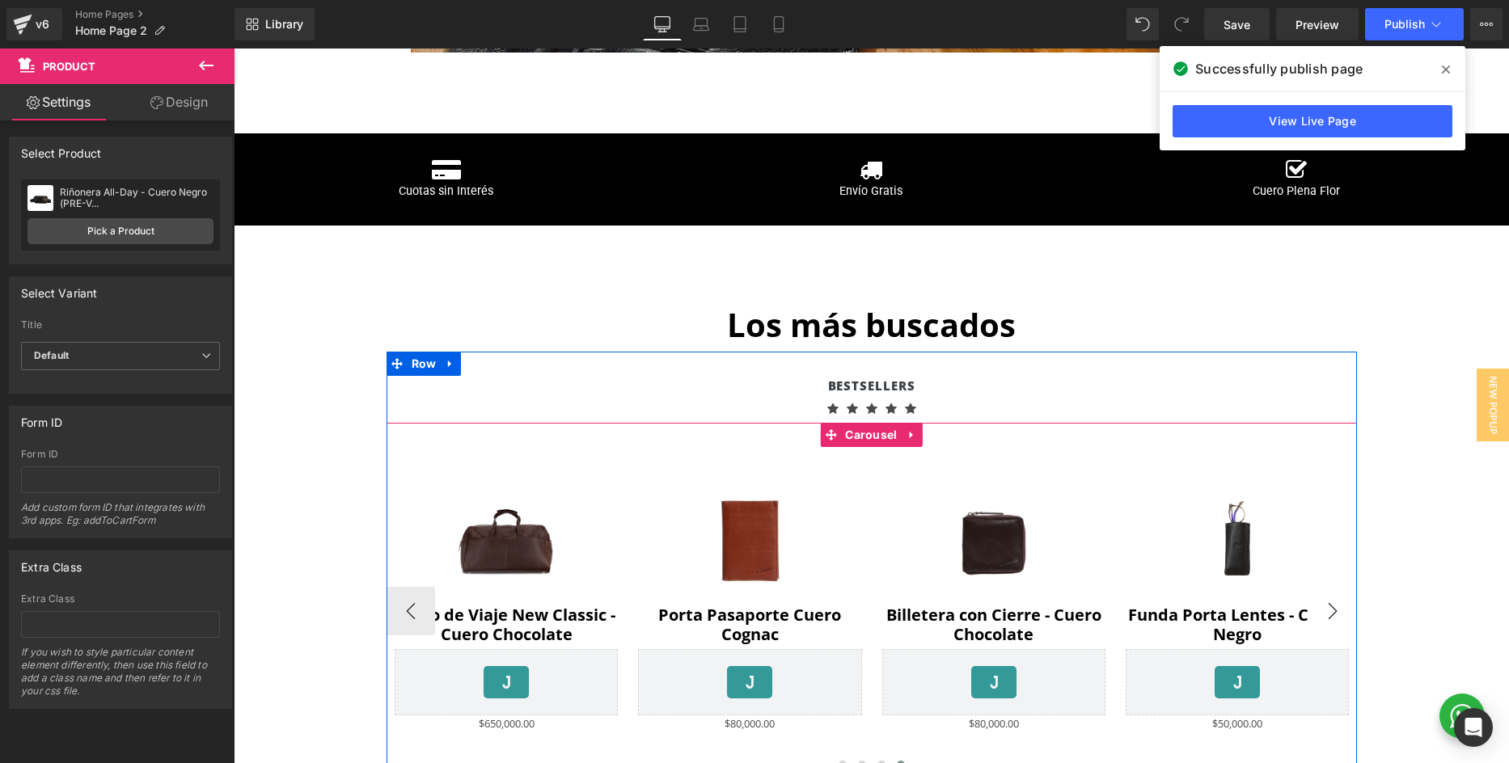
click at [1335, 617] on button "›" at bounding box center [1332, 611] width 49 height 49
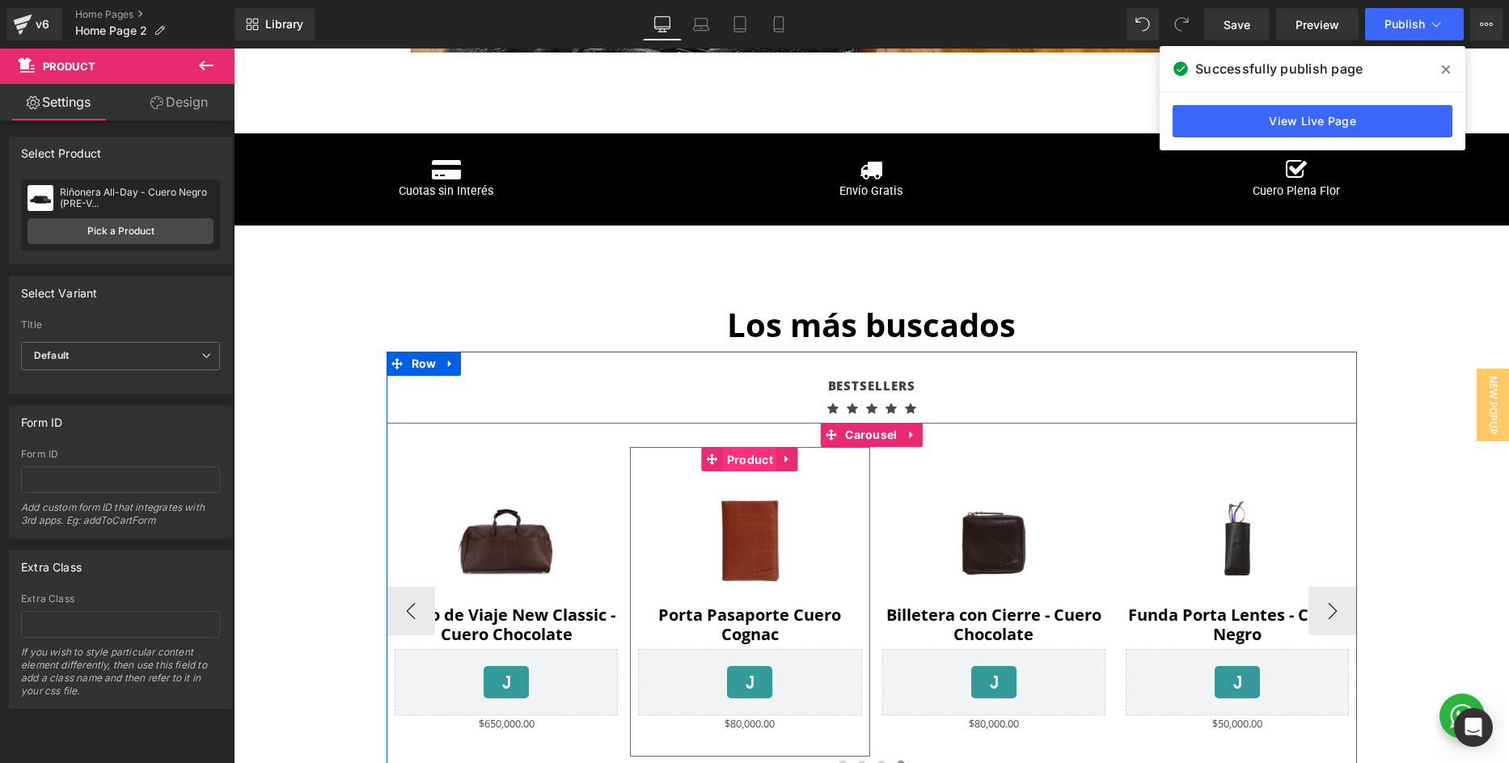
click at [755, 456] on span "Product" at bounding box center [750, 460] width 54 height 24
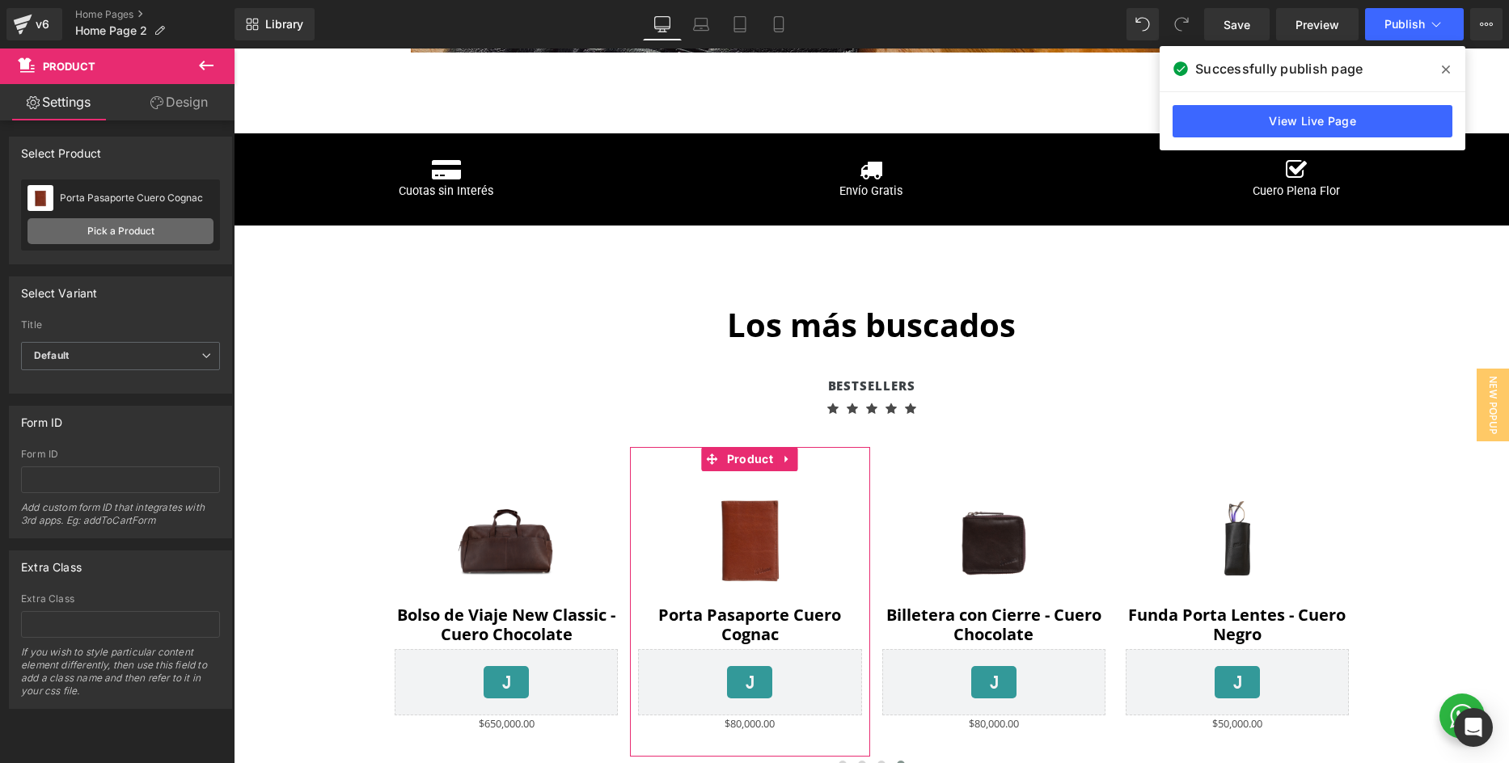
click at [94, 232] on link "Pick a Product" at bounding box center [120, 231] width 186 height 26
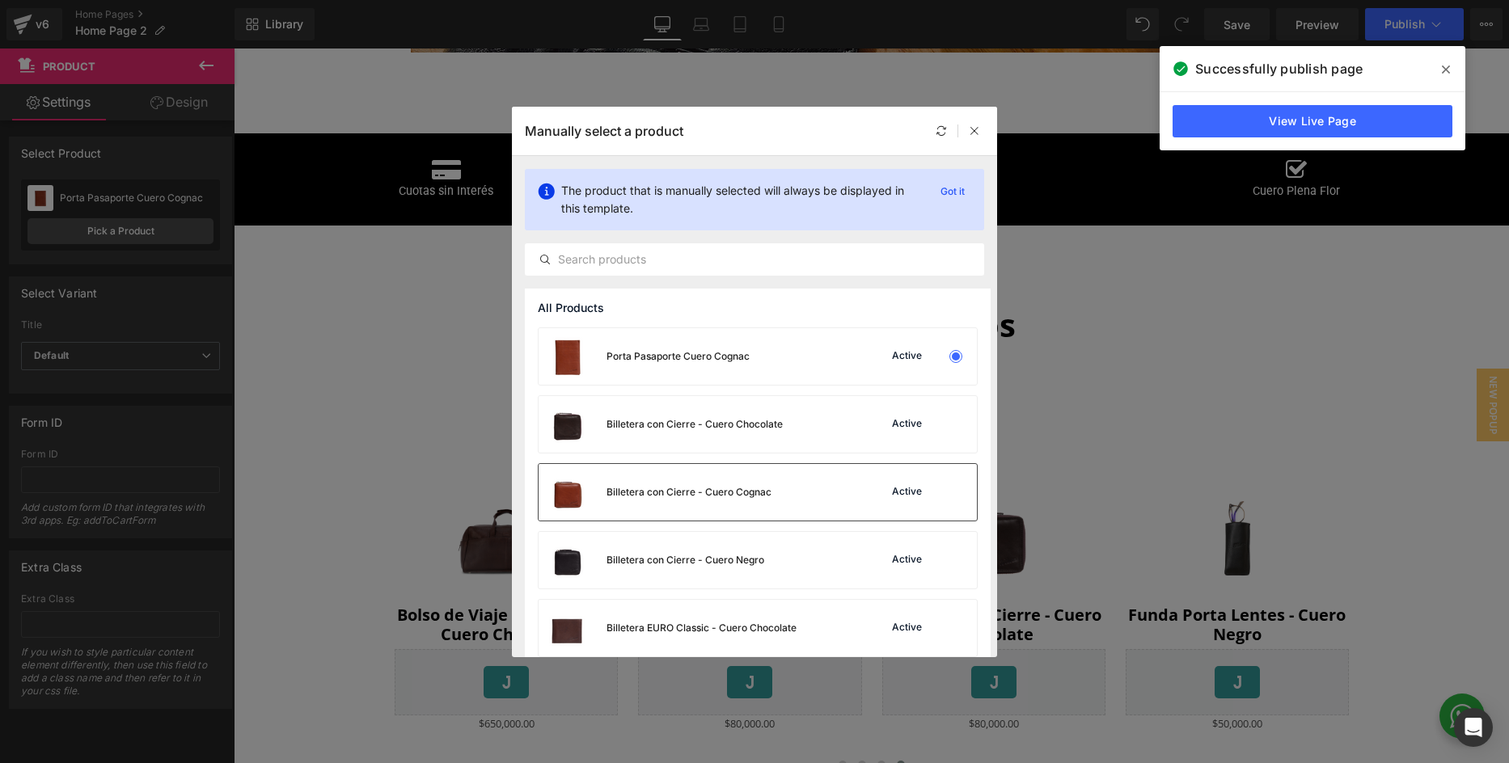
click at [711, 505] on div "Billetera con Cierre - Cuero Cognac" at bounding box center [654, 492] width 233 height 57
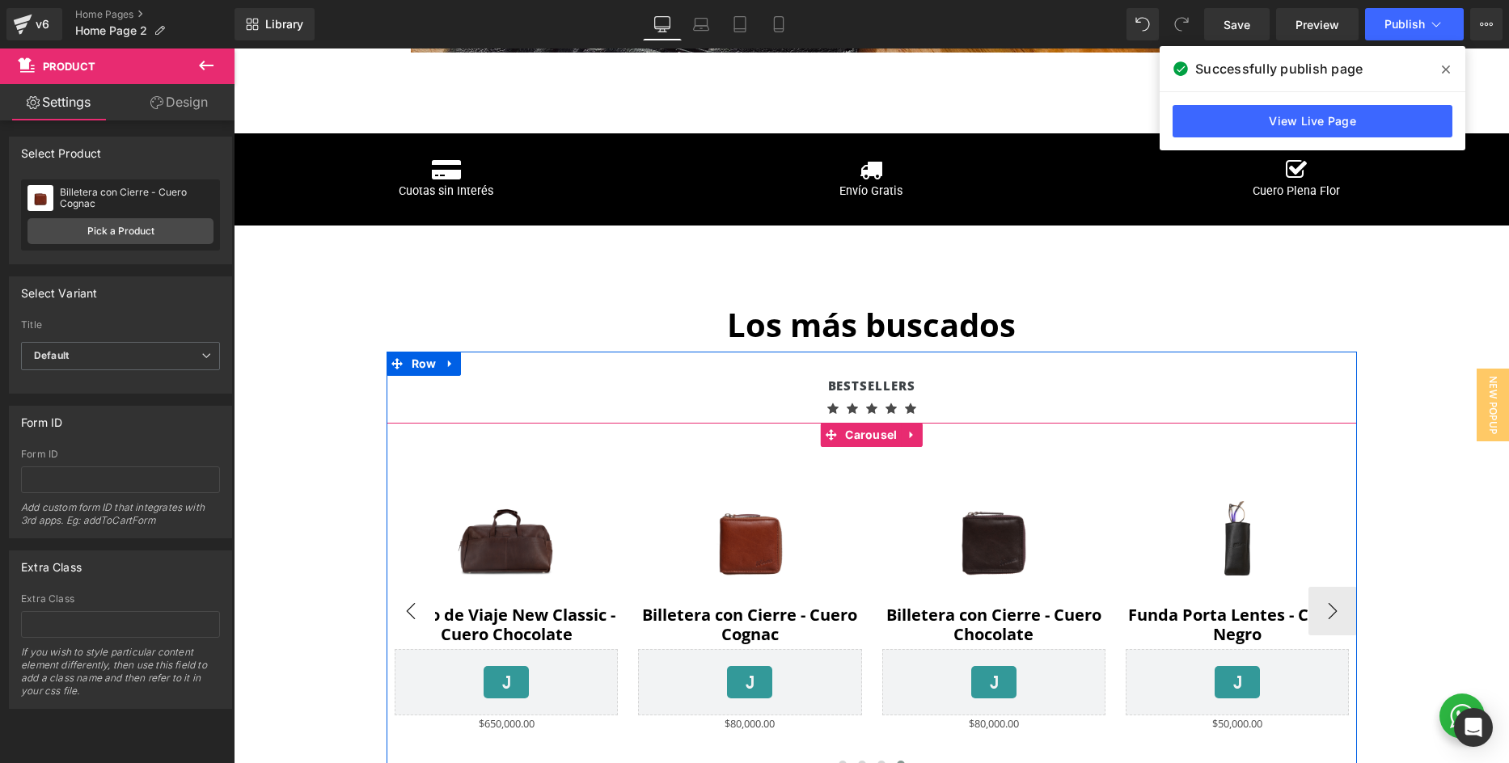
click at [420, 616] on button "‹" at bounding box center [410, 611] width 49 height 49
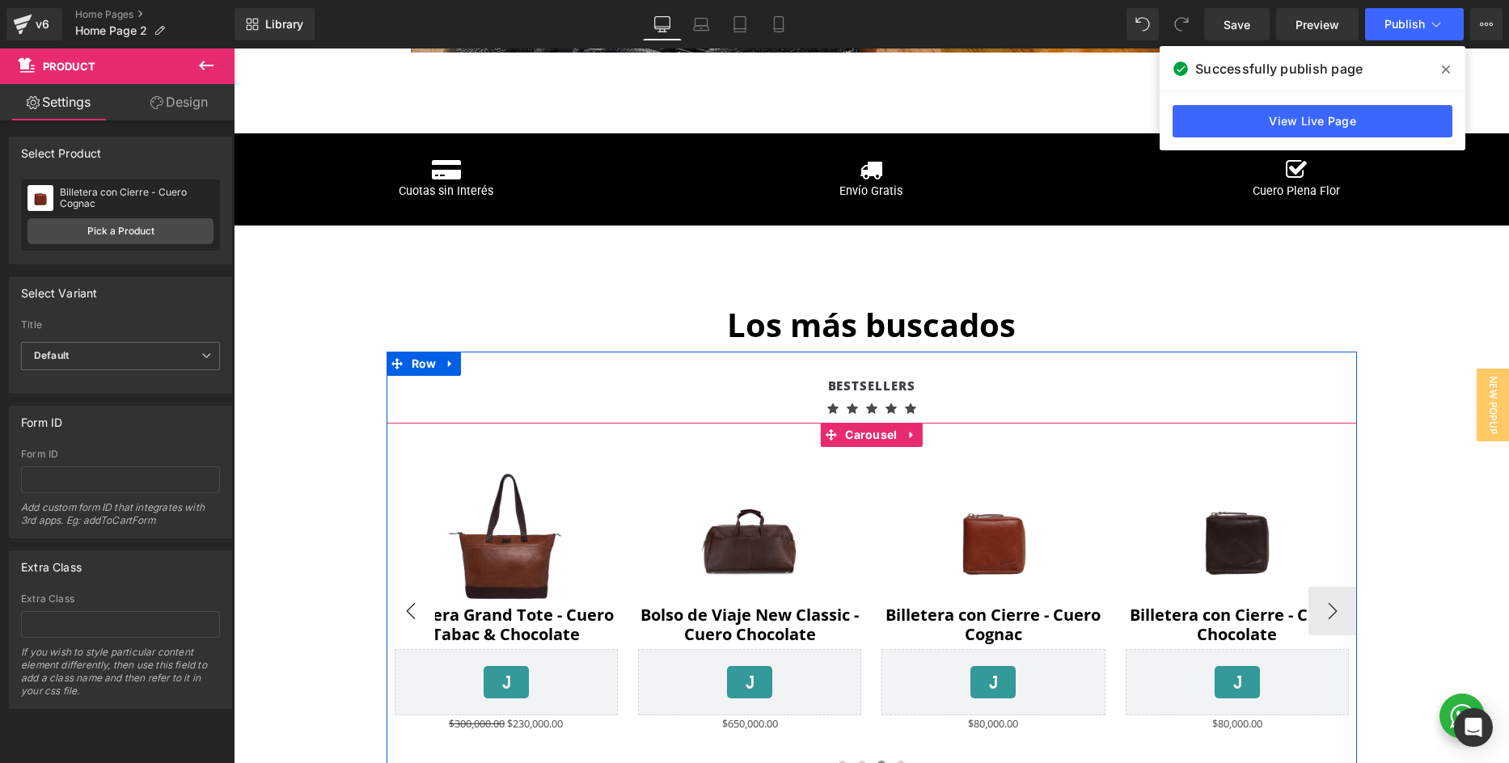
click at [420, 616] on button "‹" at bounding box center [410, 611] width 49 height 49
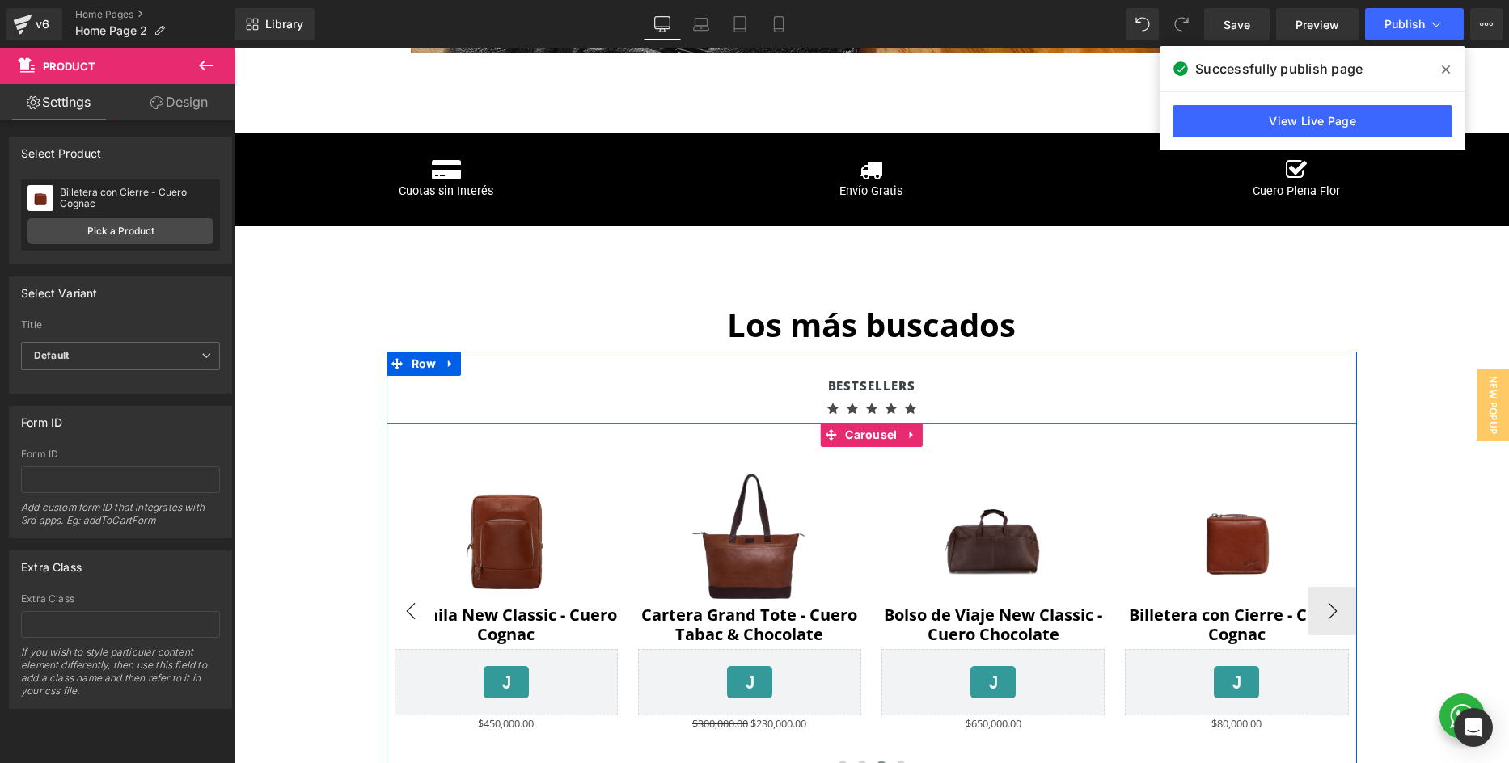
click at [420, 616] on button "‹" at bounding box center [410, 611] width 49 height 49
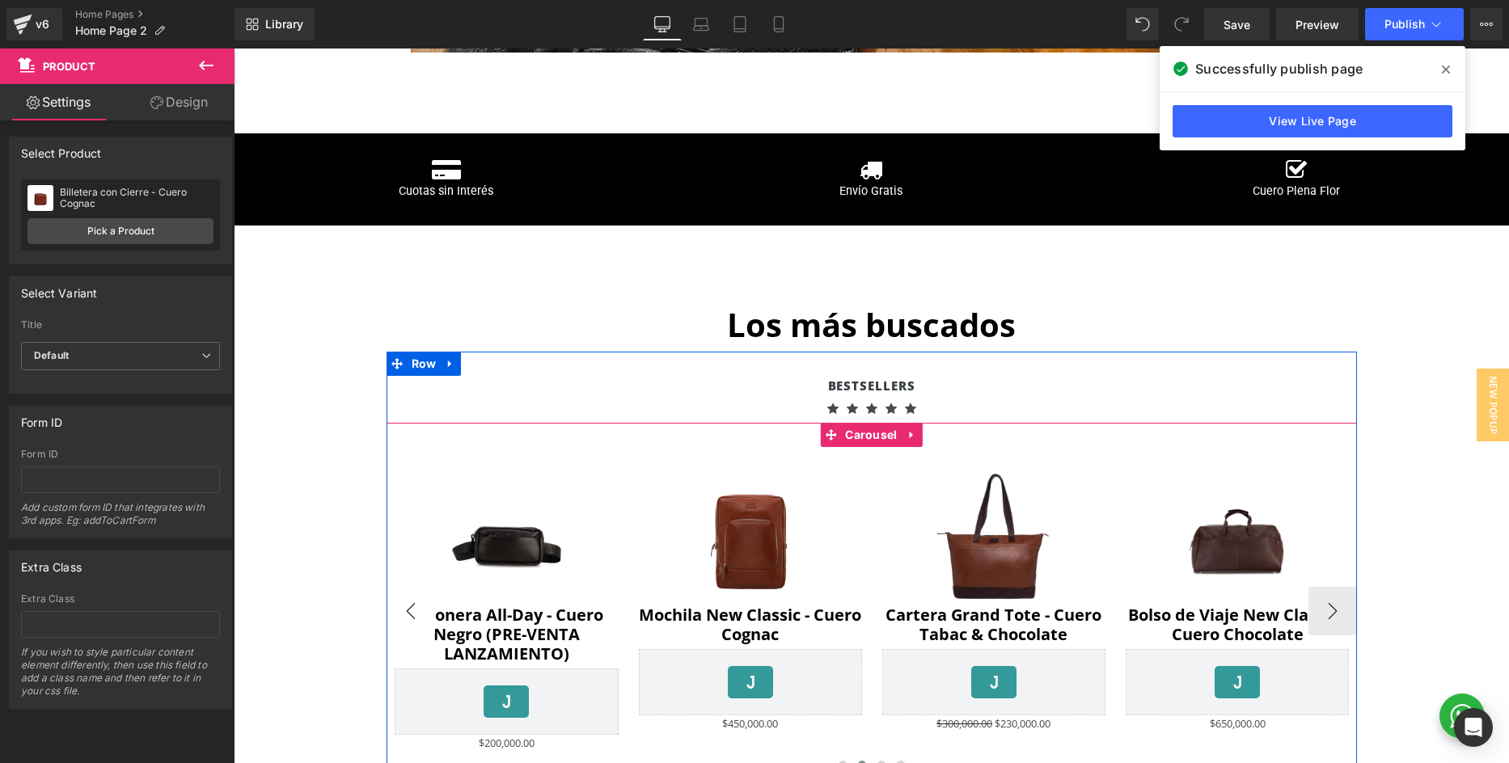
click at [420, 616] on button "‹" at bounding box center [410, 611] width 49 height 49
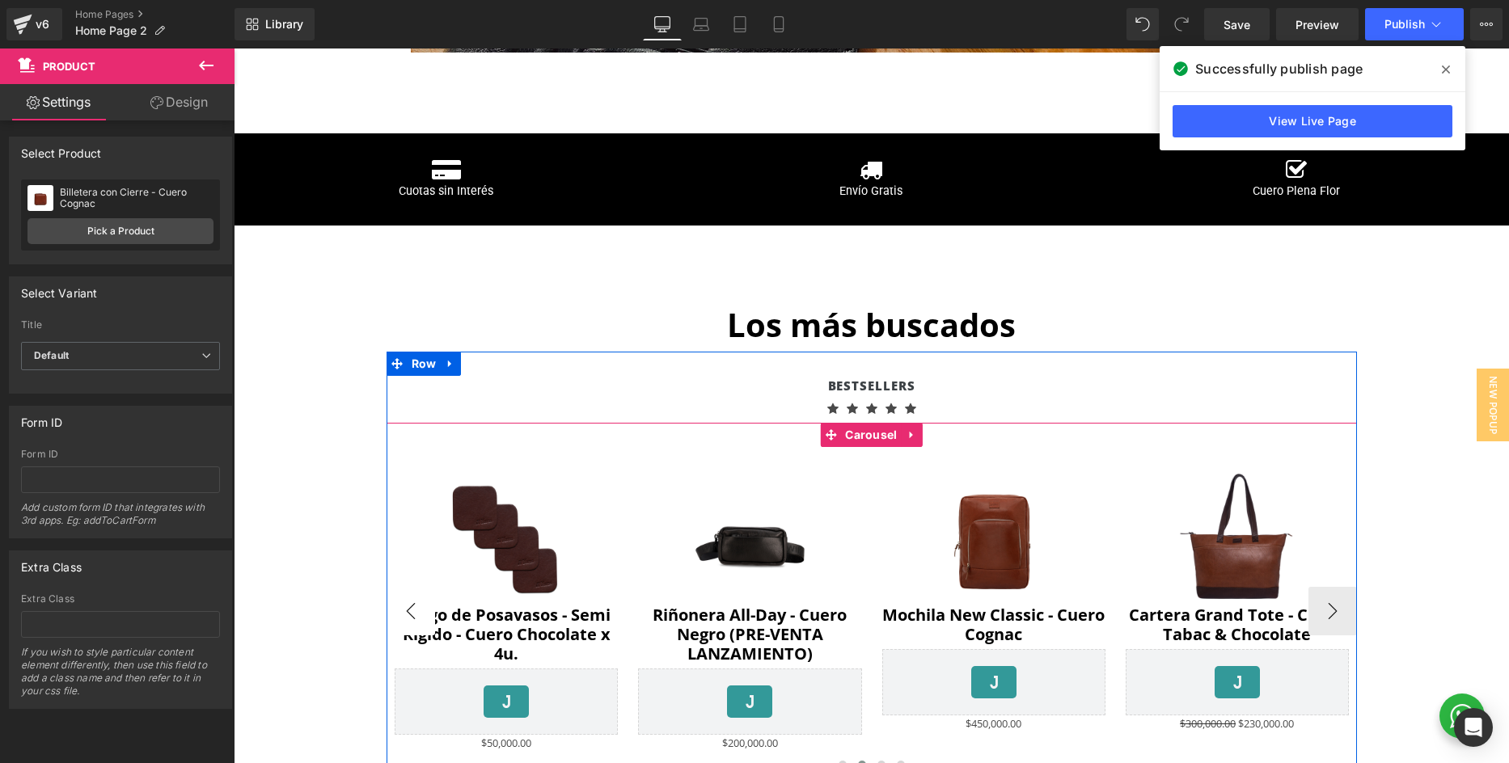
click at [420, 616] on button "‹" at bounding box center [410, 611] width 49 height 49
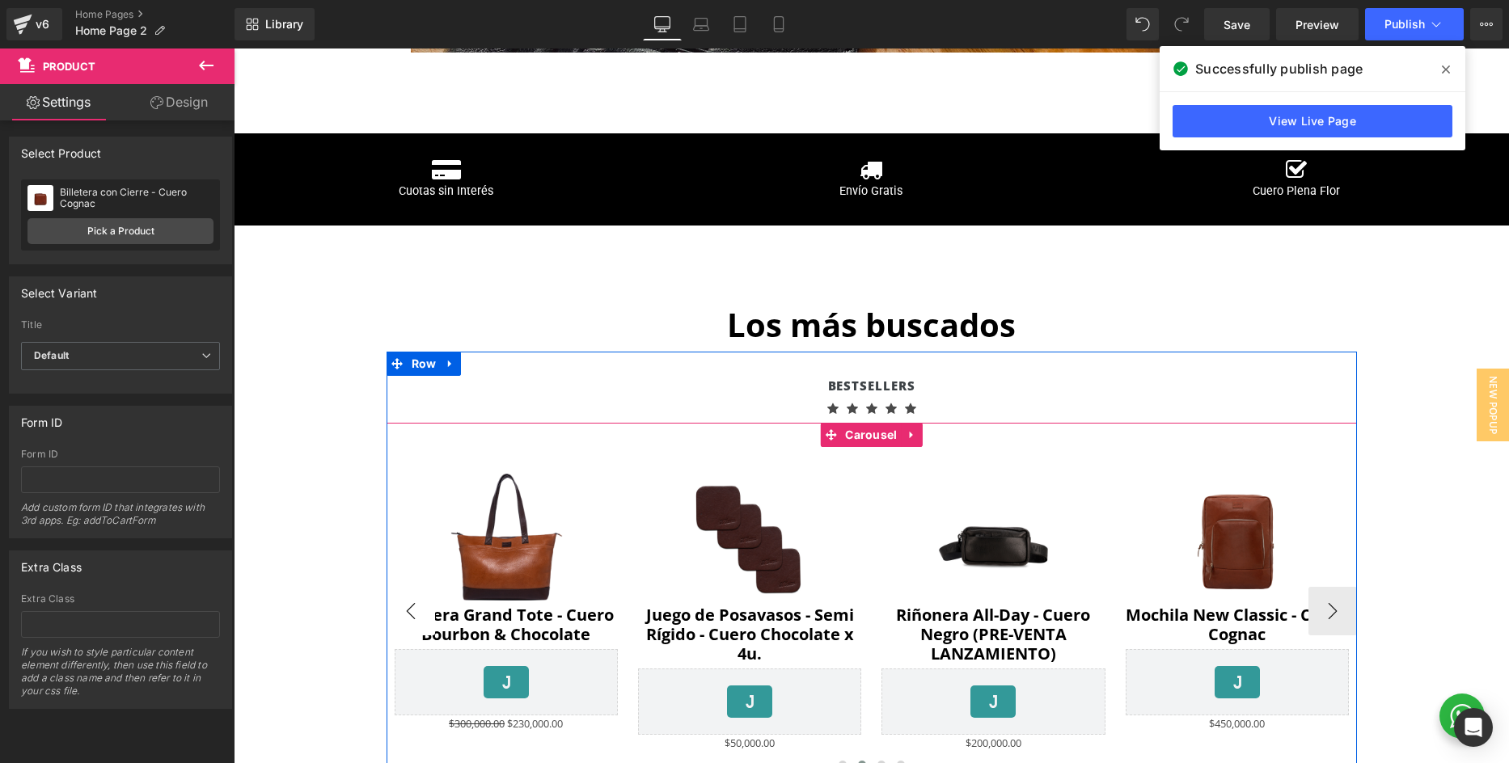
click at [420, 616] on button "‹" at bounding box center [410, 611] width 49 height 49
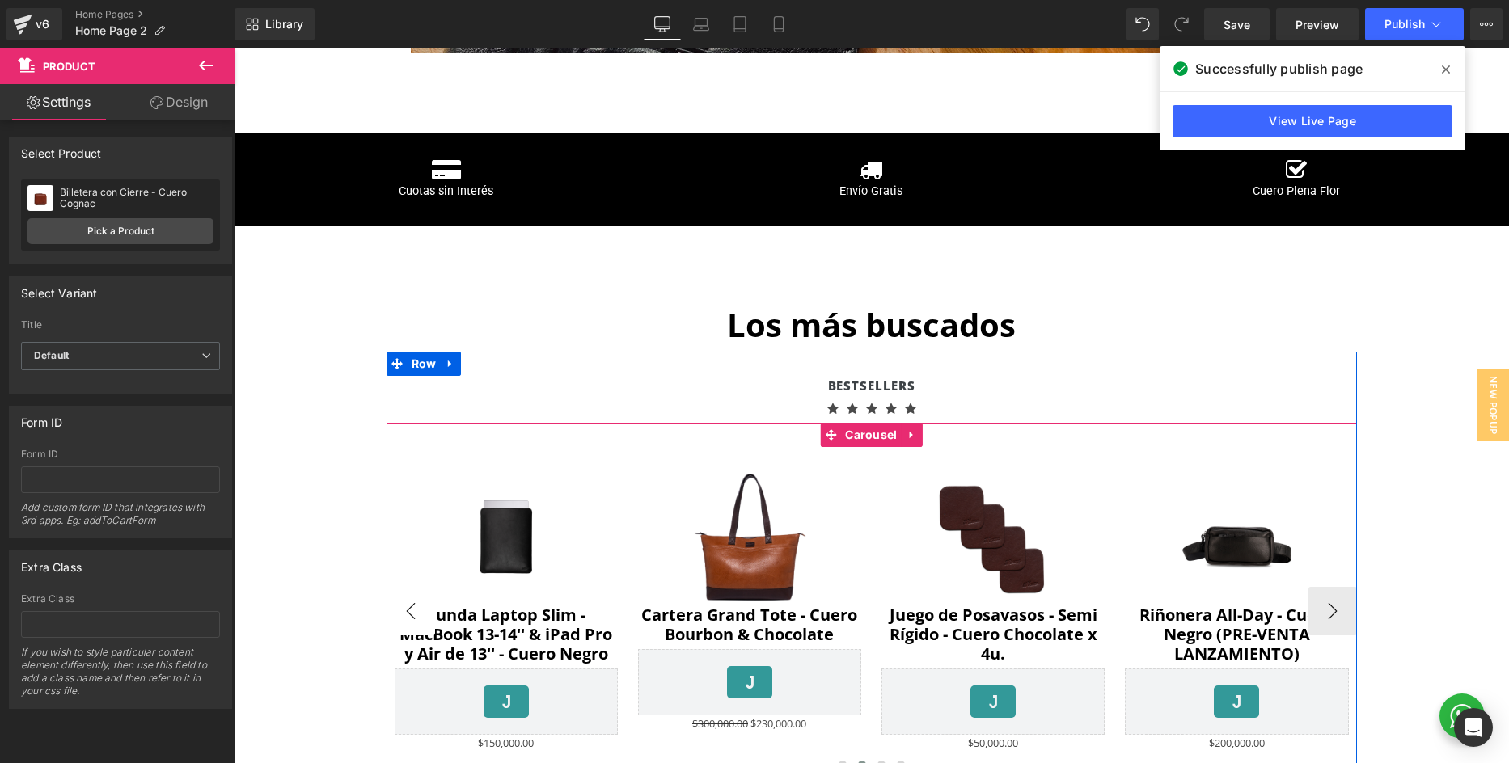
click at [420, 616] on button "‹" at bounding box center [410, 611] width 49 height 49
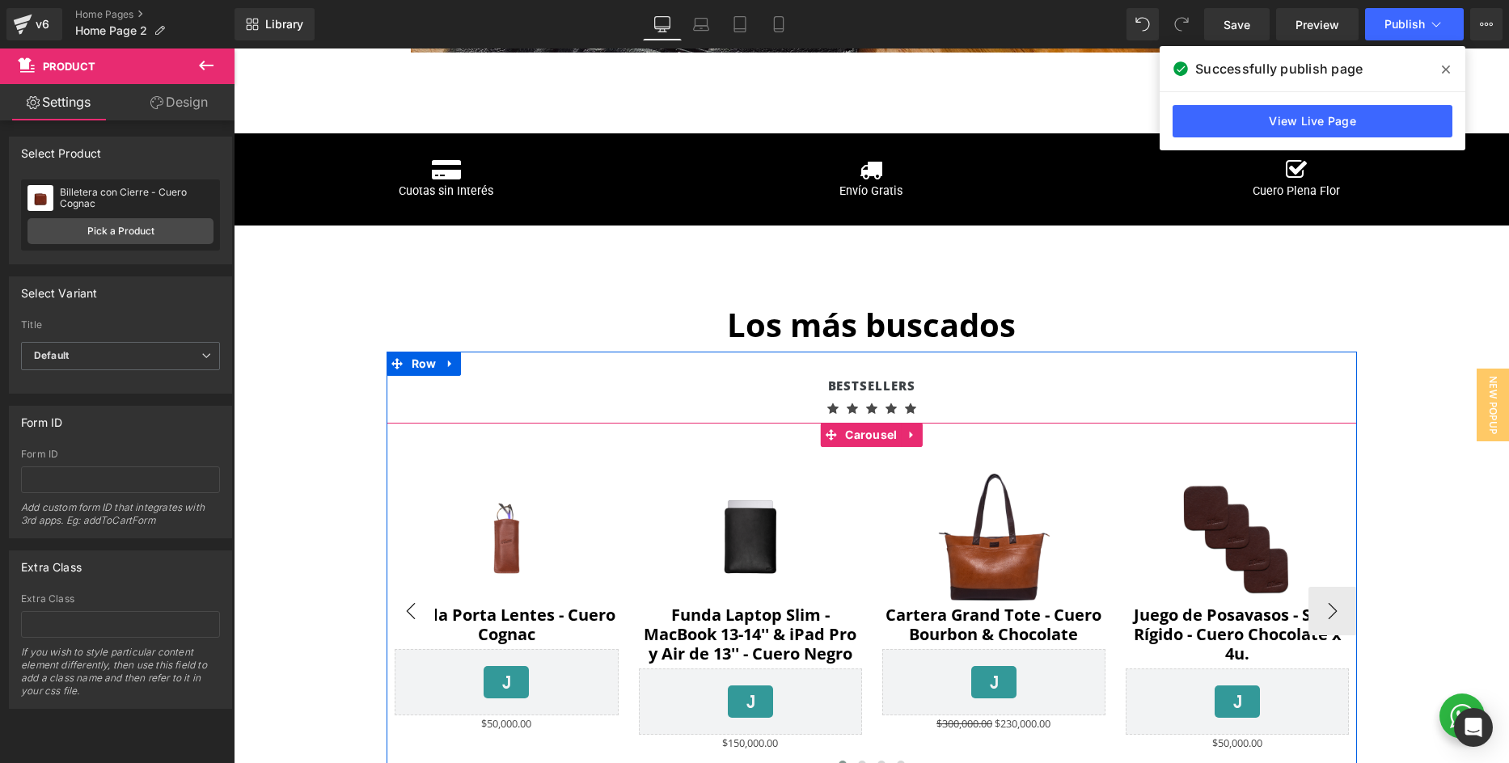
click at [420, 616] on button "‹" at bounding box center [410, 611] width 49 height 49
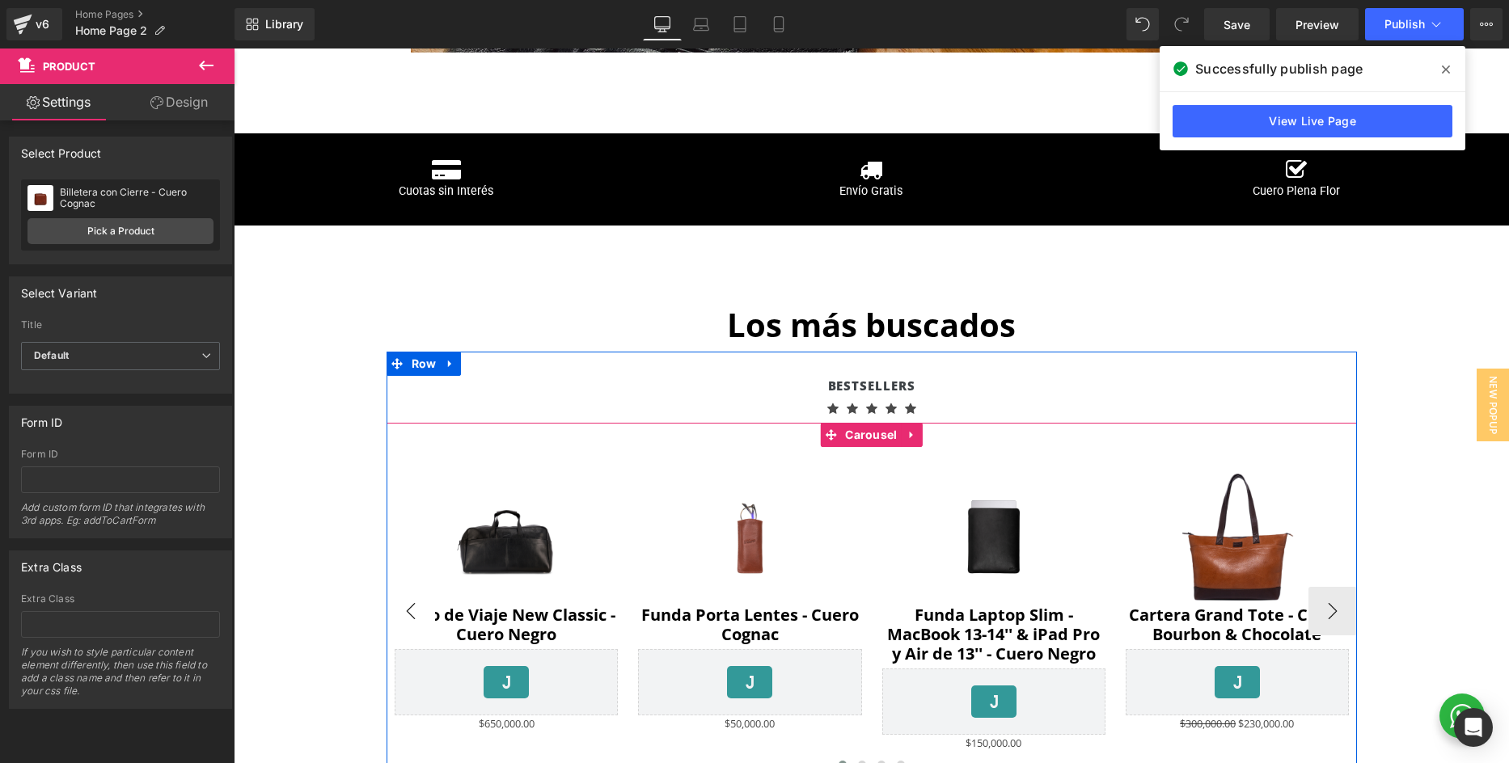
click at [420, 616] on button "‹" at bounding box center [410, 611] width 49 height 49
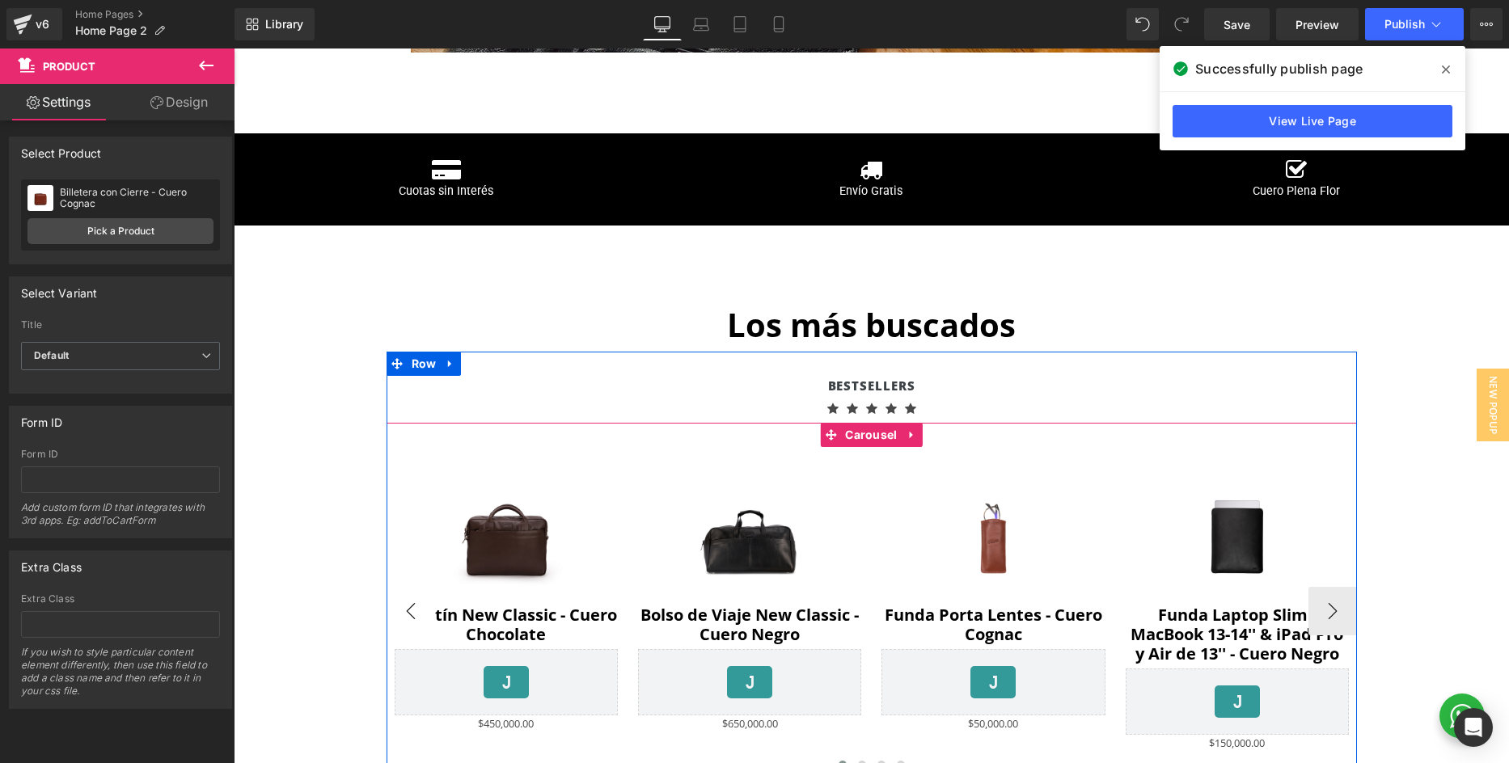
click at [420, 616] on button "‹" at bounding box center [410, 611] width 49 height 49
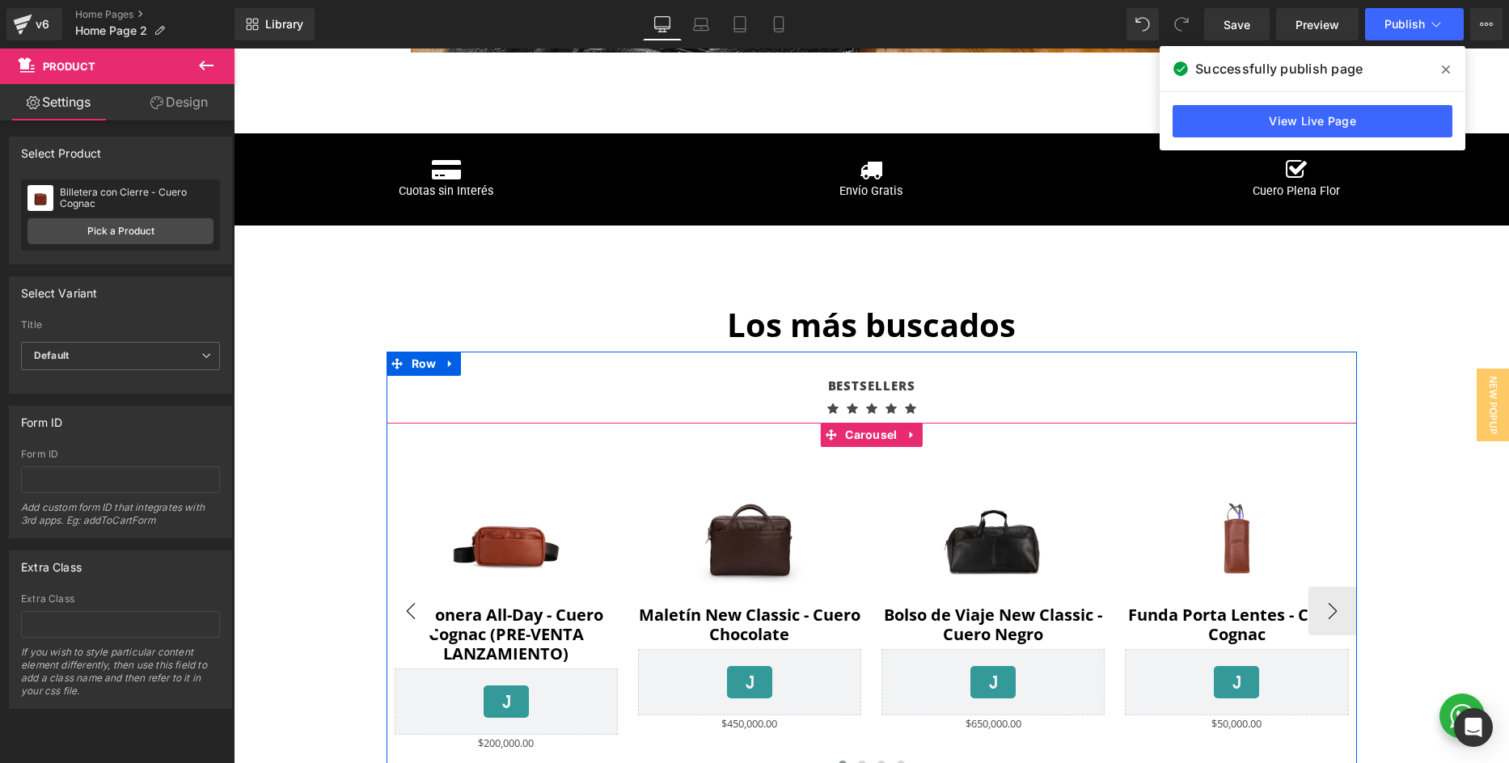
click at [420, 616] on button "‹" at bounding box center [410, 611] width 49 height 49
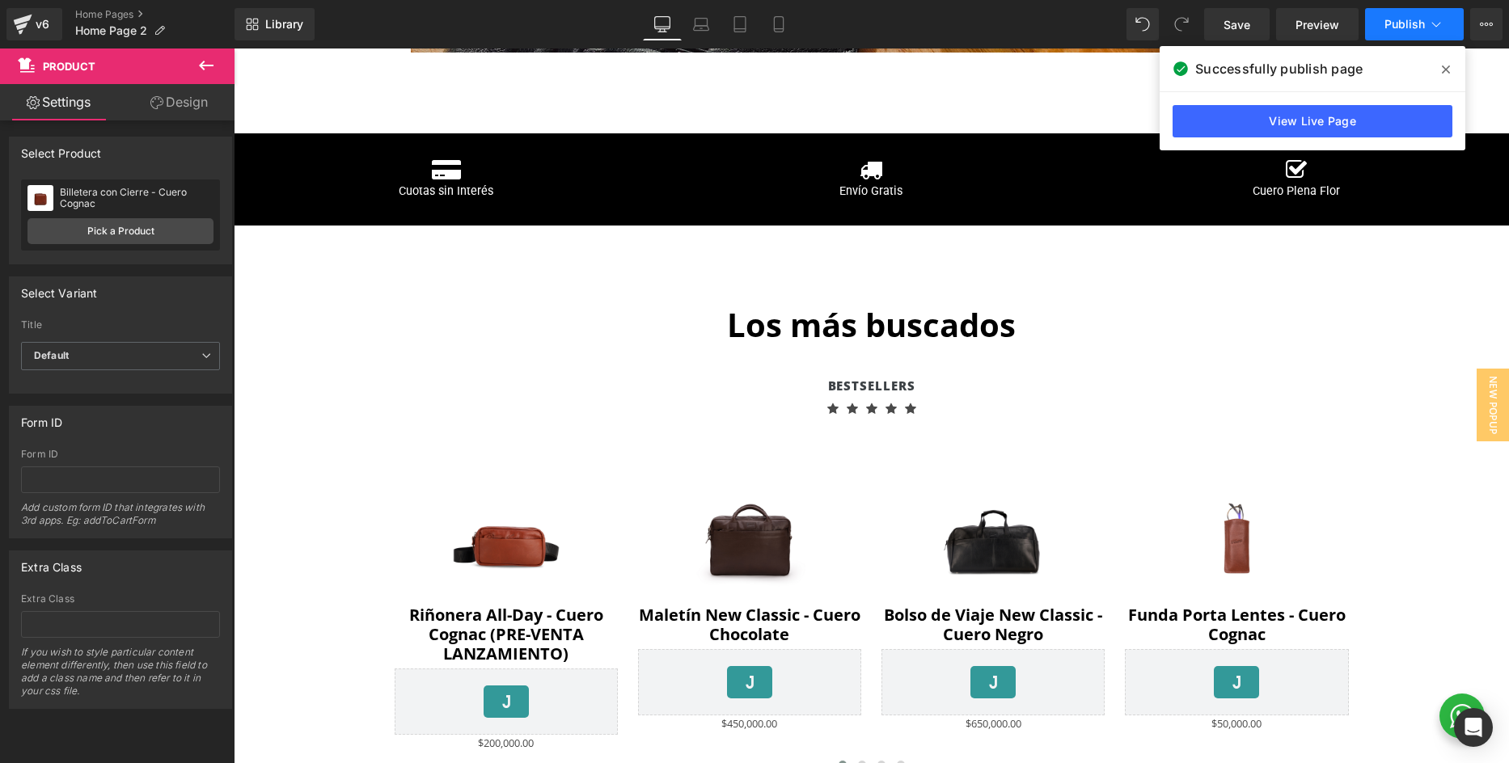
click at [1395, 23] on span "Publish" at bounding box center [1404, 24] width 40 height 13
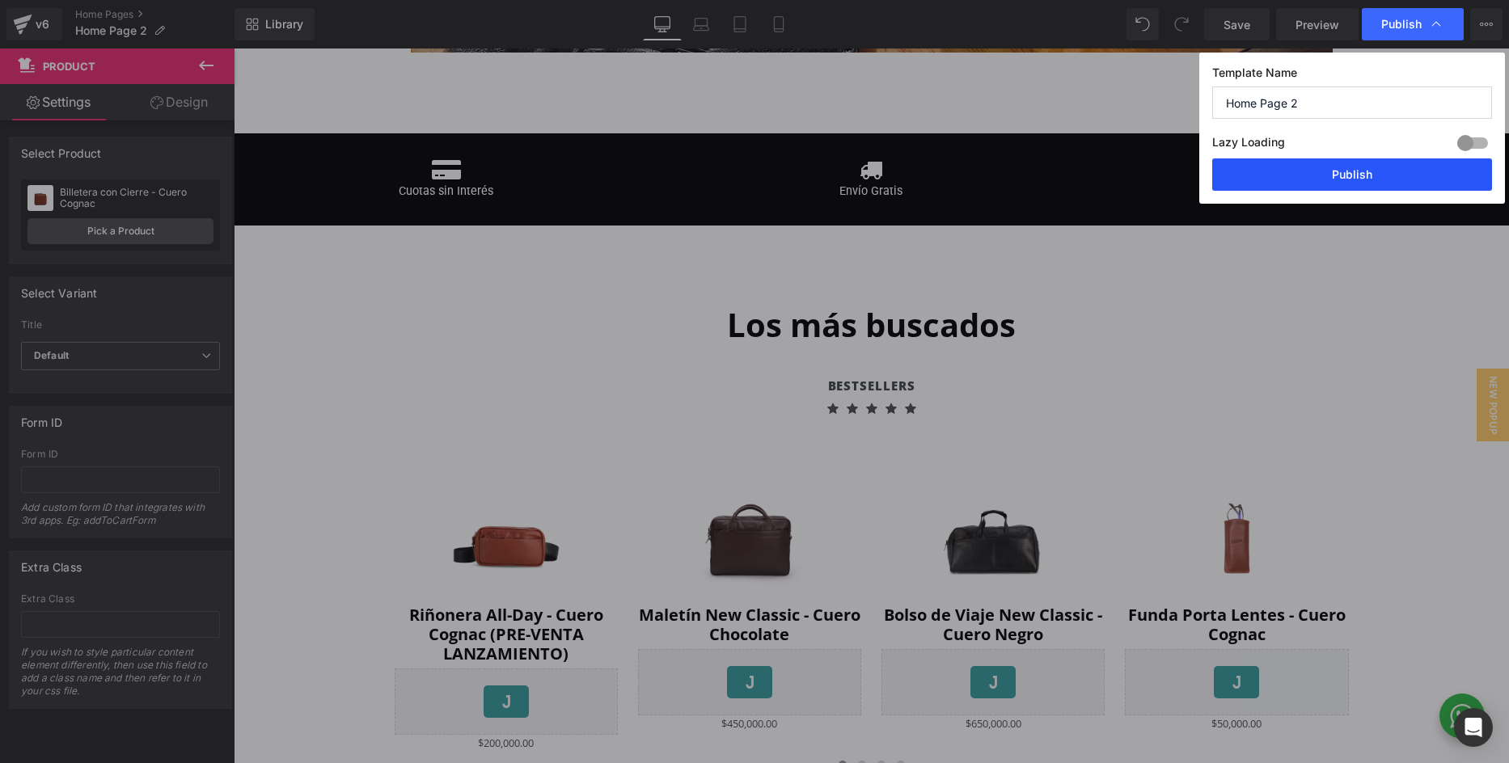
drag, startPoint x: 1359, startPoint y: 174, endPoint x: 1030, endPoint y: 360, distance: 377.9
click at [1359, 174] on button "Publish" at bounding box center [1352, 174] width 280 height 32
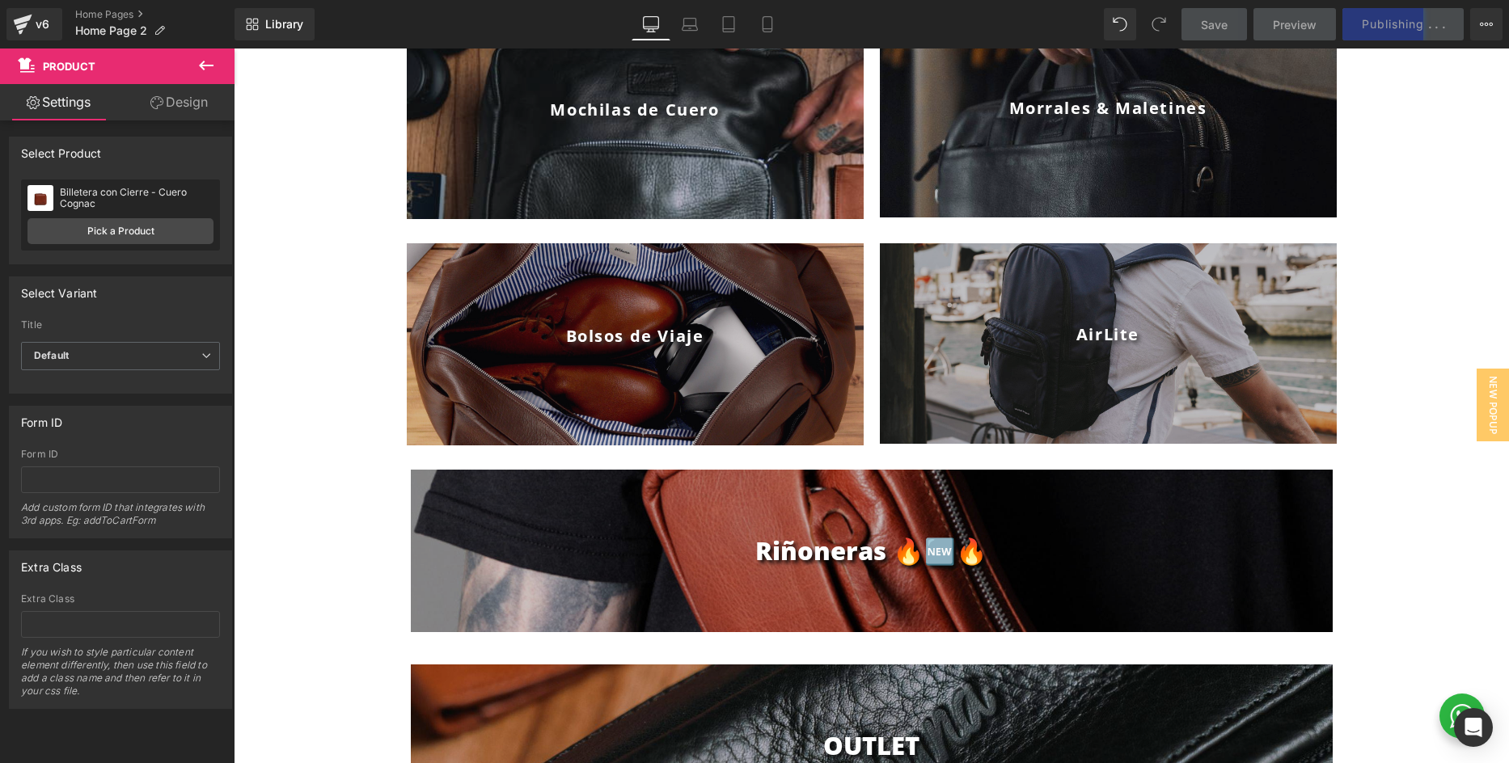
scroll to position [1386, 0]
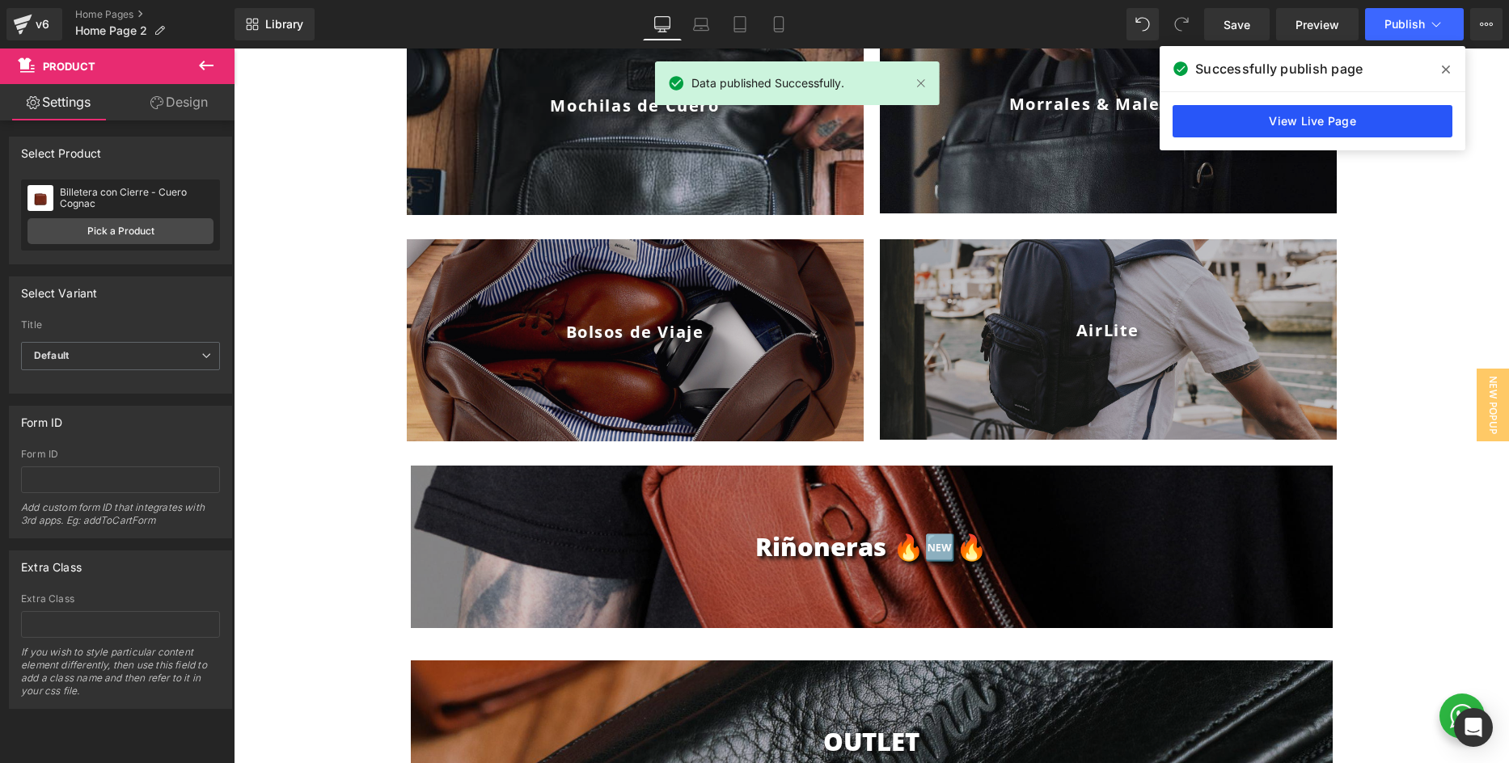
click at [1272, 115] on link "View Live Page" at bounding box center [1312, 121] width 280 height 32
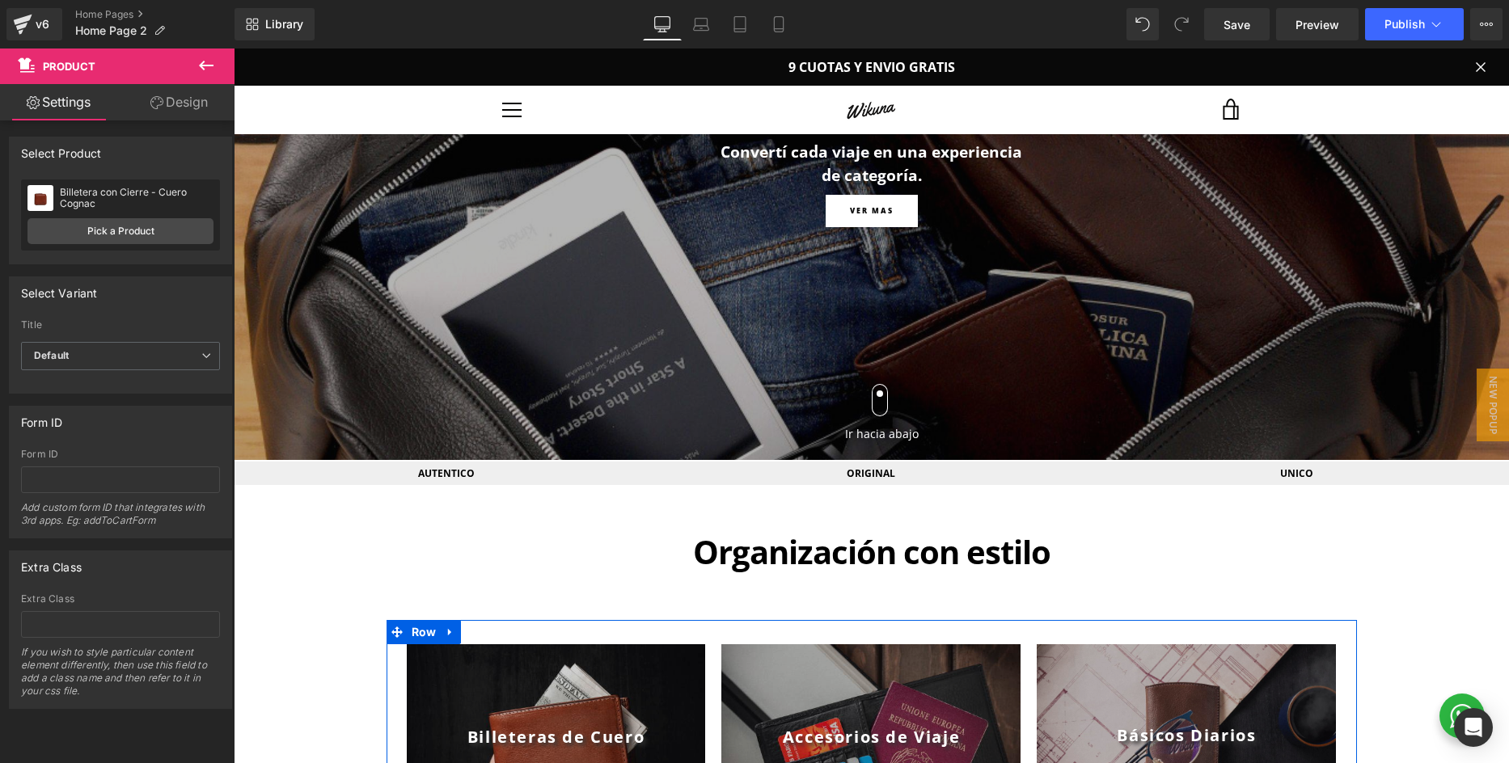
scroll to position [28, 0]
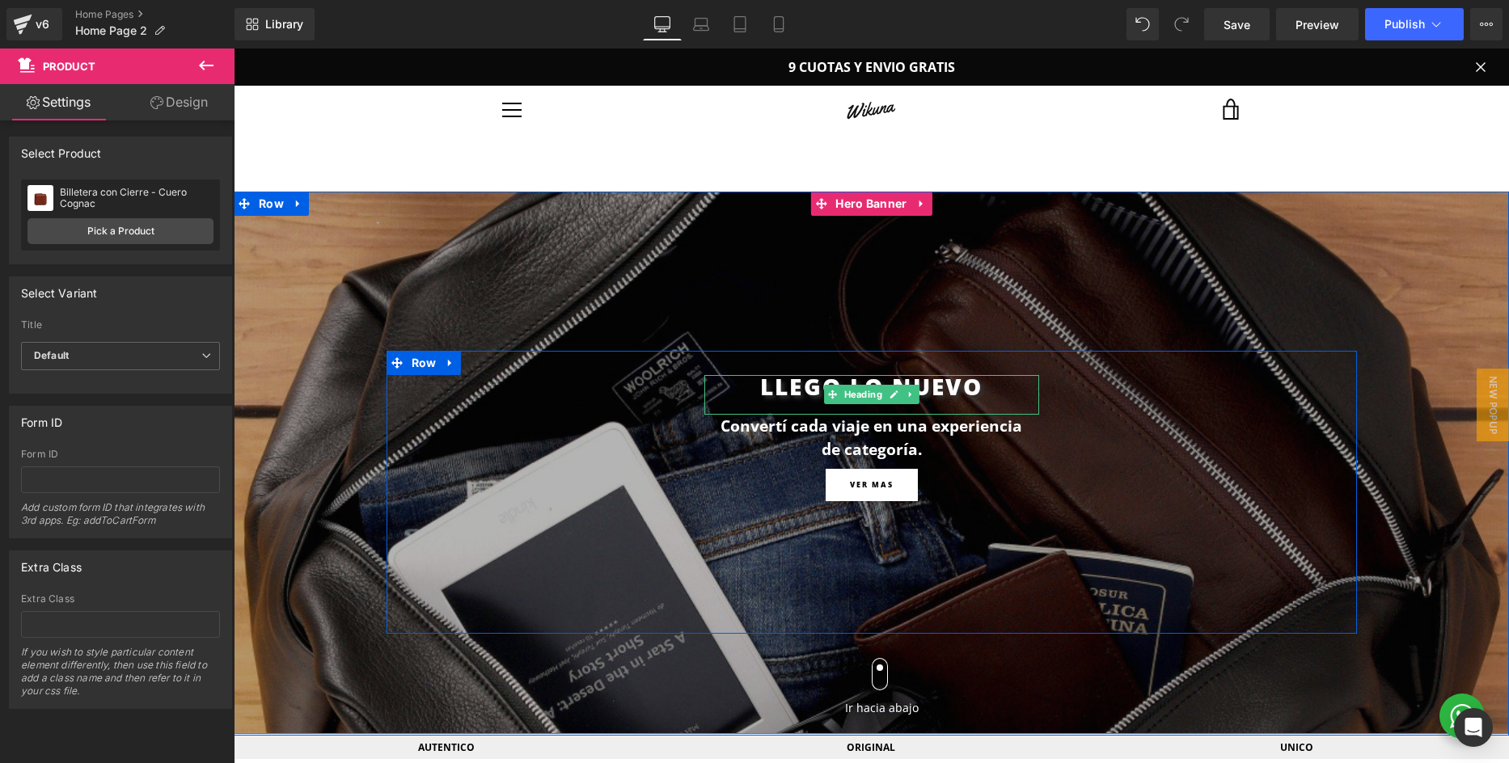
click at [784, 387] on h1 "LLEGO LO NUEVO" at bounding box center [871, 386] width 335 height 23
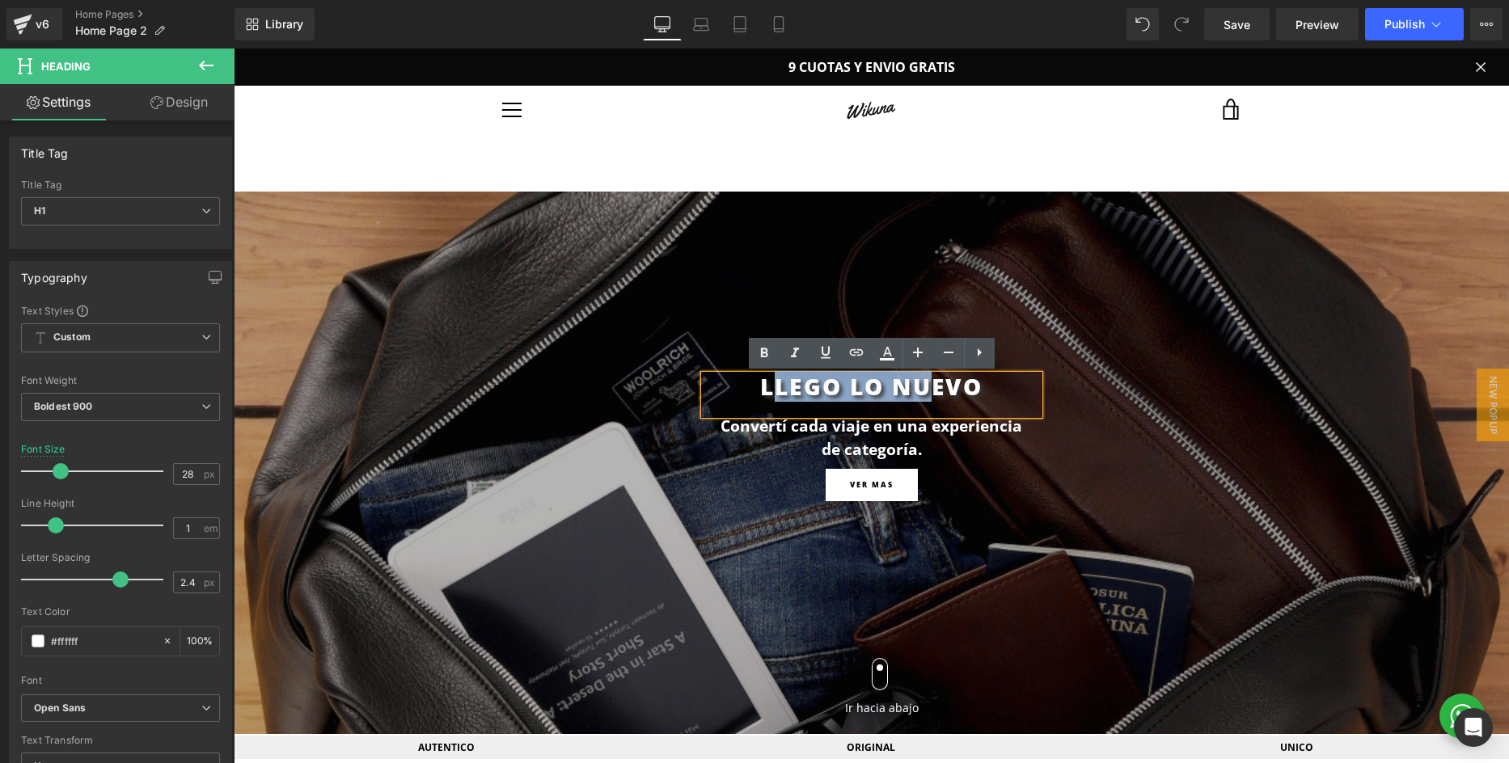
drag, startPoint x: 814, startPoint y: 389, endPoint x: 935, endPoint y: 384, distance: 121.4
click at [935, 384] on h1 "LLEGO LO NUEVO" at bounding box center [871, 386] width 335 height 23
drag, startPoint x: 973, startPoint y: 390, endPoint x: 955, endPoint y: 390, distance: 18.6
click at [973, 390] on h1 "LLEGO LO NUEVO" at bounding box center [871, 386] width 335 height 23
drag, startPoint x: 884, startPoint y: 390, endPoint x: 757, endPoint y: 388, distance: 127.7
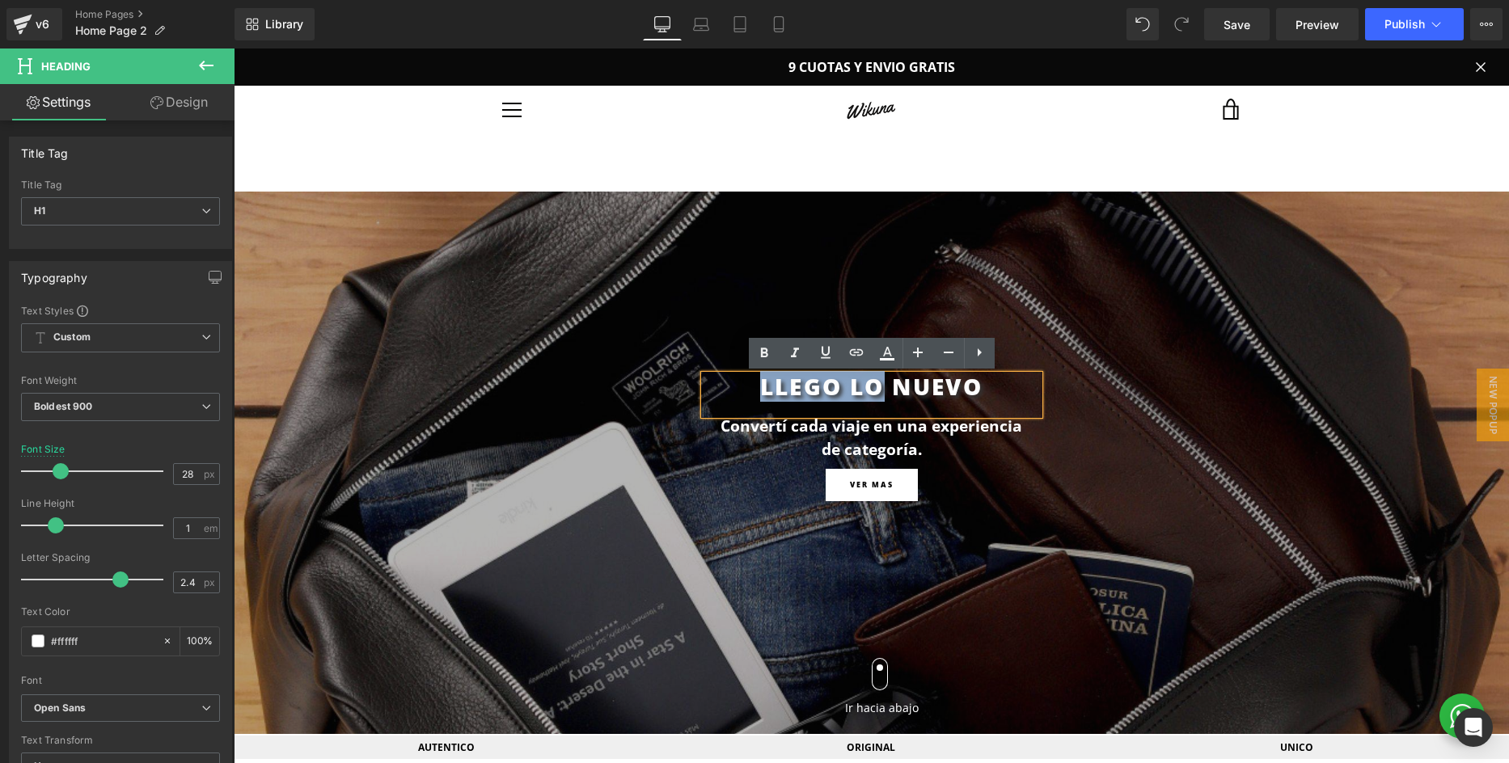
click at [757, 388] on h1 "LLEGO LO NUEVO" at bounding box center [871, 386] width 335 height 23
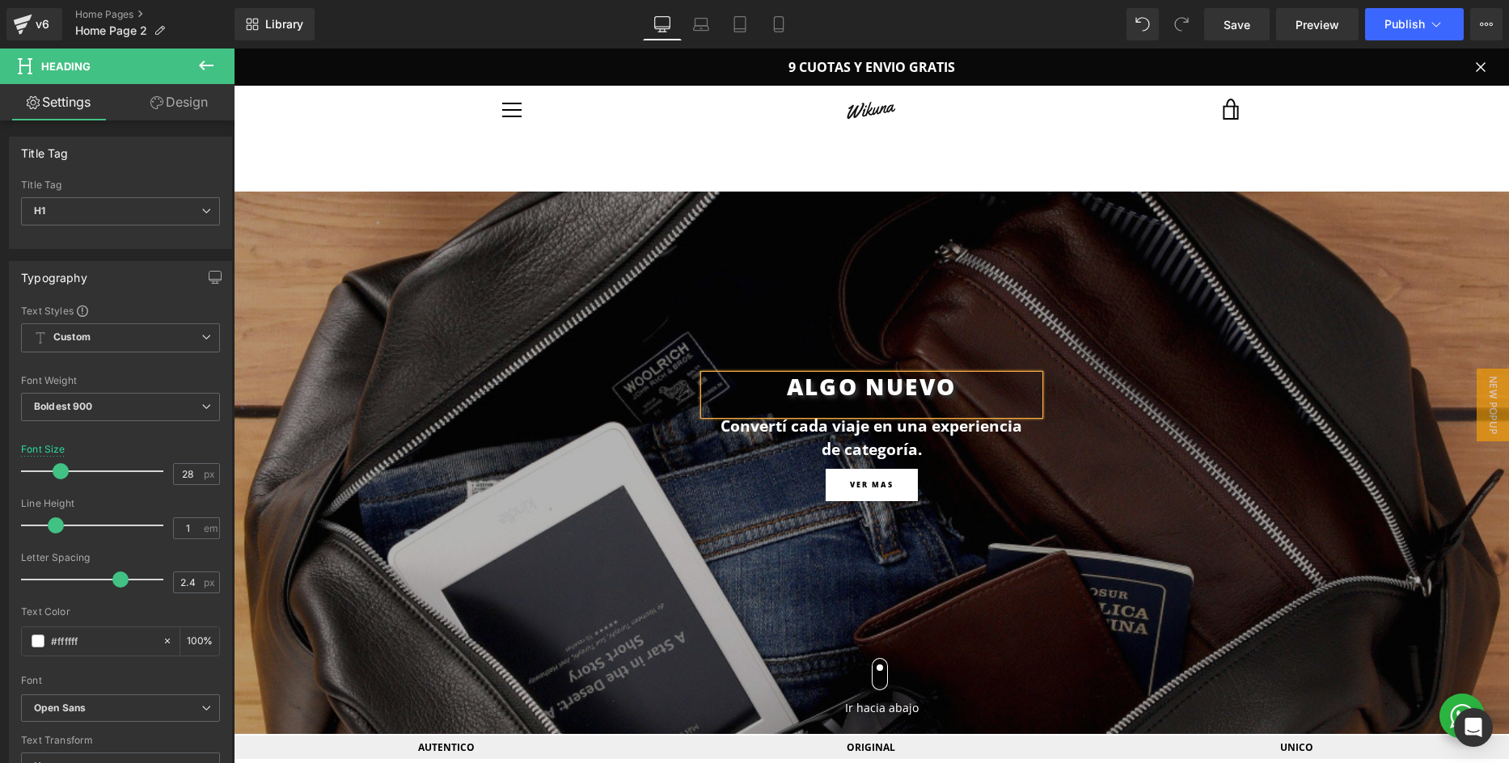
click at [975, 391] on h1 "ALGO NUEVO" at bounding box center [871, 386] width 335 height 23
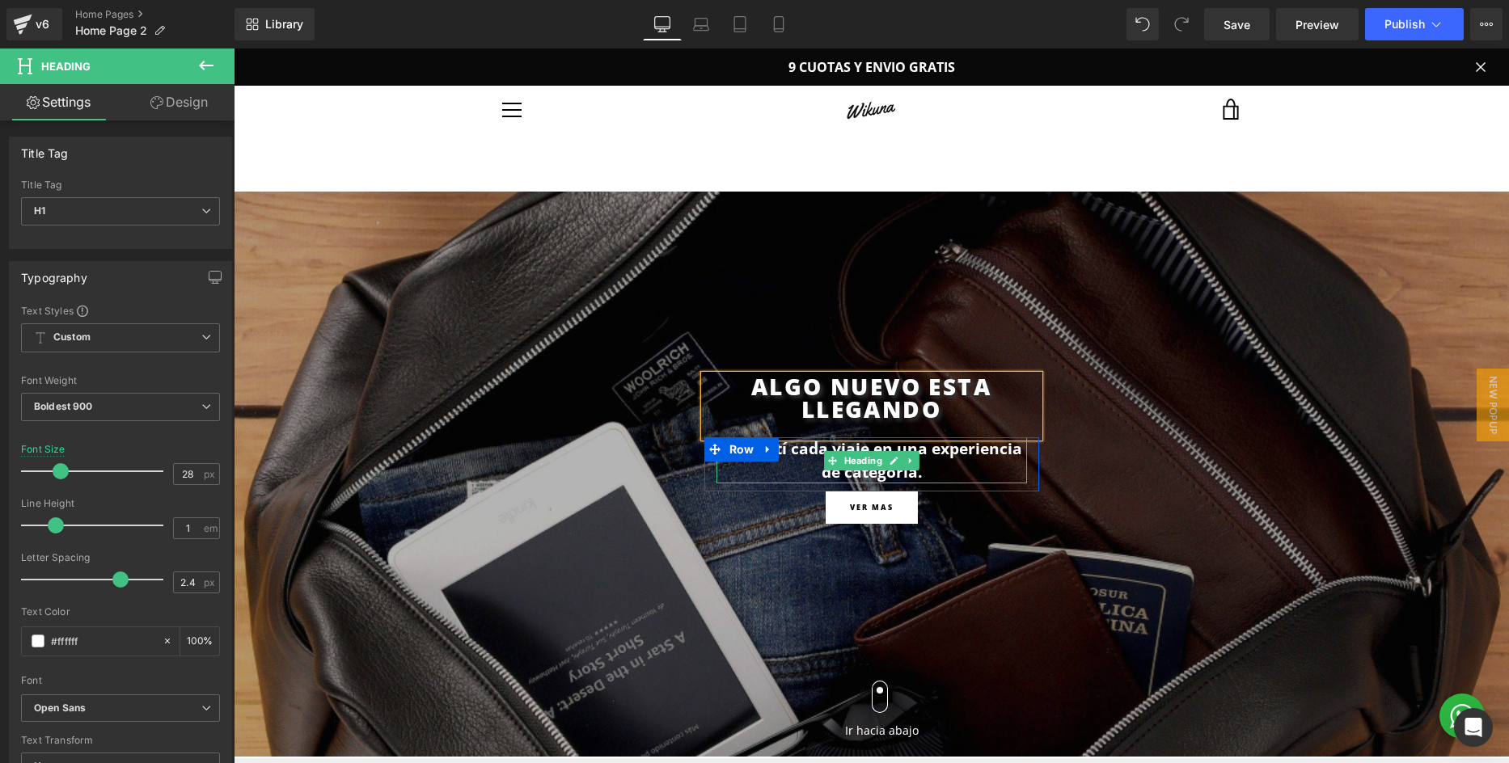
click at [830, 474] on strong "Convertí cada viaje en una experiencia de categoría." at bounding box center [871, 459] width 302 height 45
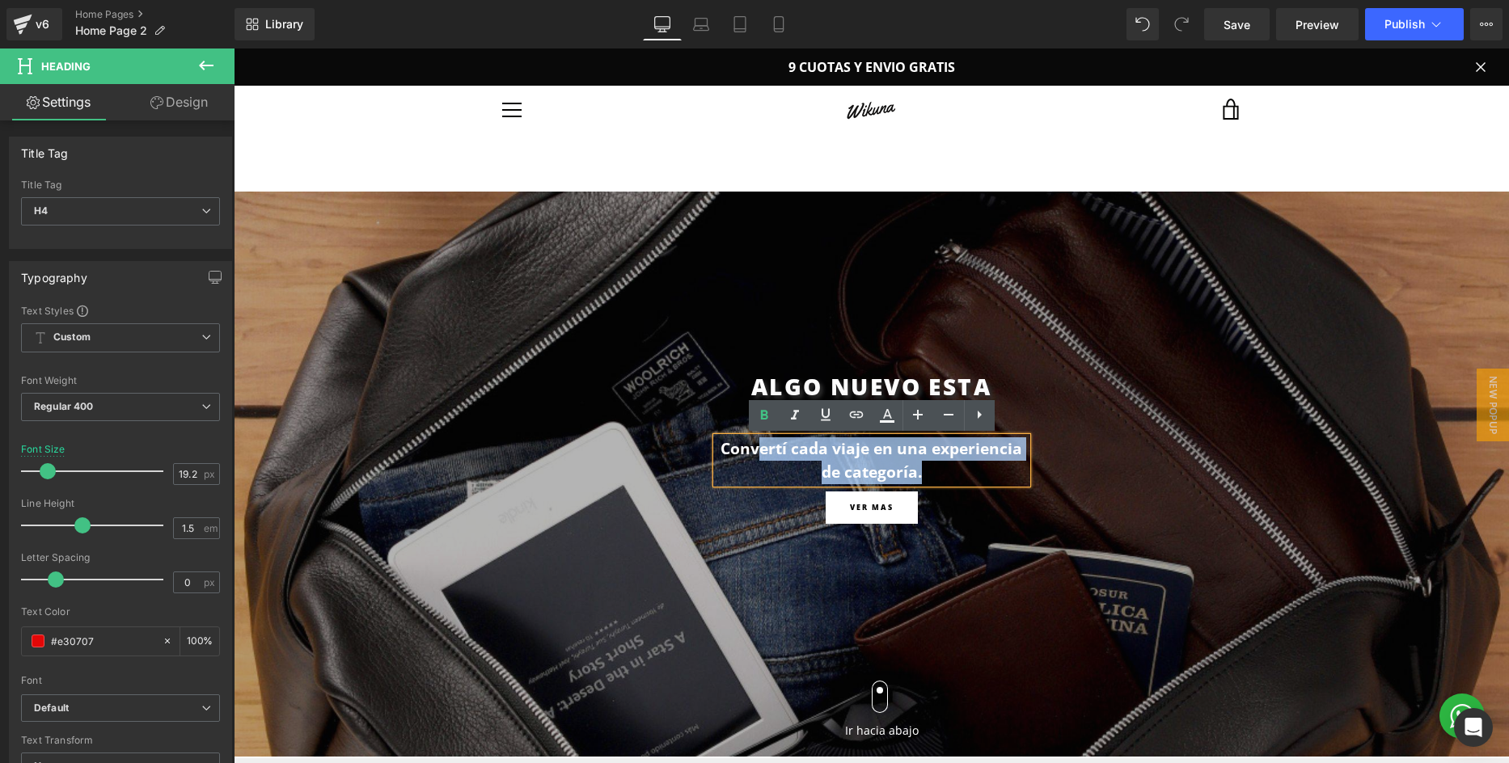
drag, startPoint x: 924, startPoint y: 475, endPoint x: 762, endPoint y: 451, distance: 163.4
click at [762, 451] on h4 "Convertí cada viaje en una experiencia de categoría." at bounding box center [871, 460] width 310 height 47
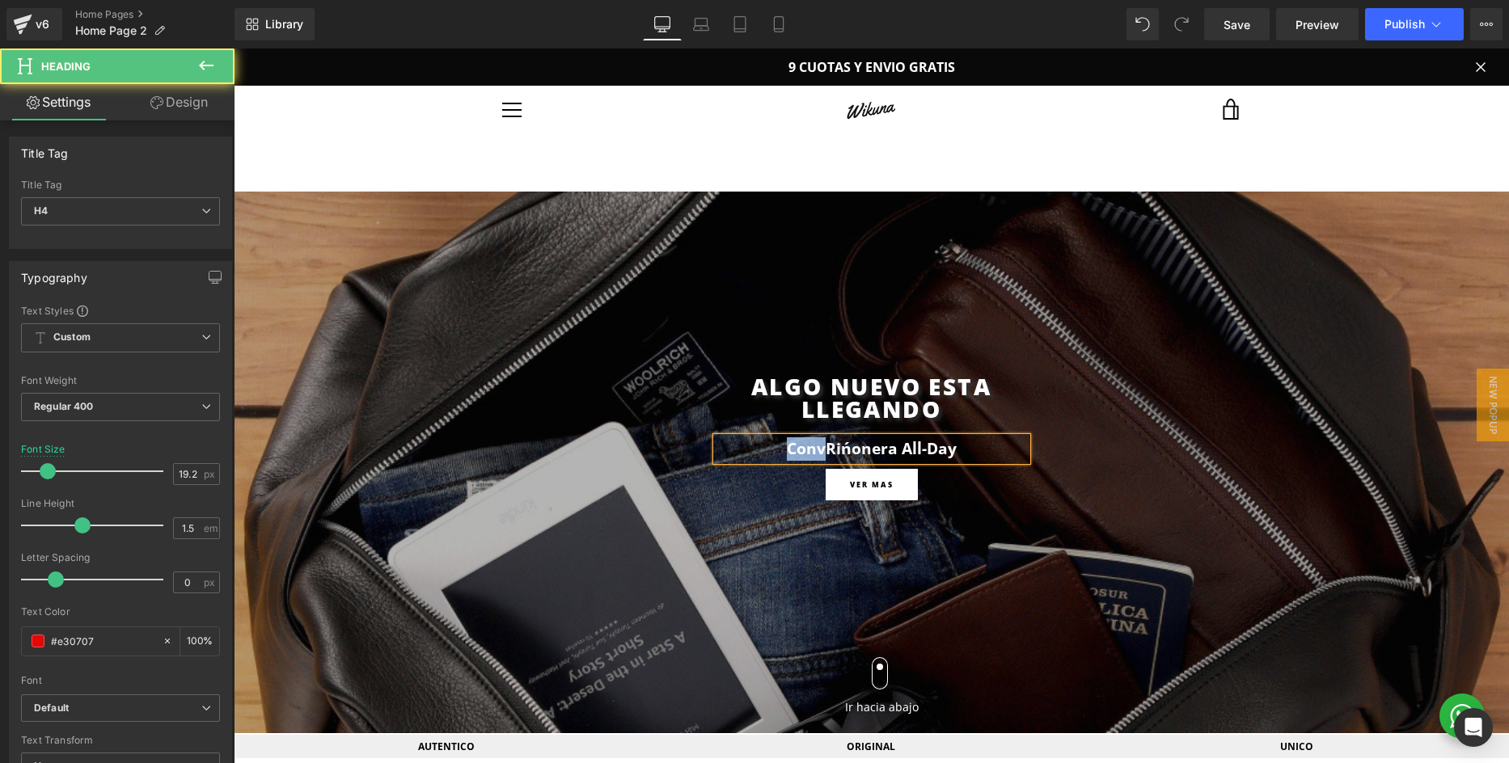
drag, startPoint x: 824, startPoint y: 449, endPoint x: 743, endPoint y: 449, distance: 80.8
click at [743, 449] on h4 "ConvRińonera All-Day" at bounding box center [871, 448] width 310 height 23
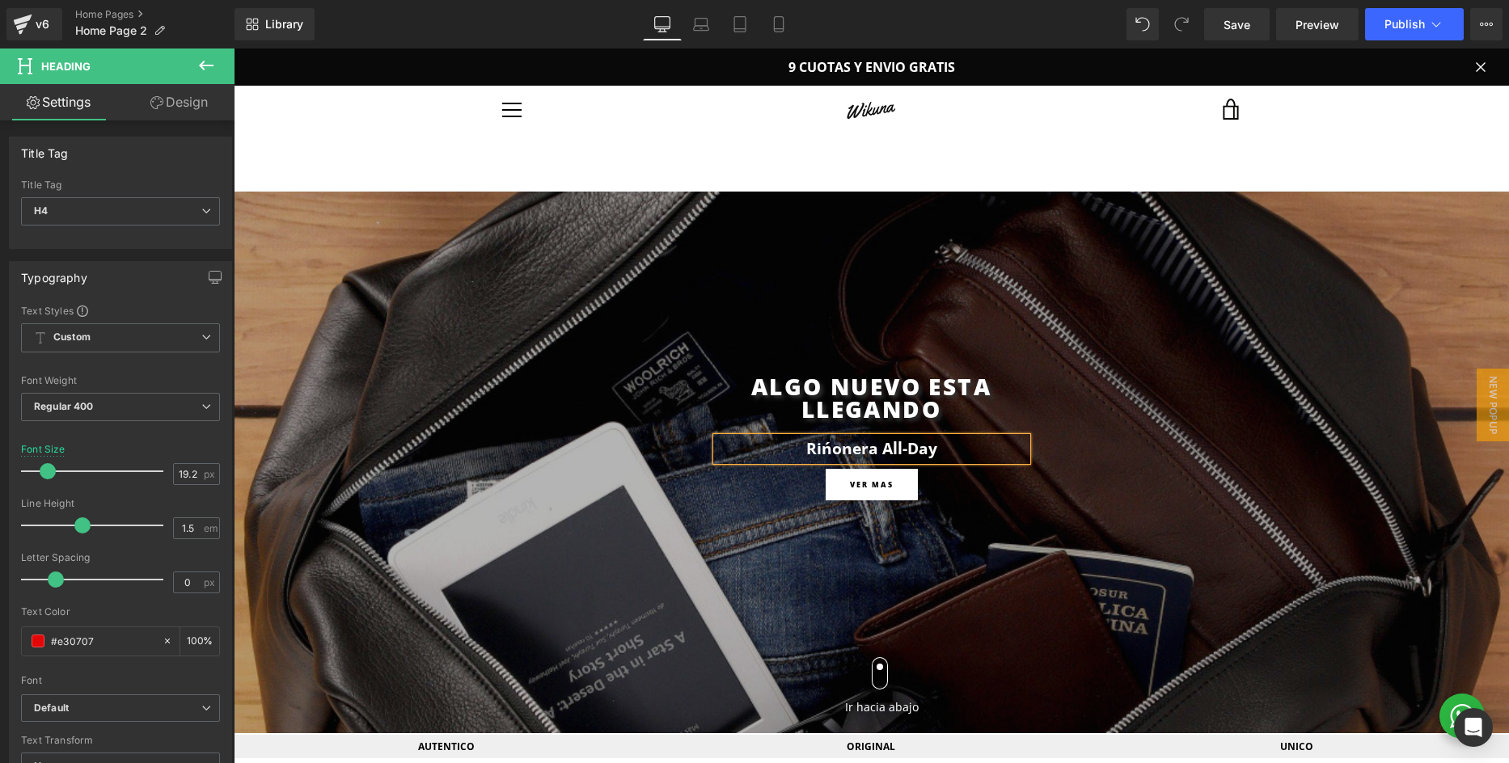
click at [1174, 312] on div at bounding box center [871, 463] width 1275 height 542
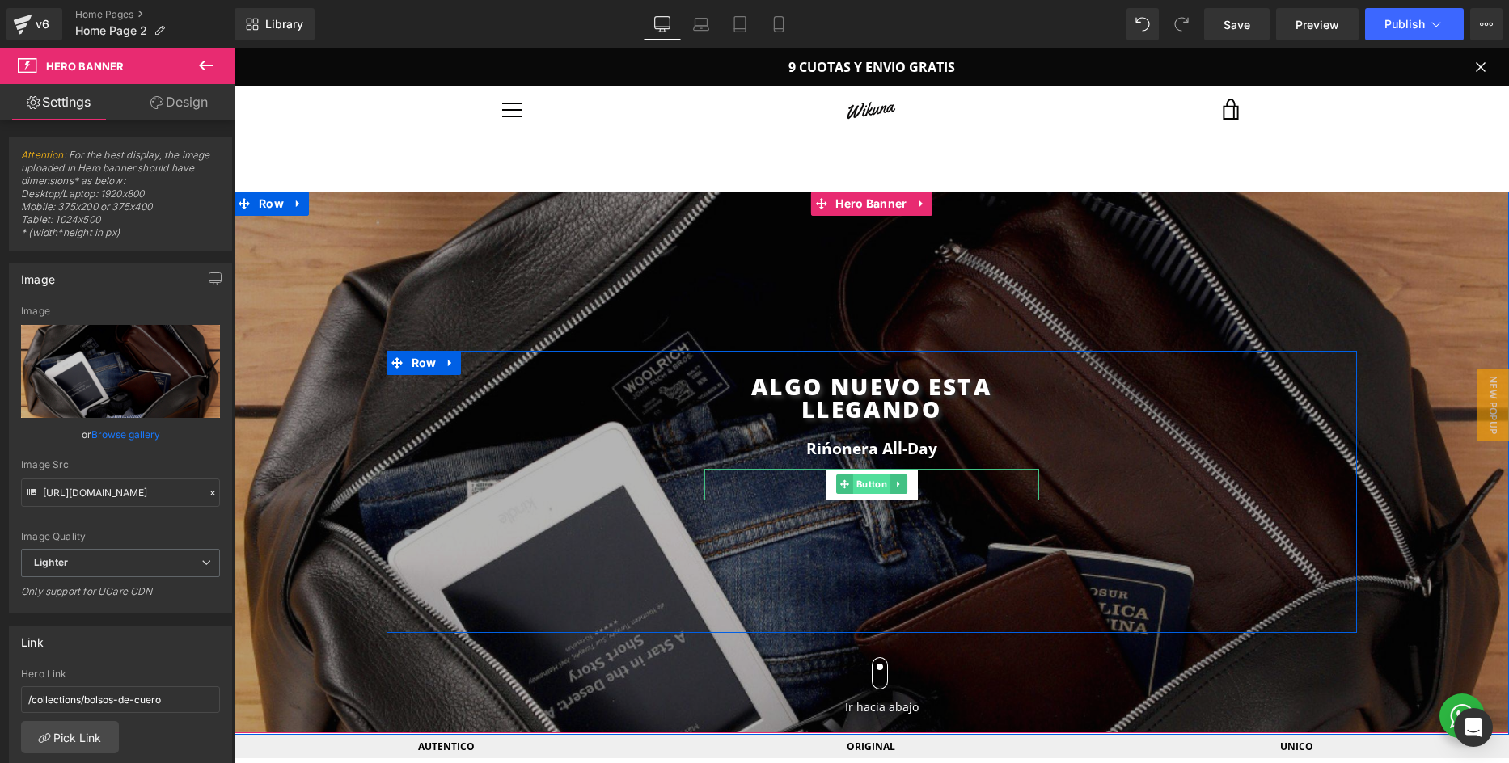
click at [885, 481] on span "Button" at bounding box center [870, 484] width 37 height 19
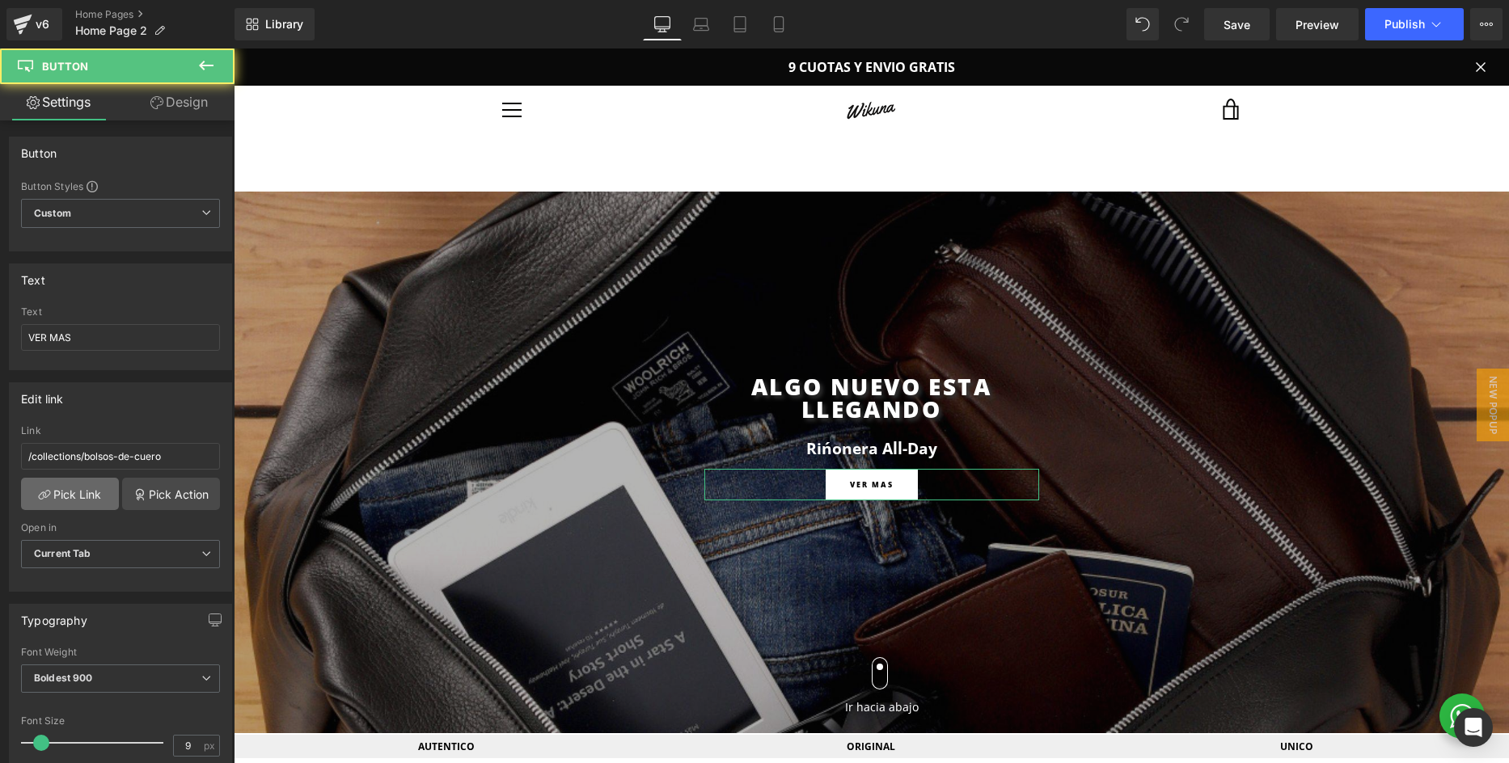
click at [52, 484] on link "Pick Link" at bounding box center [70, 494] width 98 height 32
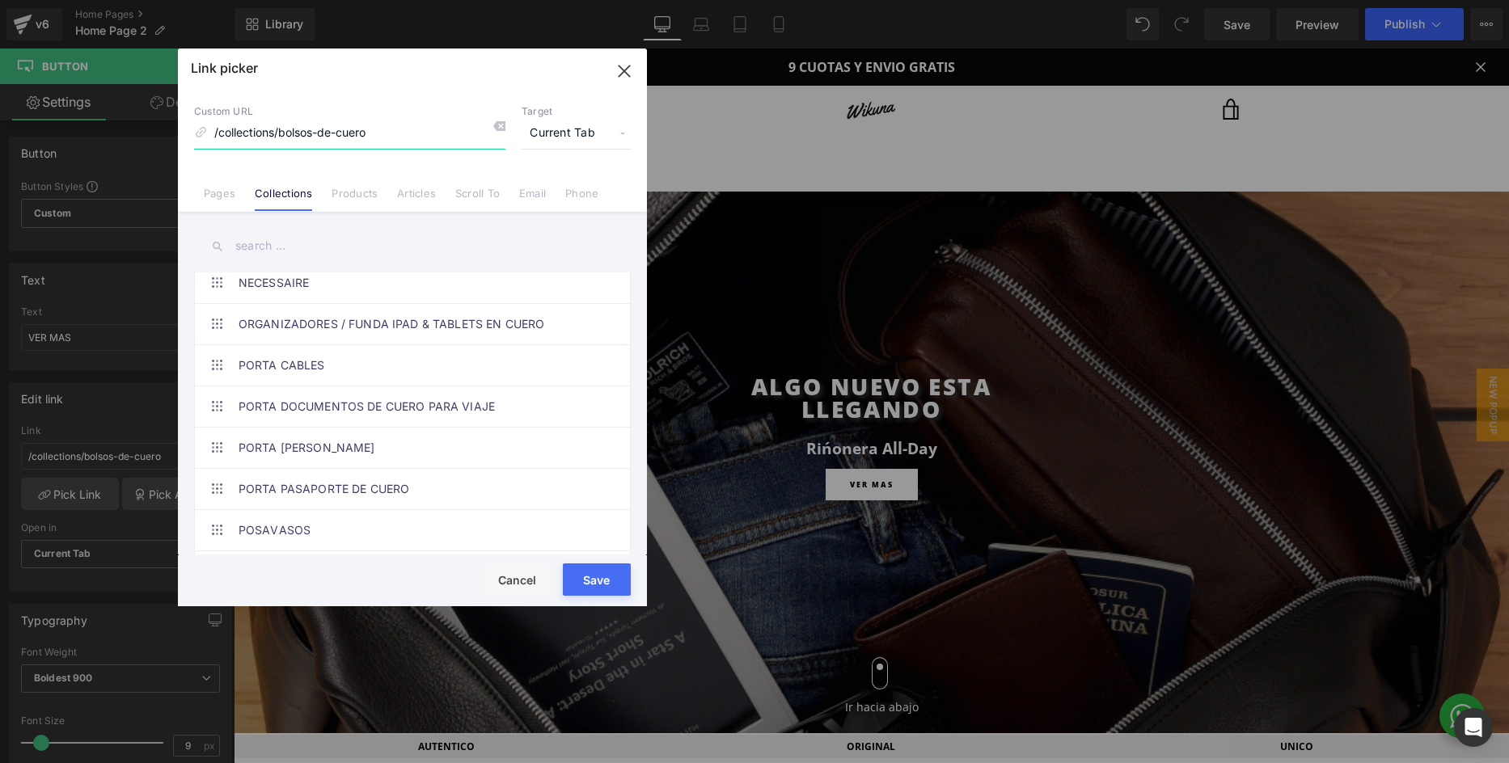
scroll to position [2275, 0]
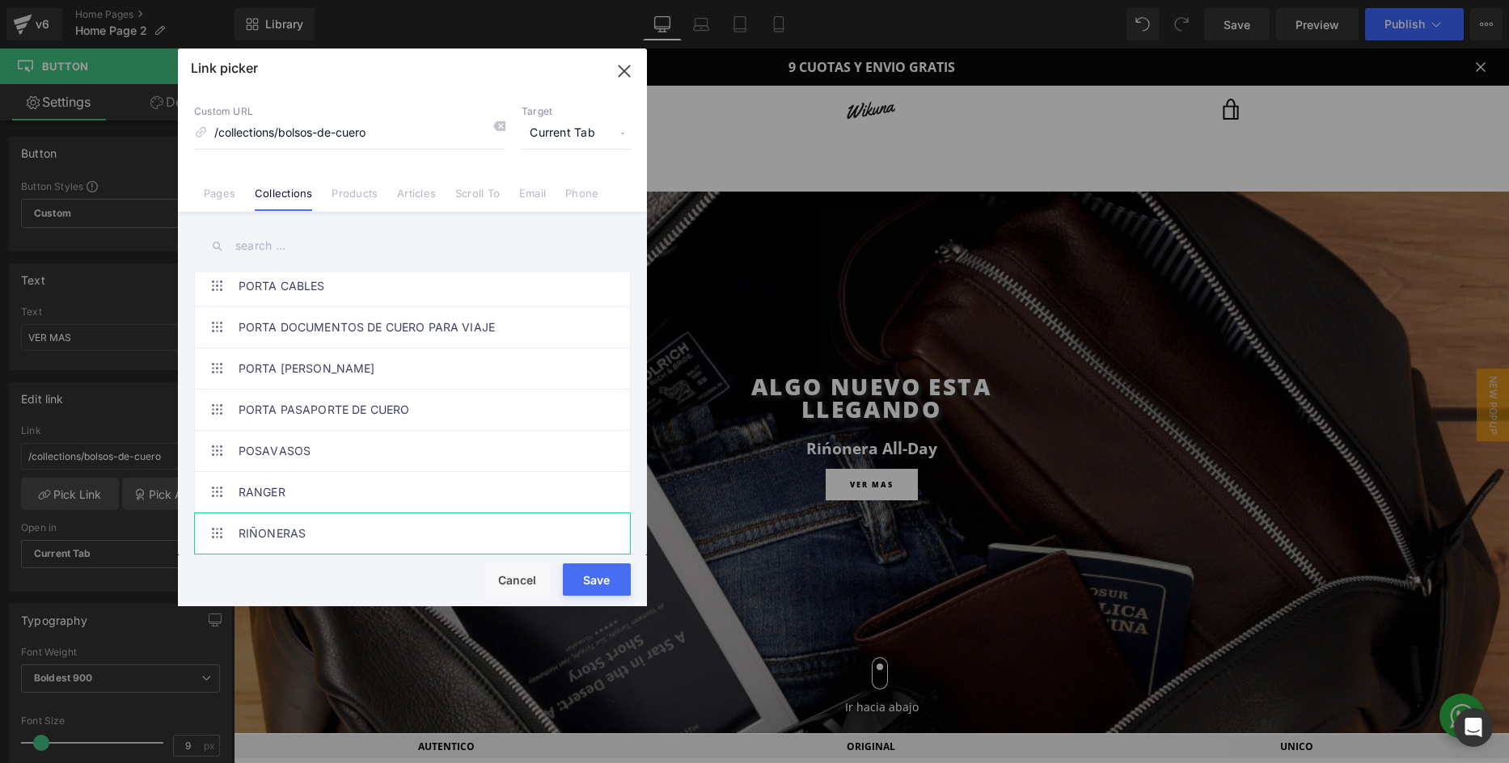
click at [303, 530] on link "RIÑONERAS" at bounding box center [416, 533] width 356 height 40
click at [606, 584] on button "Save" at bounding box center [597, 579] width 68 height 32
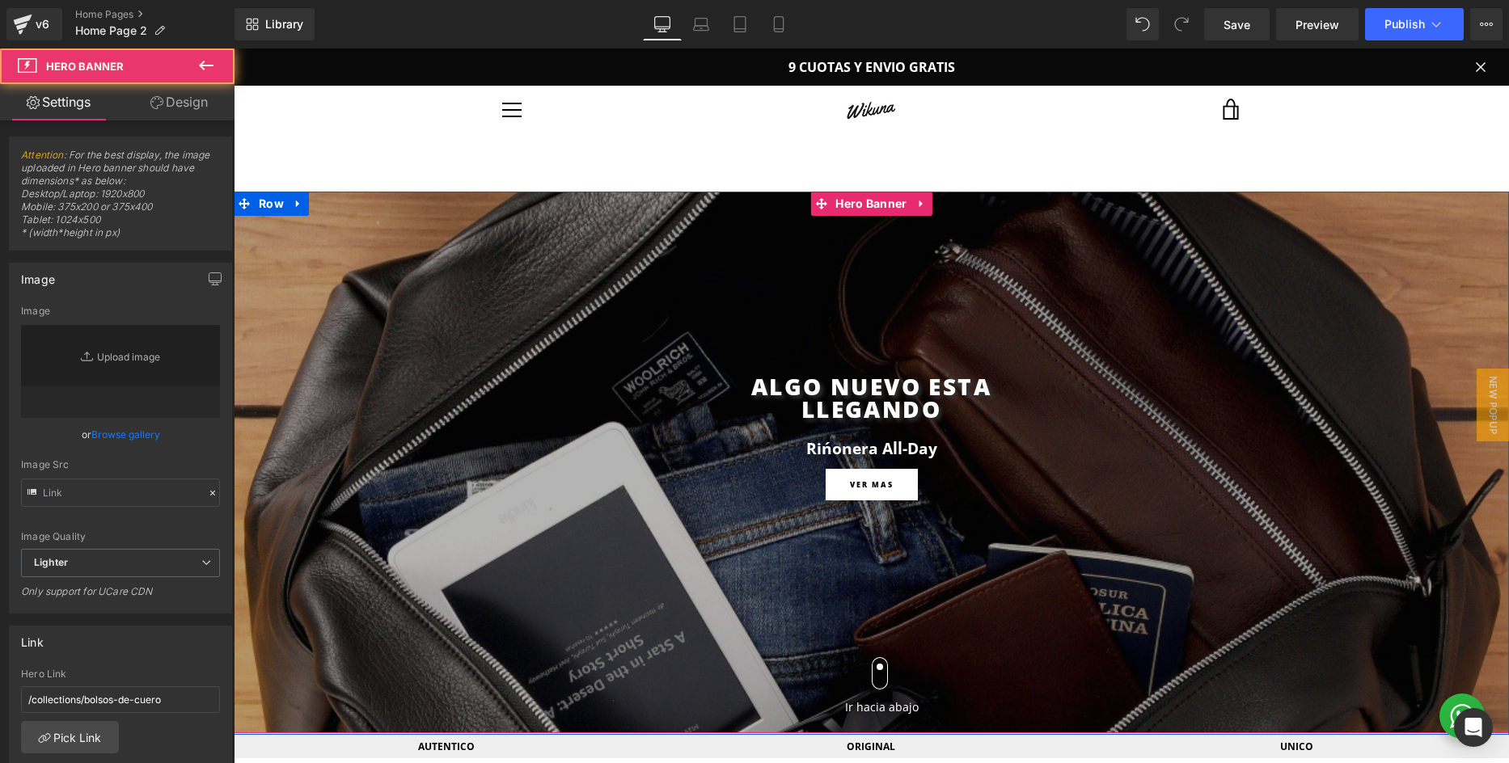
click at [767, 253] on div at bounding box center [871, 463] width 1275 height 542
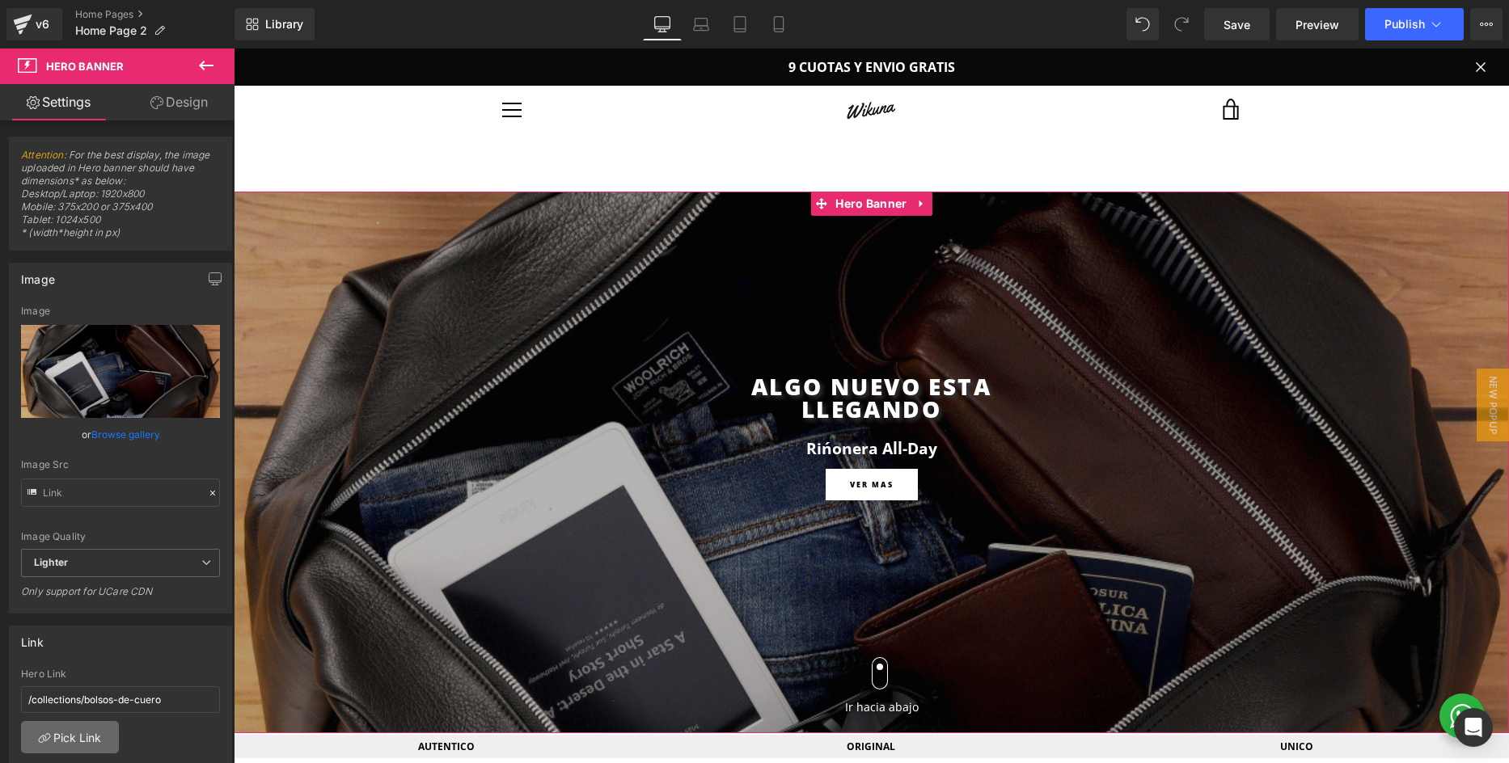
click at [71, 743] on link "Pick Link" at bounding box center [70, 737] width 98 height 32
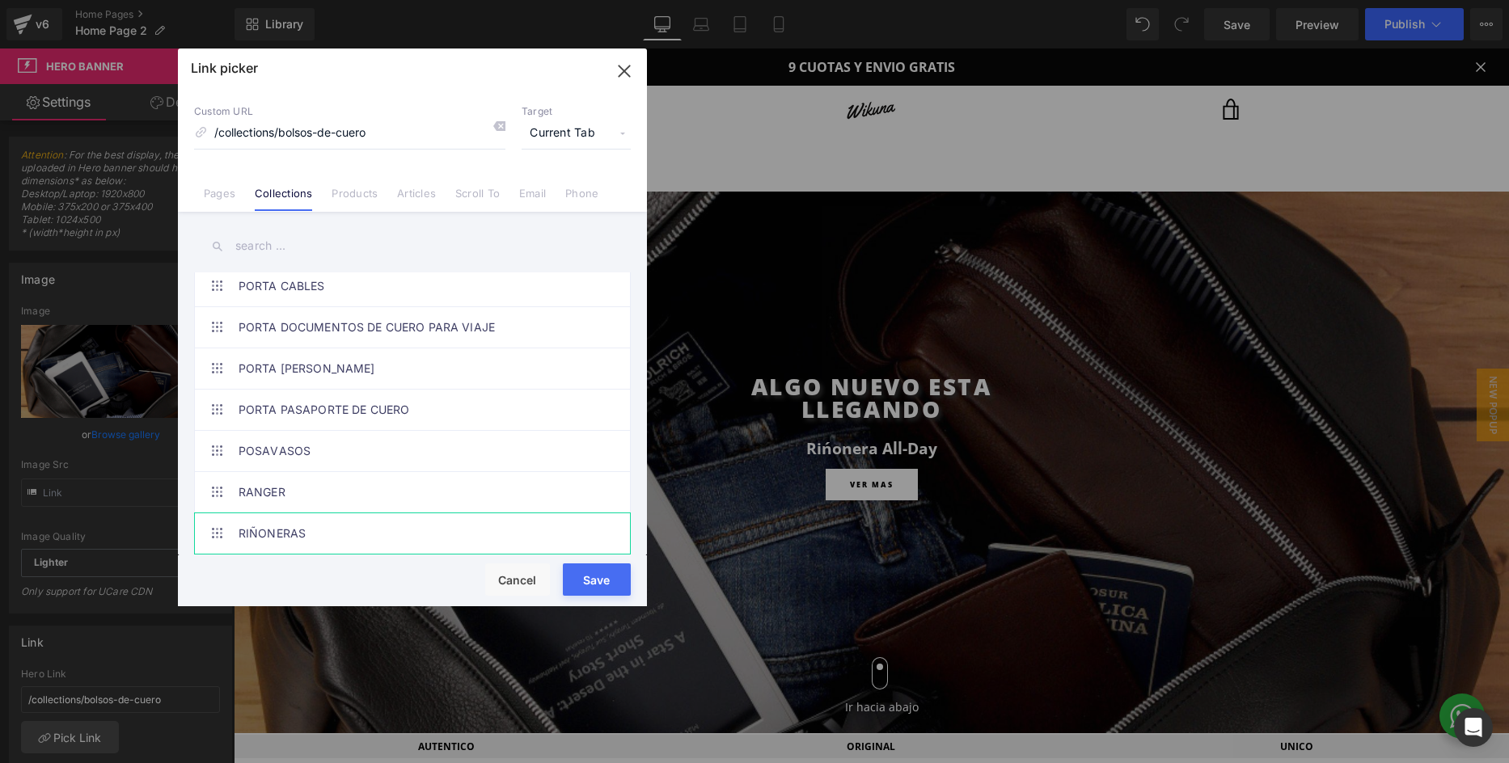
click at [329, 529] on link "RIÑONERAS" at bounding box center [416, 533] width 356 height 40
click at [586, 572] on button "Save" at bounding box center [597, 579] width 68 height 32
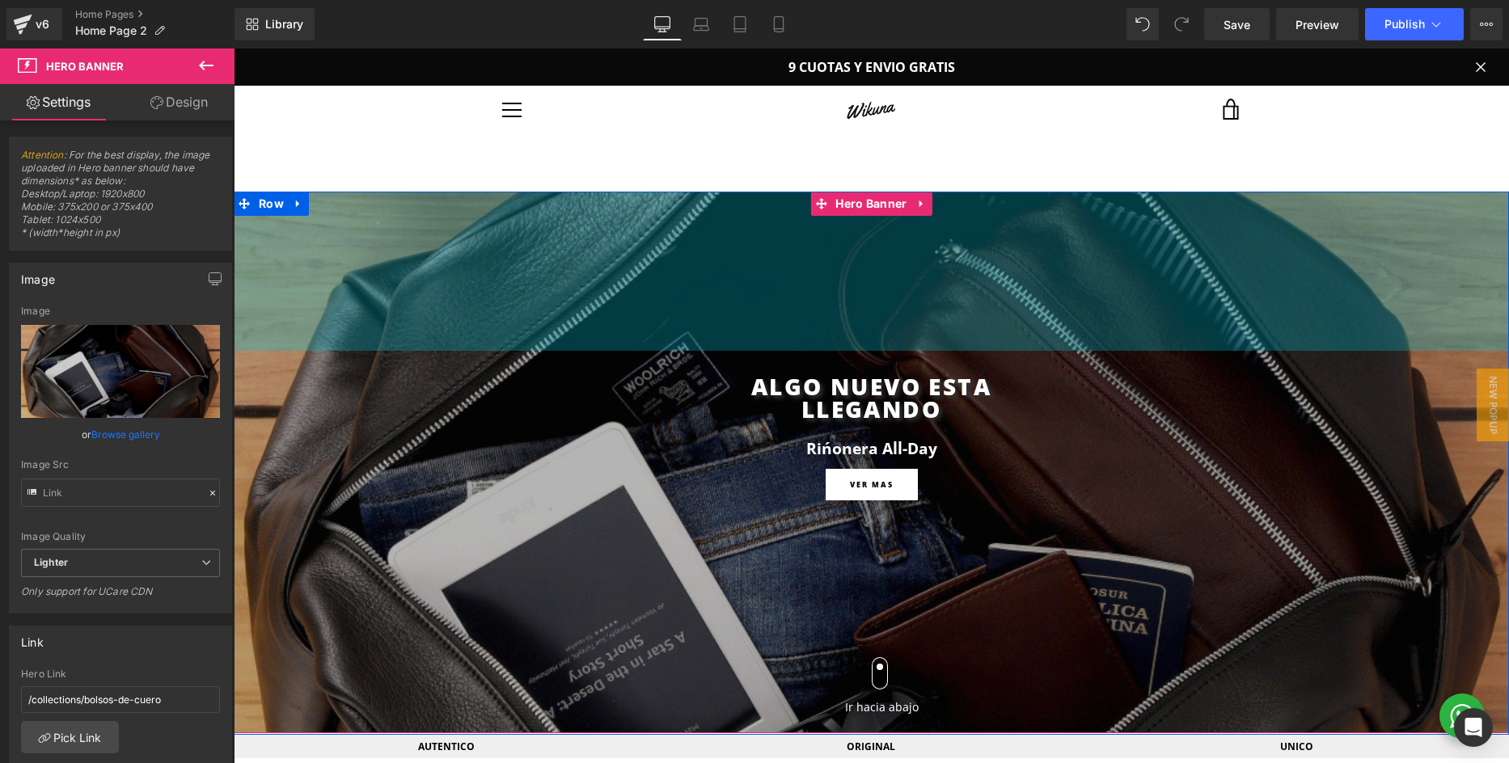
click at [513, 285] on div "197px" at bounding box center [871, 271] width 1275 height 159
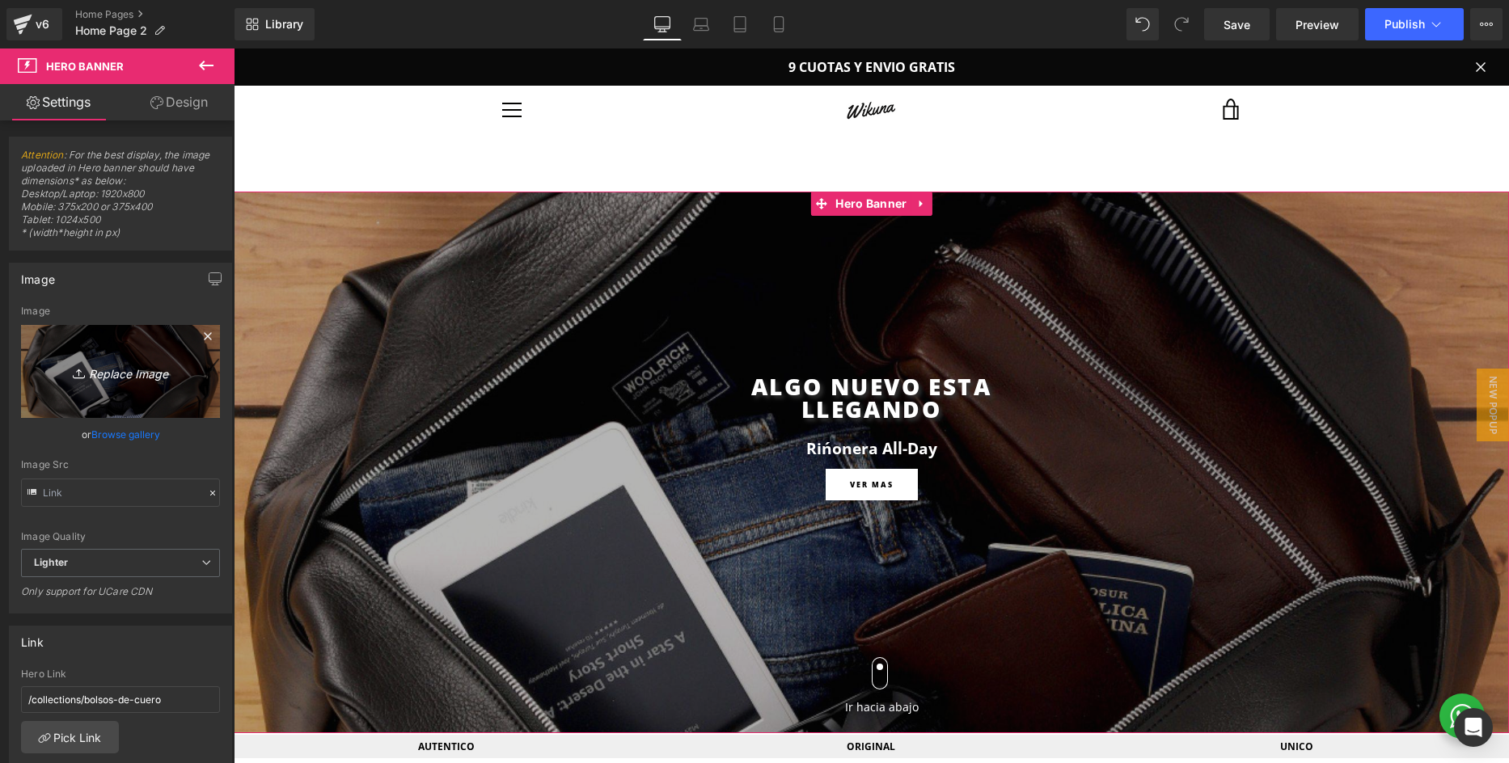
click at [118, 375] on icon "Replace Image" at bounding box center [120, 371] width 129 height 20
type input "C:\fakepath\Blog Banner.png"
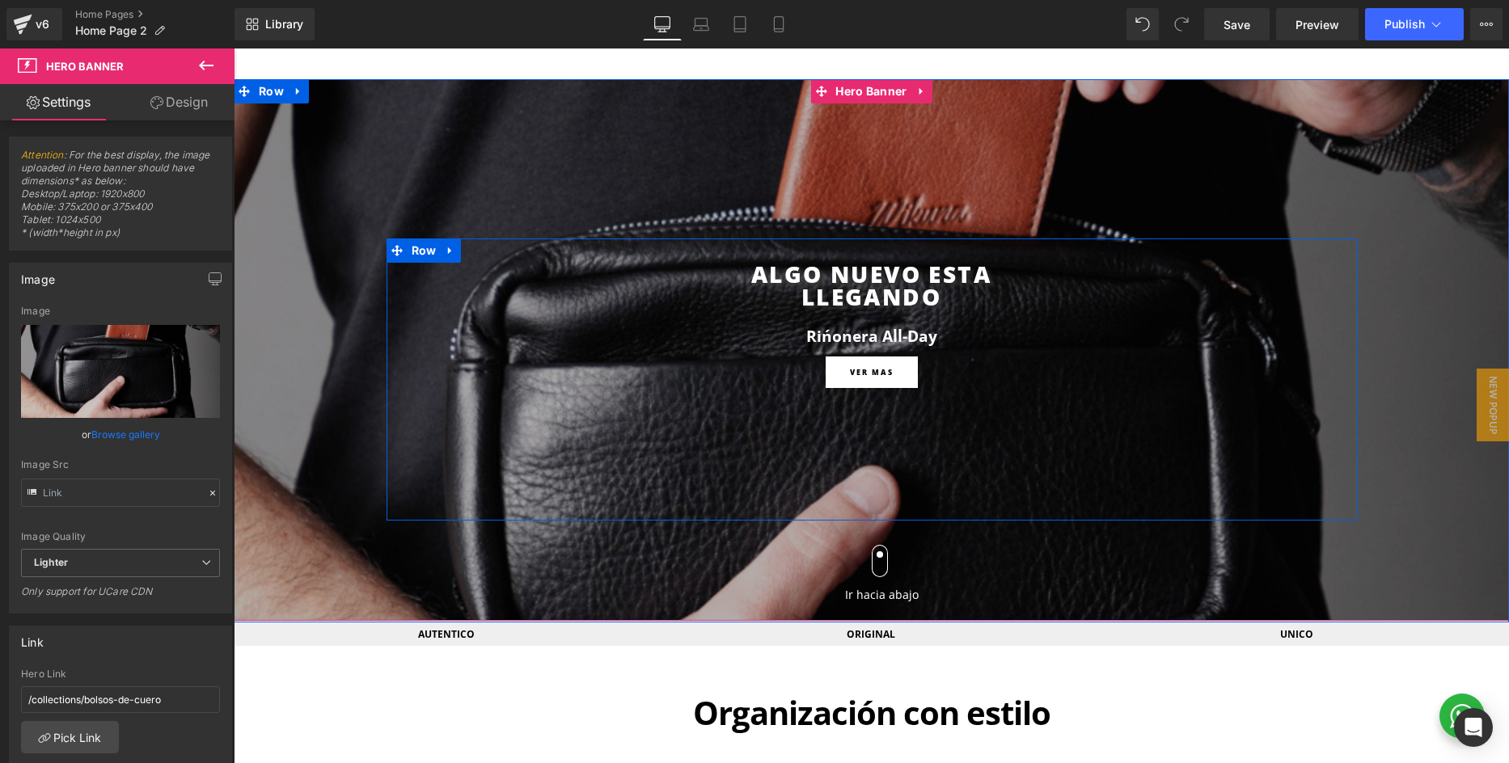
scroll to position [142, 0]
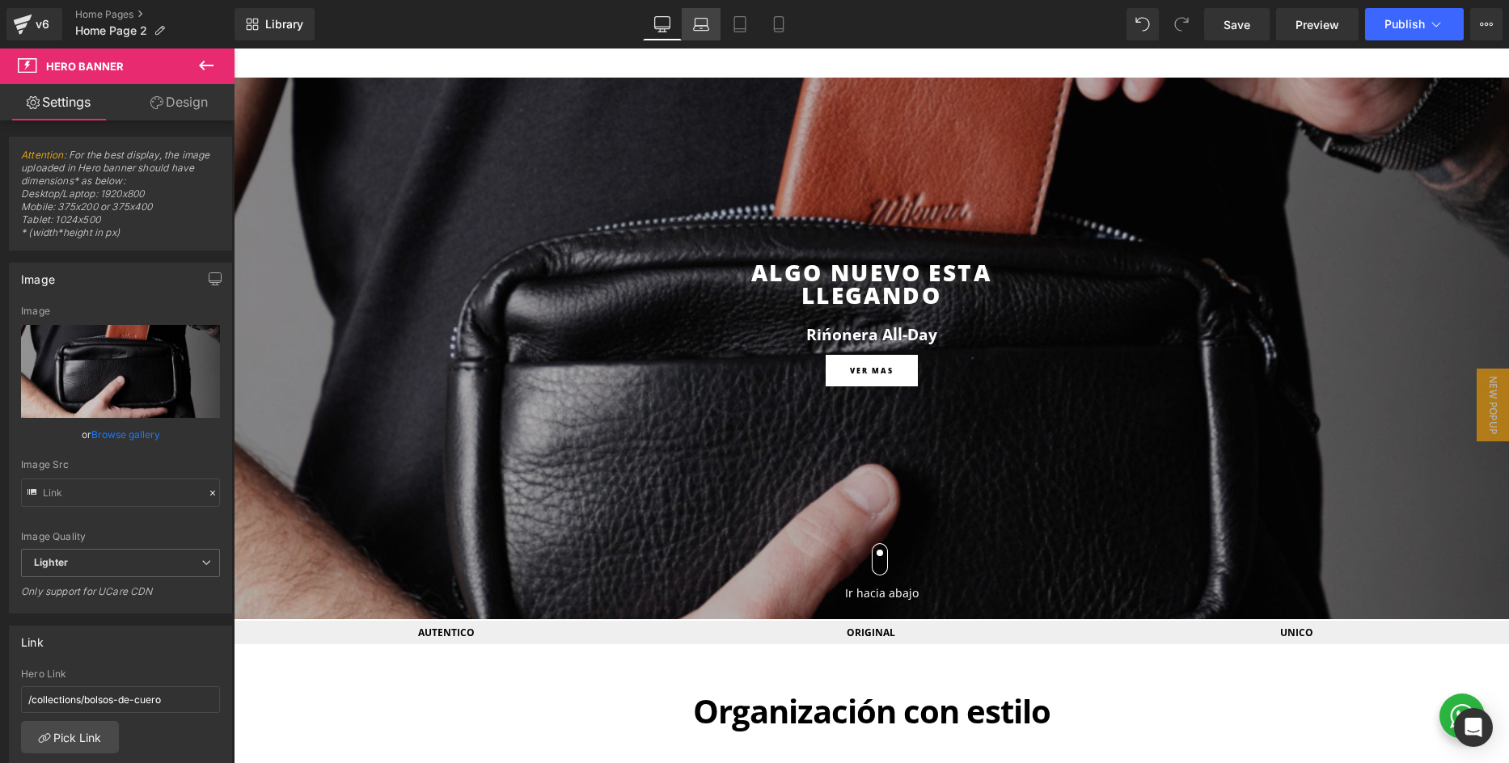
click at [702, 21] on icon at bounding box center [701, 24] width 16 height 16
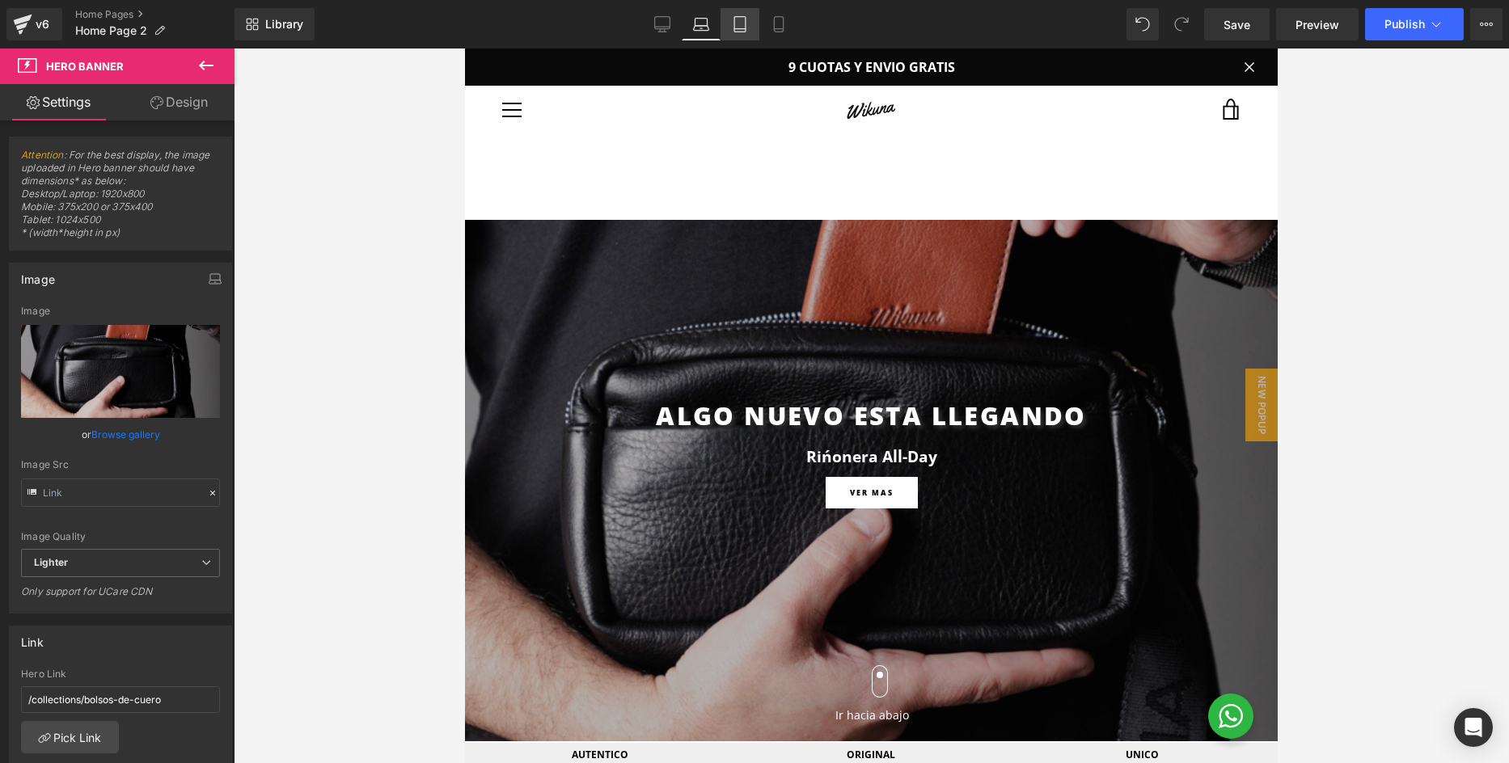
click at [738, 24] on icon at bounding box center [740, 24] width 16 height 16
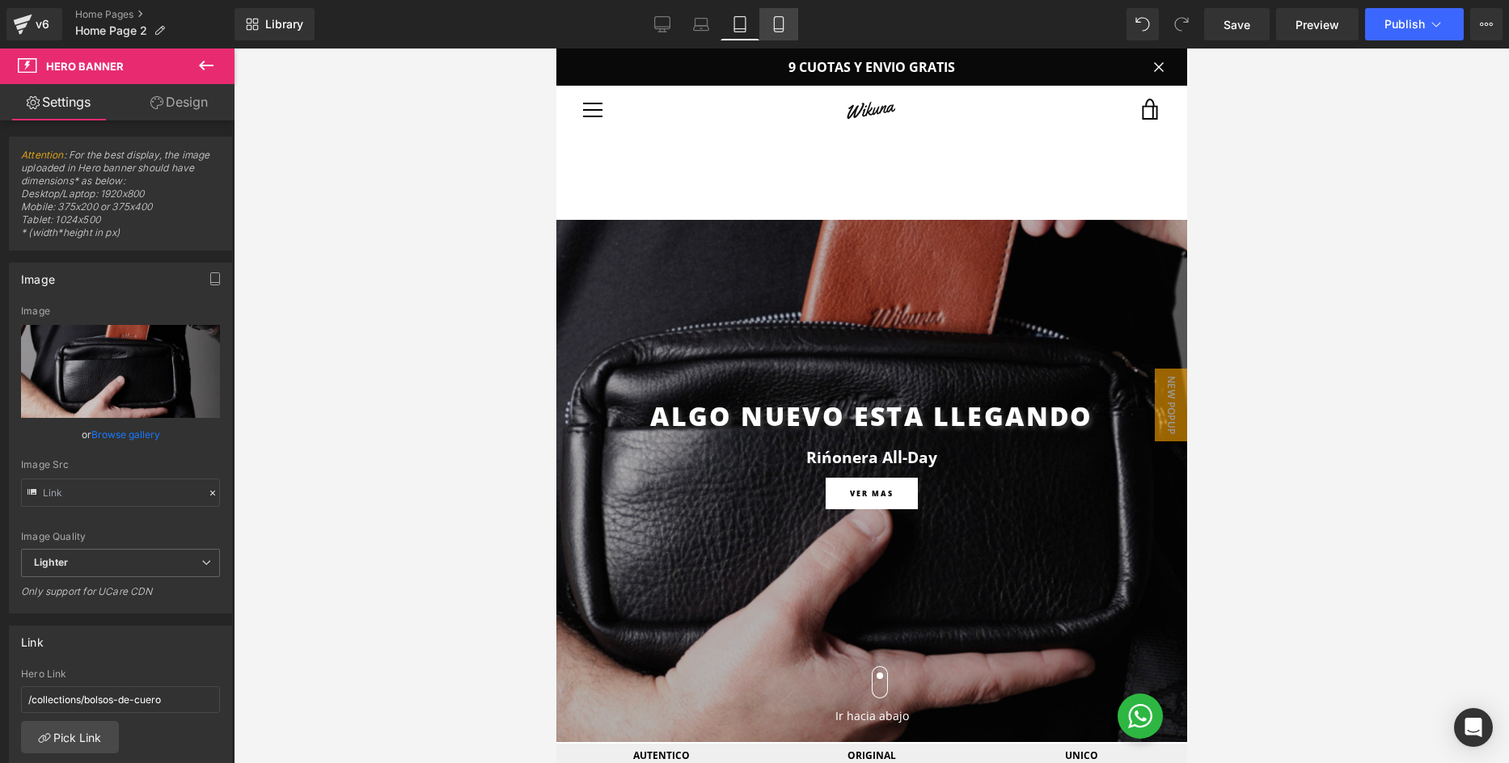
click at [771, 24] on icon at bounding box center [778, 24] width 16 height 16
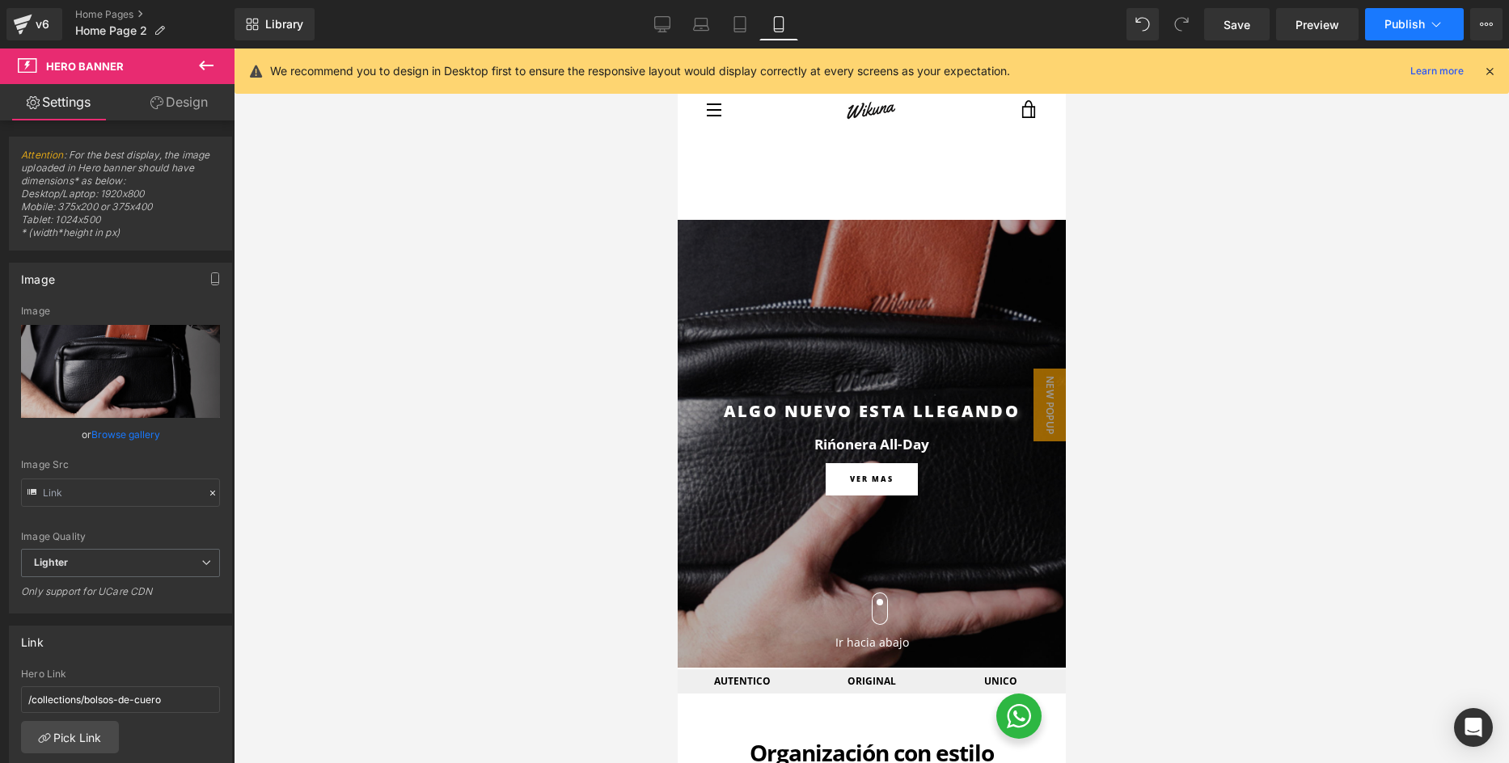
click at [1409, 29] on span "Publish" at bounding box center [1404, 24] width 40 height 13
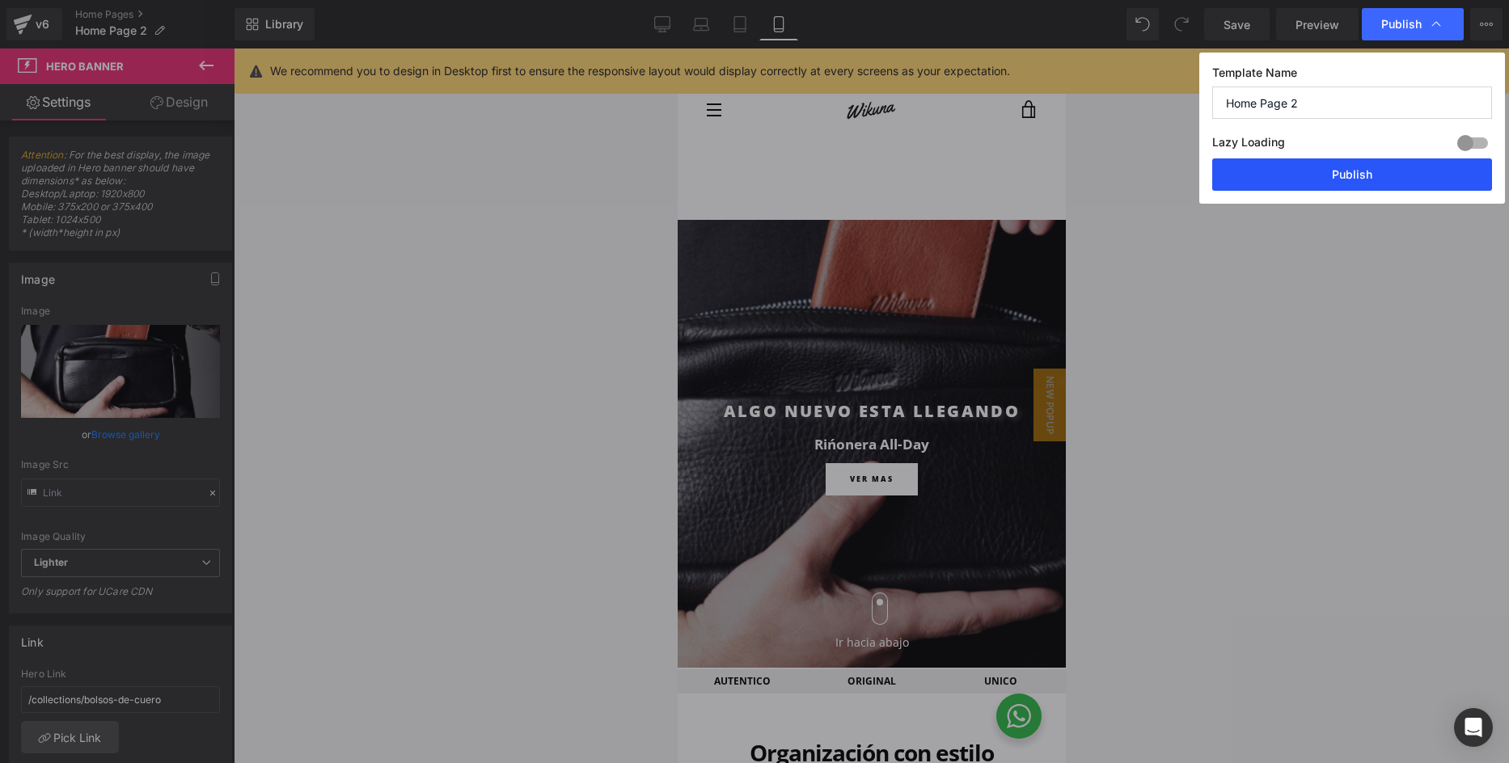
click at [1314, 179] on button "Publish" at bounding box center [1352, 174] width 280 height 32
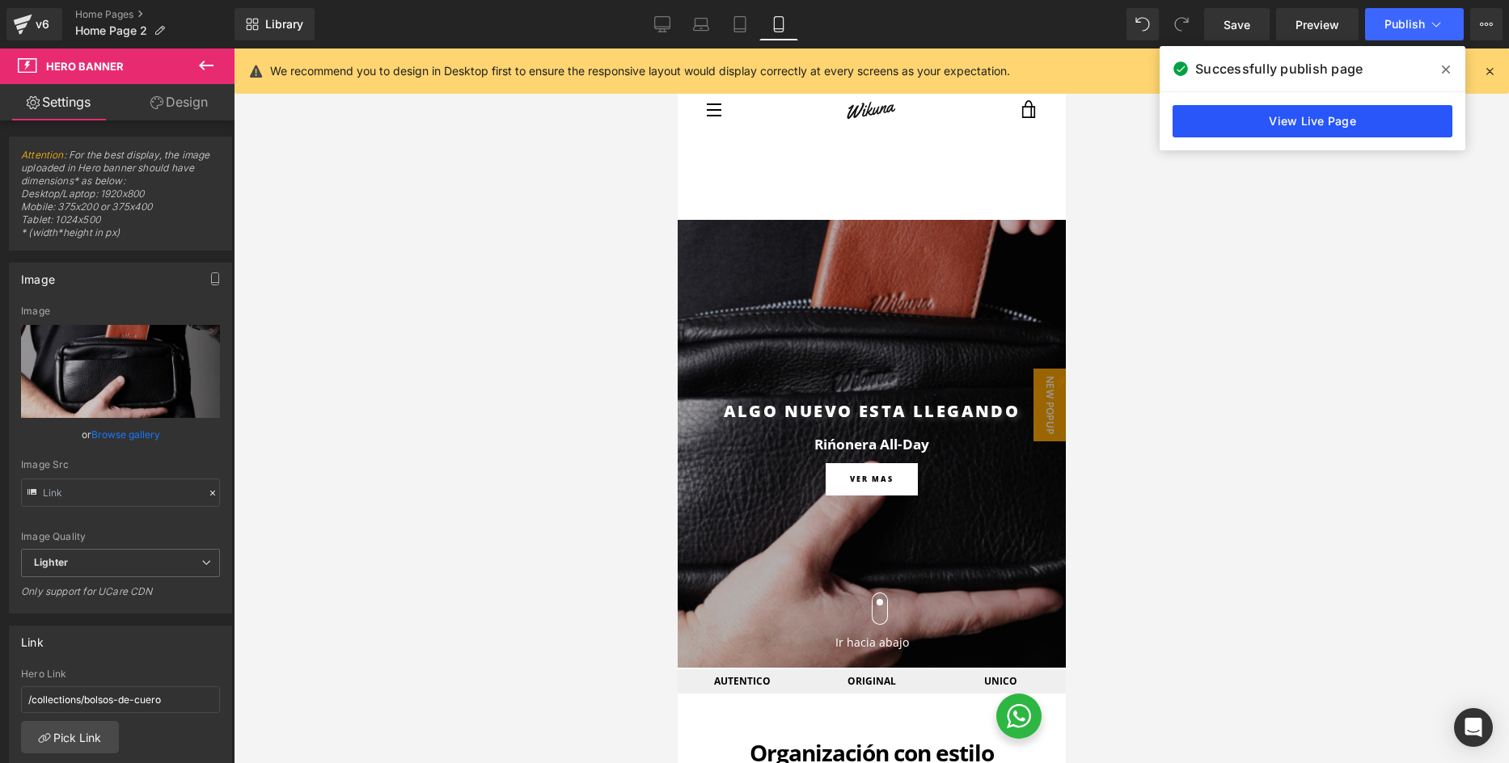
click at [1365, 124] on link "View Live Page" at bounding box center [1312, 121] width 280 height 32
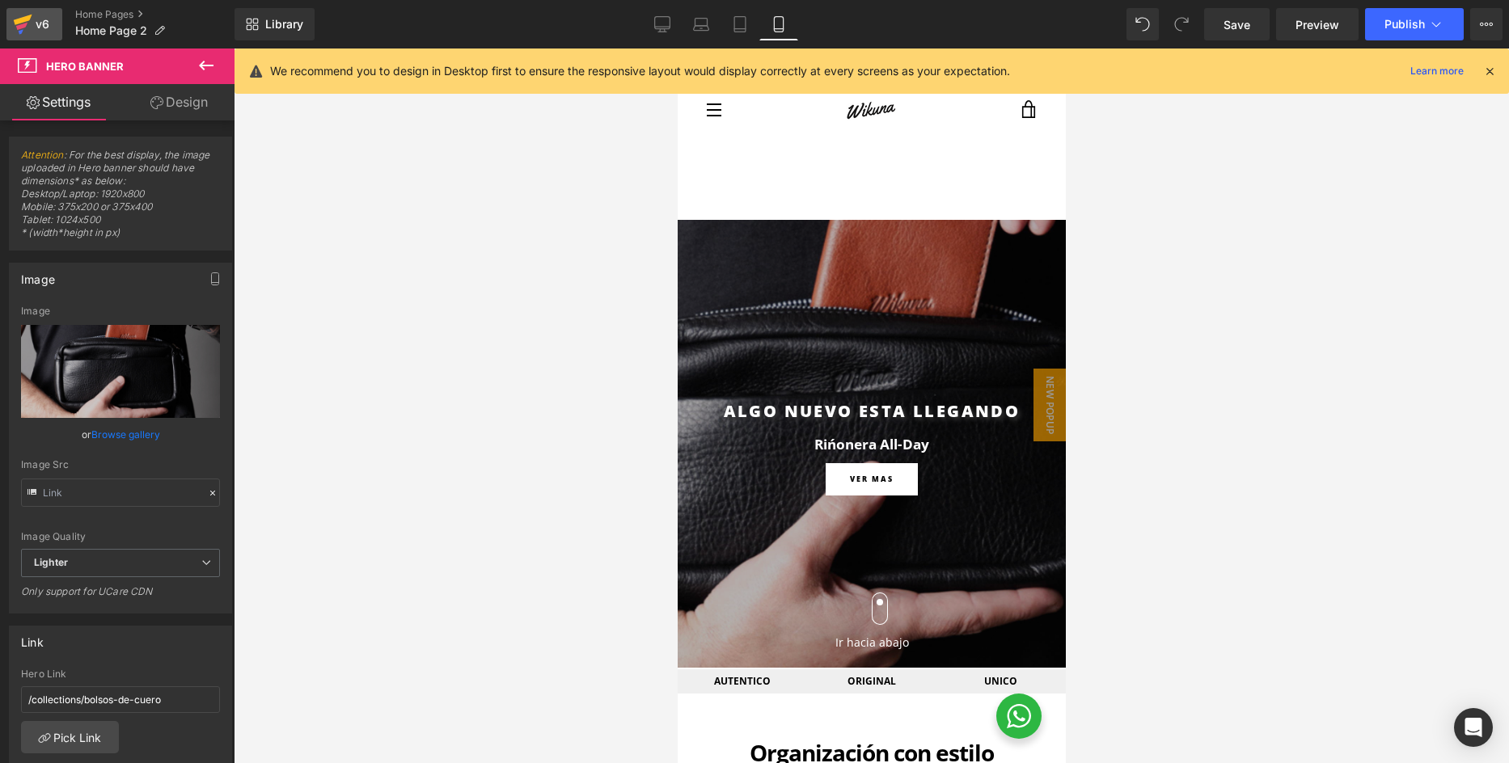
click at [44, 20] on div "v6" at bounding box center [42, 24] width 20 height 21
